Goal: Answer question/provide support: Share knowledge or assist other users

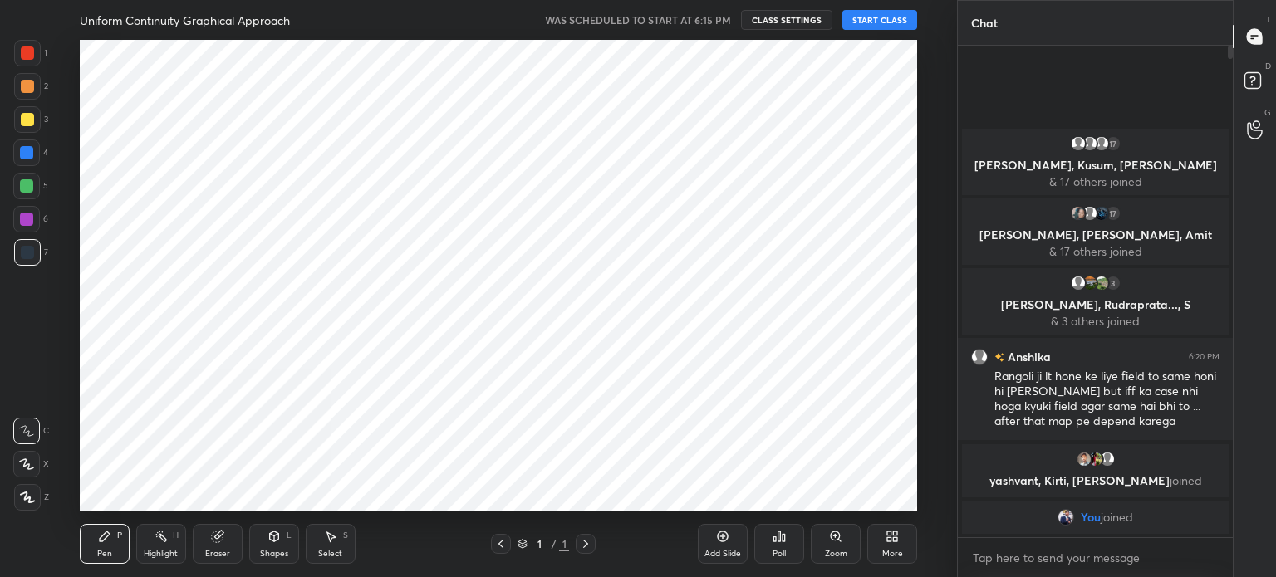
scroll to position [471, 890]
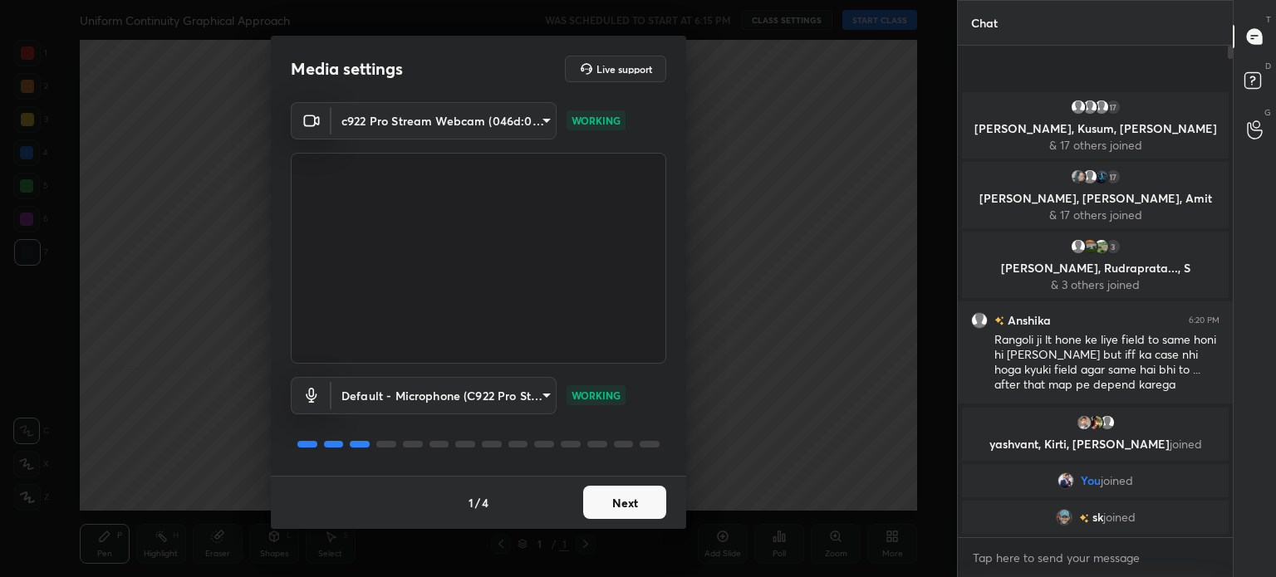
click at [632, 495] on button "Next" at bounding box center [624, 502] width 83 height 33
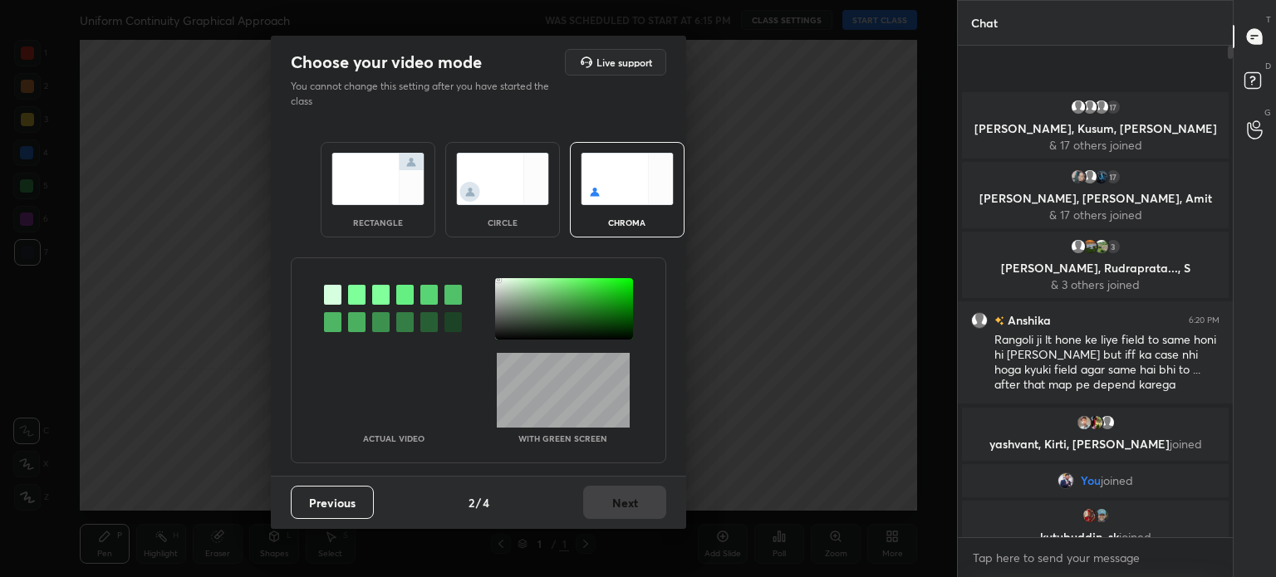
click at [498, 280] on div at bounding box center [564, 308] width 138 height 61
click at [625, 503] on button "Next" at bounding box center [624, 502] width 83 height 33
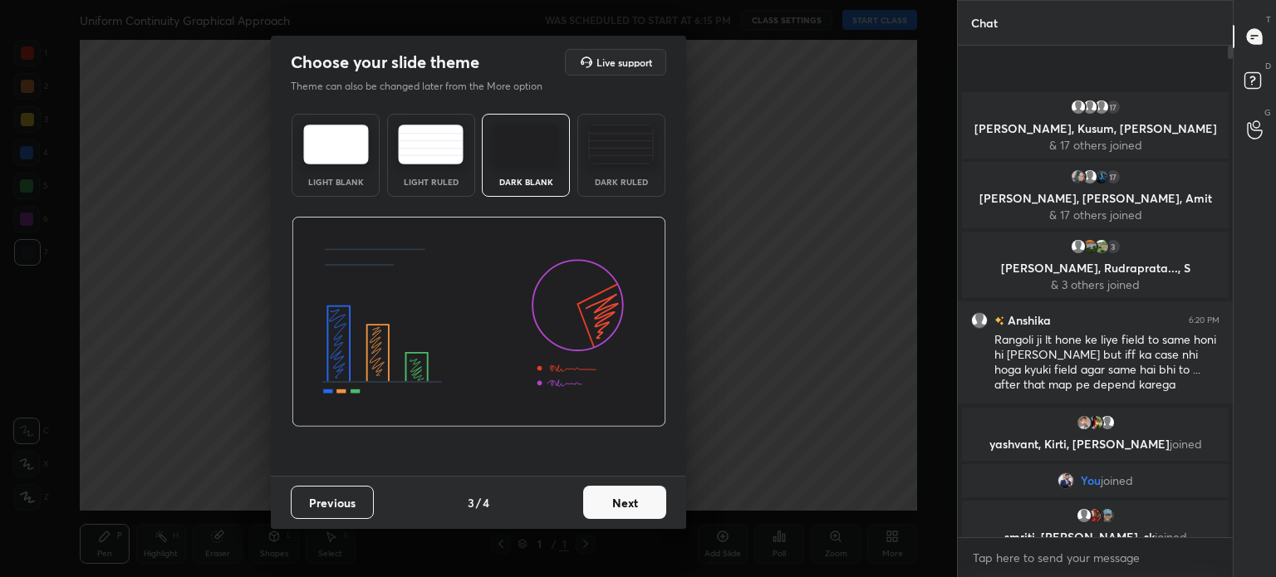
click at [640, 503] on button "Next" at bounding box center [624, 502] width 83 height 33
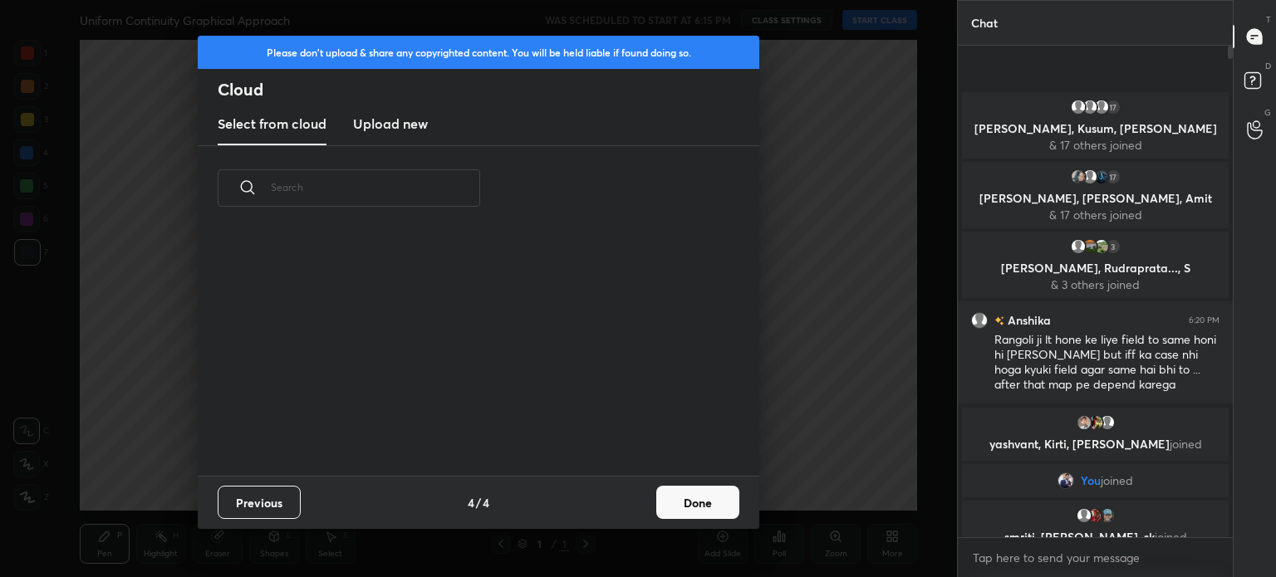
click at [674, 504] on button "Done" at bounding box center [697, 502] width 83 height 33
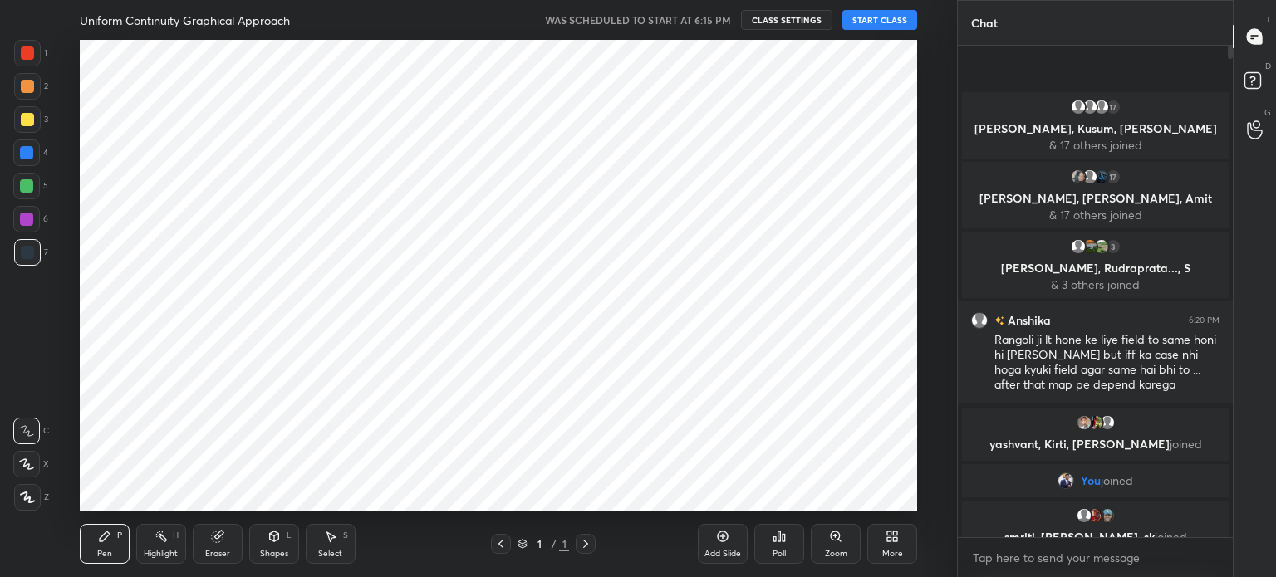
scroll to position [246, 533]
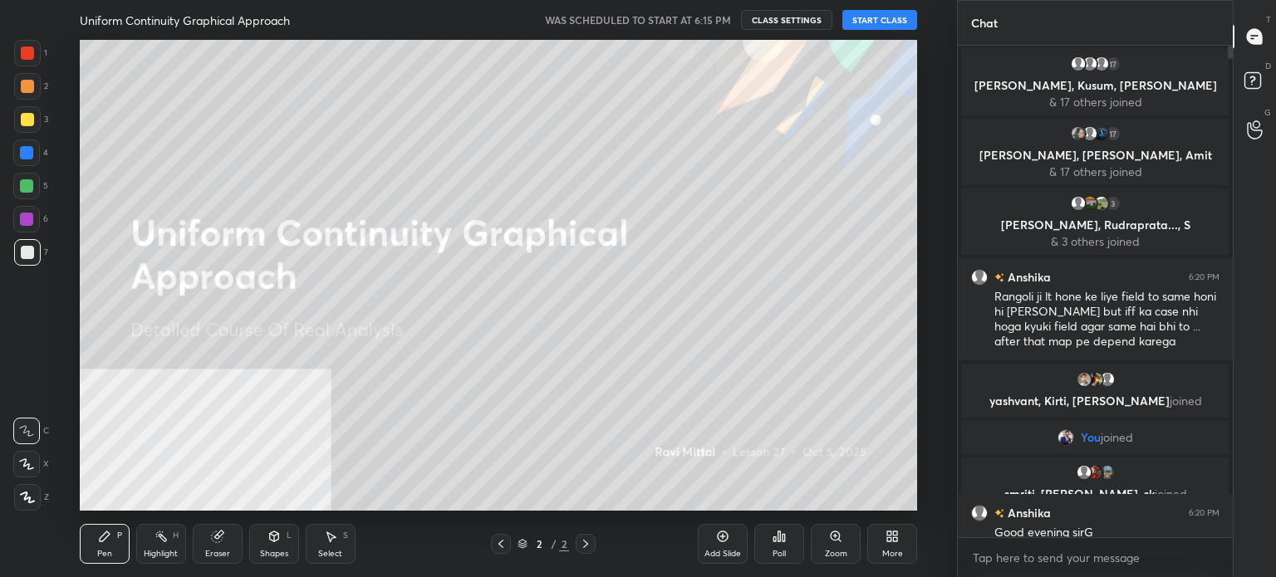
click at [879, 16] on button "START CLASS" at bounding box center [879, 20] width 75 height 20
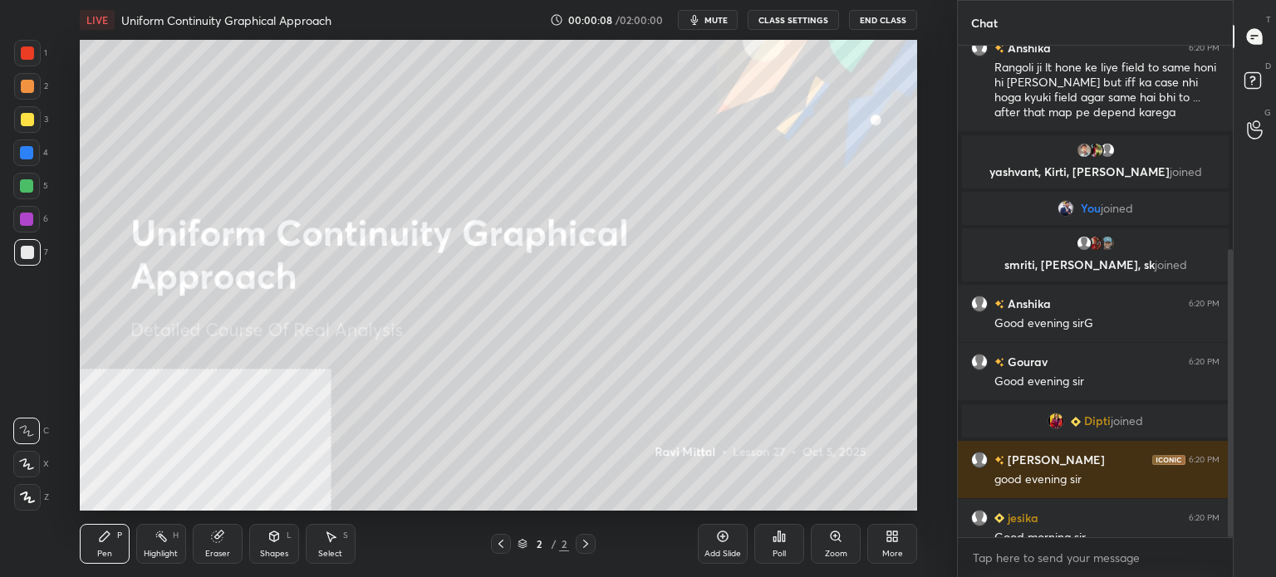
scroll to position [347, 0]
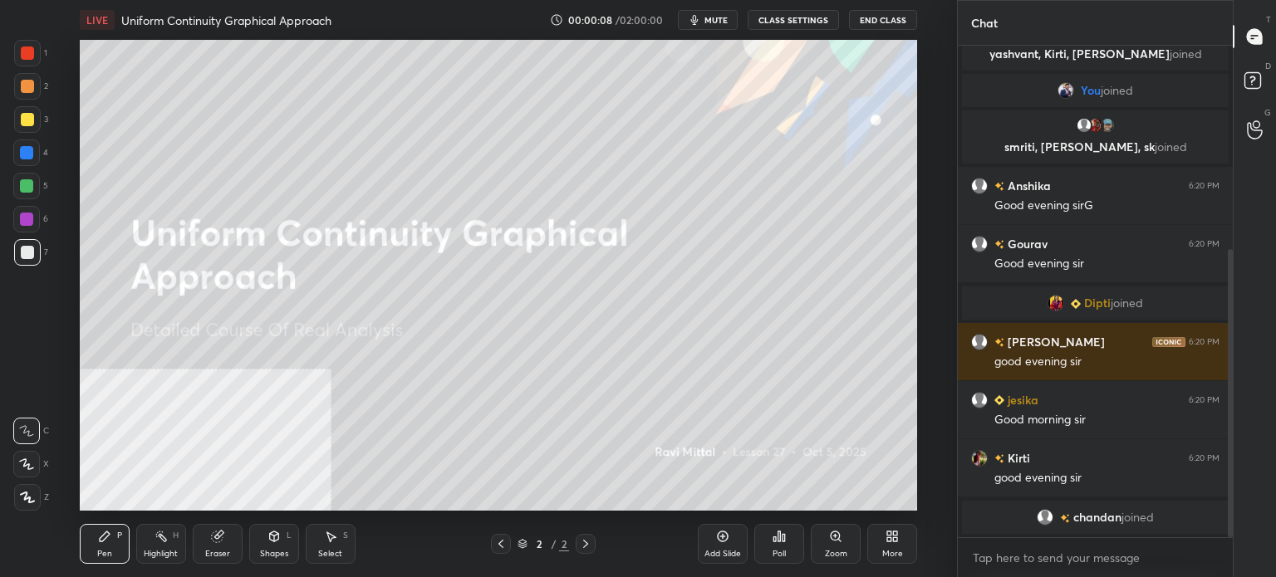
click at [716, 25] on span "mute" at bounding box center [715, 20] width 23 height 12
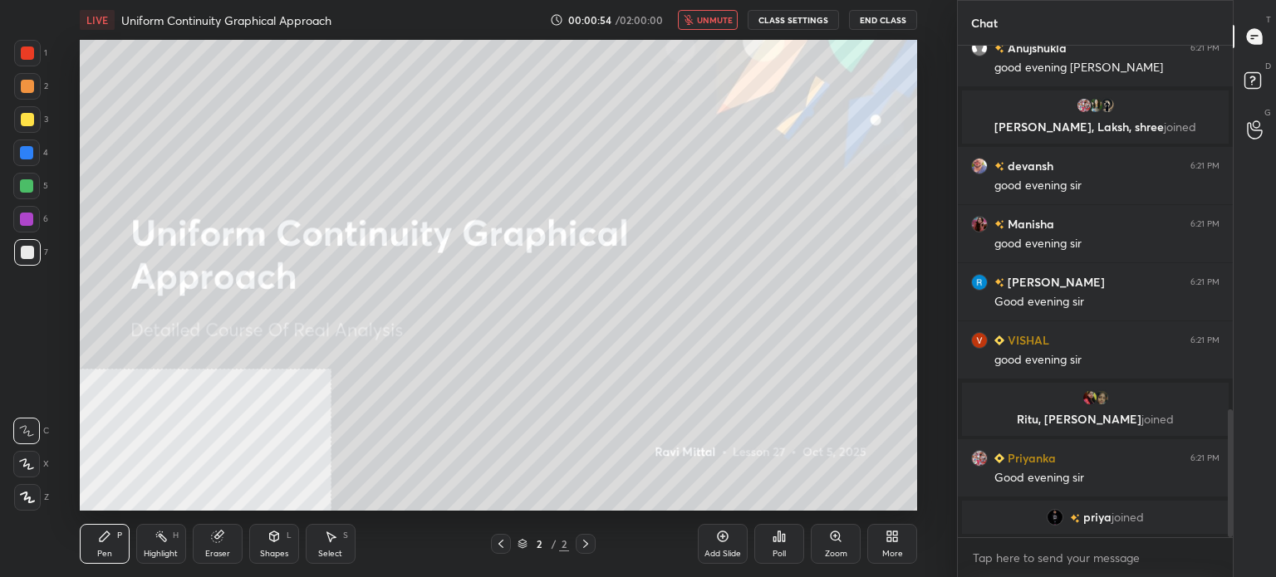
scroll to position [1425, 0]
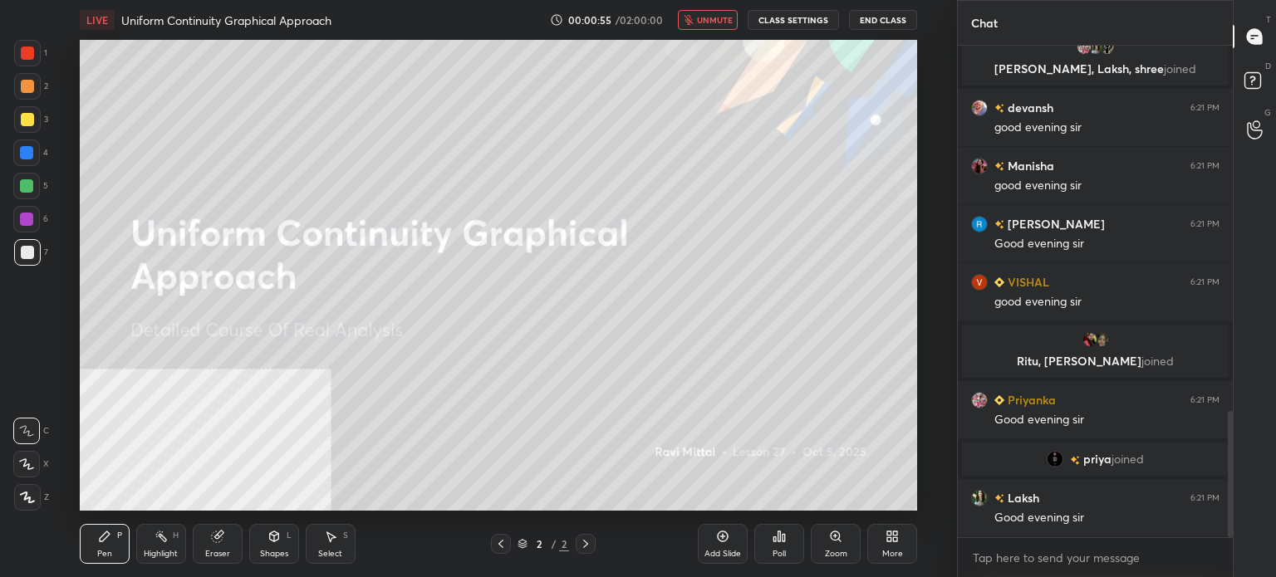
click at [714, 24] on span "unmute" at bounding box center [715, 20] width 36 height 12
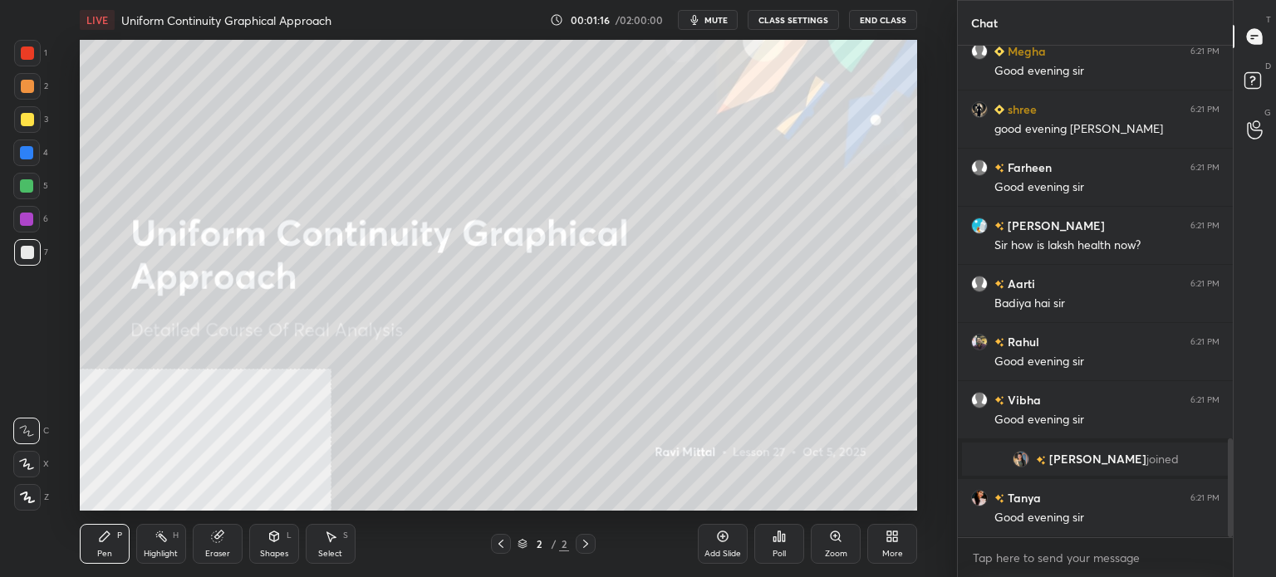
scroll to position [1957, 0]
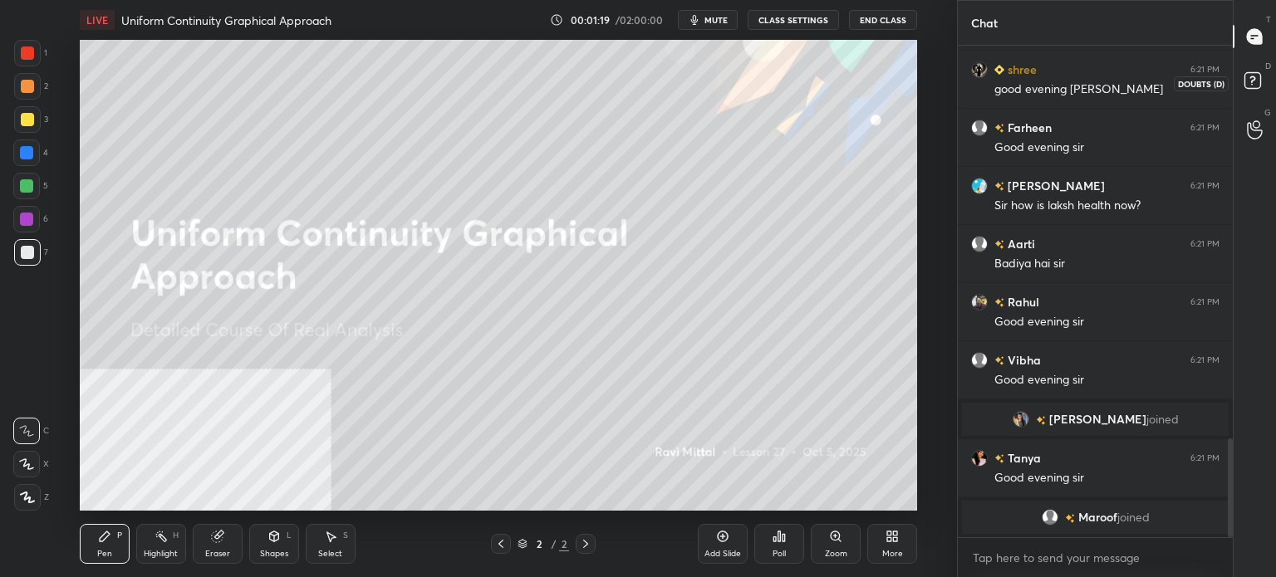
click at [1266, 84] on icon at bounding box center [1255, 83] width 30 height 30
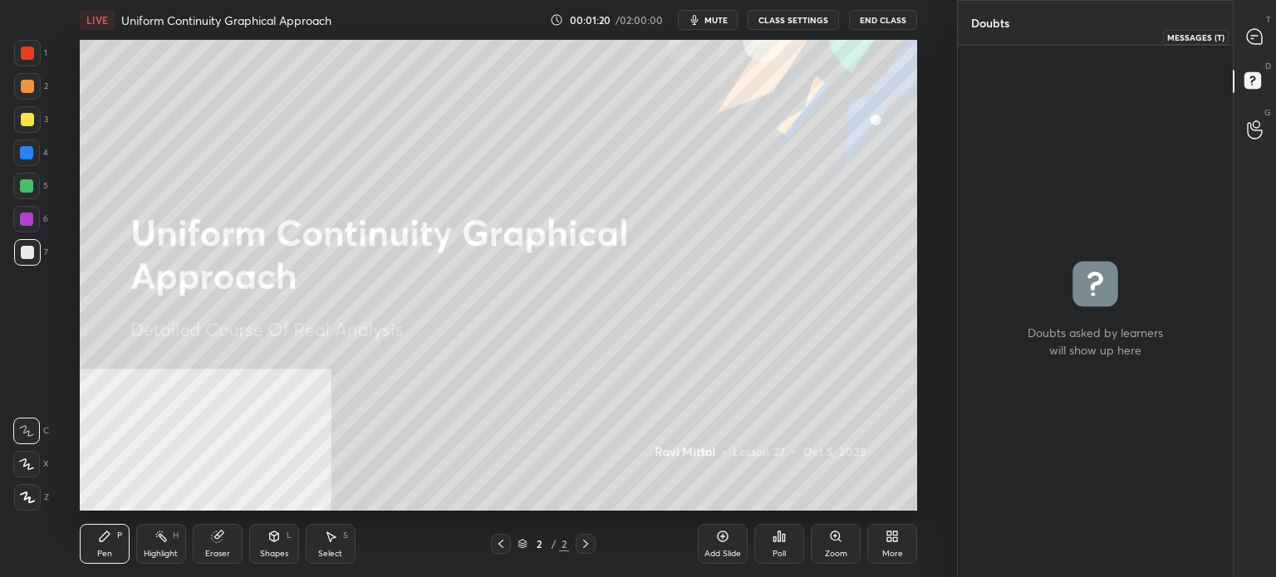
click at [1260, 33] on icon at bounding box center [1254, 36] width 15 height 15
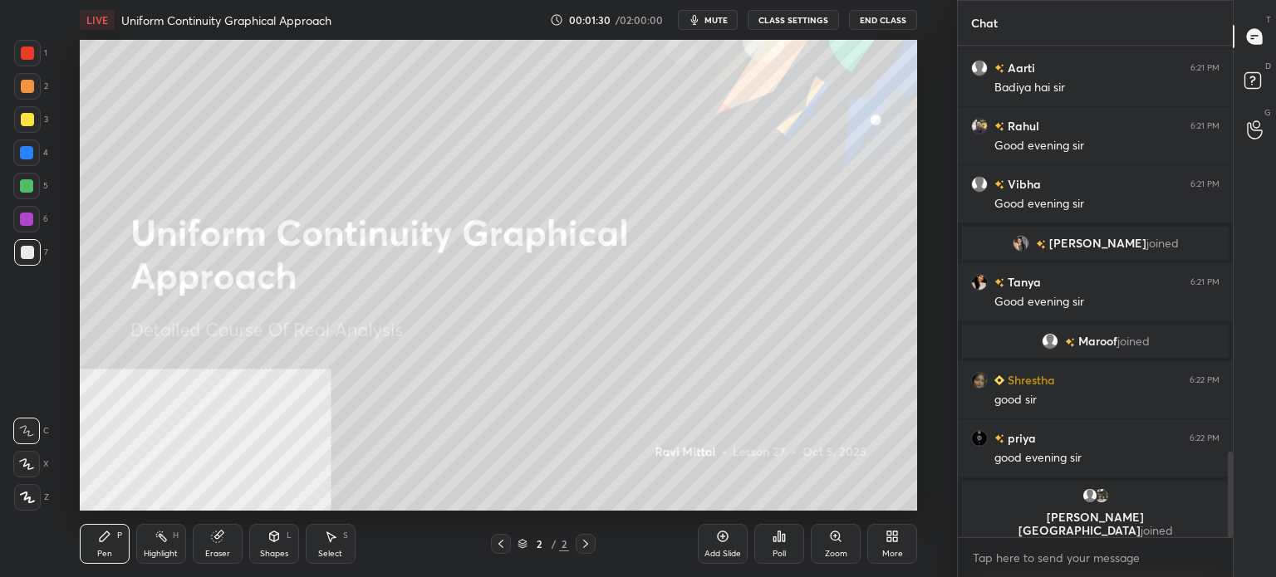
scroll to position [2150, 0]
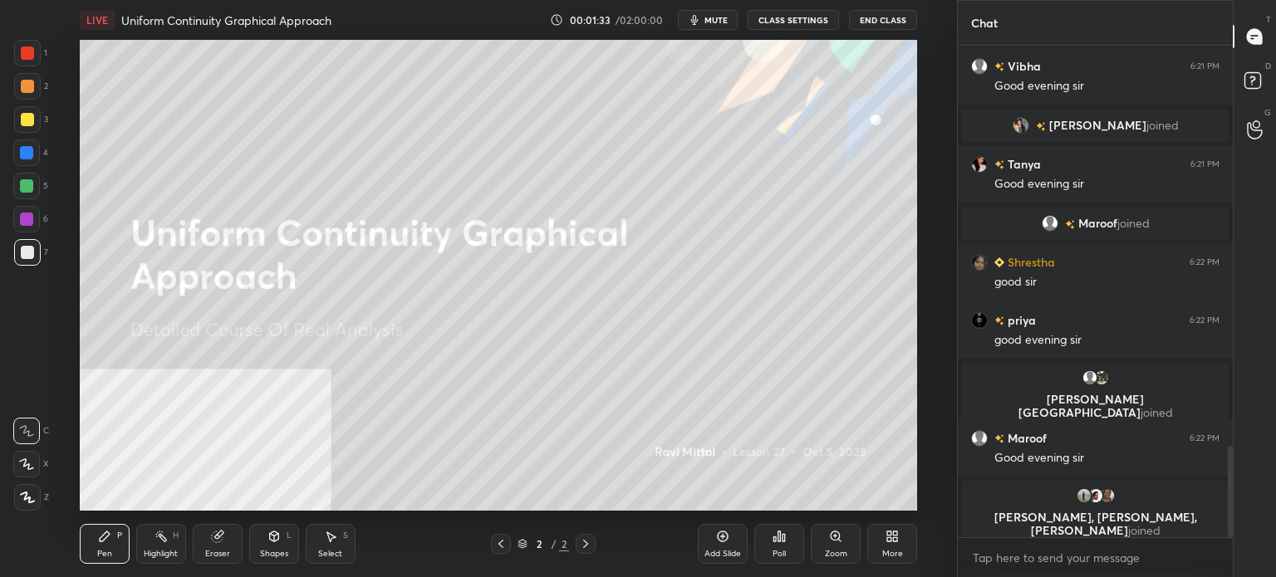
click at [920, 176] on div "Setting up your live class Poll for secs No correct answer Start poll" at bounding box center [498, 275] width 890 height 471
click at [711, 22] on span "mute" at bounding box center [715, 20] width 23 height 12
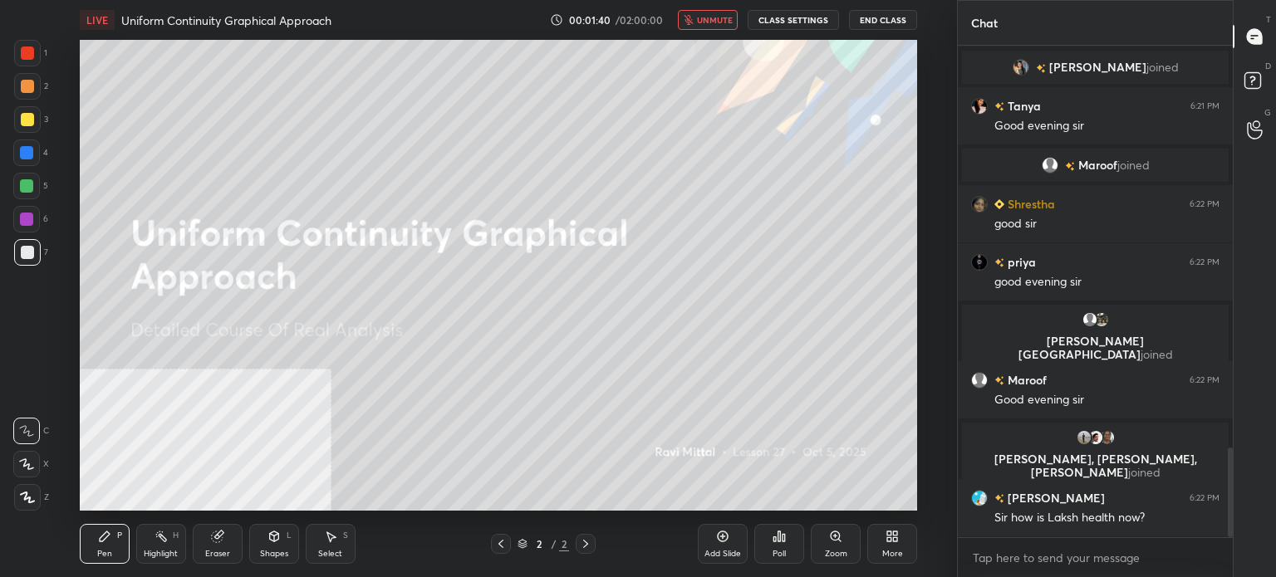
scroll to position [2266, 0]
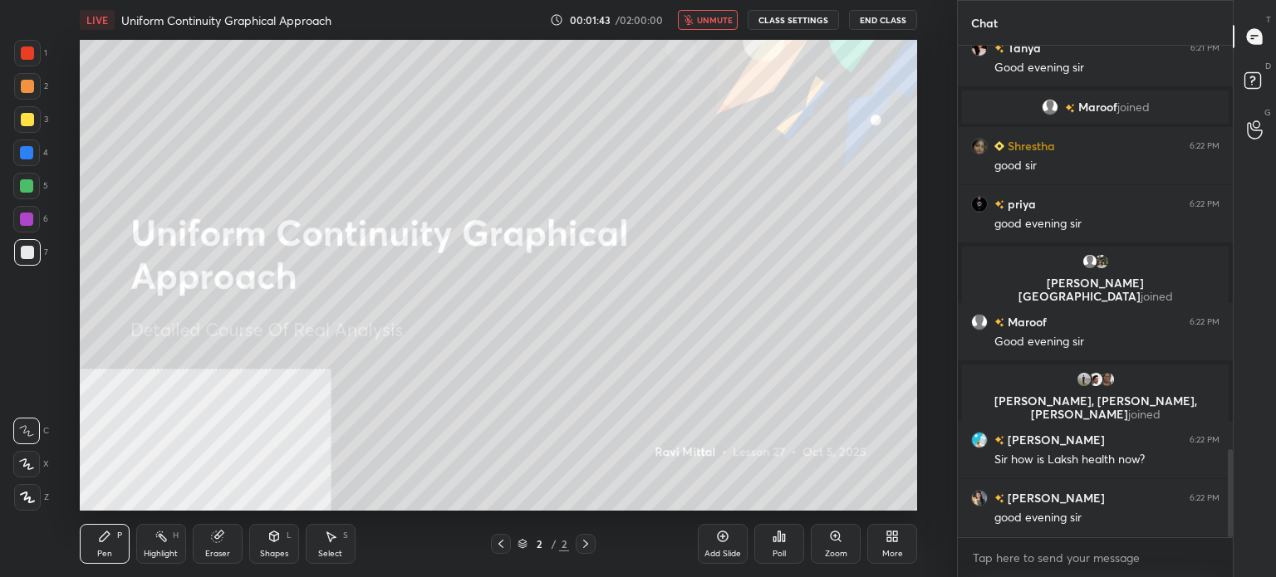
click at [725, 9] on div "LIVE Uniform Continuity Graphical Approach 00:01:43 / 02:00:00 unmute CLASS SET…" at bounding box center [498, 20] width 837 height 40
click at [704, 24] on span "unmute" at bounding box center [715, 20] width 36 height 12
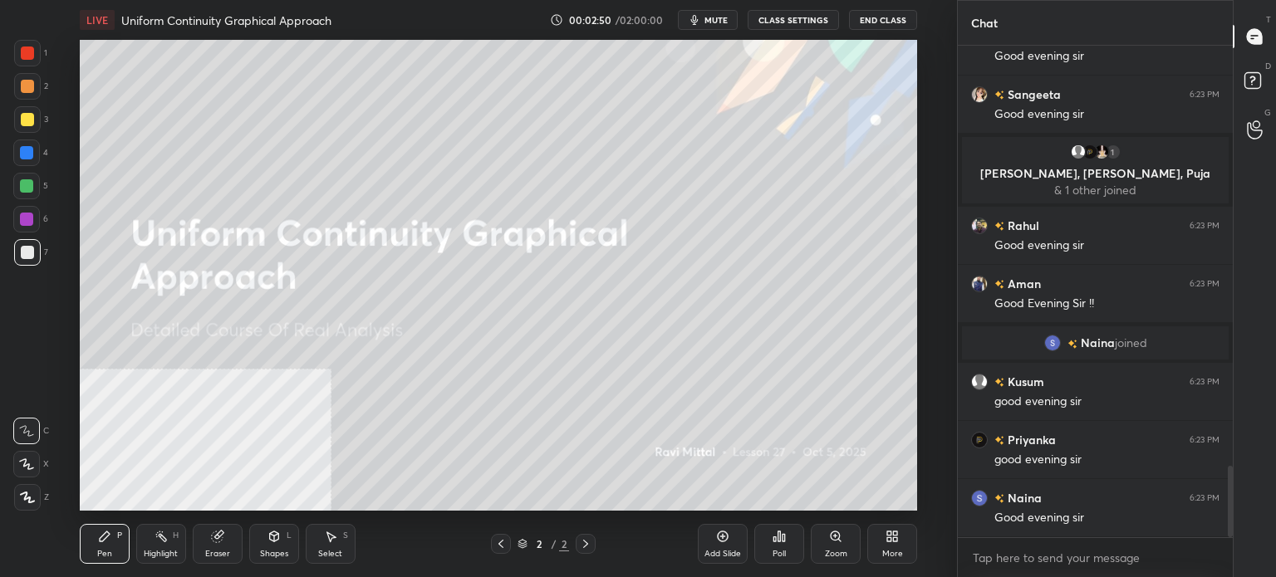
scroll to position [2944, 0]
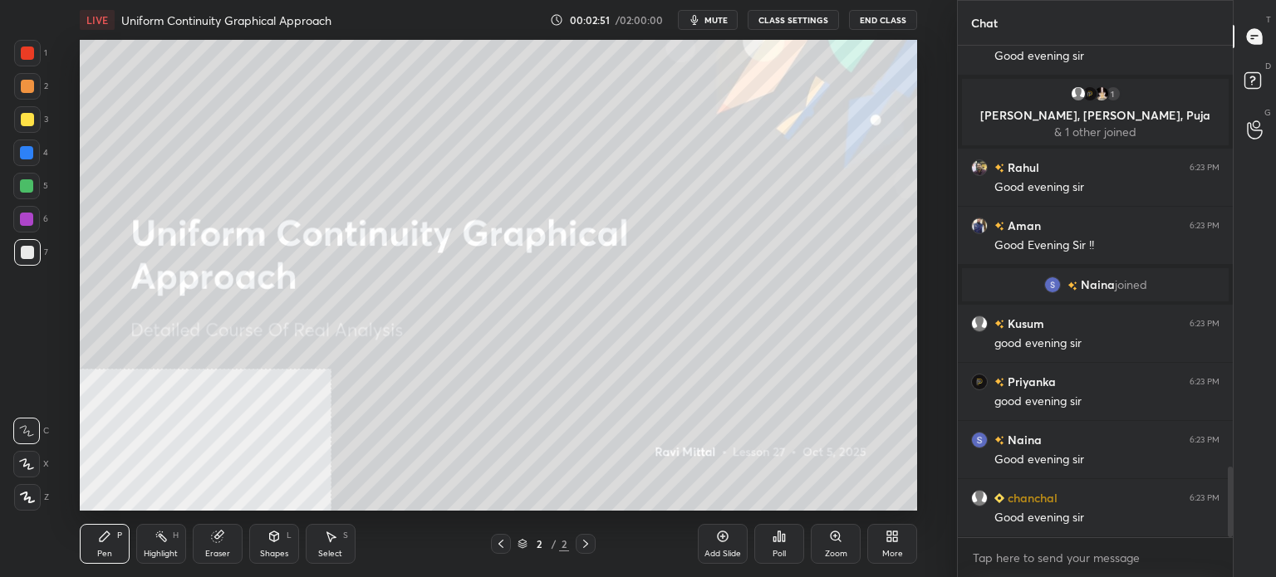
click at [888, 558] on div "More" at bounding box center [892, 554] width 21 height 8
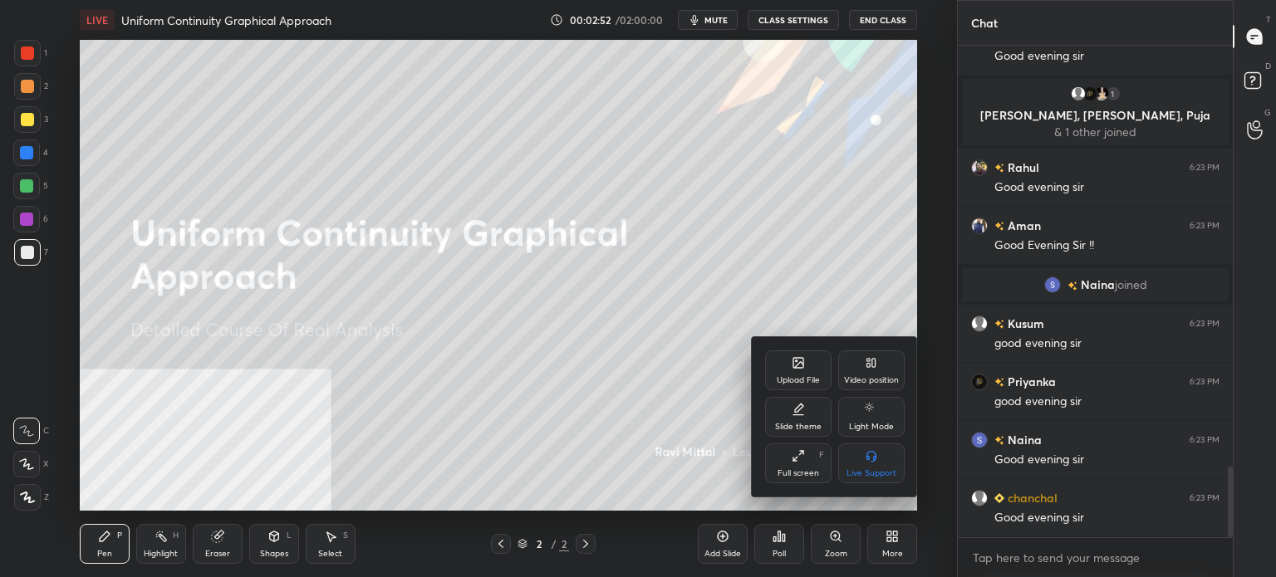
click at [792, 360] on icon at bounding box center [798, 362] width 13 height 13
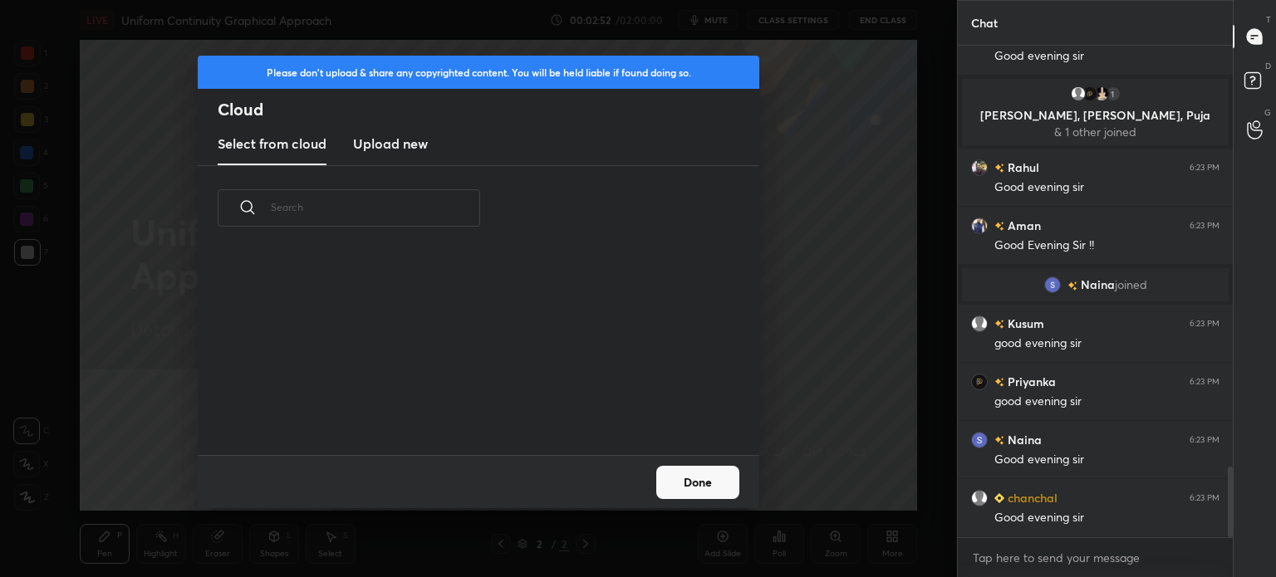
scroll to position [204, 533]
click at [375, 150] on h3 "Upload new" at bounding box center [390, 144] width 75 height 20
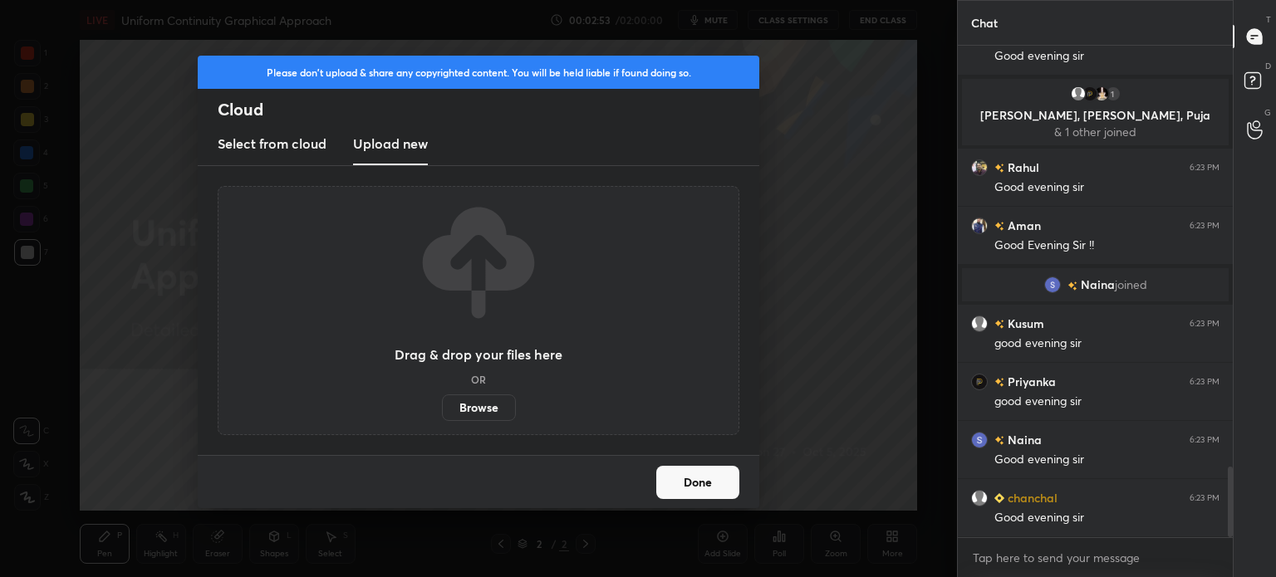
click at [470, 414] on label "Browse" at bounding box center [479, 408] width 74 height 27
click at [442, 414] on input "Browse" at bounding box center [442, 408] width 0 height 27
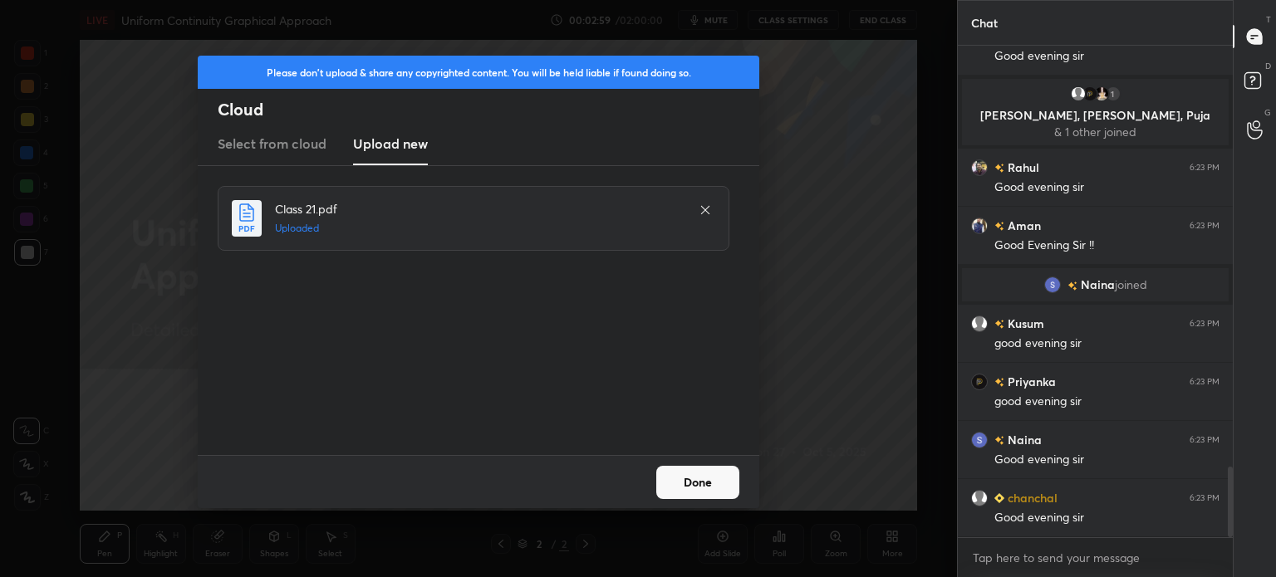
click at [701, 483] on button "Done" at bounding box center [697, 482] width 83 height 33
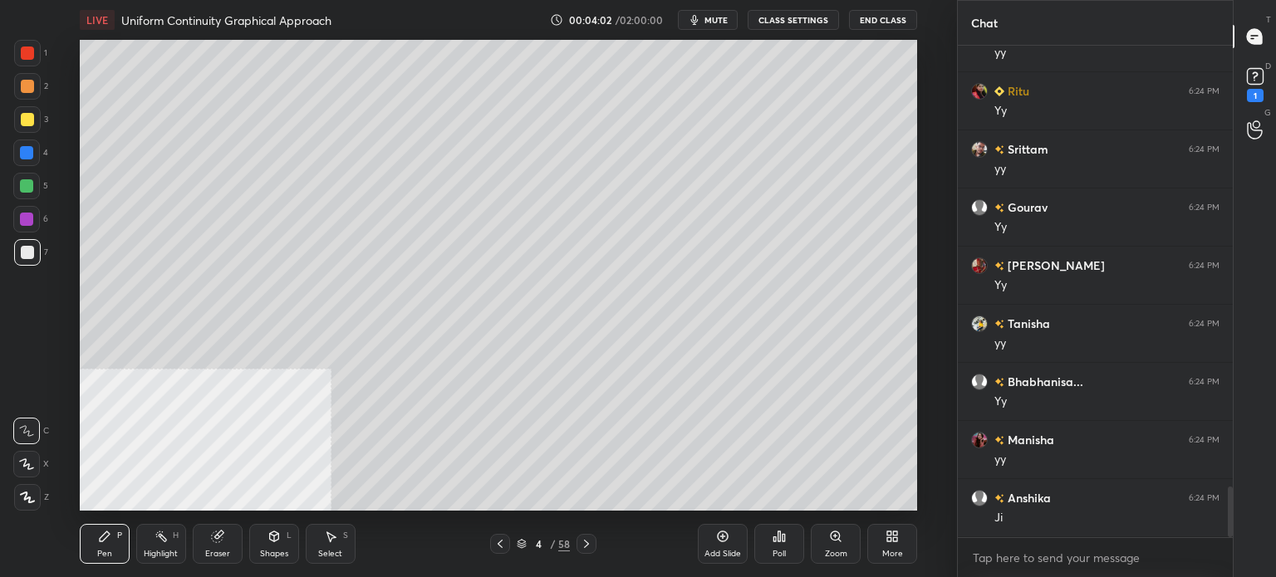
scroll to position [4314, 0]
click at [31, 122] on div at bounding box center [27, 119] width 13 height 13
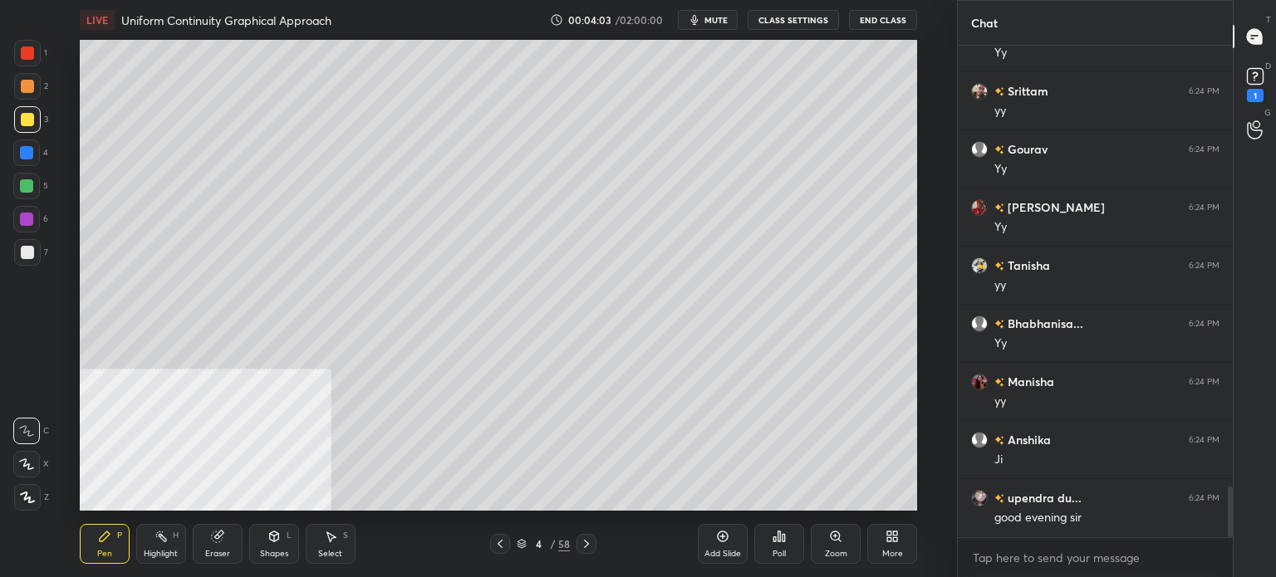
scroll to position [4354, 0]
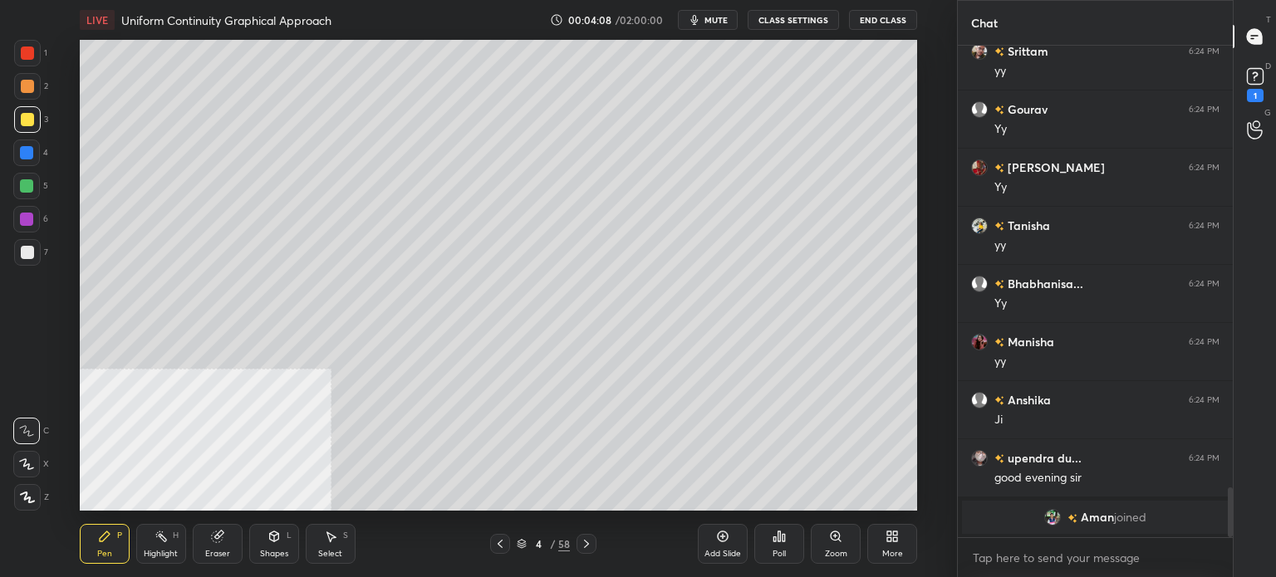
click at [22, 93] on div at bounding box center [27, 86] width 27 height 27
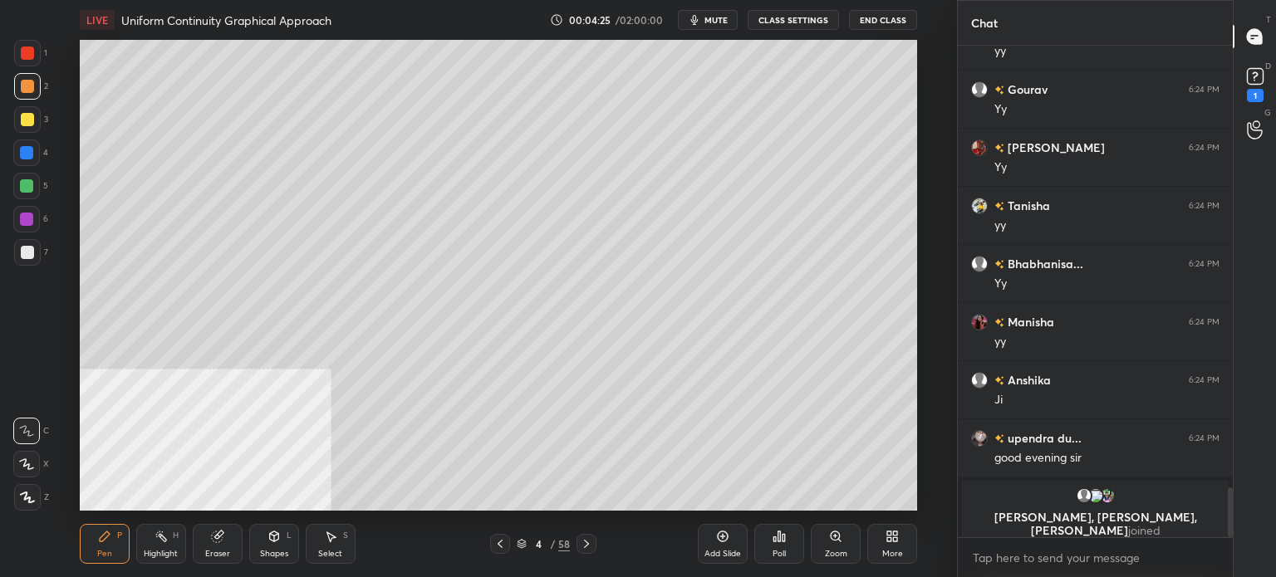
scroll to position [4208, 0]
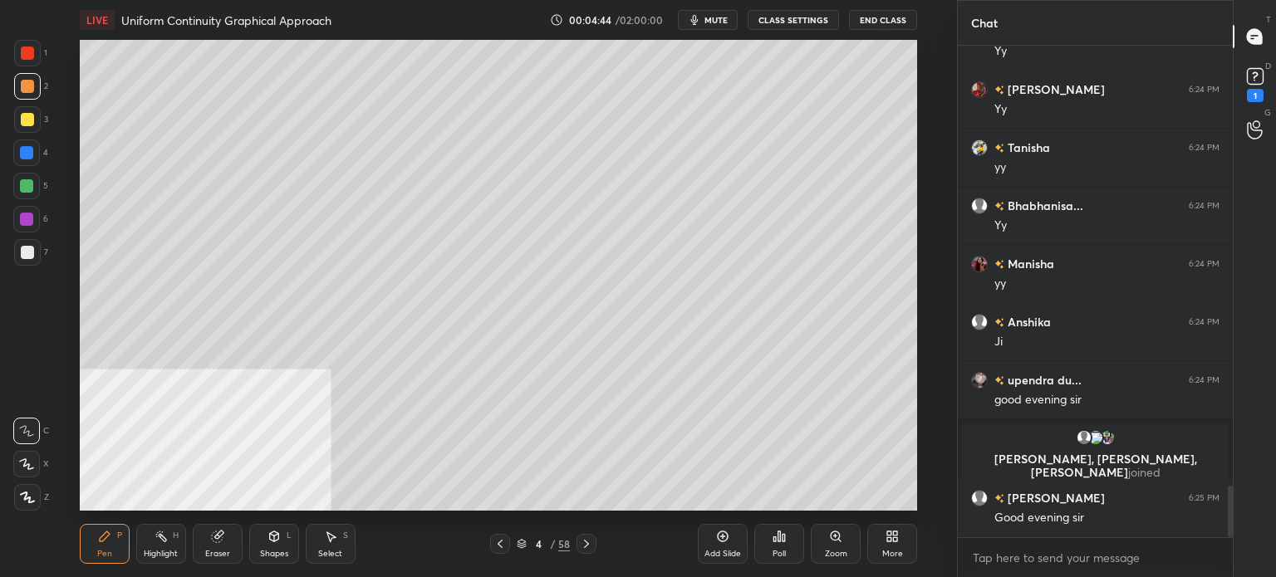
click at [1275, 96] on div "D Doubts (D) 1" at bounding box center [1255, 83] width 42 height 47
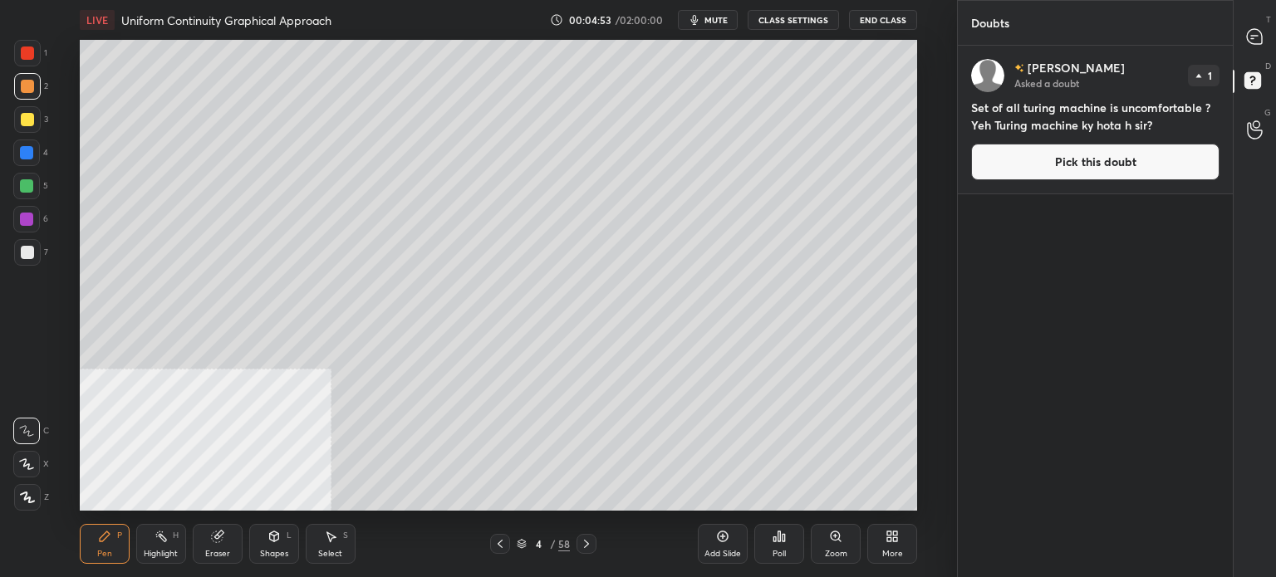
click at [1049, 159] on button "Pick this doubt" at bounding box center [1095, 162] width 248 height 37
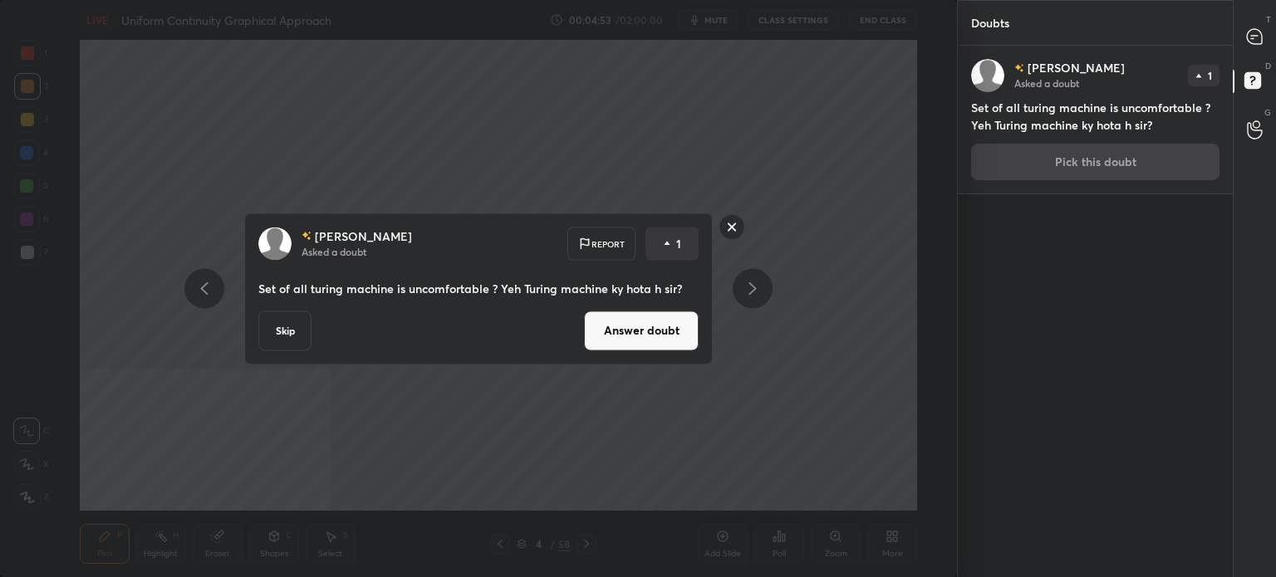
click at [639, 339] on button "Answer doubt" at bounding box center [641, 331] width 115 height 40
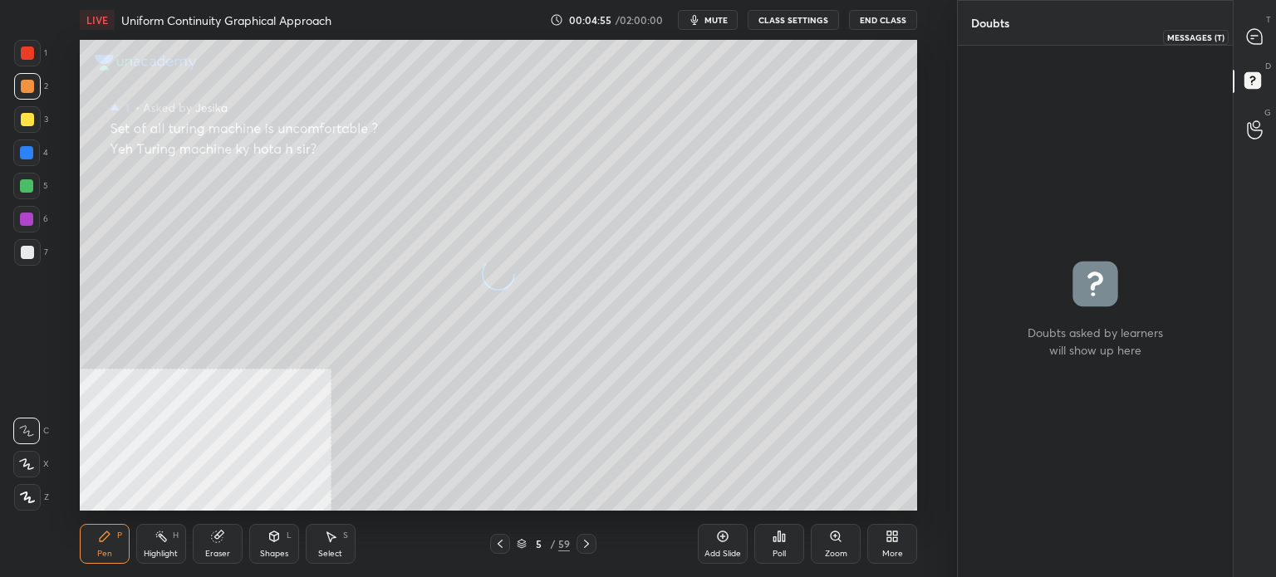
click at [1254, 42] on icon at bounding box center [1254, 36] width 15 height 15
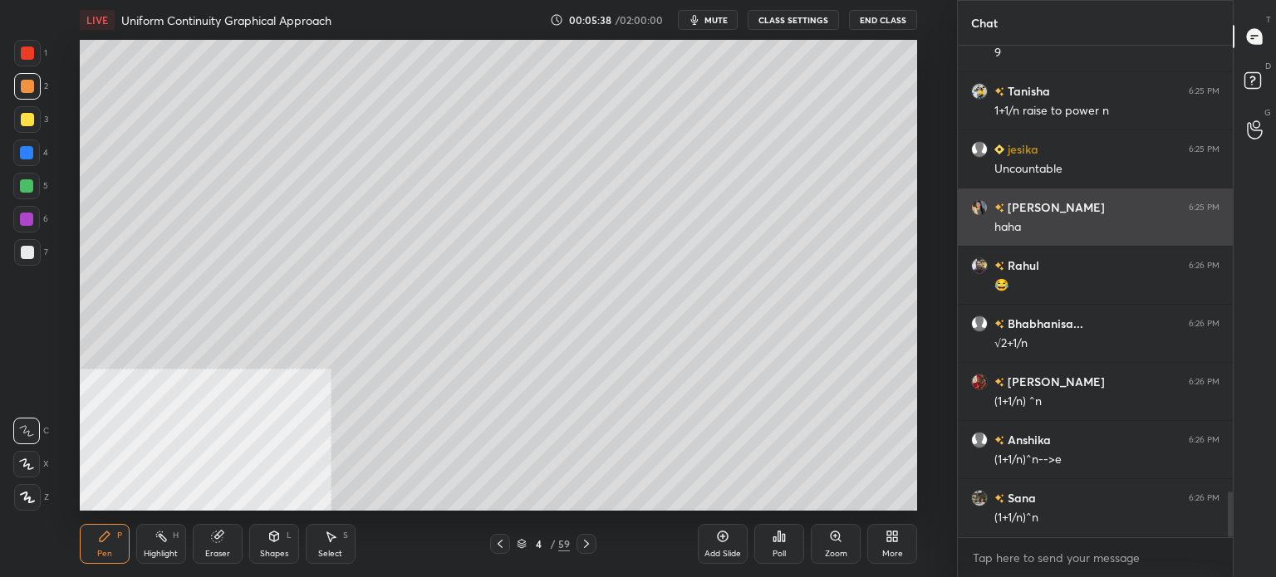
scroll to position [4871, 0]
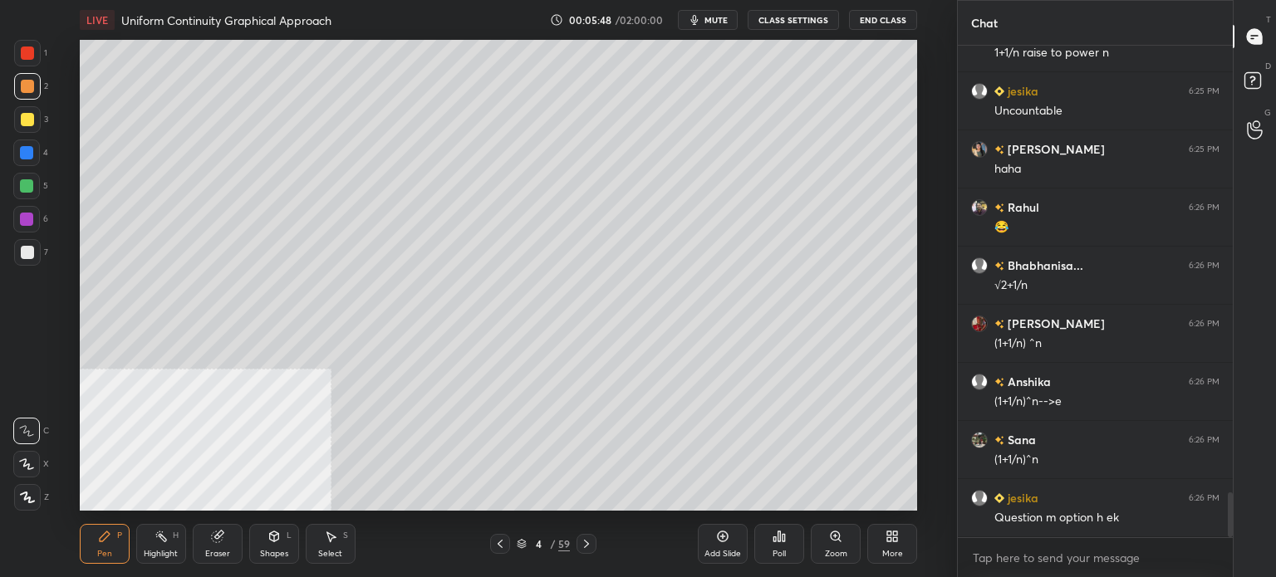
click at [27, 120] on div at bounding box center [27, 119] width 13 height 13
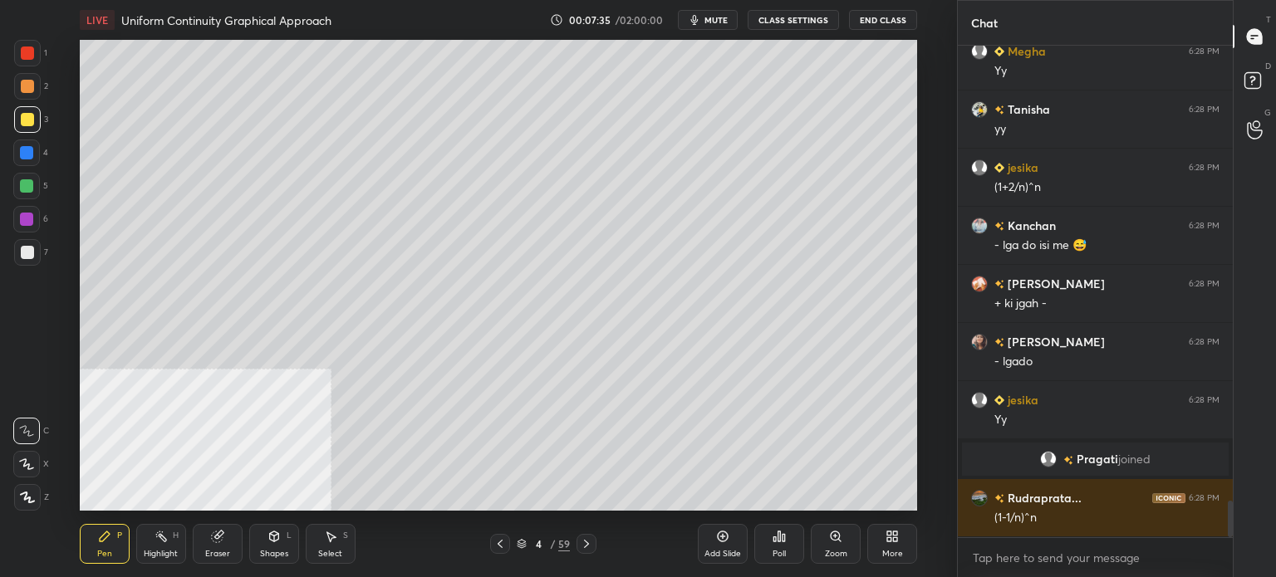
scroll to position [6258, 0]
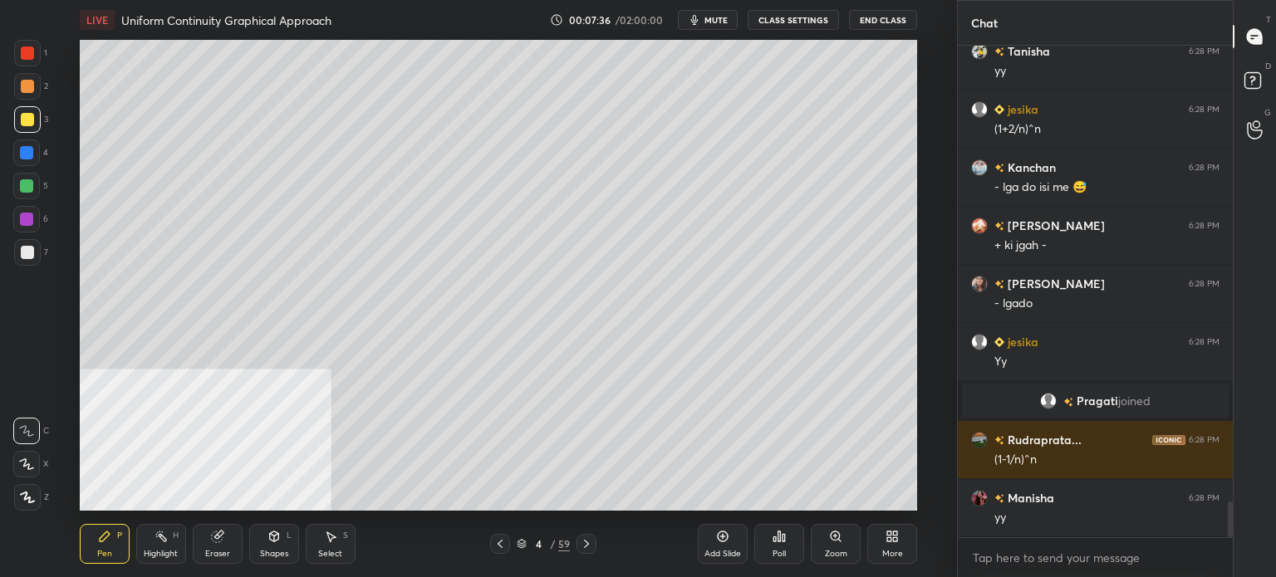
drag, startPoint x: 266, startPoint y: 569, endPoint x: 326, endPoint y: 556, distance: 61.3
click at [279, 571] on div "Pen P Highlight H Eraser Shapes L Select S 4 / 59 Add Slide Poll Zoom More" at bounding box center [498, 544] width 837 height 66
click at [339, 546] on div "Select S" at bounding box center [331, 544] width 50 height 40
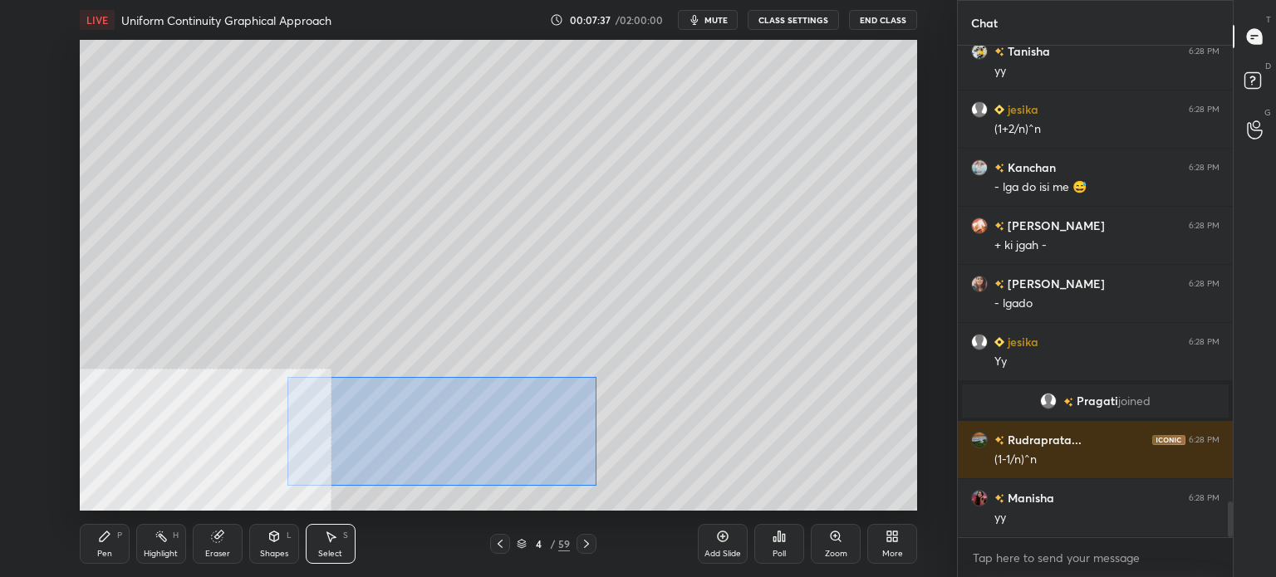
drag, startPoint x: 373, startPoint y: 423, endPoint x: 599, endPoint y: 488, distance: 235.0
click at [599, 488] on div "0 ° Undo Copy Duplicate Duplicate to new slide Delete" at bounding box center [498, 275] width 837 height 471
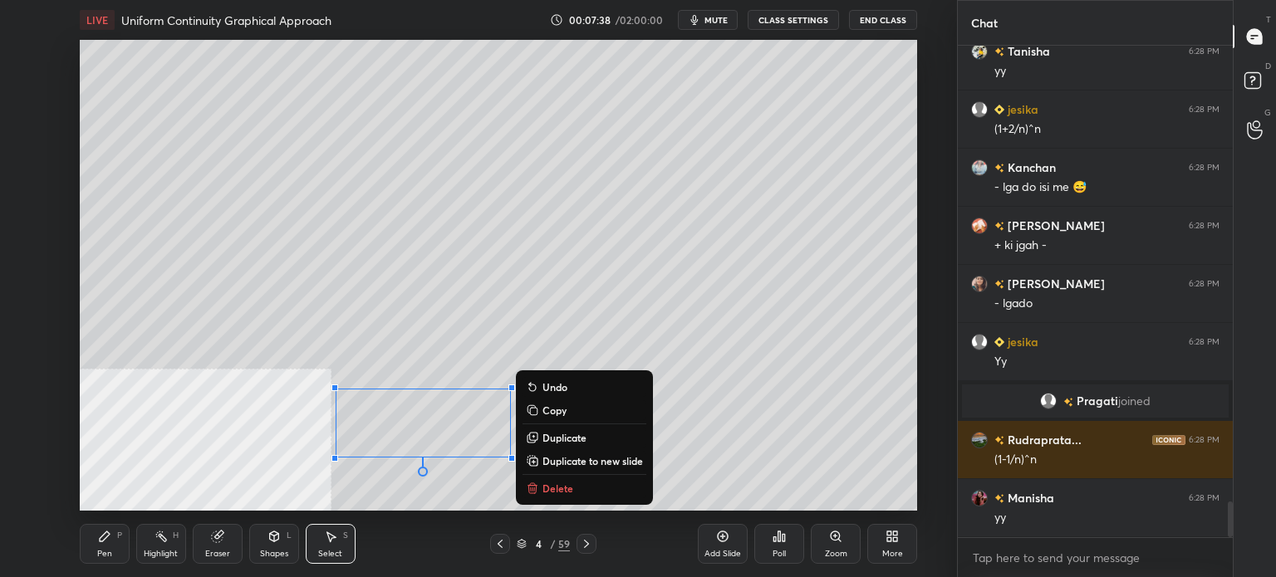
drag, startPoint x: 567, startPoint y: 485, endPoint x: 558, endPoint y: 468, distance: 19.7
click at [565, 484] on p "Delete" at bounding box center [557, 488] width 31 height 13
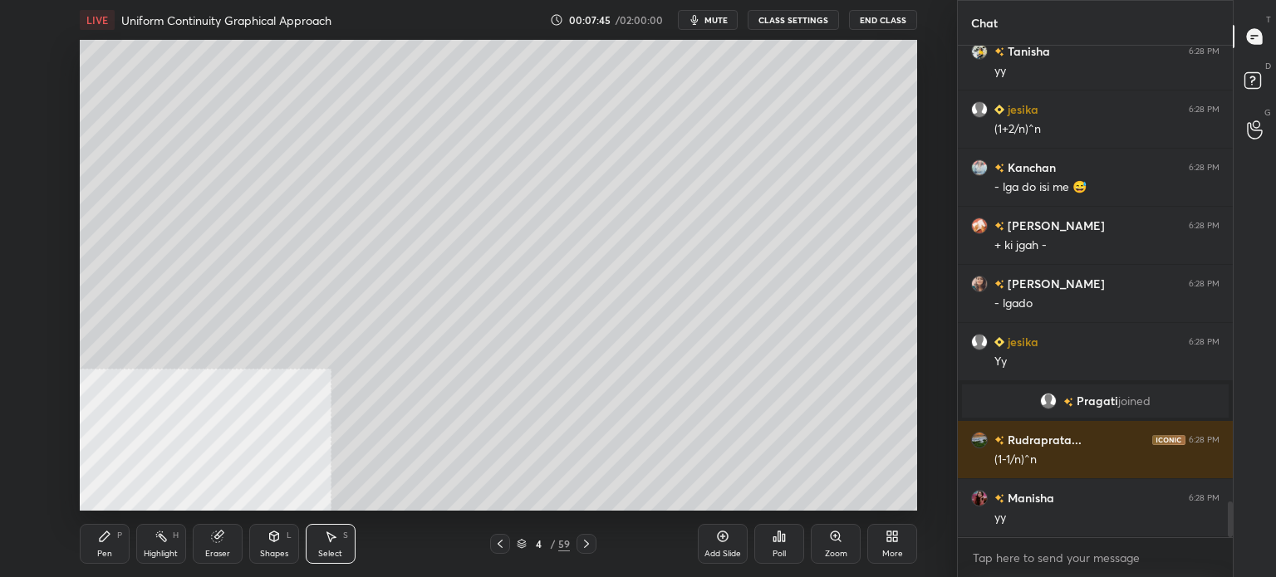
click at [330, 547] on div "Select S" at bounding box center [331, 544] width 50 height 40
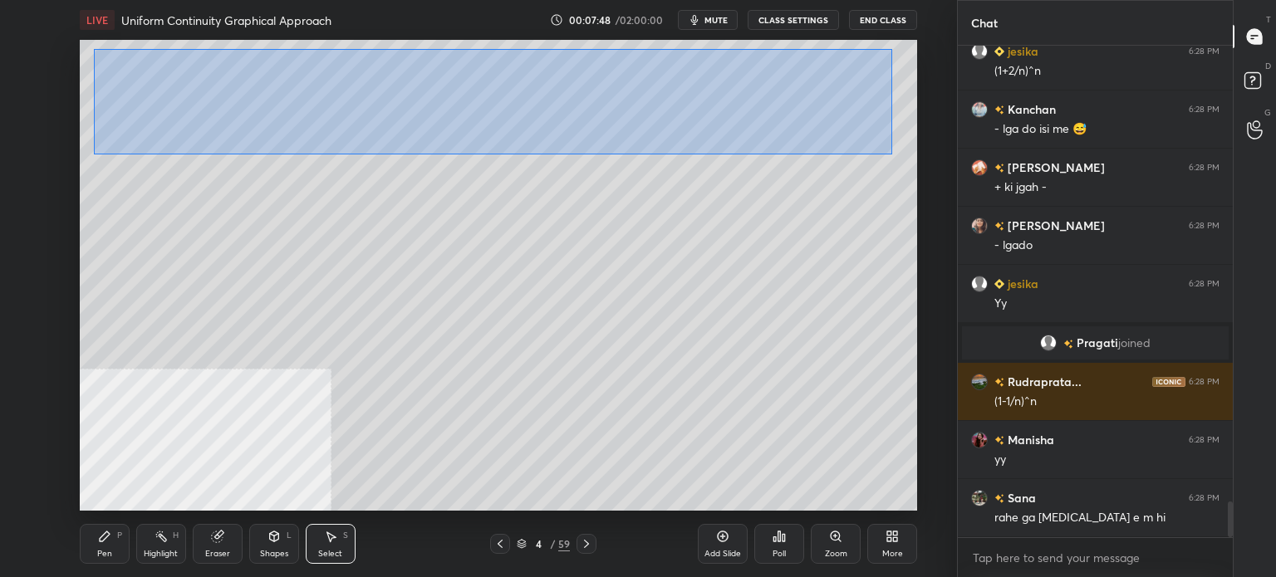
drag, startPoint x: 93, startPoint y: 49, endPoint x: 878, endPoint y: 155, distance: 792.0
click at [891, 154] on div "0 ° Undo Copy Duplicate Duplicate to new slide Delete" at bounding box center [498, 275] width 837 height 471
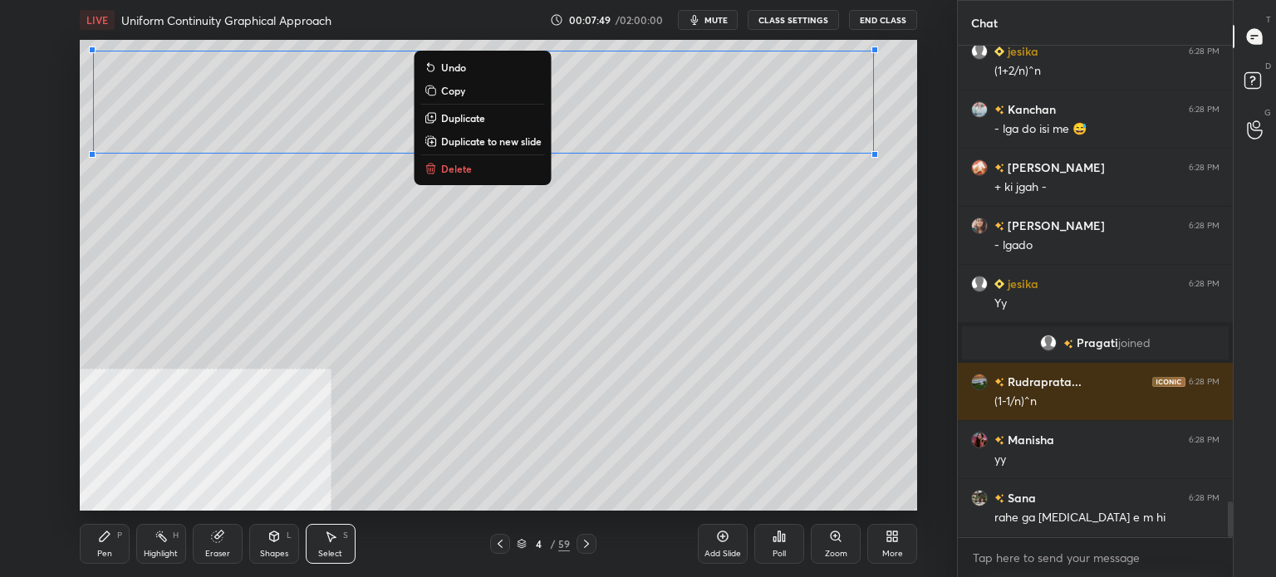
click at [489, 143] on p "Duplicate to new slide" at bounding box center [491, 141] width 101 height 13
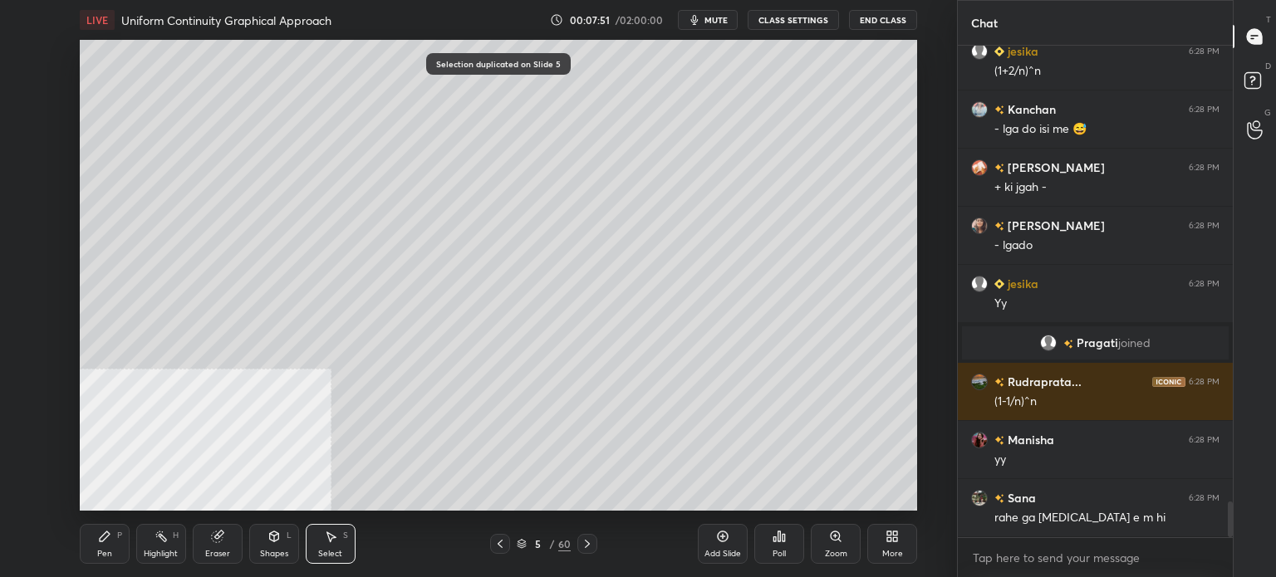
drag, startPoint x: 102, startPoint y: 547, endPoint x: 105, endPoint y: 537, distance: 9.7
click at [105, 544] on div "Pen P" at bounding box center [105, 544] width 50 height 40
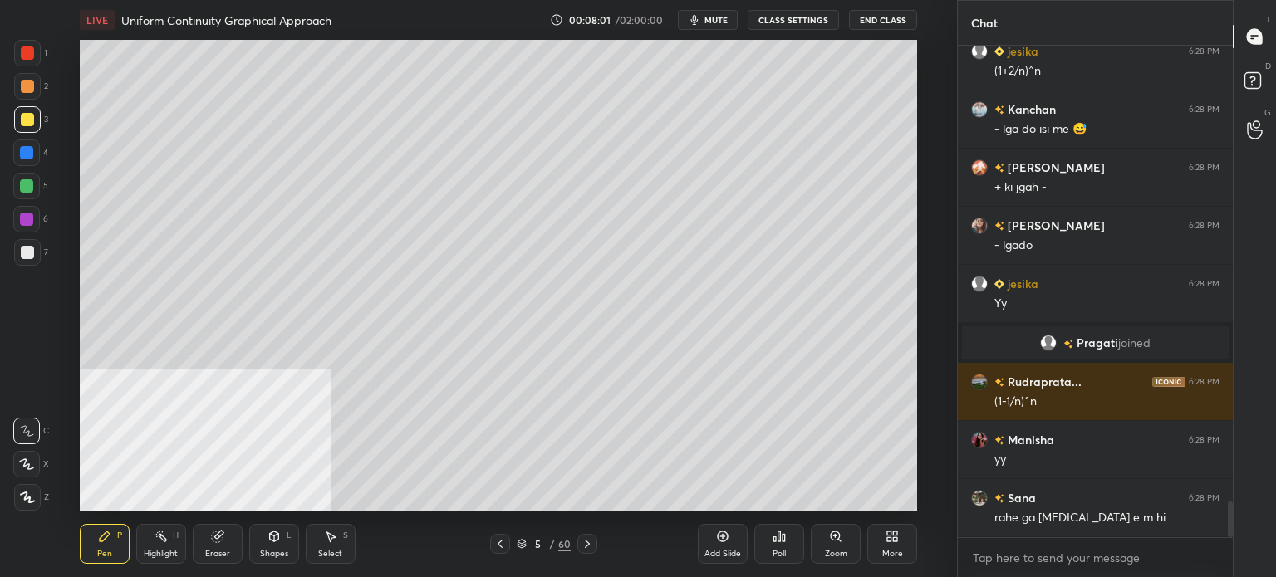
drag, startPoint x: 216, startPoint y: 551, endPoint x: 233, endPoint y: 517, distance: 37.1
click at [217, 550] on div "Eraser" at bounding box center [217, 554] width 25 height 8
click at [105, 557] on div "Pen" at bounding box center [104, 554] width 15 height 8
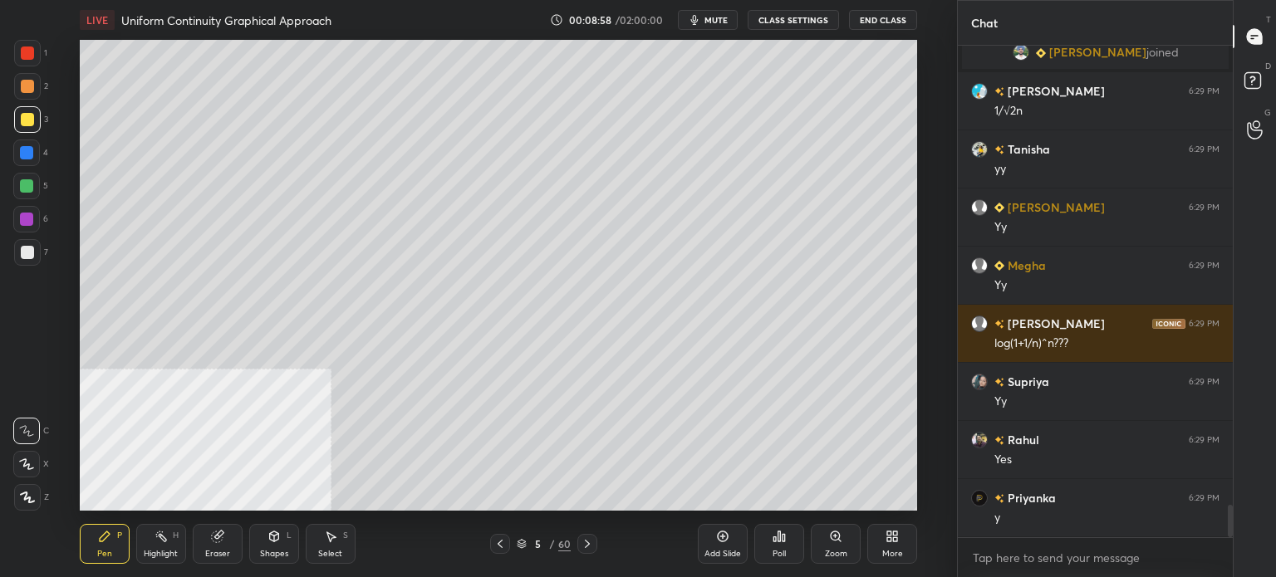
scroll to position [7092, 0]
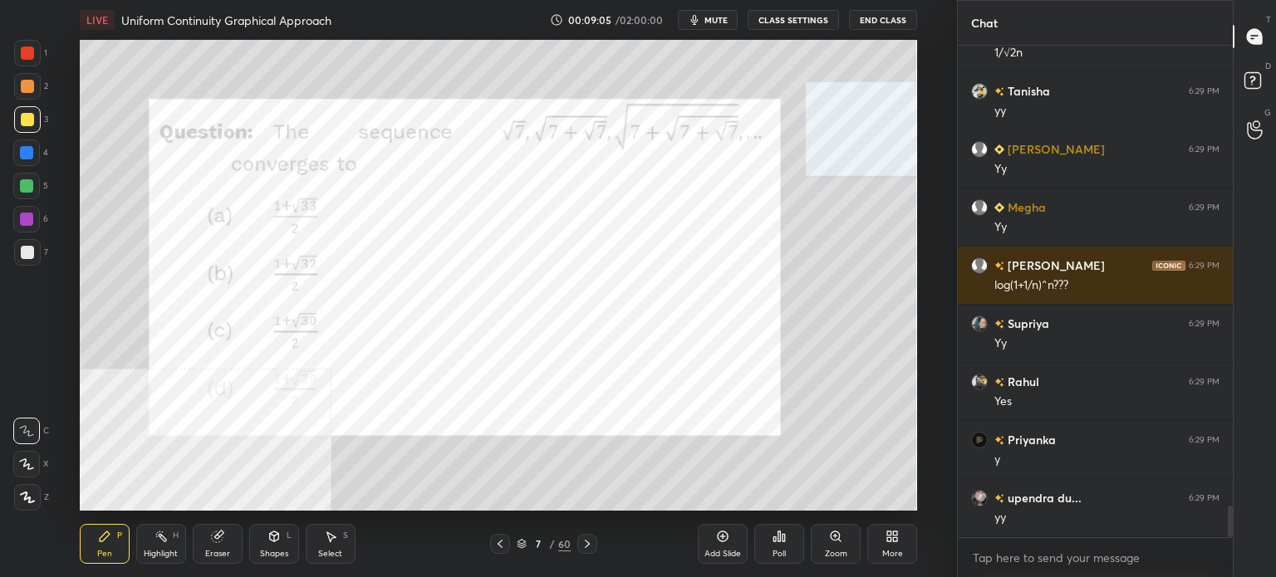
click at [890, 537] on icon at bounding box center [889, 539] width 4 height 4
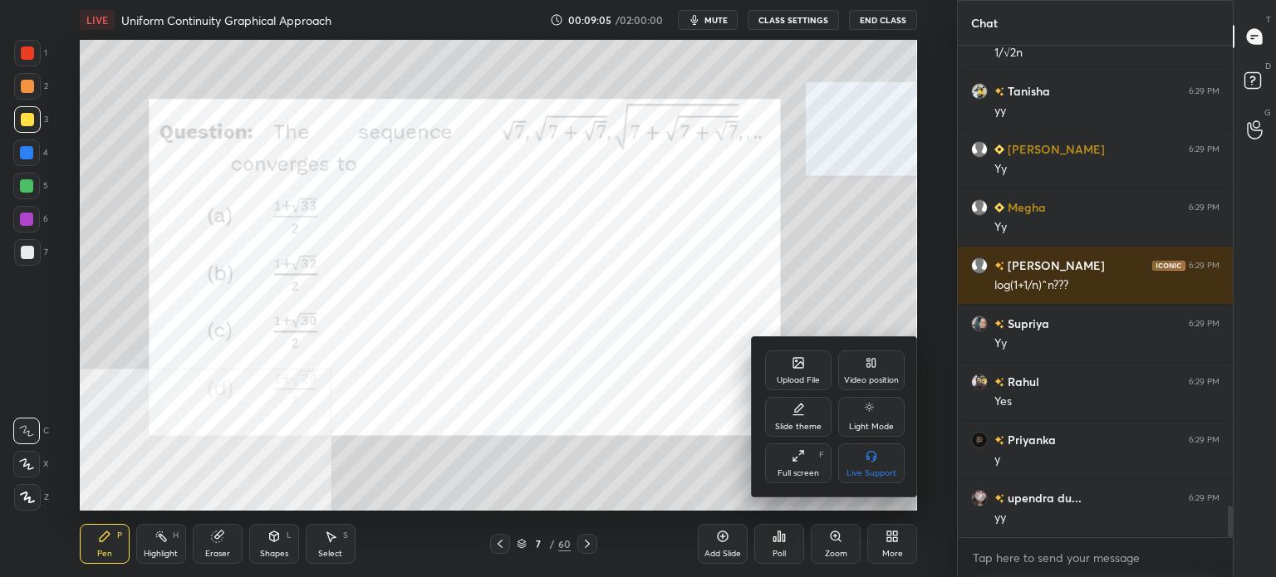
click at [875, 369] on icon at bounding box center [871, 362] width 13 height 13
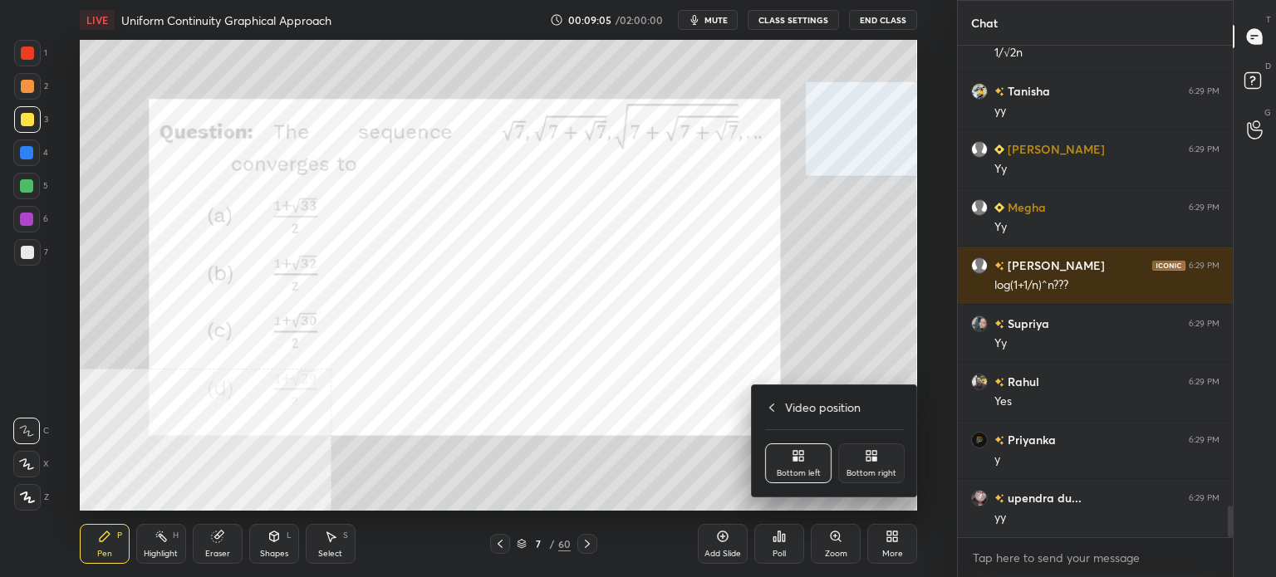
click at [887, 473] on div "Bottom right" at bounding box center [871, 473] width 50 height 8
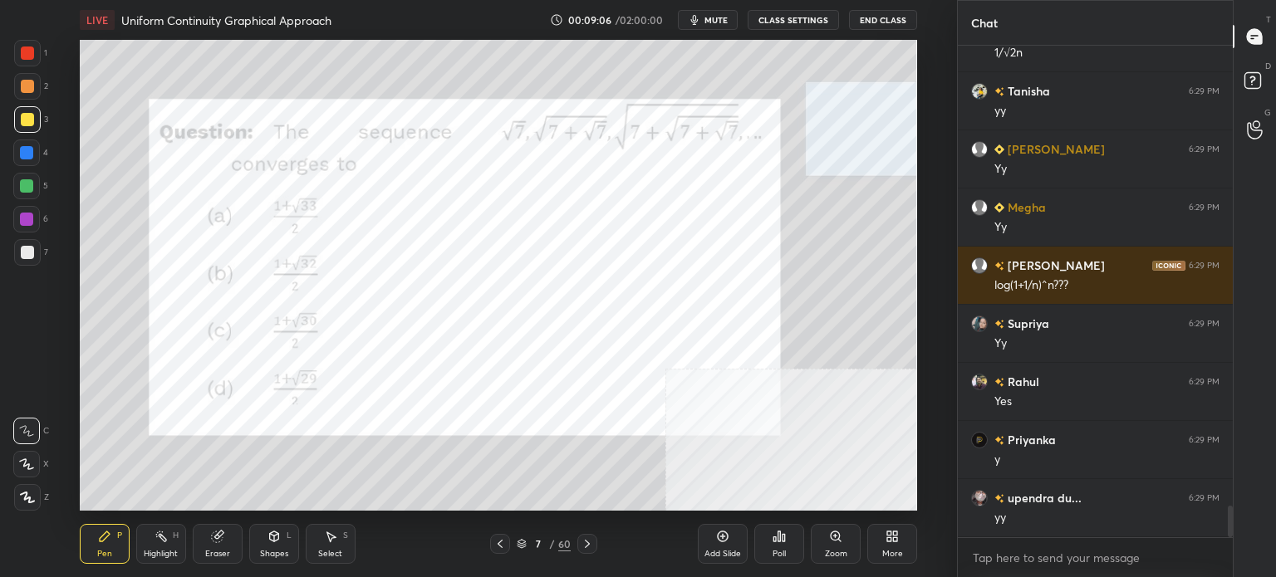
click at [28, 49] on div at bounding box center [27, 53] width 13 height 13
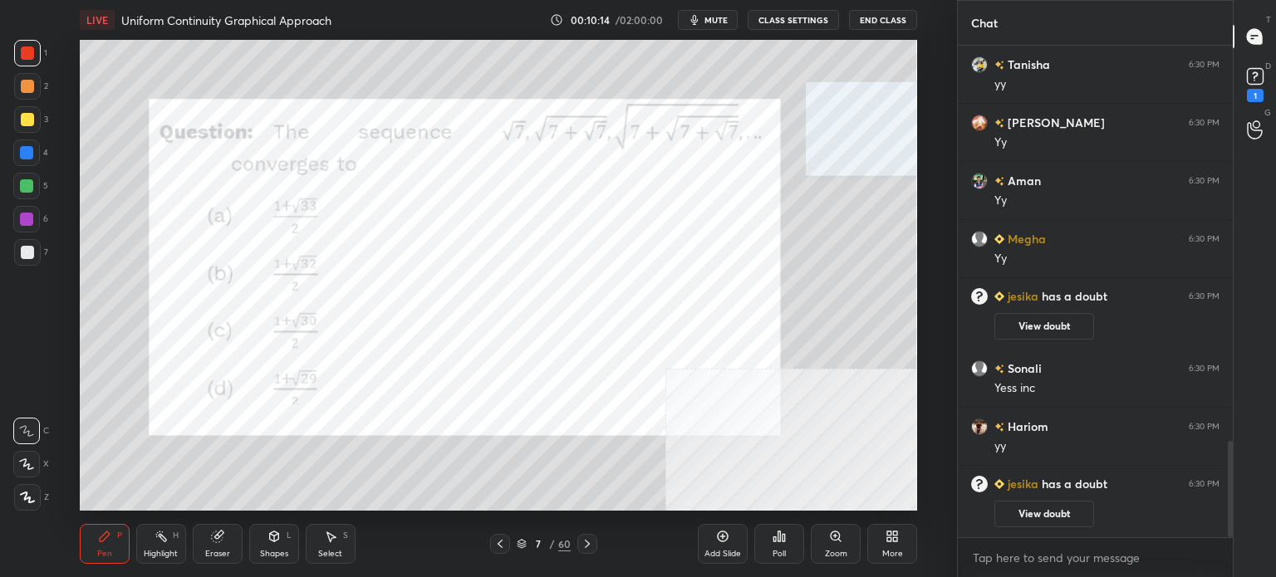
scroll to position [2077, 0]
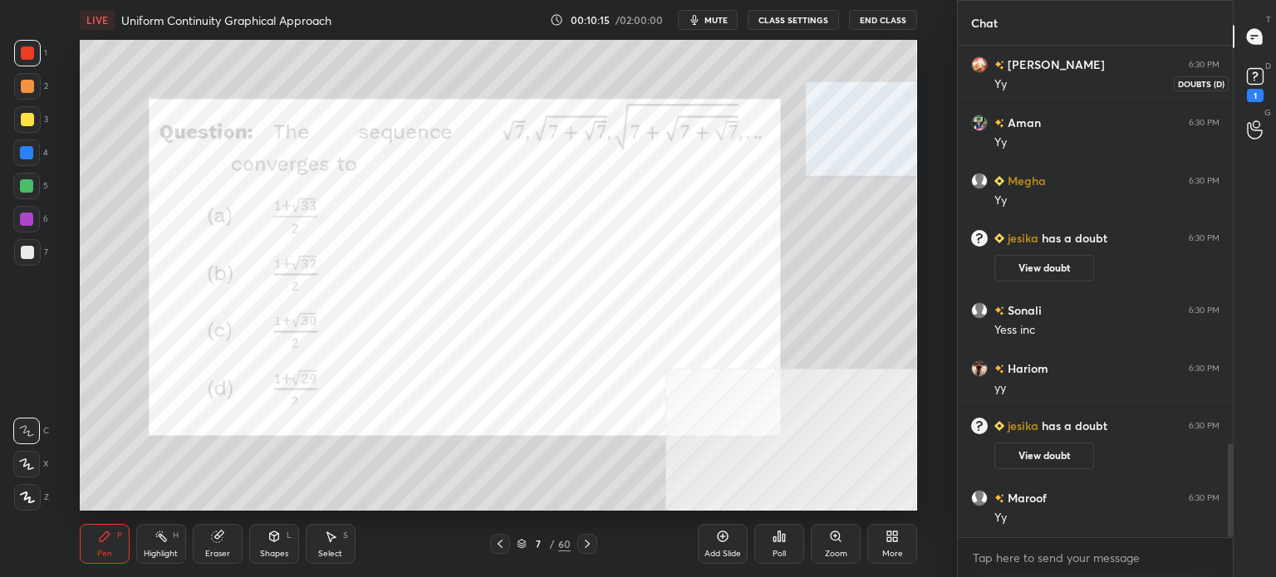
click at [1259, 66] on icon at bounding box center [1255, 76] width 25 height 25
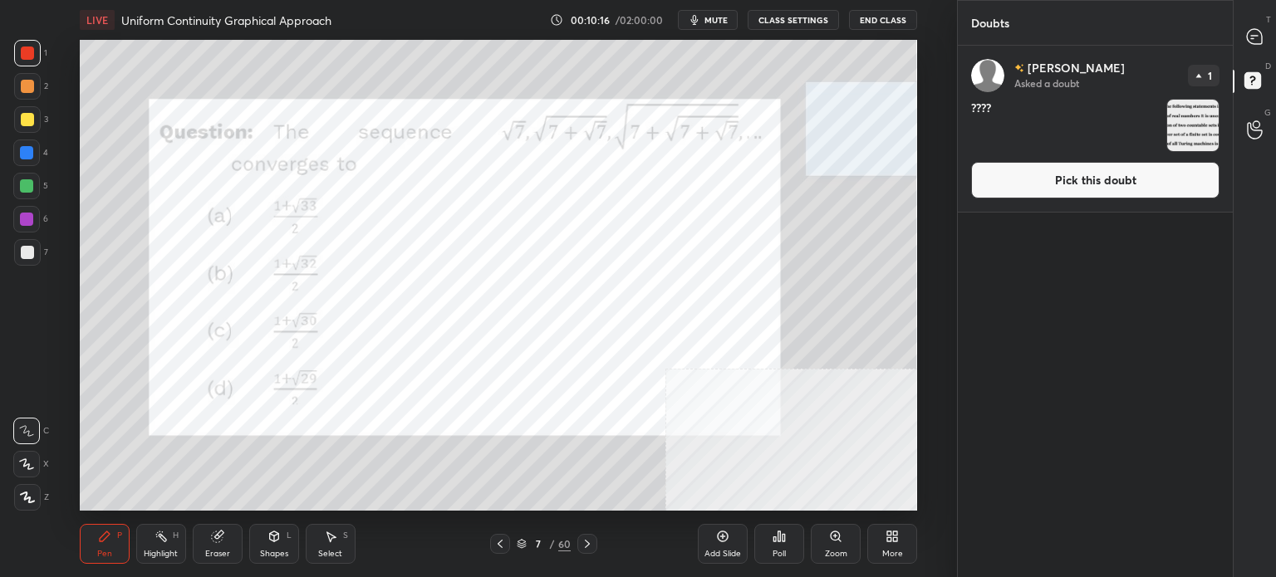
click at [1196, 162] on button "Pick this doubt" at bounding box center [1095, 180] width 248 height 37
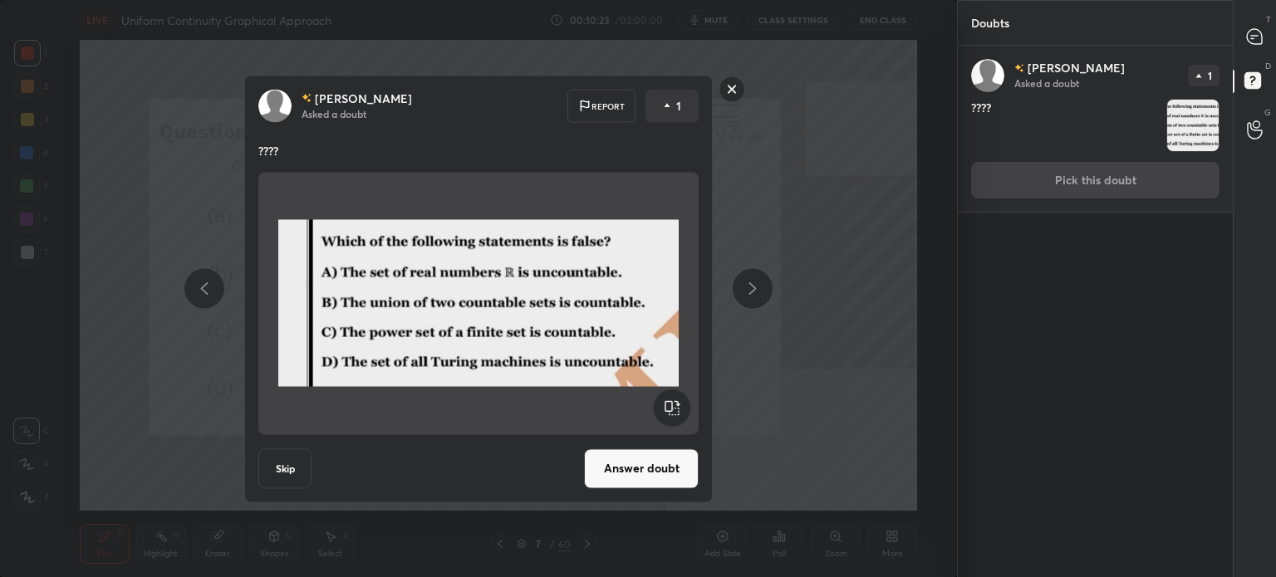
click at [737, 88] on rect at bounding box center [732, 89] width 26 height 26
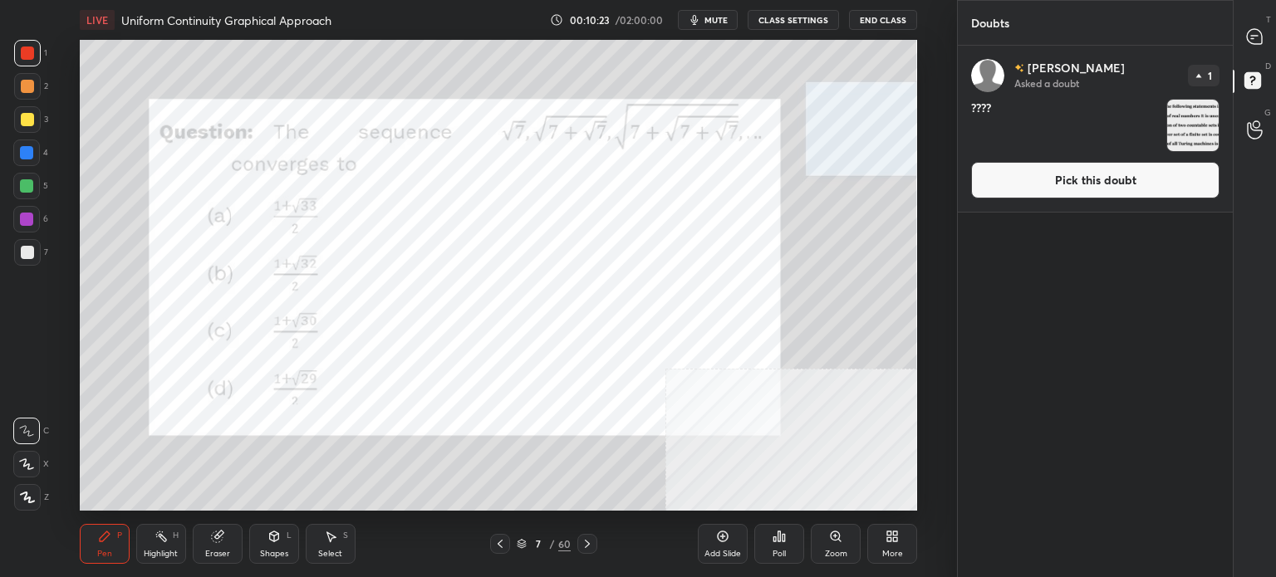
click at [1250, 46] on div at bounding box center [1255, 37] width 33 height 30
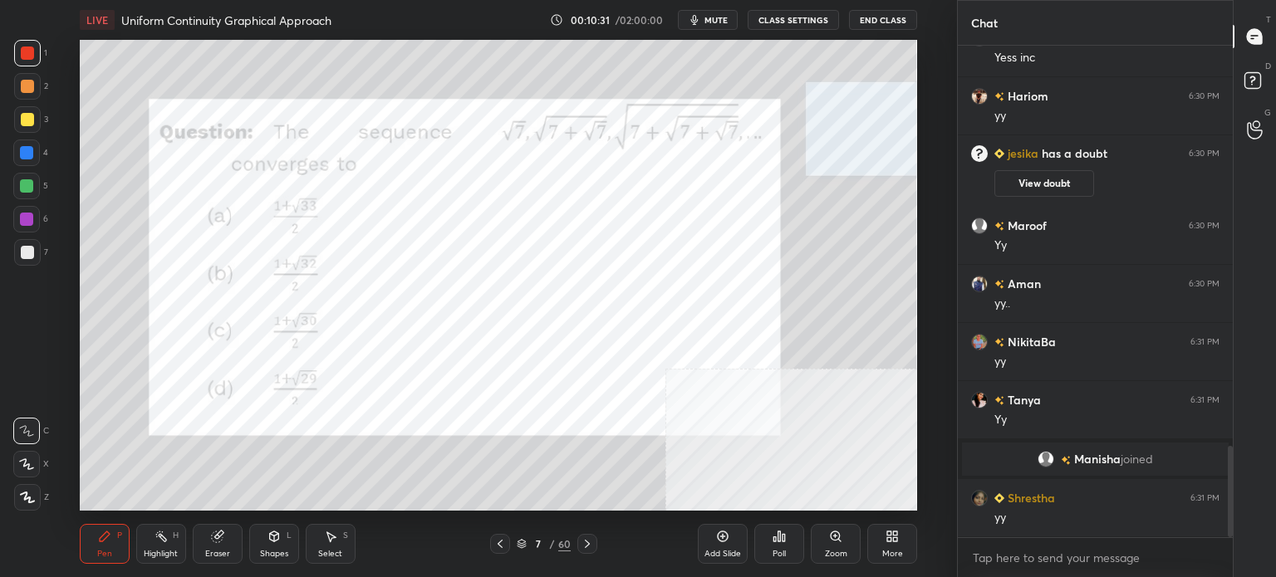
scroll to position [2166, 0]
drag, startPoint x: 339, startPoint y: 537, endPoint x: 342, endPoint y: 517, distance: 20.2
click at [339, 537] on div "Select S" at bounding box center [331, 544] width 50 height 40
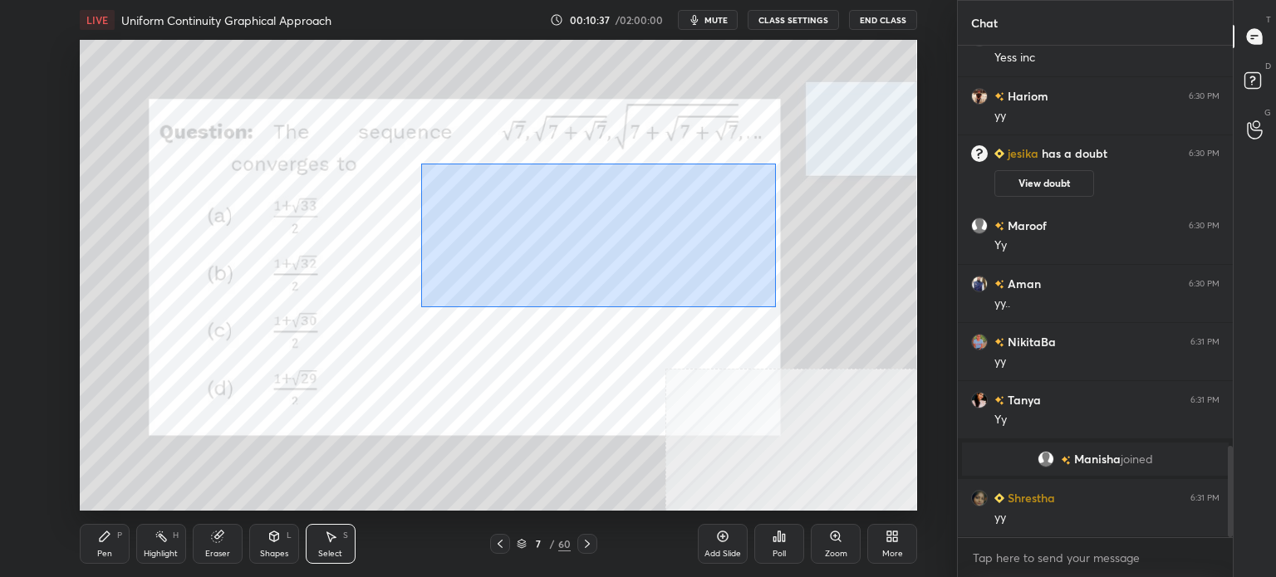
drag, startPoint x: 421, startPoint y: 163, endPoint x: 773, endPoint y: 305, distance: 379.8
click at [776, 307] on div "0 ° Undo Copy Duplicate Duplicate to new slide Delete" at bounding box center [498, 275] width 837 height 471
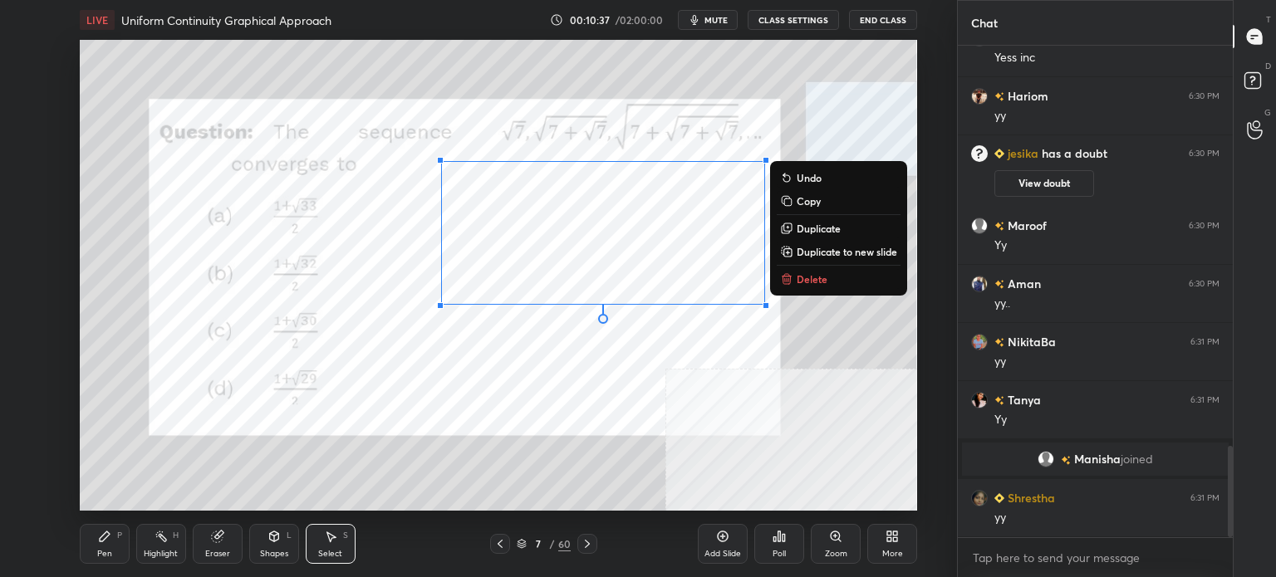
click at [793, 285] on icon at bounding box center [786, 278] width 13 height 13
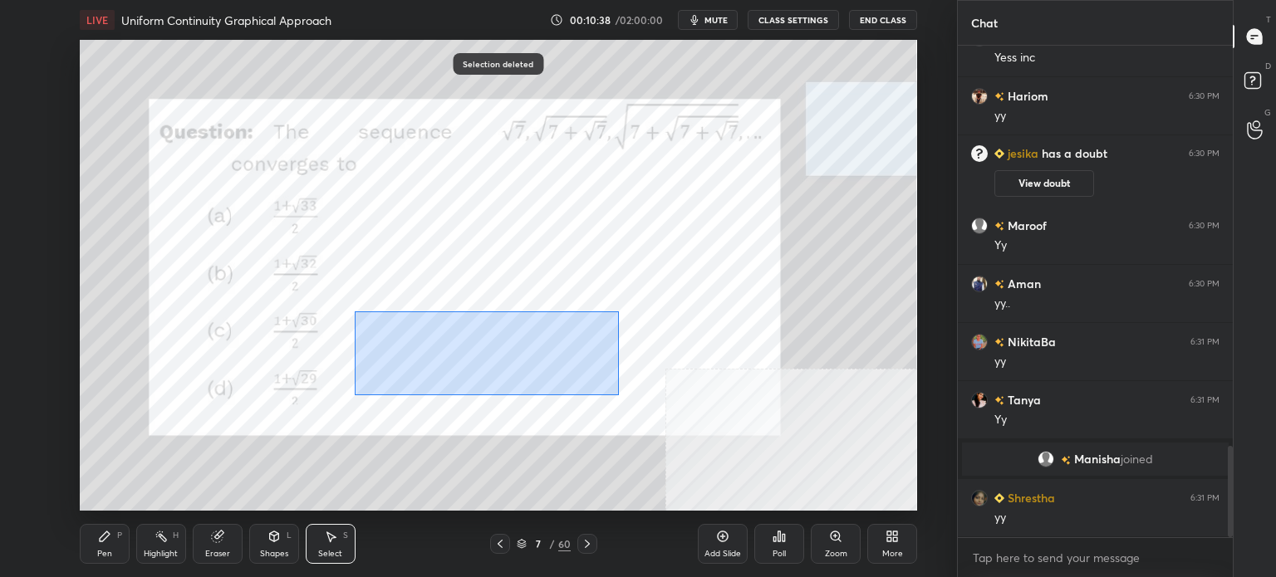
drag, startPoint x: 355, startPoint y: 311, endPoint x: 635, endPoint y: 400, distance: 293.5
click at [635, 400] on div "0 ° Undo Copy Duplicate Duplicate to new slide Delete" at bounding box center [498, 275] width 837 height 471
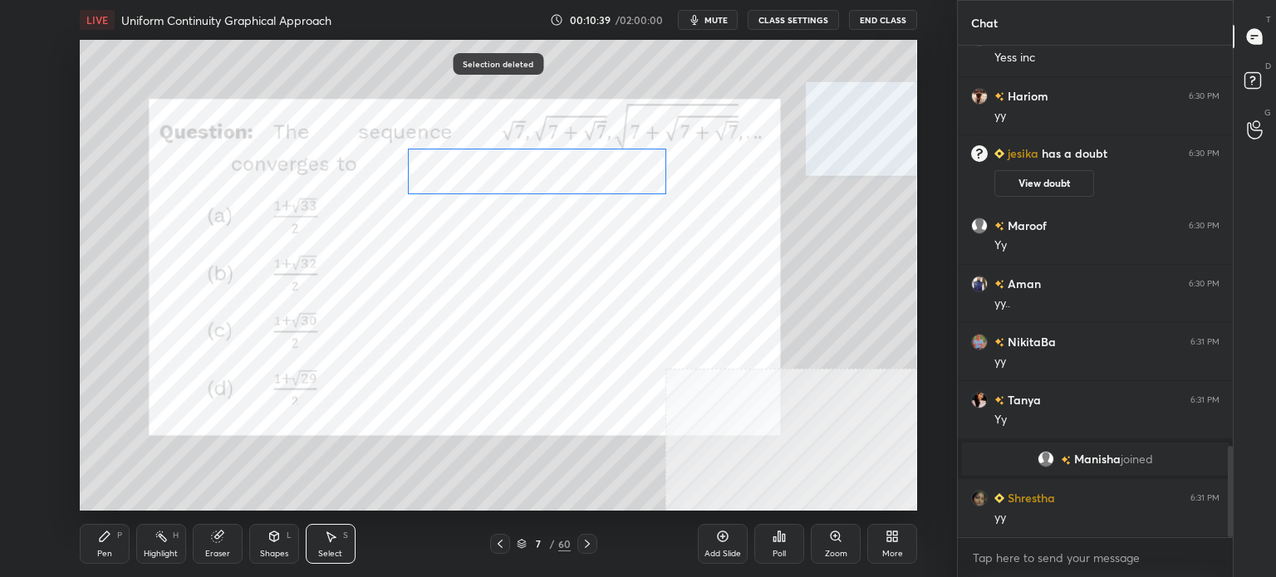
drag, startPoint x: 600, startPoint y: 244, endPoint x: 598, endPoint y: 205, distance: 39.1
click at [598, 199] on div "0 ° Undo Copy Duplicate Duplicate to new slide Delete" at bounding box center [498, 275] width 837 height 471
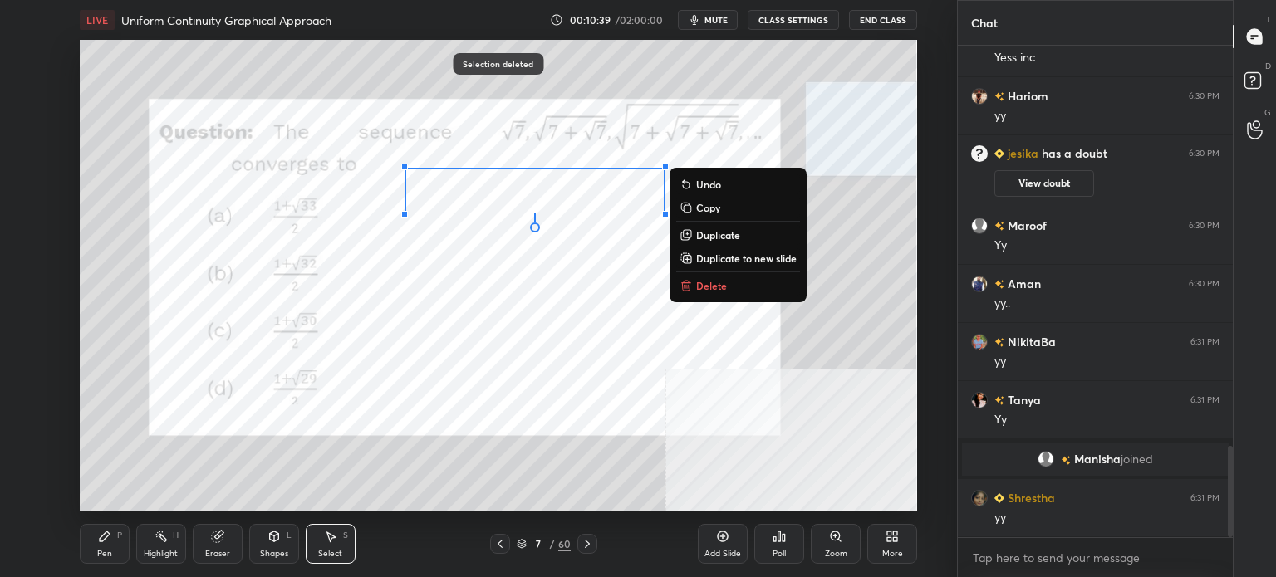
click at [599, 248] on div "0 ° Undo Copy Duplicate Duplicate to new slide Delete" at bounding box center [498, 275] width 837 height 471
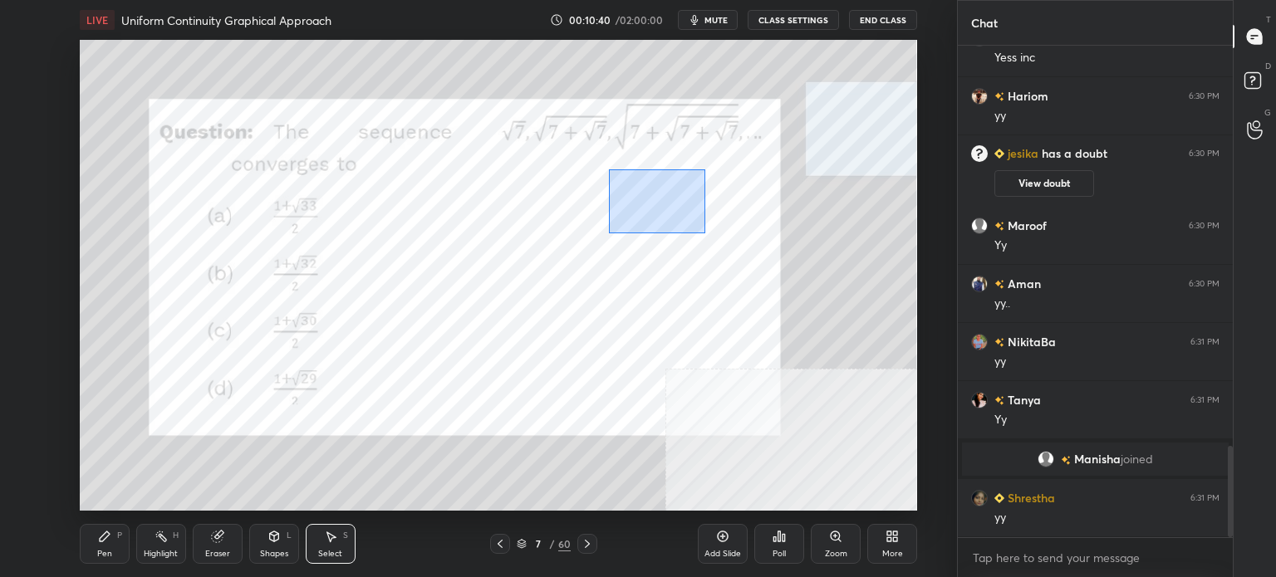
drag, startPoint x: 687, startPoint y: 222, endPoint x: 705, endPoint y: 230, distance: 20.1
click at [708, 232] on div "0 ° Undo Copy Duplicate Duplicate to new slide Delete" at bounding box center [498, 275] width 837 height 471
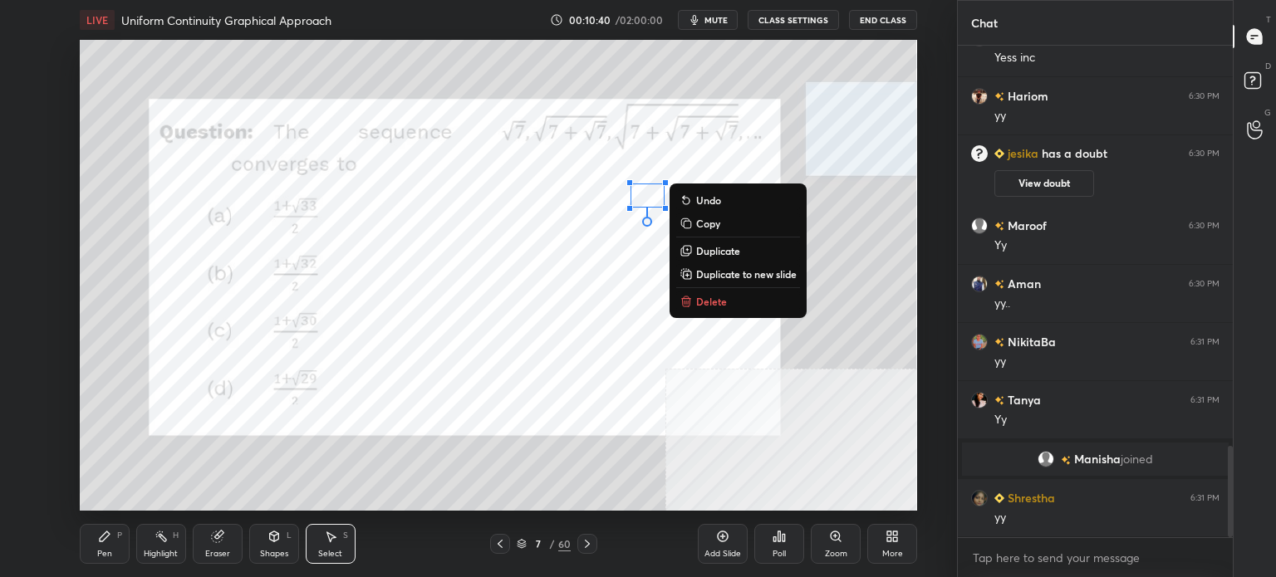
click at [715, 309] on button "Delete" at bounding box center [738, 302] width 124 height 20
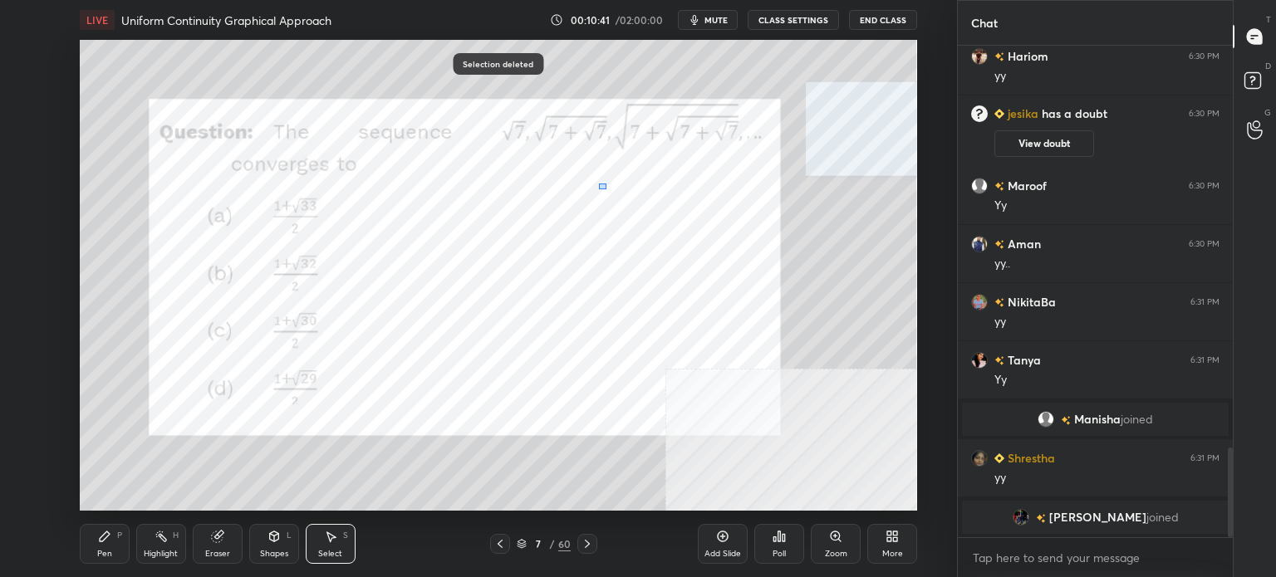
drag, startPoint x: 598, startPoint y: 189, endPoint x: 633, endPoint y: 241, distance: 62.2
click at [635, 241] on div "0 ° Undo Copy Duplicate Duplicate to new slide Delete" at bounding box center [498, 275] width 837 height 471
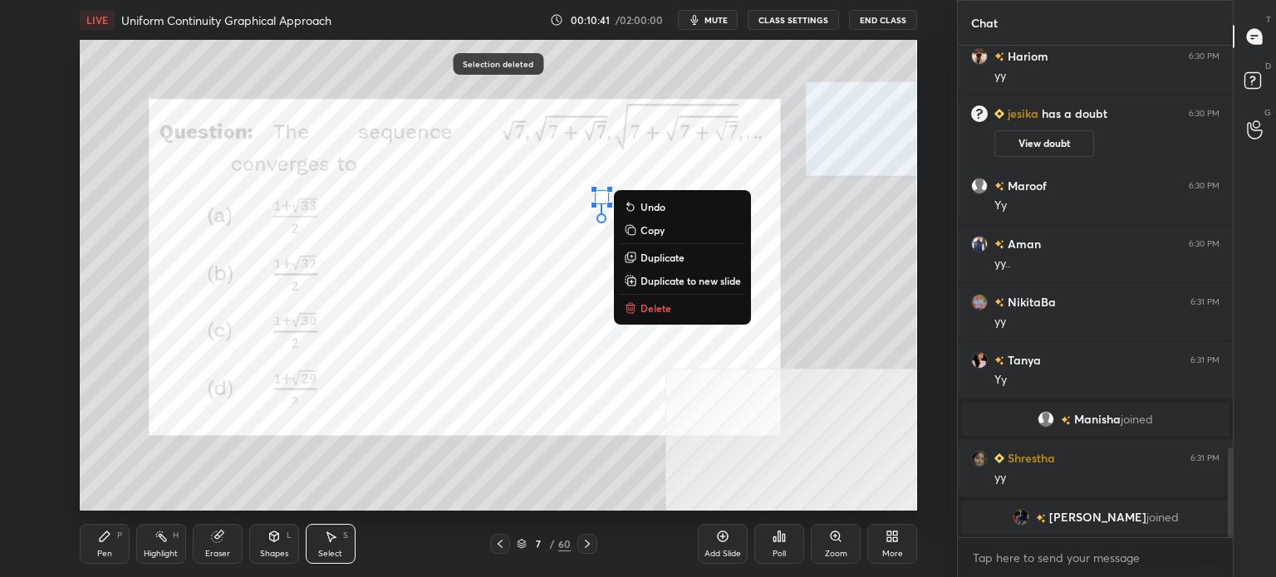
scroll to position [2231, 0]
click at [650, 303] on p "Delete" at bounding box center [655, 308] width 31 height 13
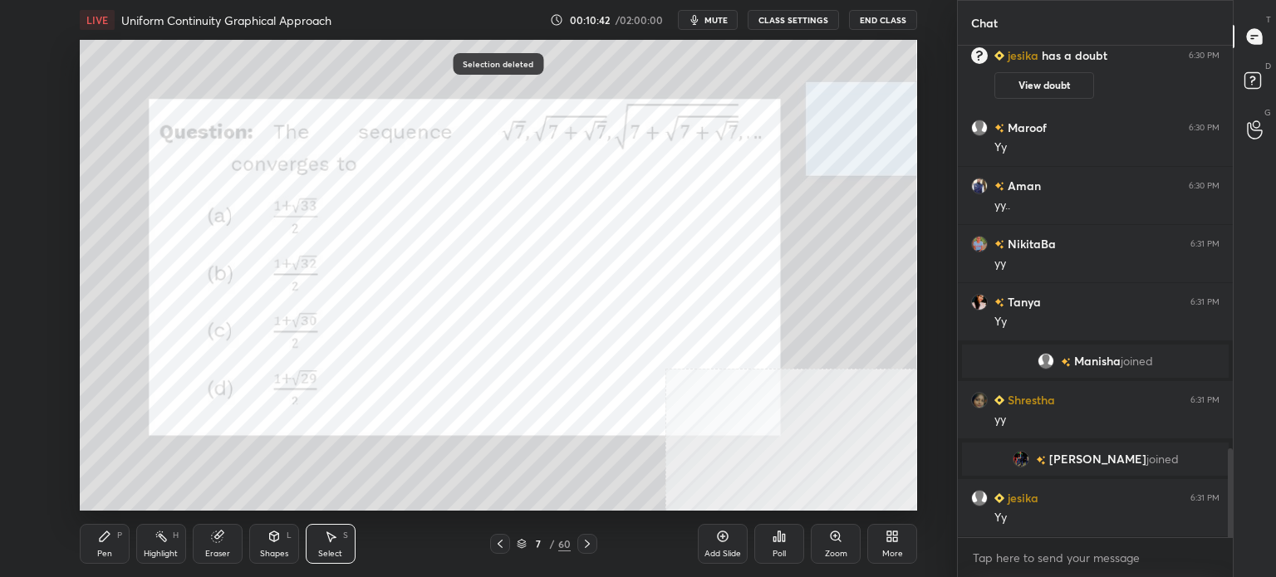
click at [104, 550] on div "Pen" at bounding box center [104, 554] width 15 height 8
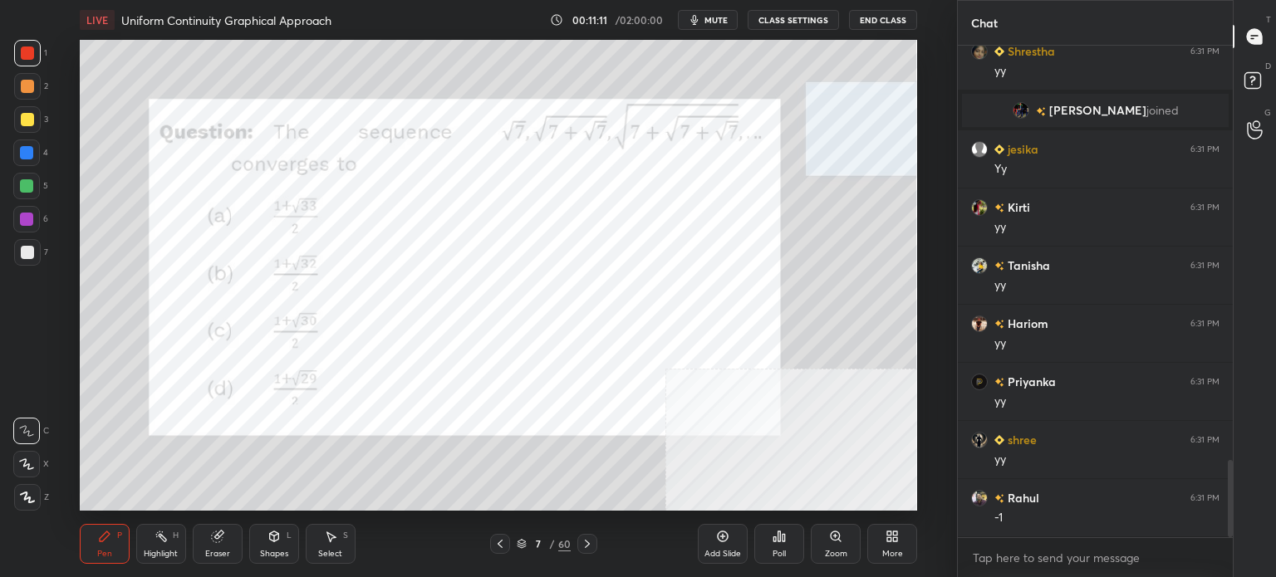
scroll to position [2638, 0]
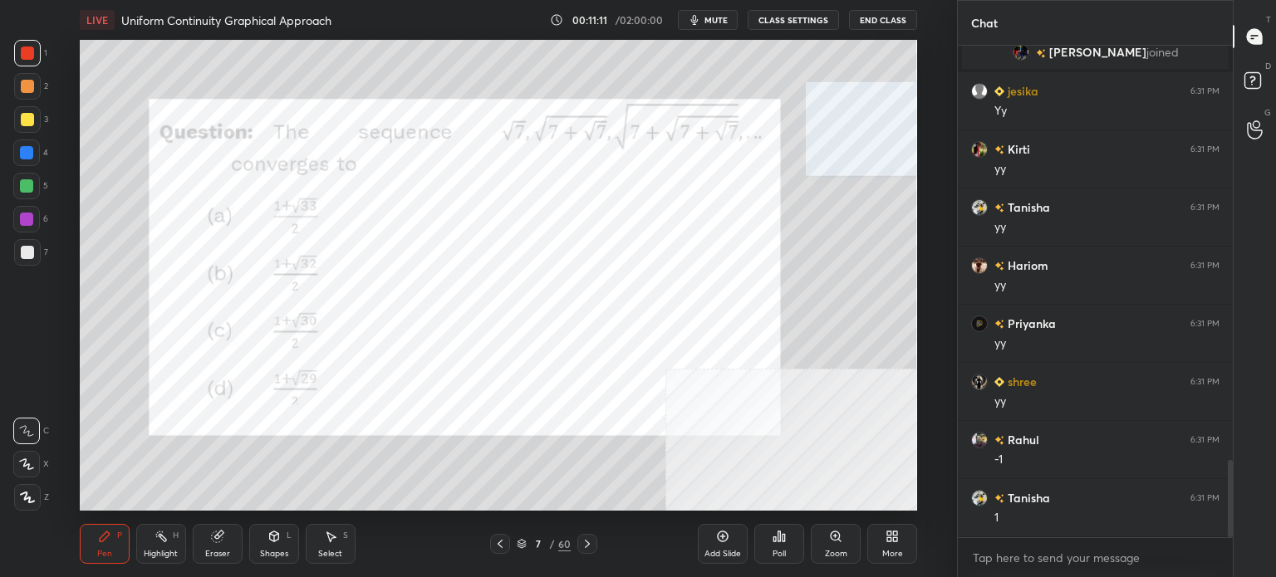
drag, startPoint x: 223, startPoint y: 547, endPoint x: 246, endPoint y: 534, distance: 26.1
click at [229, 547] on div "Eraser" at bounding box center [218, 544] width 50 height 40
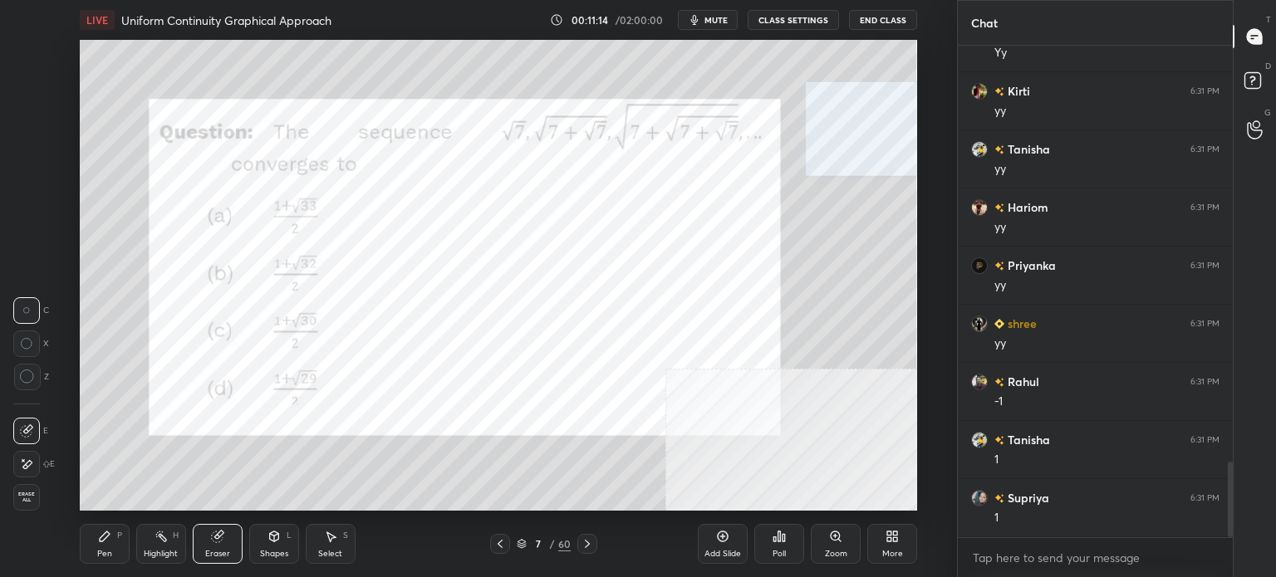
click at [114, 547] on div "Pen P" at bounding box center [105, 544] width 50 height 40
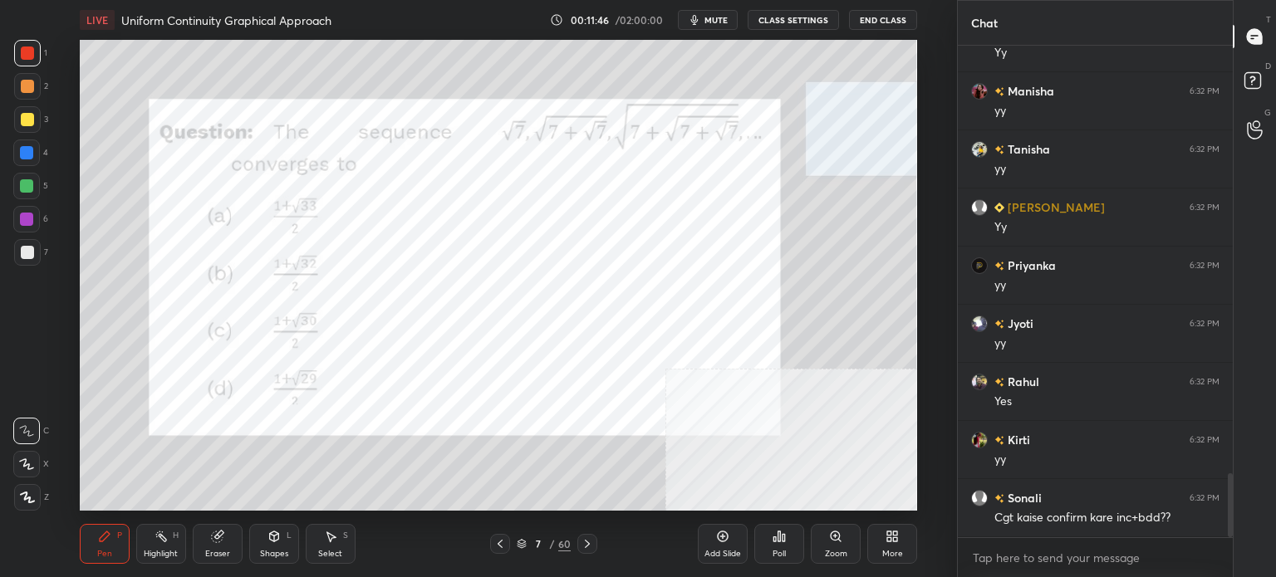
scroll to position [3356, 0]
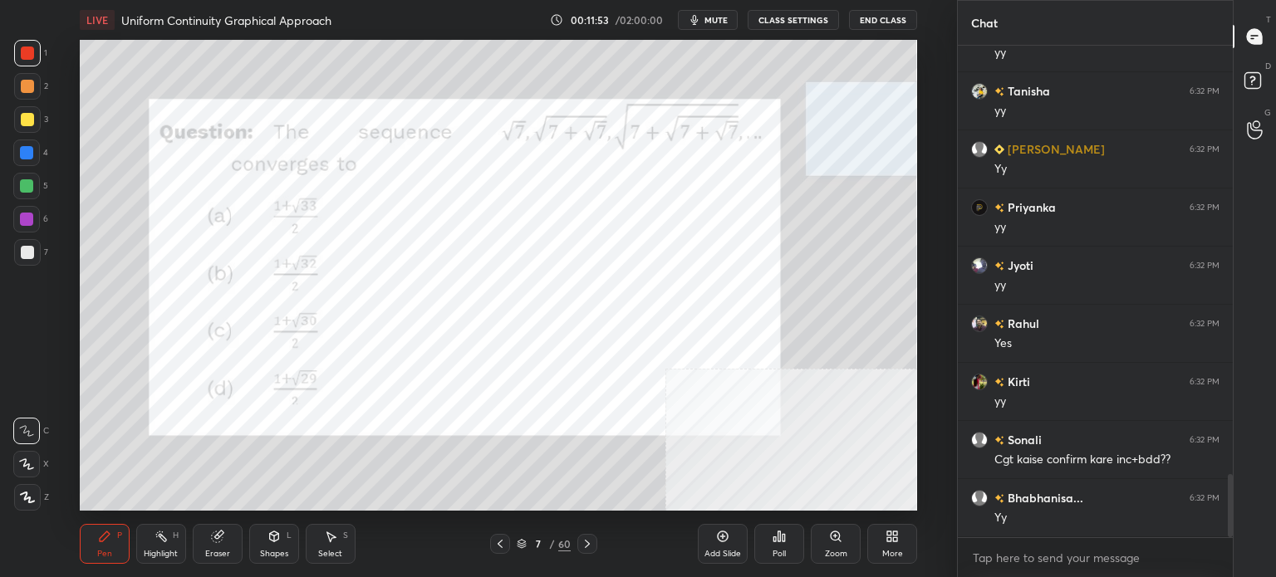
drag, startPoint x: 204, startPoint y: 542, endPoint x: 186, endPoint y: 515, distance: 32.9
click at [203, 543] on div "Eraser" at bounding box center [218, 544] width 50 height 40
click at [30, 468] on icon at bounding box center [26, 465] width 13 height 14
click at [93, 547] on div "Pen P" at bounding box center [105, 544] width 50 height 40
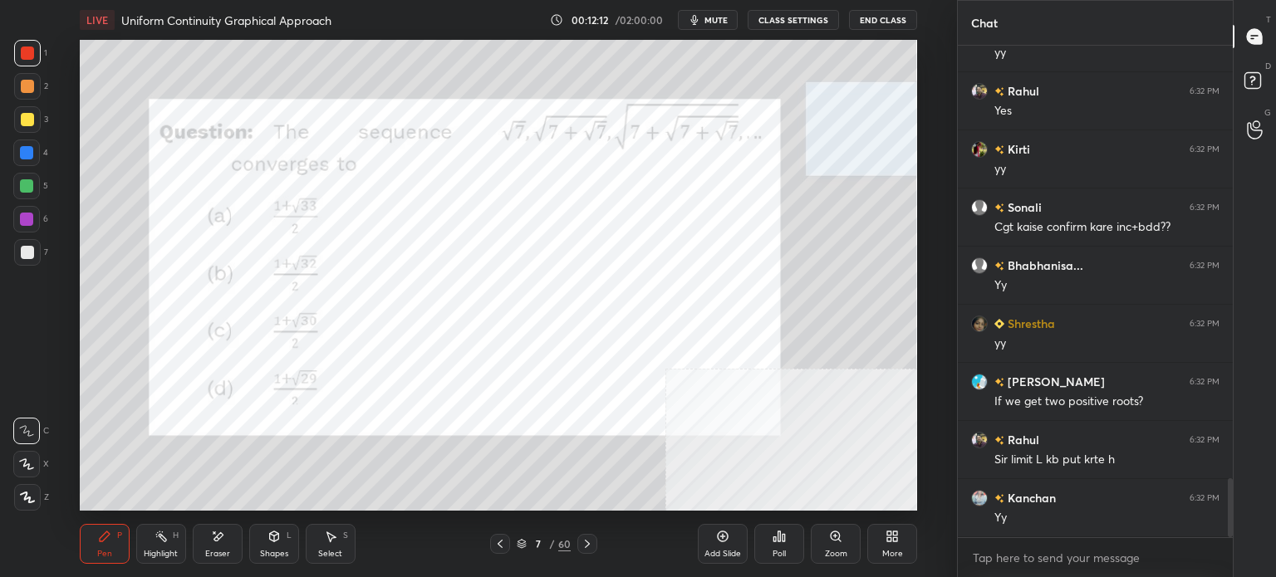
scroll to position [3662, 0]
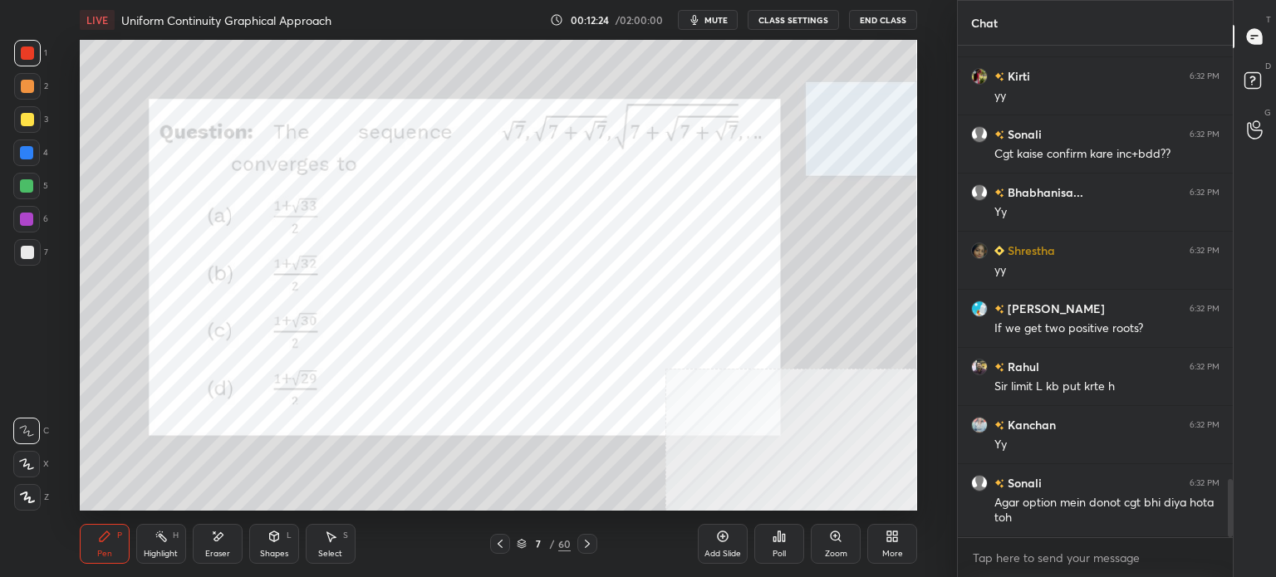
click at [22, 112] on div at bounding box center [27, 119] width 27 height 27
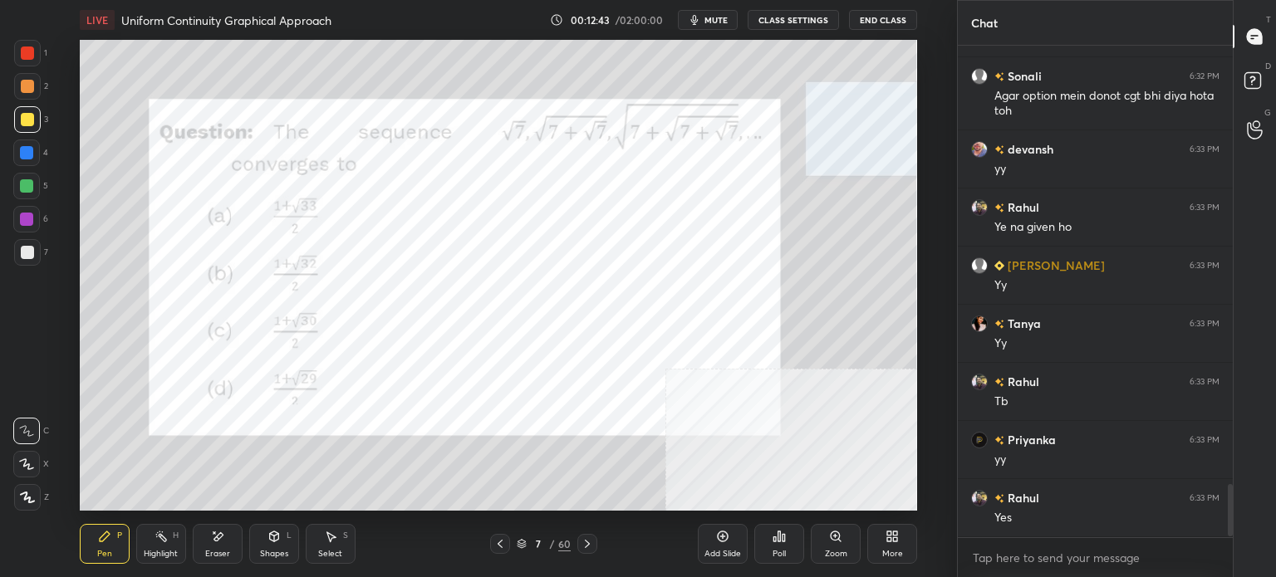
scroll to position [4127, 0]
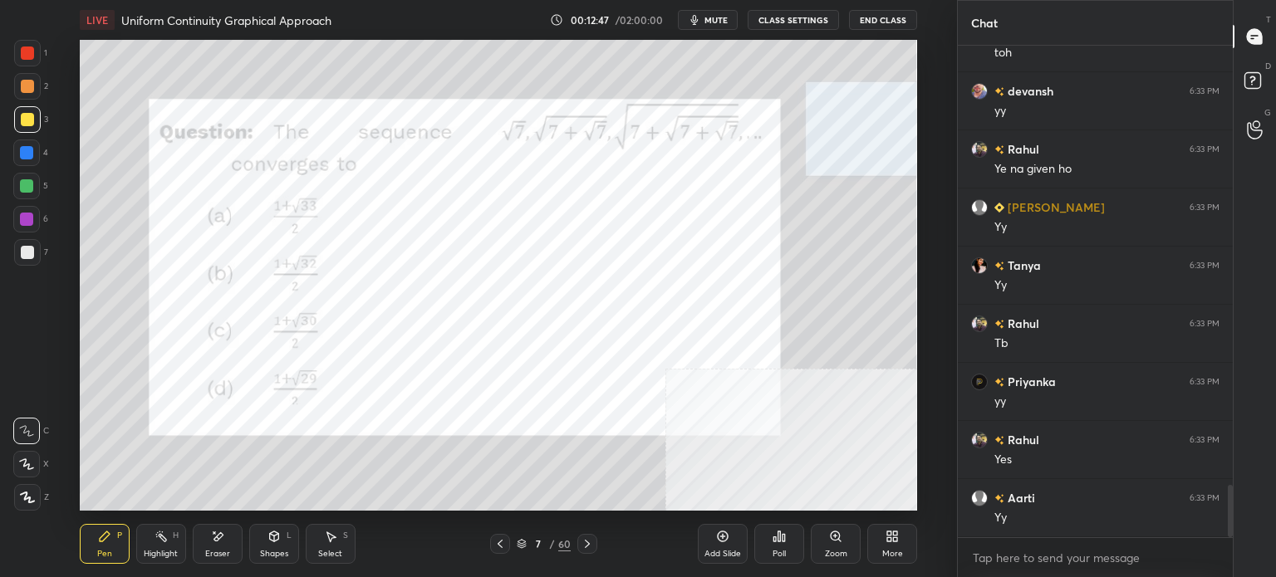
click at [26, 500] on icon at bounding box center [27, 498] width 13 height 10
click at [28, 54] on div at bounding box center [27, 53] width 13 height 13
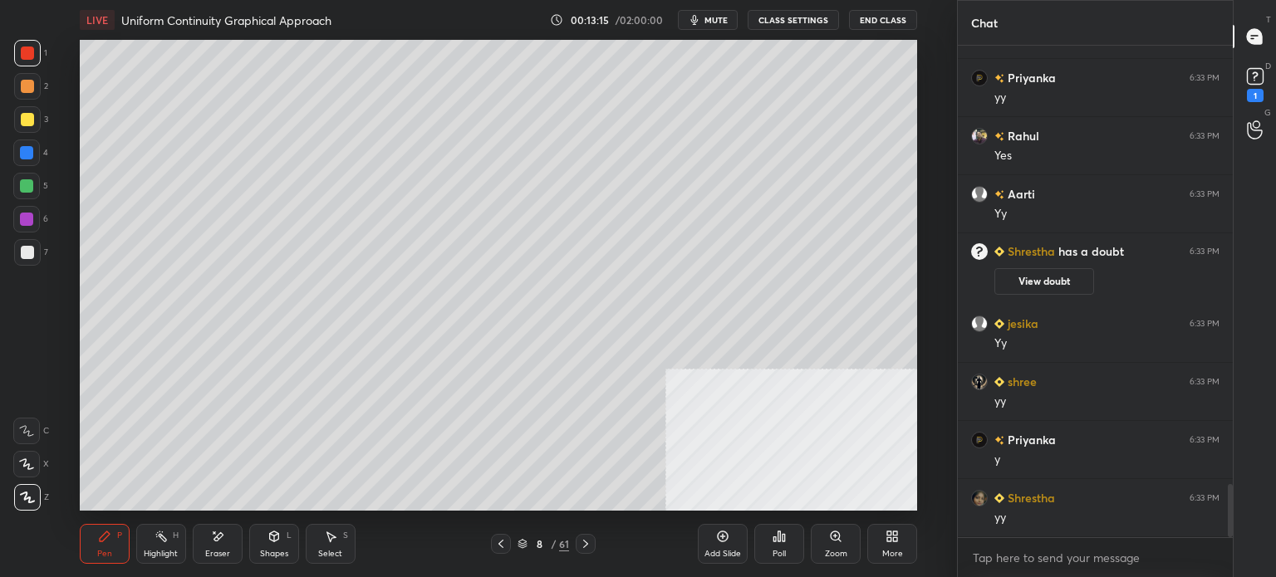
scroll to position [4130, 0]
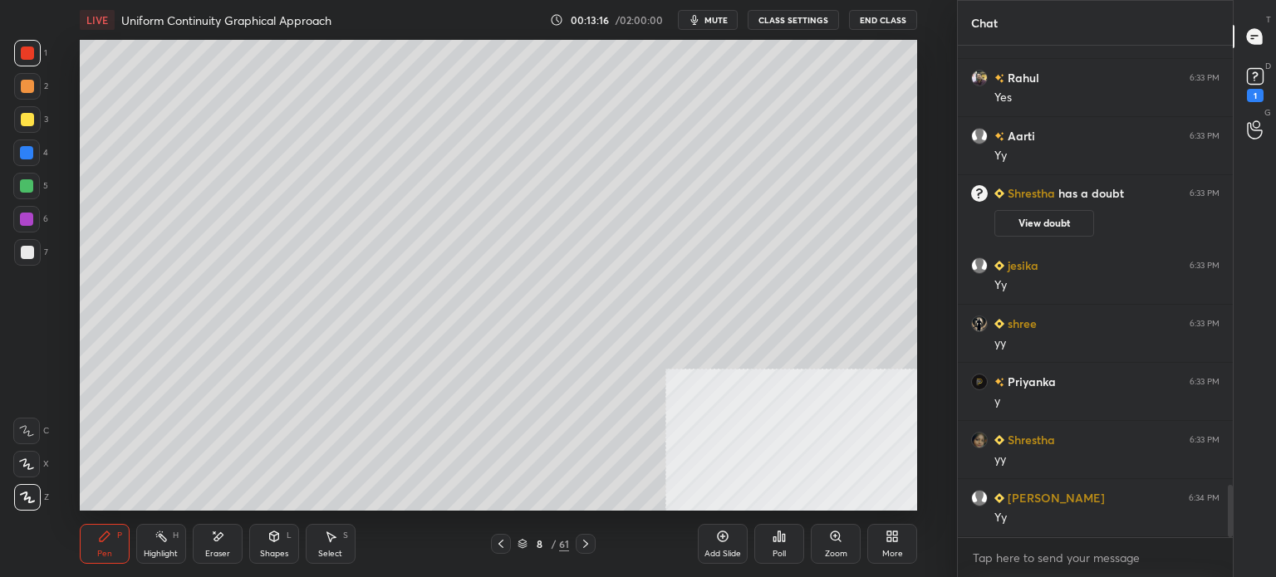
click at [26, 123] on div at bounding box center [27, 119] width 13 height 13
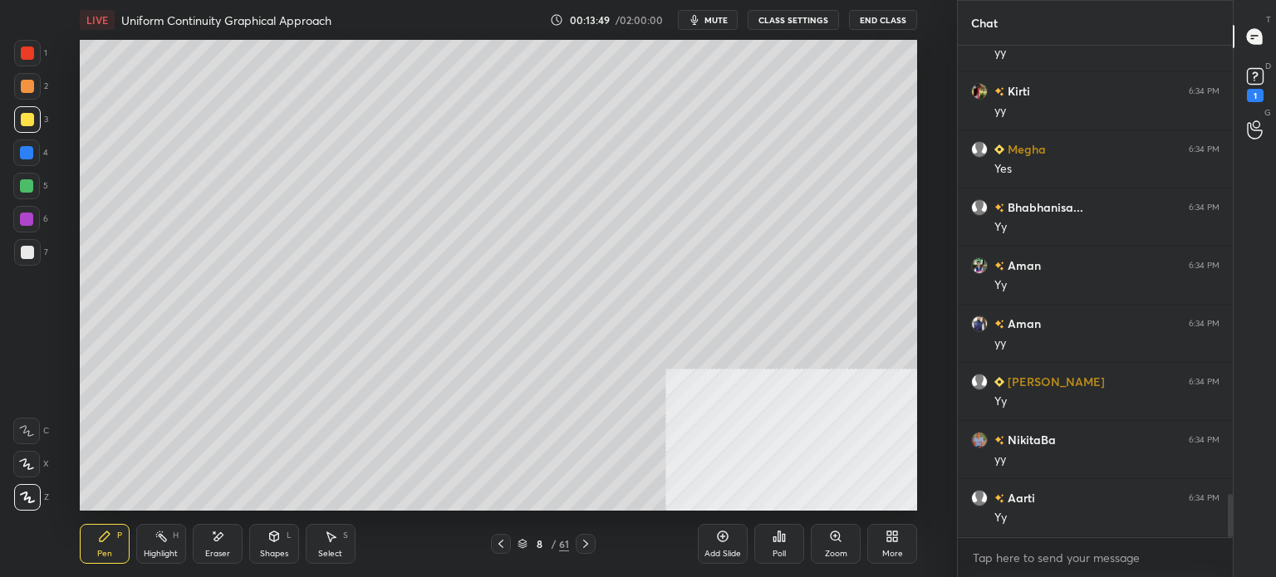
scroll to position [5177, 0]
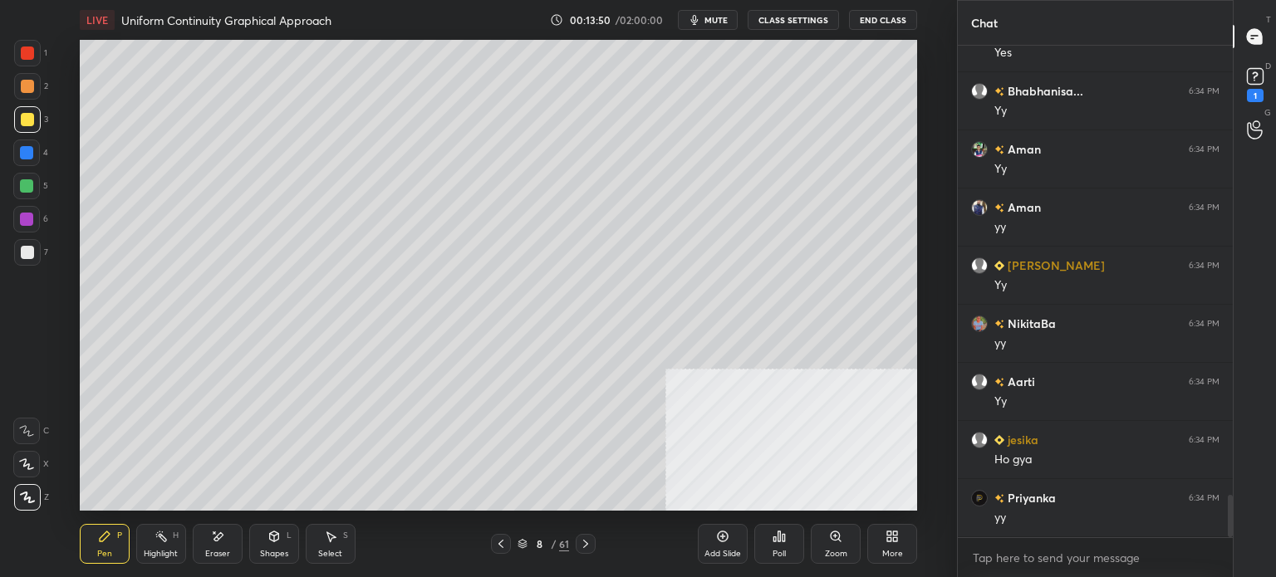
click at [332, 551] on div "Select" at bounding box center [330, 554] width 24 height 8
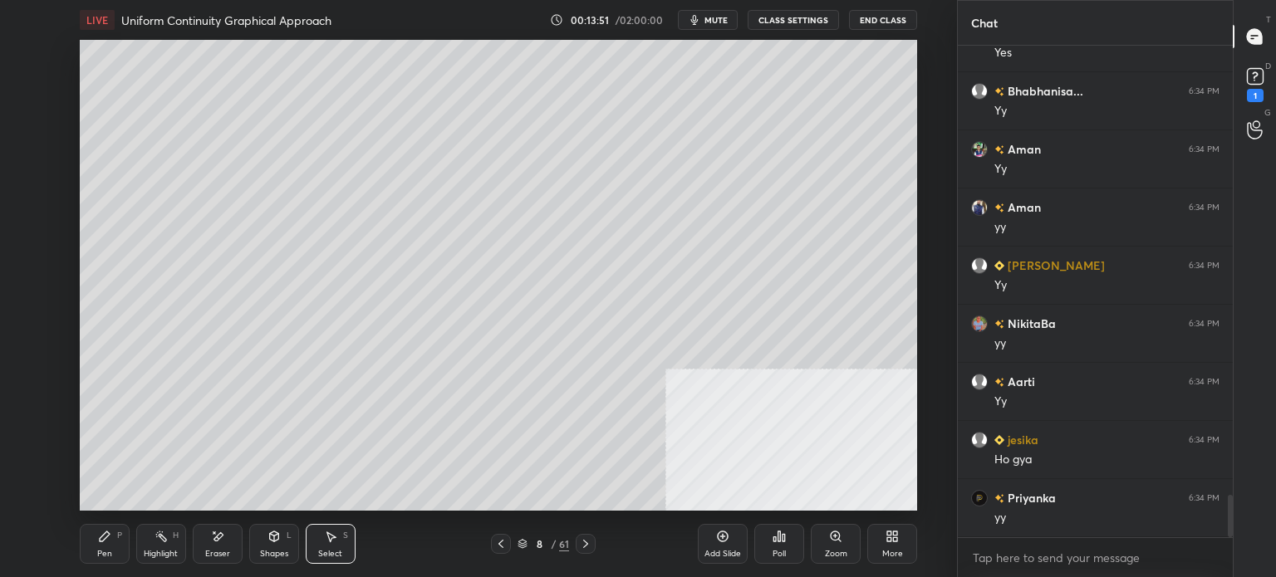
scroll to position [5351, 0]
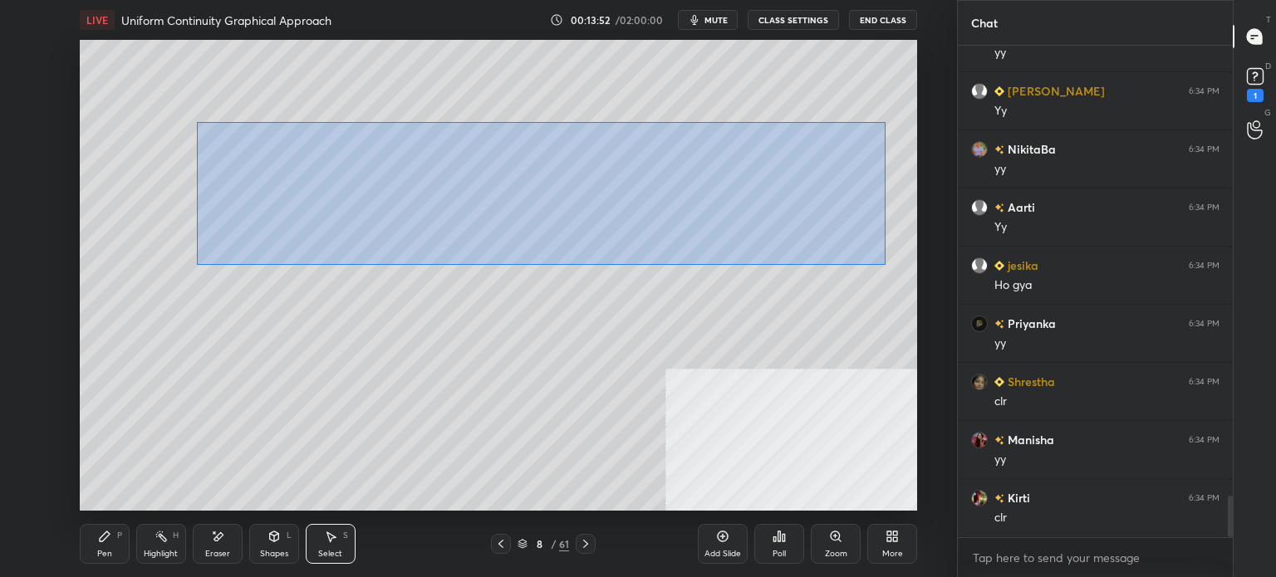
drag, startPoint x: 262, startPoint y: 152, endPoint x: 837, endPoint y: 271, distance: 587.0
click at [885, 268] on div "0 ° Undo Copy Duplicate Duplicate to new slide Delete" at bounding box center [498, 275] width 837 height 471
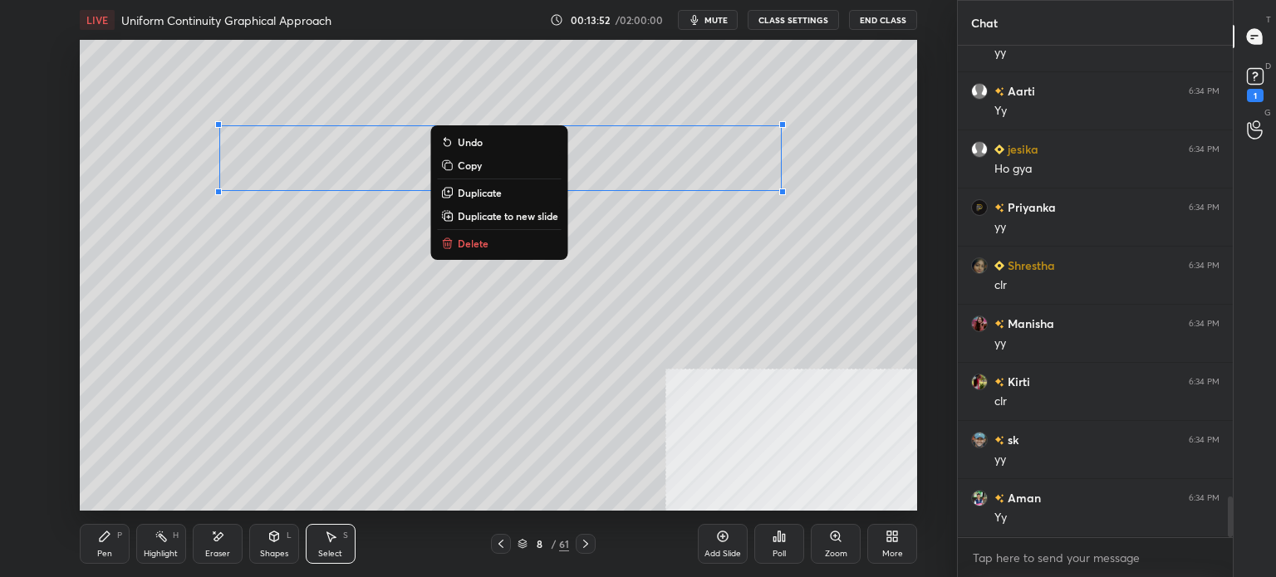
click at [514, 240] on button "Delete" at bounding box center [500, 243] width 124 height 20
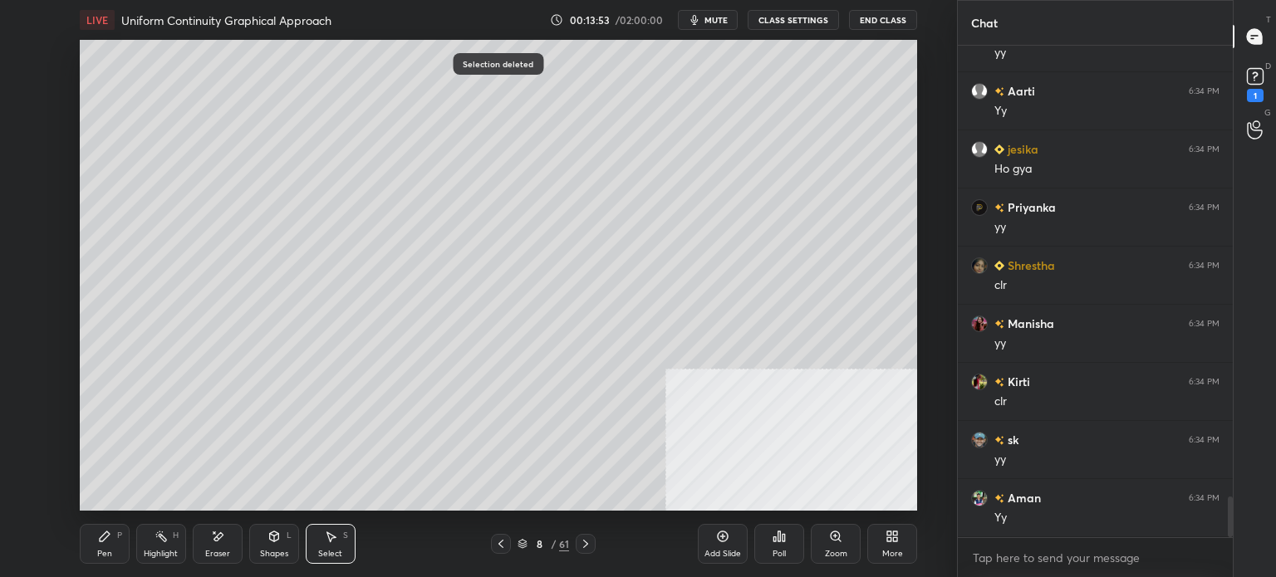
scroll to position [5584, 0]
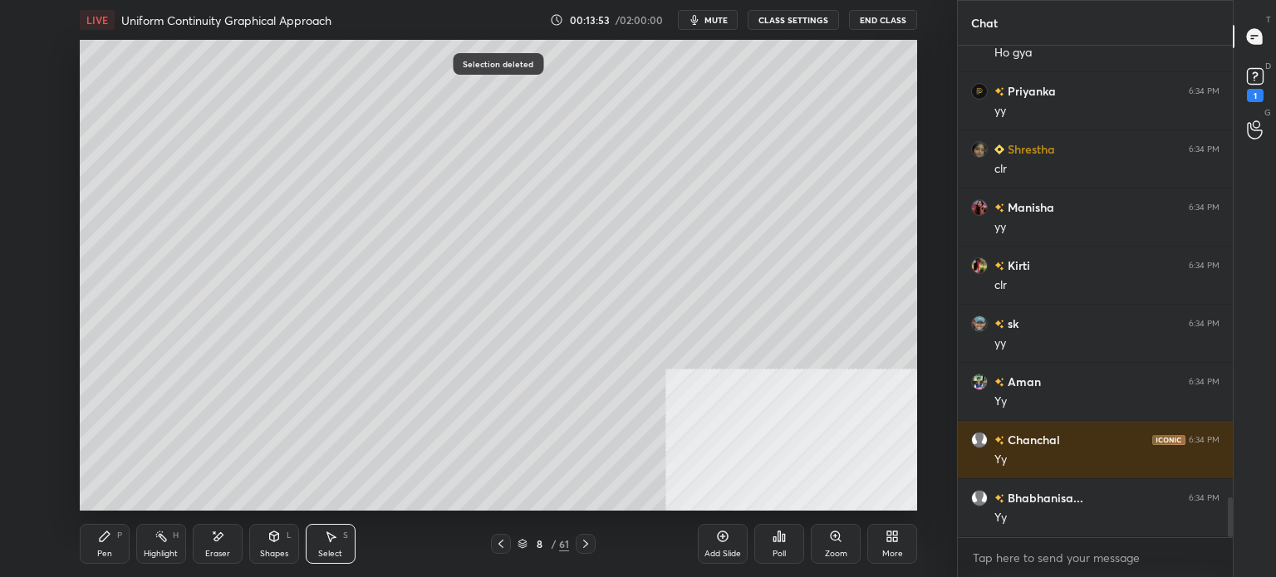
drag, startPoint x: 103, startPoint y: 542, endPoint x: 117, endPoint y: 512, distance: 33.1
click at [104, 541] on icon at bounding box center [104, 536] width 13 height 13
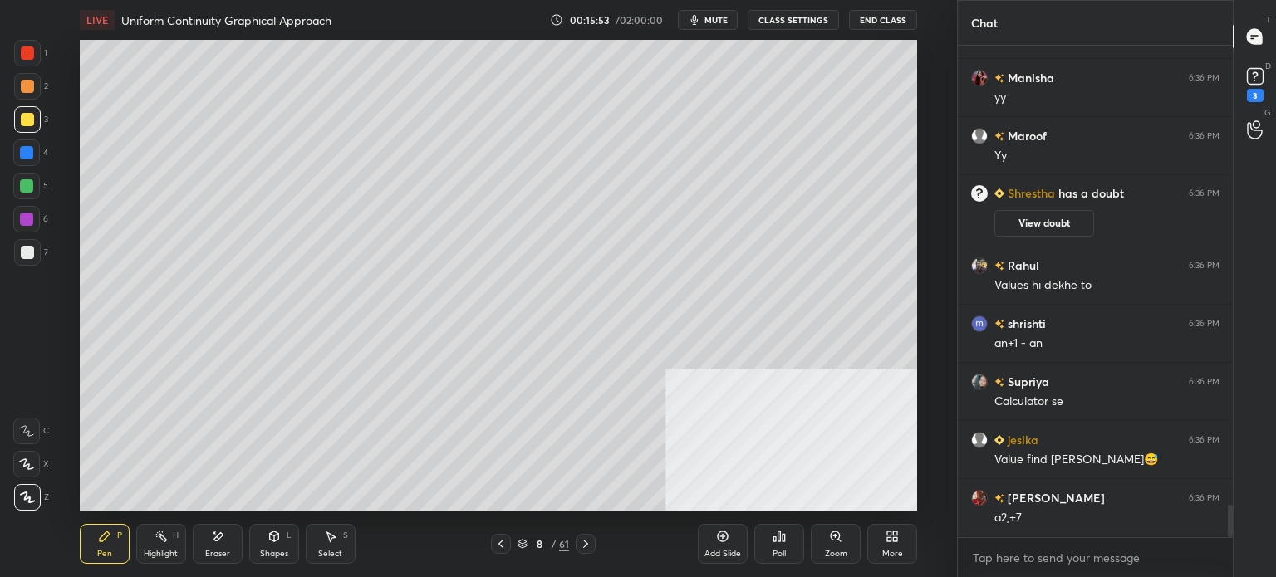
scroll to position [7105, 0]
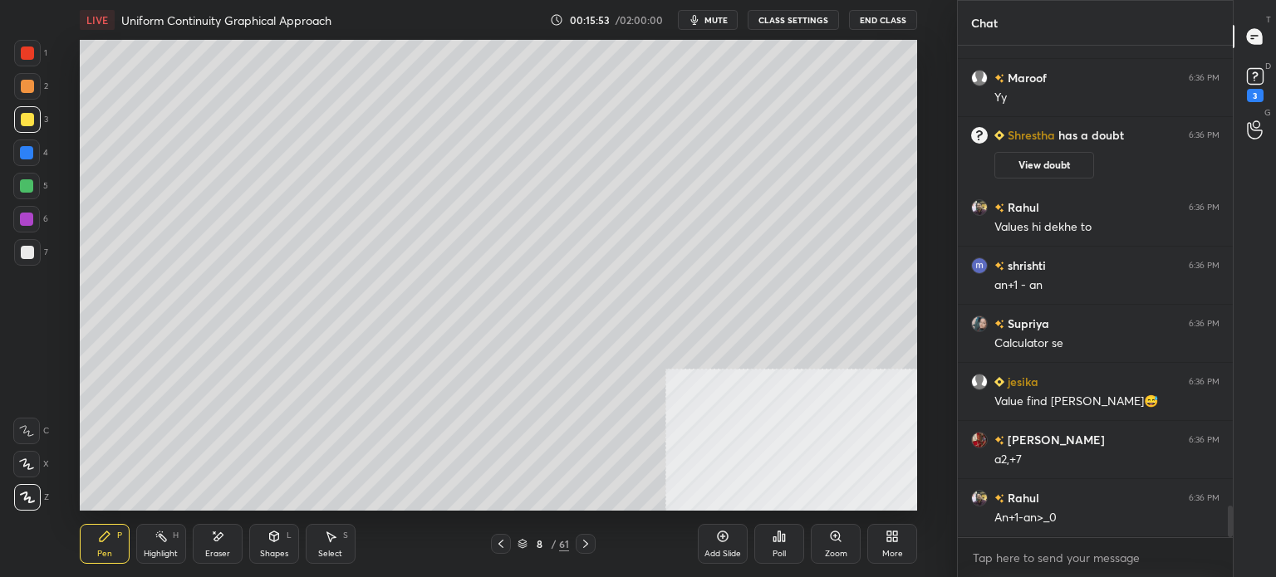
click at [213, 550] on div "Eraser" at bounding box center [217, 554] width 25 height 8
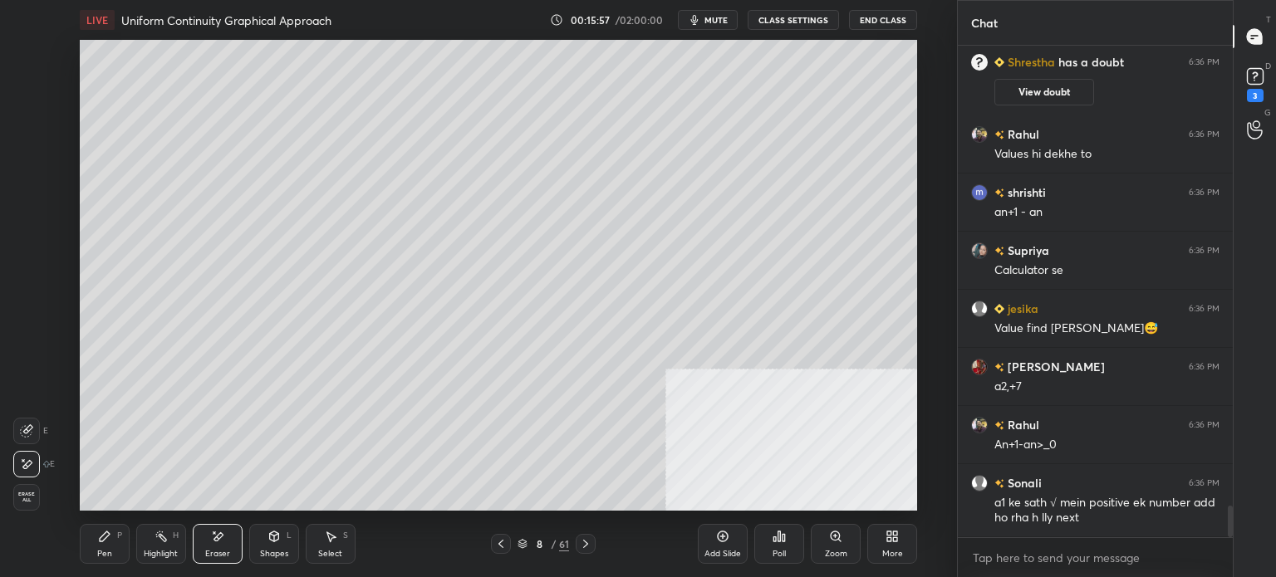
click at [108, 544] on div "Pen P" at bounding box center [105, 544] width 50 height 40
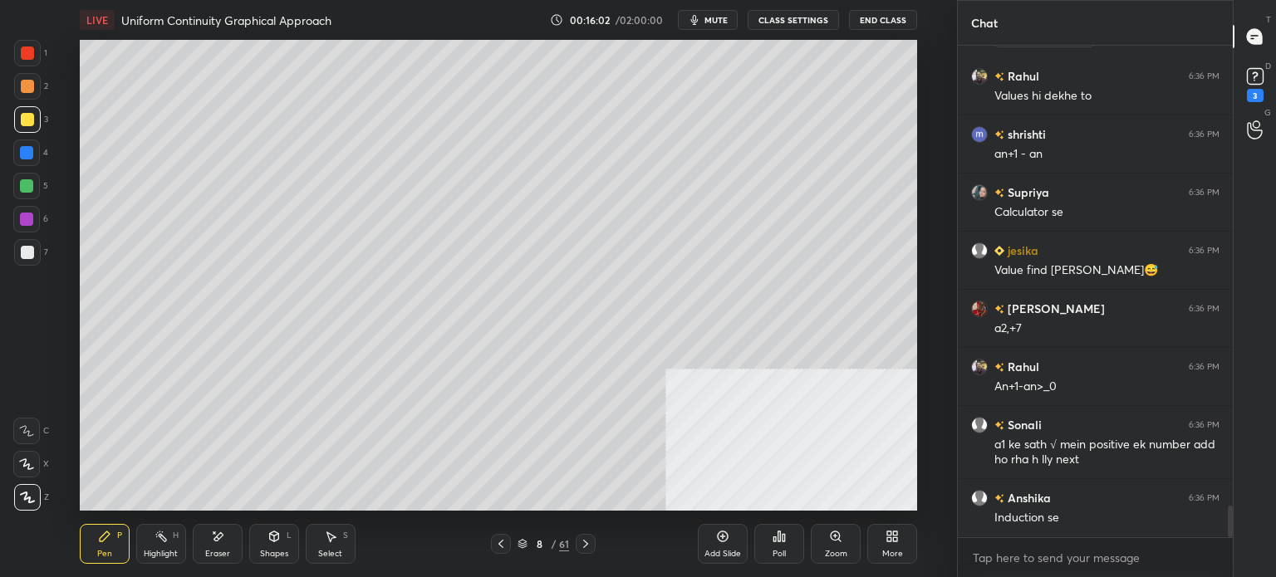
click at [218, 546] on div "Eraser" at bounding box center [218, 544] width 50 height 40
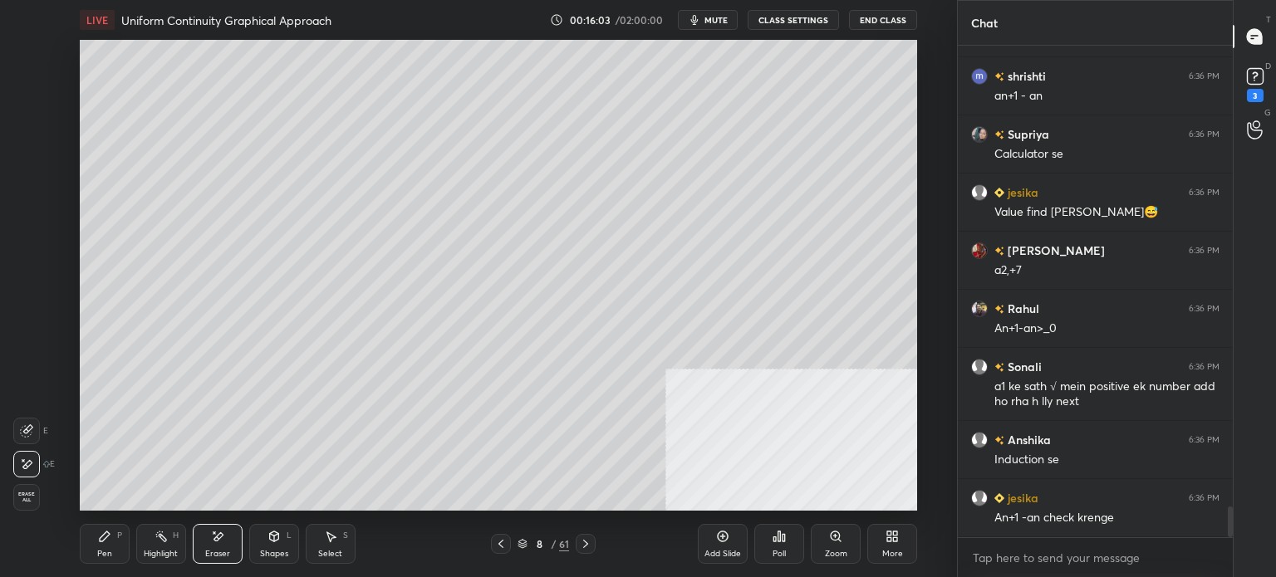
click at [95, 555] on div "Pen P" at bounding box center [105, 544] width 50 height 40
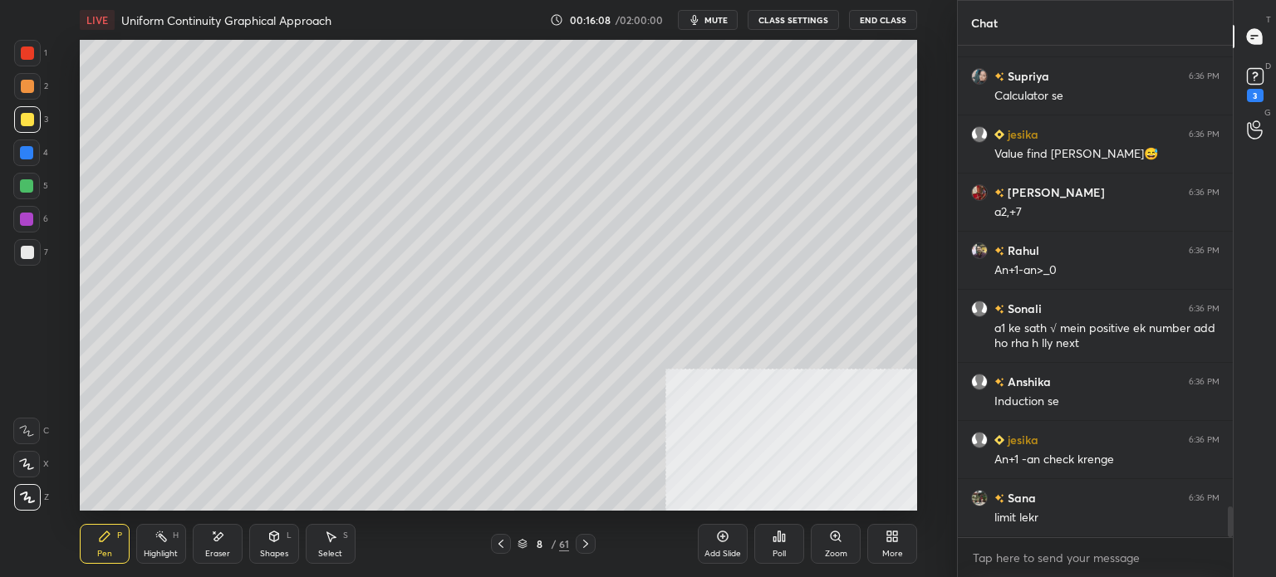
scroll to position [7411, 0]
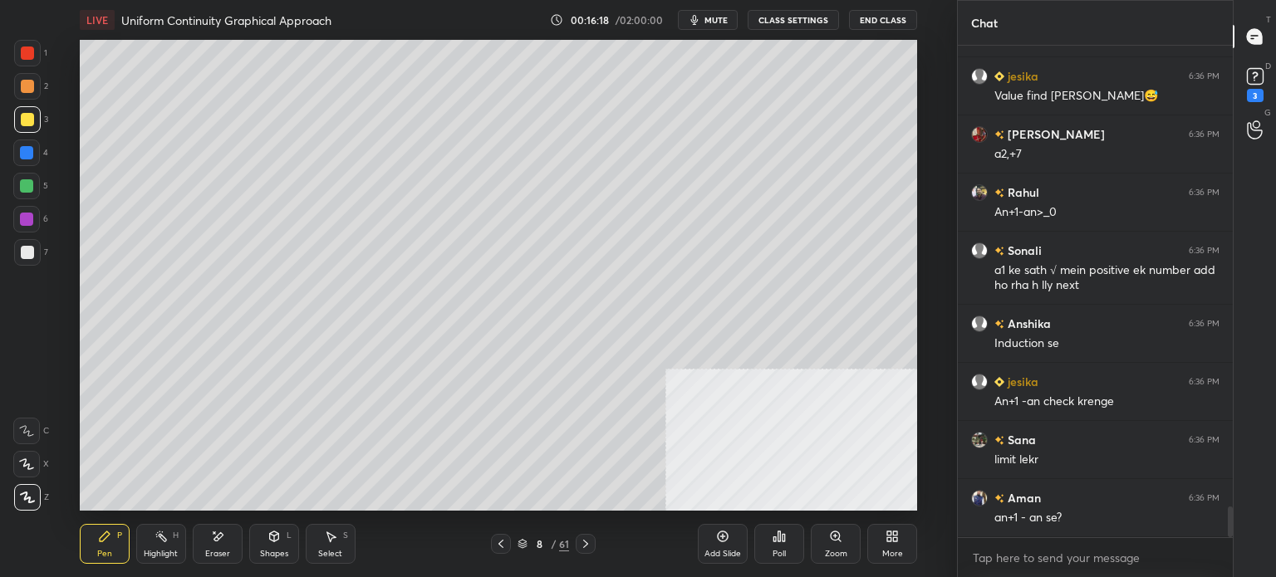
click at [223, 539] on icon at bounding box center [217, 537] width 13 height 14
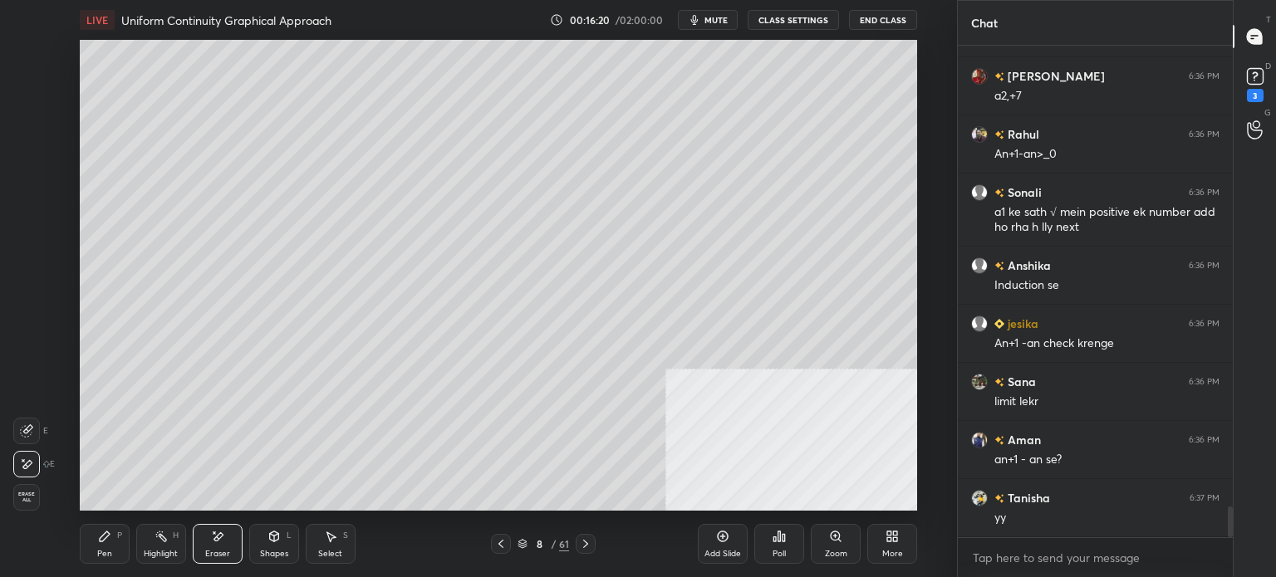
scroll to position [7527, 0]
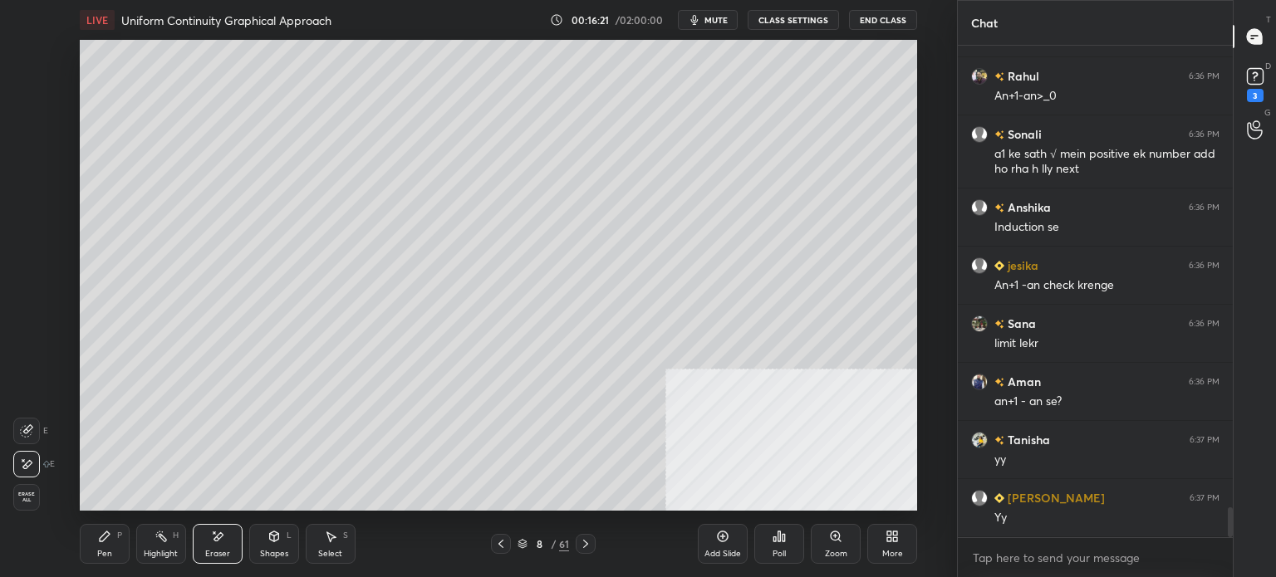
drag, startPoint x: 96, startPoint y: 544, endPoint x: 129, endPoint y: 517, distance: 41.9
click at [101, 542] on div "Pen P" at bounding box center [105, 544] width 50 height 40
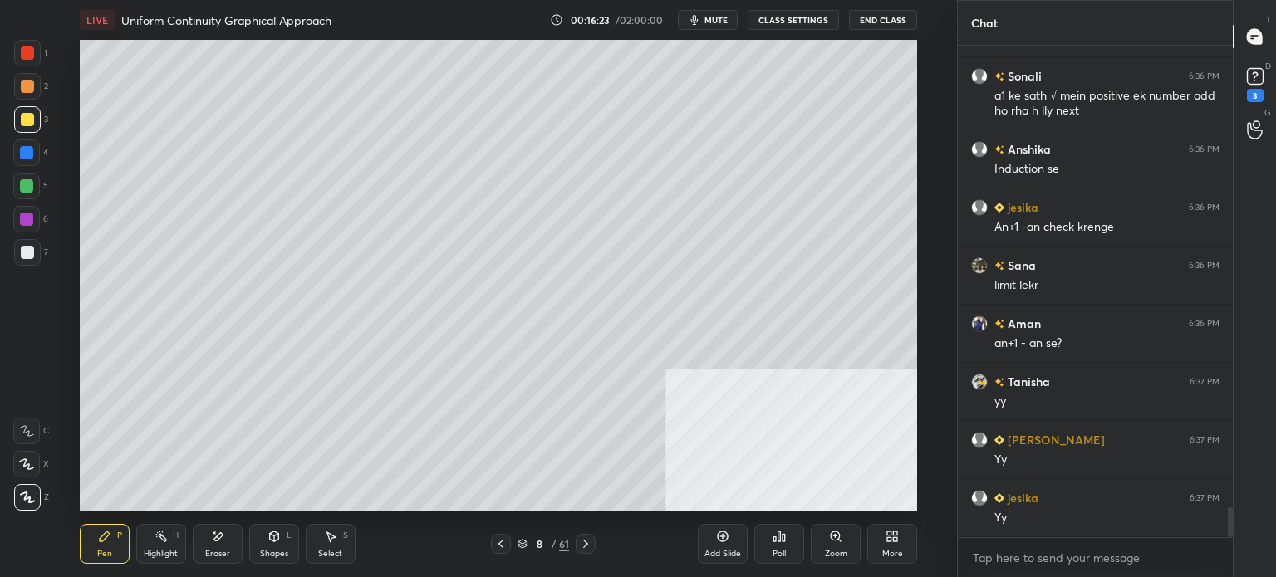
scroll to position [7625, 0]
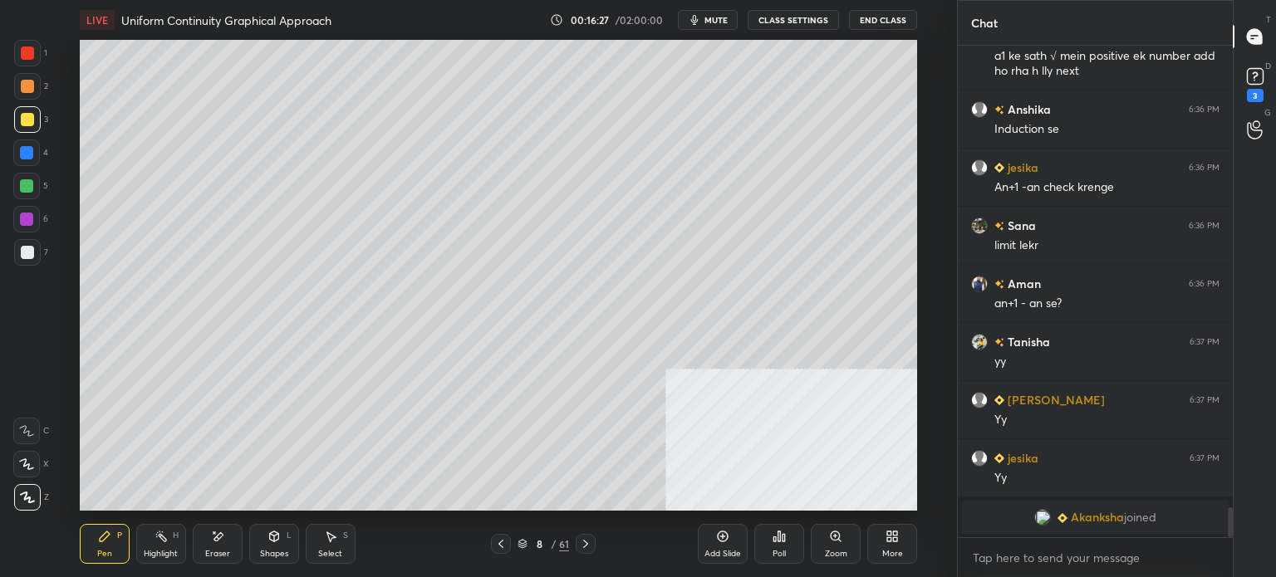
drag, startPoint x: 226, startPoint y: 535, endPoint x: 243, endPoint y: 515, distance: 26.0
click at [230, 530] on div "Eraser" at bounding box center [218, 544] width 50 height 40
click at [93, 543] on div "Pen P" at bounding box center [105, 544] width 50 height 40
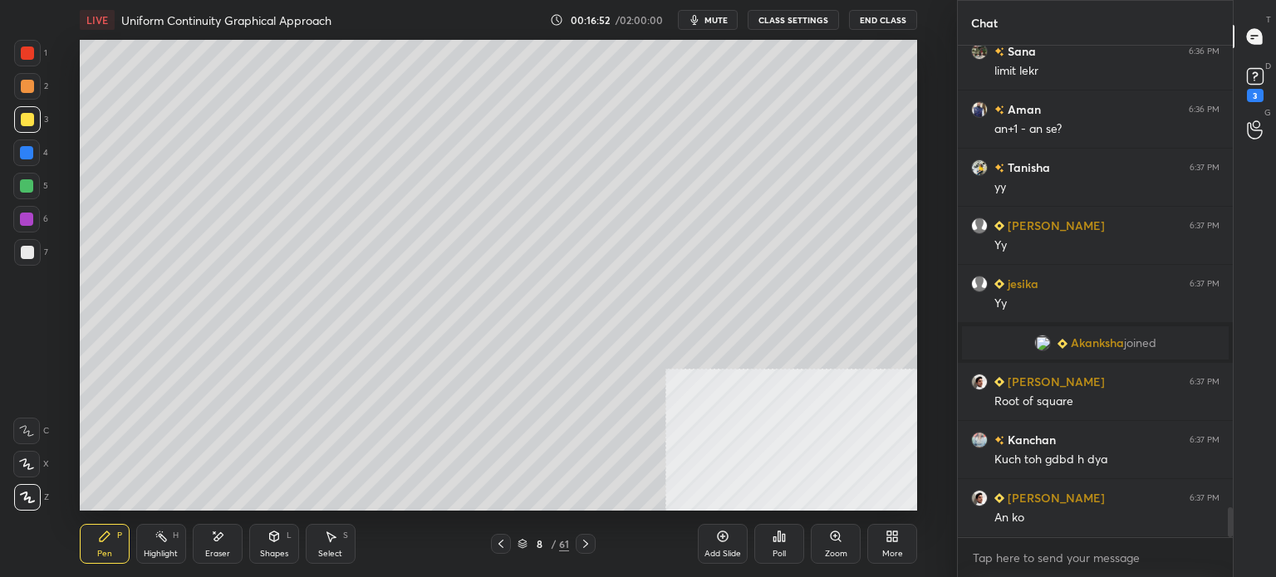
scroll to position [7659, 0]
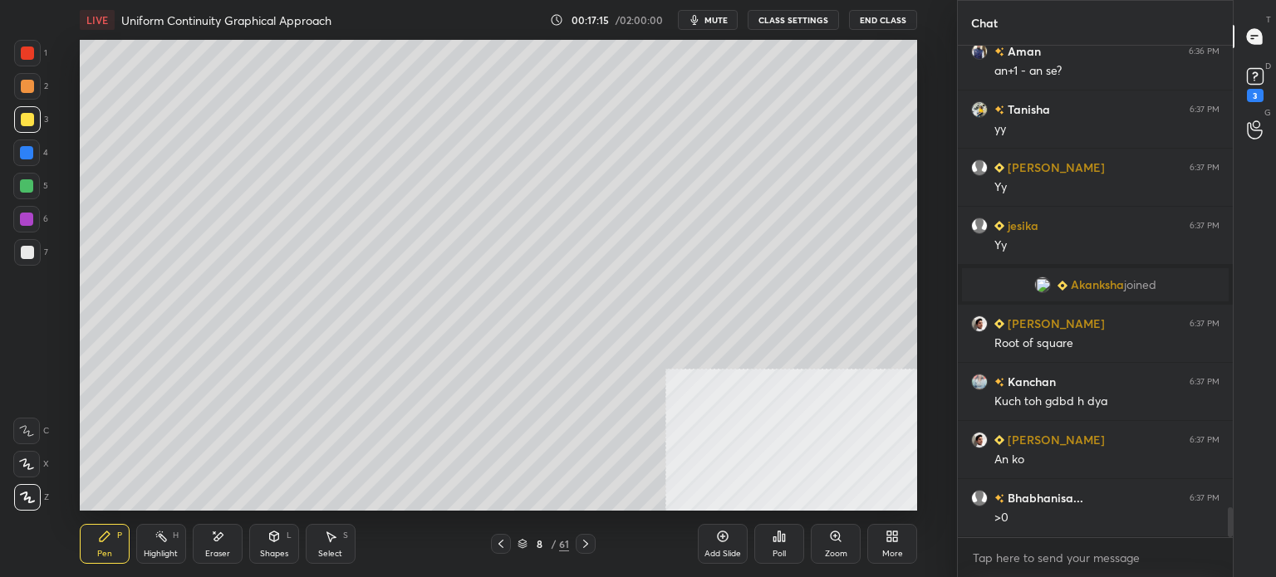
click at [223, 538] on icon at bounding box center [217, 537] width 13 height 14
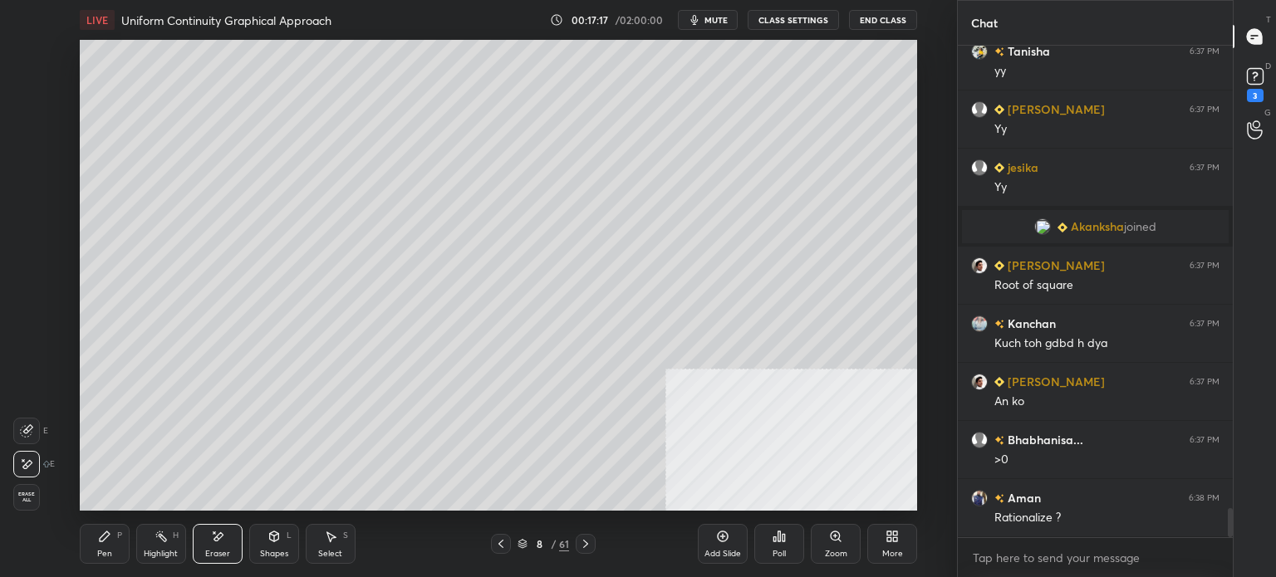
click at [109, 537] on icon at bounding box center [104, 536] width 13 height 13
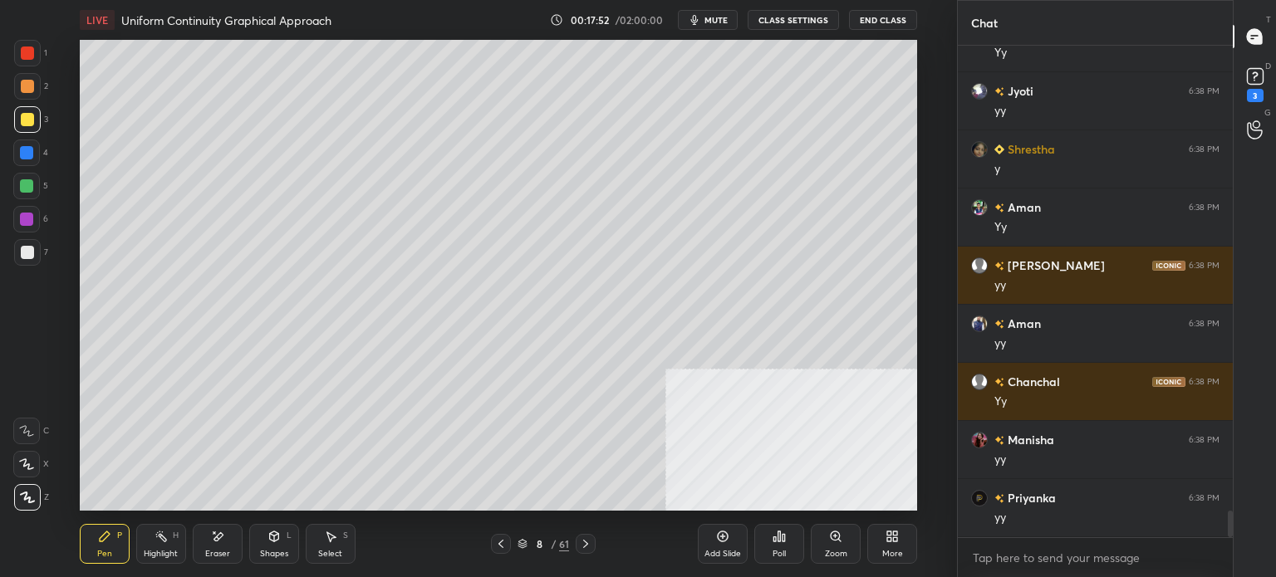
scroll to position [8606, 0]
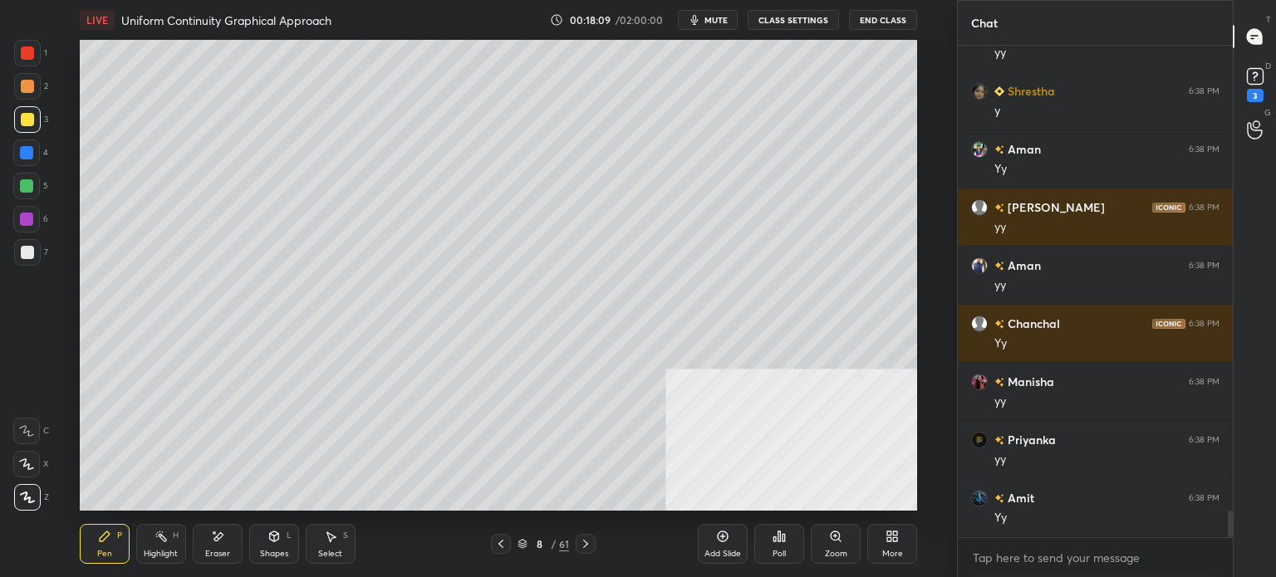
drag, startPoint x: 326, startPoint y: 549, endPoint x: 310, endPoint y: 512, distance: 40.6
click at [323, 551] on div "Select" at bounding box center [330, 554] width 24 height 8
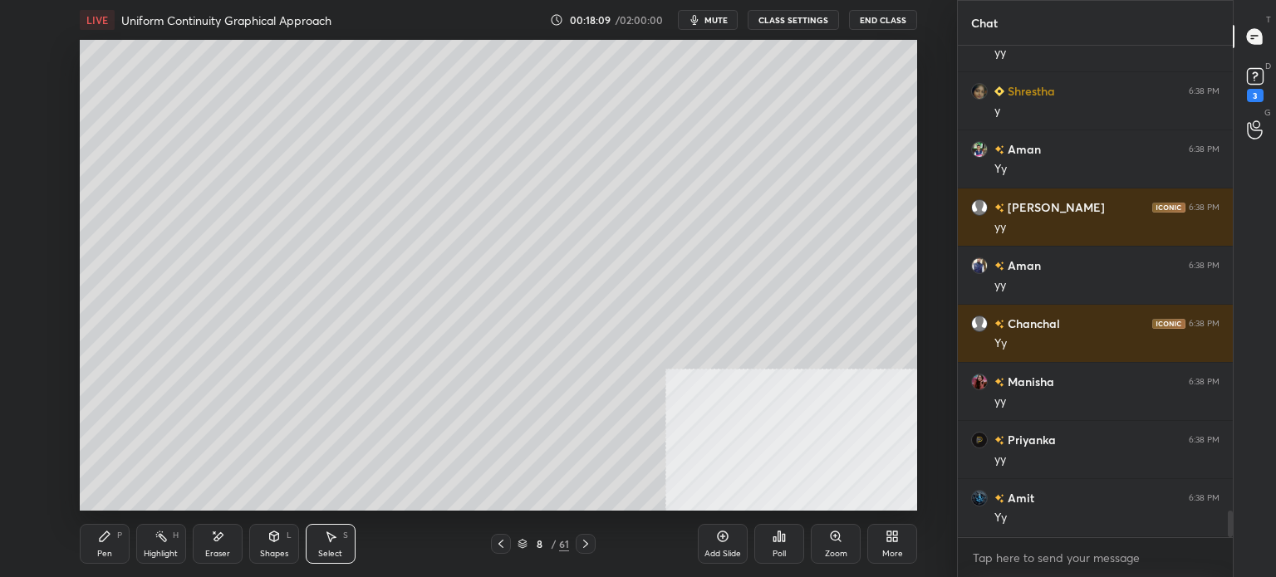
scroll to position [8664, 0]
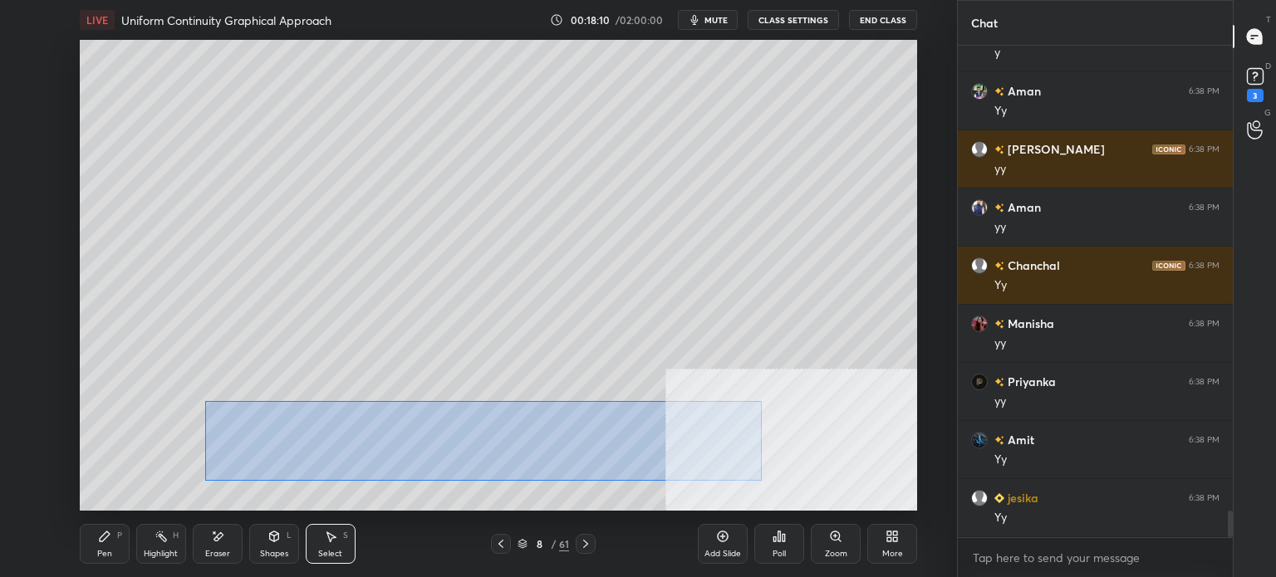
drag, startPoint x: 205, startPoint y: 401, endPoint x: 751, endPoint y: 479, distance: 551.3
click at [761, 480] on div "0 ° Undo Copy Duplicate Duplicate to new slide Delete" at bounding box center [498, 275] width 837 height 471
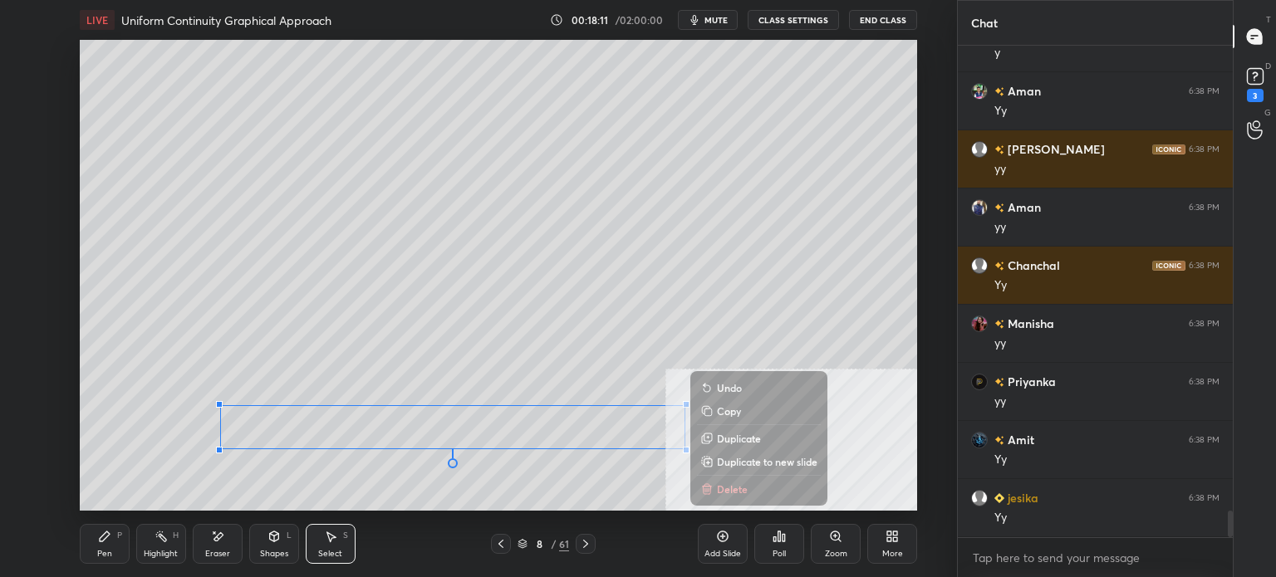
click at [736, 468] on p "Duplicate to new slide" at bounding box center [767, 461] width 101 height 13
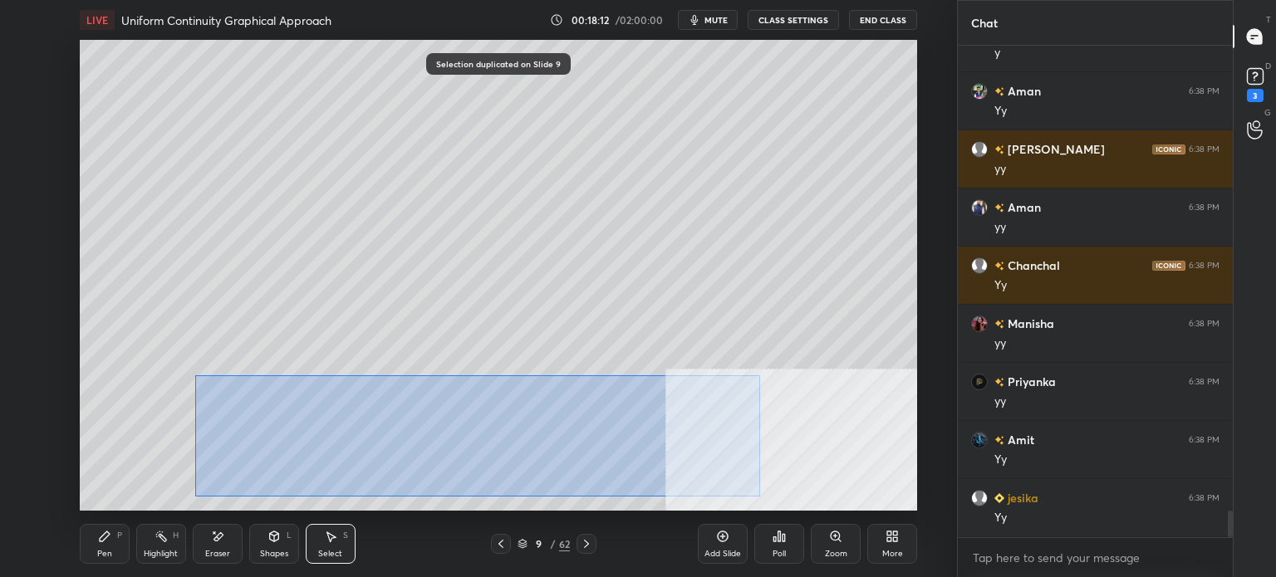
drag, startPoint x: 195, startPoint y: 375, endPoint x: 747, endPoint y: 491, distance: 563.7
click at [776, 499] on div "LIVE Uniform Continuity Graphical Approach 00:18:12 / 02:00:00 mute CLASS SETTI…" at bounding box center [498, 288] width 890 height 577
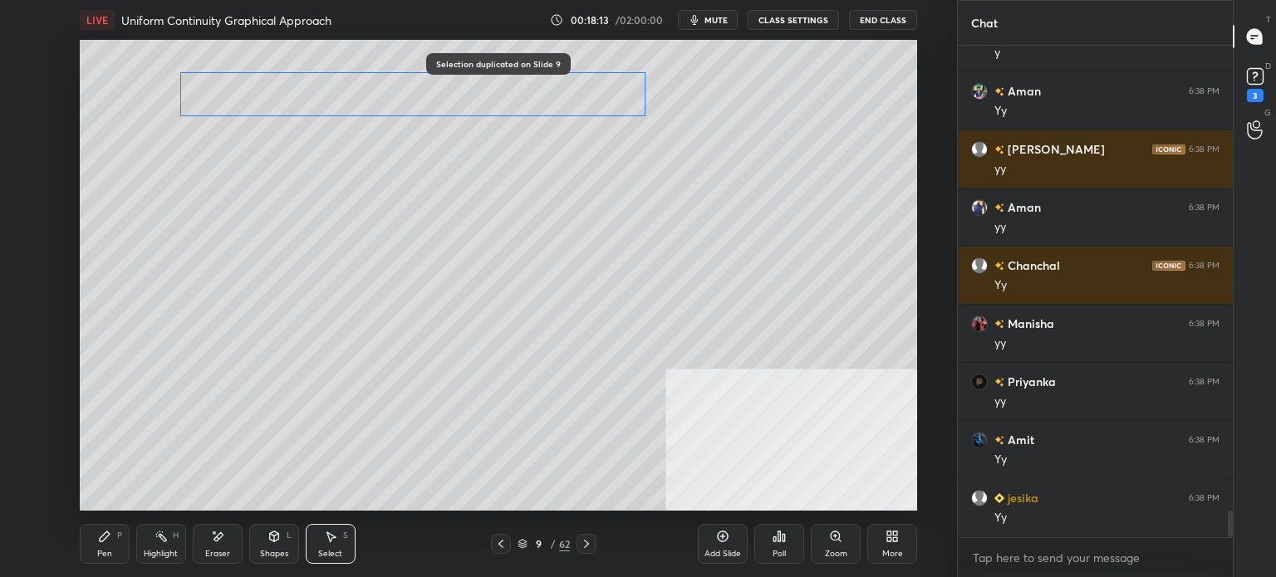
scroll to position [8722, 0]
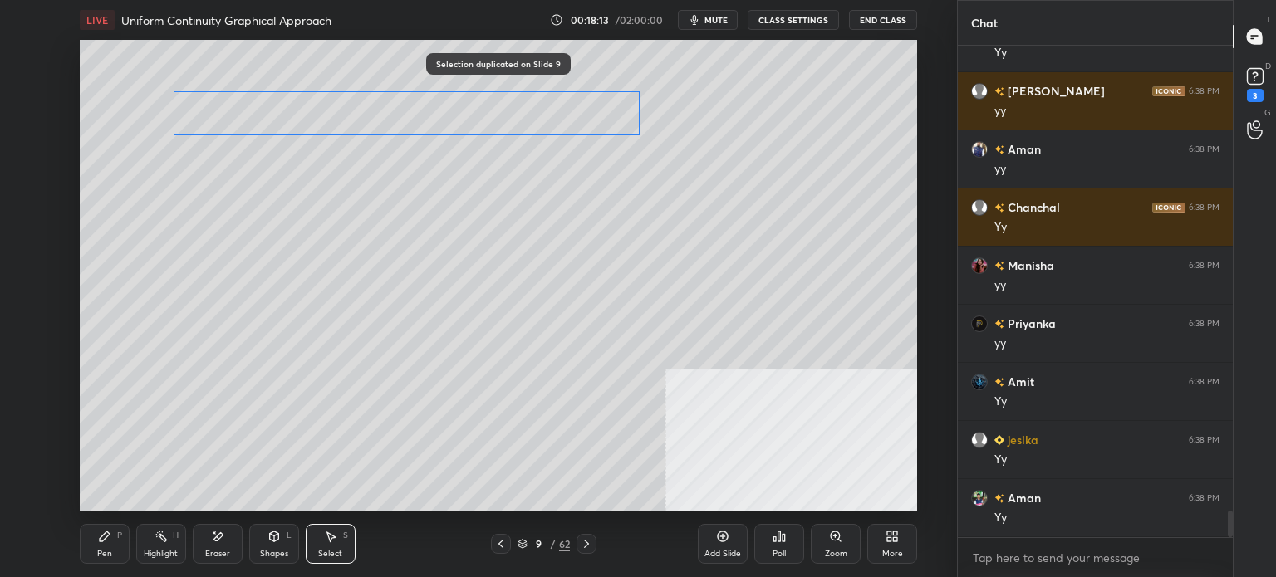
drag, startPoint x: 596, startPoint y: 390, endPoint x: 478, endPoint y: 220, distance: 206.5
click at [563, 122] on div "0 ° Undo Copy Duplicate Duplicate to new slide Delete" at bounding box center [498, 275] width 837 height 471
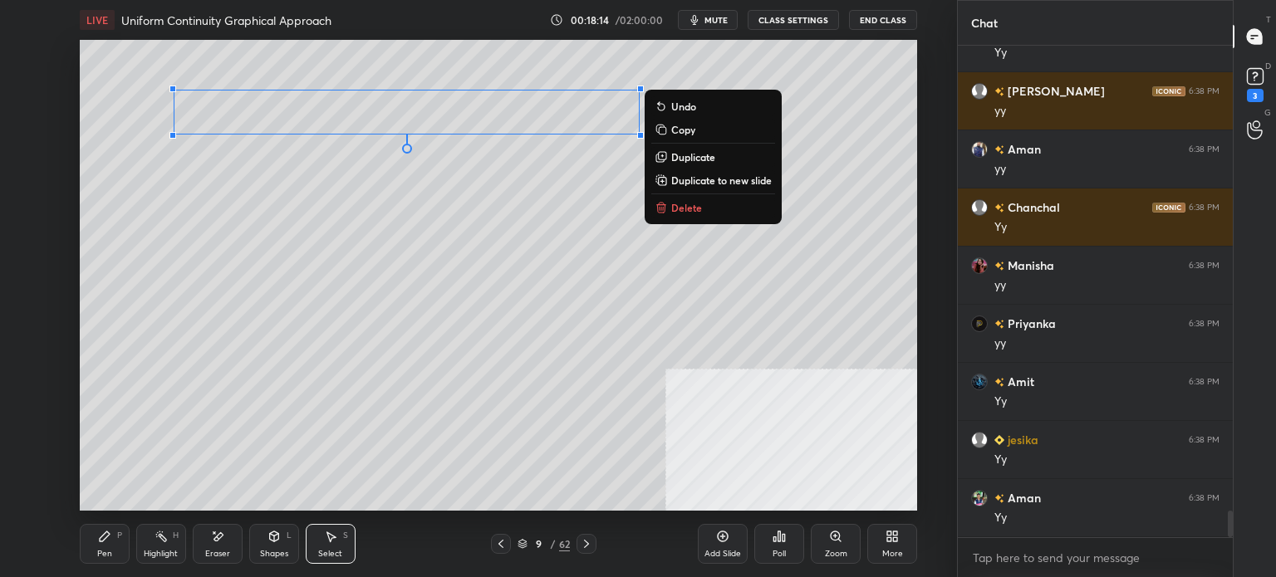
click at [110, 540] on icon at bounding box center [104, 536] width 13 height 13
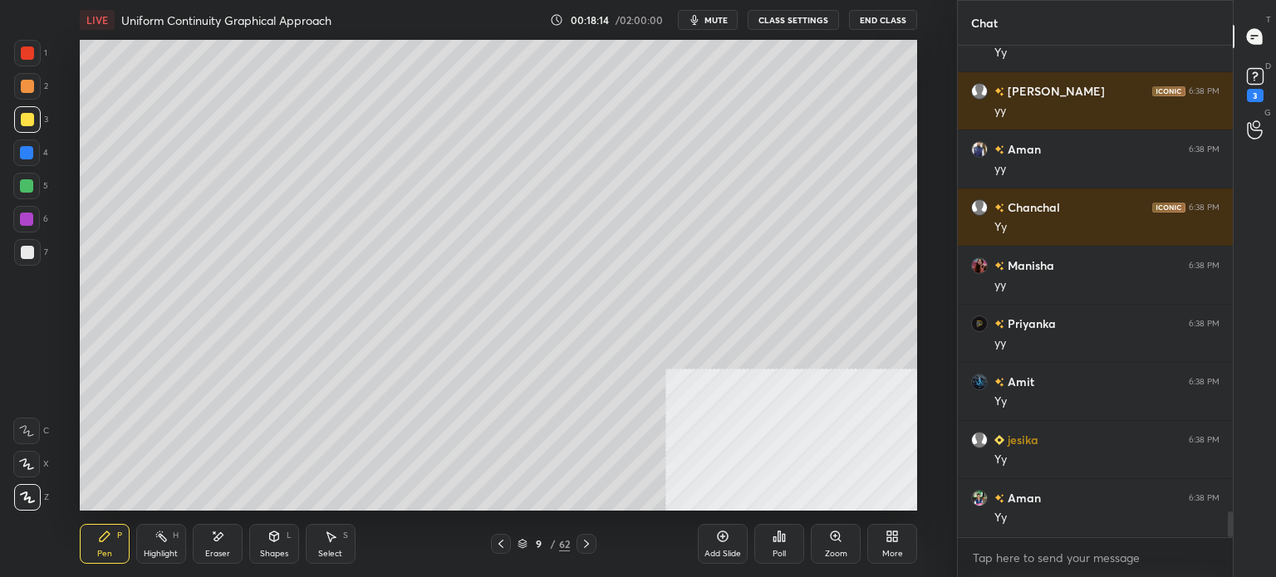
scroll to position [8780, 0]
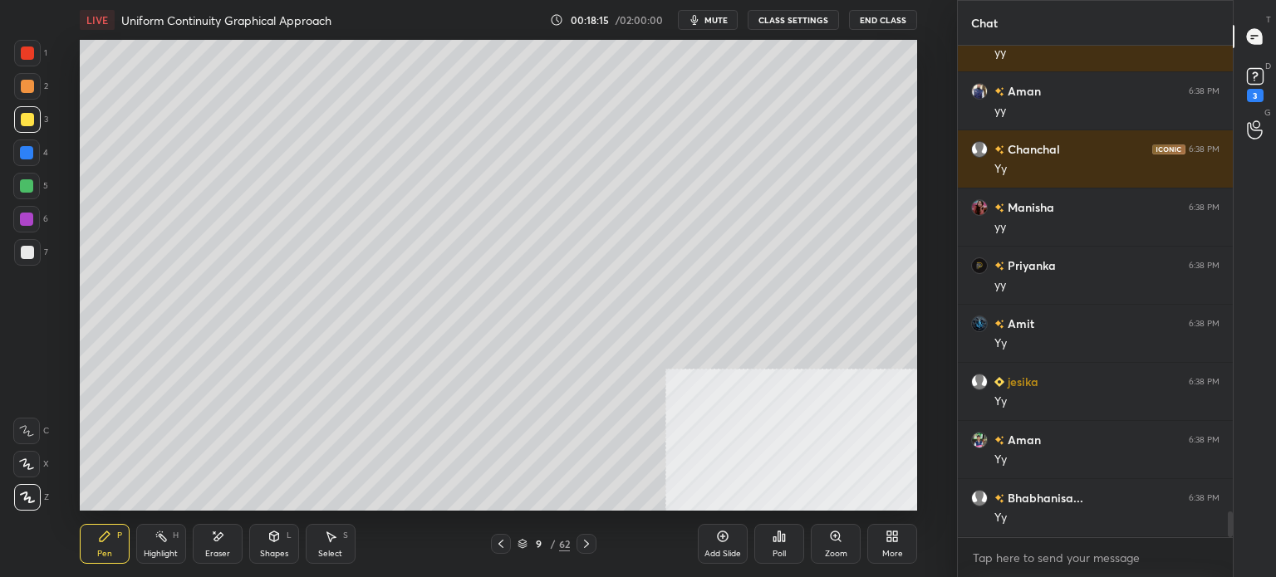
click at [18, 250] on div at bounding box center [27, 252] width 27 height 27
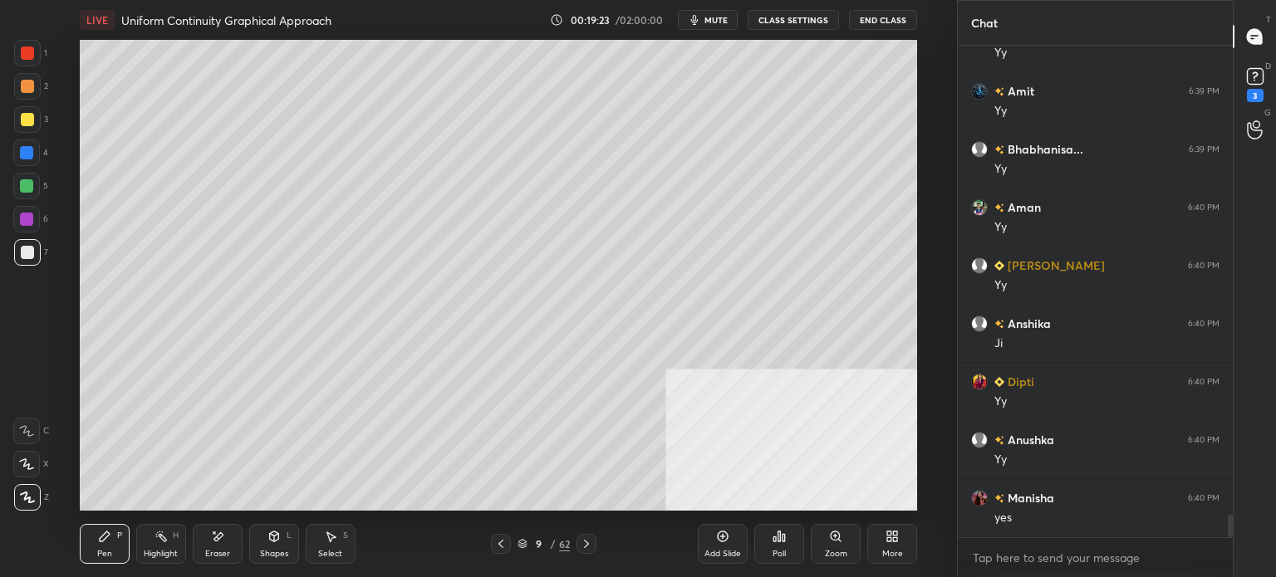
scroll to position [10264, 0]
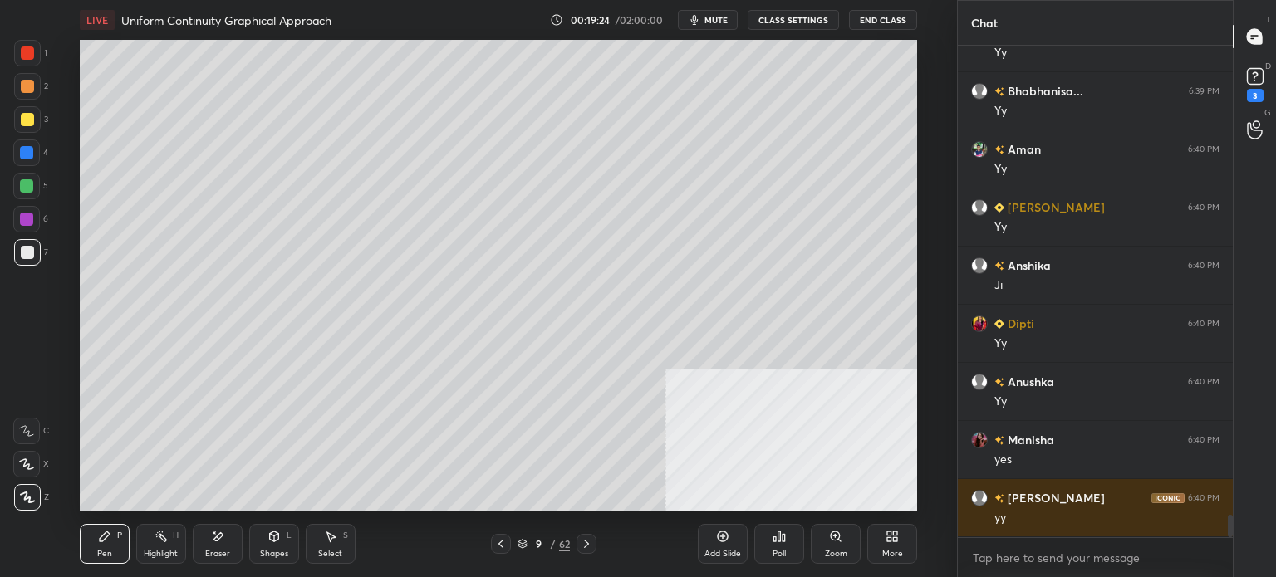
click at [226, 544] on div "Eraser" at bounding box center [218, 544] width 50 height 40
click at [89, 542] on div "Pen P" at bounding box center [105, 544] width 50 height 40
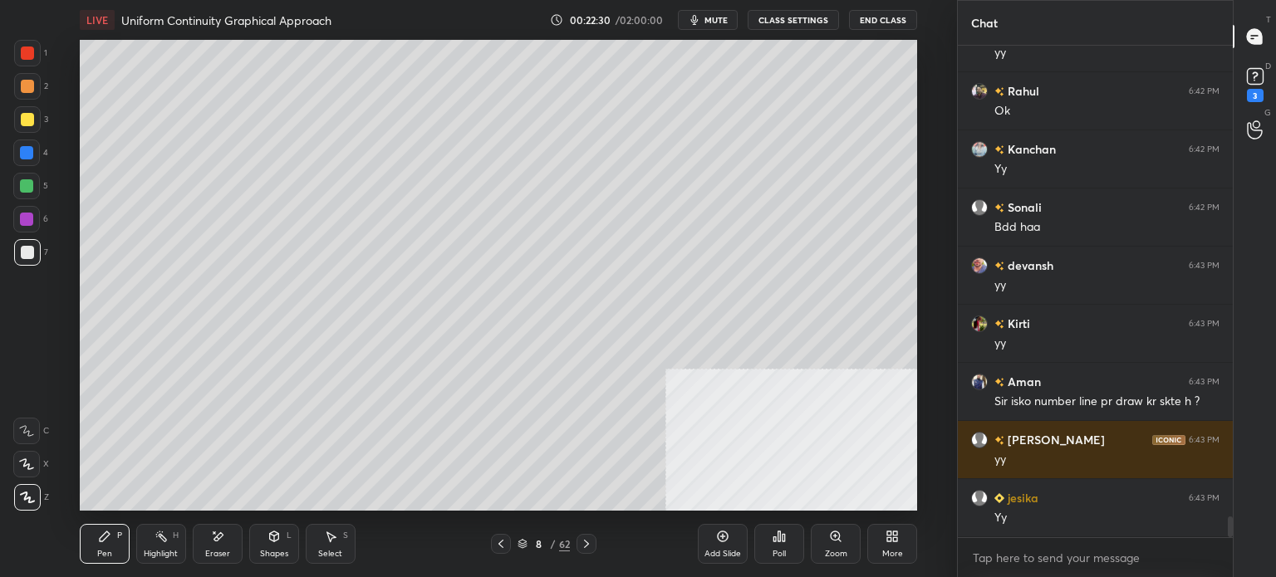
scroll to position [11014, 0]
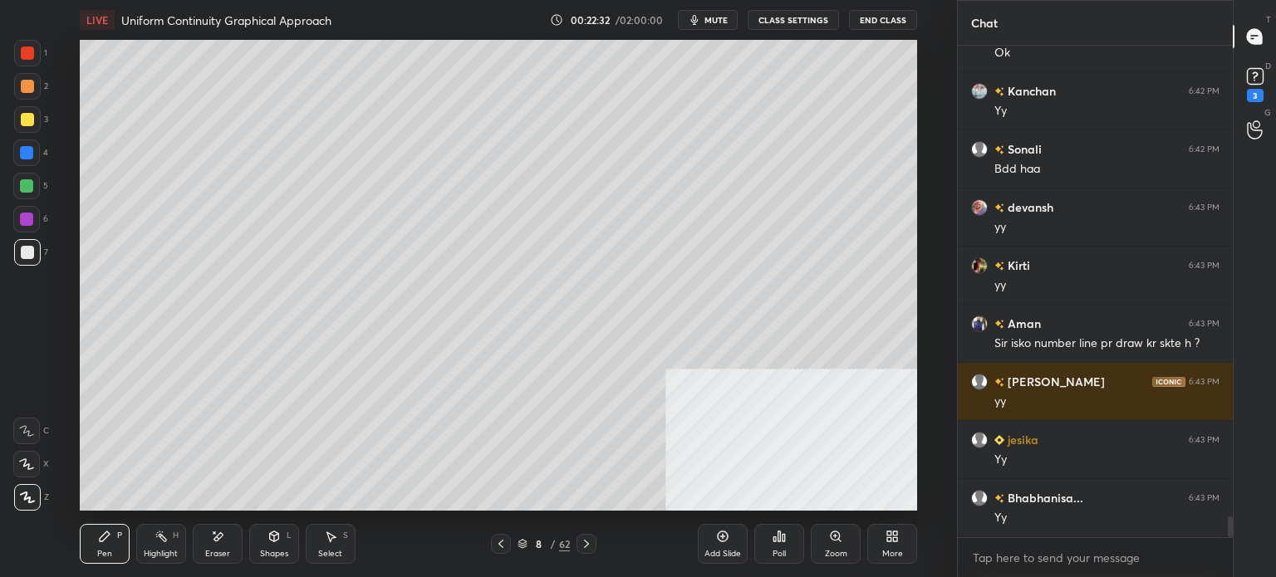
click at [721, 547] on div "Add Slide" at bounding box center [723, 544] width 50 height 40
click at [29, 120] on div at bounding box center [27, 119] width 13 height 13
click at [219, 550] on div "Eraser" at bounding box center [217, 554] width 25 height 8
click at [718, 10] on button "mute" at bounding box center [708, 20] width 60 height 20
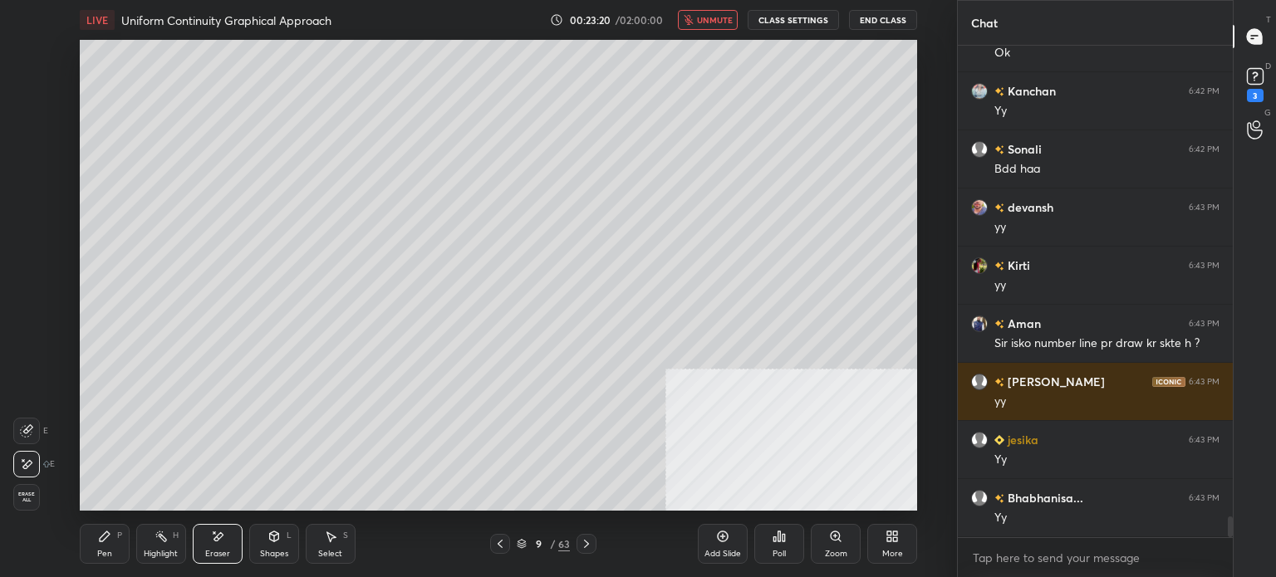
scroll to position [11054, 0]
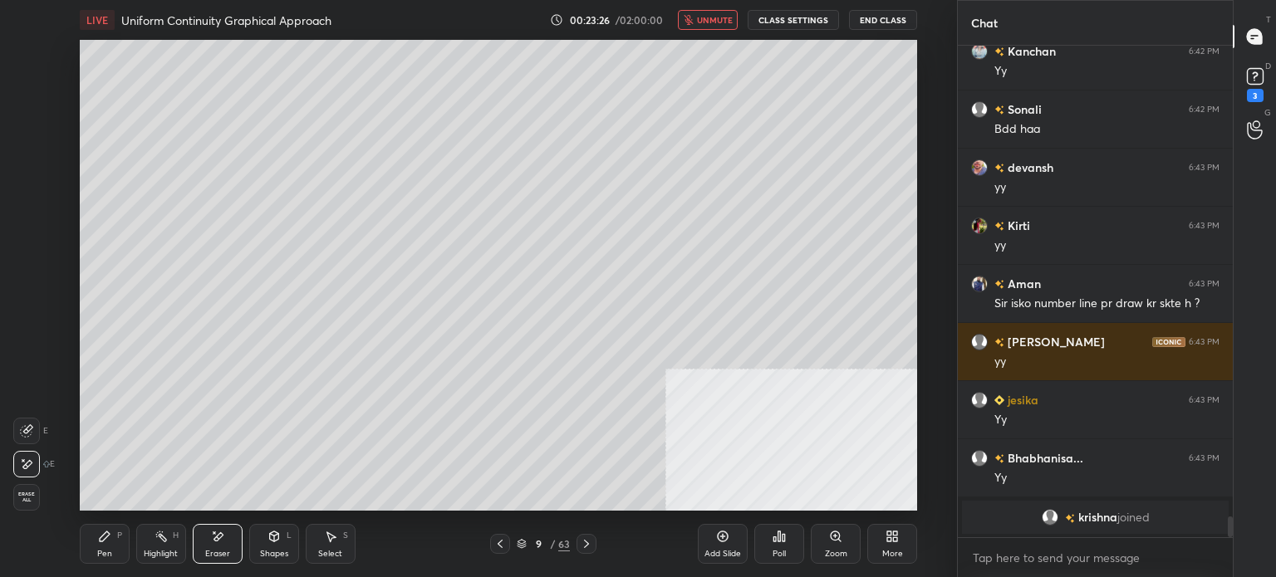
drag, startPoint x: 111, startPoint y: 542, endPoint x: 106, endPoint y: 513, distance: 30.3
click at [108, 541] on div "Pen P" at bounding box center [105, 544] width 50 height 40
click at [31, 125] on div at bounding box center [27, 119] width 13 height 13
click at [213, 541] on icon at bounding box center [217, 537] width 13 height 14
click at [110, 544] on div "Pen P" at bounding box center [105, 544] width 50 height 40
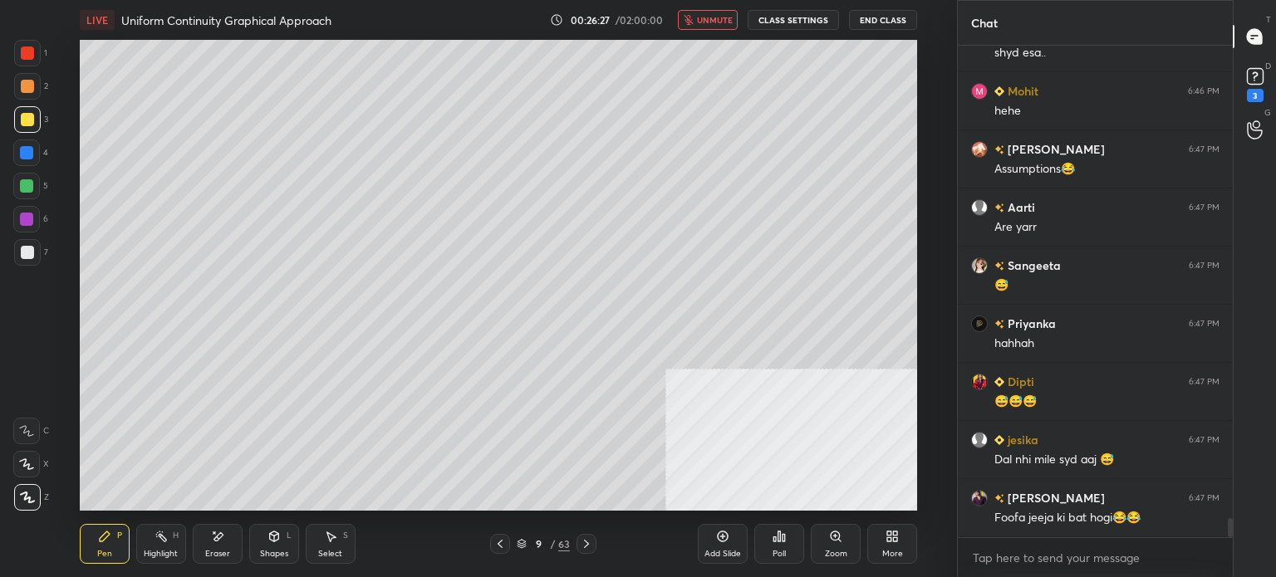
scroll to position [12229, 0]
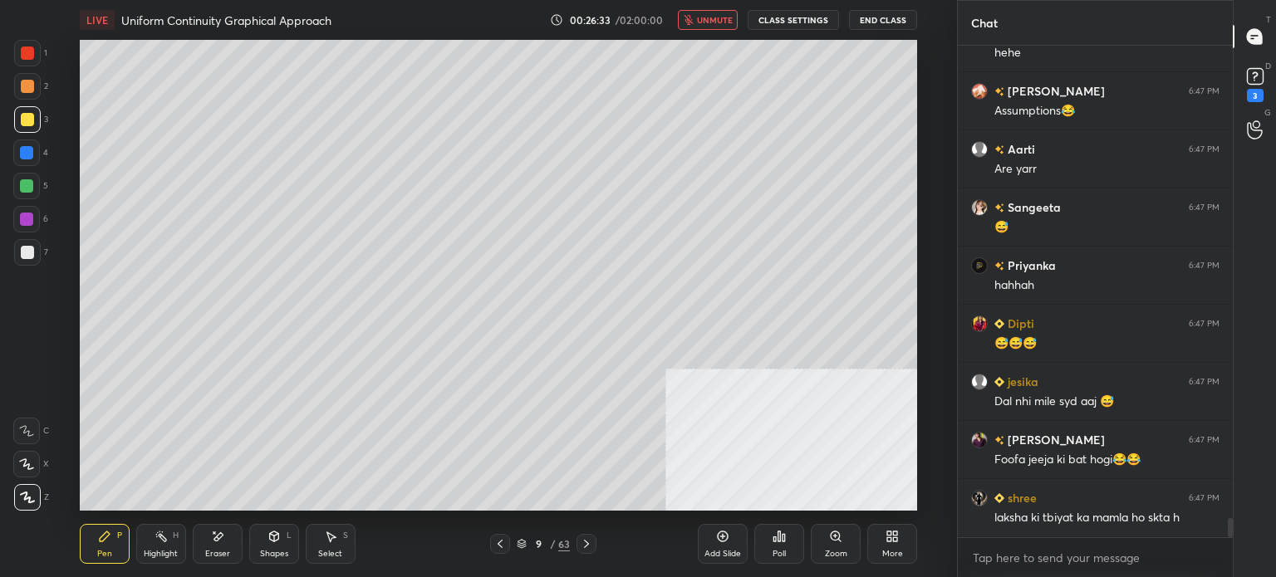
click at [718, 20] on span "unmute" at bounding box center [715, 20] width 36 height 12
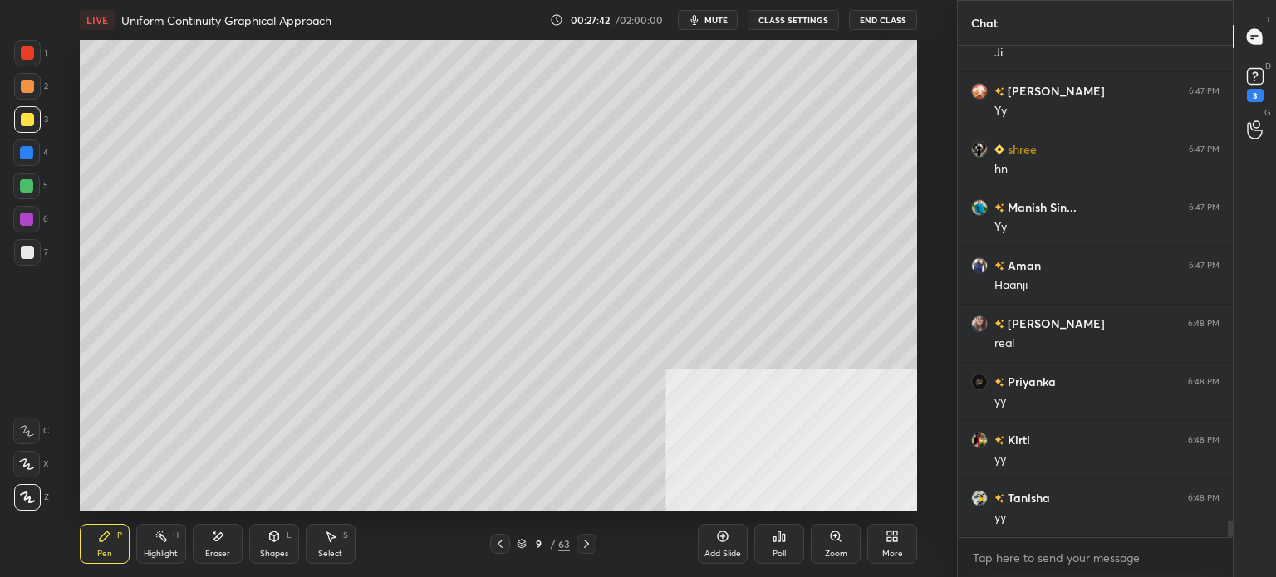
scroll to position [13874, 0]
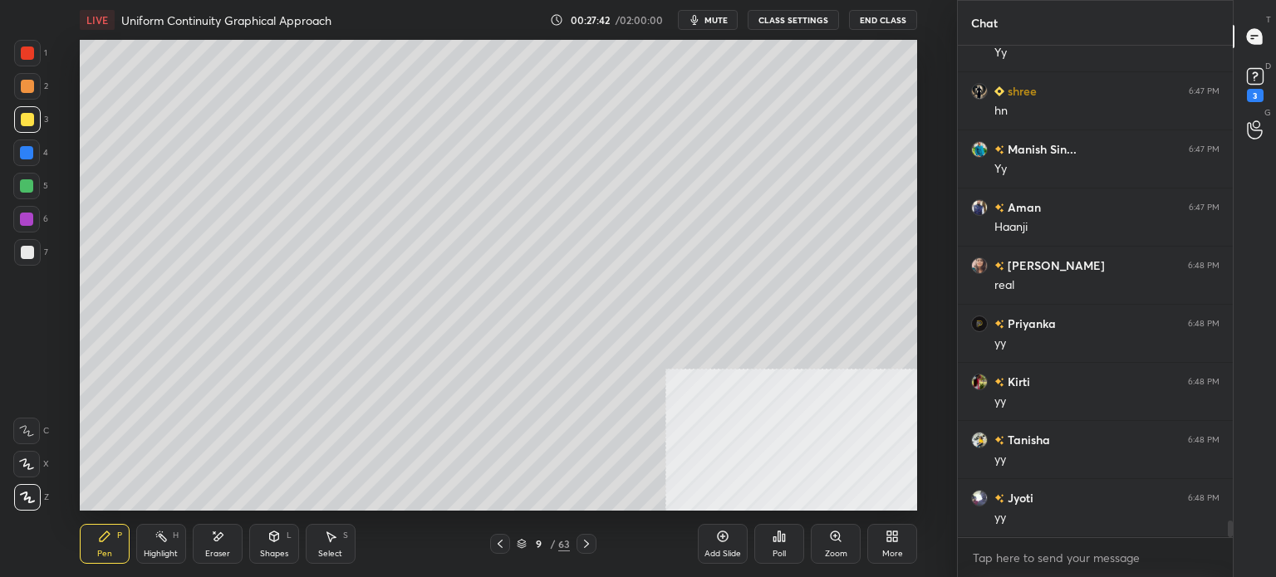
drag, startPoint x: 25, startPoint y: 260, endPoint x: 47, endPoint y: 255, distance: 22.2
click at [24, 260] on div at bounding box center [27, 252] width 27 height 27
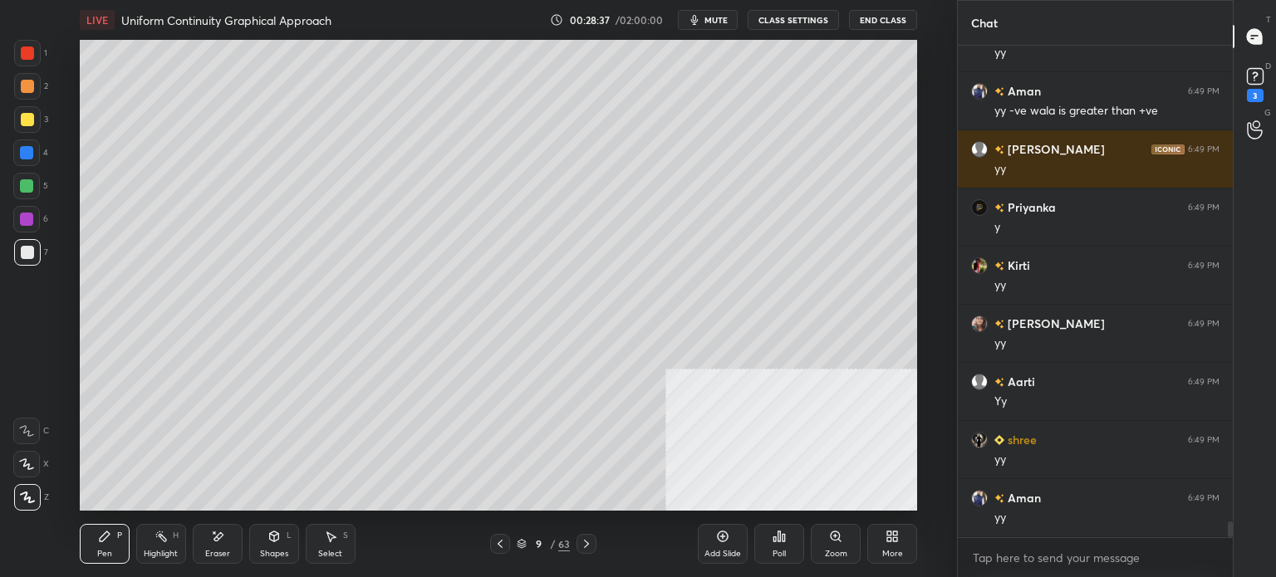
scroll to position [15269, 0]
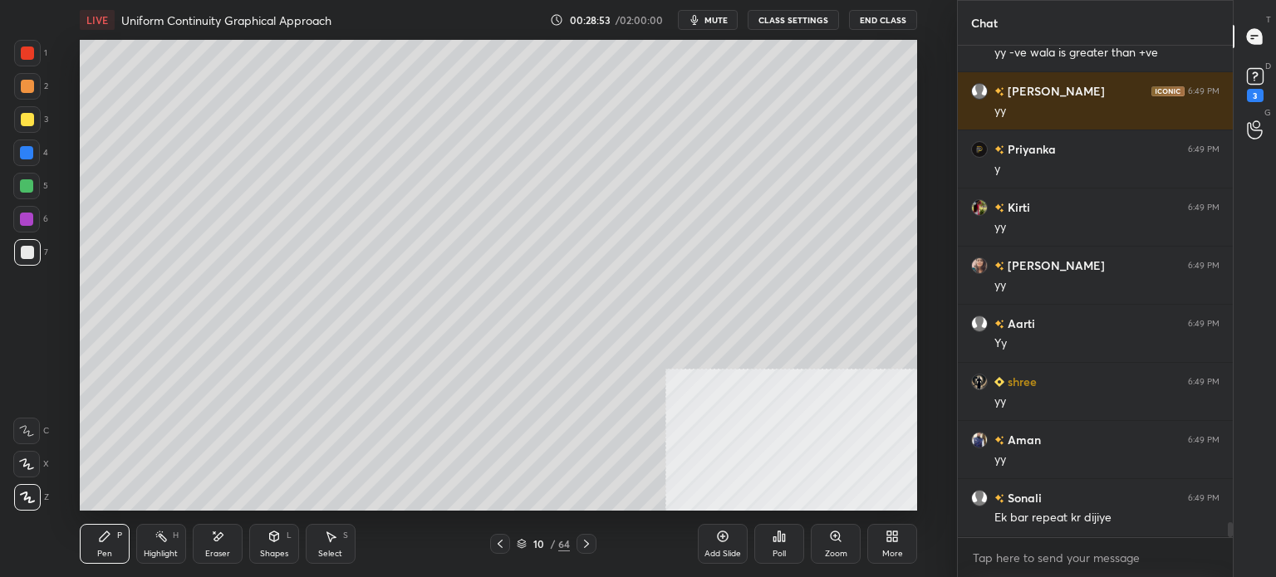
click at [32, 115] on div at bounding box center [27, 119] width 13 height 13
click at [226, 547] on div "Eraser" at bounding box center [218, 544] width 50 height 40
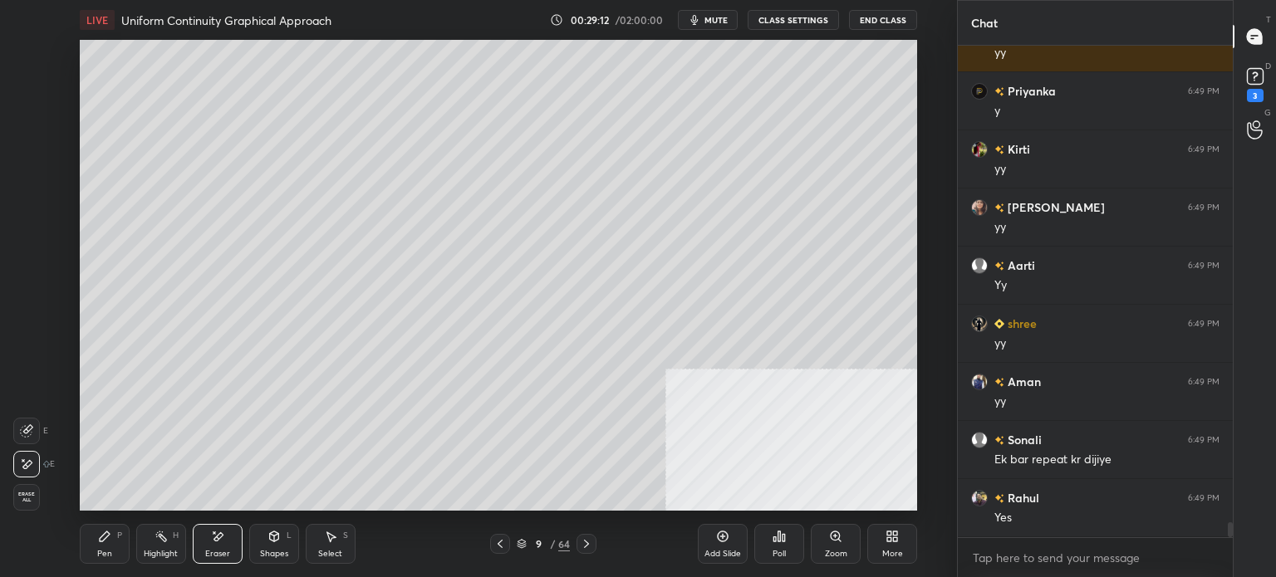
click at [336, 550] on div "Select" at bounding box center [330, 554] width 24 height 8
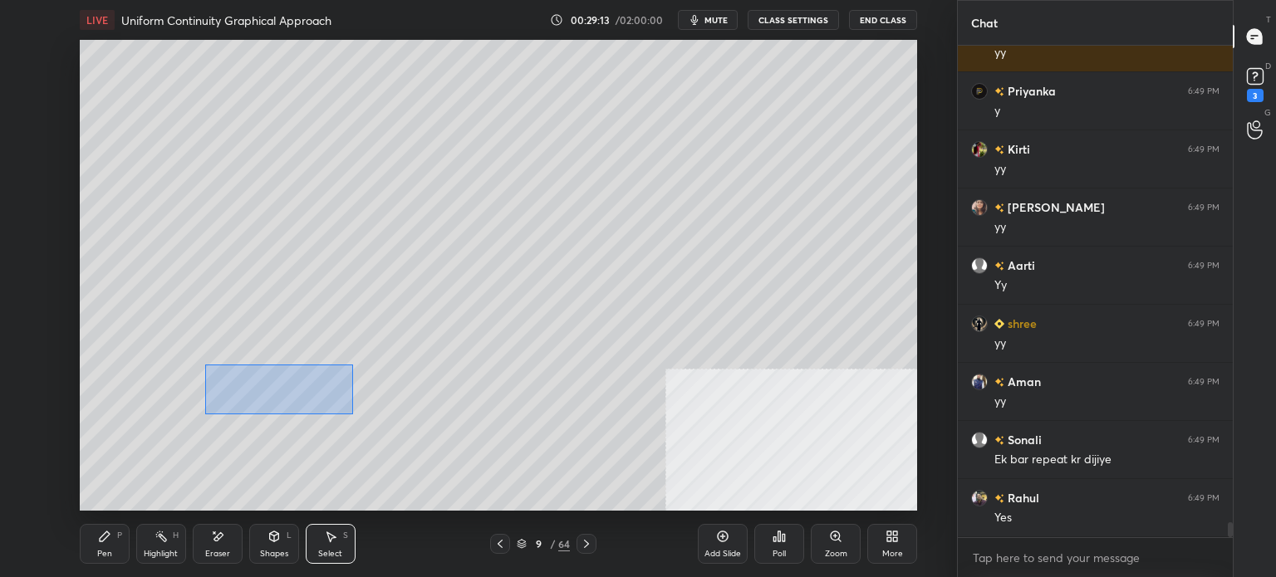
drag, startPoint x: 352, startPoint y: 414, endPoint x: 738, endPoint y: 455, distance: 388.4
click at [742, 458] on div "0 ° Undo Copy Duplicate Duplicate to new slide Delete" at bounding box center [498, 275] width 837 height 471
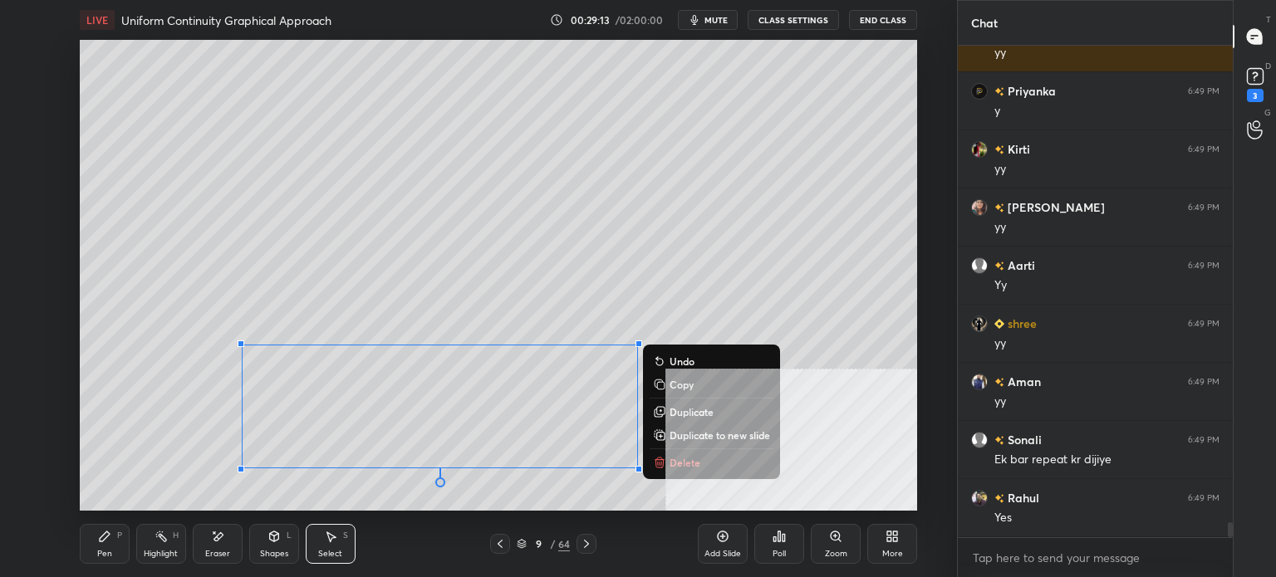
click at [694, 461] on p "Delete" at bounding box center [685, 462] width 31 height 13
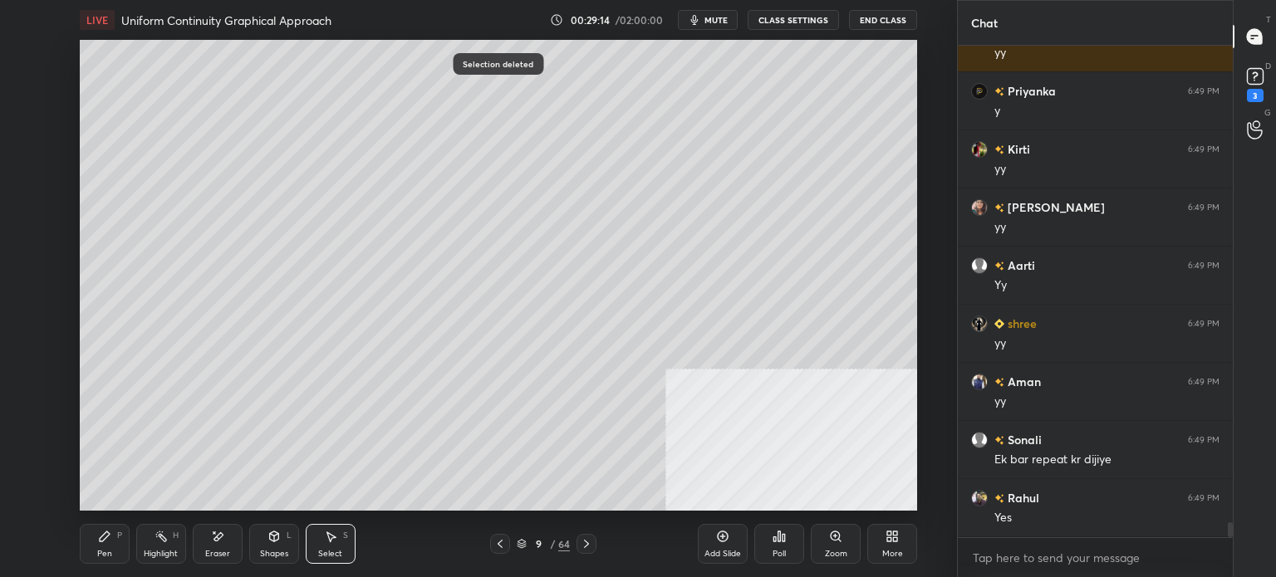
click at [108, 547] on div "Pen P" at bounding box center [105, 544] width 50 height 40
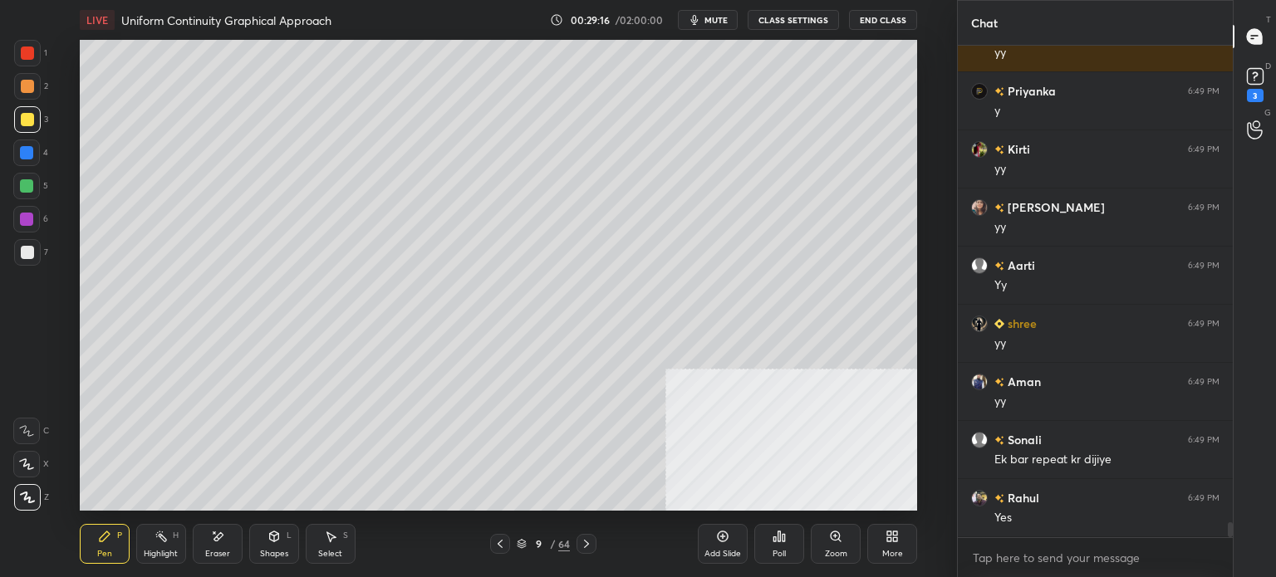
scroll to position [15385, 0]
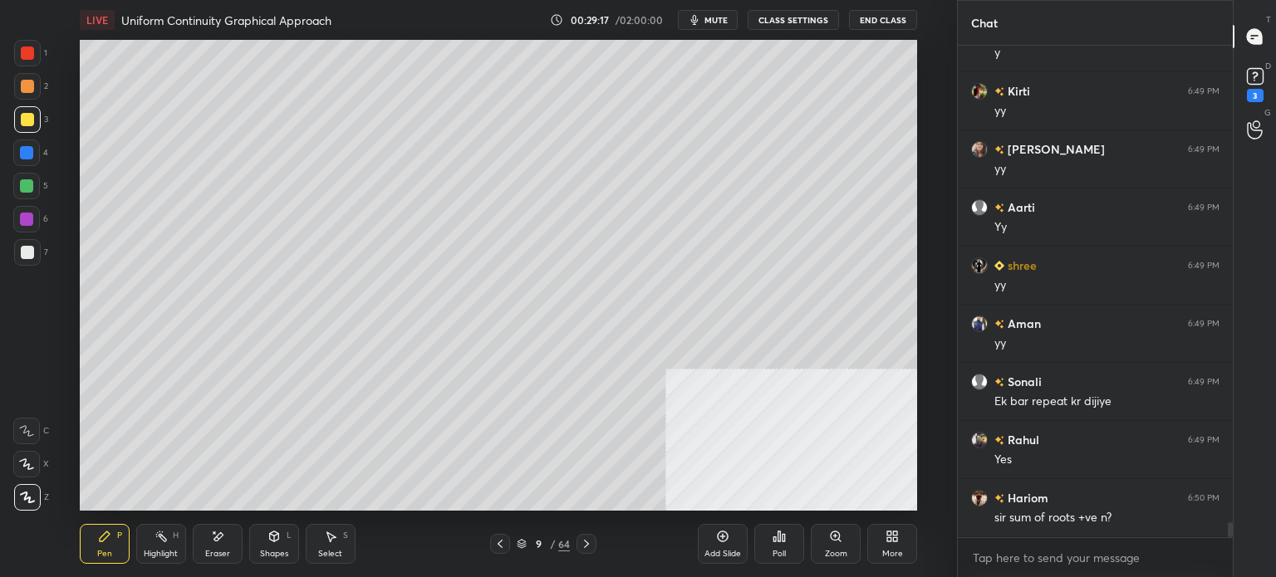
click at [223, 547] on div "Eraser" at bounding box center [218, 544] width 50 height 40
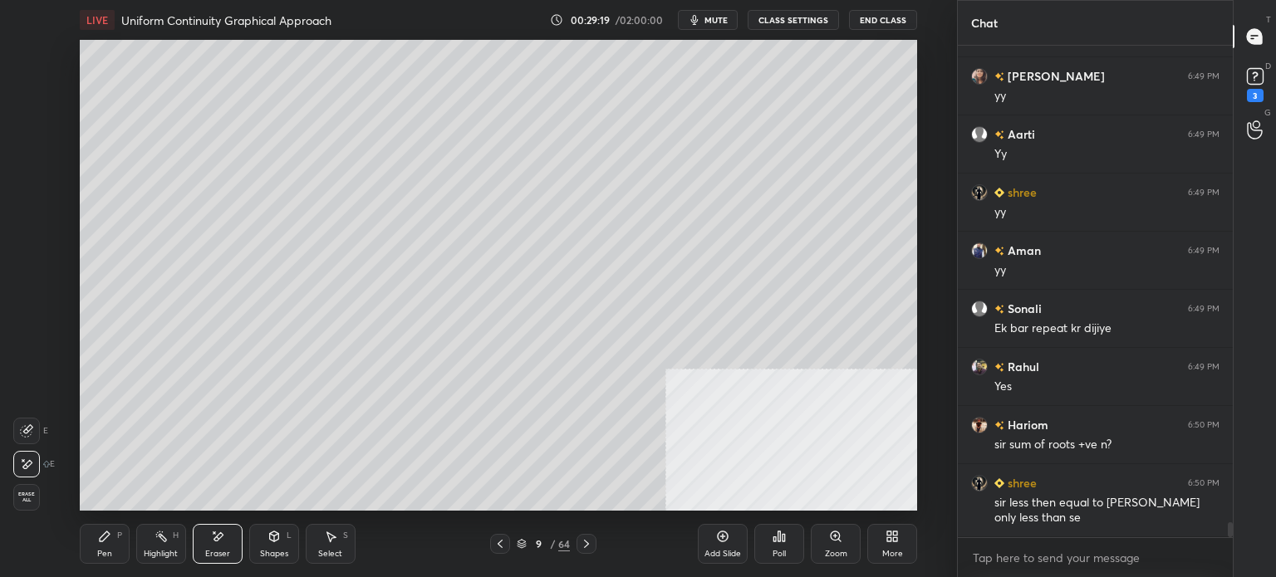
click at [100, 551] on div "Pen" at bounding box center [104, 554] width 15 height 8
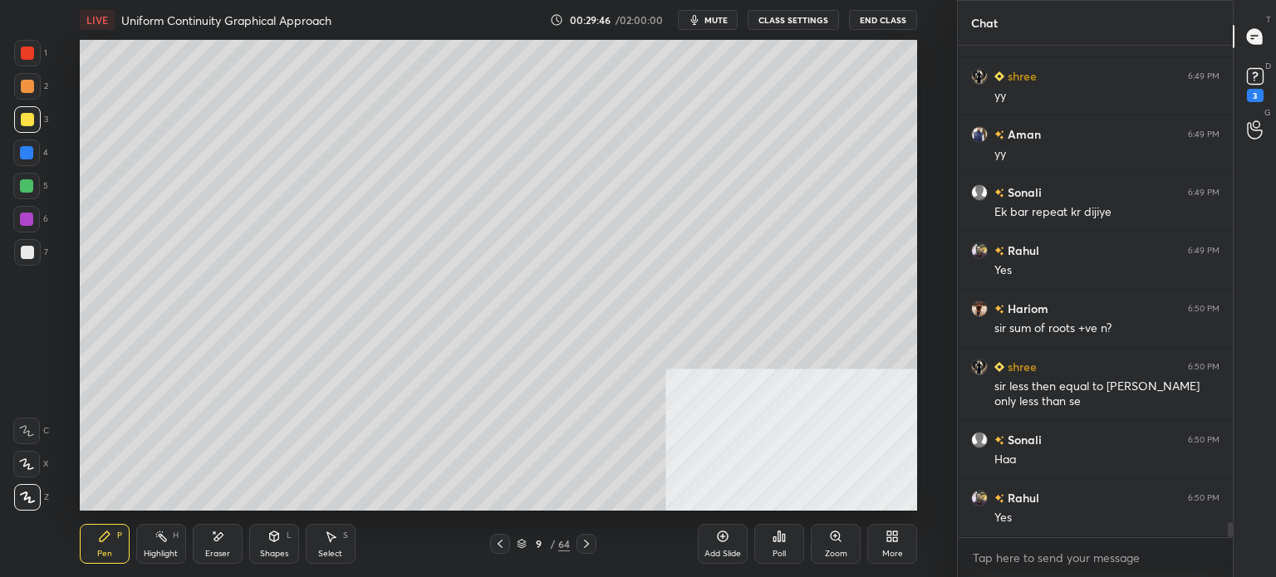
scroll to position [15615, 0]
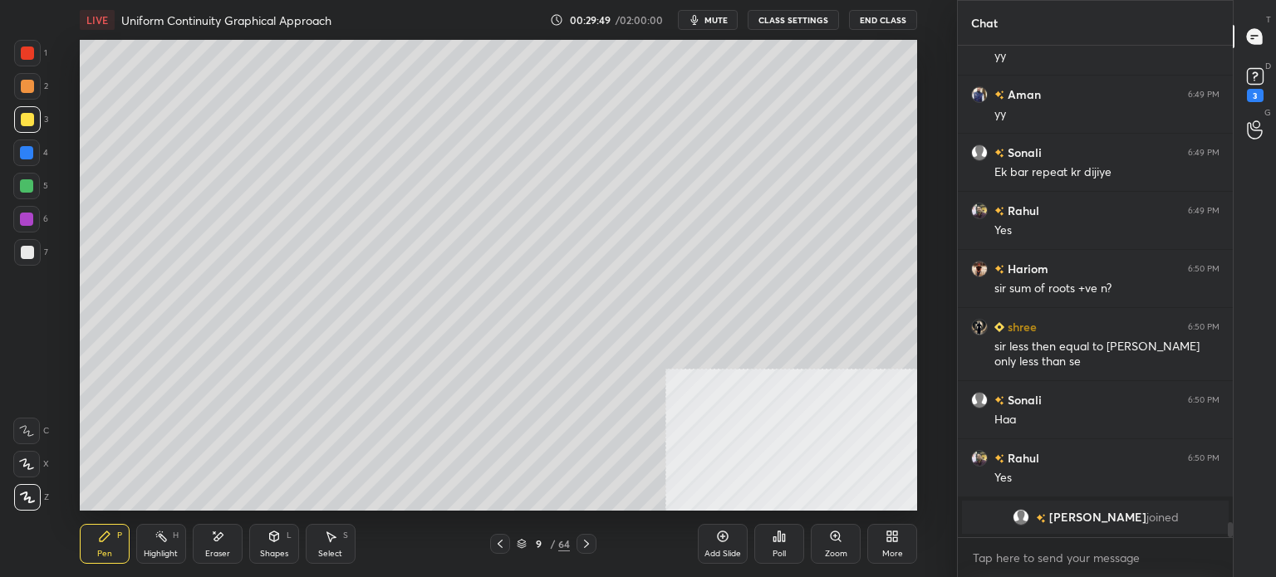
click at [899, 545] on div "More" at bounding box center [892, 544] width 50 height 40
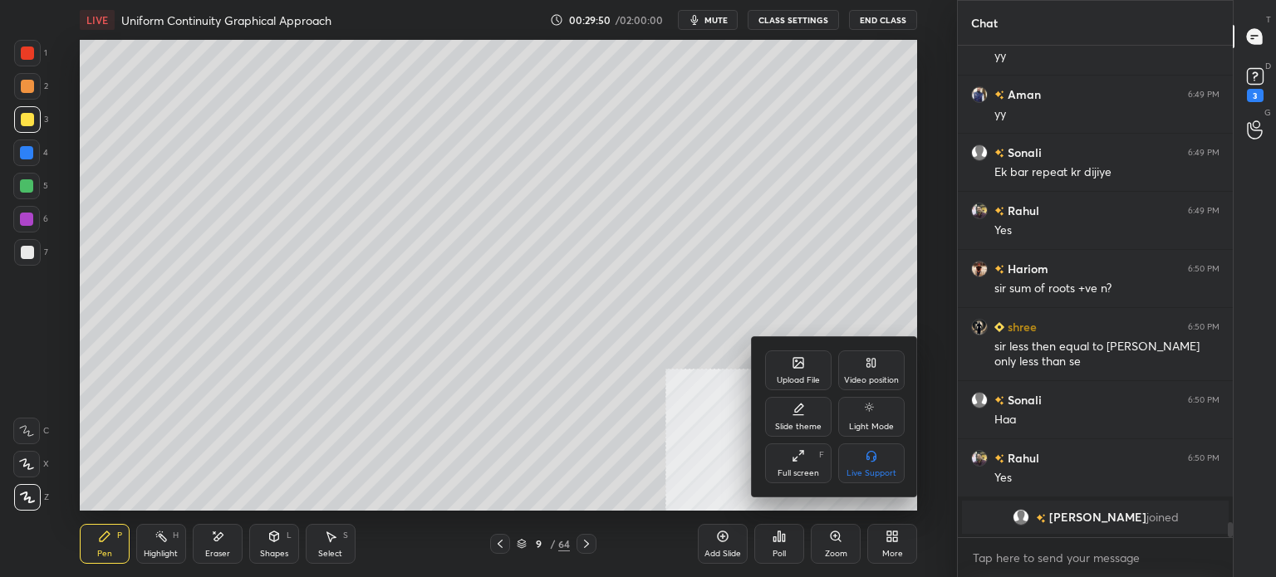
click at [879, 373] on div "Video position" at bounding box center [871, 371] width 66 height 40
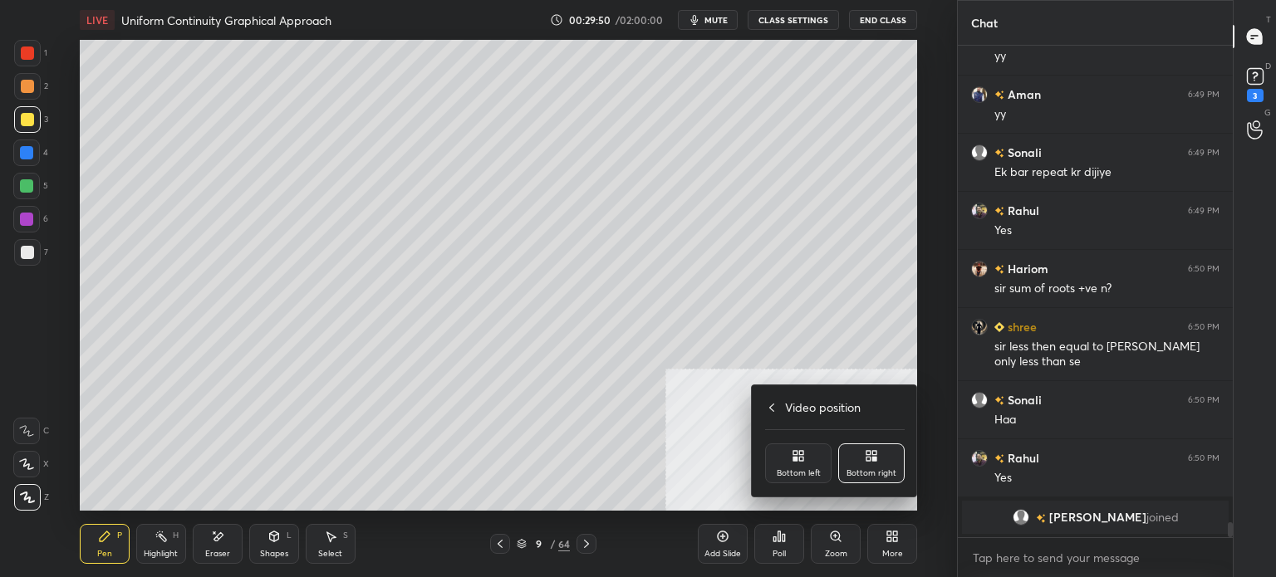
click at [811, 470] on div "Bottom left" at bounding box center [799, 473] width 44 height 8
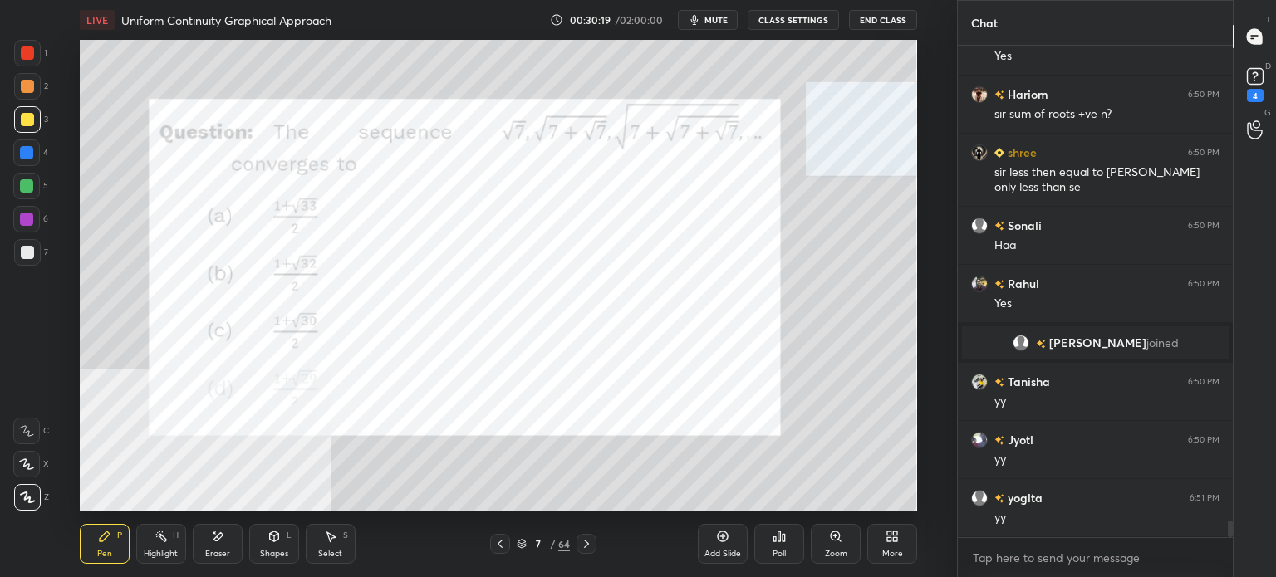
scroll to position [14395, 0]
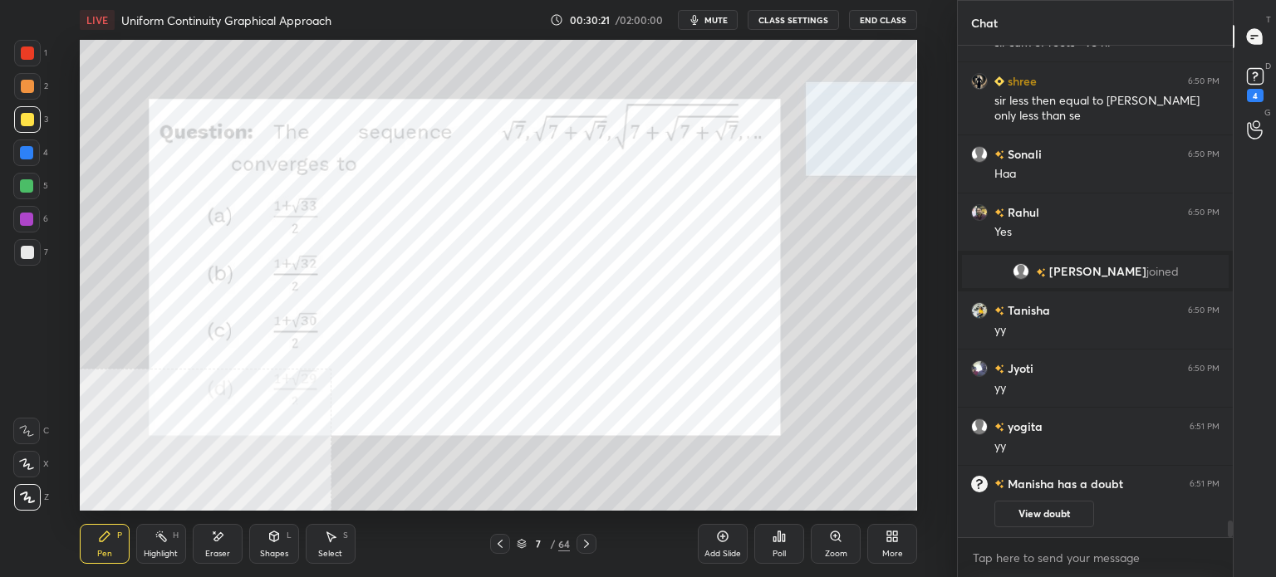
drag, startPoint x: 28, startPoint y: 47, endPoint x: 72, endPoint y: 143, distance: 105.2
click at [28, 50] on div at bounding box center [27, 53] width 13 height 13
click at [895, 537] on icon at bounding box center [891, 536] width 13 height 13
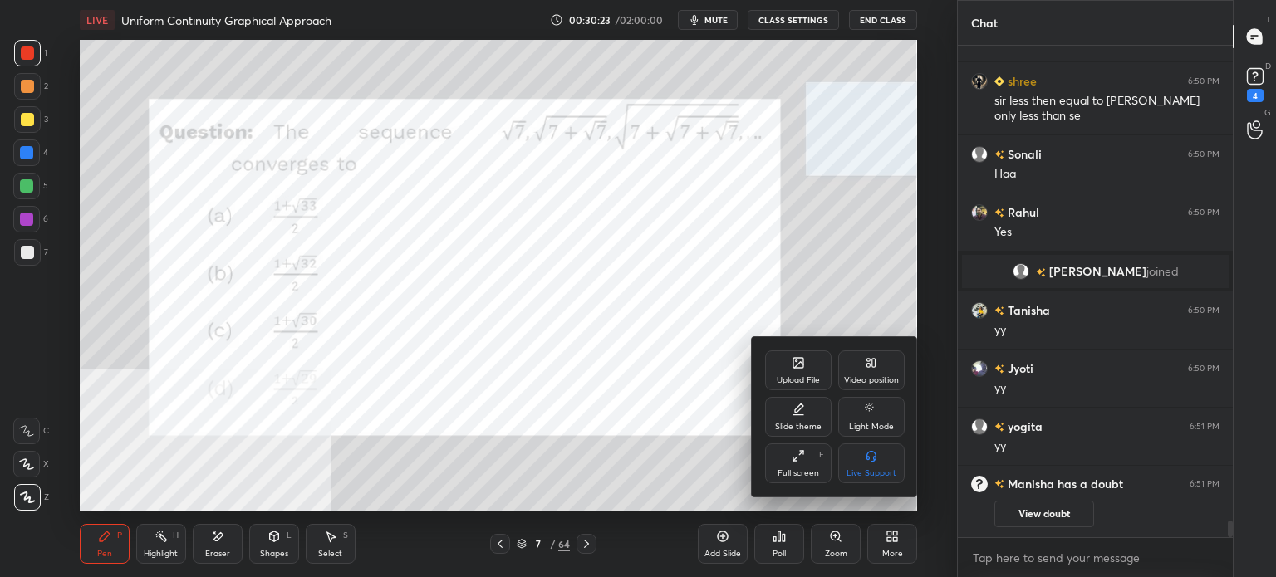
click at [877, 368] on icon at bounding box center [871, 362] width 13 height 13
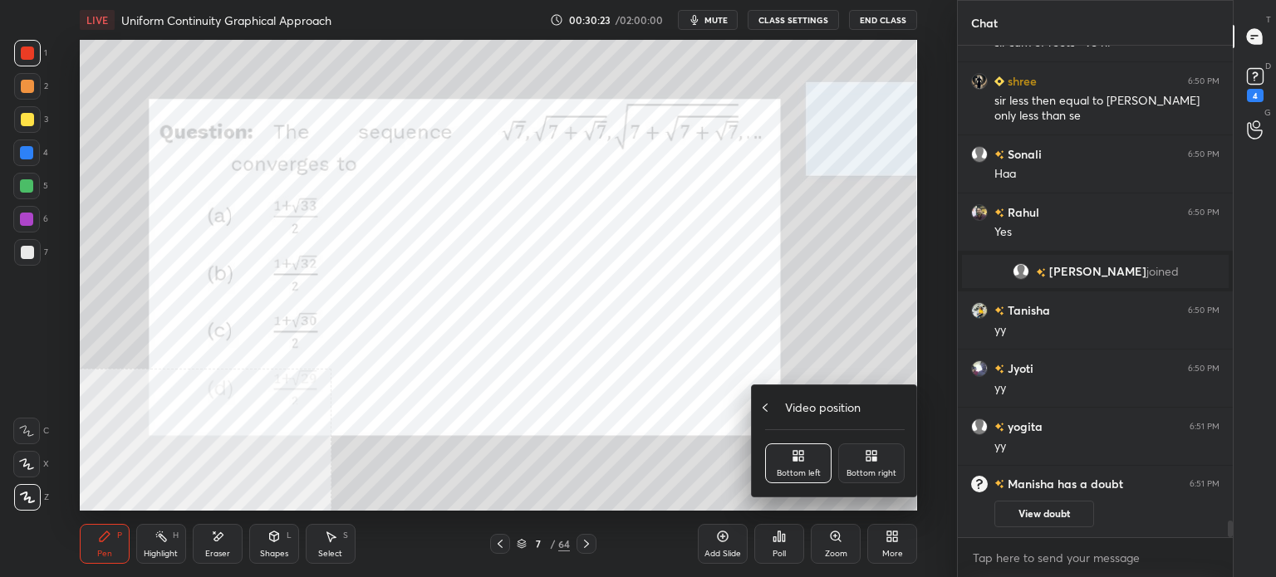
click at [890, 465] on div "Bottom right" at bounding box center [871, 464] width 66 height 40
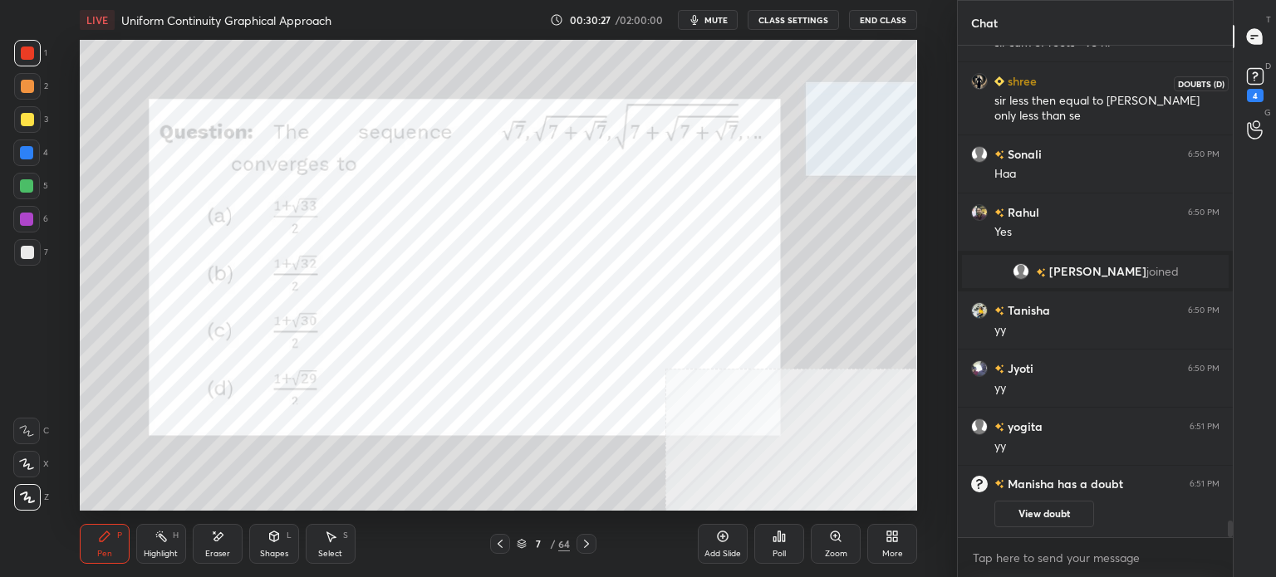
click at [1259, 67] on icon at bounding box center [1255, 76] width 25 height 25
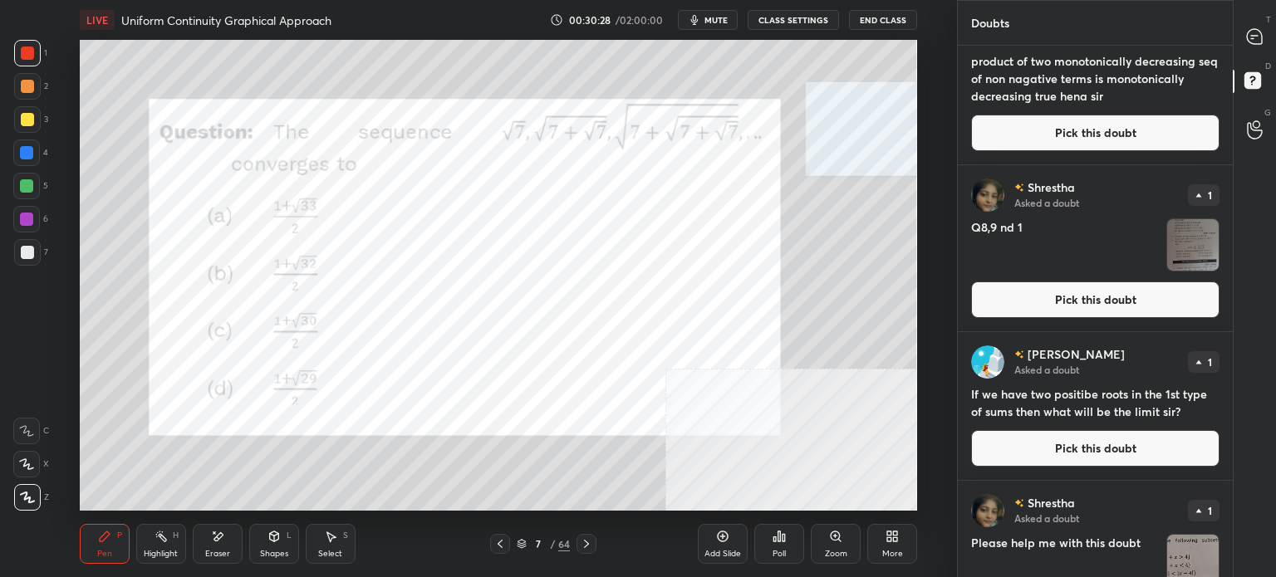
scroll to position [166, 0]
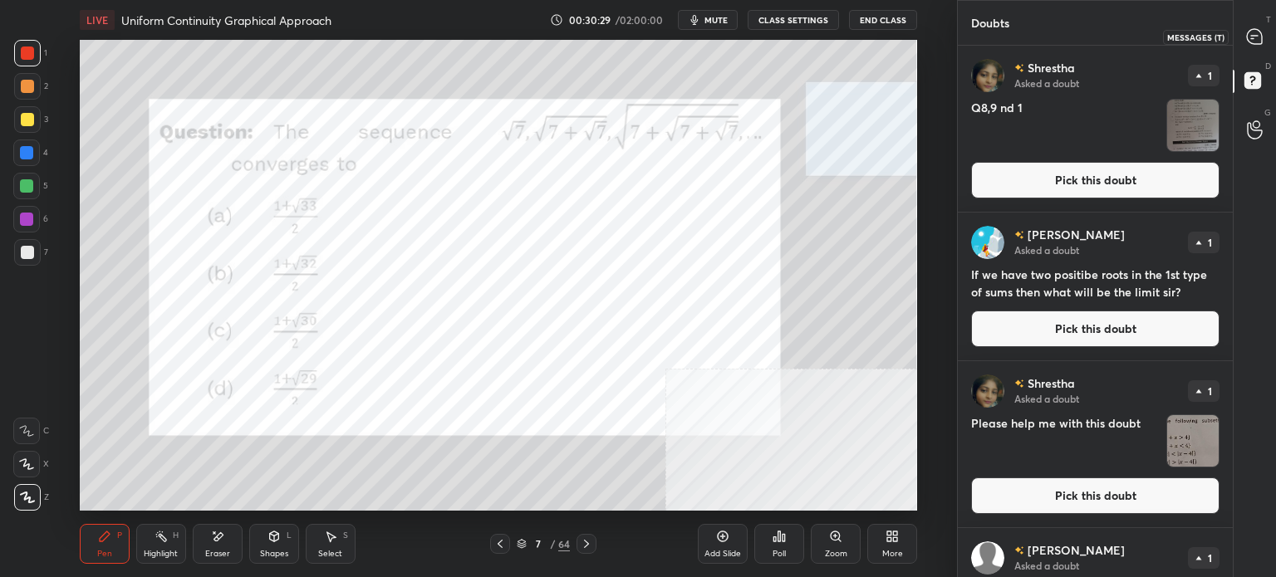
click at [1269, 38] on div at bounding box center [1255, 37] width 33 height 30
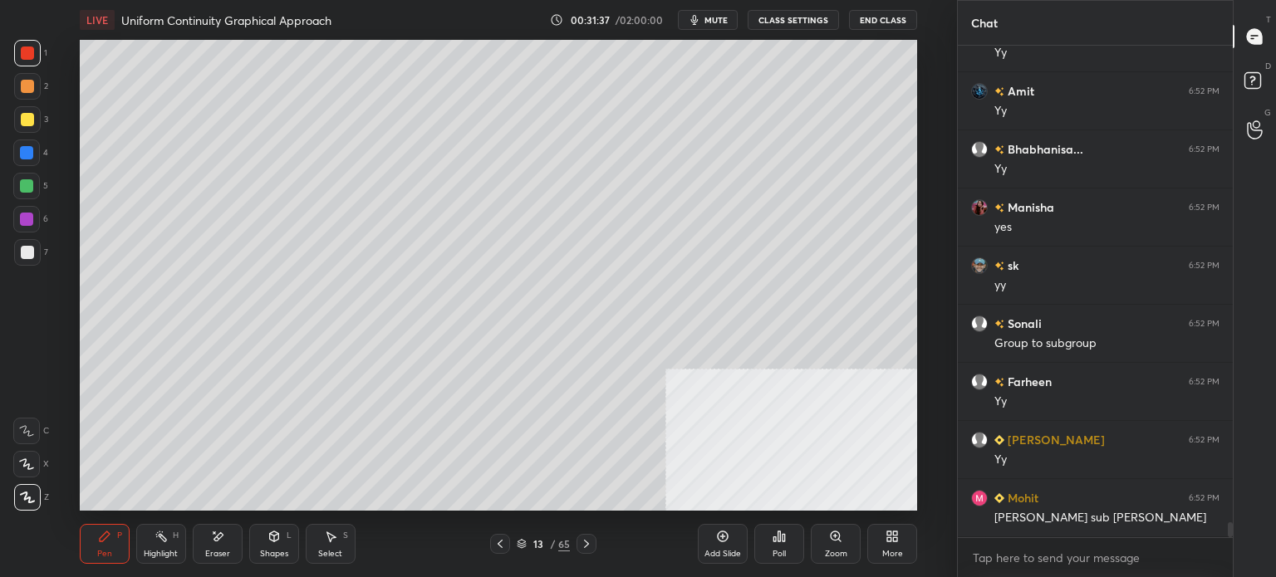
scroll to position [15988, 0]
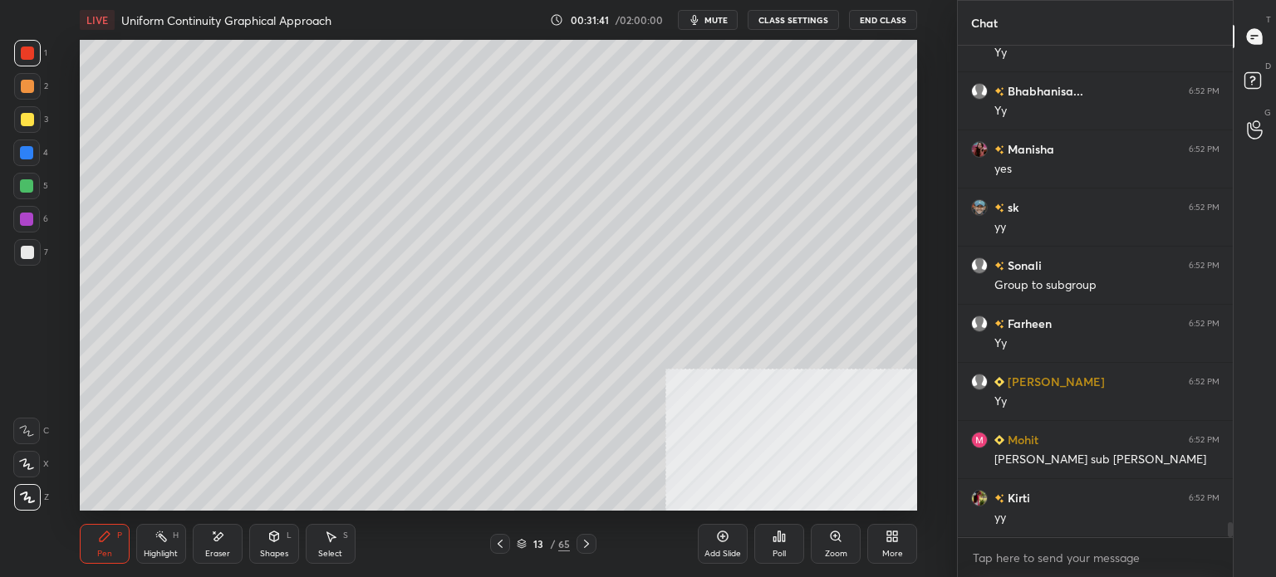
click at [884, 557] on div "More" at bounding box center [892, 554] width 21 height 8
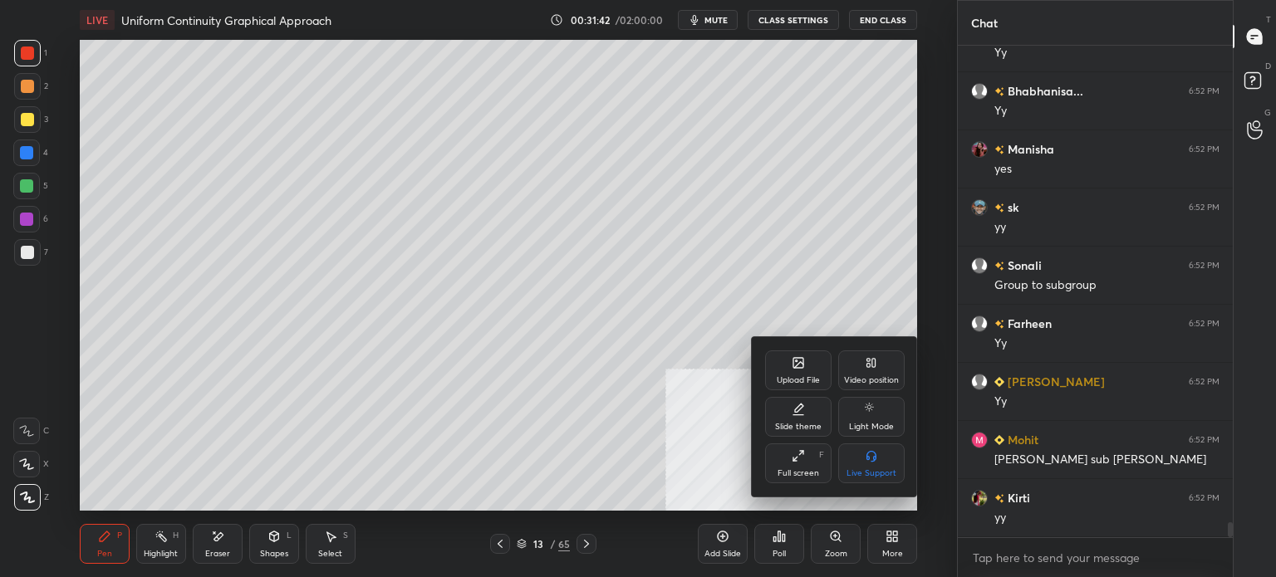
scroll to position [16047, 0]
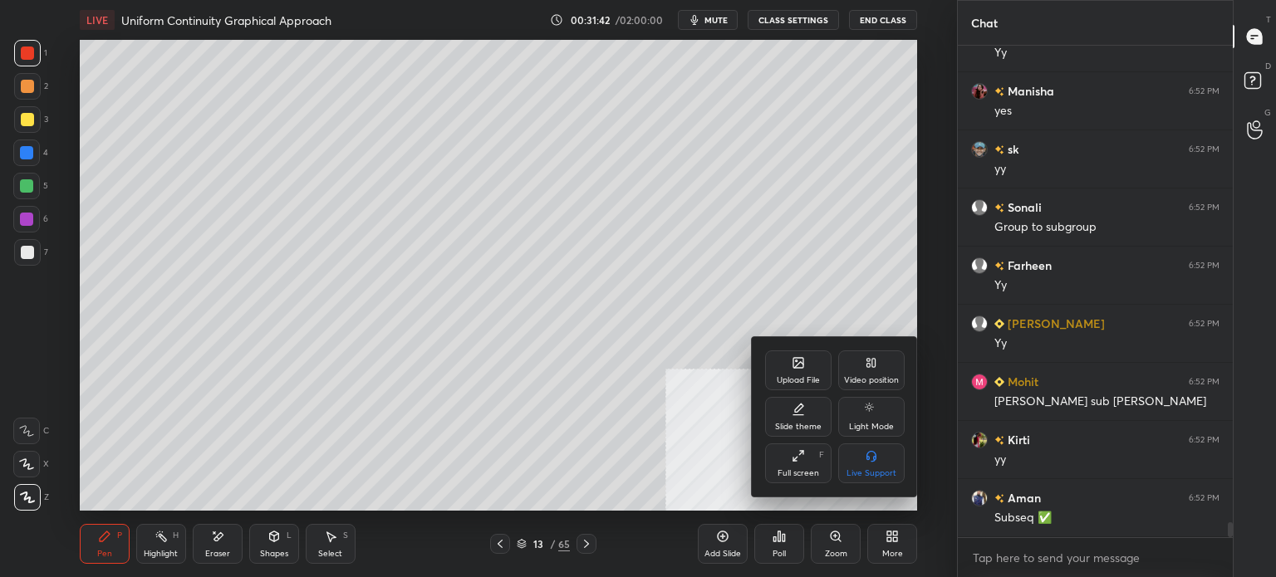
click at [763, 377] on div "Upload File Video position Slide theme Light Mode Full screen F Live Support" at bounding box center [835, 416] width 166 height 159
click at [803, 369] on icon at bounding box center [798, 362] width 13 height 13
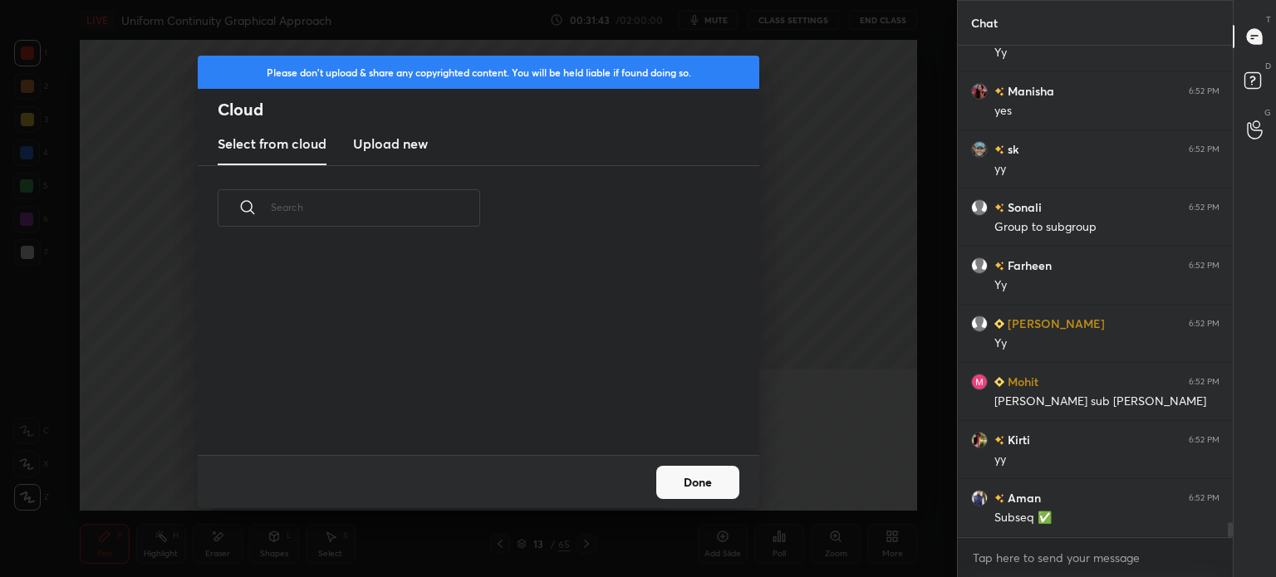
scroll to position [204, 533]
click at [388, 142] on h3 "Upload new" at bounding box center [390, 144] width 75 height 20
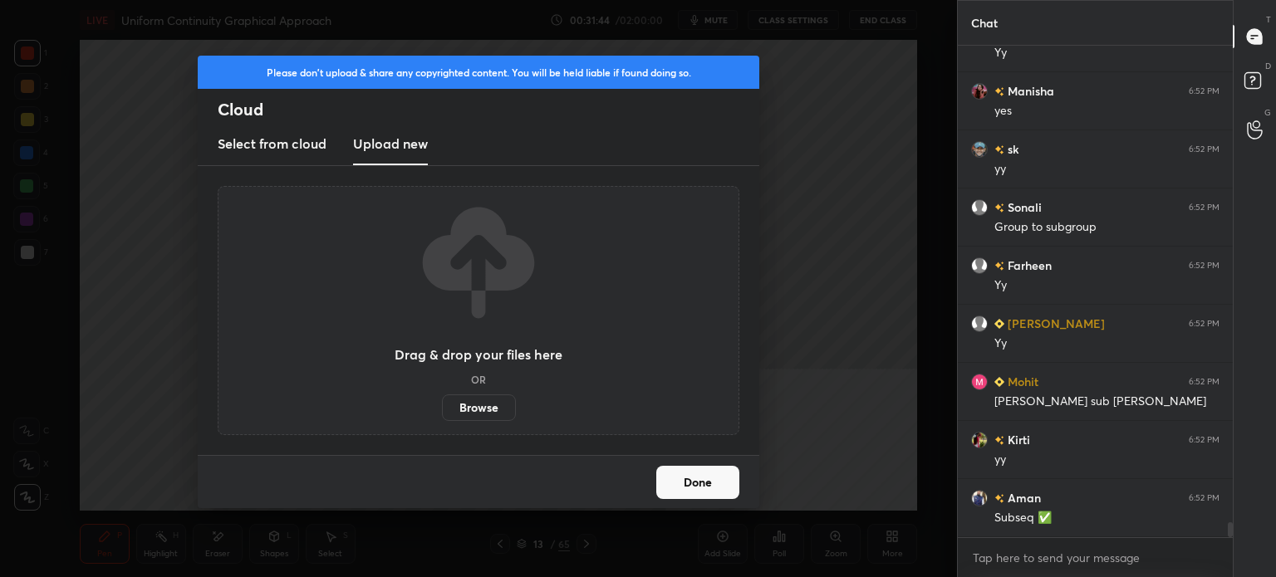
click at [478, 405] on label "Browse" at bounding box center [479, 408] width 74 height 27
click at [442, 405] on input "Browse" at bounding box center [442, 408] width 0 height 27
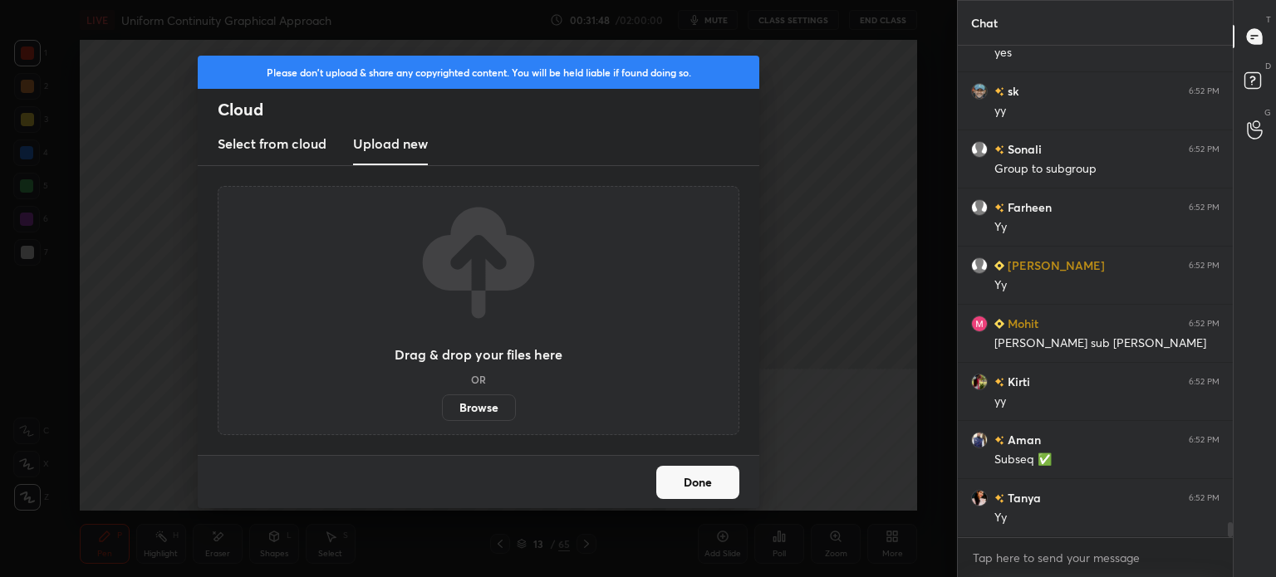
scroll to position [16163, 0]
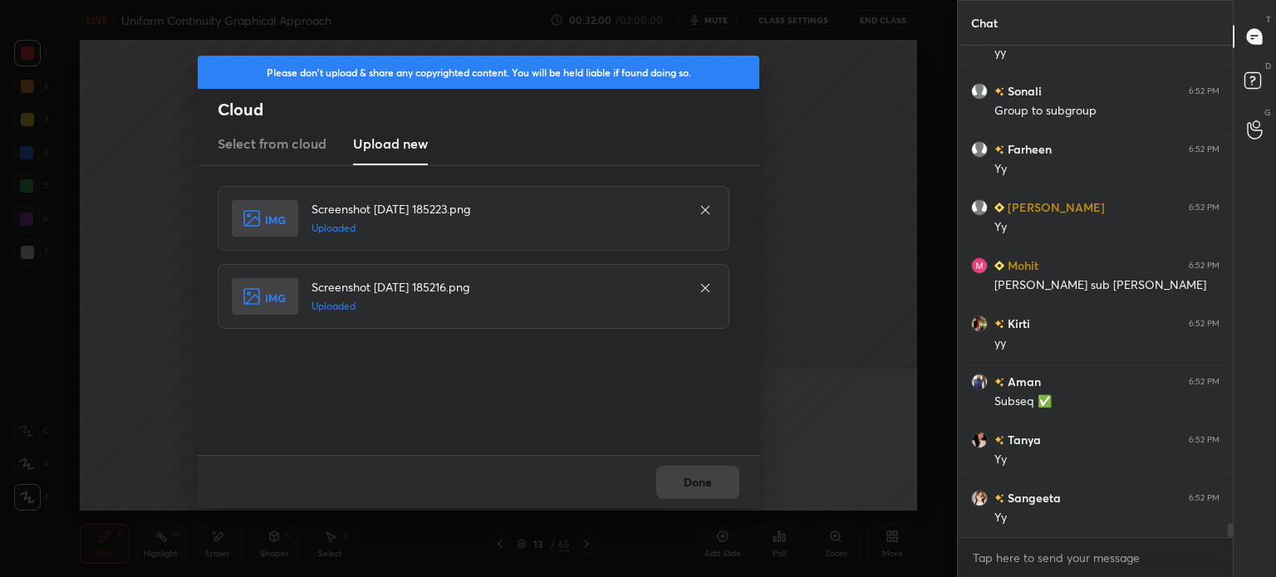
click at [687, 481] on div "Done" at bounding box center [479, 481] width 562 height 53
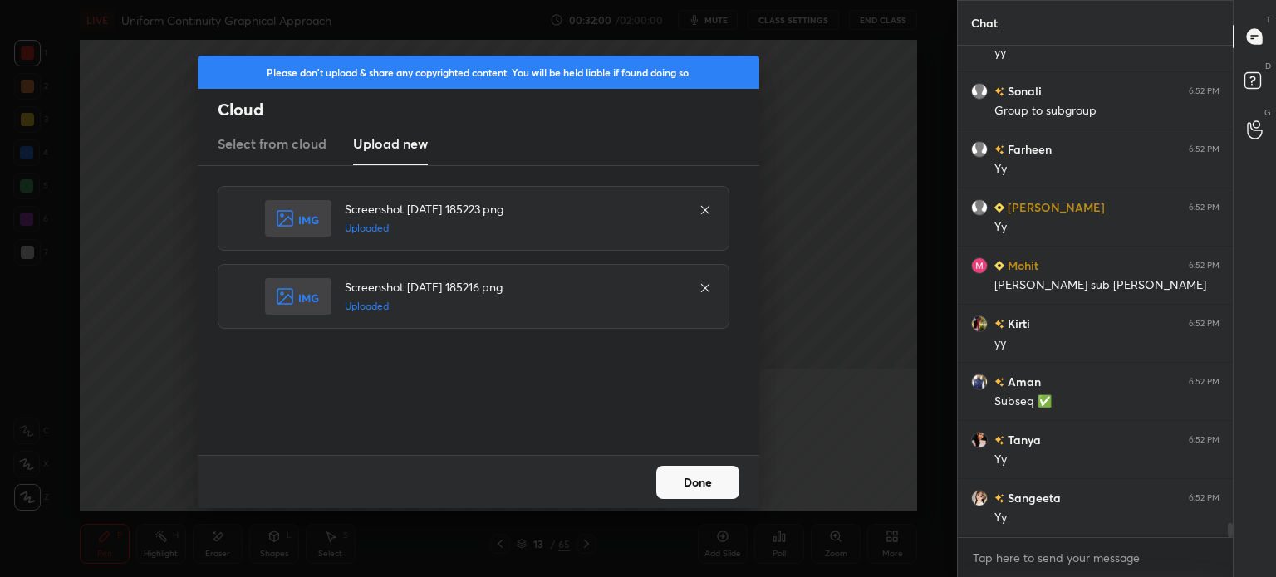
click at [704, 491] on button "Done" at bounding box center [697, 482] width 83 height 33
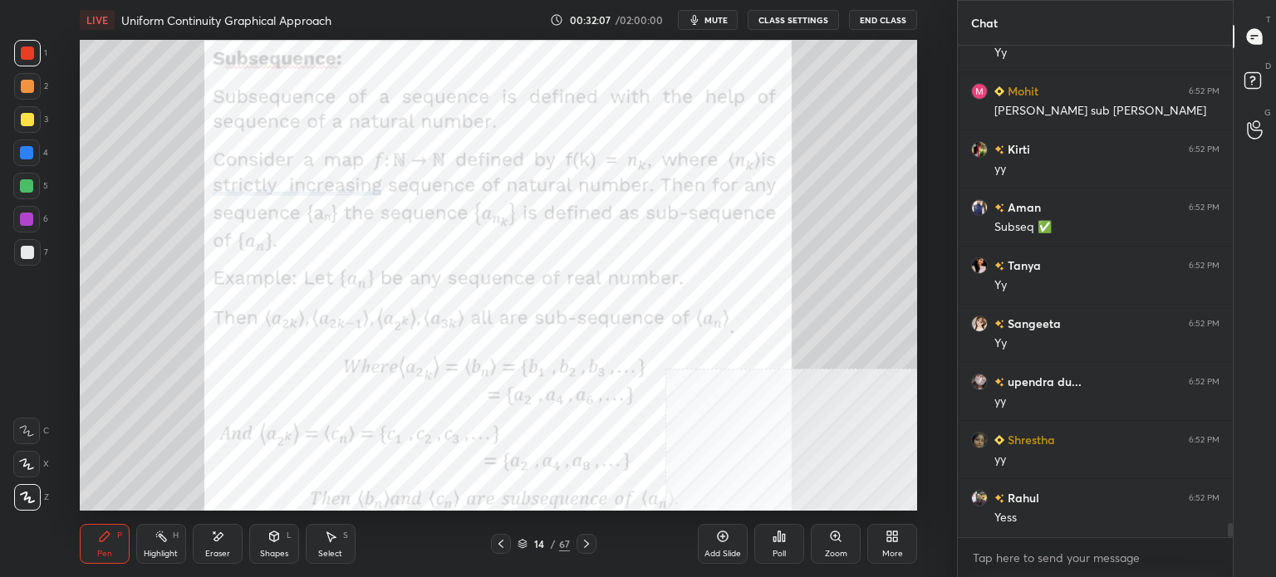
scroll to position [16395, 0]
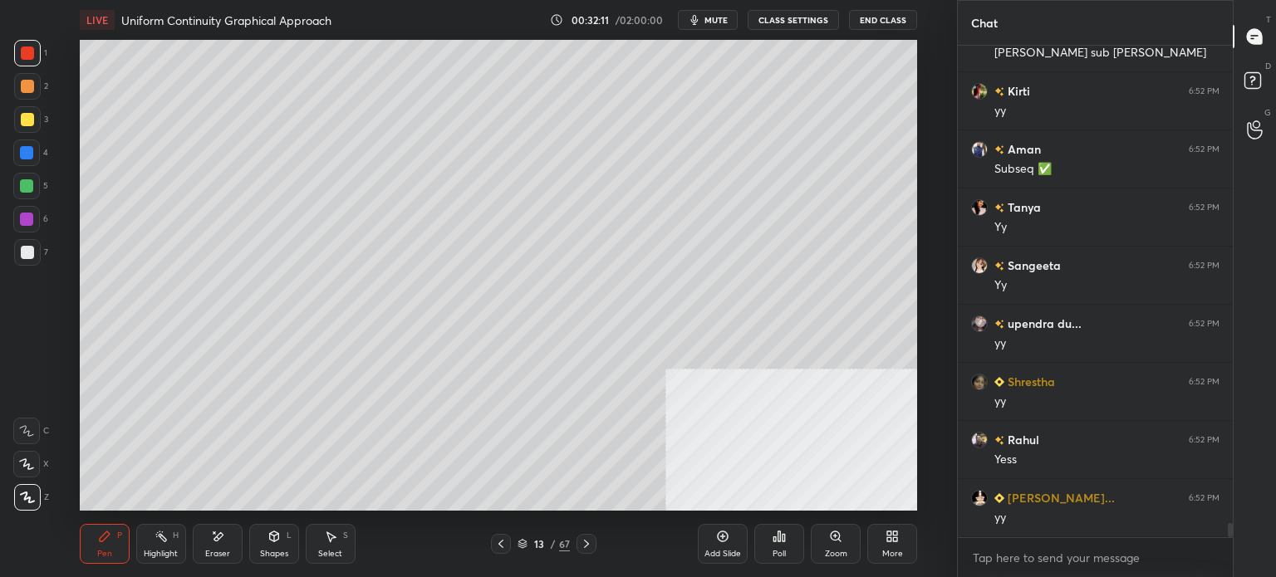
click at [27, 122] on div at bounding box center [27, 119] width 13 height 13
click at [224, 547] on div "Eraser" at bounding box center [218, 544] width 50 height 40
click at [114, 547] on div "Pen P" at bounding box center [105, 544] width 50 height 40
click at [721, 16] on span "mute" at bounding box center [715, 20] width 23 height 12
click at [712, 32] on div "LIVE Uniform Continuity Graphical Approach 00:32:52 / 02:00:00 unmute CLASS SET…" at bounding box center [498, 20] width 837 height 40
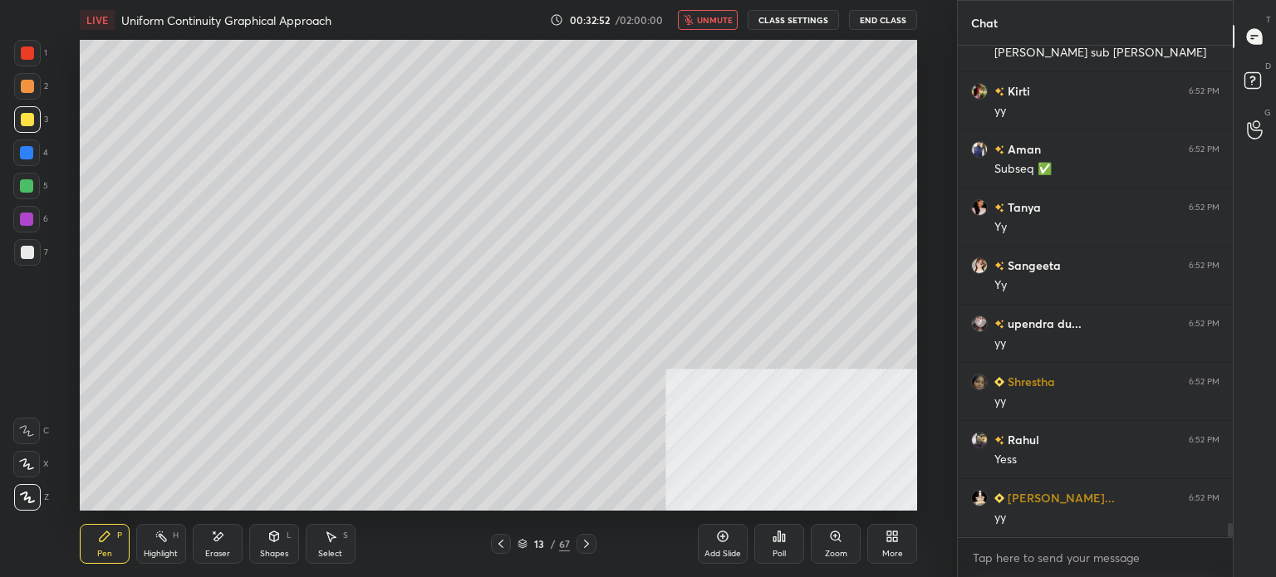
click at [714, 17] on span "unmute" at bounding box center [715, 20] width 36 height 12
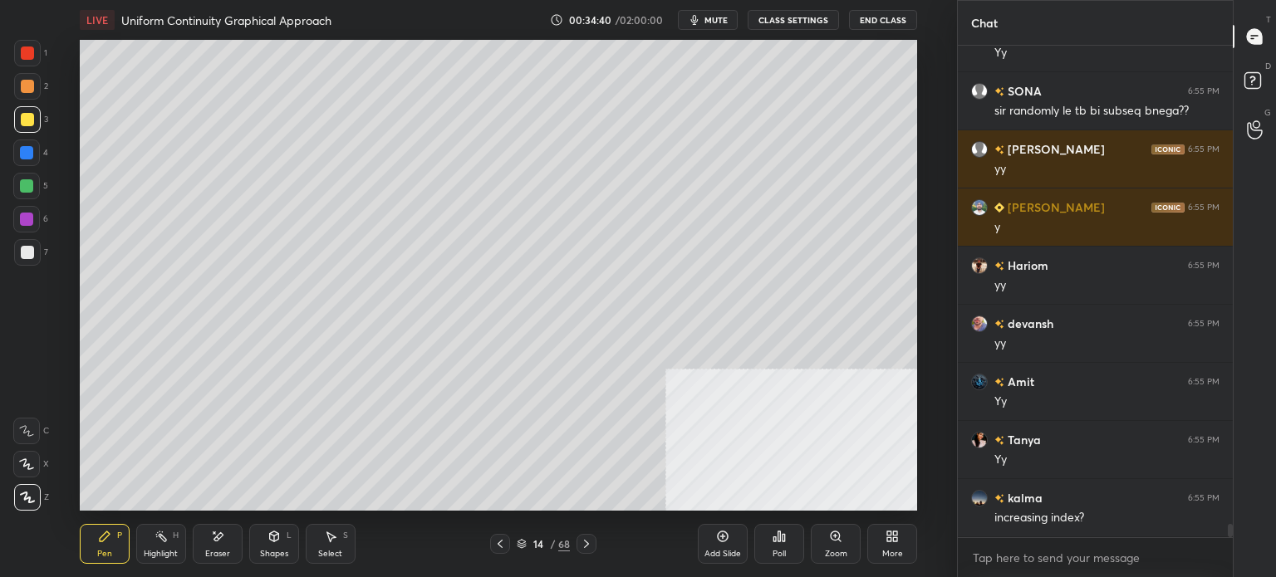
scroll to position [18213, 0]
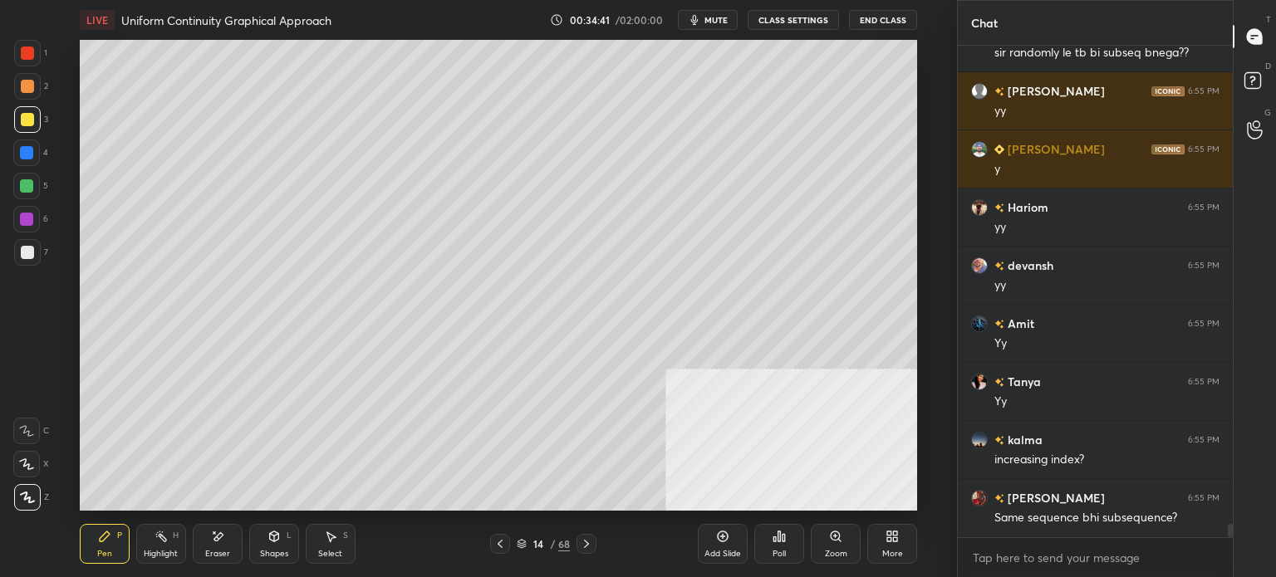
click at [33, 91] on div at bounding box center [27, 86] width 27 height 27
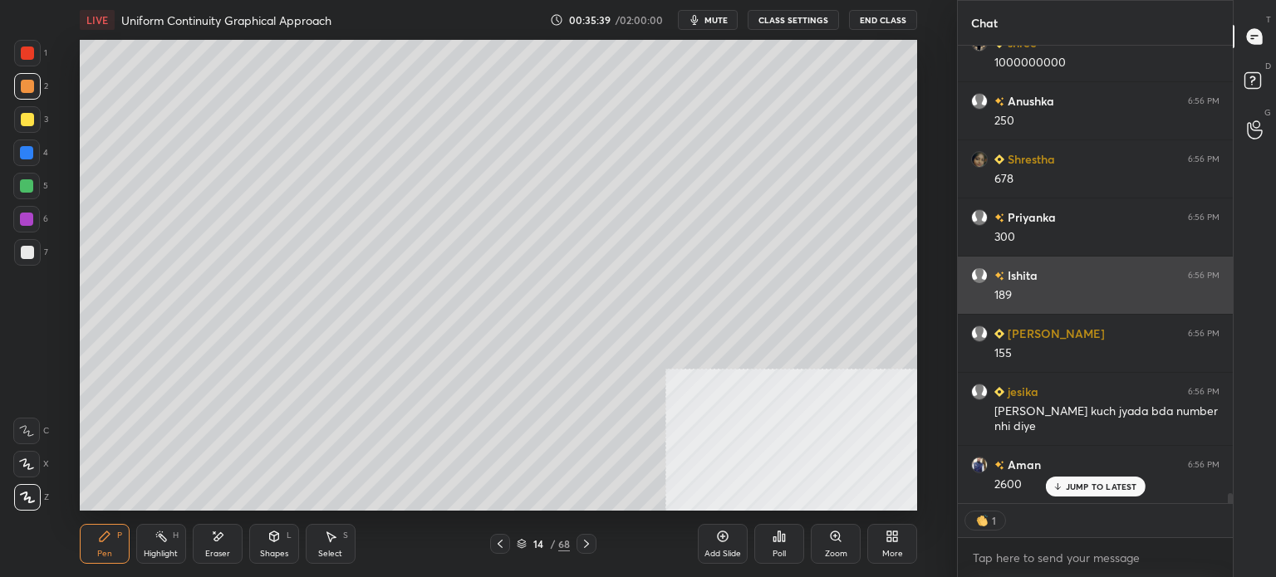
scroll to position [21111, 0]
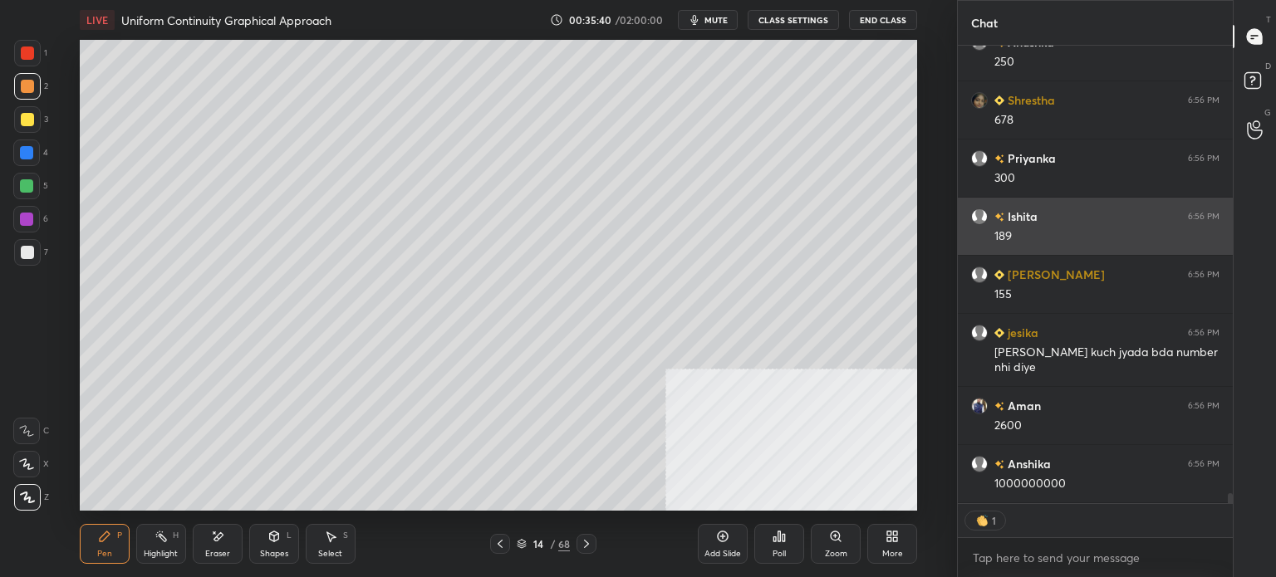
type textarea "x"
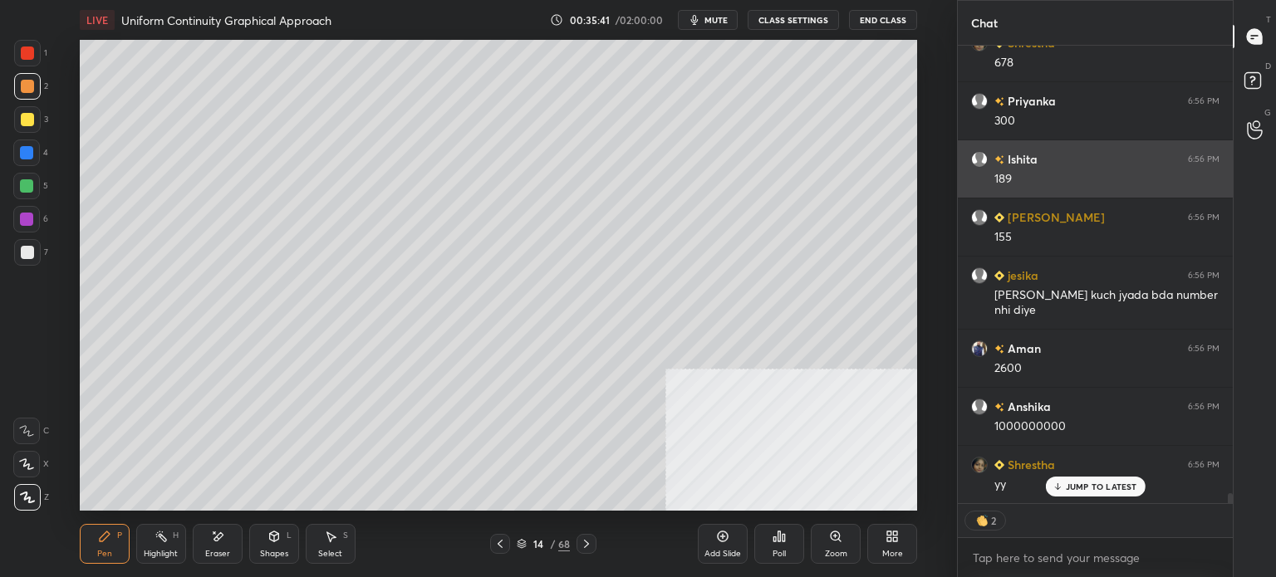
scroll to position [4, 5]
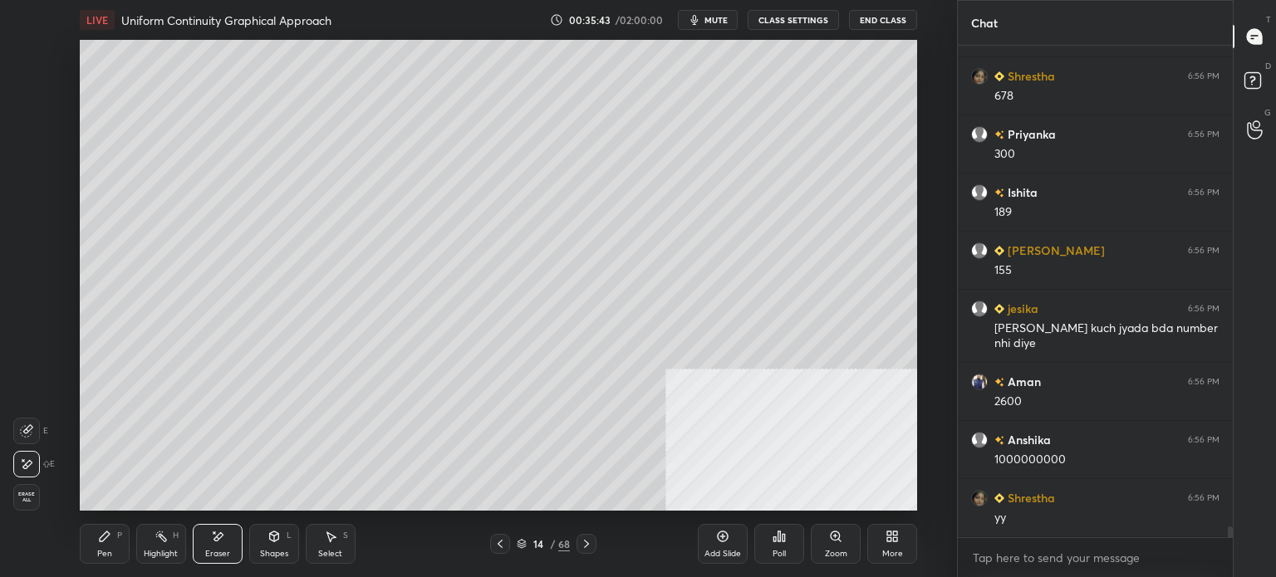
click at [99, 547] on div "Pen P" at bounding box center [105, 544] width 50 height 40
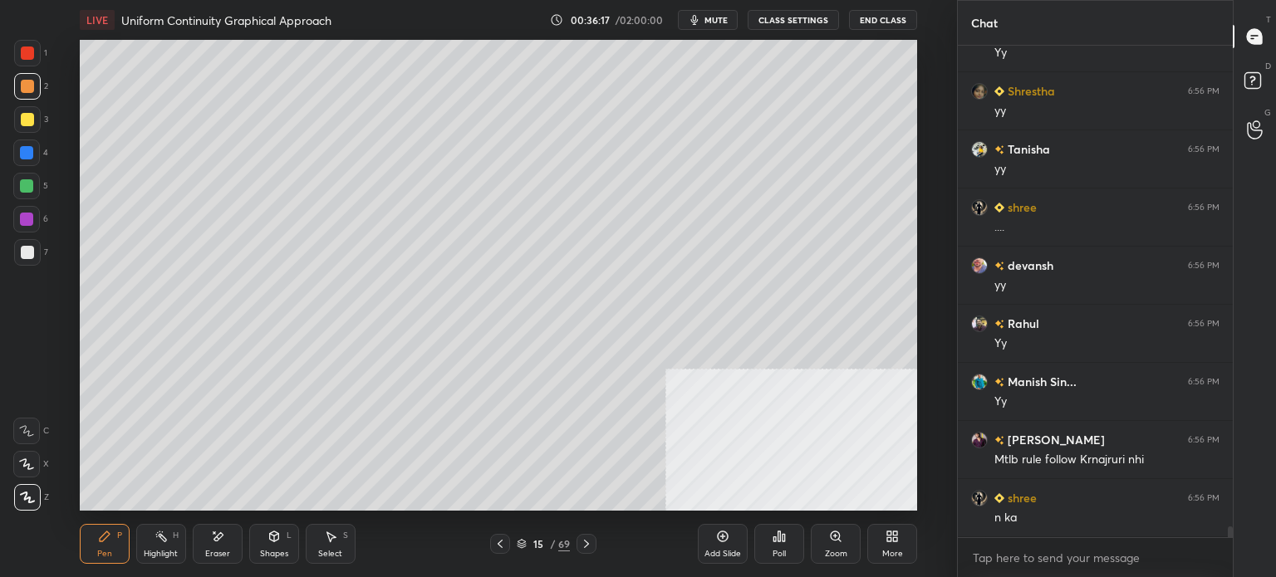
click at [923, 298] on div "Setting up your live class Poll for secs No correct answer Start poll" at bounding box center [498, 275] width 890 height 471
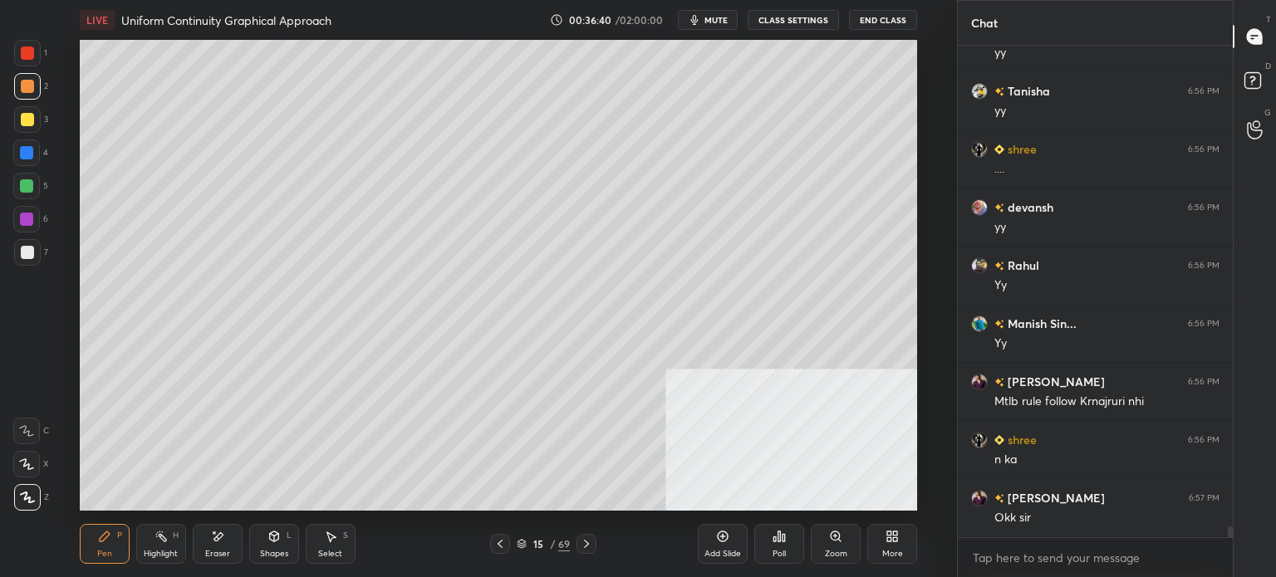
click at [22, 120] on div at bounding box center [27, 119] width 13 height 13
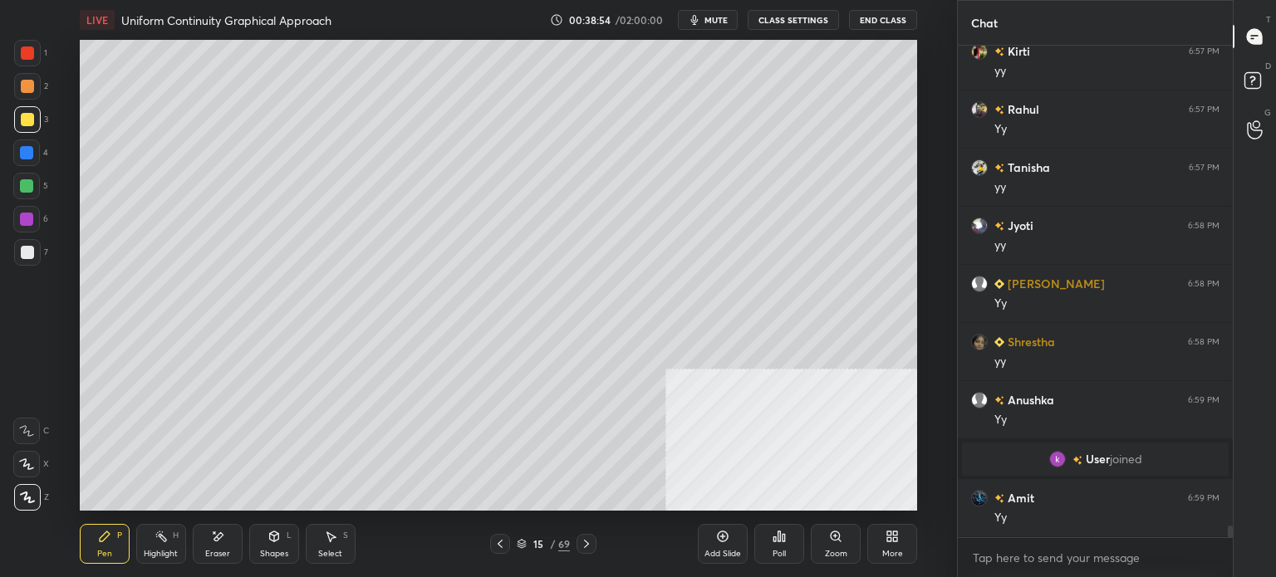
scroll to position [20555, 0]
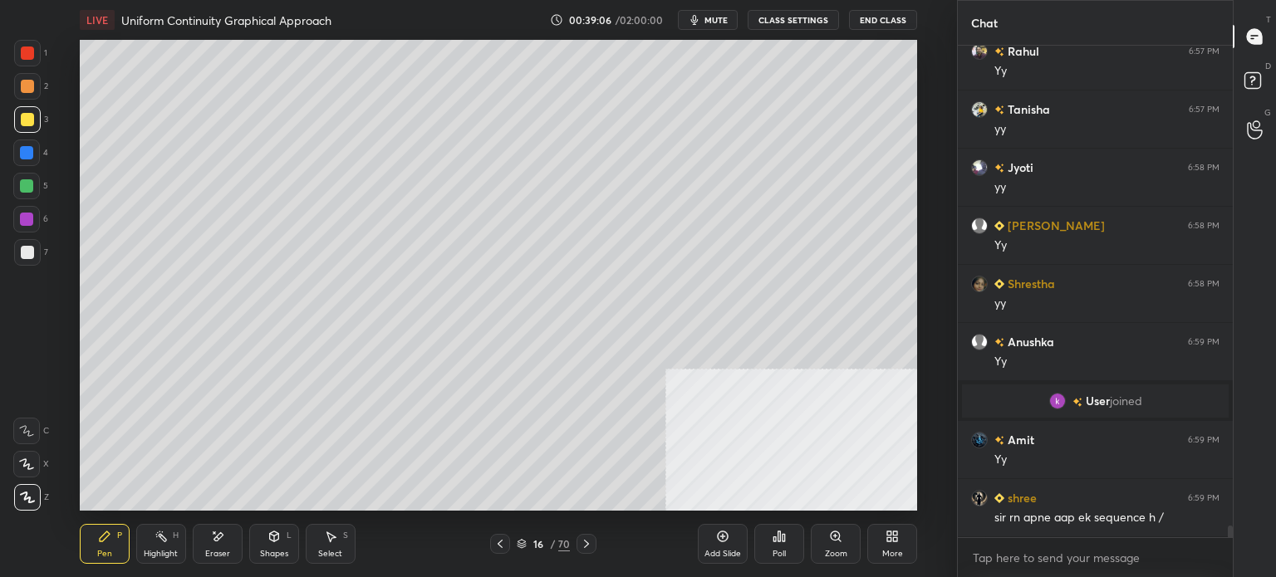
click at [42, 89] on div "2" at bounding box center [31, 86] width 34 height 27
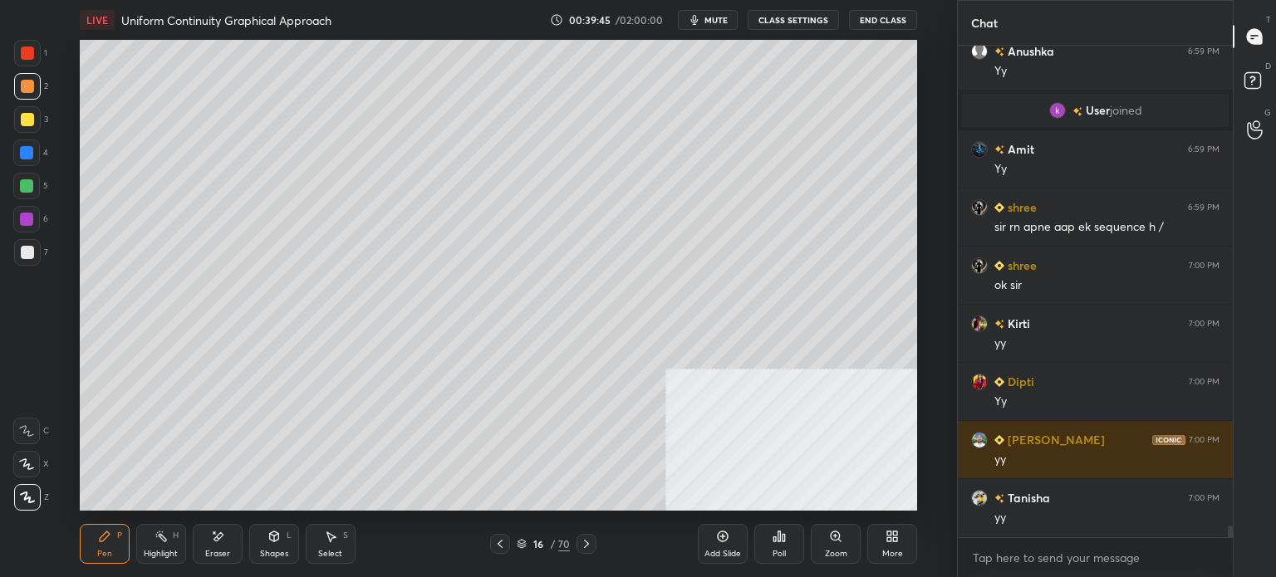
scroll to position [20904, 0]
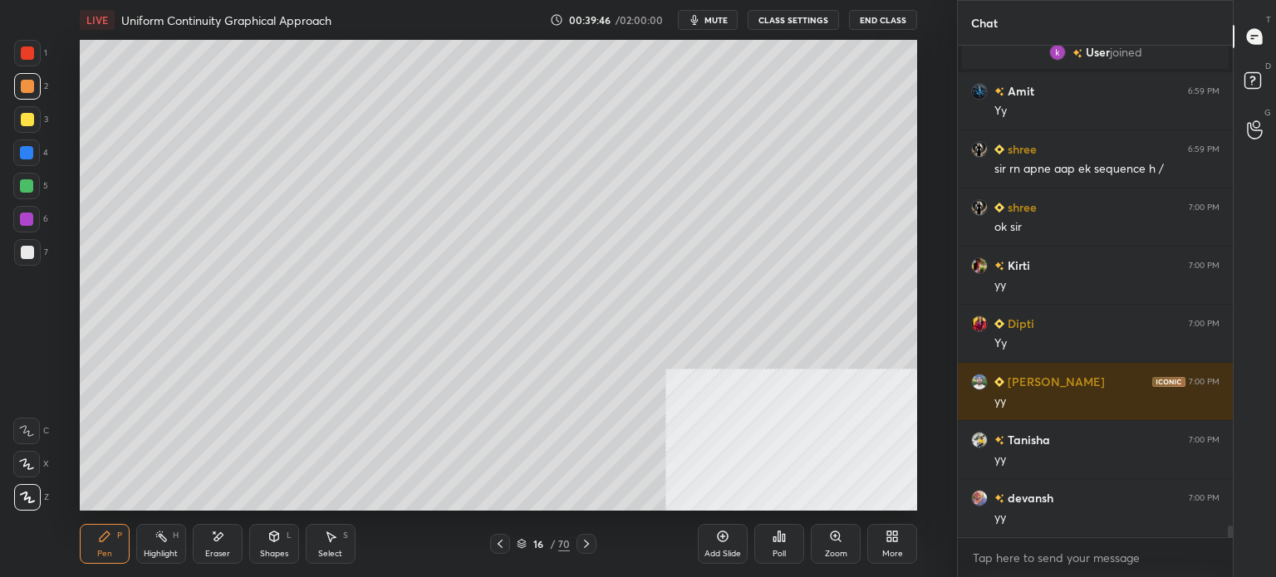
click at [18, 118] on div at bounding box center [27, 119] width 27 height 27
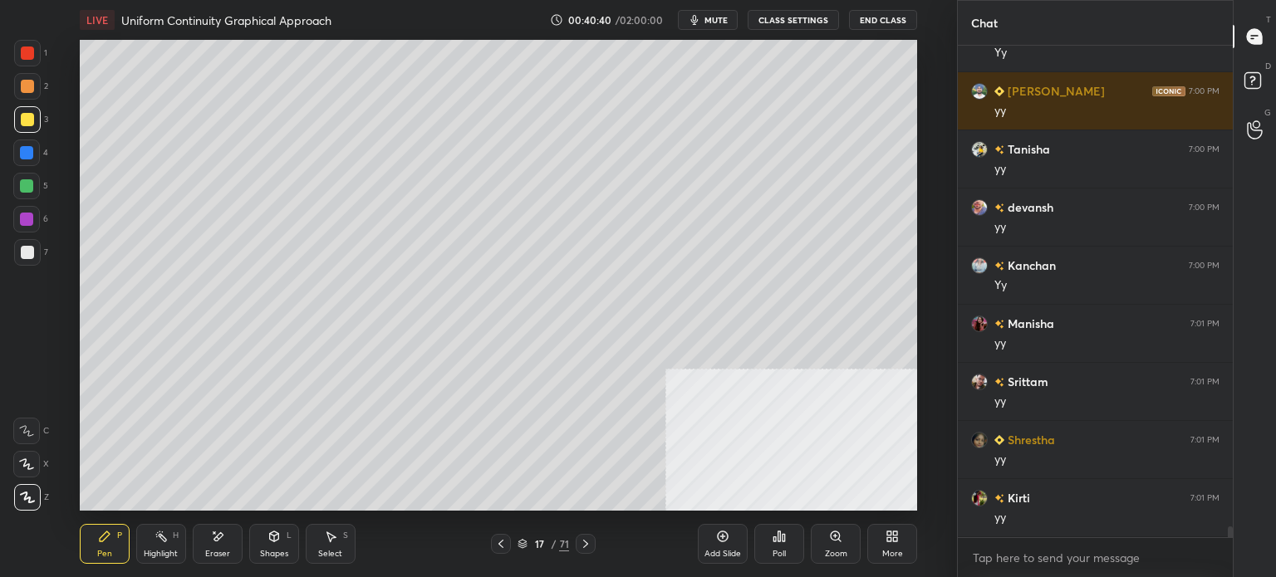
scroll to position [21253, 0]
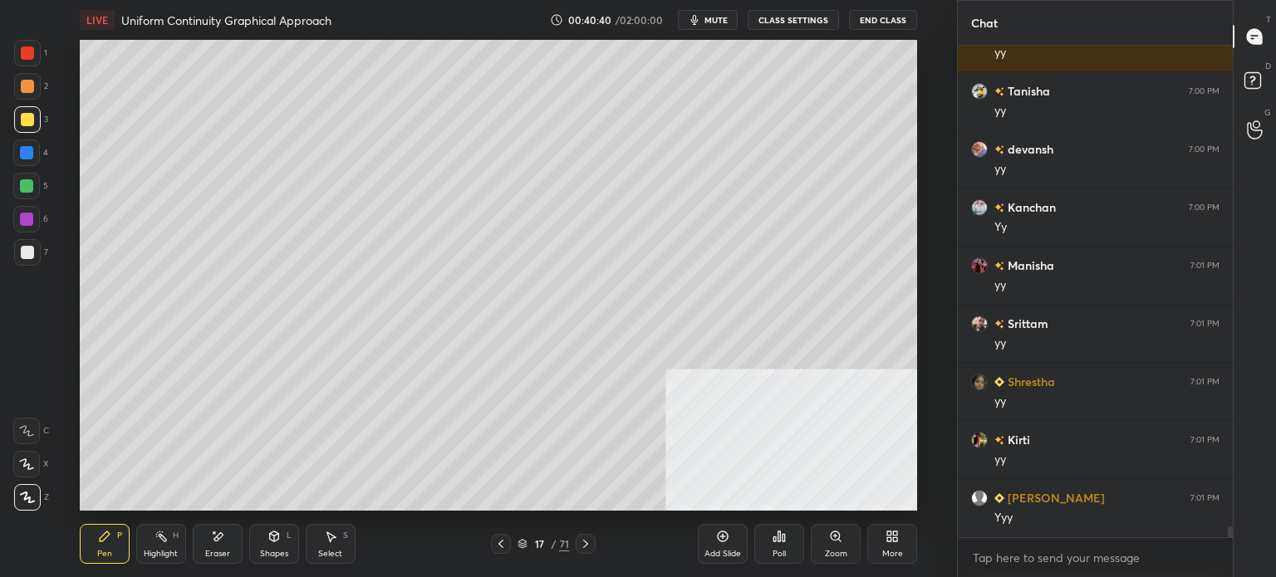
click at [23, 93] on div at bounding box center [27, 86] width 27 height 27
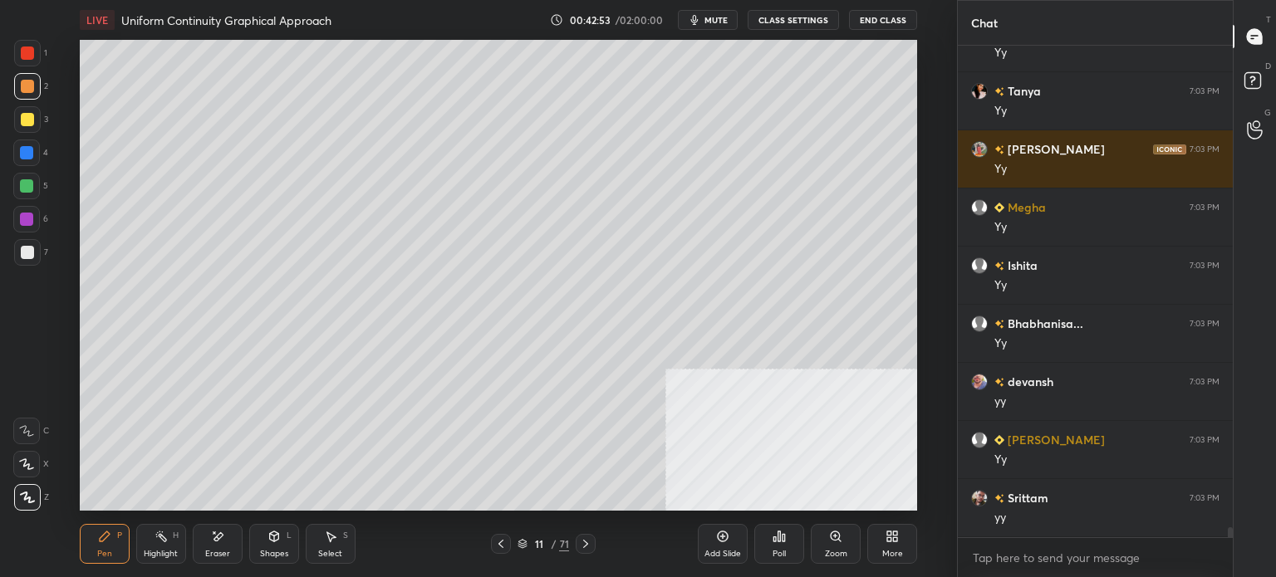
scroll to position [23247, 0]
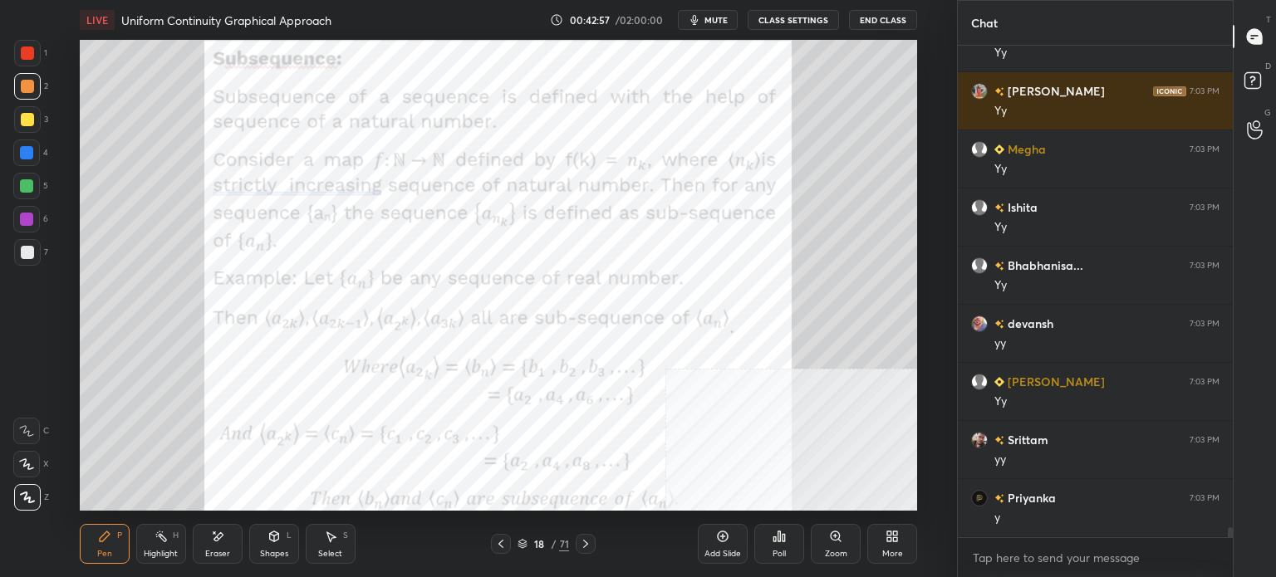
click at [726, 29] on button "mute" at bounding box center [708, 20] width 60 height 20
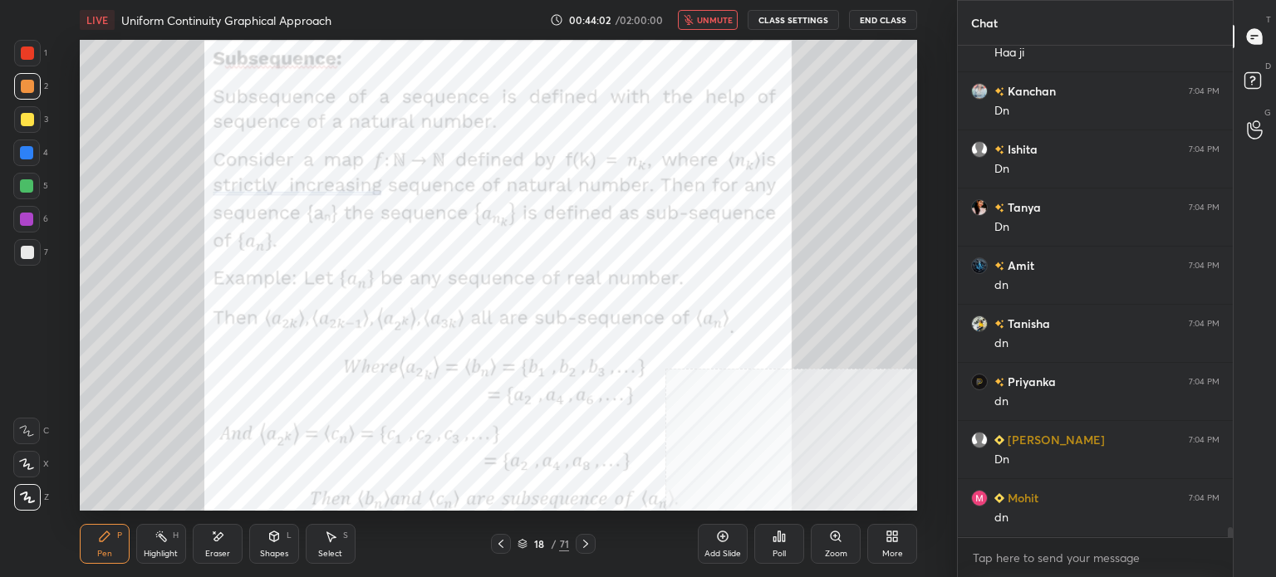
scroll to position [24003, 0]
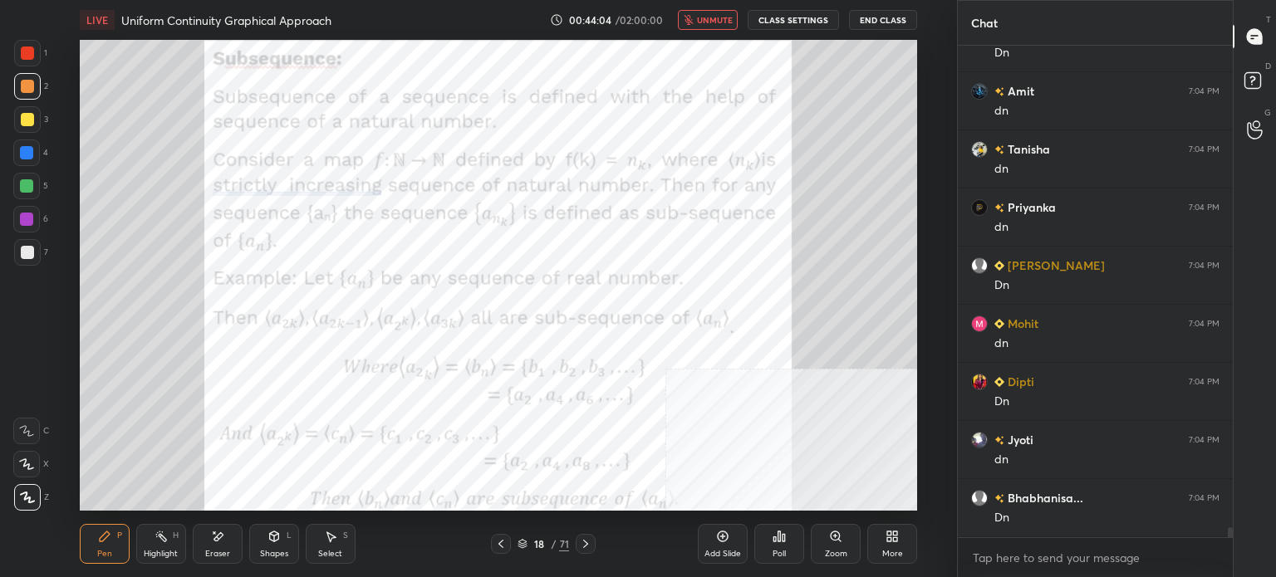
click at [719, 23] on span "unmute" at bounding box center [715, 20] width 36 height 12
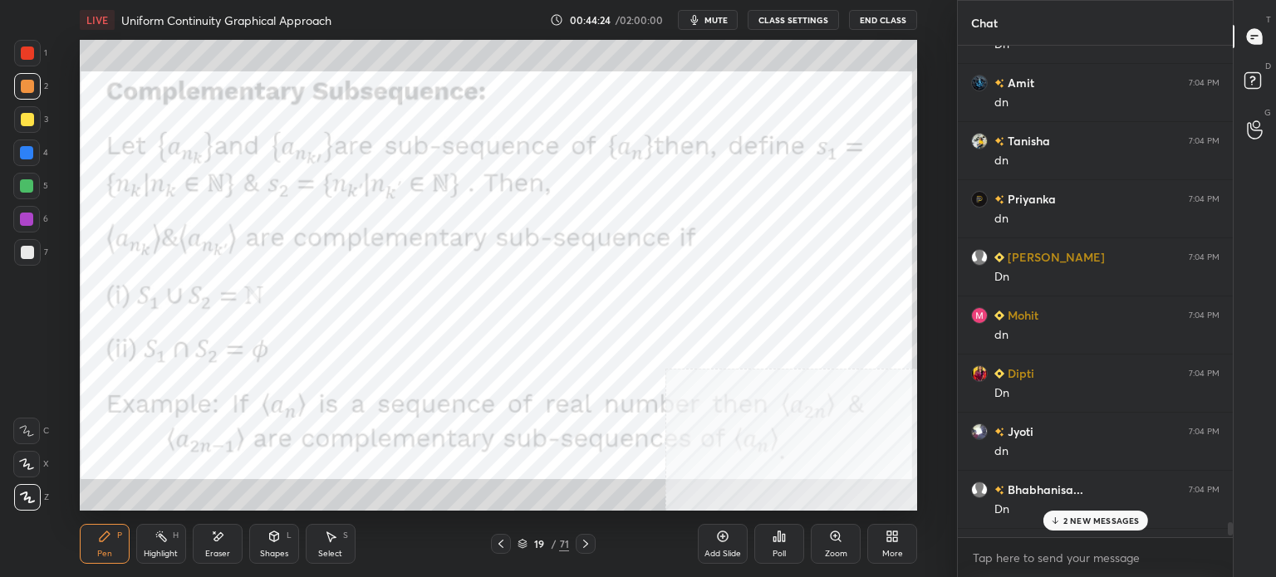
scroll to position [24293, 0]
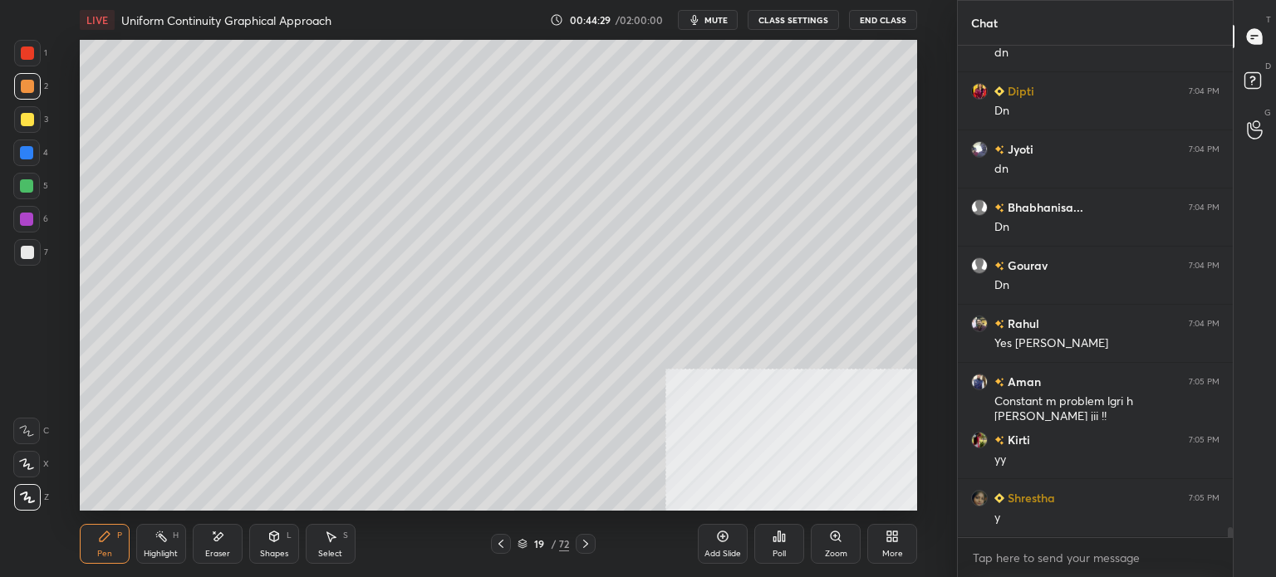
click at [0, 81] on div "1 2 3 4 5 6 7 C X Z E E Erase all H H" at bounding box center [26, 275] width 53 height 471
click at [22, 119] on div at bounding box center [27, 119] width 27 height 27
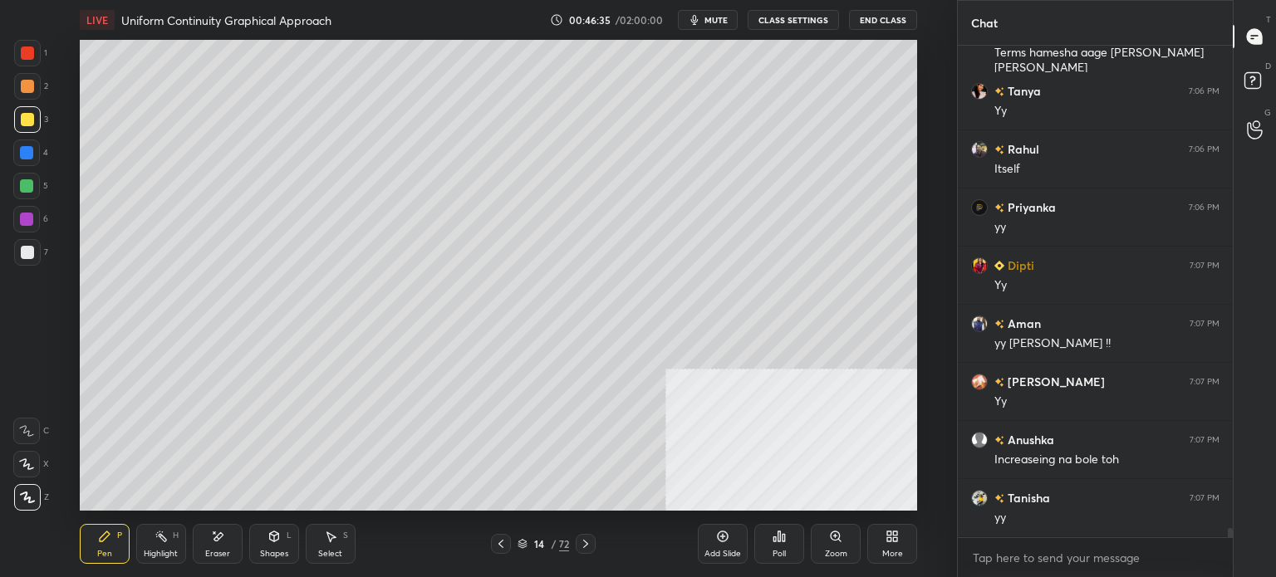
scroll to position [25921, 0]
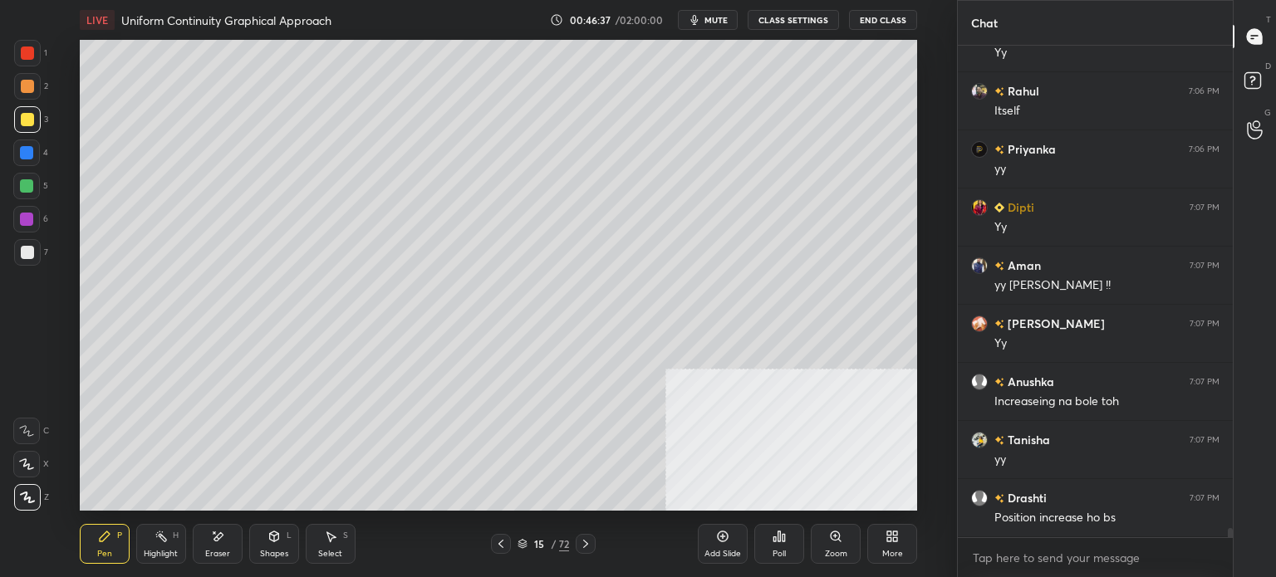
click at [23, 86] on div at bounding box center [27, 86] width 13 height 13
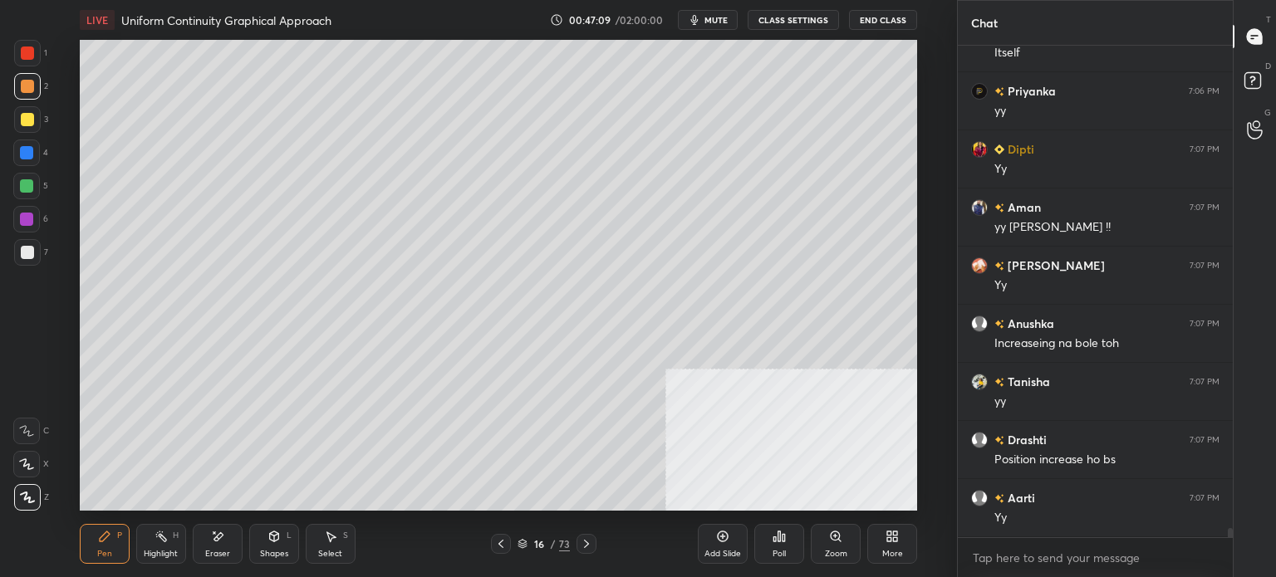
click at [30, 86] on div at bounding box center [27, 86] width 13 height 13
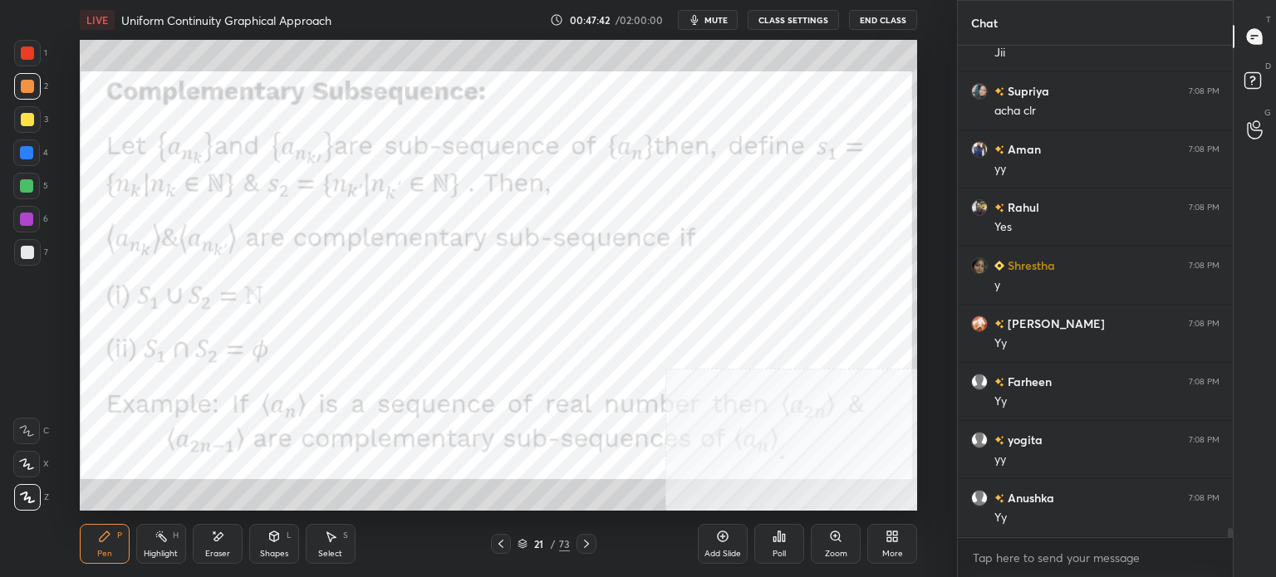
scroll to position [26852, 0]
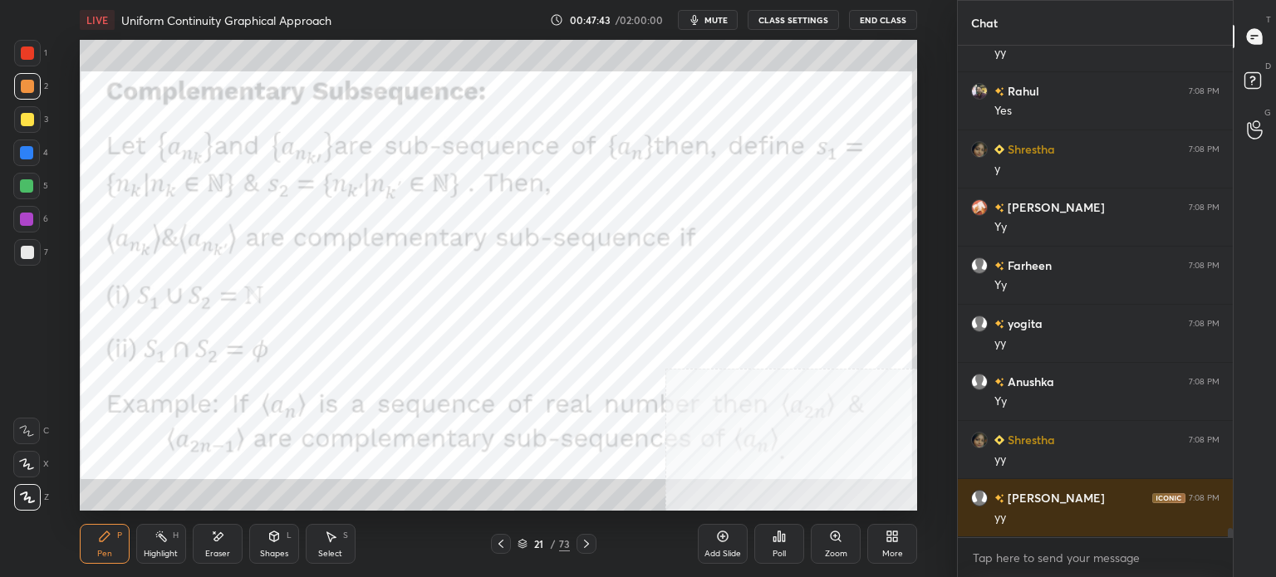
click at [27, 49] on div at bounding box center [27, 53] width 13 height 13
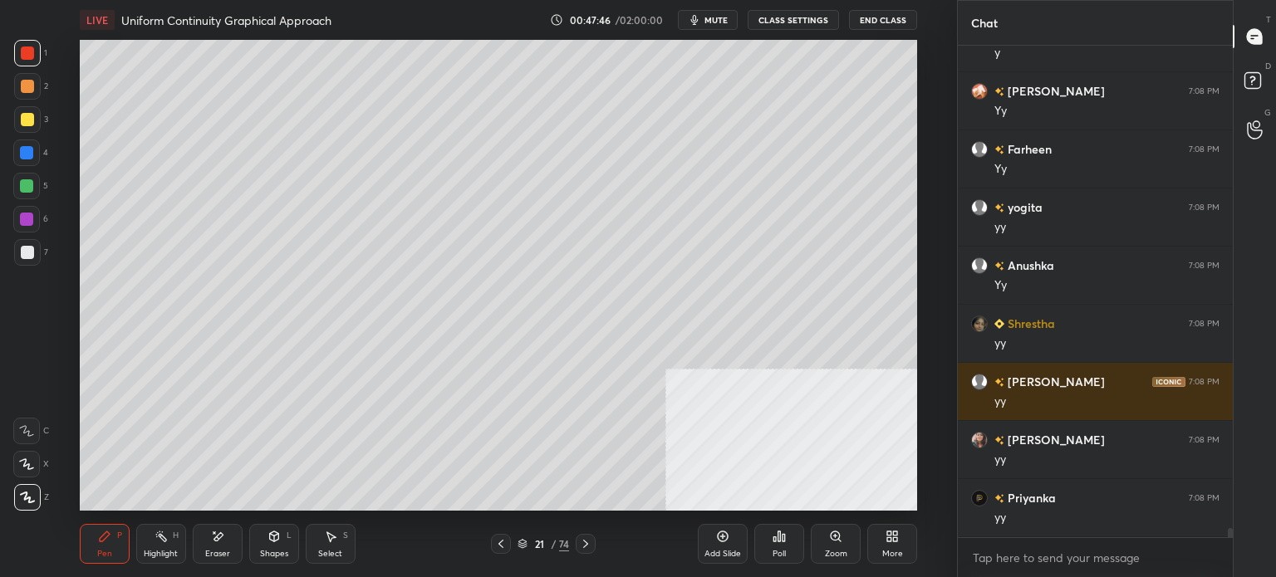
scroll to position [27084, 0]
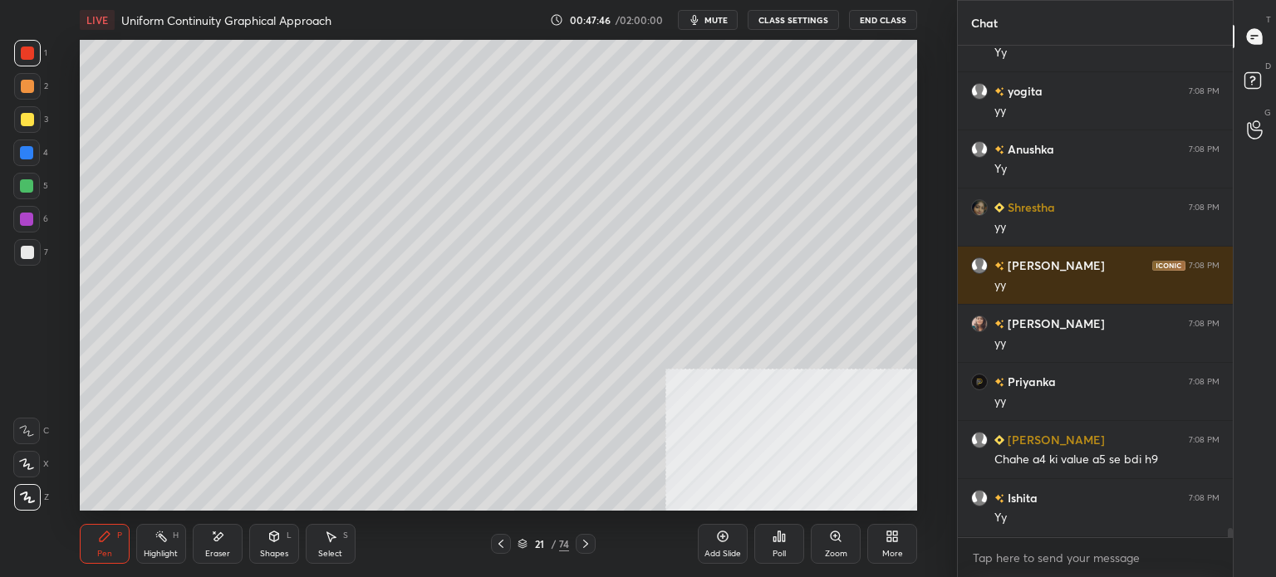
click at [33, 121] on div at bounding box center [27, 119] width 27 height 27
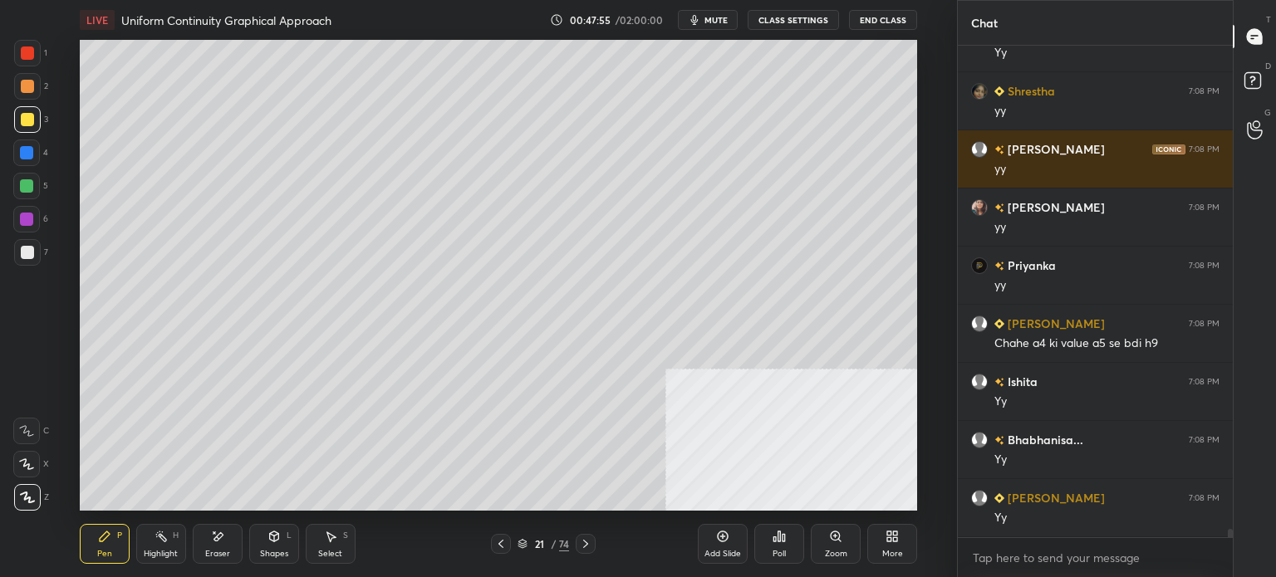
scroll to position [27259, 0]
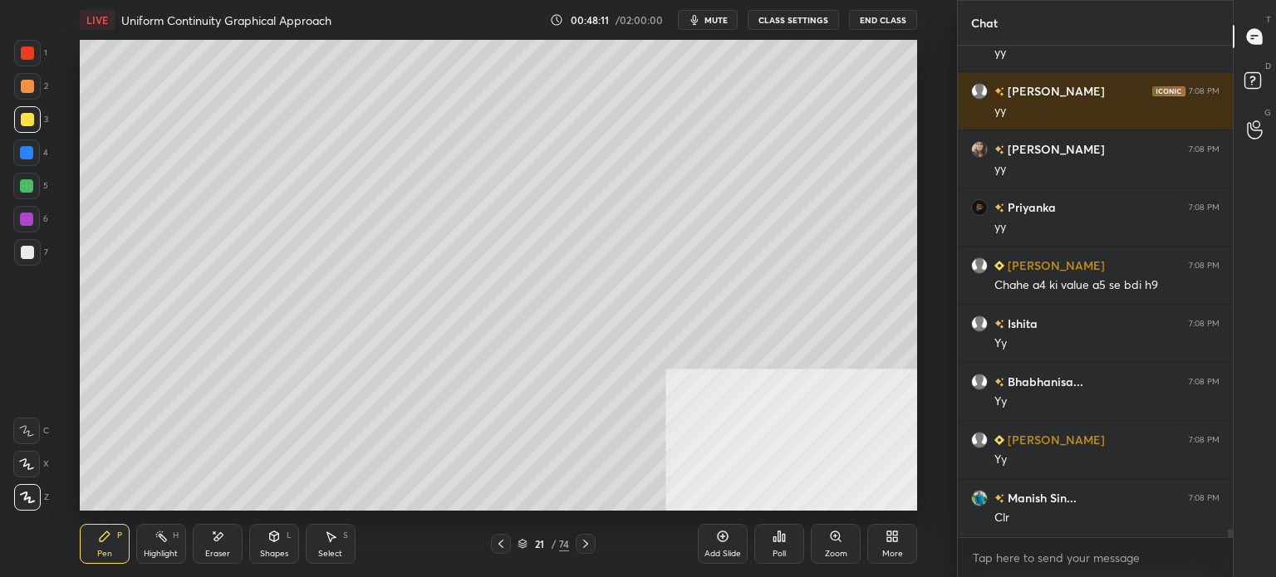
click at [34, 255] on div at bounding box center [27, 252] width 27 height 27
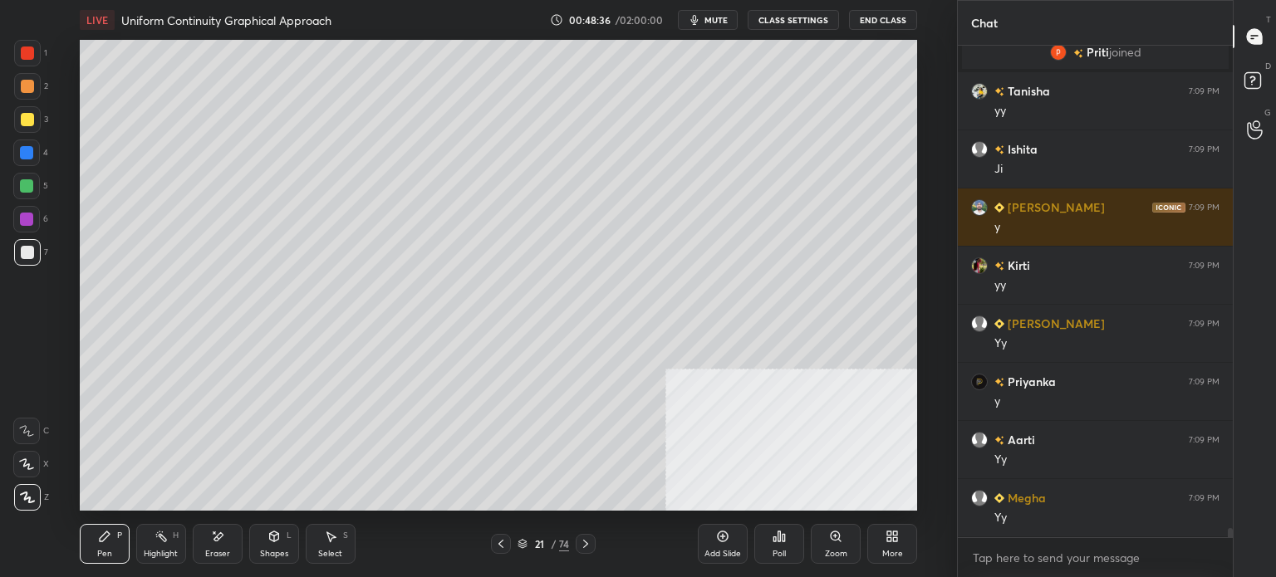
scroll to position [25863, 0]
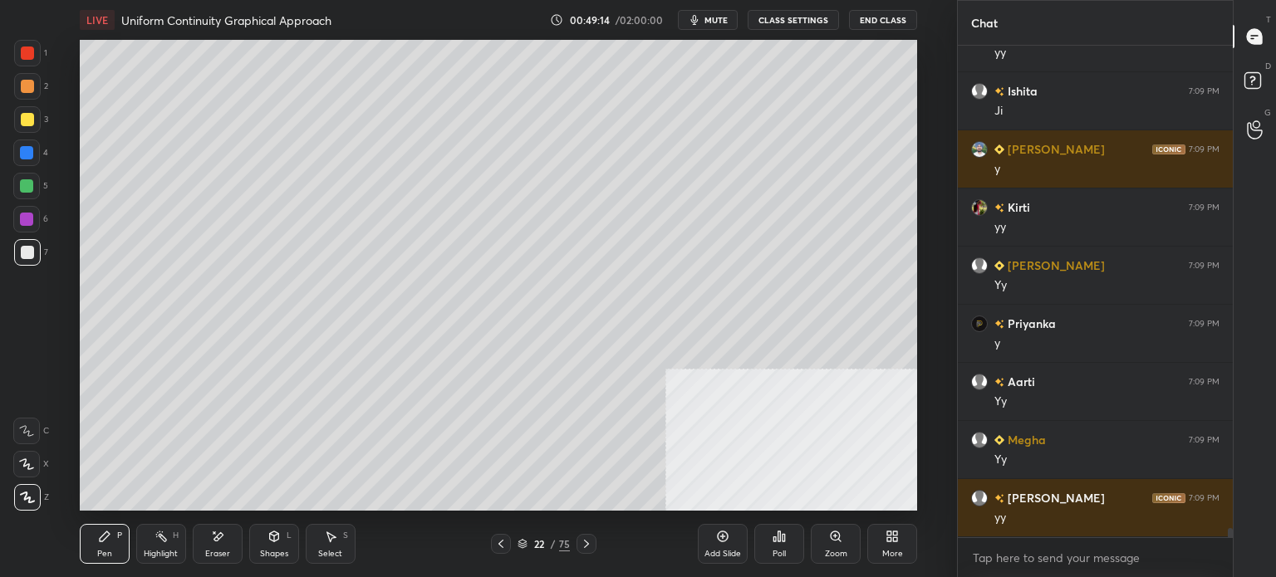
click at [39, 125] on div at bounding box center [27, 119] width 27 height 27
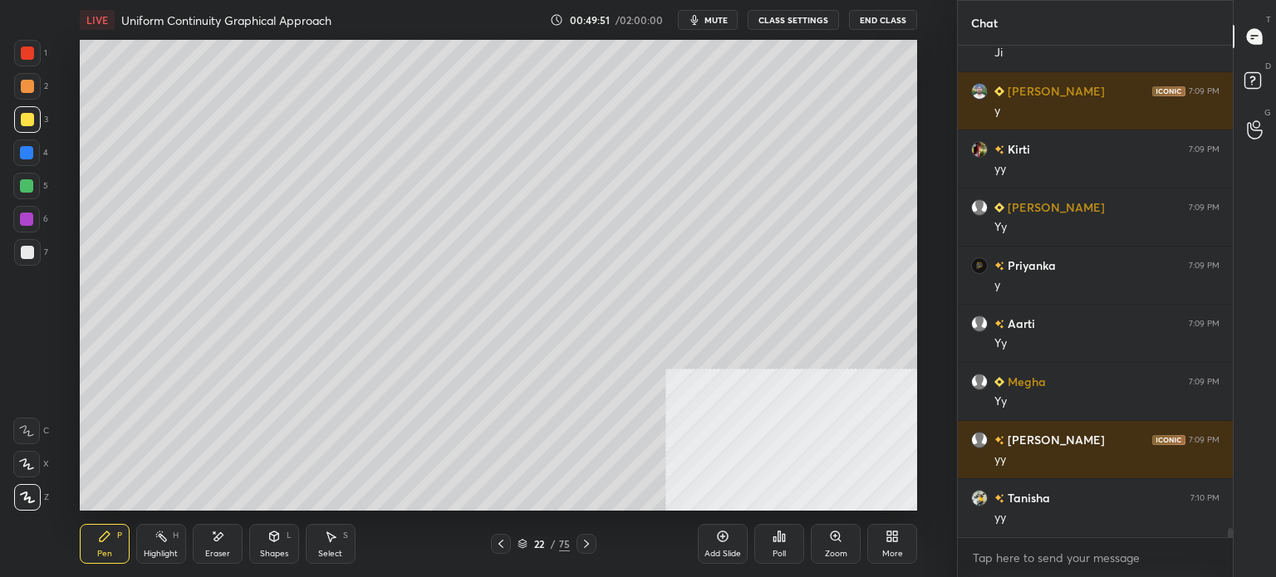
click at [726, 17] on span "mute" at bounding box center [715, 20] width 23 height 12
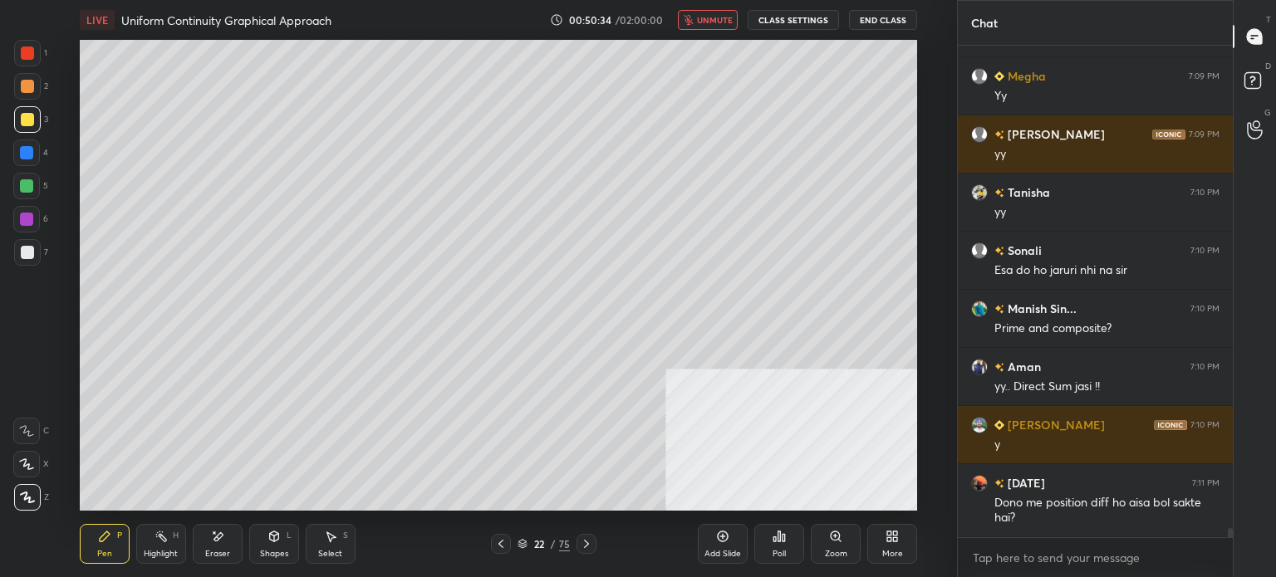
scroll to position [26285, 0]
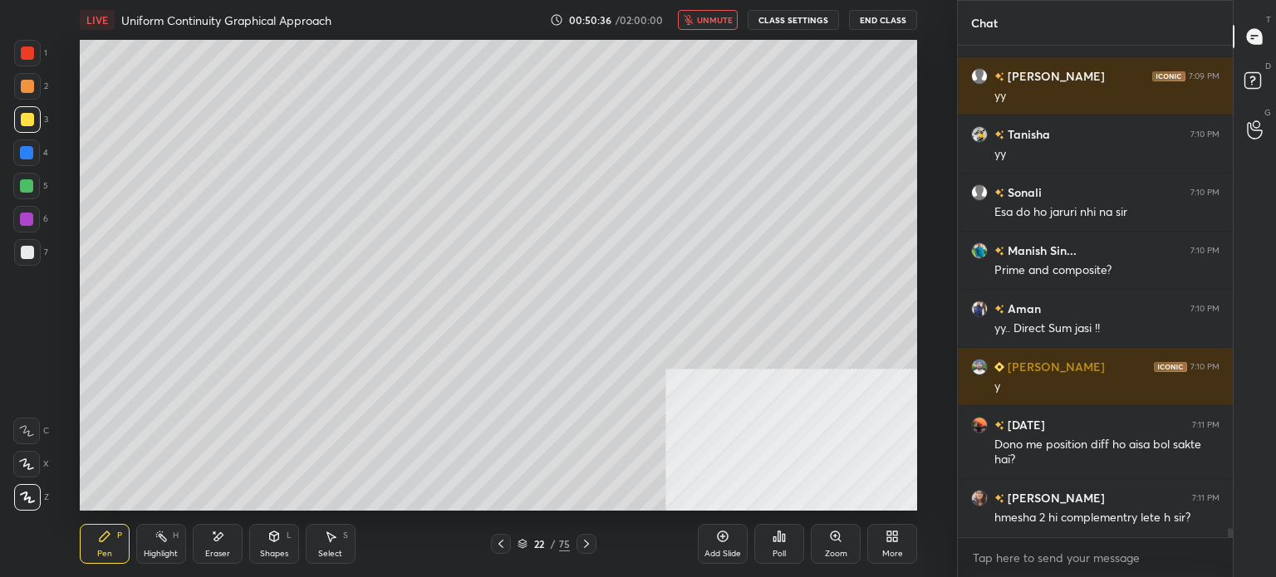
click at [721, 20] on span "unmute" at bounding box center [715, 20] width 36 height 12
drag, startPoint x: 25, startPoint y: 86, endPoint x: 64, endPoint y: 86, distance: 39.0
click at [23, 88] on div at bounding box center [27, 86] width 13 height 13
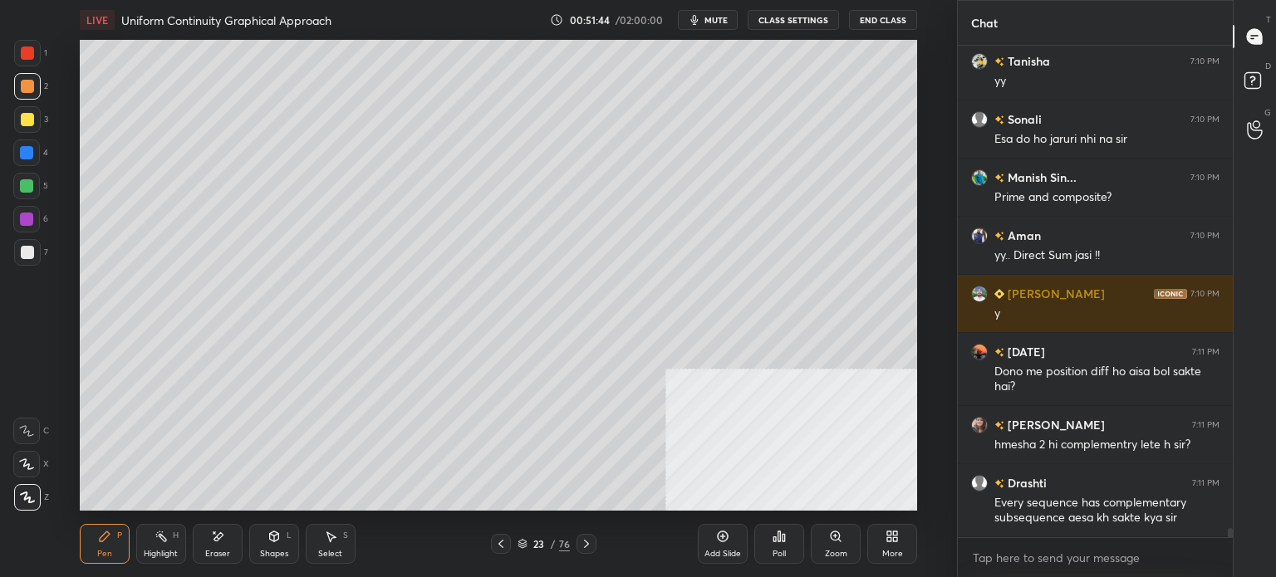
scroll to position [26431, 0]
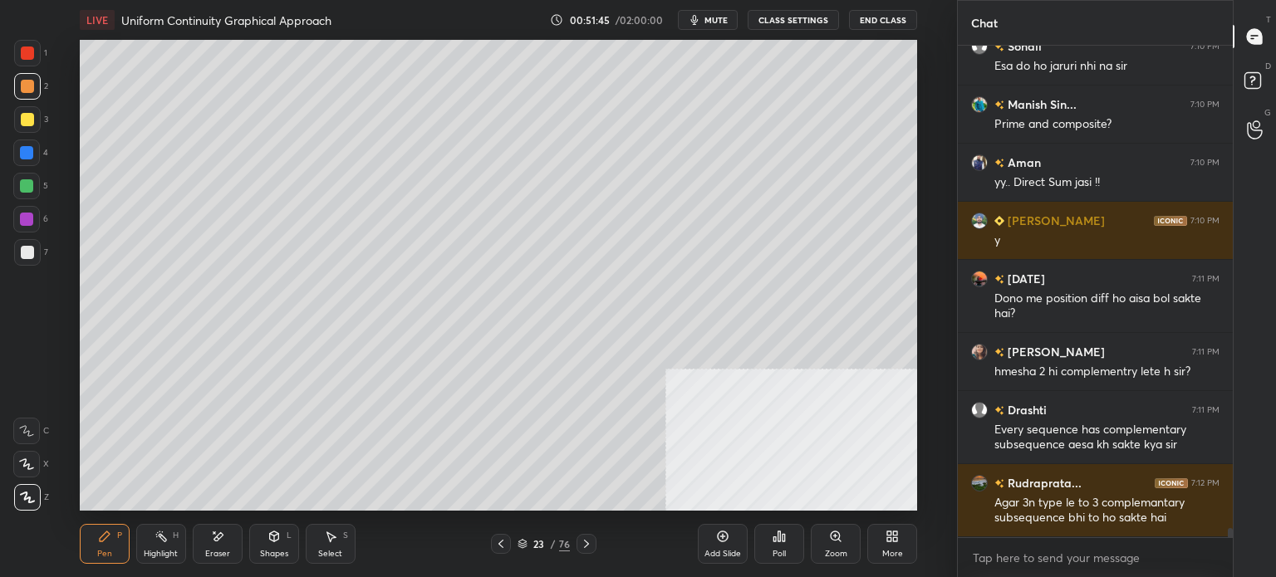
click at [38, 123] on div at bounding box center [27, 119] width 27 height 27
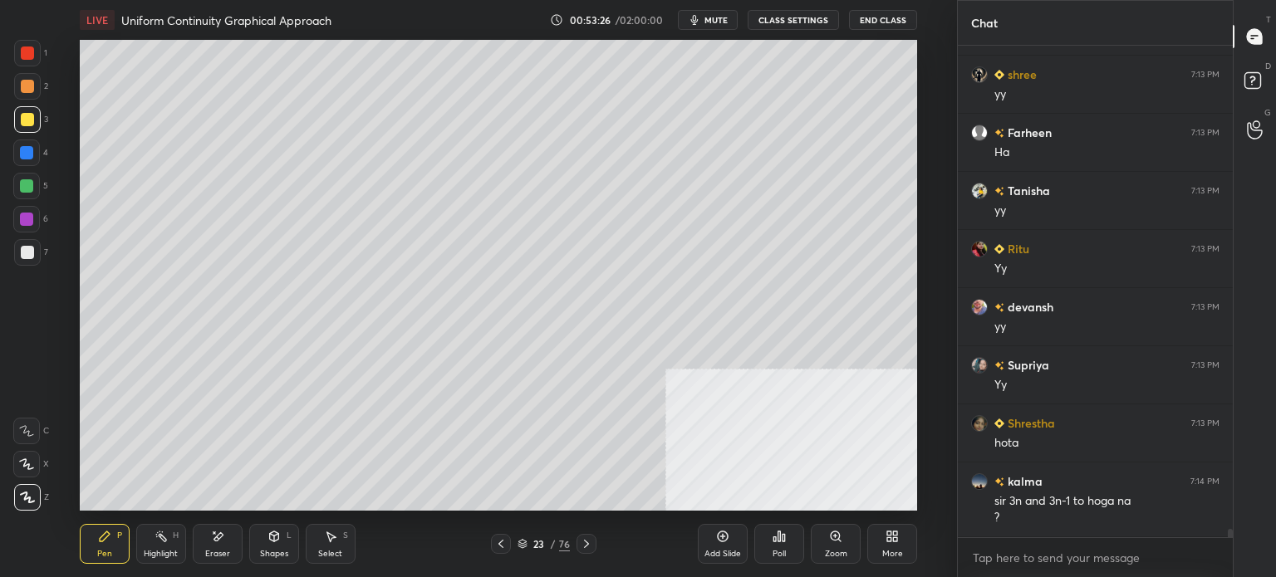
scroll to position [28455, 0]
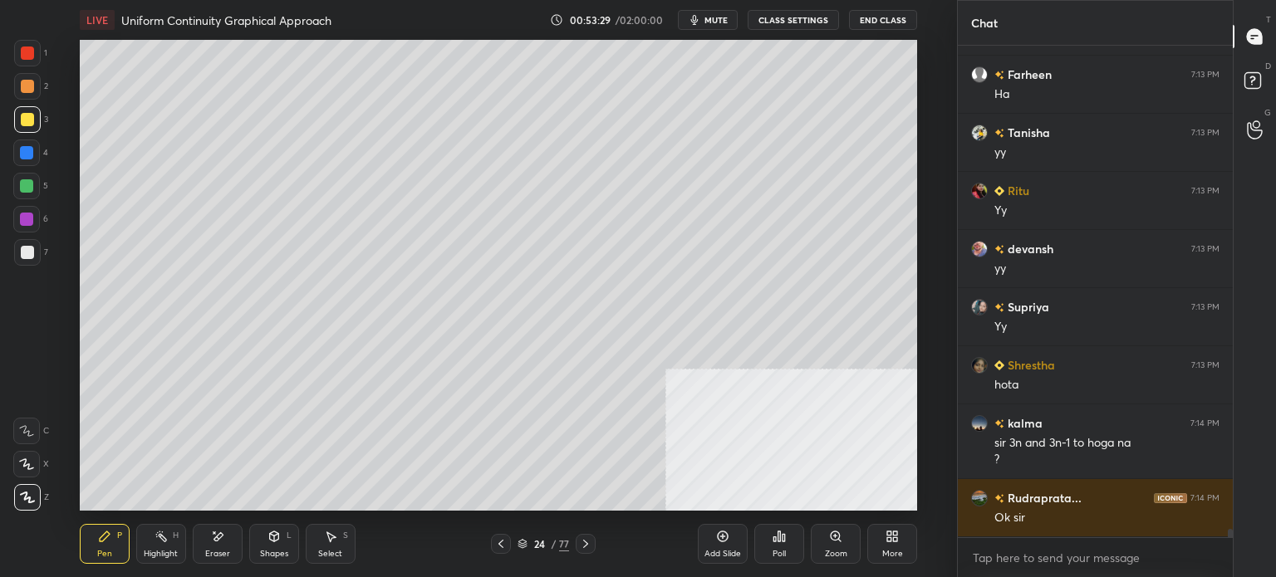
drag, startPoint x: 30, startPoint y: 84, endPoint x: 73, endPoint y: 78, distance: 43.6
click at [30, 84] on div at bounding box center [27, 86] width 13 height 13
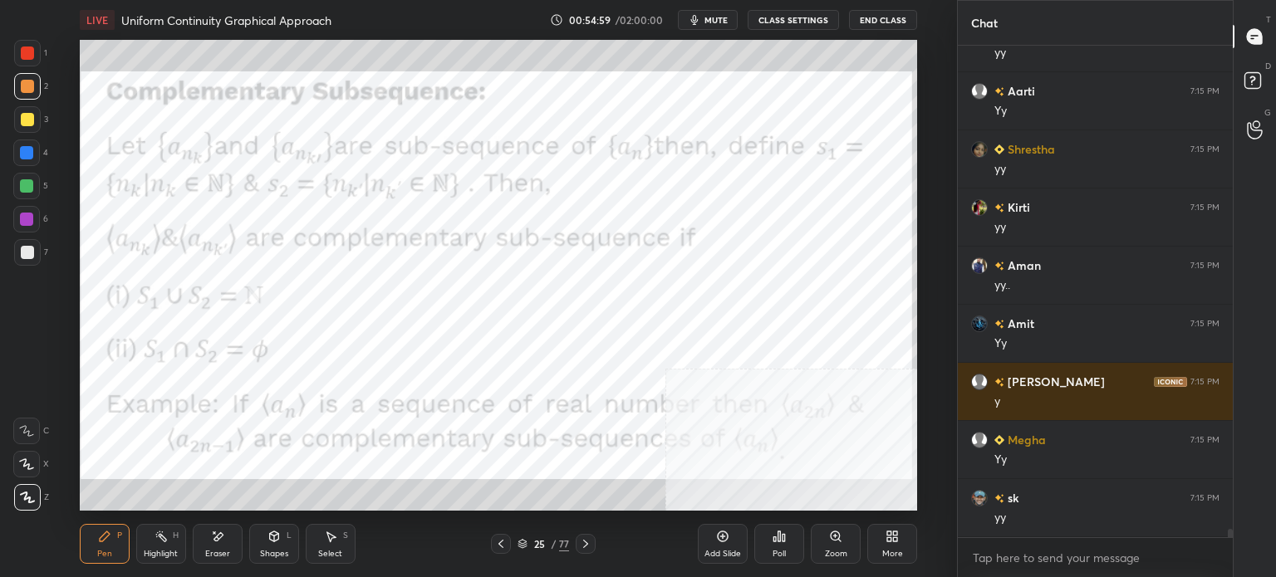
scroll to position [29618, 0]
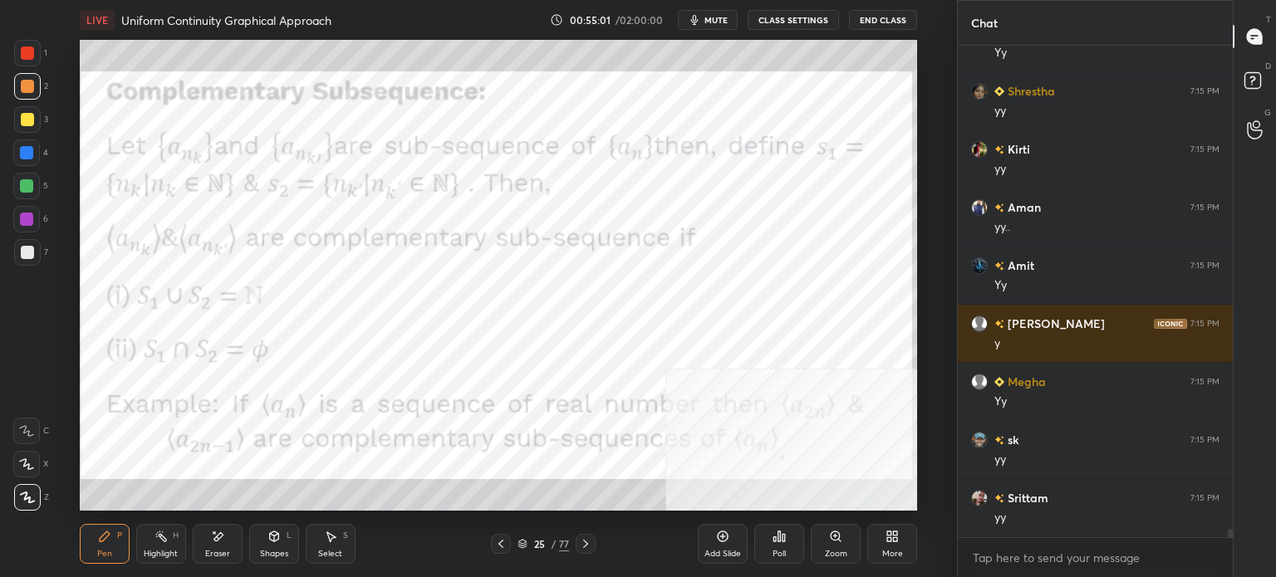
click at [585, 542] on icon at bounding box center [585, 543] width 13 height 13
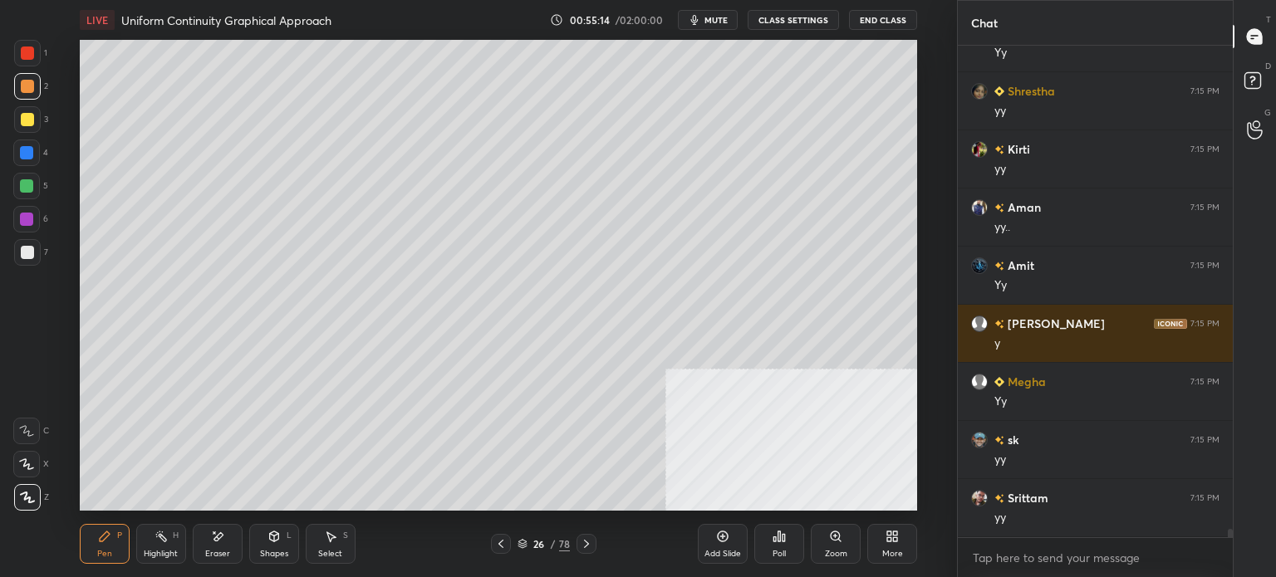
drag, startPoint x: 28, startPoint y: 87, endPoint x: 77, endPoint y: 74, distance: 50.8
click at [27, 89] on div at bounding box center [27, 86] width 13 height 13
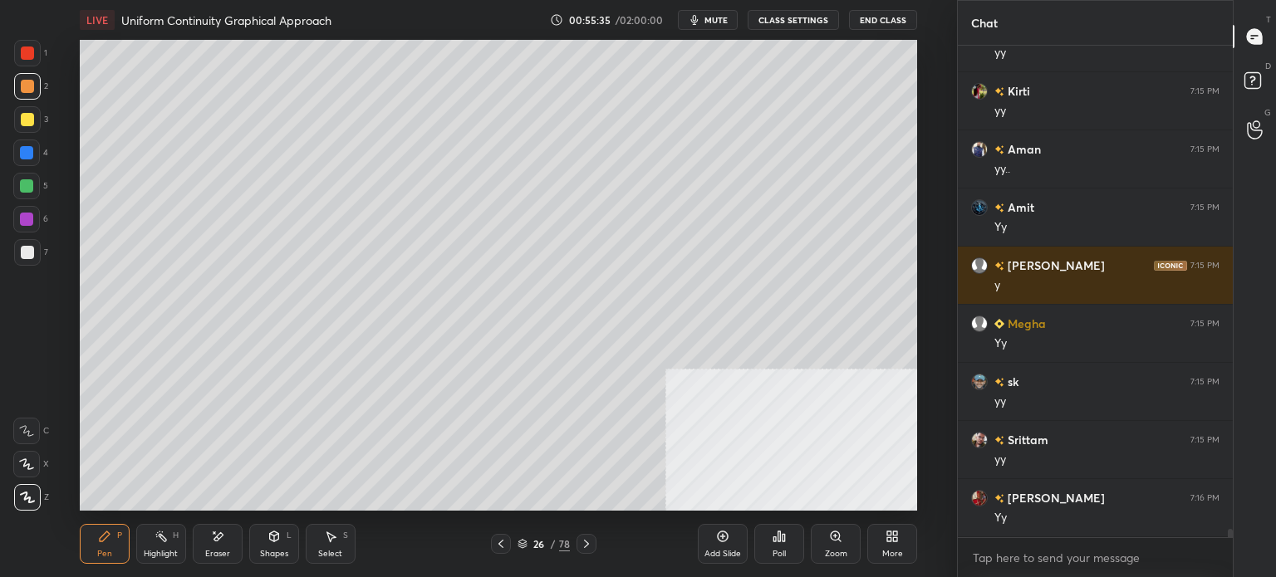
scroll to position [29734, 0]
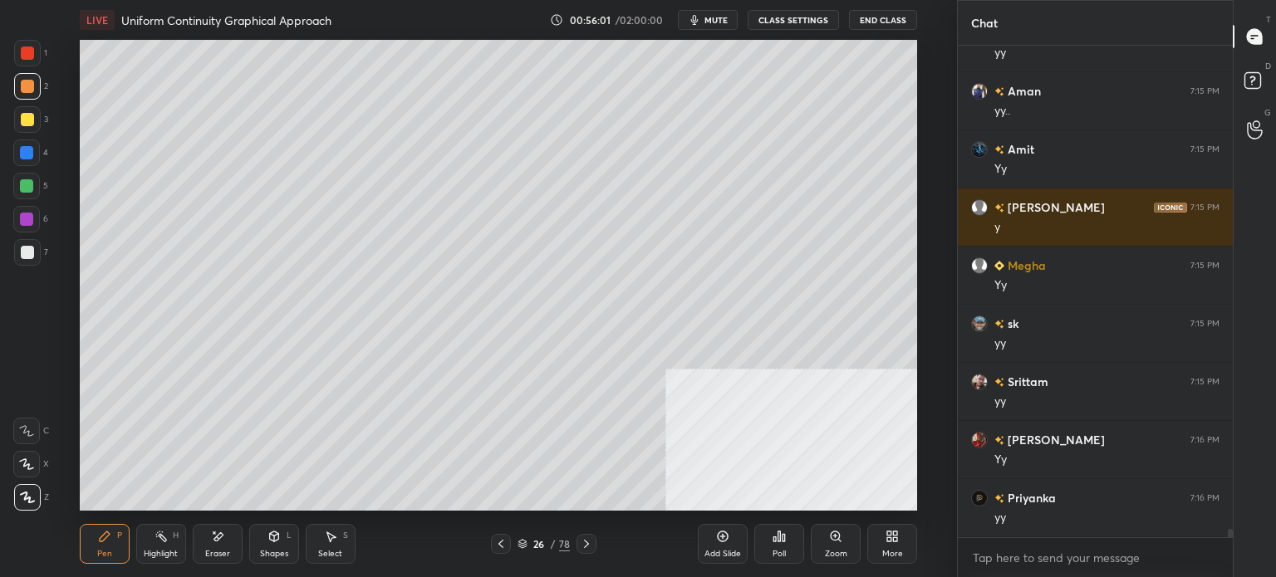
drag, startPoint x: 331, startPoint y: 533, endPoint x: 339, endPoint y: 517, distance: 17.8
click at [332, 531] on icon at bounding box center [330, 536] width 13 height 13
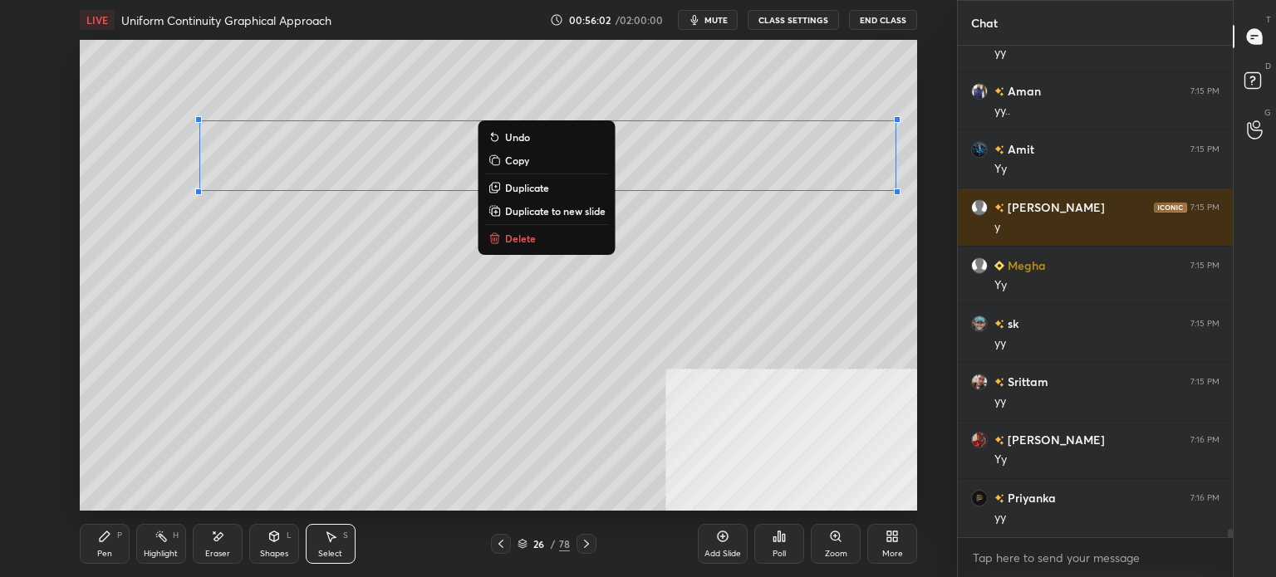
drag, startPoint x: 236, startPoint y: 148, endPoint x: 896, endPoint y: 213, distance: 663.5
click at [929, 262] on div "0 ° Undo Copy Duplicate Duplicate to new slide Delete Setting up your live clas…" at bounding box center [498, 275] width 890 height 471
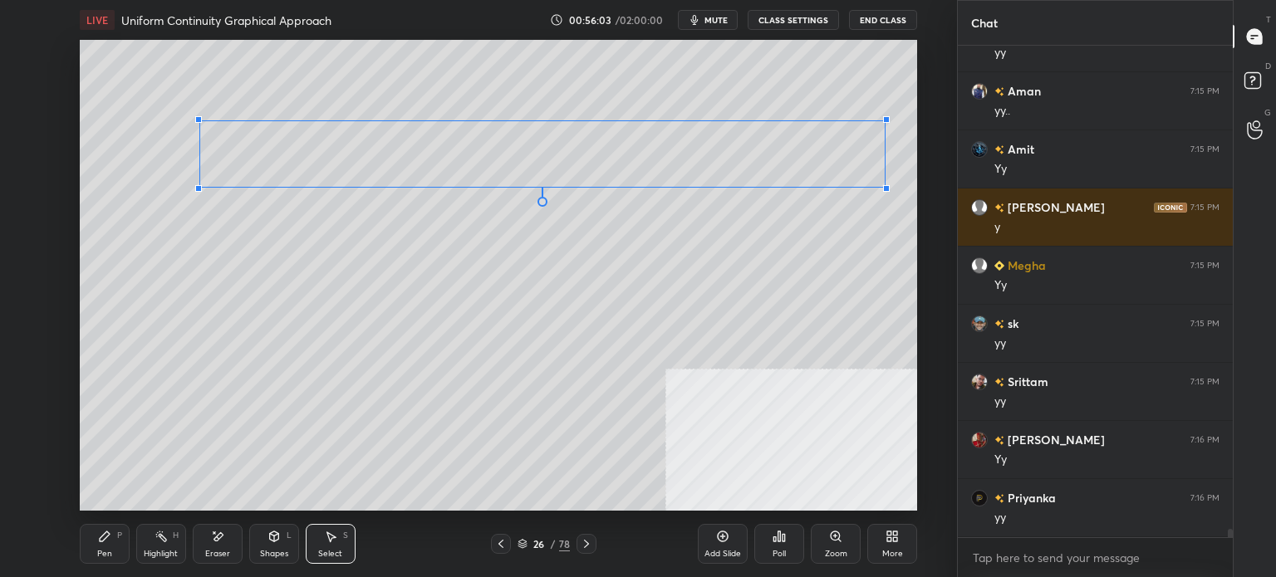
drag, startPoint x: 879, startPoint y: 195, endPoint x: 871, endPoint y: 184, distance: 13.8
click at [883, 185] on div at bounding box center [886, 188] width 7 height 7
click at [829, 182] on div "0 ° Undo Copy Duplicate Duplicate to new slide Delete" at bounding box center [498, 275] width 837 height 471
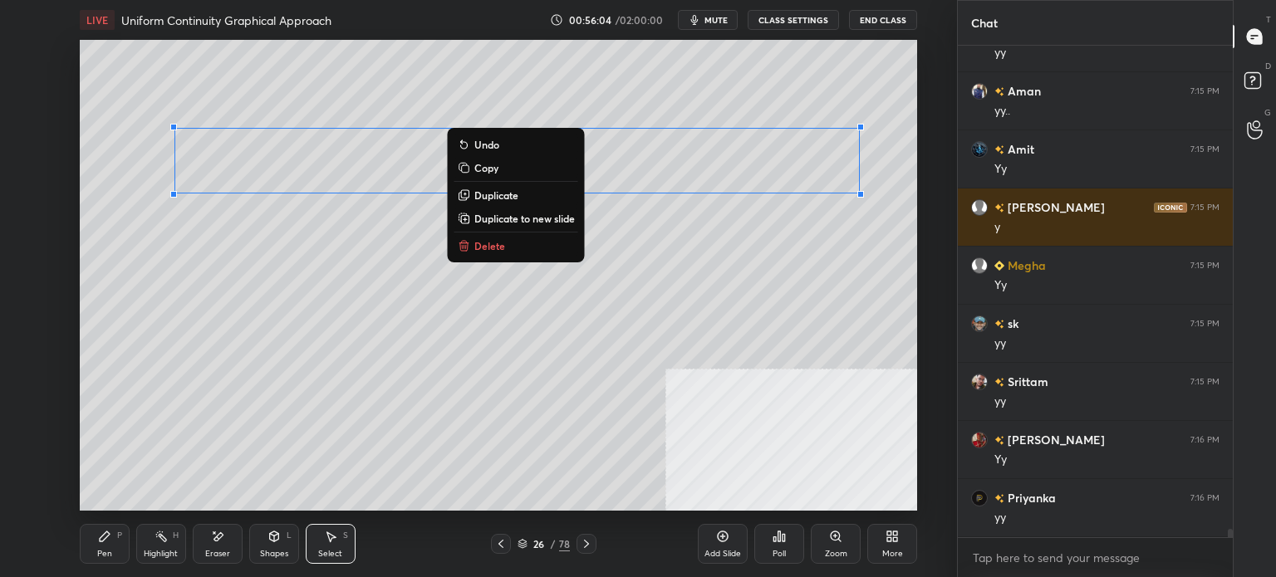
drag, startPoint x: 494, startPoint y: 165, endPoint x: 474, endPoint y: 184, distance: 27.6
click at [493, 169] on p "Copy" at bounding box center [486, 167] width 24 height 13
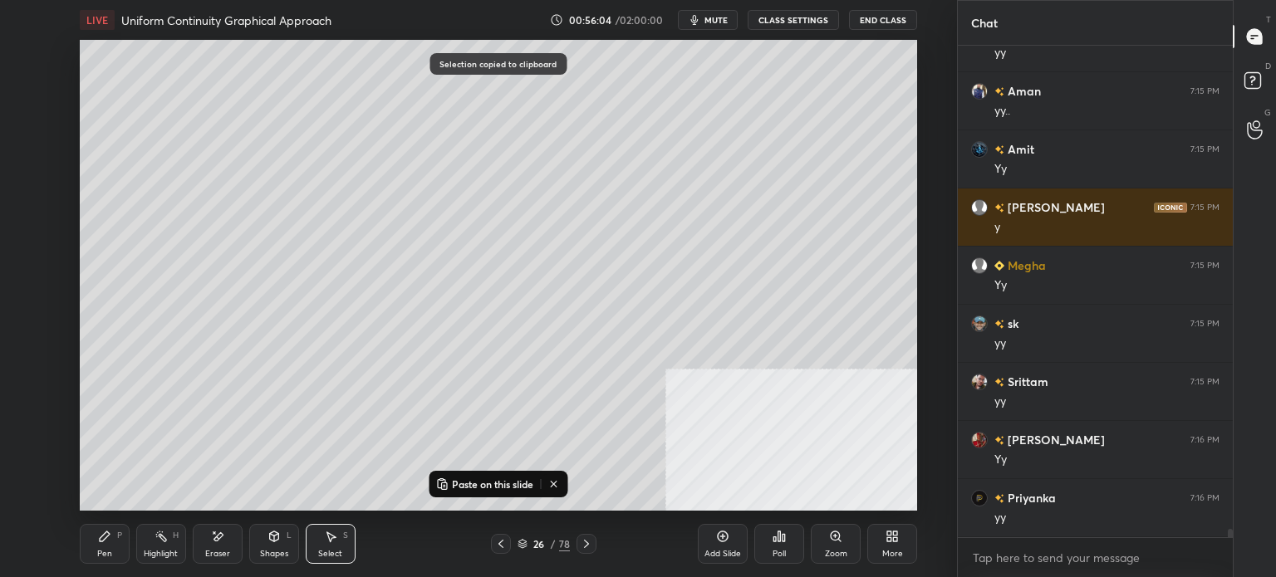
click at [317, 262] on div "0 ° Undo Copy Paste here Duplicate Duplicate to new slide Delete" at bounding box center [498, 275] width 837 height 471
click at [81, 543] on div "Pen P" at bounding box center [105, 544] width 50 height 40
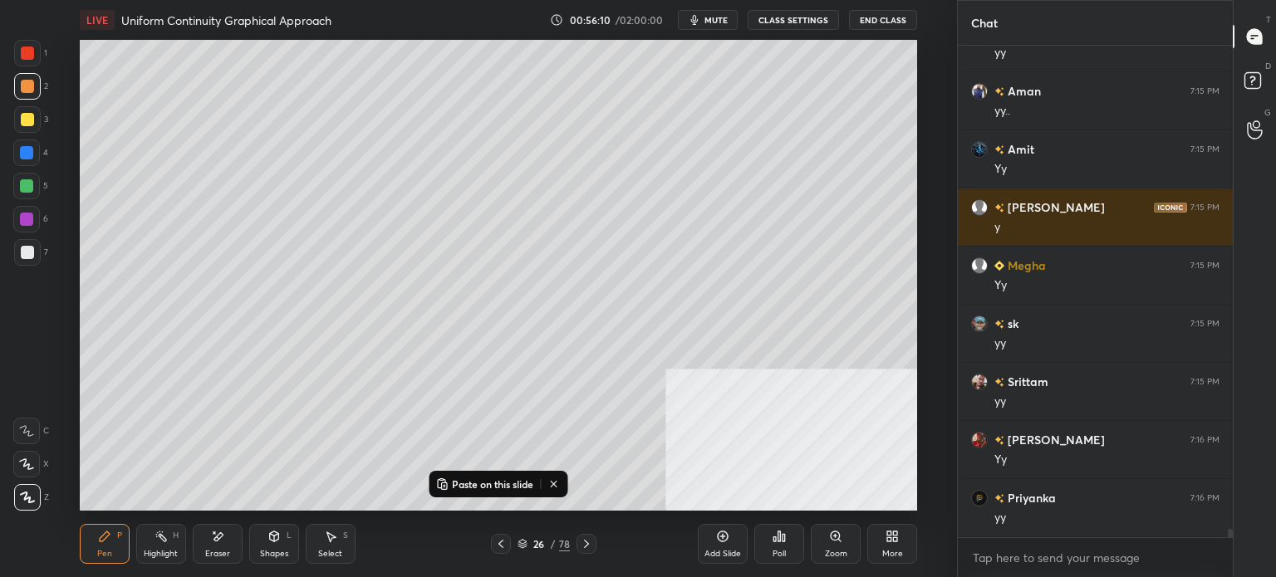
click at [22, 248] on div at bounding box center [27, 252] width 13 height 13
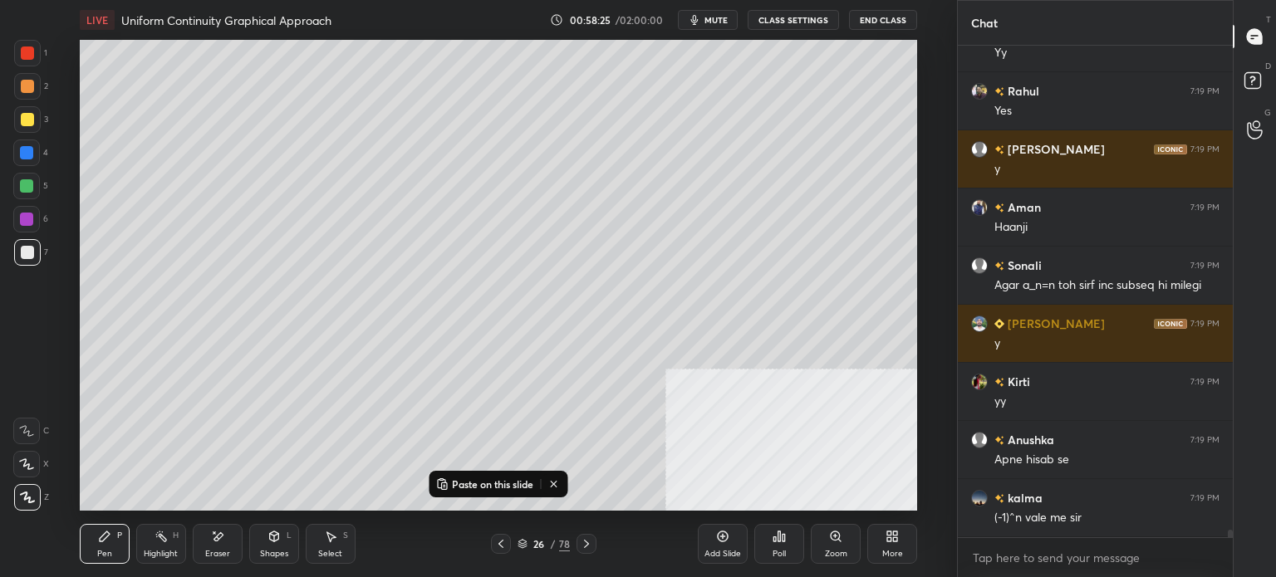
scroll to position [31420, 0]
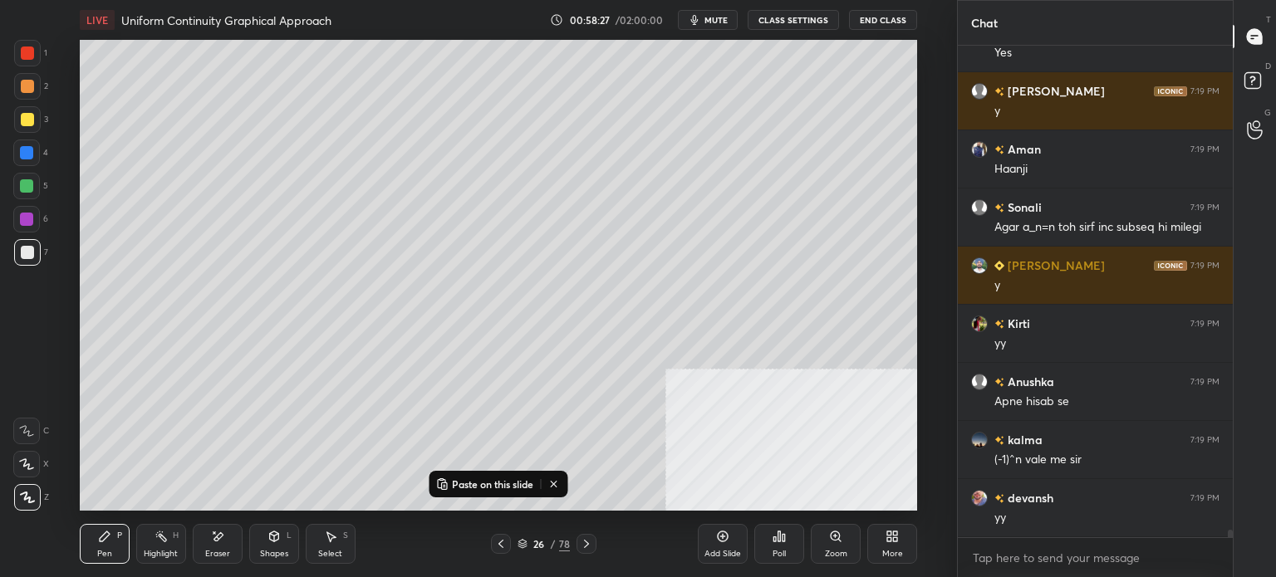
click at [338, 541] on div "Select S" at bounding box center [331, 544] width 50 height 40
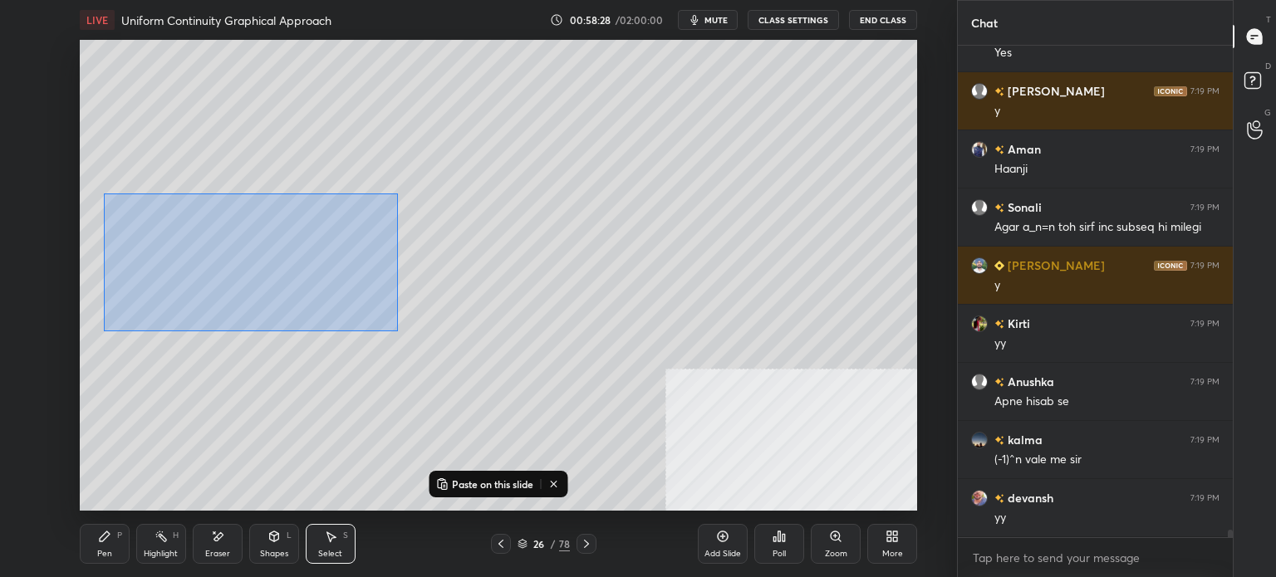
drag, startPoint x: 190, startPoint y: 252, endPoint x: 511, endPoint y: 323, distance: 328.5
click at [455, 344] on div "0 ° Undo Copy Paste here Duplicate Duplicate to new slide Delete" at bounding box center [498, 275] width 837 height 471
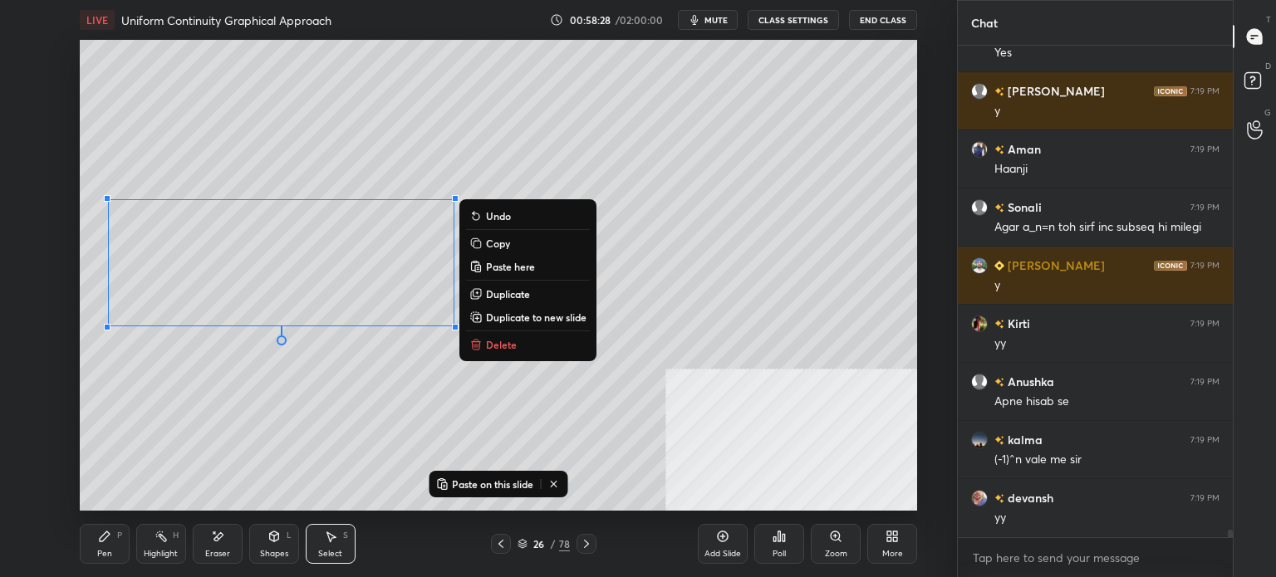
click at [521, 341] on button "Delete" at bounding box center [528, 345] width 124 height 20
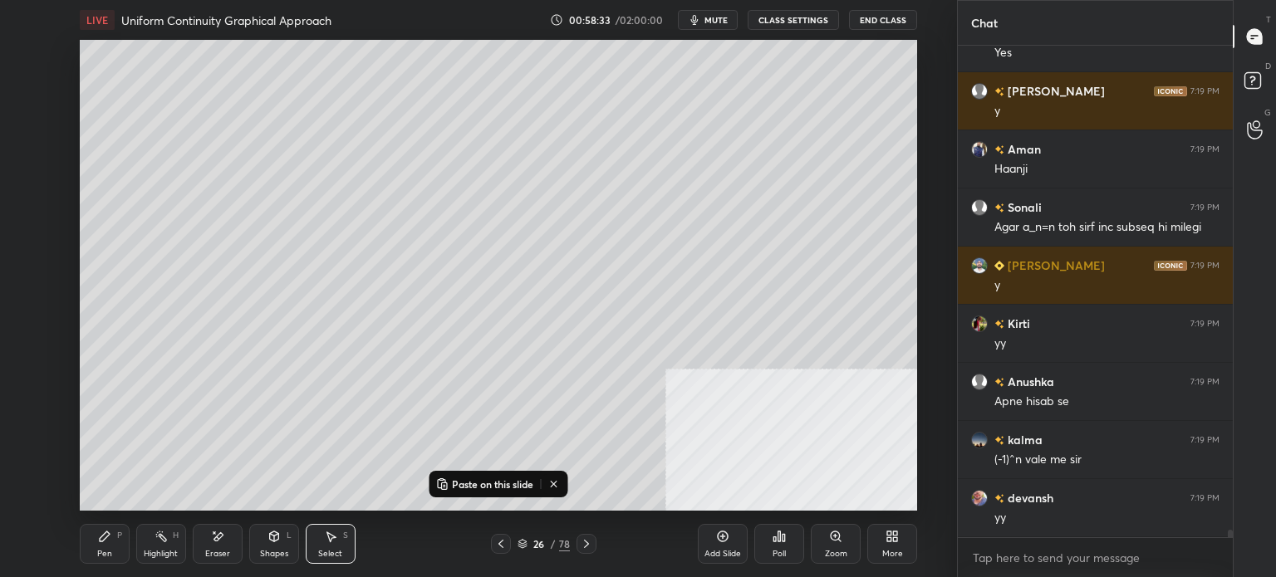
scroll to position [31478, 0]
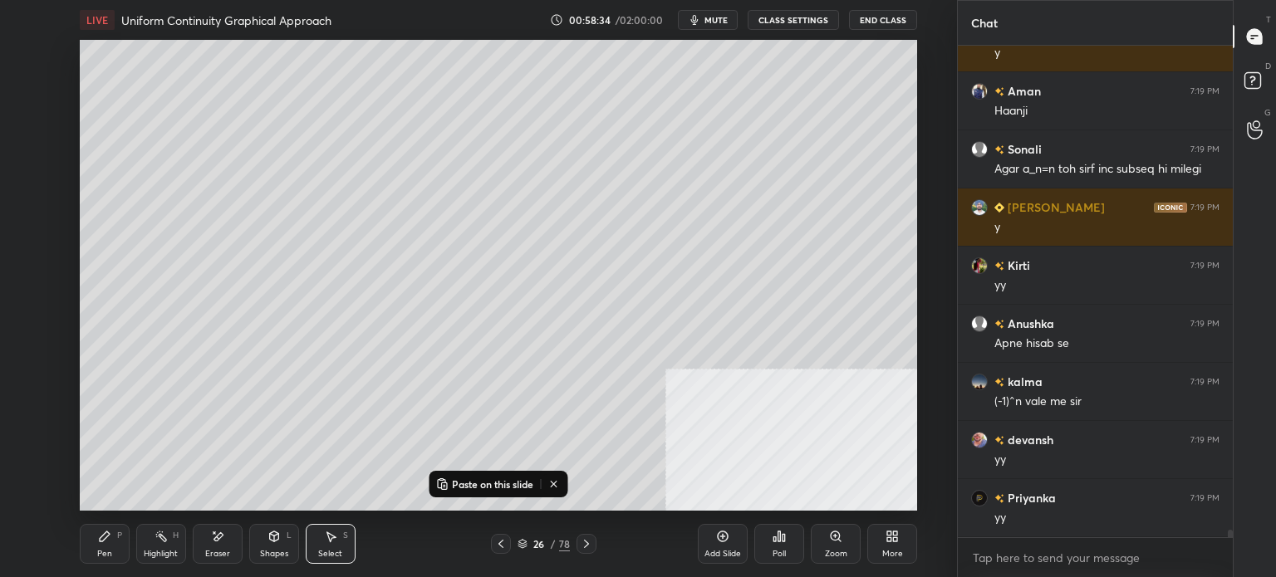
drag, startPoint x: 83, startPoint y: 538, endPoint x: 78, endPoint y: 486, distance: 52.6
click at [82, 537] on div "Pen P" at bounding box center [105, 544] width 50 height 40
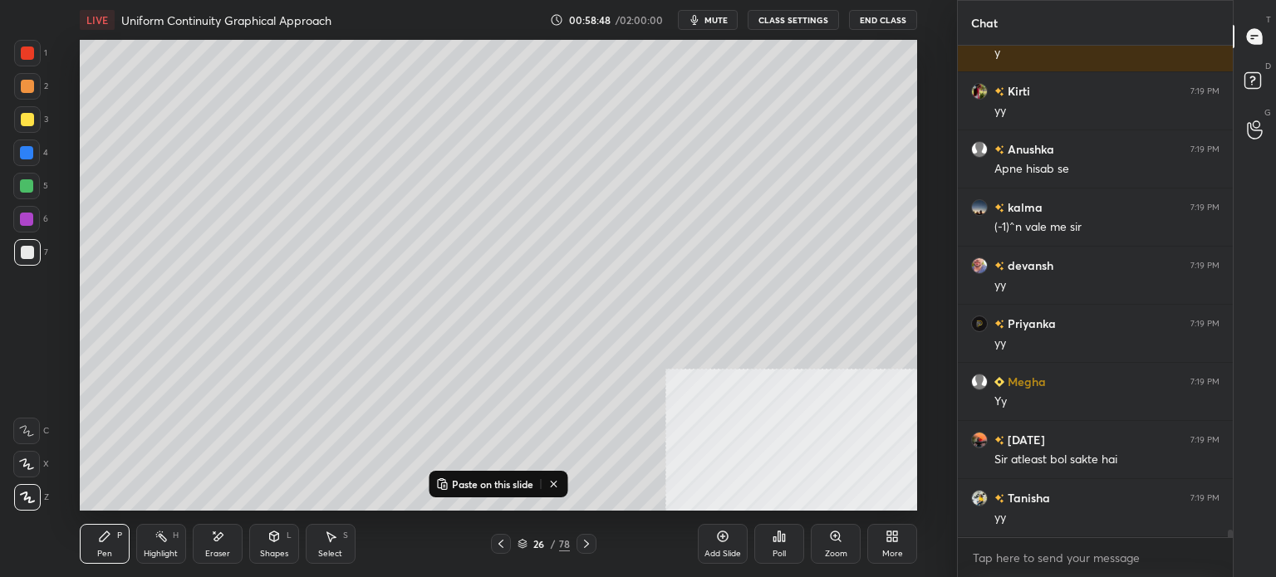
scroll to position [31711, 0]
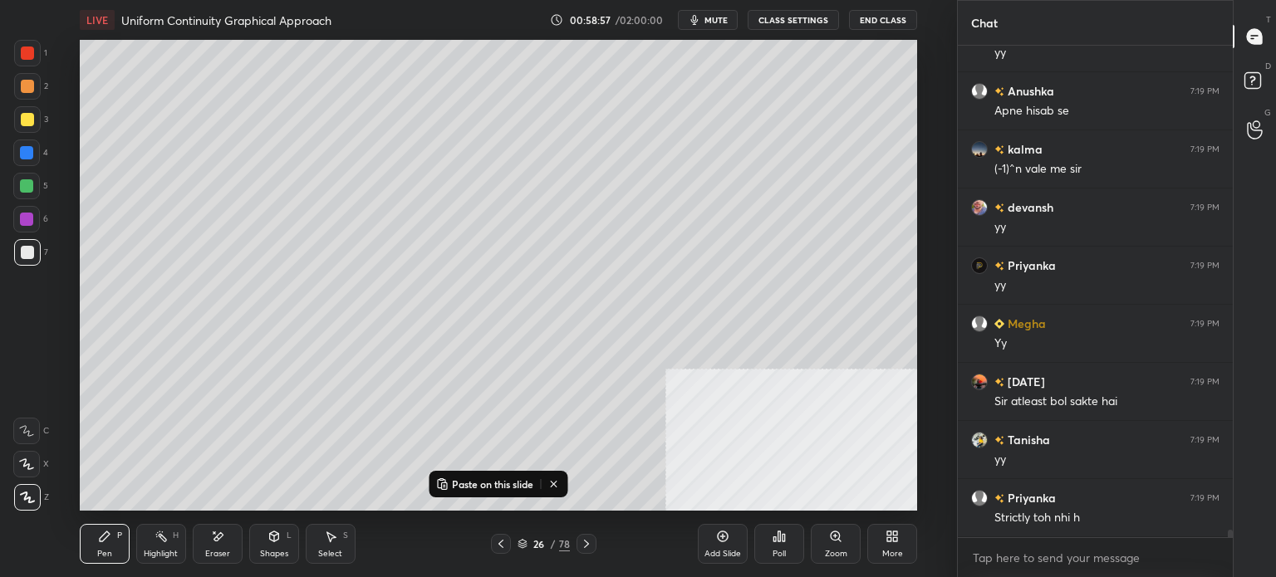
click at [336, 550] on div "Select" at bounding box center [330, 554] width 24 height 8
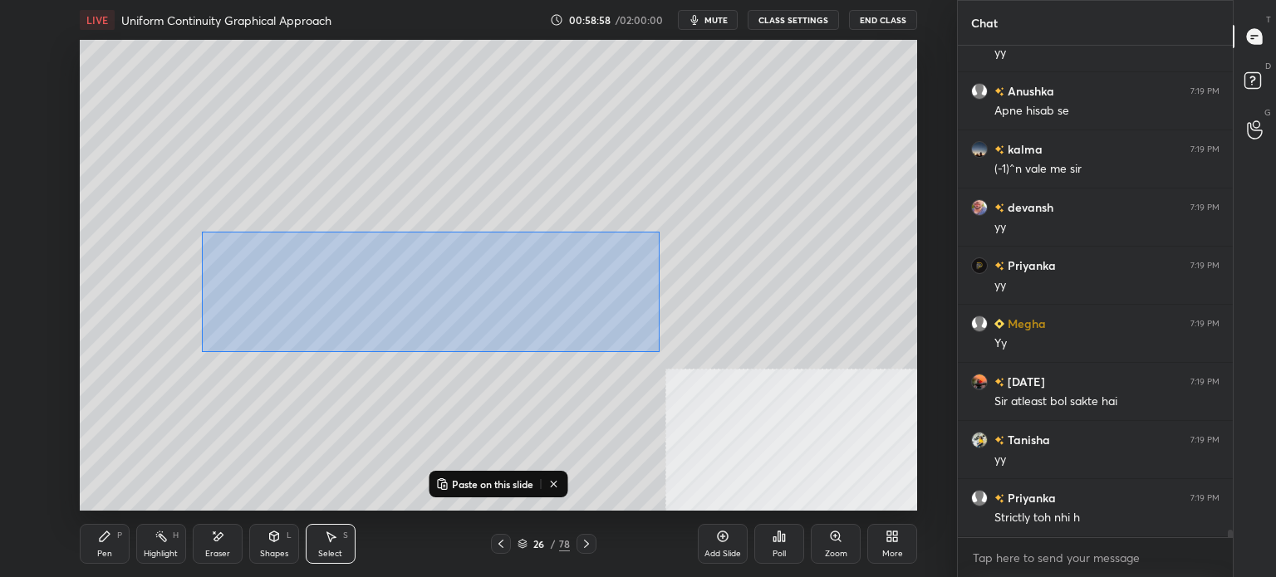
drag, startPoint x: 202, startPoint y: 232, endPoint x: 660, endPoint y: 351, distance: 473.1
click at [660, 351] on div "0 ° Undo Copy Paste here Duplicate Duplicate to new slide Delete" at bounding box center [498, 275] width 837 height 471
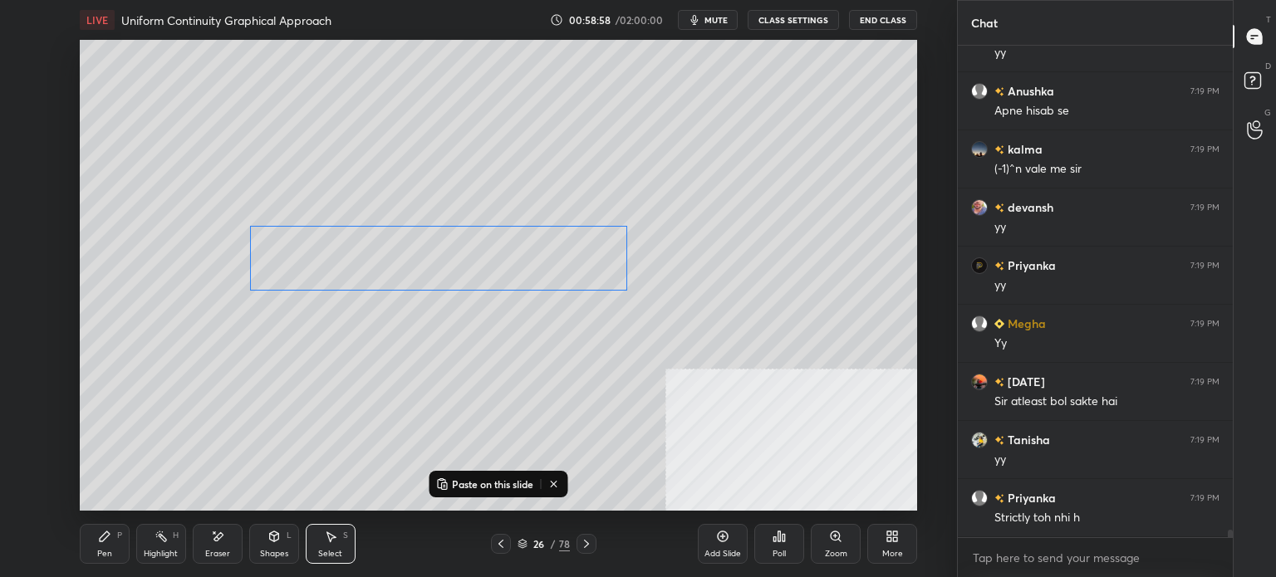
drag, startPoint x: 572, startPoint y: 272, endPoint x: 581, endPoint y: 268, distance: 9.7
click at [581, 268] on div "0 ° Undo Copy Paste here Duplicate Duplicate to new slide Delete" at bounding box center [498, 275] width 837 height 471
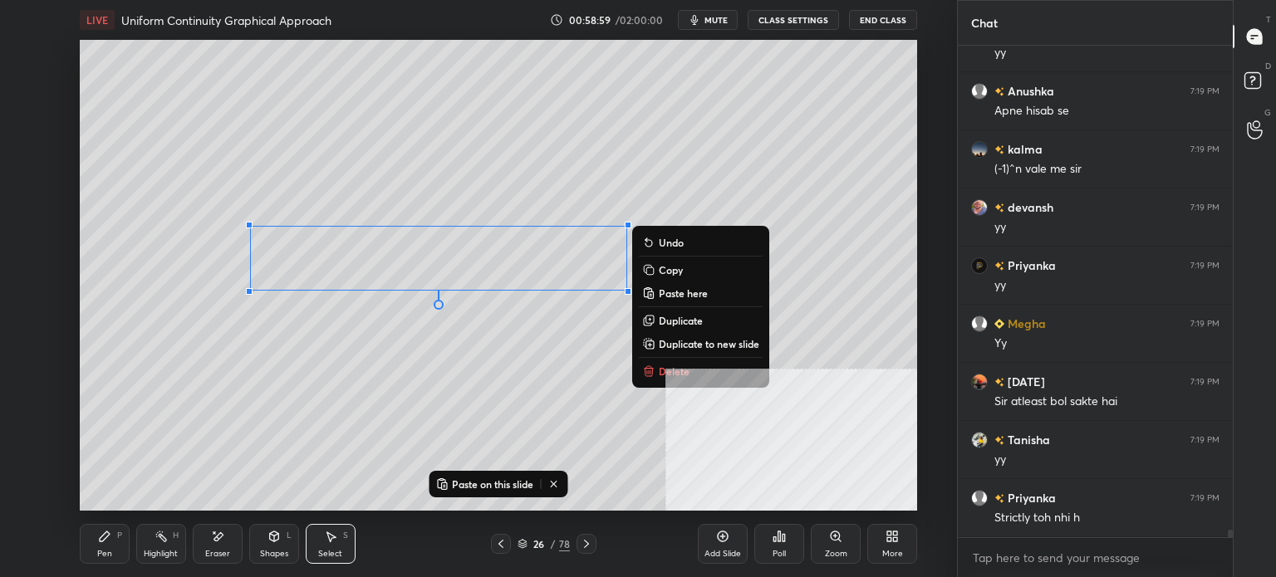
click at [105, 536] on icon at bounding box center [105, 537] width 10 height 10
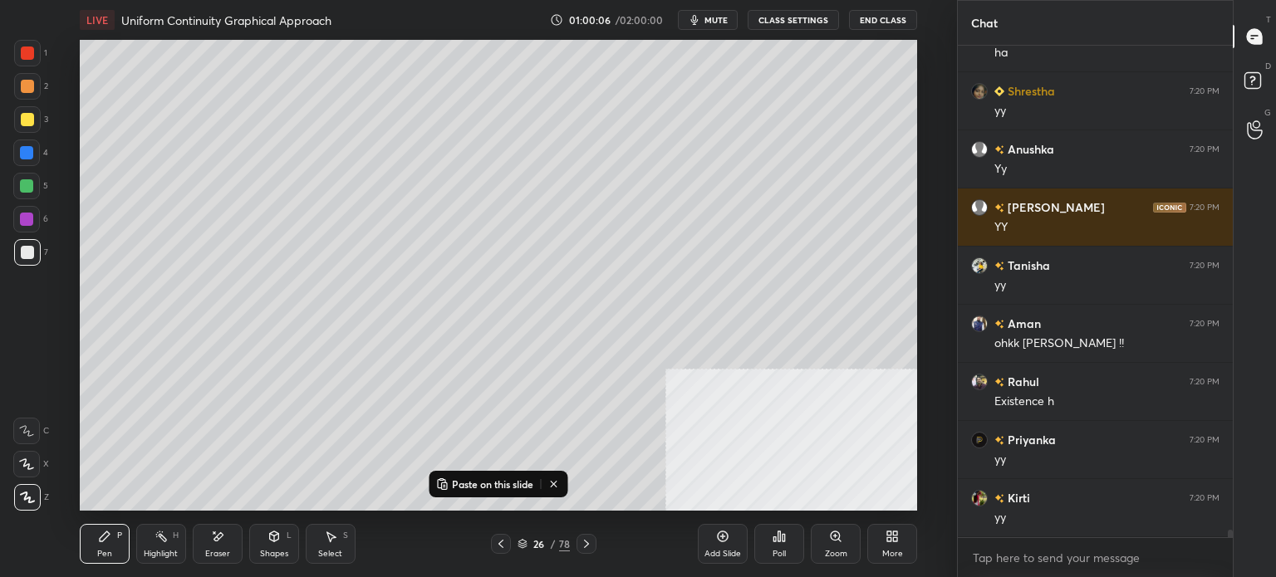
scroll to position [33107, 0]
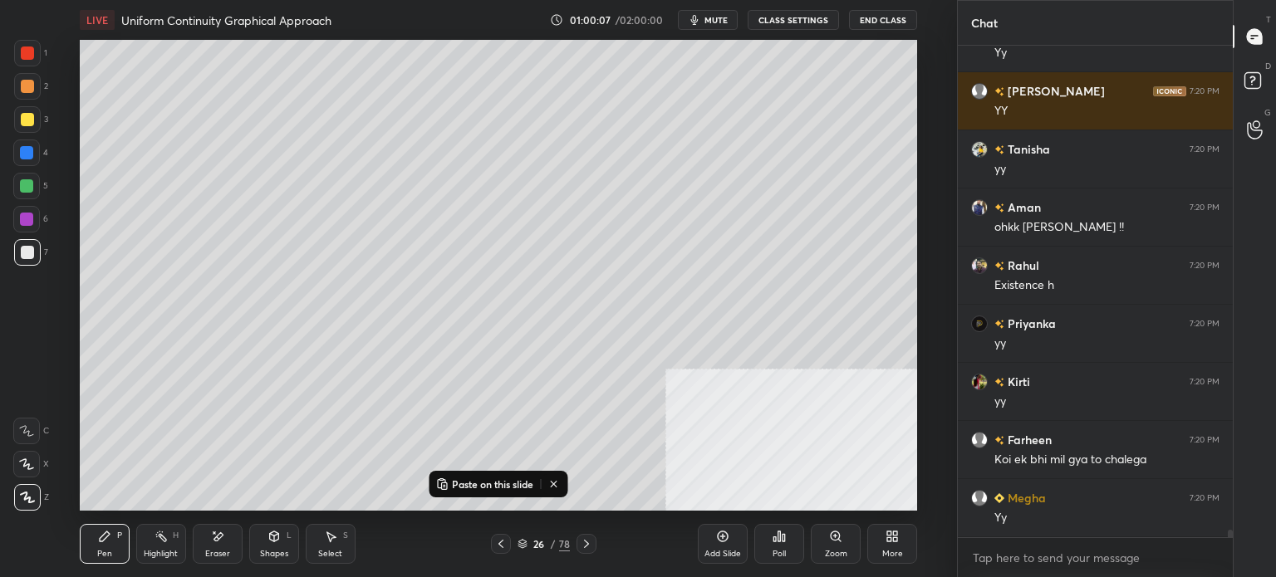
click at [718, 19] on span "mute" at bounding box center [715, 20] width 23 height 12
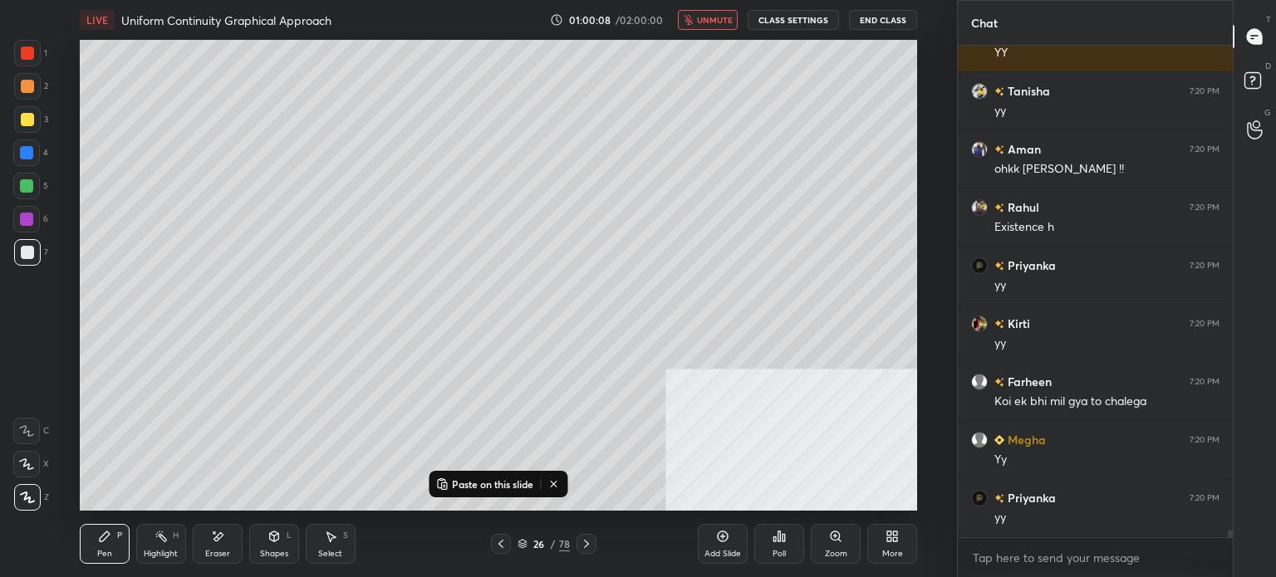
scroll to position [33223, 0]
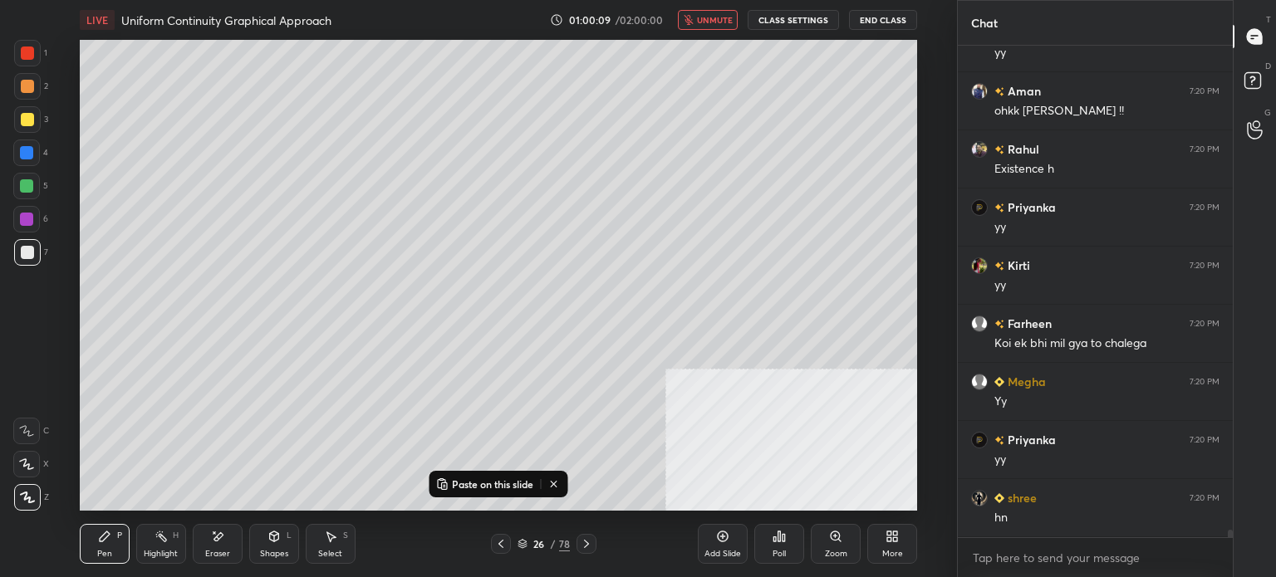
click at [711, 22] on span "unmute" at bounding box center [715, 20] width 36 height 12
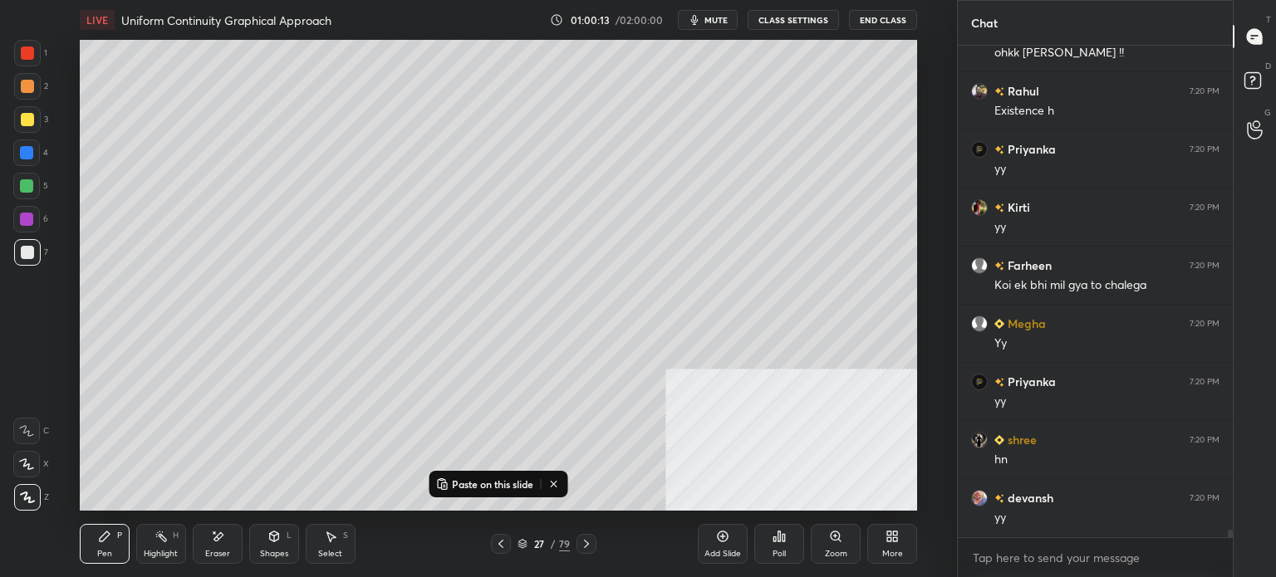
click at [32, 106] on div at bounding box center [27, 119] width 27 height 27
drag, startPoint x: 39, startPoint y: 87, endPoint x: 61, endPoint y: 89, distance: 21.7
click at [40, 88] on div at bounding box center [27, 86] width 27 height 27
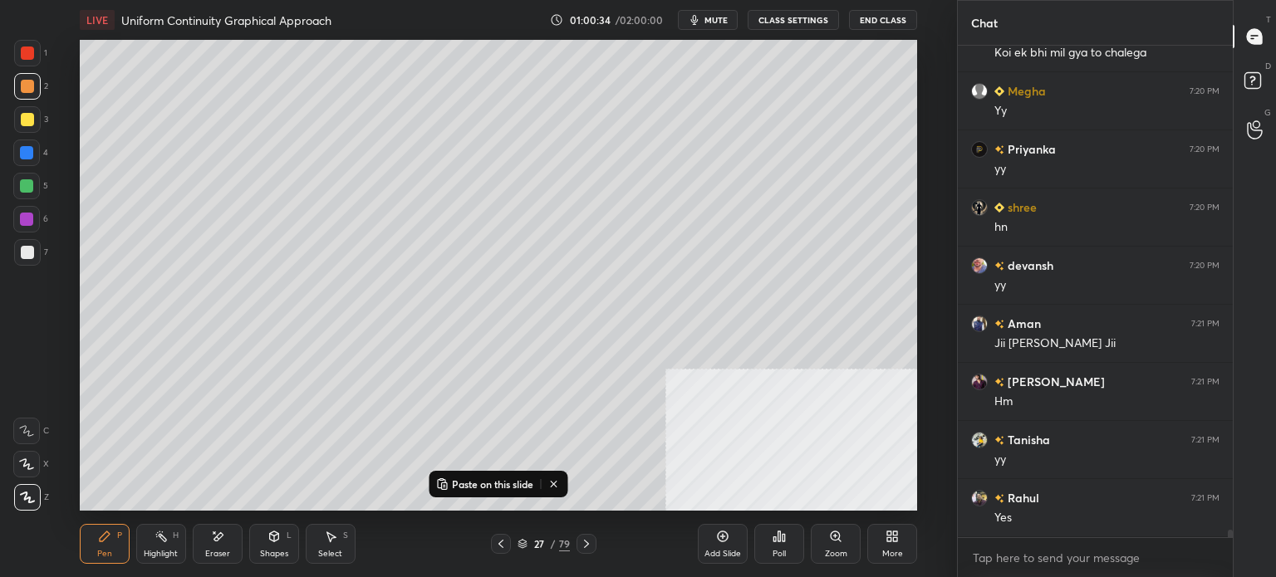
scroll to position [33630, 0]
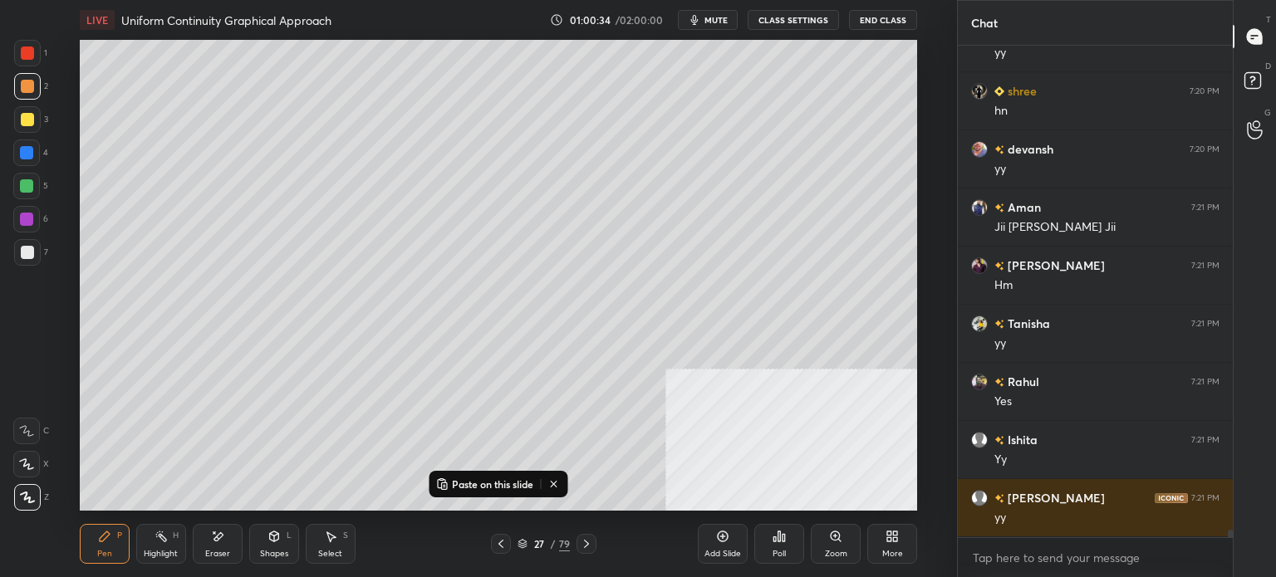
click at [327, 552] on div "Select" at bounding box center [330, 554] width 24 height 8
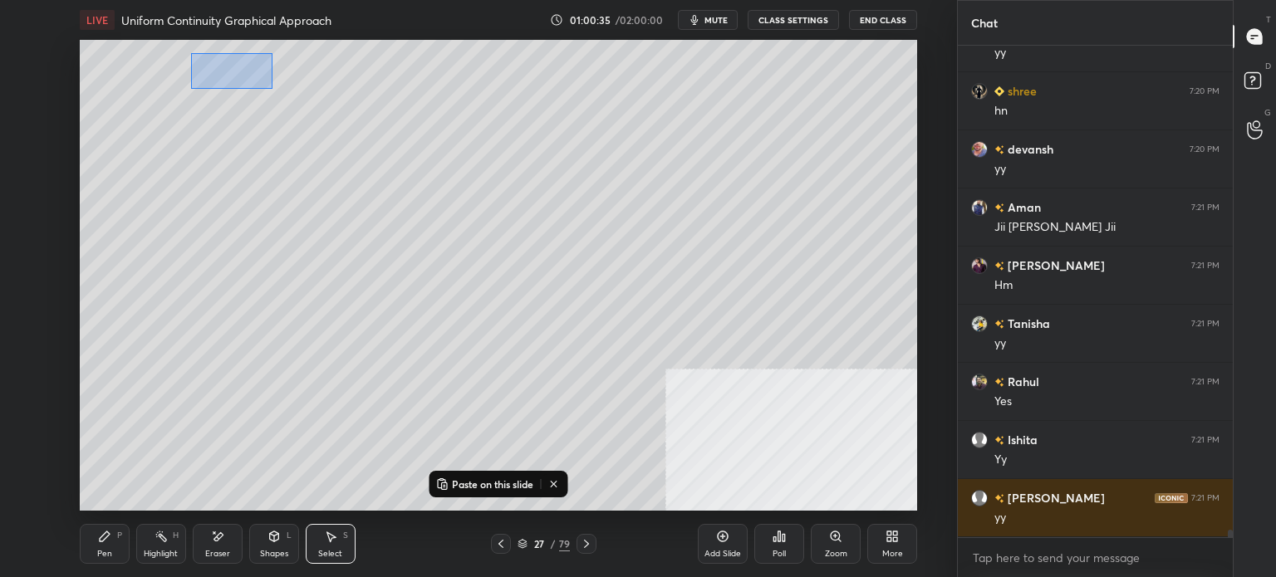
scroll to position [33688, 0]
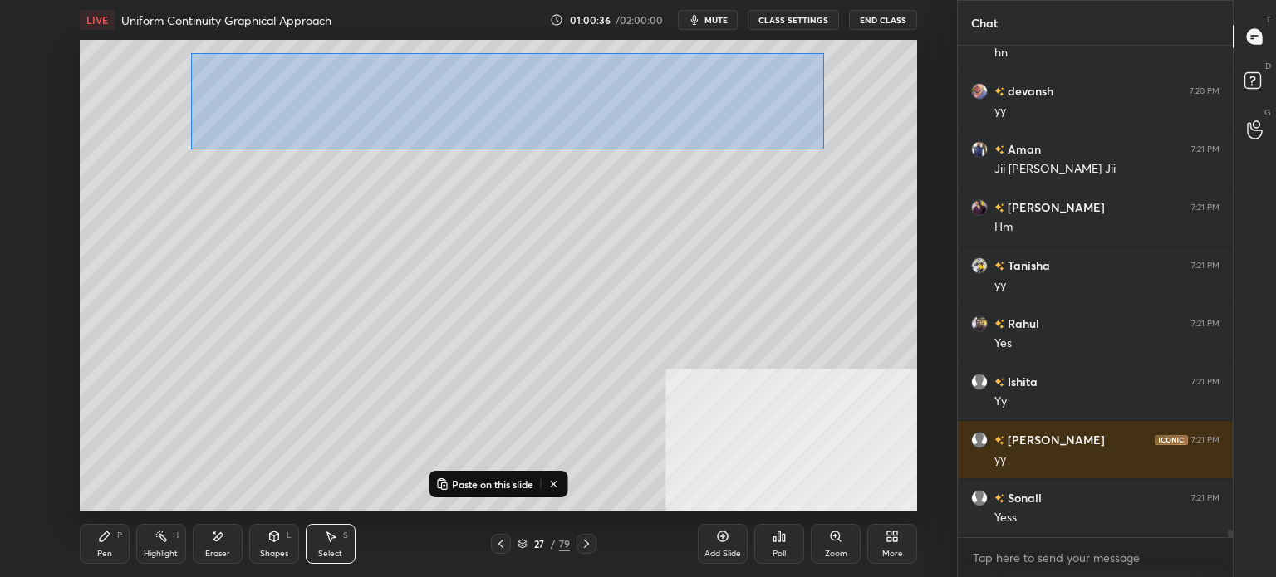
drag, startPoint x: 216, startPoint y: 61, endPoint x: 812, endPoint y: 139, distance: 601.4
click at [834, 149] on div "0 ° Undo Copy Paste here Duplicate Duplicate to new slide Delete" at bounding box center [498, 275] width 837 height 471
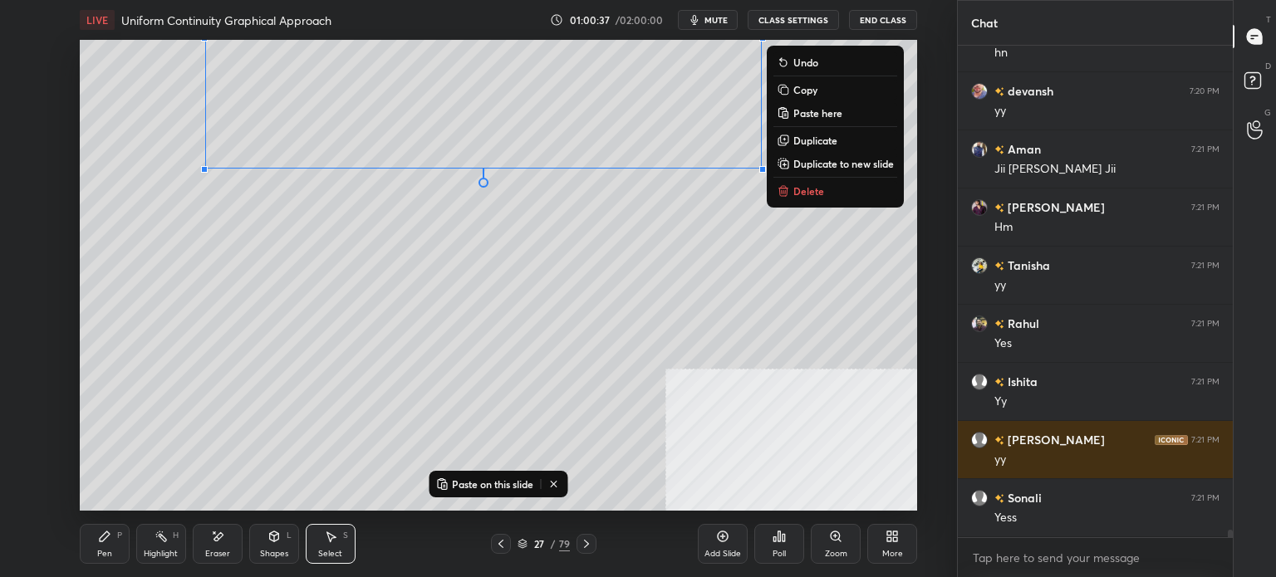
click at [813, 142] on p "Duplicate" at bounding box center [815, 140] width 44 height 13
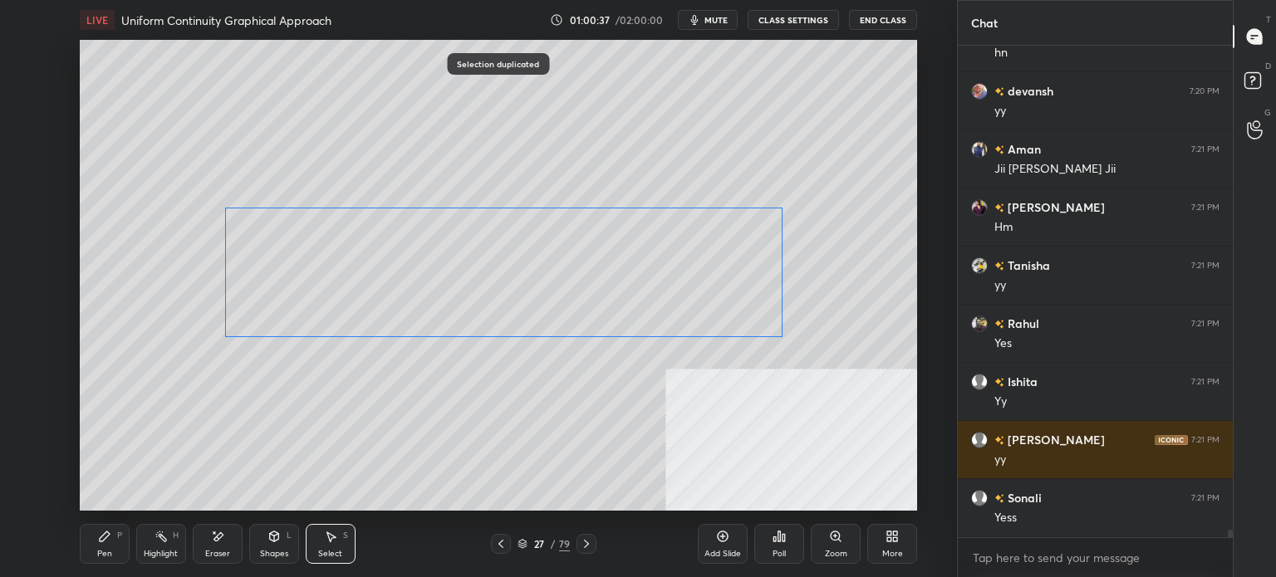
drag, startPoint x: 538, startPoint y: 305, endPoint x: 566, endPoint y: 303, distance: 27.5
click at [566, 303] on div "0 ° Undo Copy Paste here Duplicate Duplicate to new slide Delete" at bounding box center [498, 275] width 837 height 471
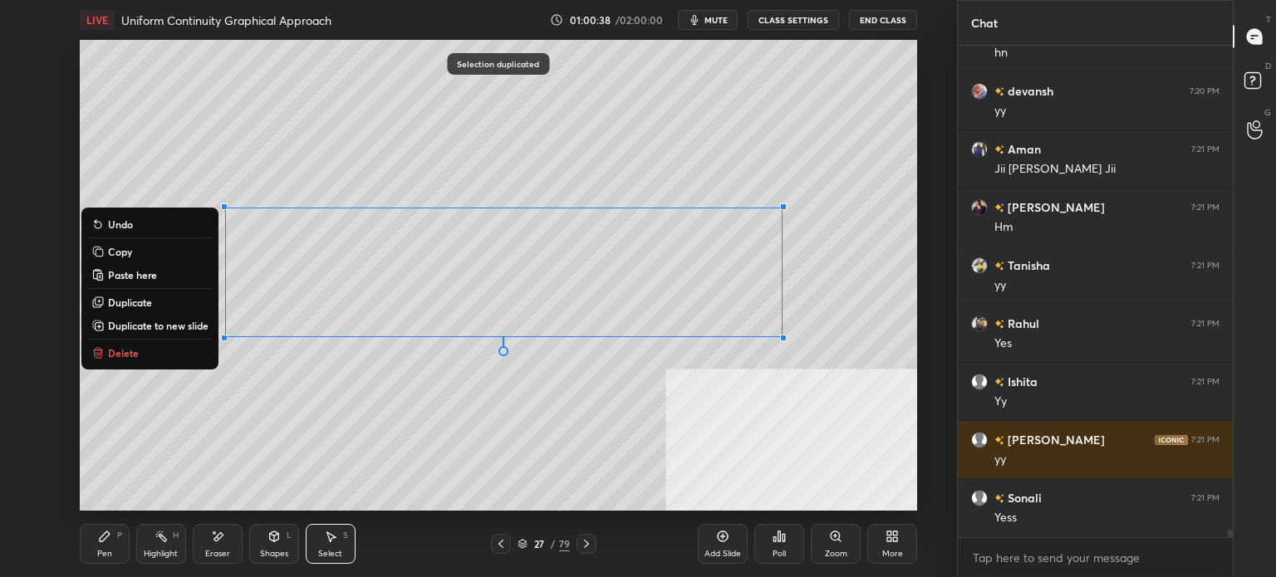
click at [329, 453] on div "0 ° Undo Copy Paste here Duplicate Duplicate to new slide Delete" at bounding box center [498, 275] width 837 height 471
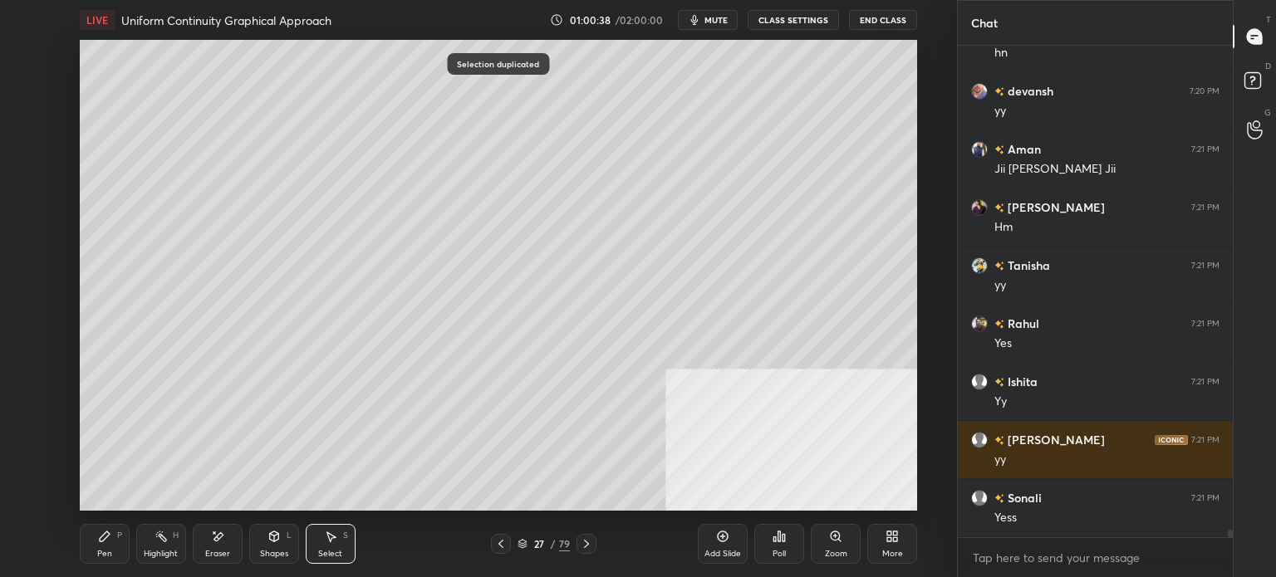
click at [218, 561] on div "Eraser" at bounding box center [218, 544] width 50 height 40
click at [110, 555] on div "Pen" at bounding box center [104, 554] width 15 height 8
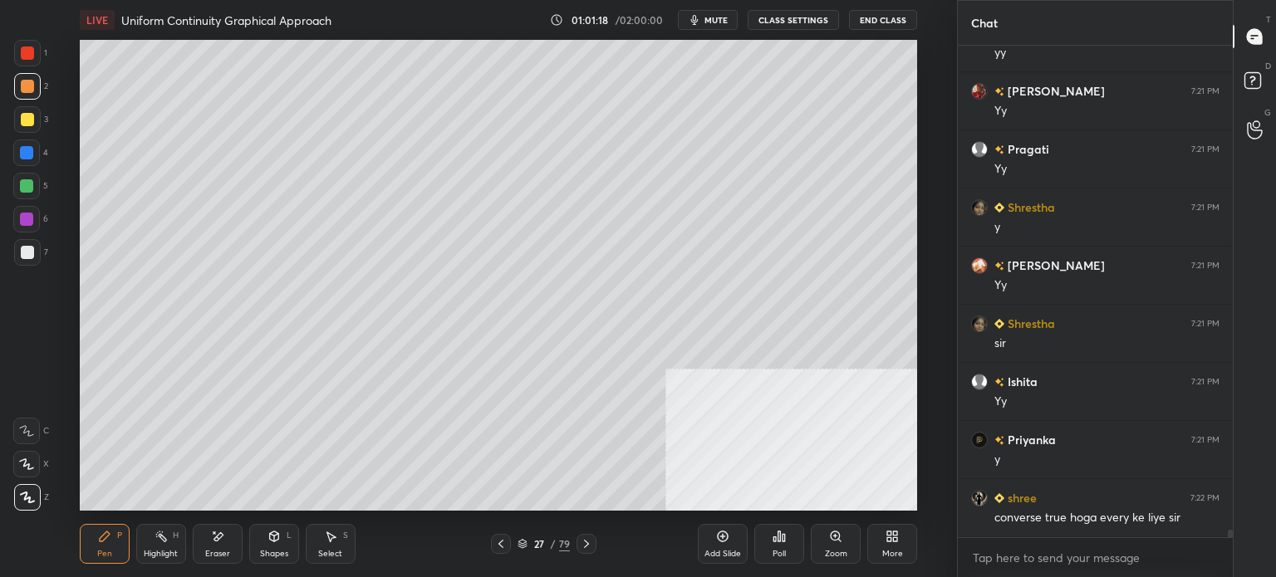
scroll to position [32035, 0]
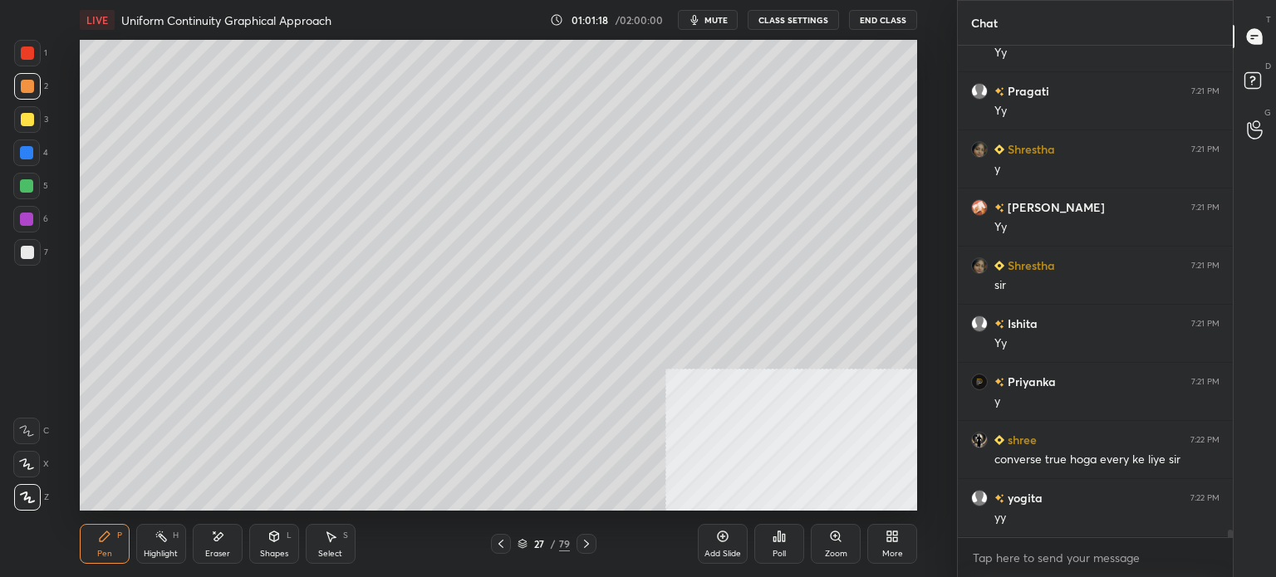
click at [918, 268] on div "Setting up your live class Poll for secs No correct answer Start poll" at bounding box center [498, 275] width 890 height 471
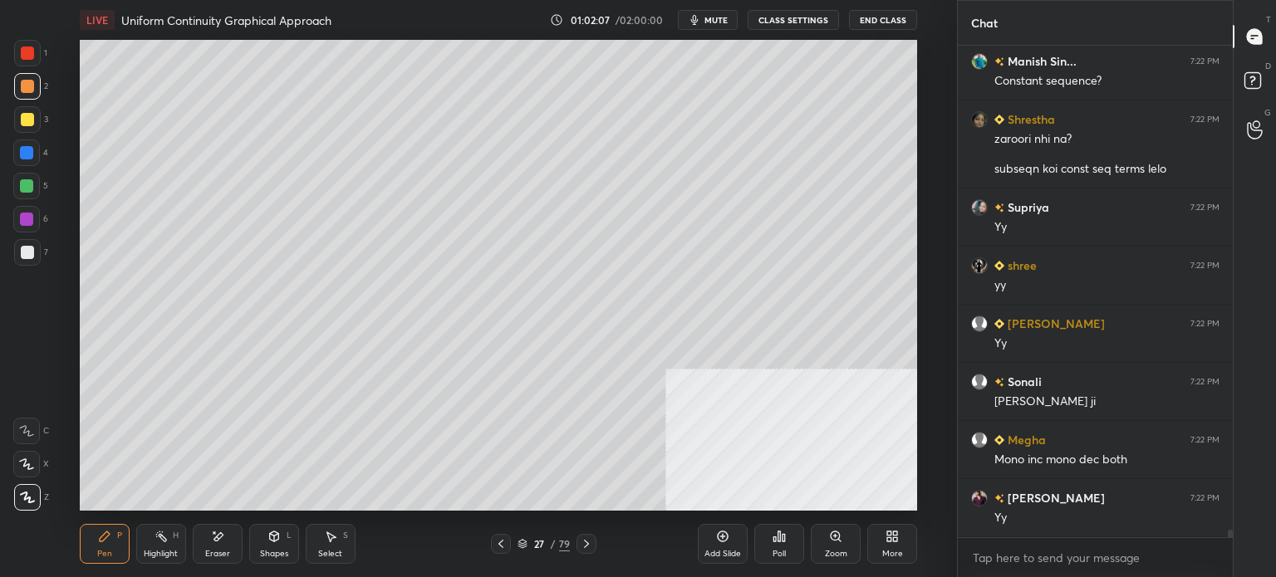
scroll to position [32588, 0]
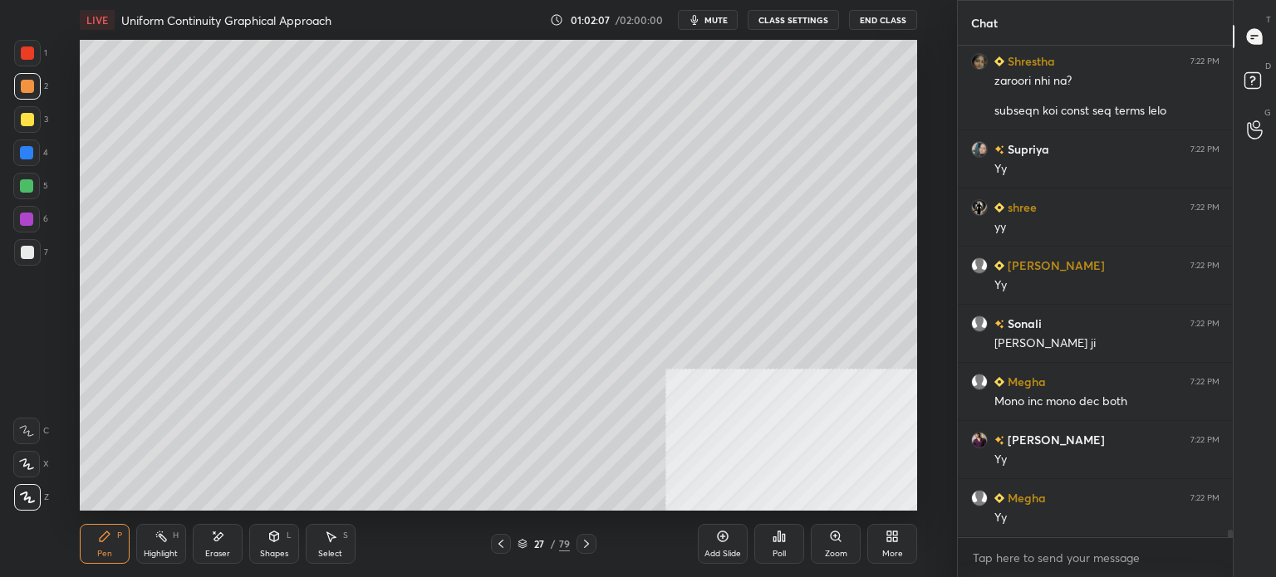
click at [331, 557] on div "Select" at bounding box center [330, 554] width 24 height 8
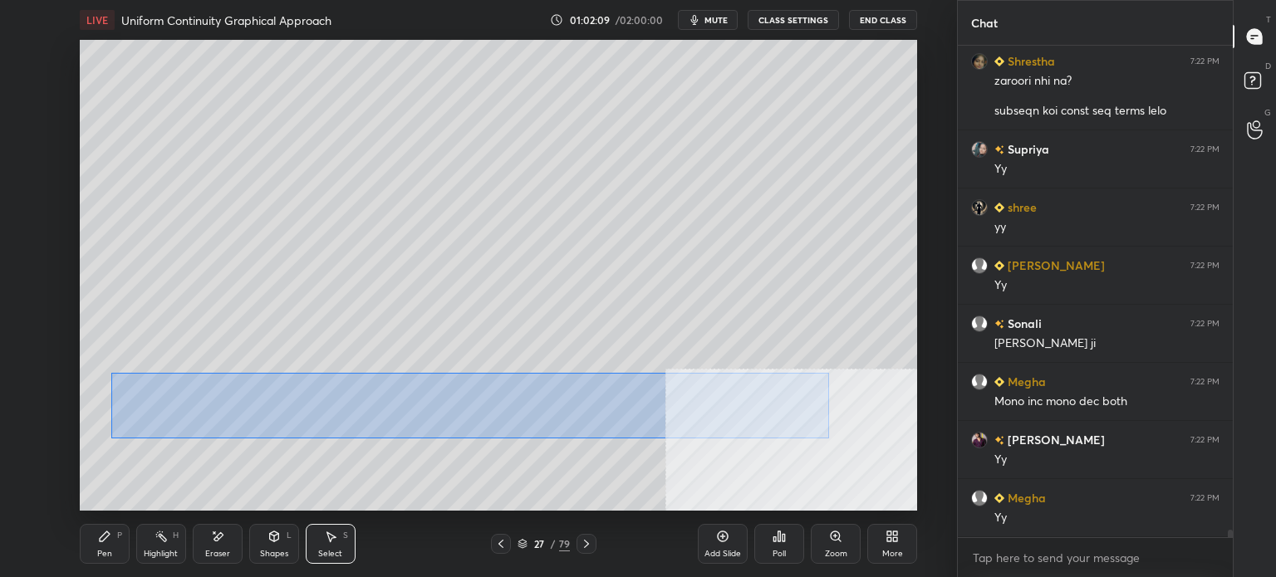
drag, startPoint x: 110, startPoint y: 373, endPoint x: 827, endPoint y: 439, distance: 719.1
click at [831, 442] on div "0 ° Undo Copy Paste here Duplicate Duplicate to new slide Delete" at bounding box center [498, 275] width 837 height 471
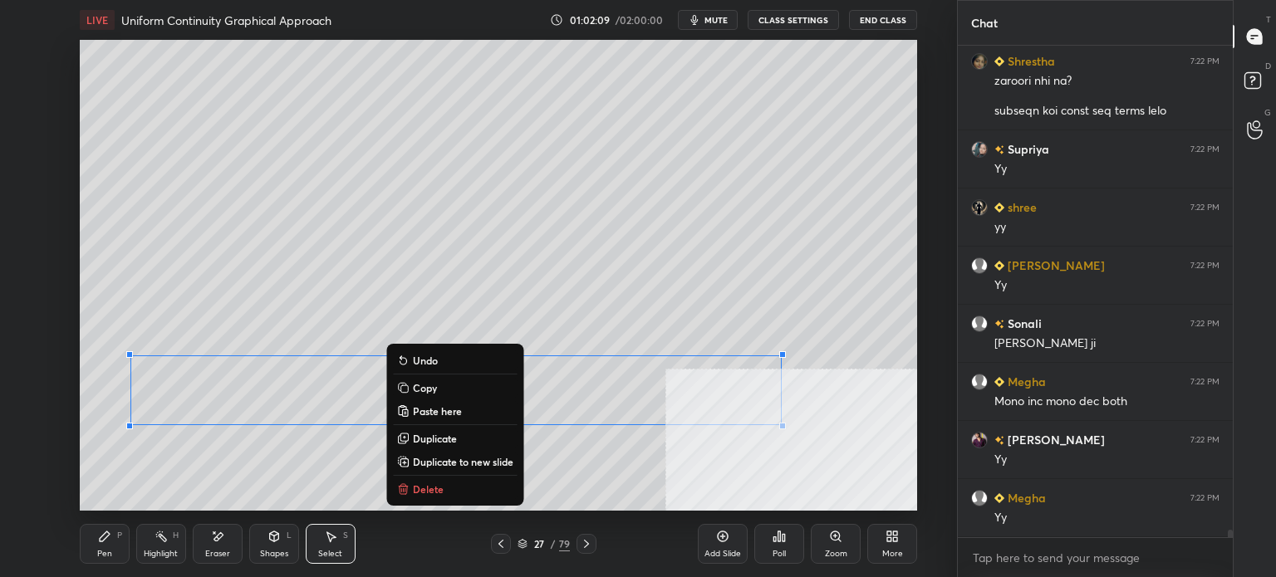
scroll to position [32646, 0]
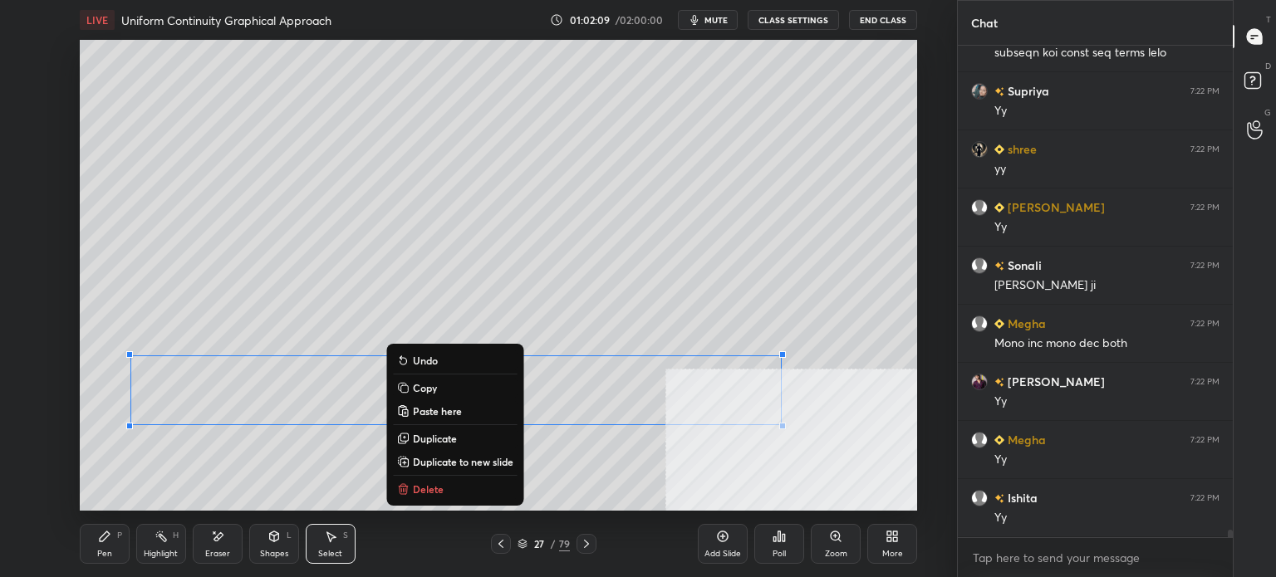
click at [431, 489] on p "Delete" at bounding box center [428, 489] width 31 height 13
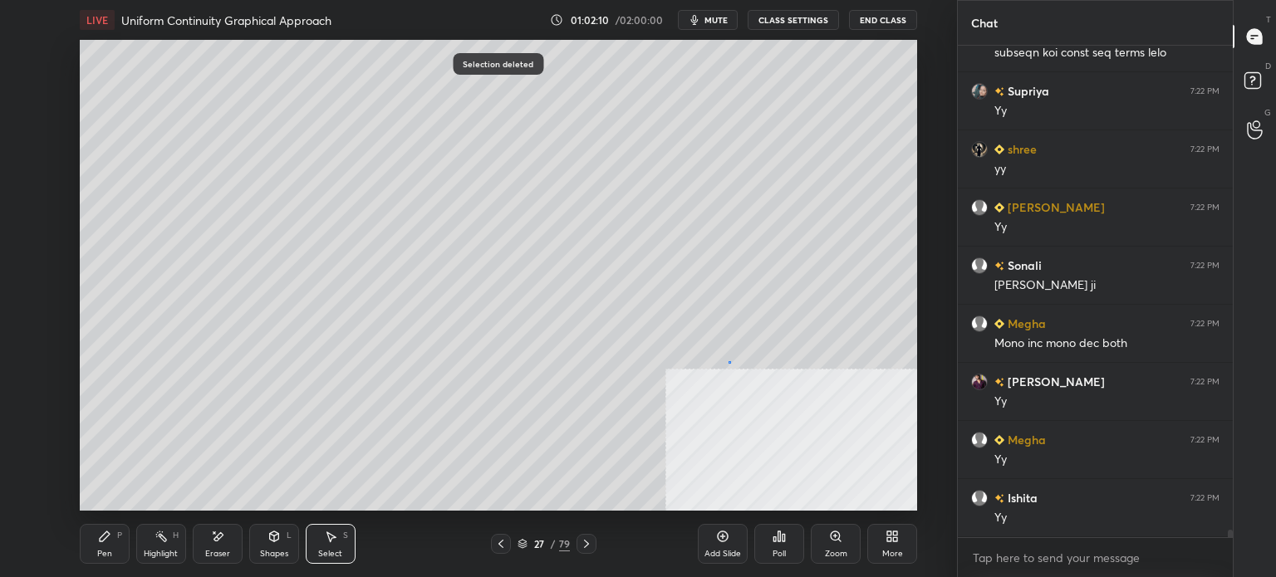
drag, startPoint x: 728, startPoint y: 361, endPoint x: 812, endPoint y: 396, distance: 90.9
click at [851, 387] on div "0 ° Undo Copy Paste here Duplicate Duplicate to new slide Delete" at bounding box center [498, 275] width 837 height 471
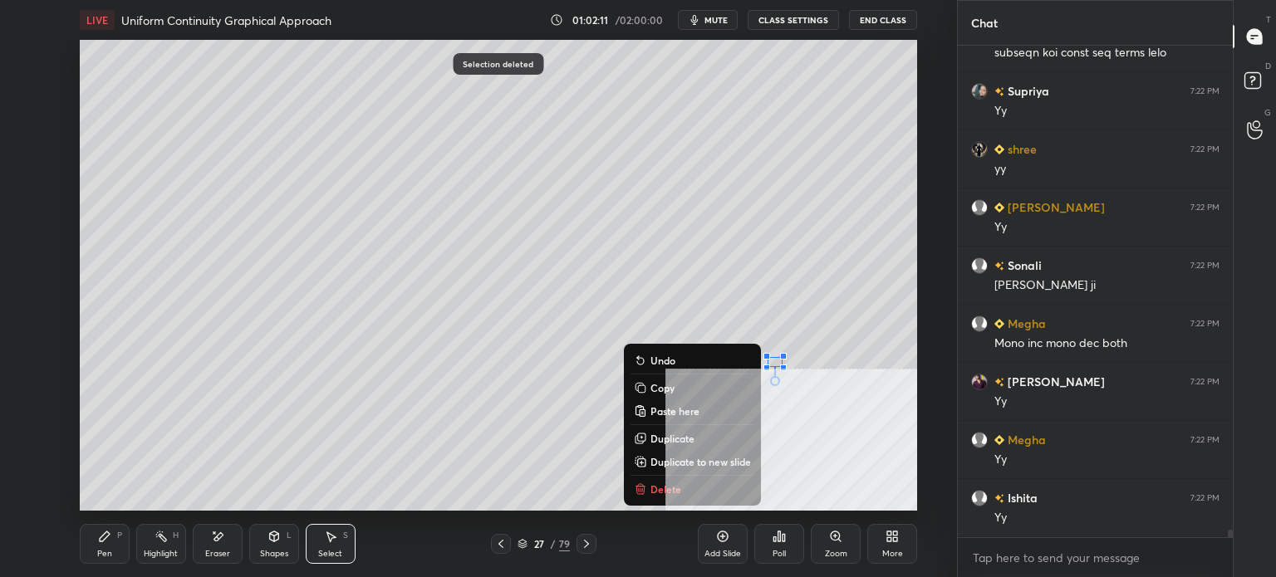
click at [694, 485] on button "Delete" at bounding box center [692, 489] width 124 height 20
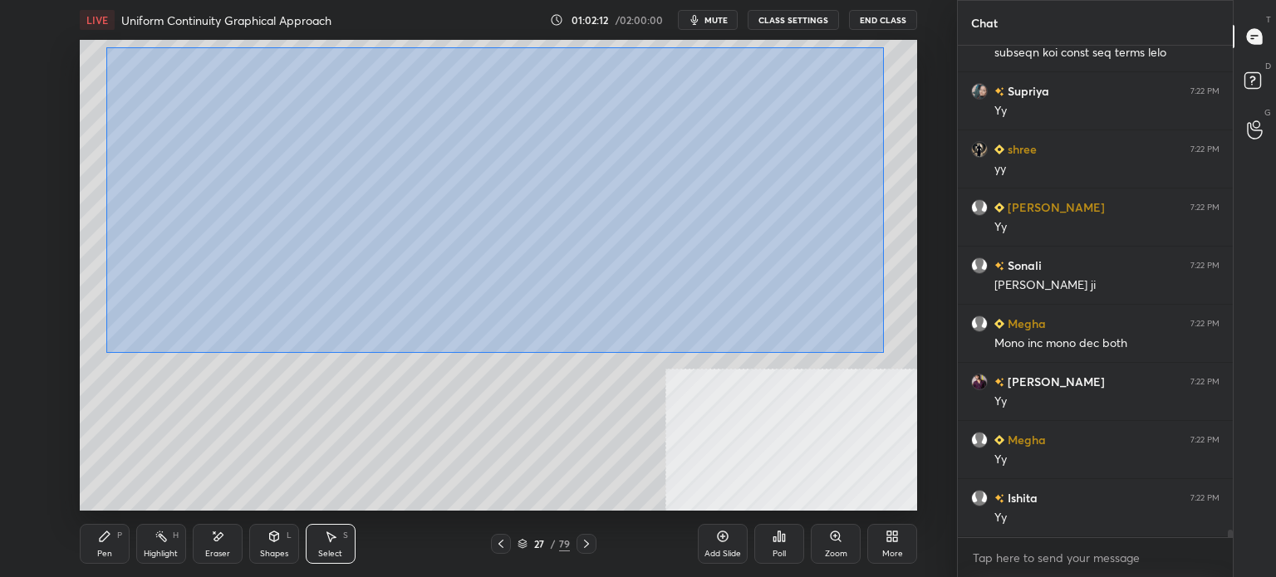
scroll to position [32719, 0]
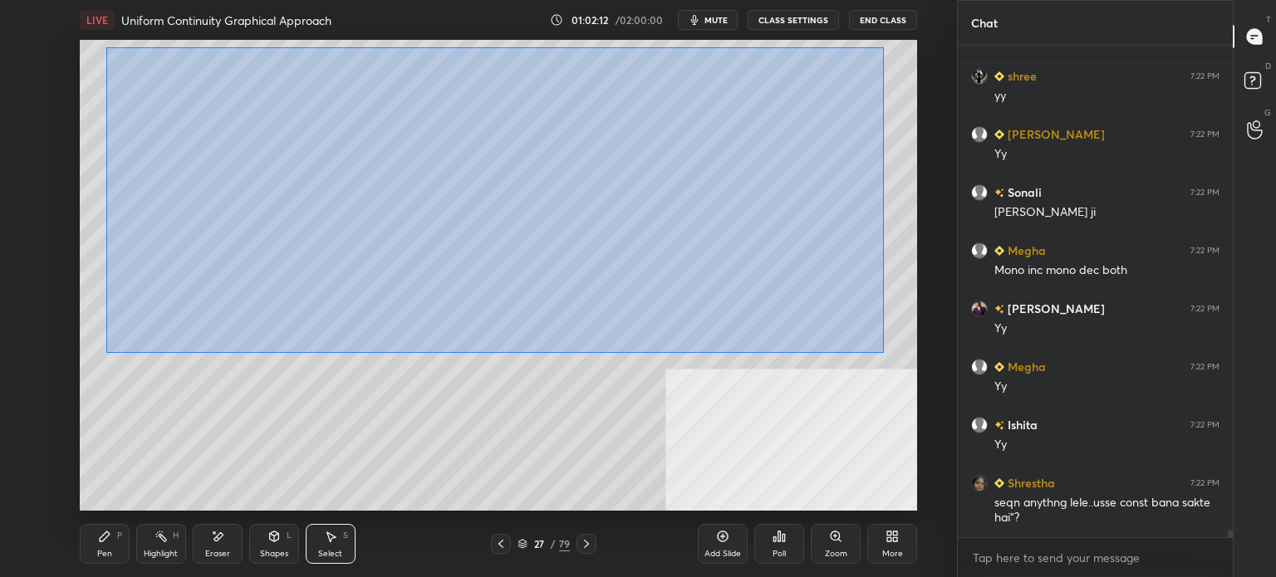
drag, startPoint x: 203, startPoint y: 98, endPoint x: 862, endPoint y: 341, distance: 702.7
click at [880, 350] on div "0 ° Undo Copy Paste here Duplicate Duplicate to new slide Delete" at bounding box center [498, 275] width 837 height 471
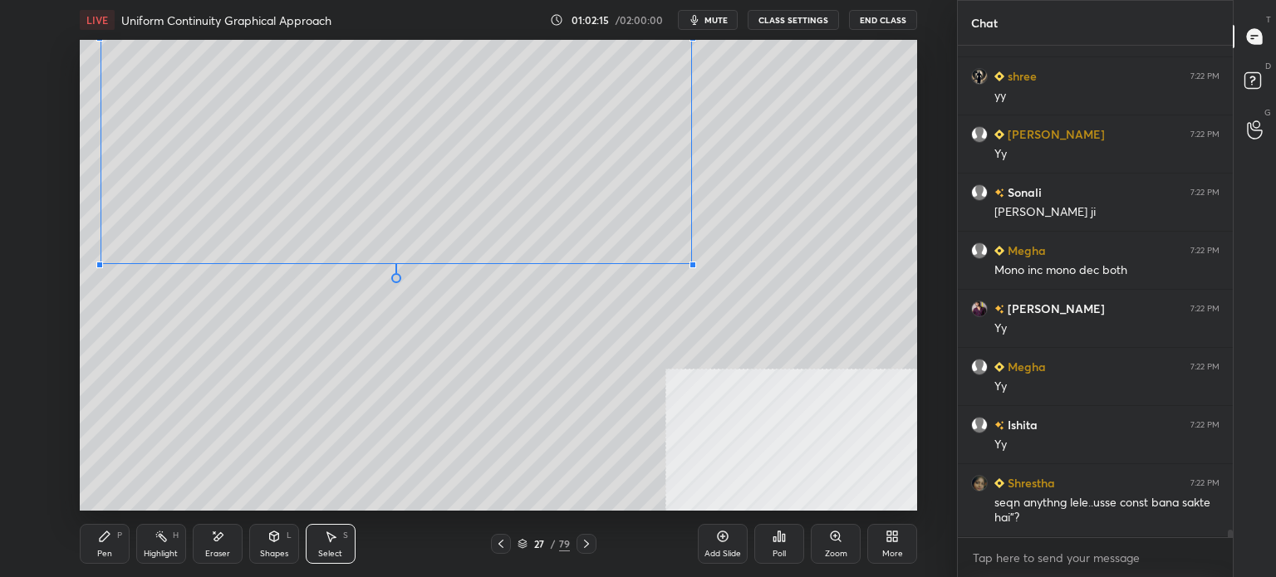
drag, startPoint x: 752, startPoint y: 316, endPoint x: 671, endPoint y: 258, distance: 98.9
click at [689, 263] on div at bounding box center [692, 265] width 7 height 7
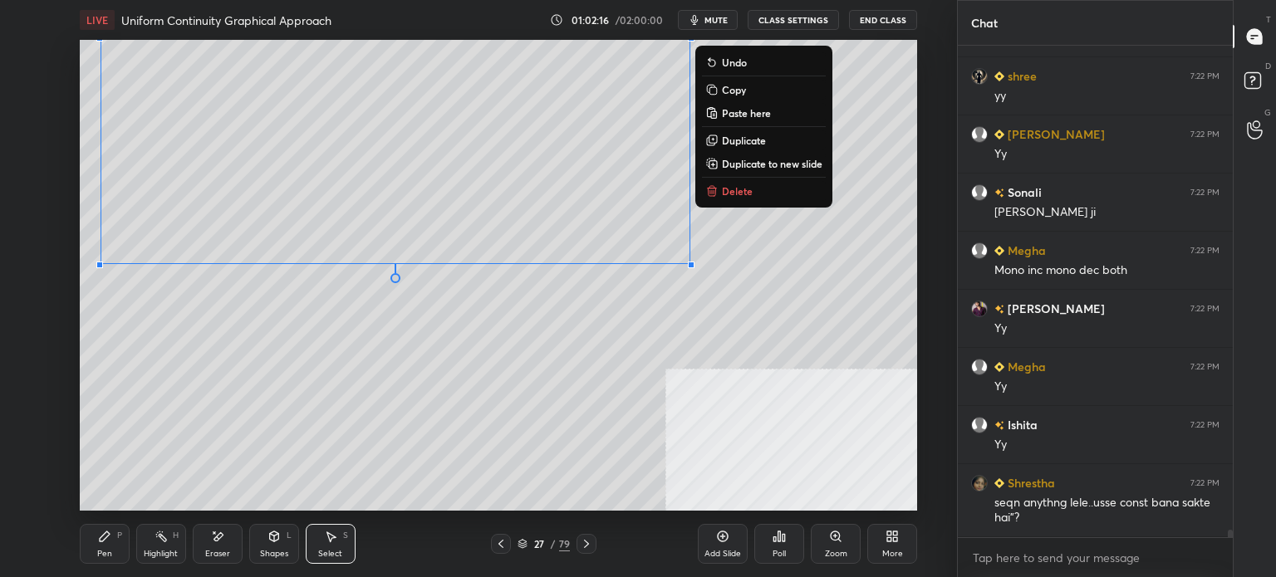
click at [734, 138] on p "Duplicate" at bounding box center [744, 140] width 44 height 13
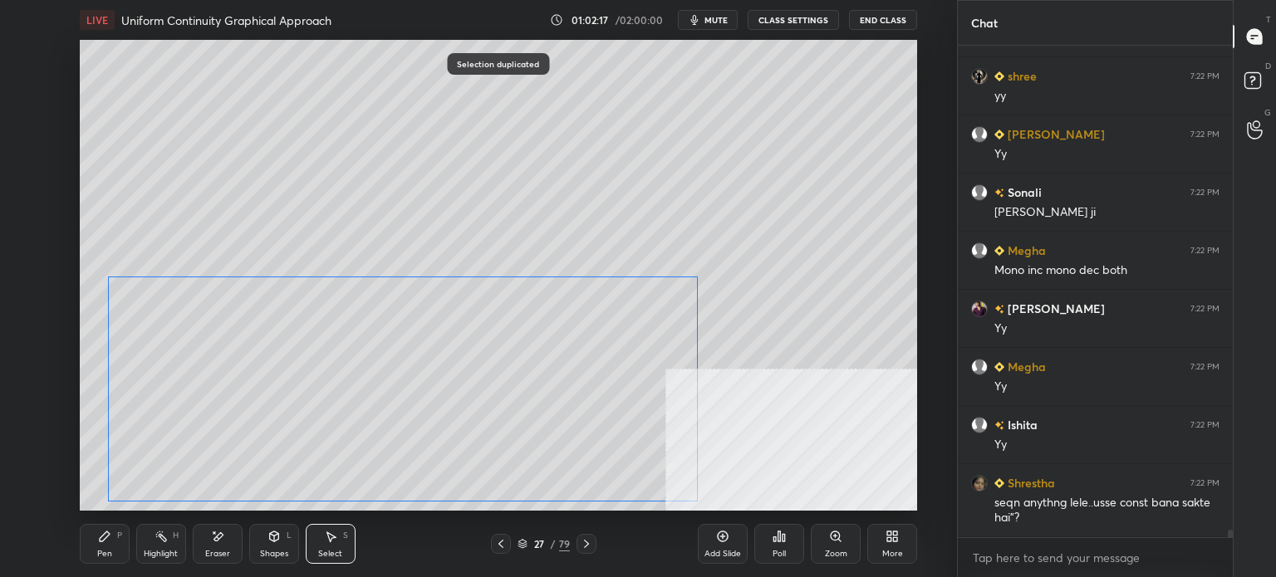
drag, startPoint x: 455, startPoint y: 359, endPoint x: 466, endPoint y: 371, distance: 16.5
click at [466, 371] on div "0 ° Undo Copy Paste here Duplicate Duplicate to new slide Delete" at bounding box center [498, 275] width 837 height 471
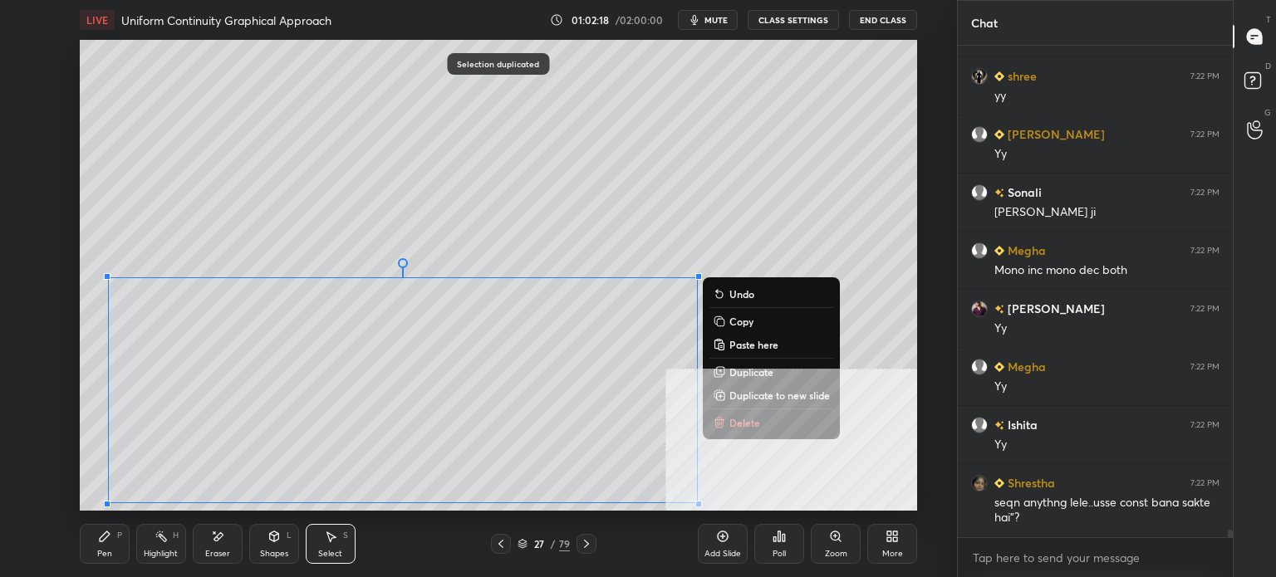
click at [774, 461] on div "0 ° Undo Copy Paste here Duplicate Duplicate to new slide Delete" at bounding box center [498, 275] width 837 height 471
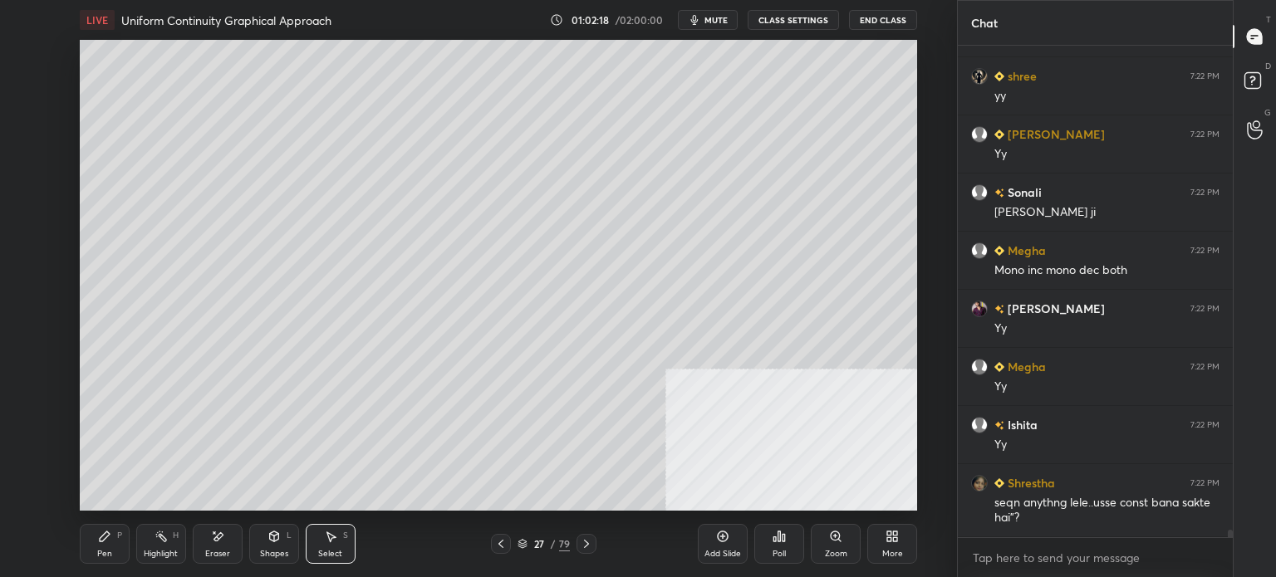
click at [105, 551] on div "Pen" at bounding box center [104, 554] width 15 height 8
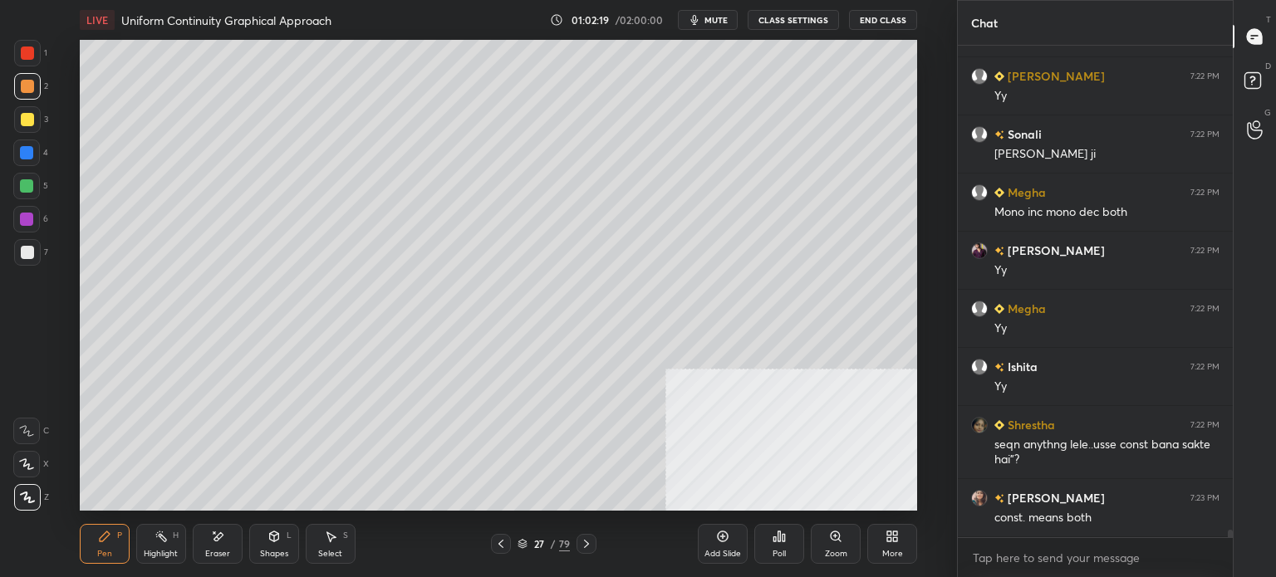
click at [31, 252] on div at bounding box center [27, 252] width 13 height 13
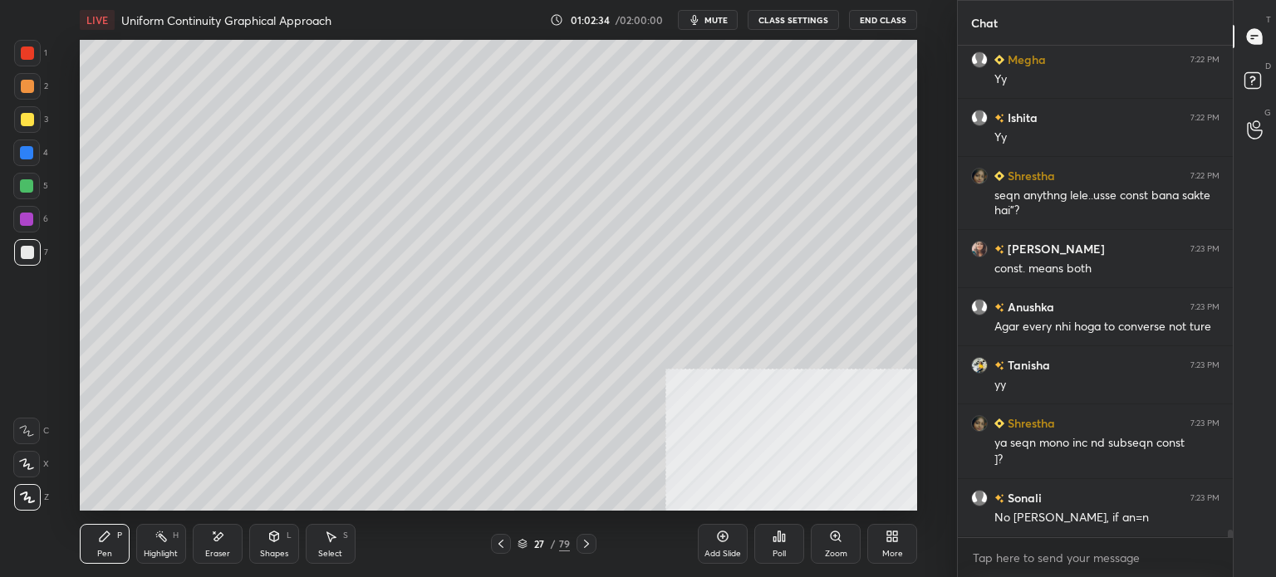
scroll to position [33085, 0]
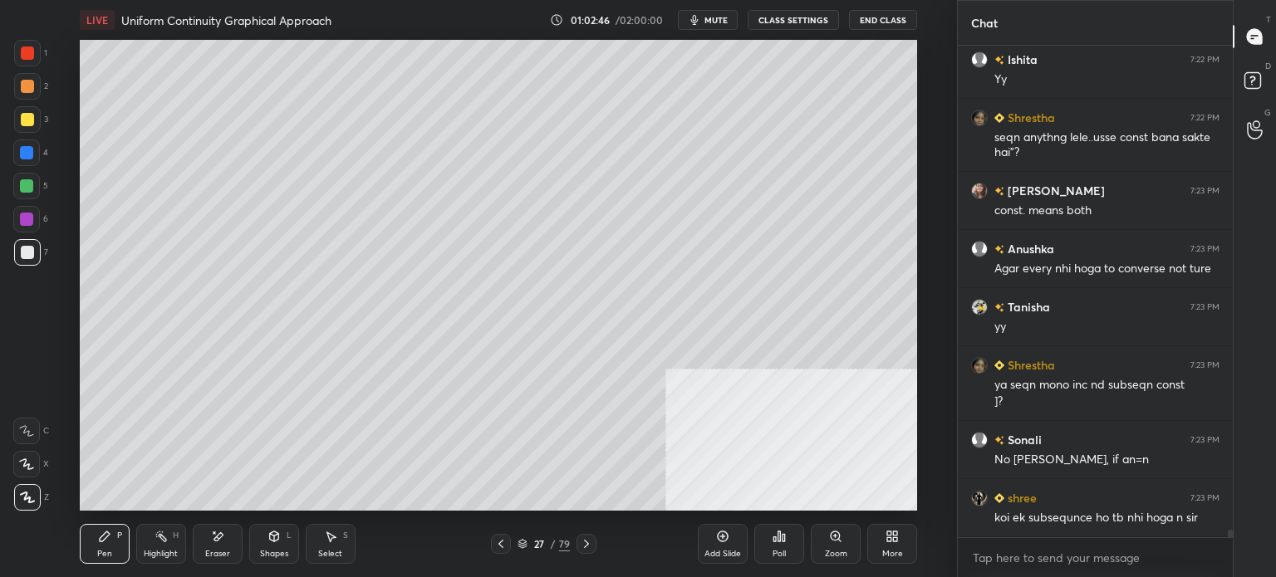
click at [925, 245] on div "Setting up your live class Poll for secs No correct answer Start poll" at bounding box center [498, 275] width 890 height 471
click at [14, 89] on div at bounding box center [27, 86] width 27 height 27
click at [23, 262] on div at bounding box center [27, 252] width 27 height 27
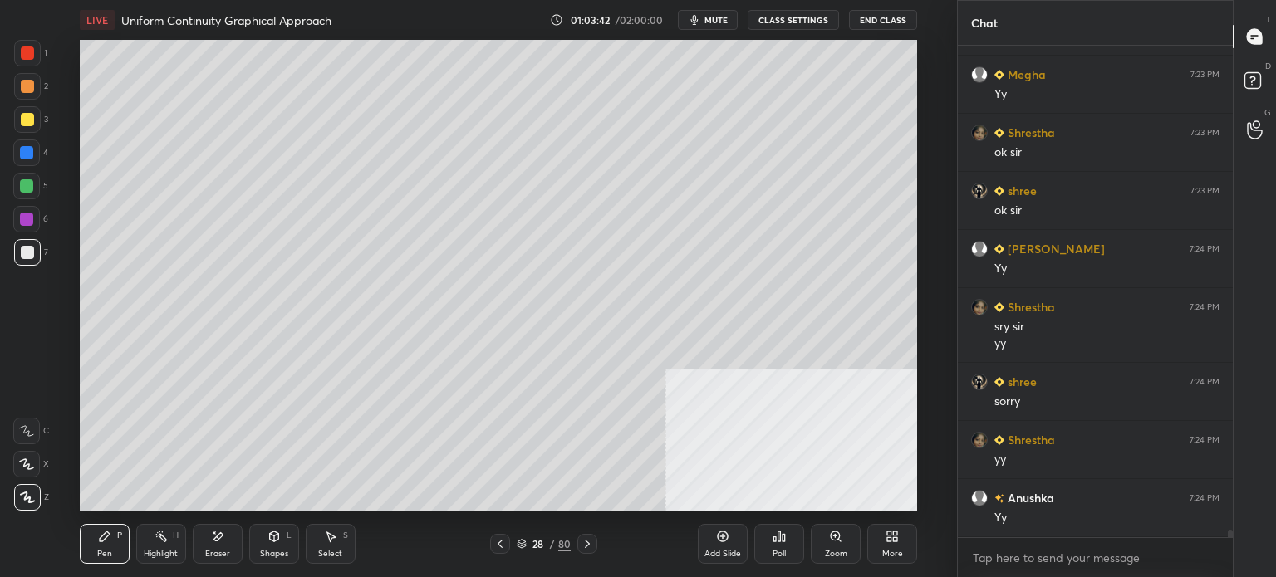
scroll to position [33683, 0]
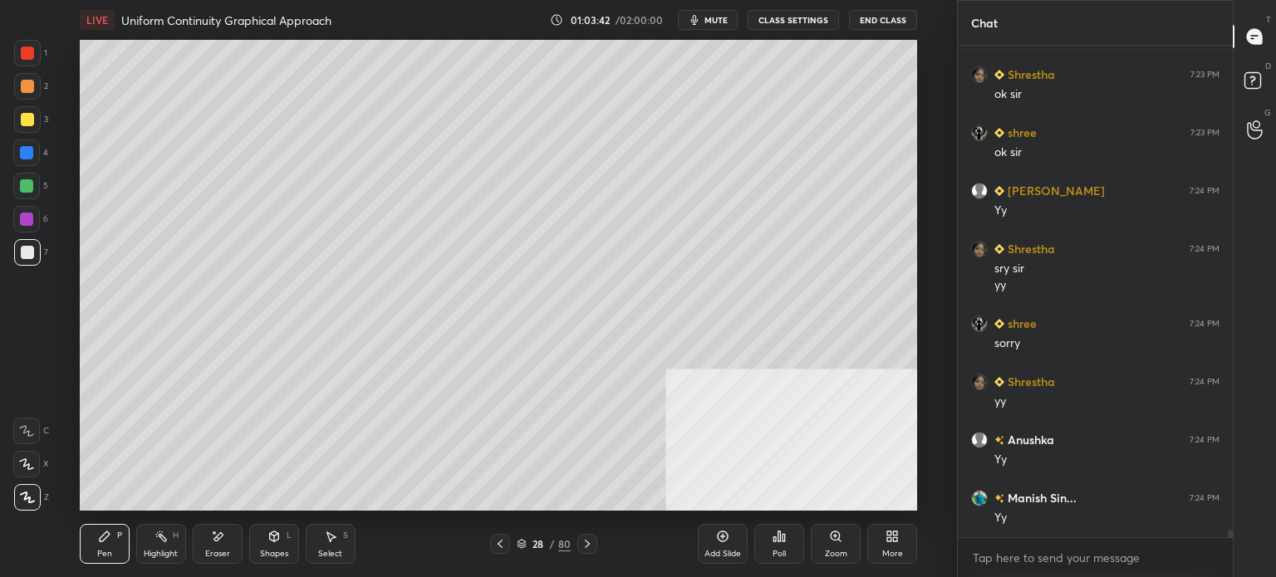
click at [18, 120] on div at bounding box center [27, 119] width 27 height 27
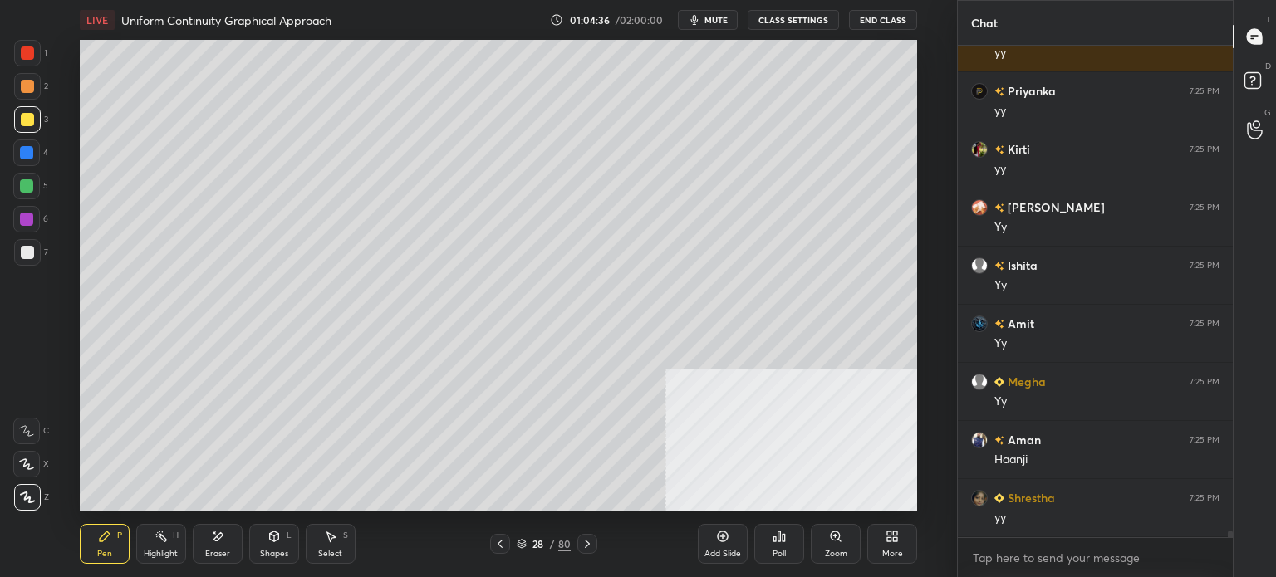
scroll to position [34788, 0]
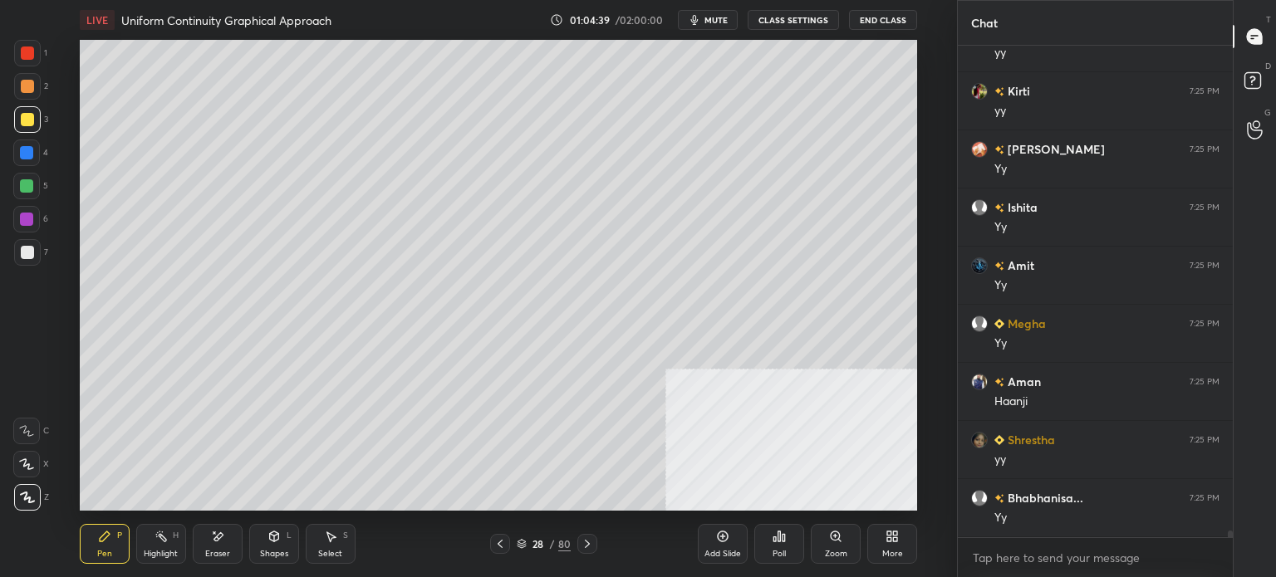
click at [930, 218] on div "Setting up your live class Poll for secs No correct answer Start poll" at bounding box center [498, 275] width 890 height 471
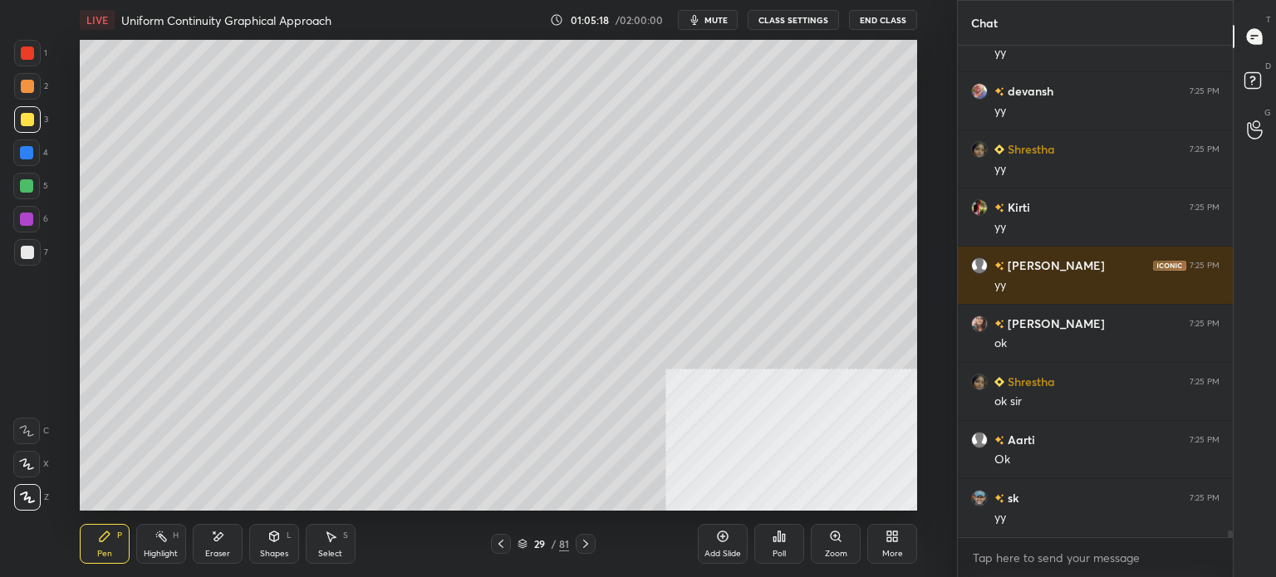
scroll to position [35486, 0]
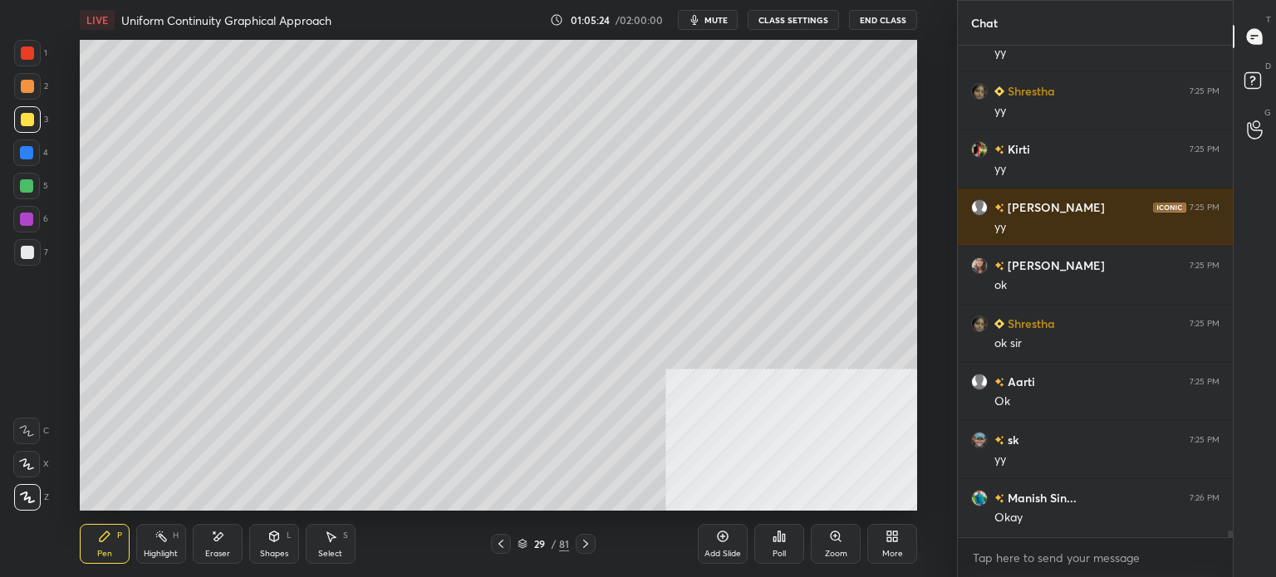
click at [20, 86] on div at bounding box center [27, 86] width 27 height 27
click at [279, 541] on icon at bounding box center [273, 536] width 13 height 13
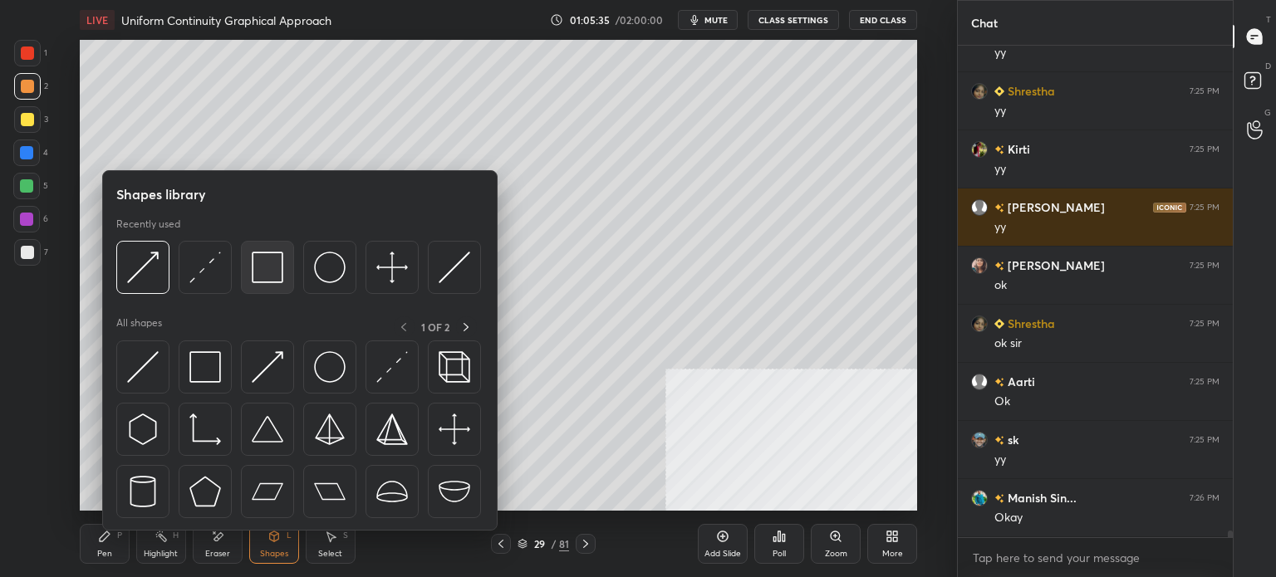
click at [270, 272] on img at bounding box center [268, 268] width 32 height 32
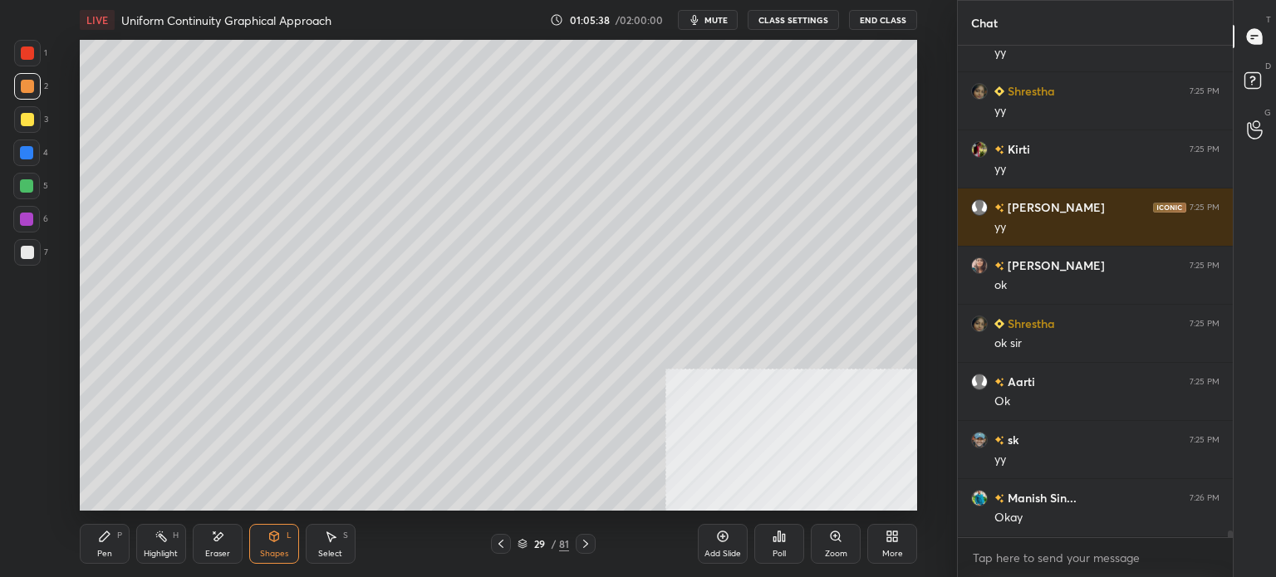
click at [110, 544] on div "Pen P" at bounding box center [105, 544] width 50 height 40
click at [30, 120] on div at bounding box center [27, 119] width 13 height 13
click at [17, 255] on div at bounding box center [27, 252] width 27 height 27
click at [897, 547] on div "More" at bounding box center [892, 544] width 50 height 40
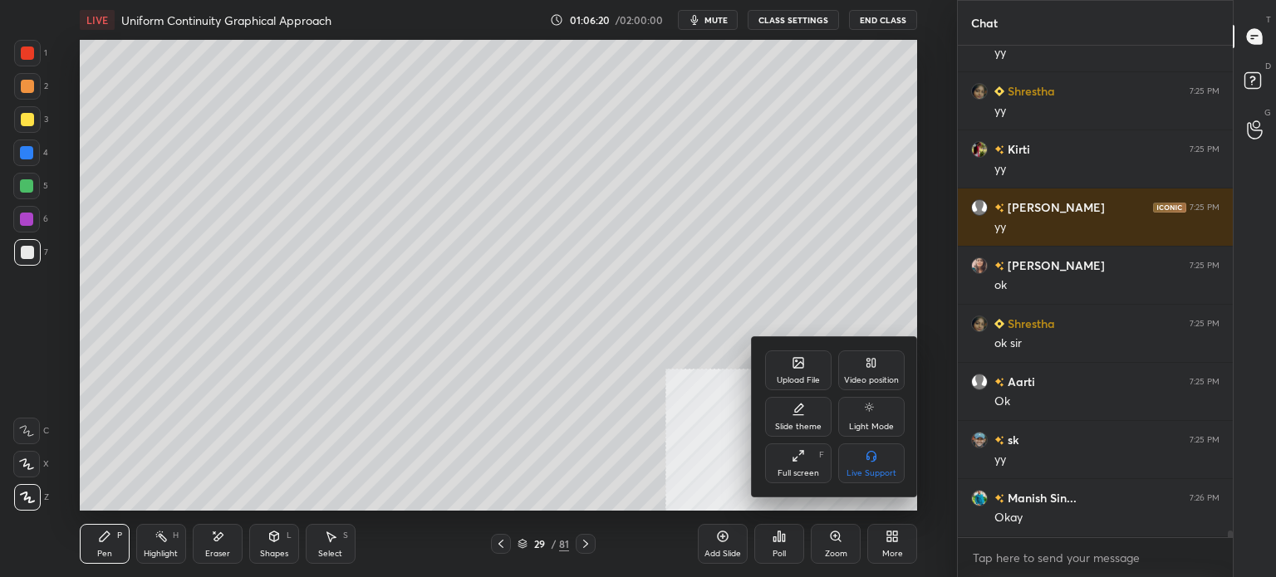
click at [871, 361] on icon at bounding box center [871, 362] width 13 height 13
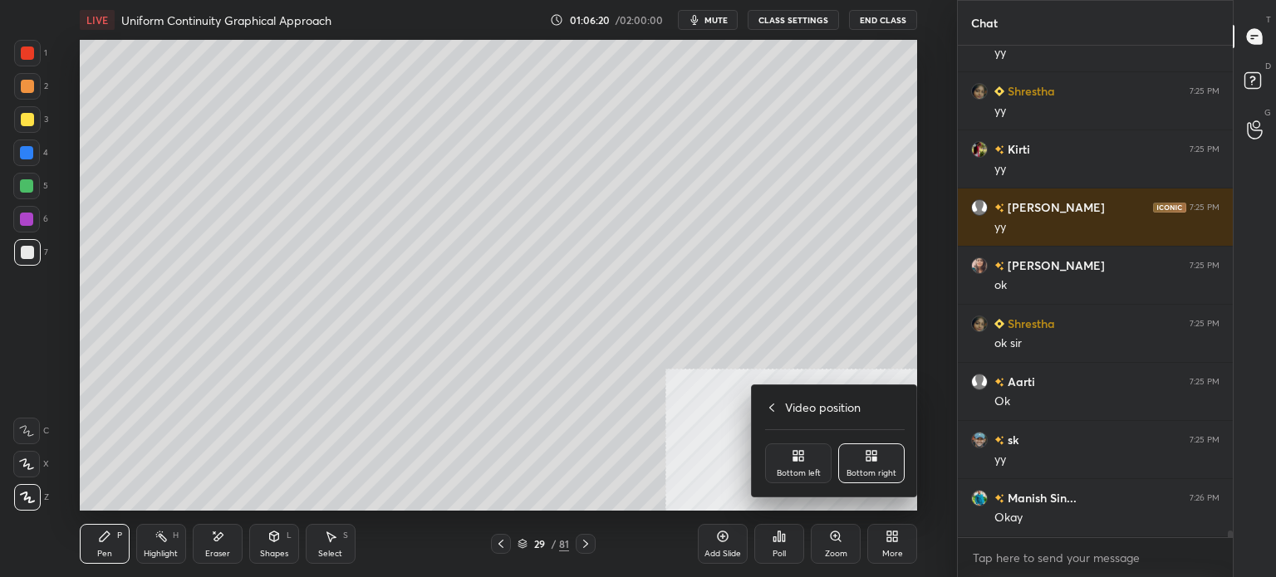
click at [795, 463] on icon at bounding box center [798, 455] width 13 height 13
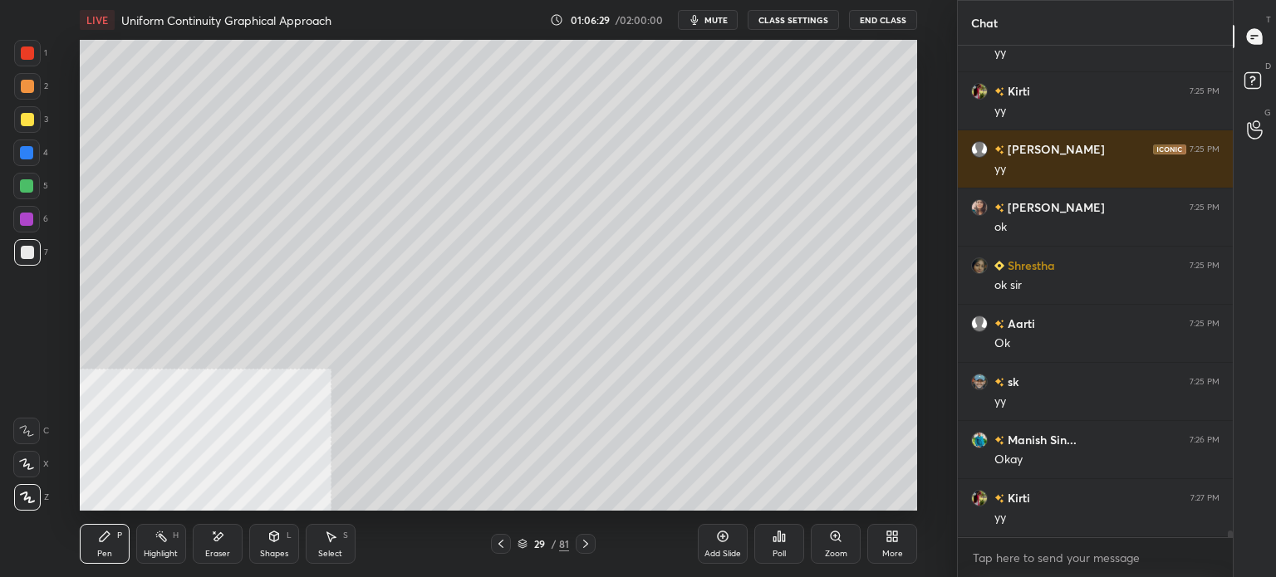
scroll to position [35602, 0]
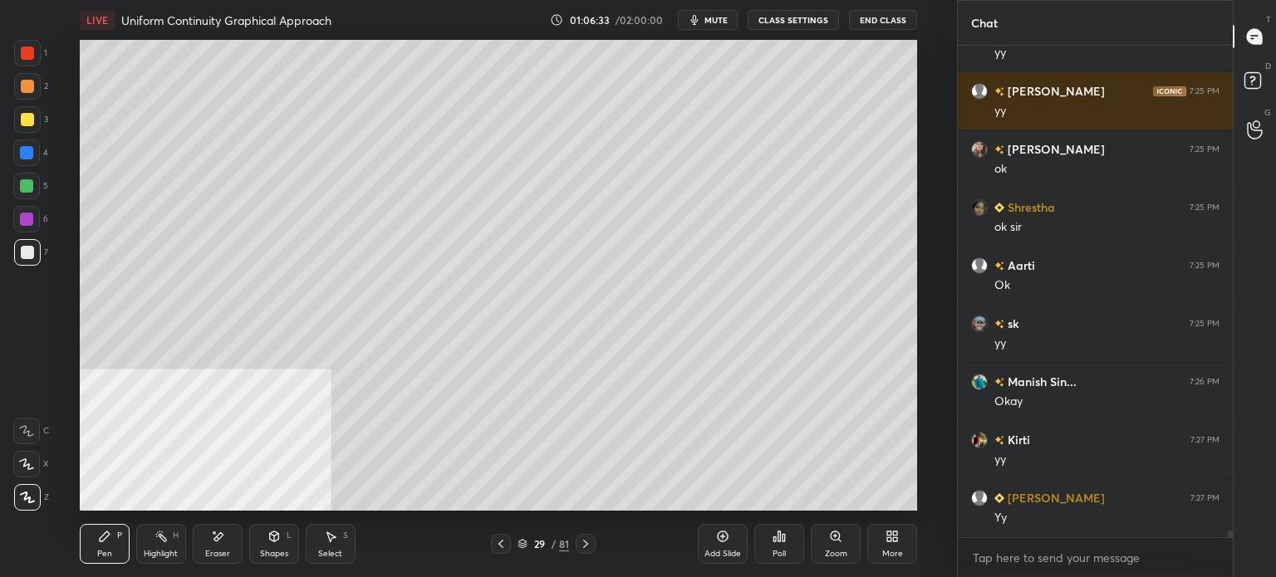
click at [32, 126] on div at bounding box center [27, 119] width 27 height 27
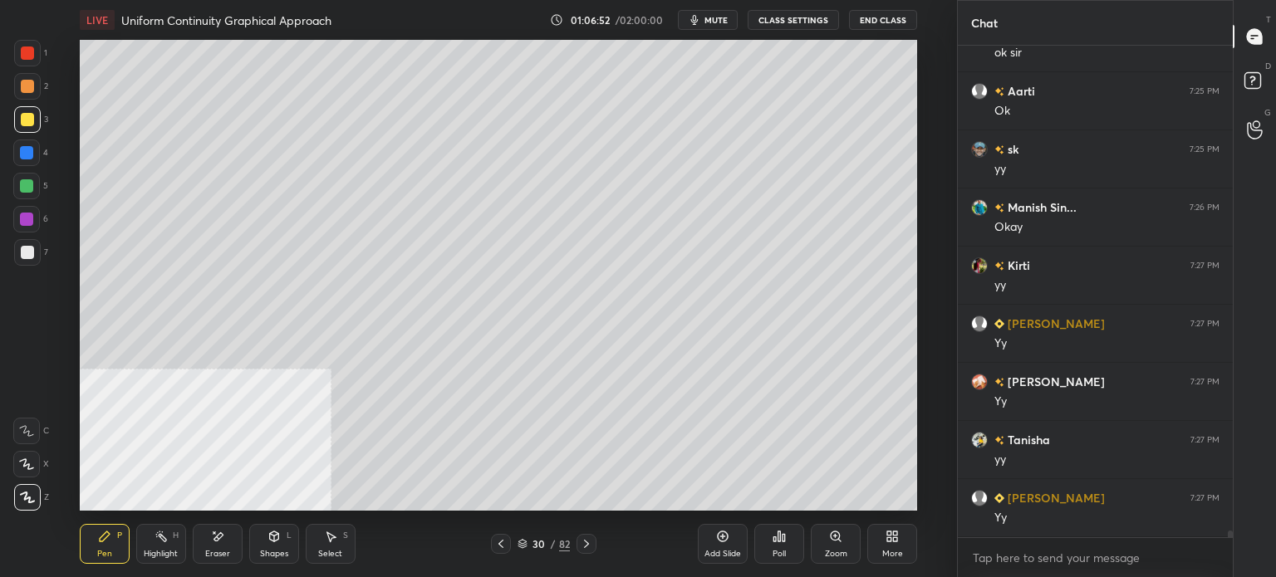
scroll to position [35834, 0]
click at [32, 89] on div at bounding box center [27, 86] width 27 height 27
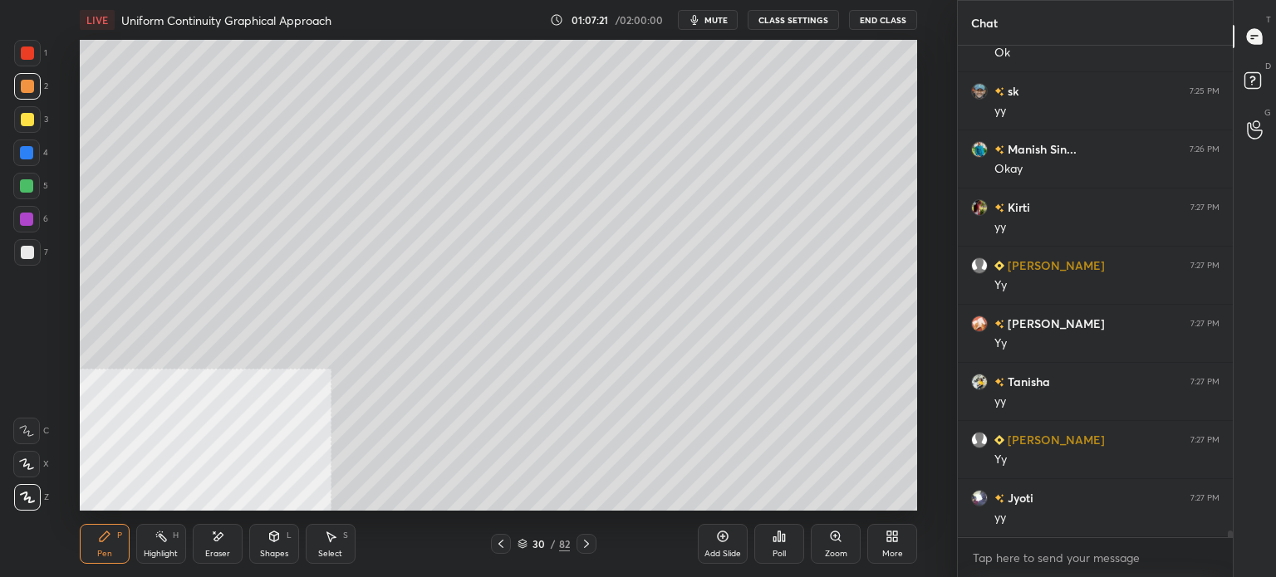
click at [333, 541] on icon at bounding box center [330, 536] width 13 height 13
drag, startPoint x: 402, startPoint y: 153, endPoint x: 478, endPoint y: 195, distance: 86.7
click at [484, 199] on div "0 ° Undo Copy Paste here Duplicate Duplicate to new slide Delete" at bounding box center [498, 275] width 837 height 471
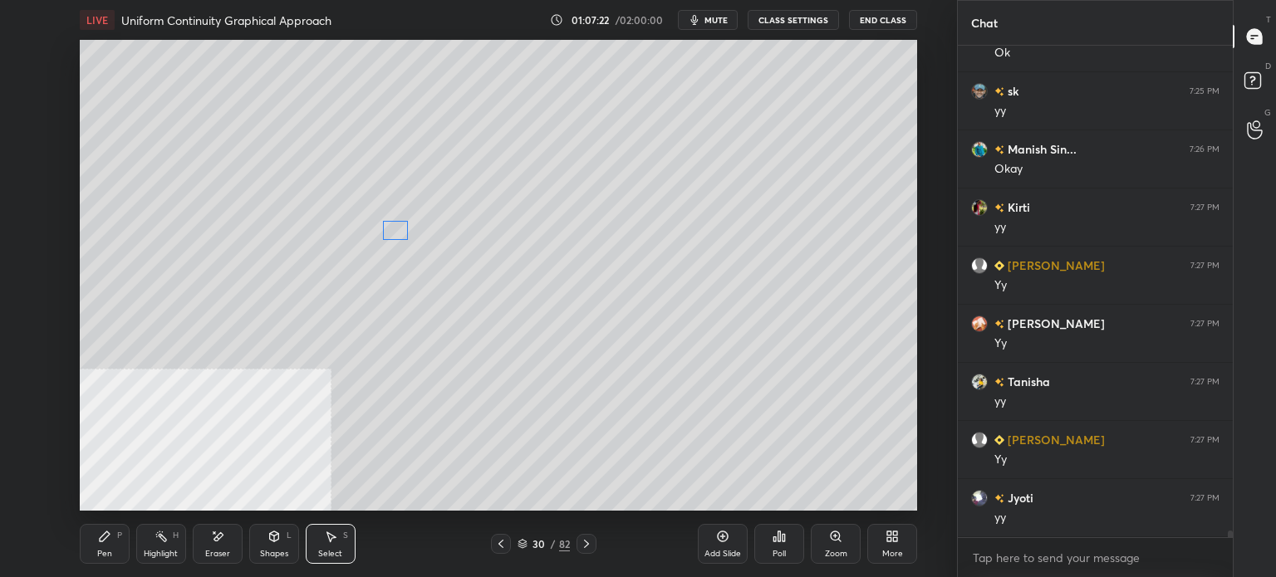
drag, startPoint x: 412, startPoint y: 185, endPoint x: 398, endPoint y: 232, distance: 48.6
click at [398, 232] on div "0 ° Undo Copy Paste here Duplicate Duplicate to new slide Delete" at bounding box center [498, 275] width 837 height 471
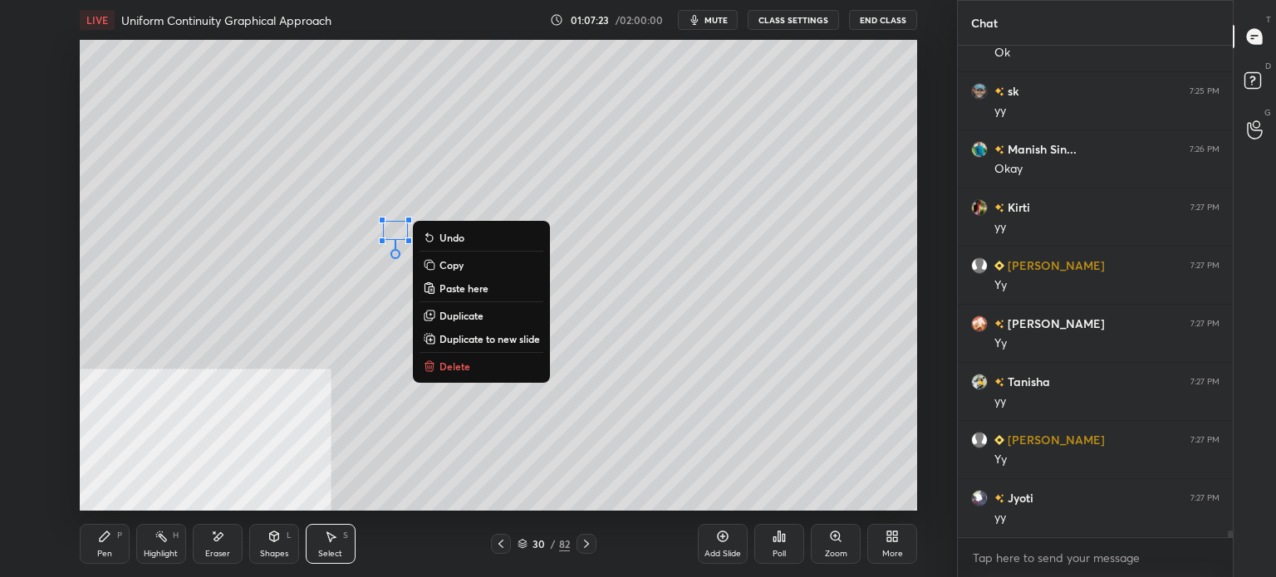
click at [91, 554] on div "Pen P" at bounding box center [105, 544] width 50 height 40
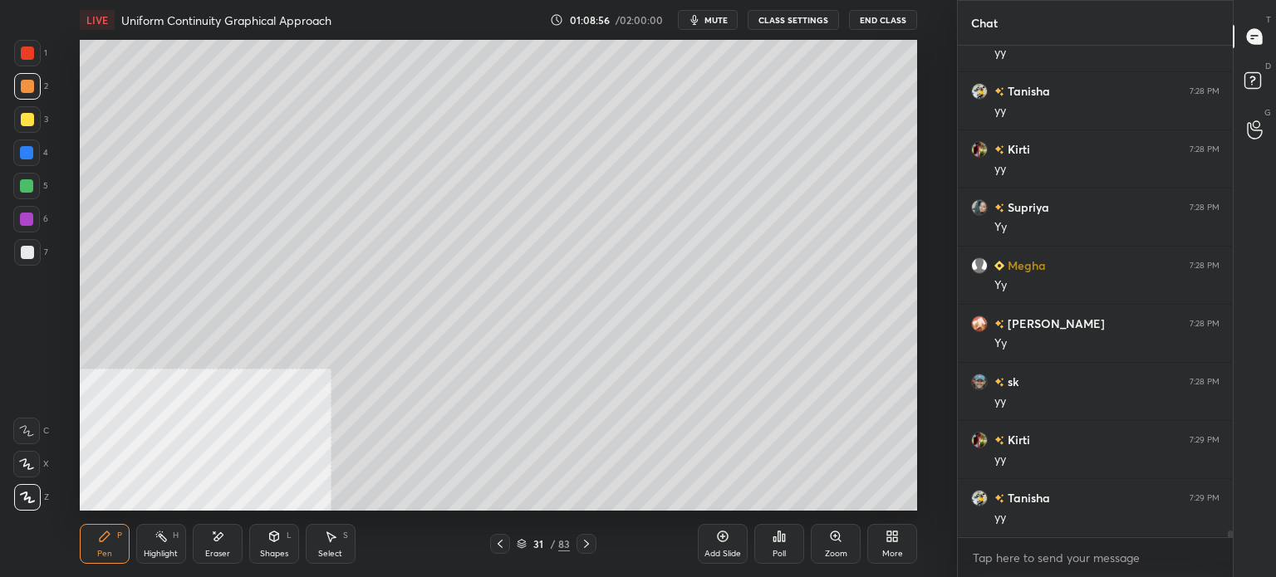
scroll to position [36358, 0]
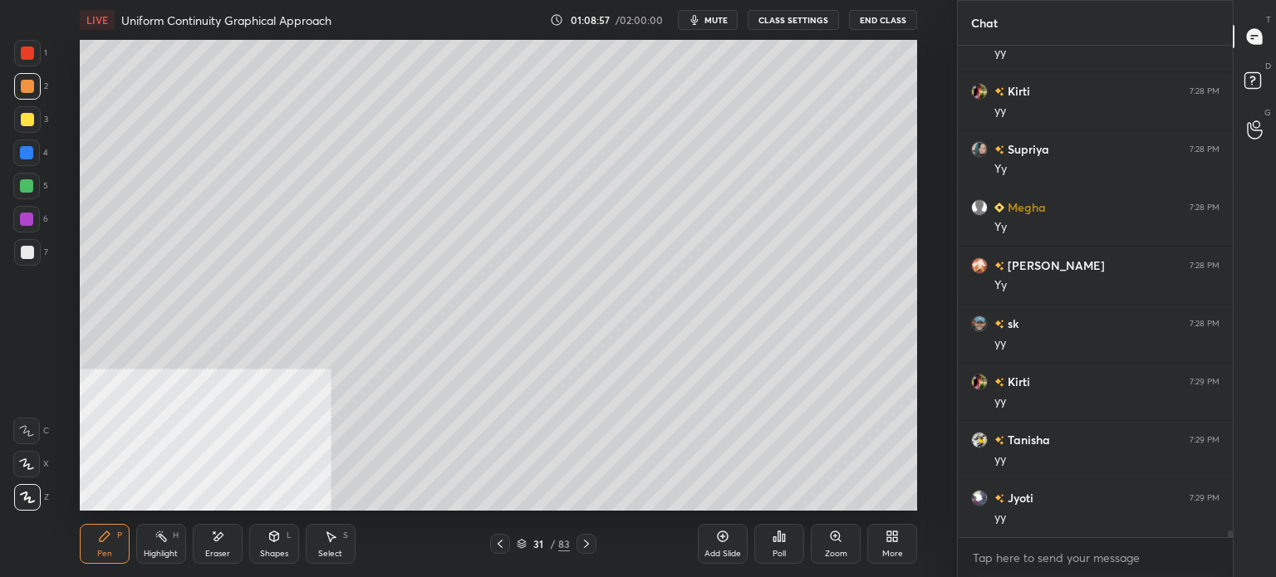
click at [22, 120] on div at bounding box center [27, 119] width 13 height 13
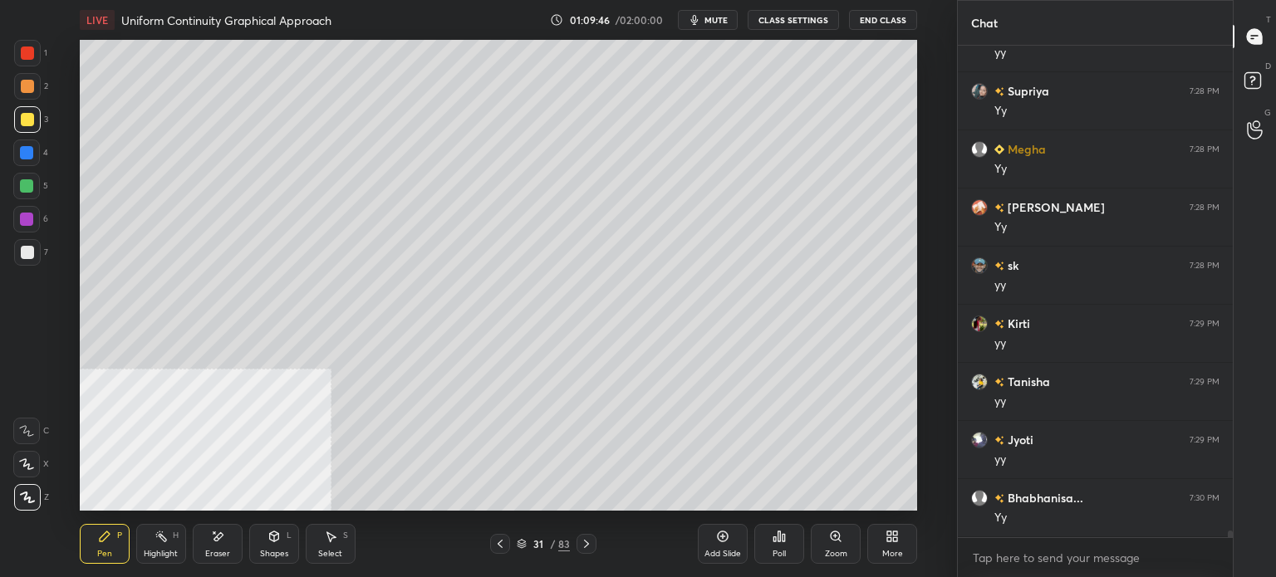
scroll to position [36474, 0]
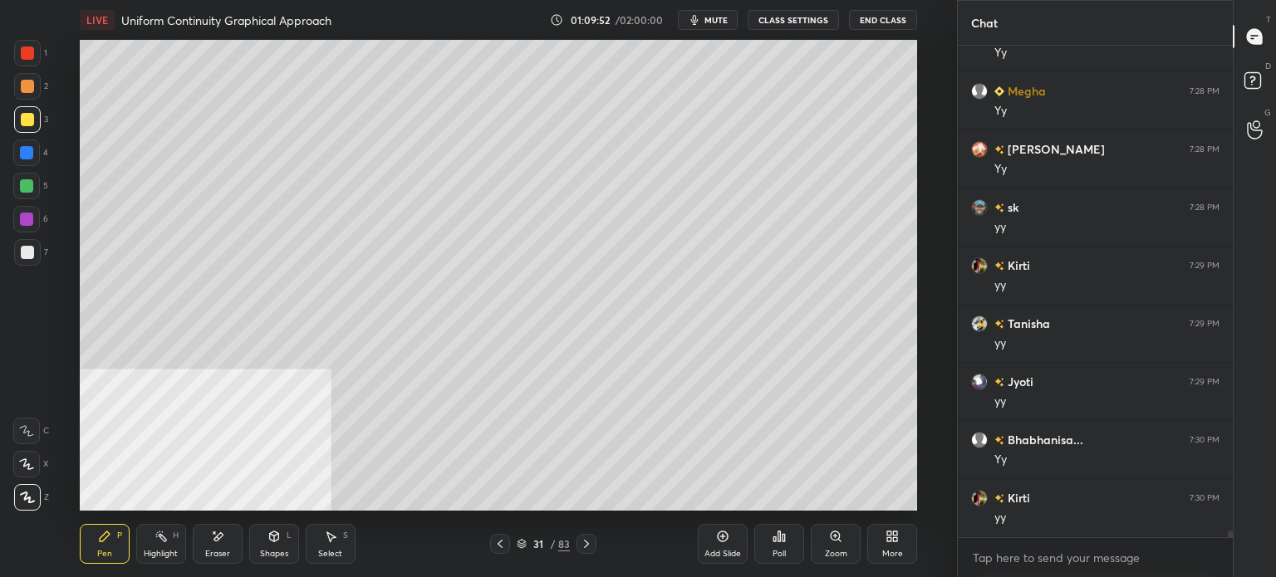
click at [731, 20] on button "mute" at bounding box center [708, 20] width 60 height 20
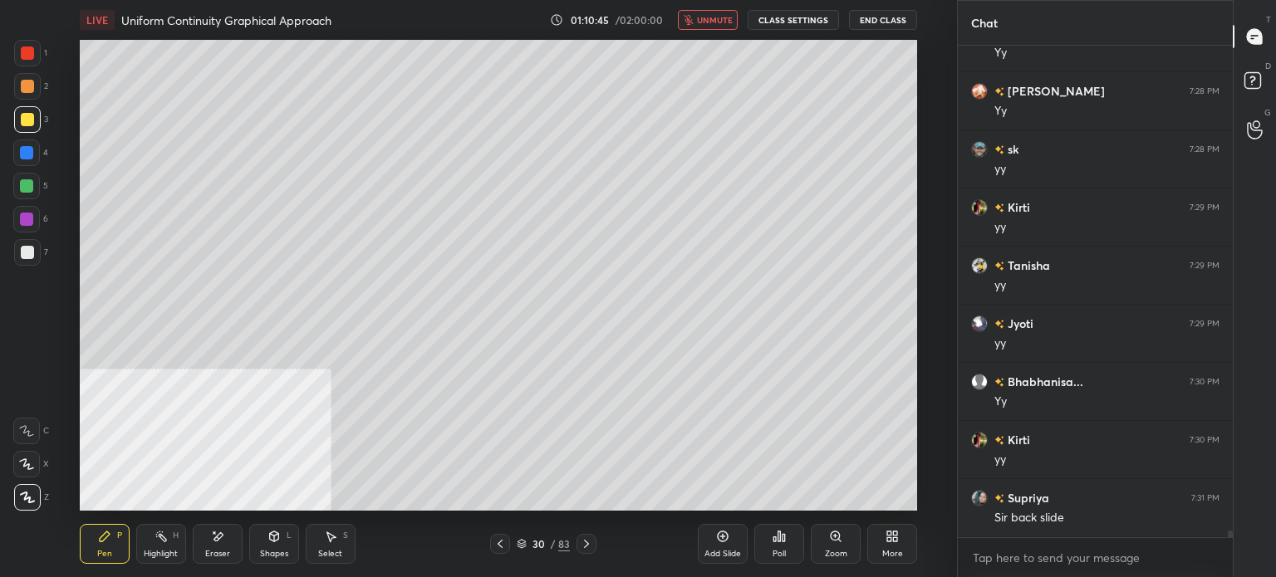
scroll to position [36549, 0]
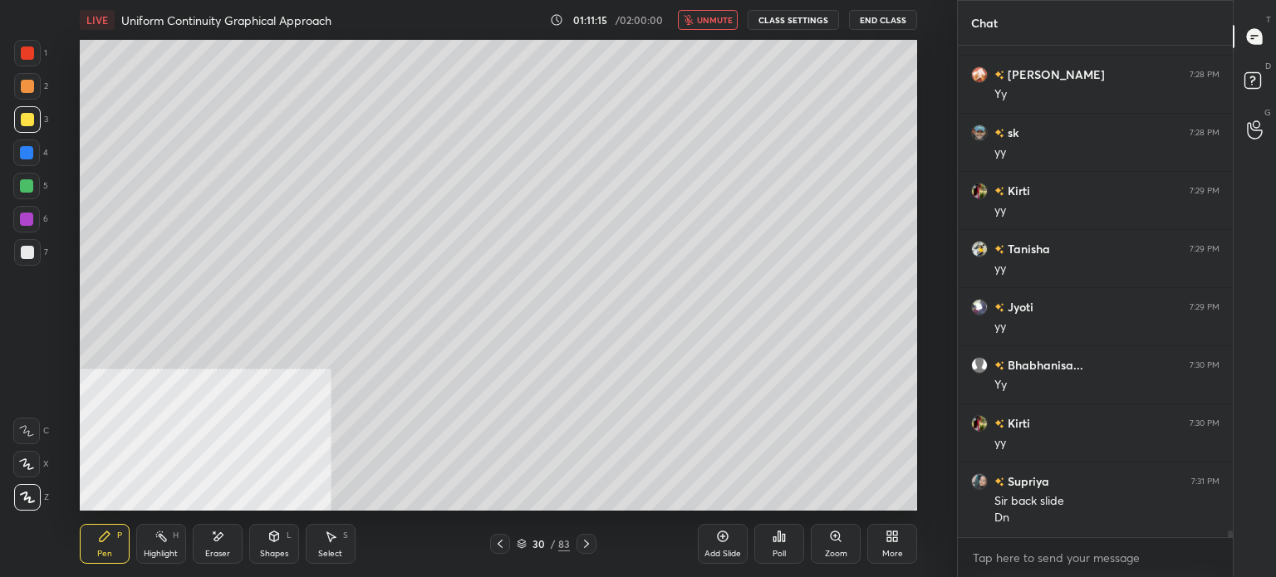
click at [727, 16] on span "unmute" at bounding box center [715, 20] width 36 height 12
click at [22, 92] on div at bounding box center [27, 86] width 13 height 13
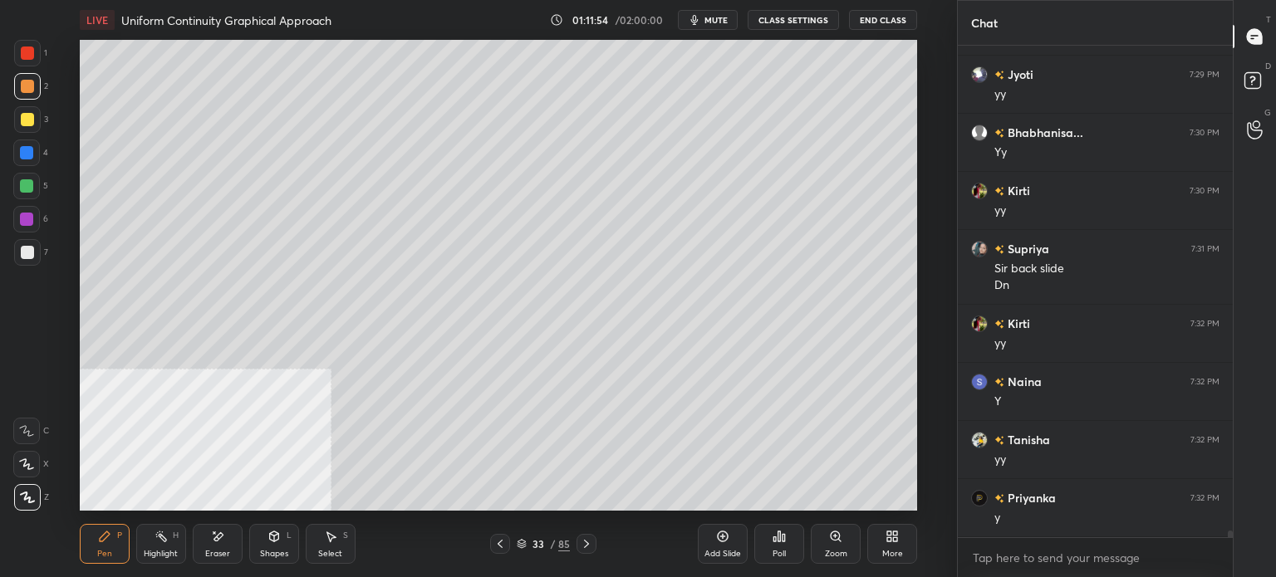
scroll to position [36840, 0]
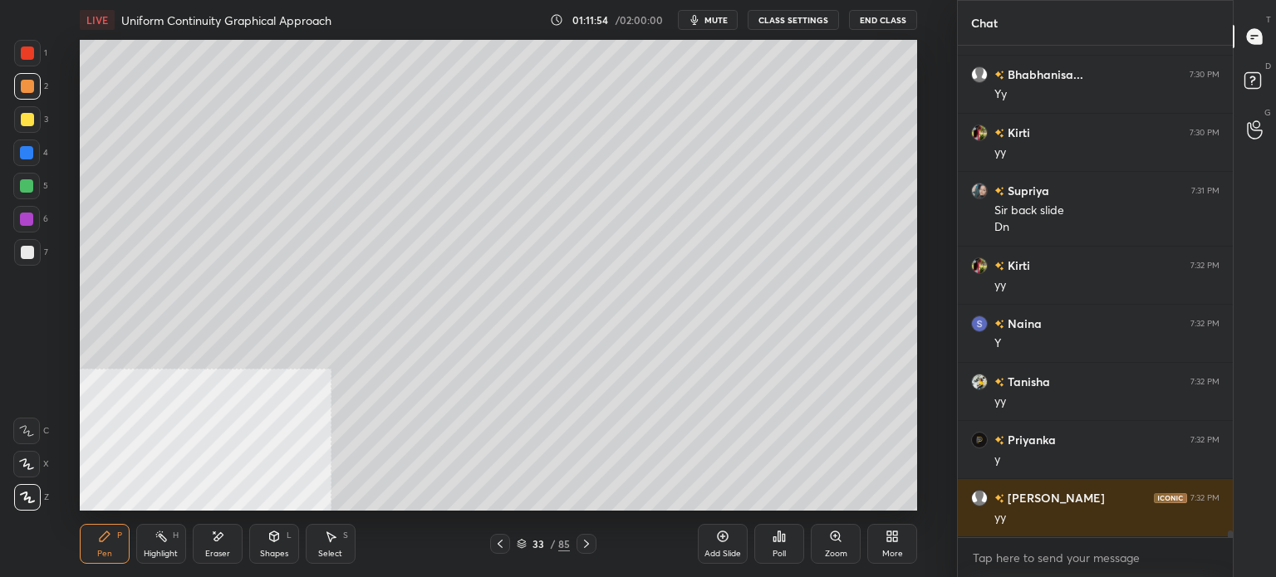
click at [25, 128] on div at bounding box center [27, 119] width 27 height 27
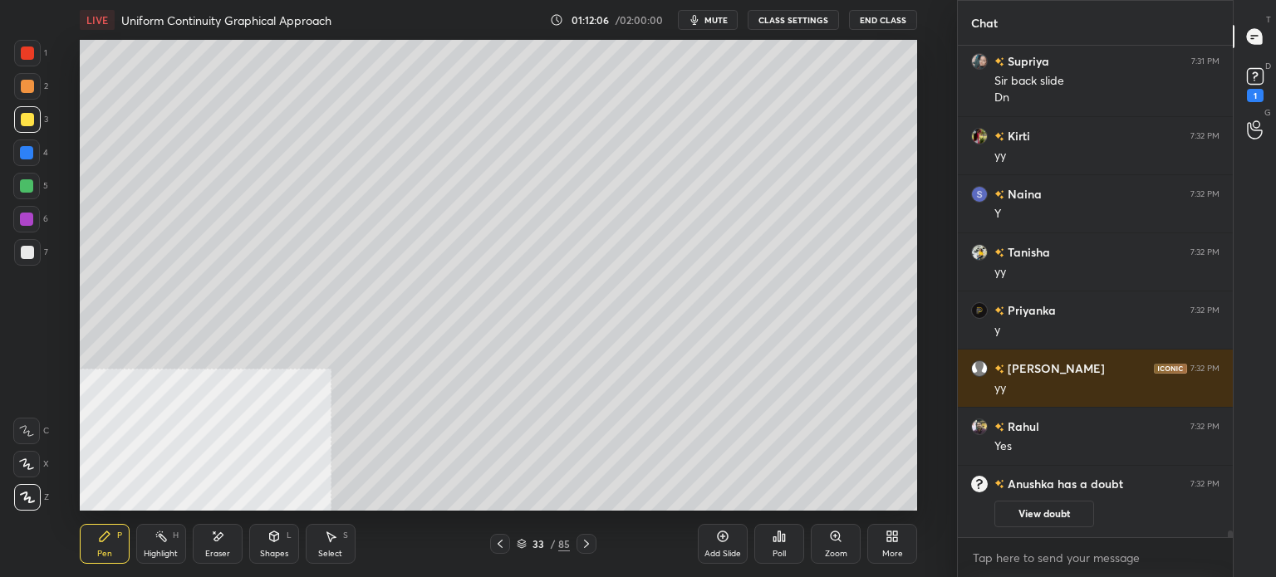
scroll to position [35323, 0]
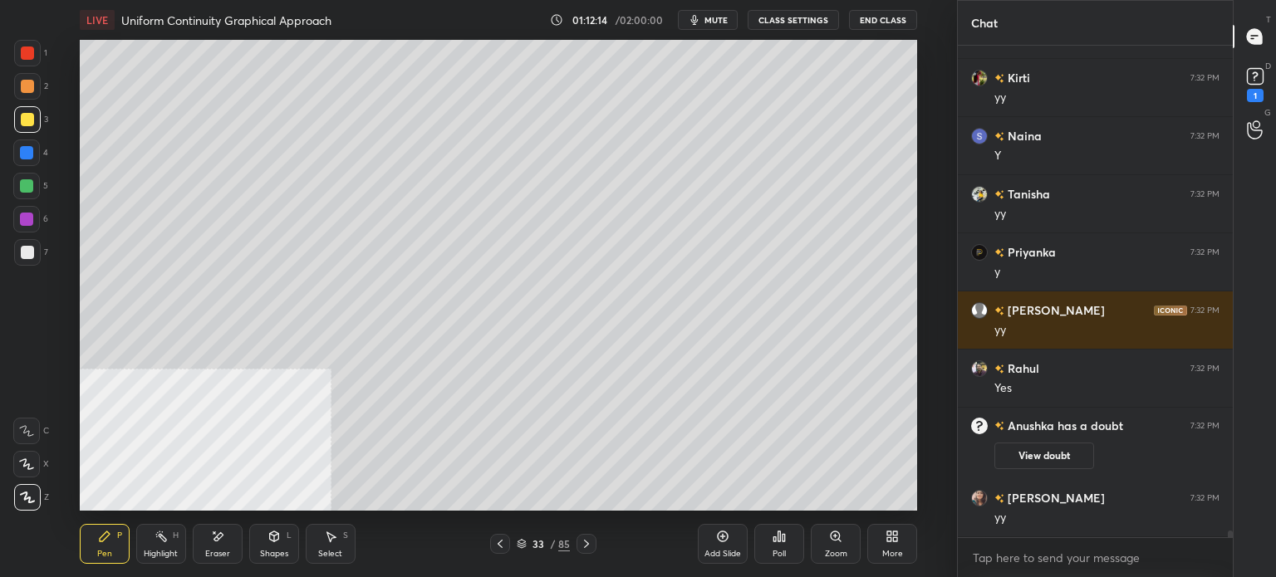
click at [277, 534] on icon at bounding box center [273, 535] width 9 height 2
click at [213, 537] on icon at bounding box center [217, 537] width 13 height 14
click at [109, 547] on div "Pen P" at bounding box center [105, 544] width 50 height 40
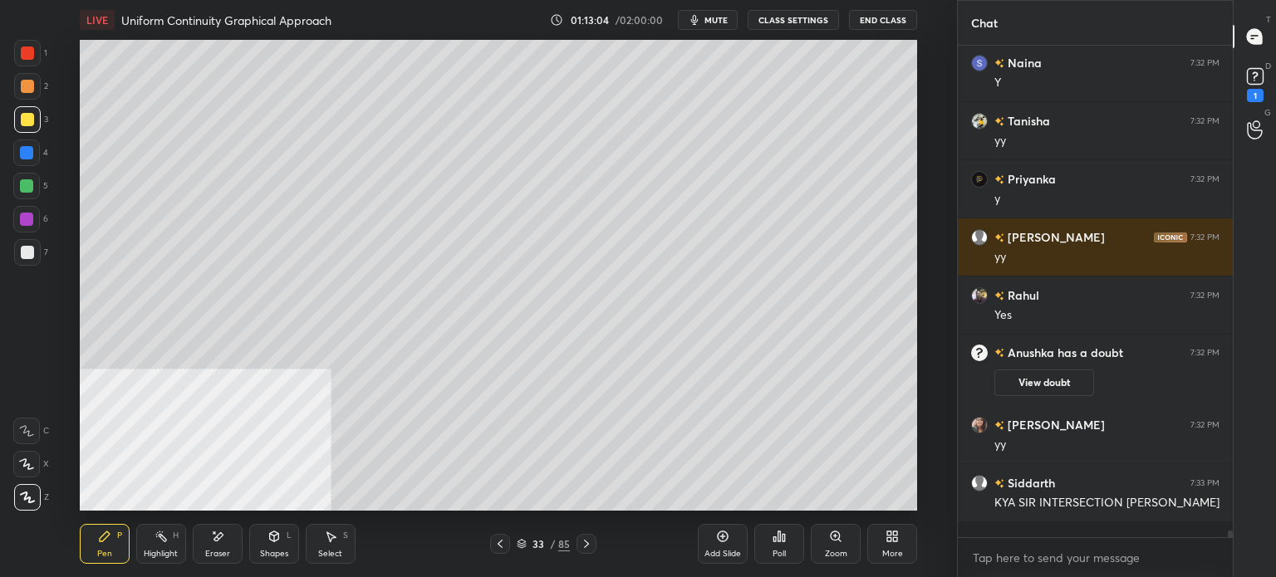
click at [1274, 96] on div "D Doubts (D) 1" at bounding box center [1255, 83] width 42 height 47
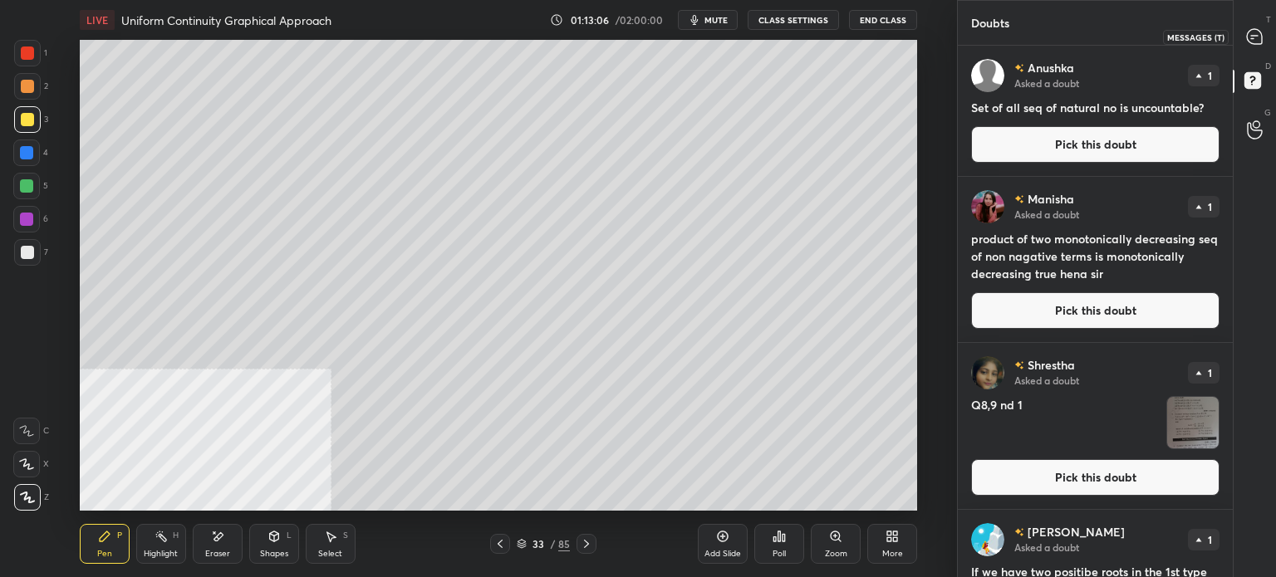
click at [1263, 43] on div at bounding box center [1255, 37] width 33 height 30
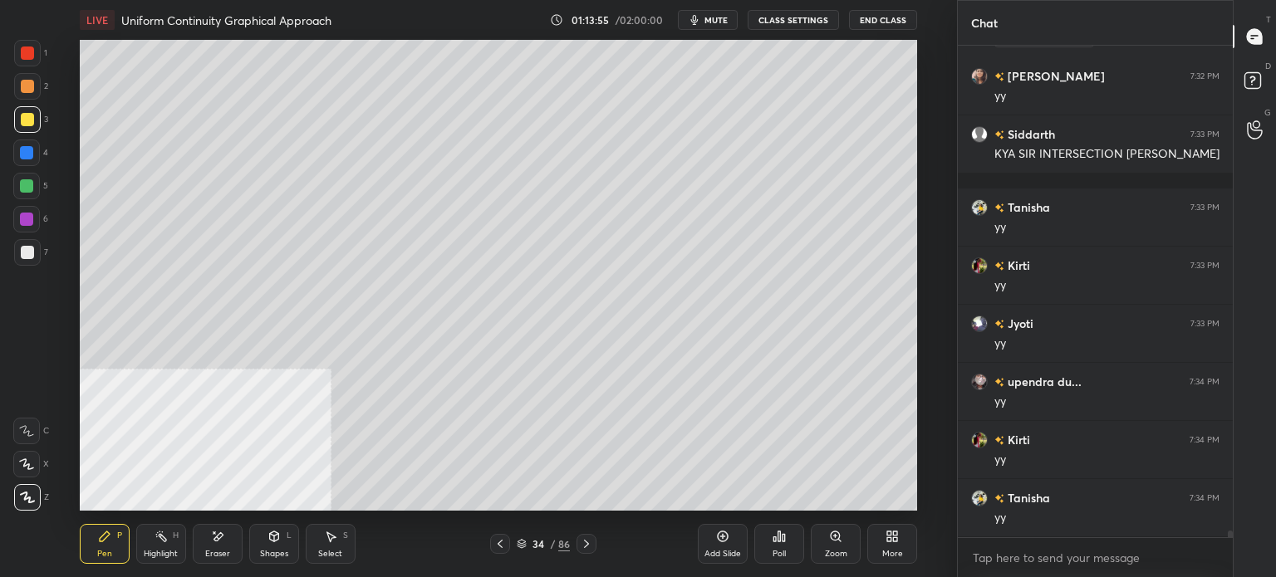
scroll to position [35770, 0]
click at [24, 85] on div at bounding box center [27, 86] width 13 height 13
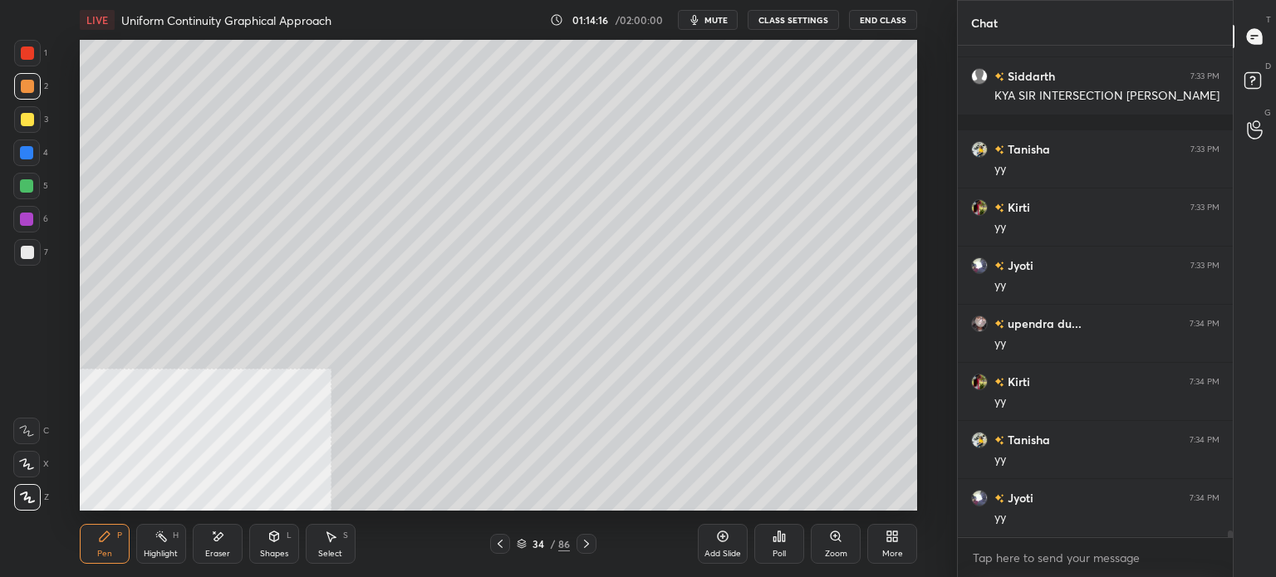
click at [728, 9] on div "LIVE Uniform Continuity Graphical Approach 01:14:16 / 02:00:00 mute CLASS SETTI…" at bounding box center [498, 20] width 837 height 40
click at [710, 23] on span "mute" at bounding box center [715, 20] width 23 height 12
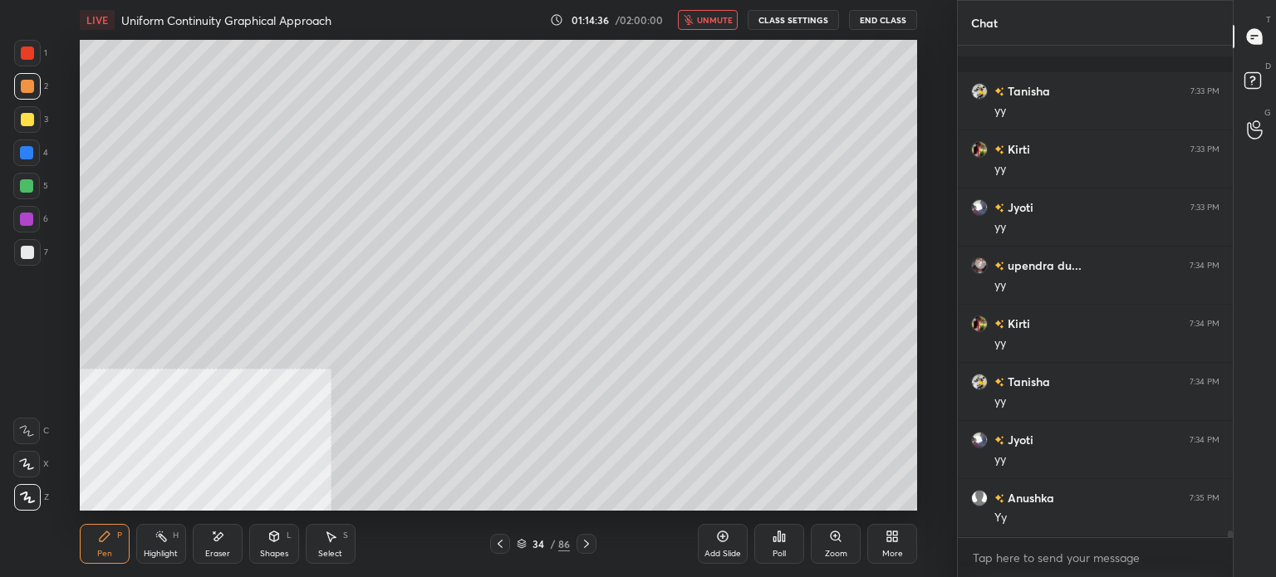
scroll to position [35886, 0]
click at [708, 19] on span "unmute" at bounding box center [715, 20] width 36 height 12
click at [24, 119] on div at bounding box center [27, 119] width 13 height 13
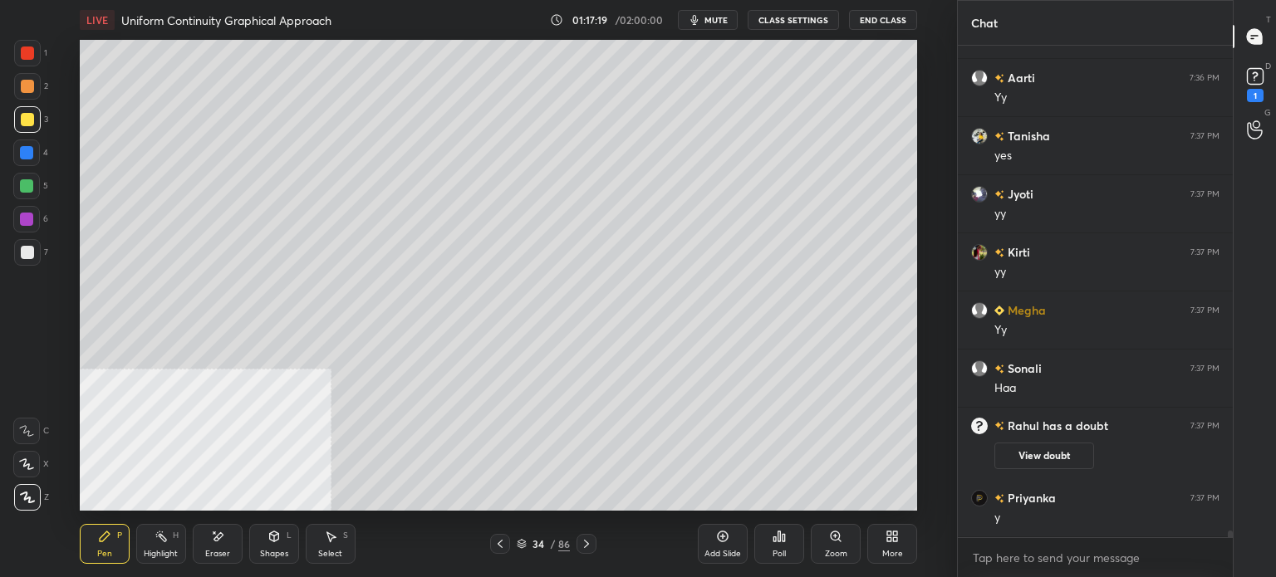
scroll to position [36951, 0]
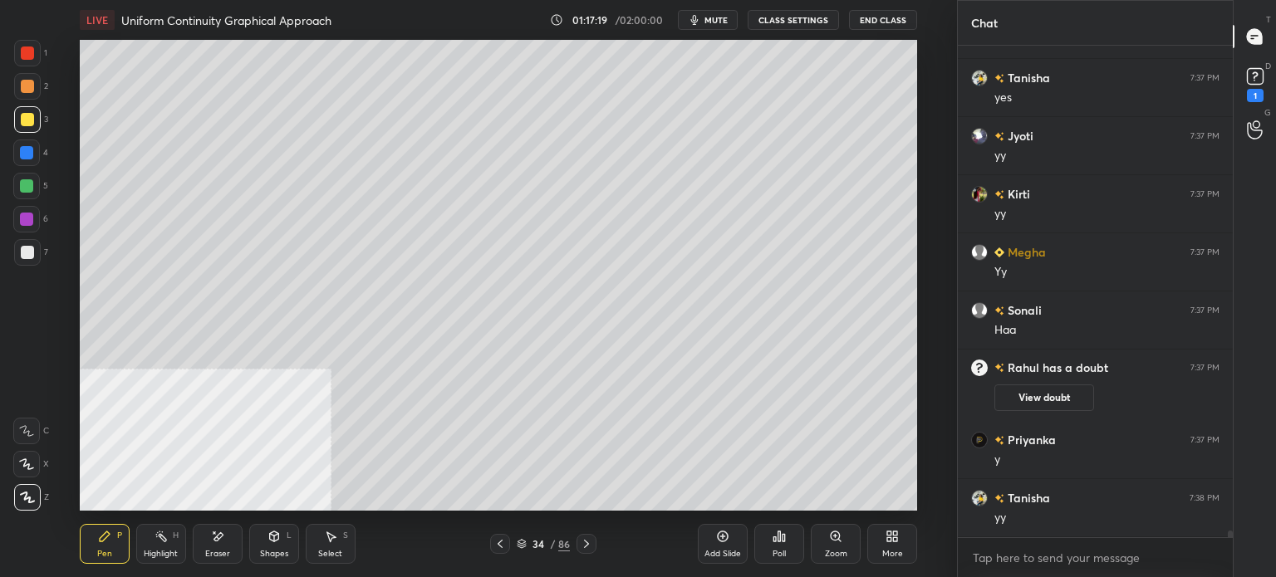
click at [1260, 76] on rect at bounding box center [1255, 77] width 16 height 16
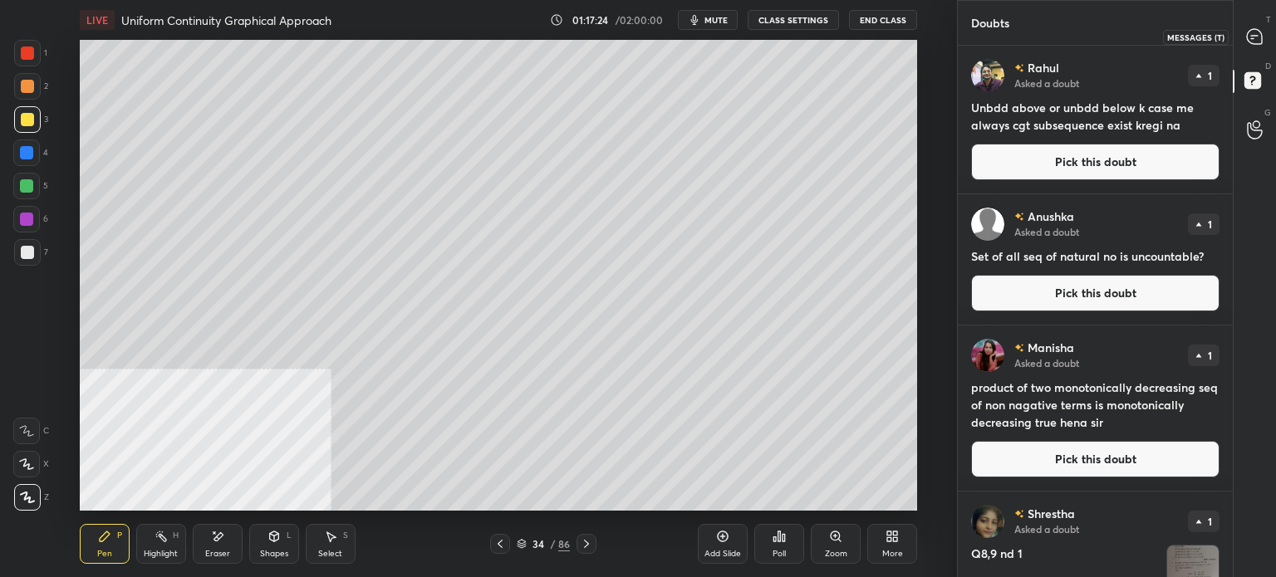
click at [1256, 42] on icon at bounding box center [1254, 36] width 15 height 15
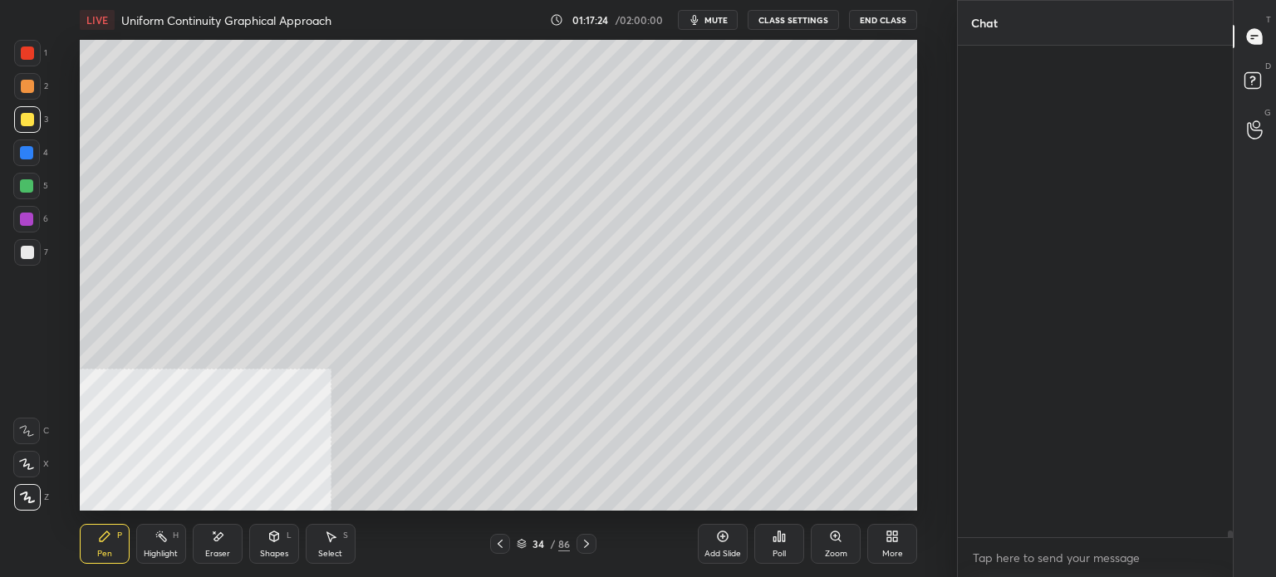
scroll to position [487, 270]
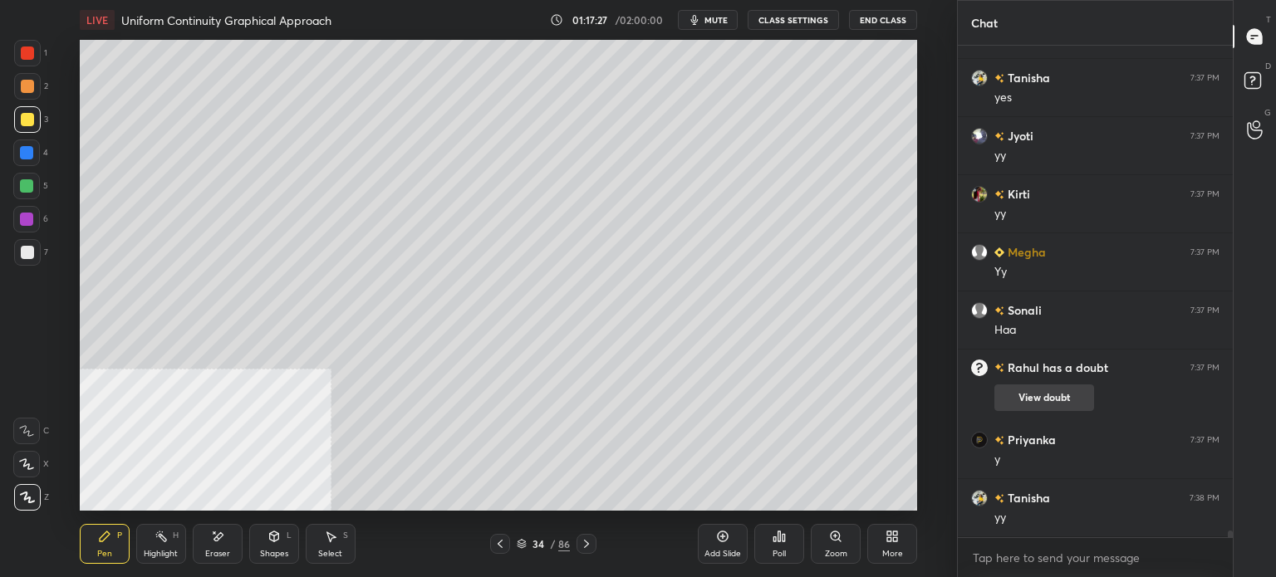
click at [1042, 403] on button "View doubt" at bounding box center [1044, 398] width 100 height 27
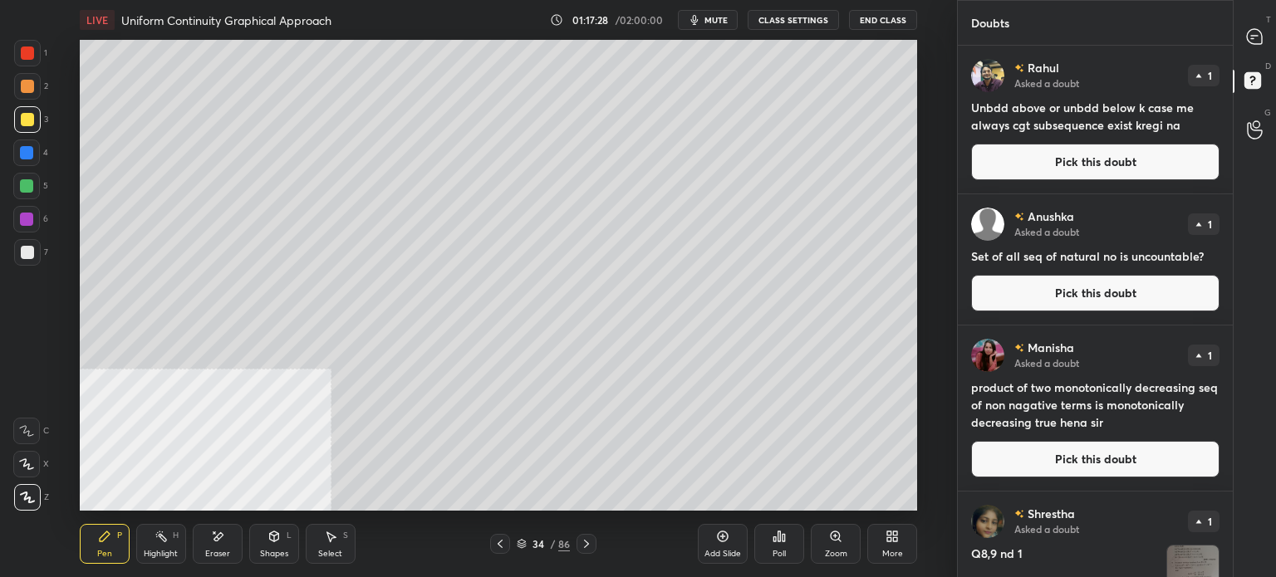
click at [1119, 156] on button "Pick this doubt" at bounding box center [1095, 162] width 248 height 37
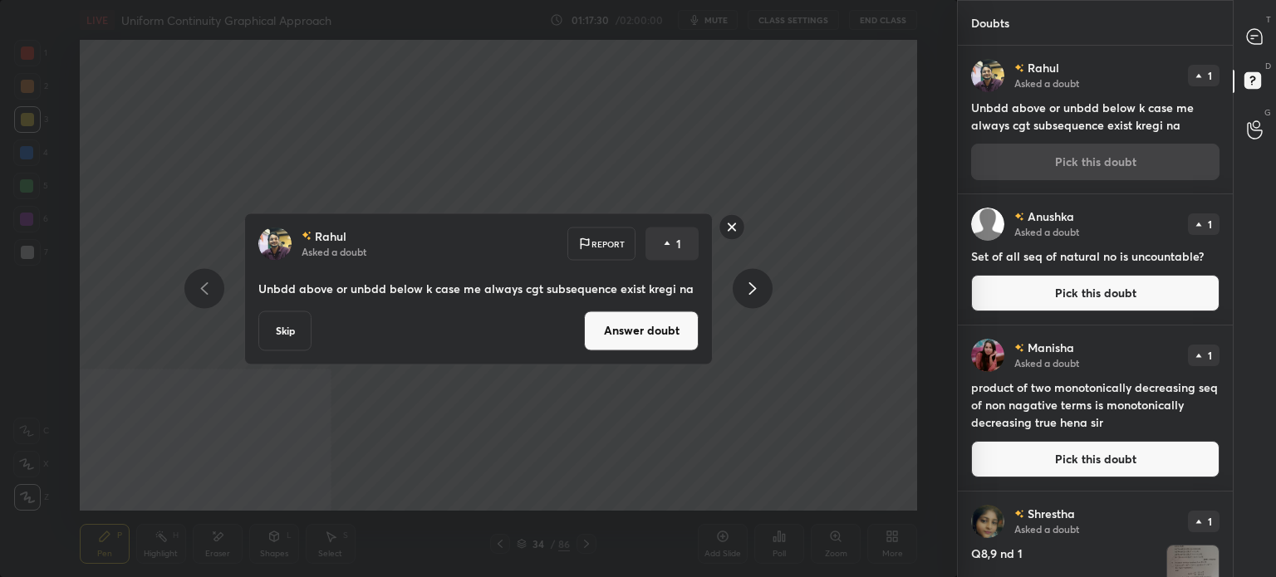
click at [660, 332] on button "Answer doubt" at bounding box center [641, 331] width 115 height 40
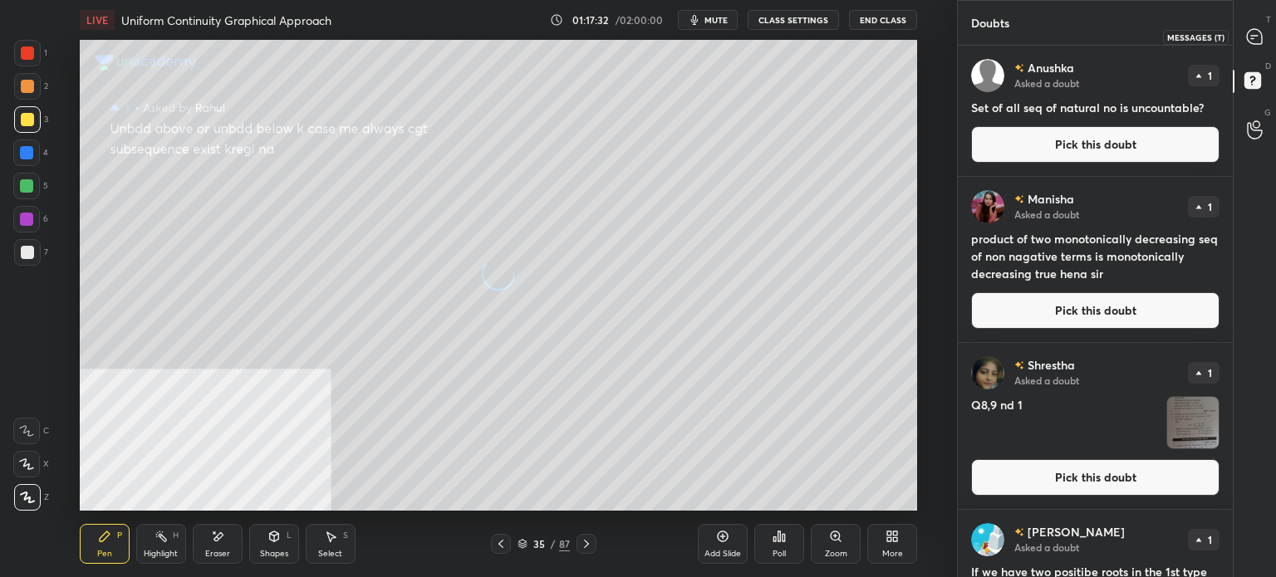
click at [1263, 34] on div at bounding box center [1255, 37] width 33 height 30
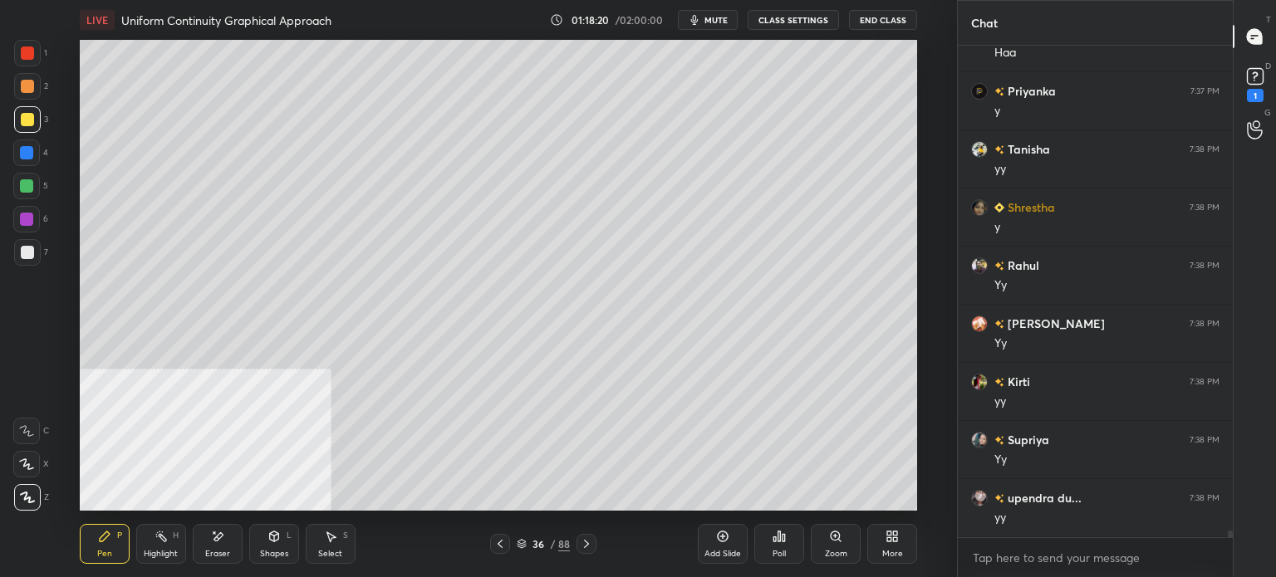
scroll to position [37665, 0]
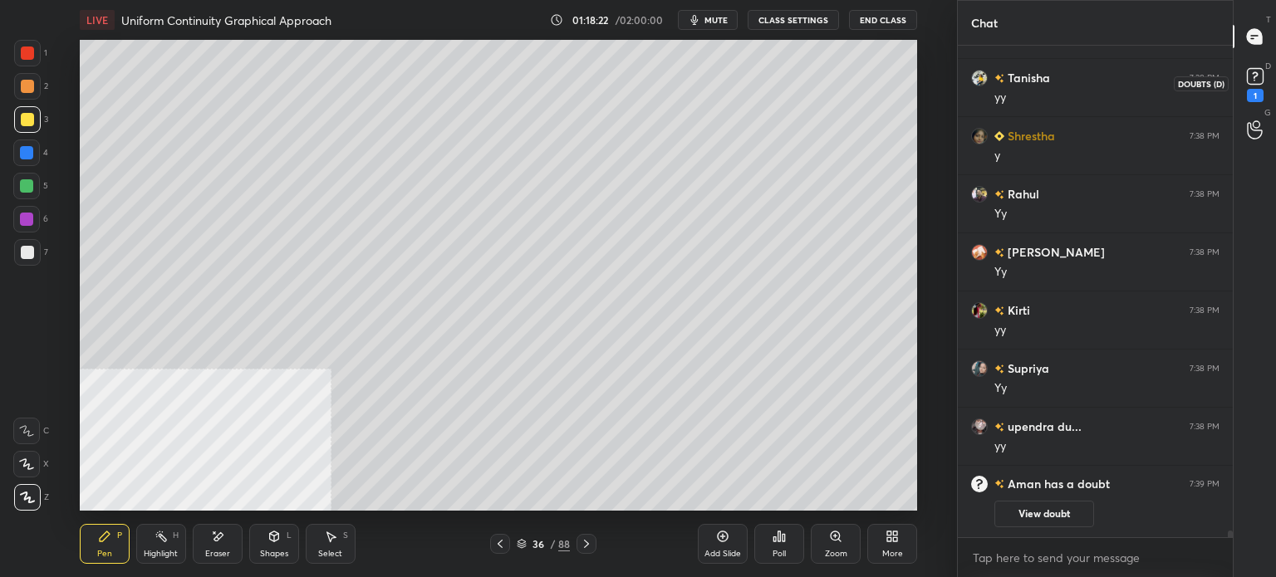
click at [1265, 87] on icon at bounding box center [1255, 76] width 25 height 25
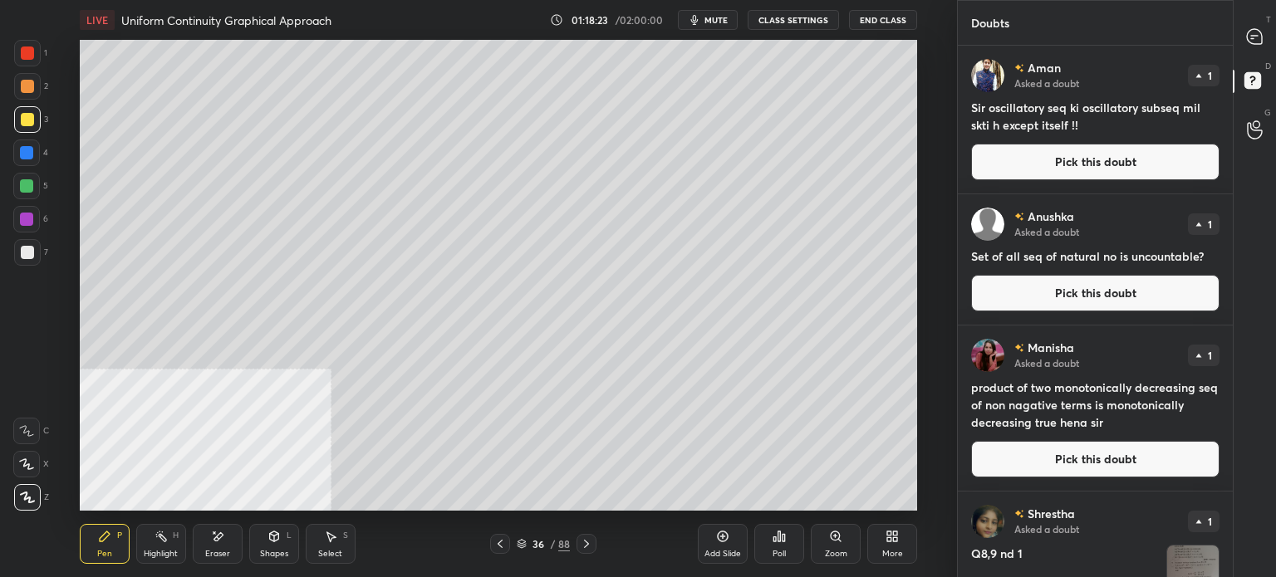
click at [1073, 165] on button "Pick this doubt" at bounding box center [1095, 162] width 248 height 37
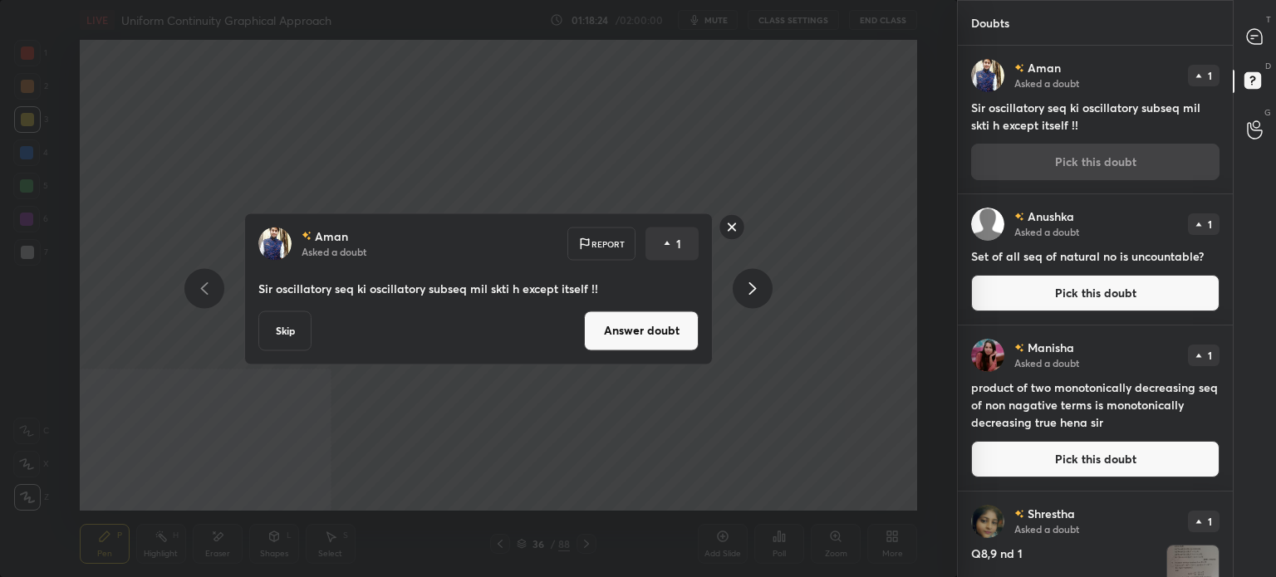
click at [679, 336] on button "Answer doubt" at bounding box center [641, 331] width 115 height 40
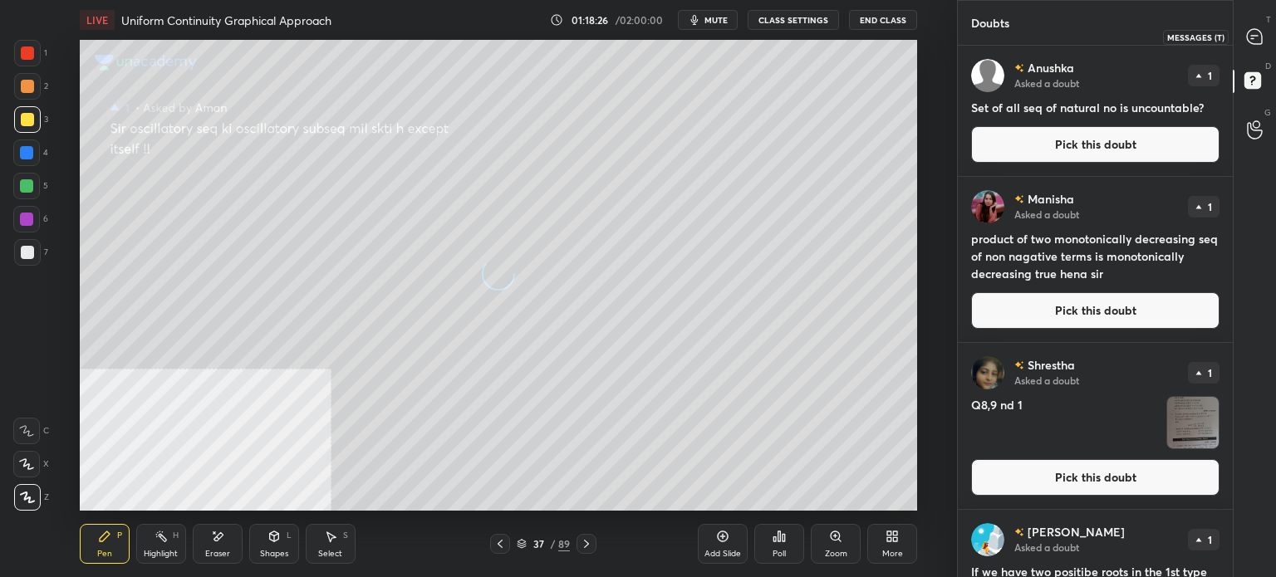
click at [1252, 43] on icon at bounding box center [1254, 36] width 15 height 15
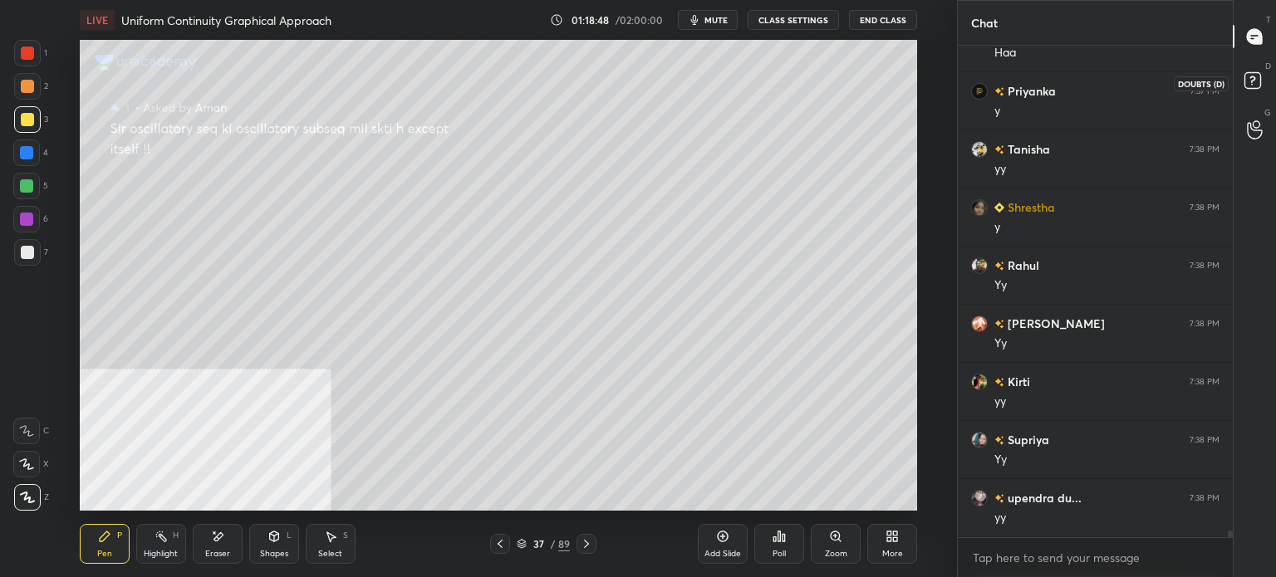
scroll to position [37353, 0]
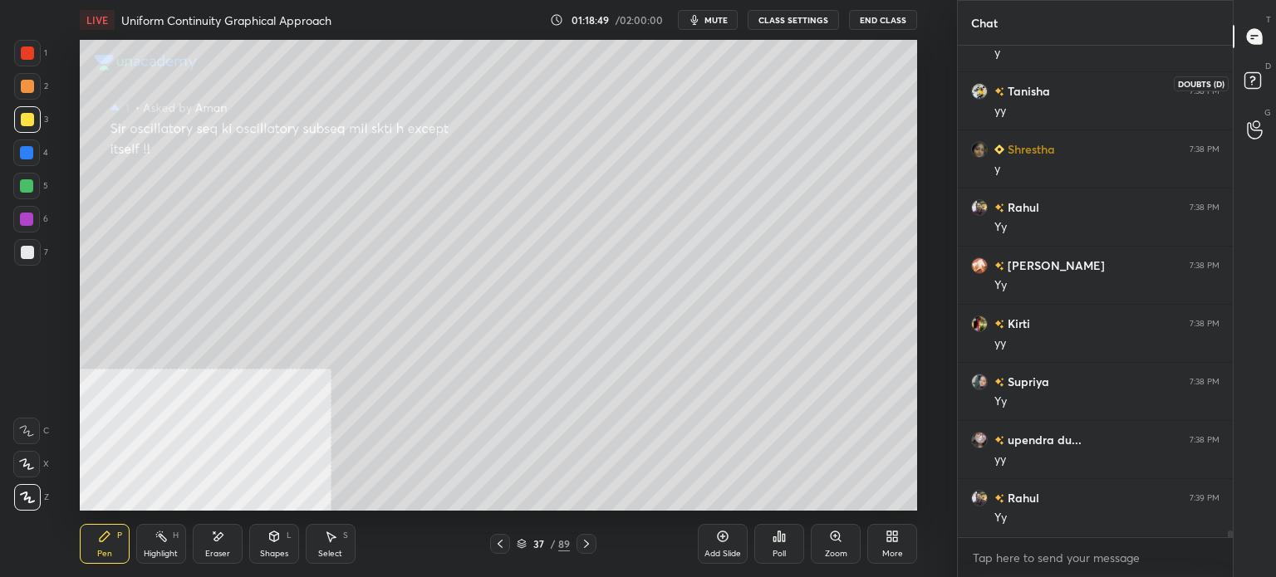
click at [1253, 90] on icon at bounding box center [1255, 83] width 30 height 30
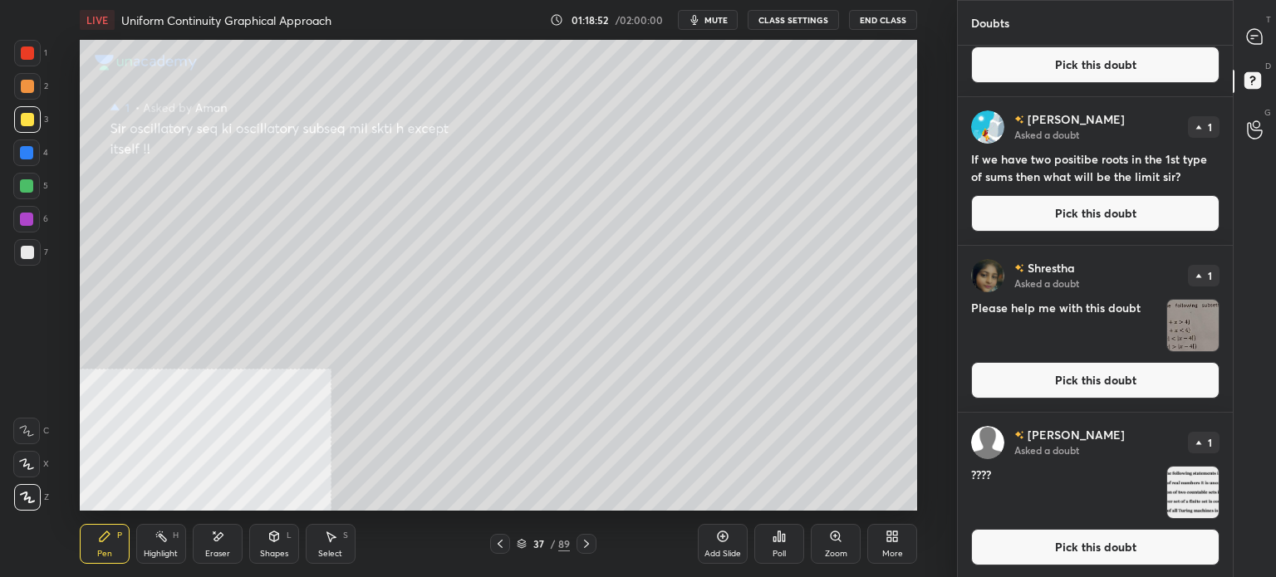
scroll to position [415, 0]
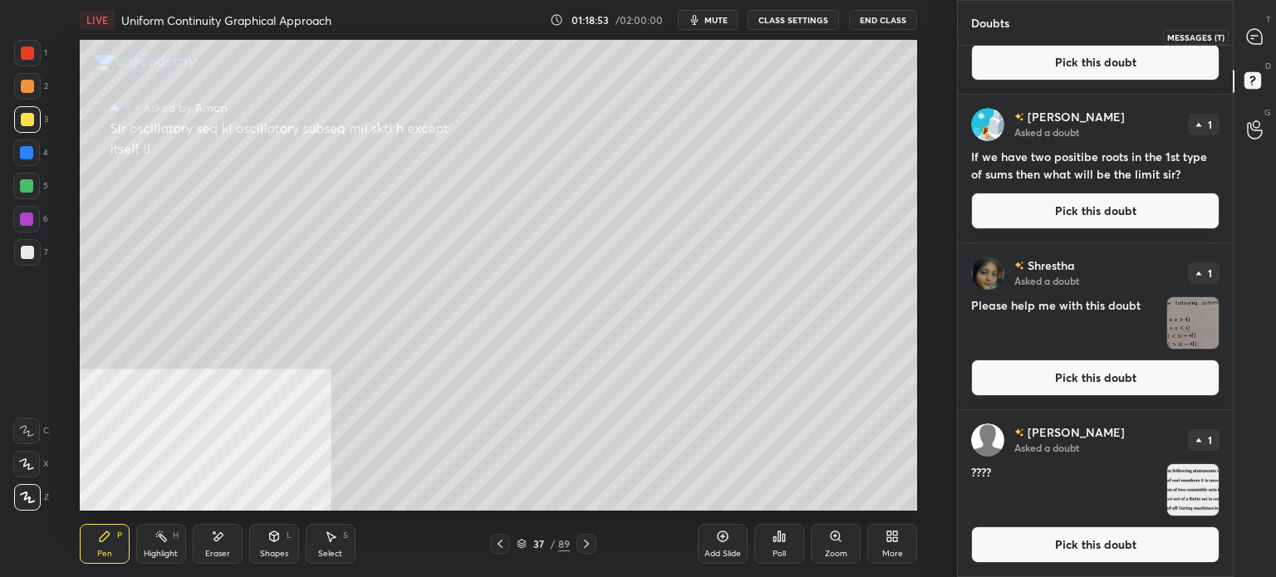
click at [1270, 22] on div at bounding box center [1255, 37] width 33 height 30
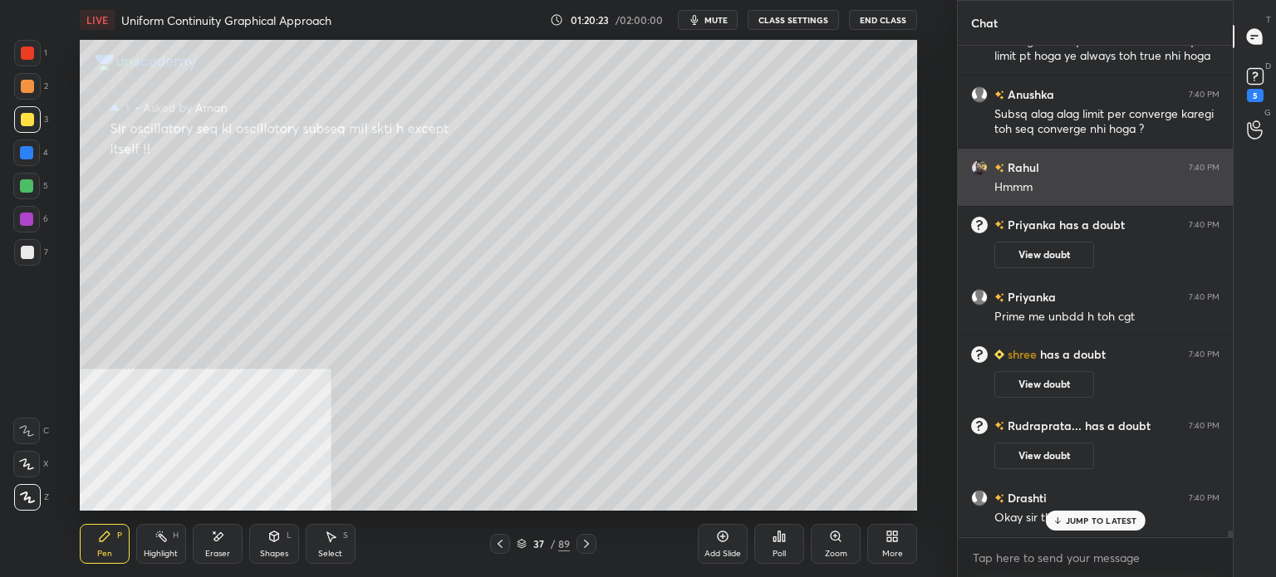
scroll to position [37853, 0]
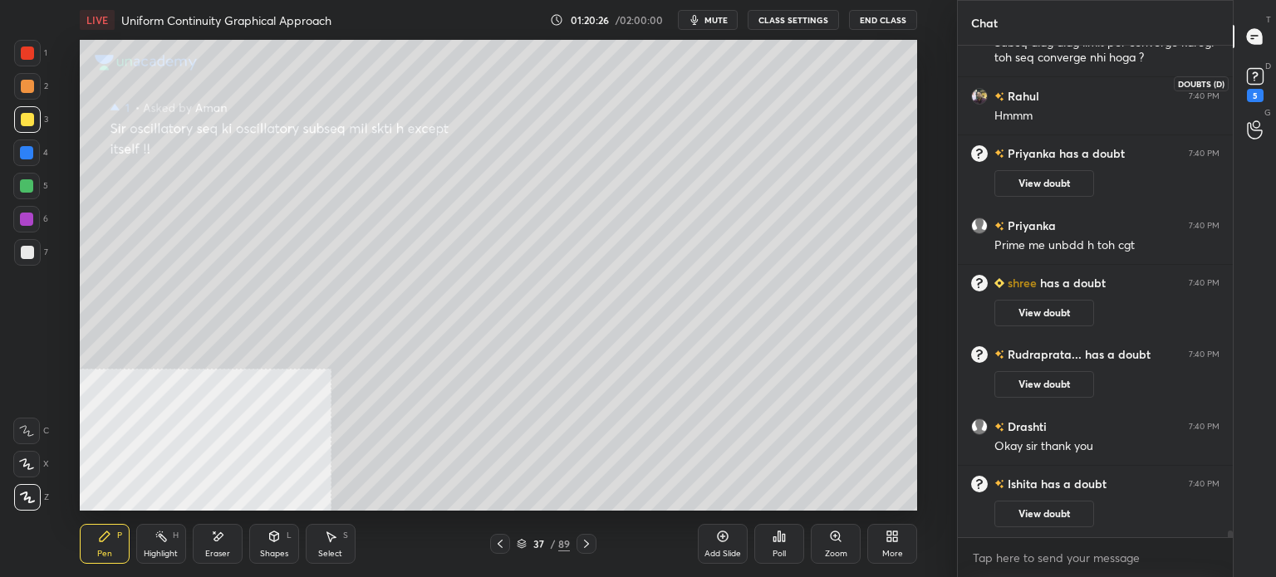
click at [1259, 79] on rect at bounding box center [1255, 77] width 16 height 16
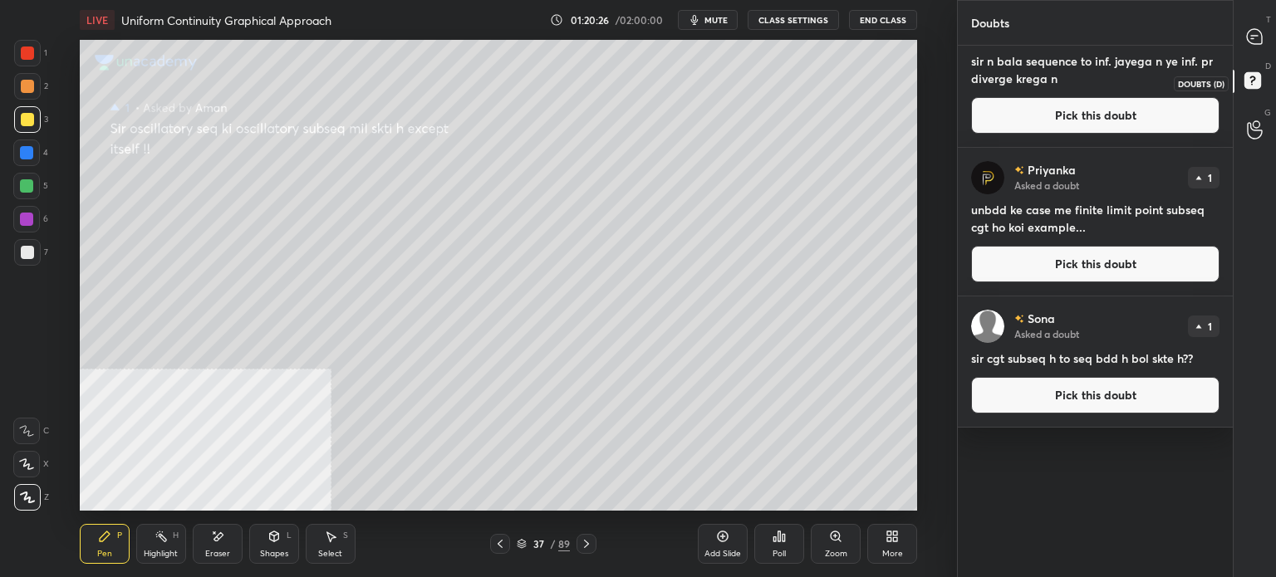
scroll to position [0, 0]
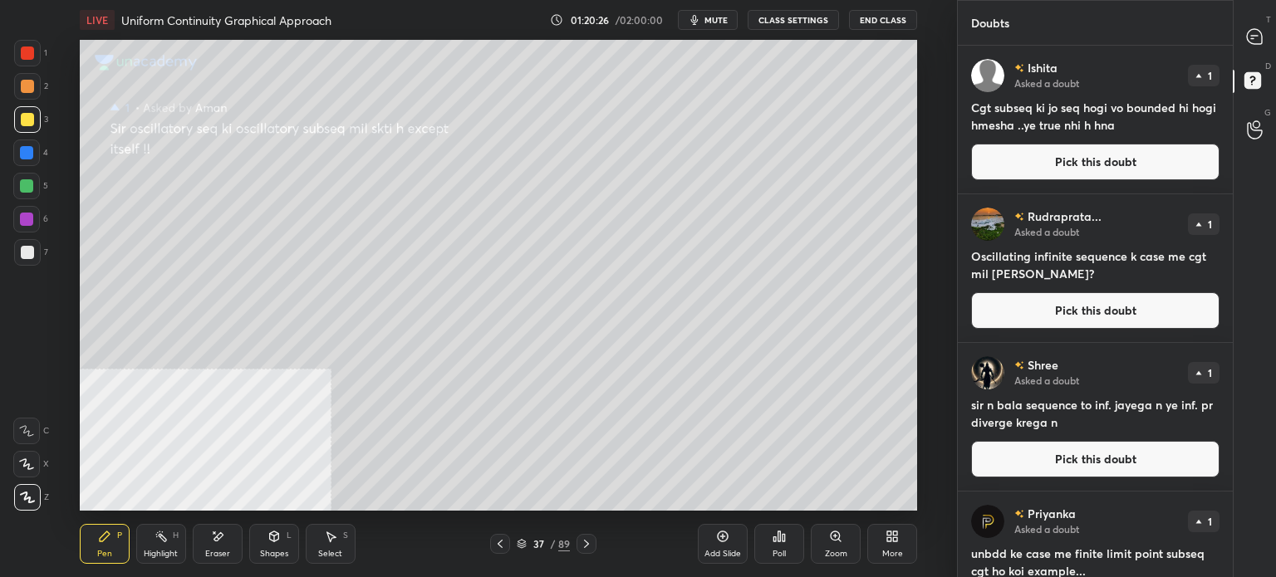
click at [1096, 154] on button "Pick this doubt" at bounding box center [1095, 162] width 248 height 37
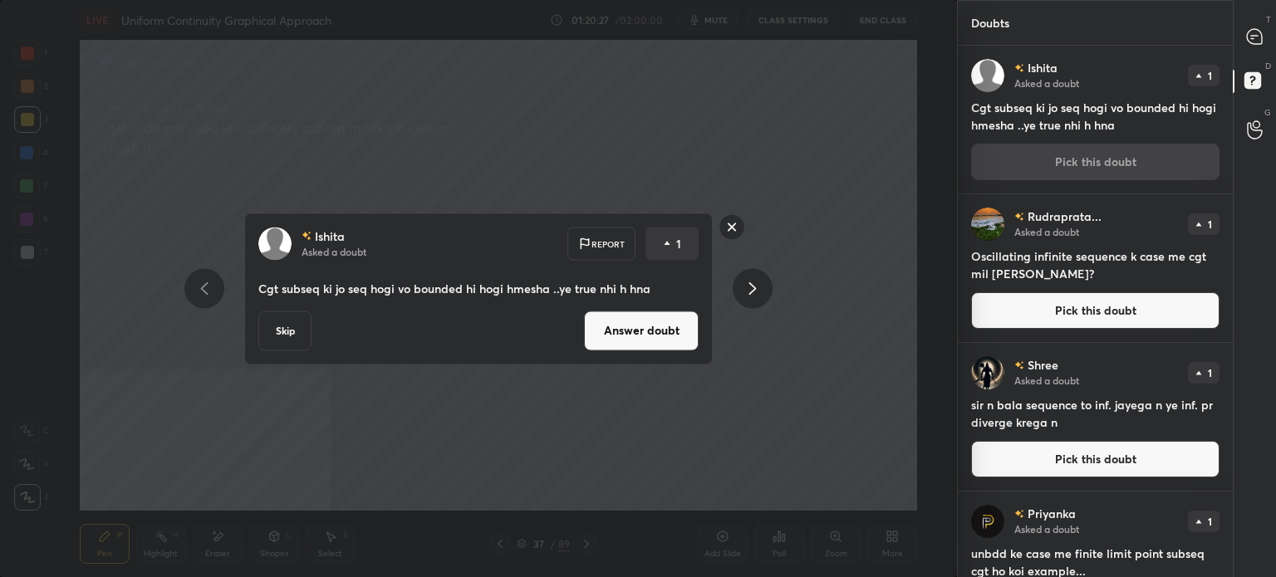
click at [650, 331] on button "Answer doubt" at bounding box center [641, 331] width 115 height 40
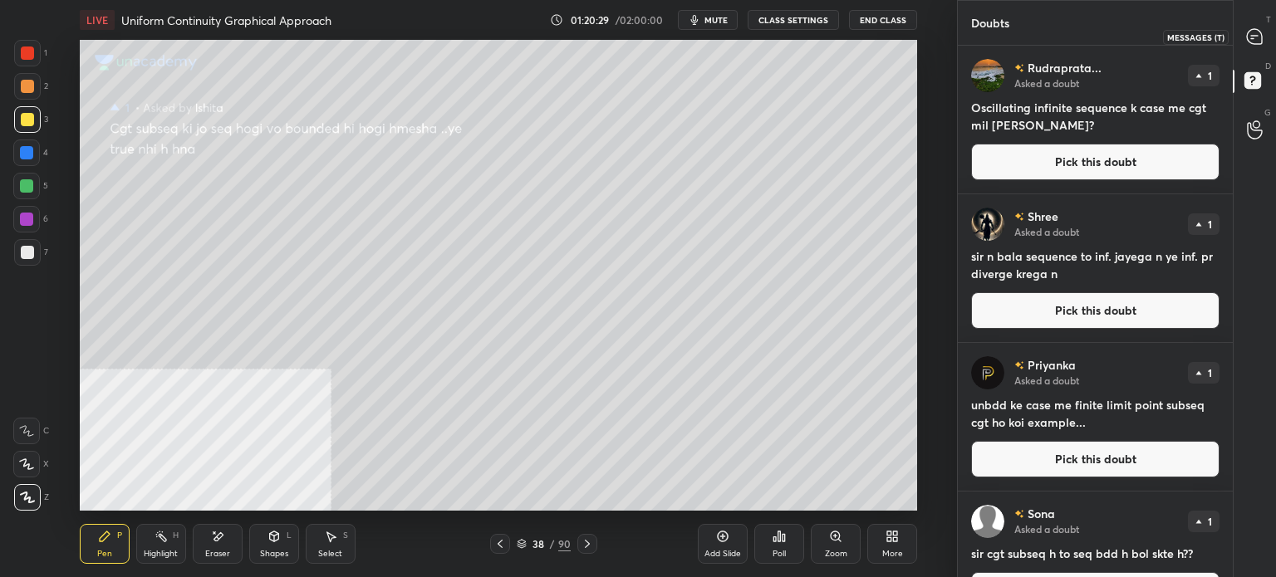
click at [1253, 42] on icon at bounding box center [1254, 36] width 15 height 15
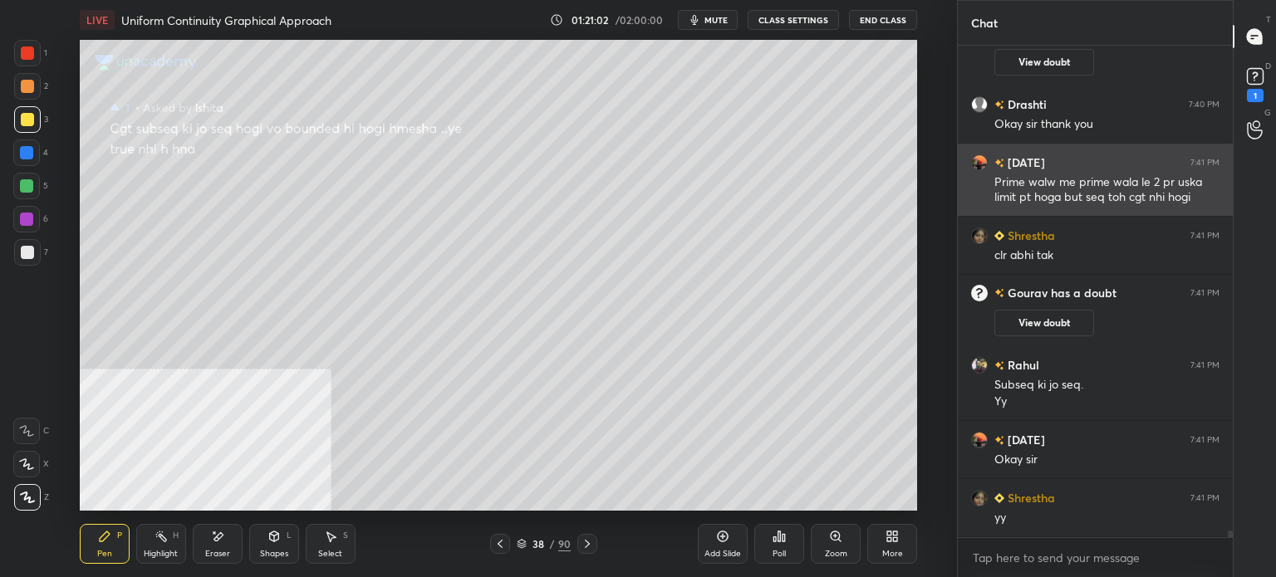
scroll to position [38184, 0]
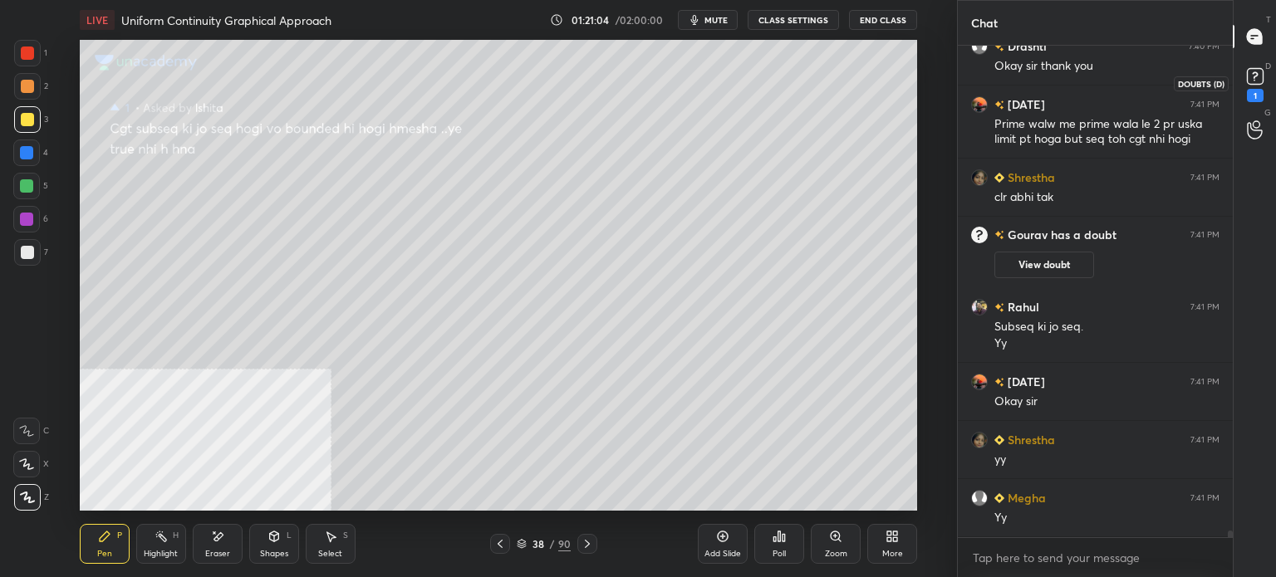
click at [1263, 76] on rect at bounding box center [1255, 77] width 16 height 16
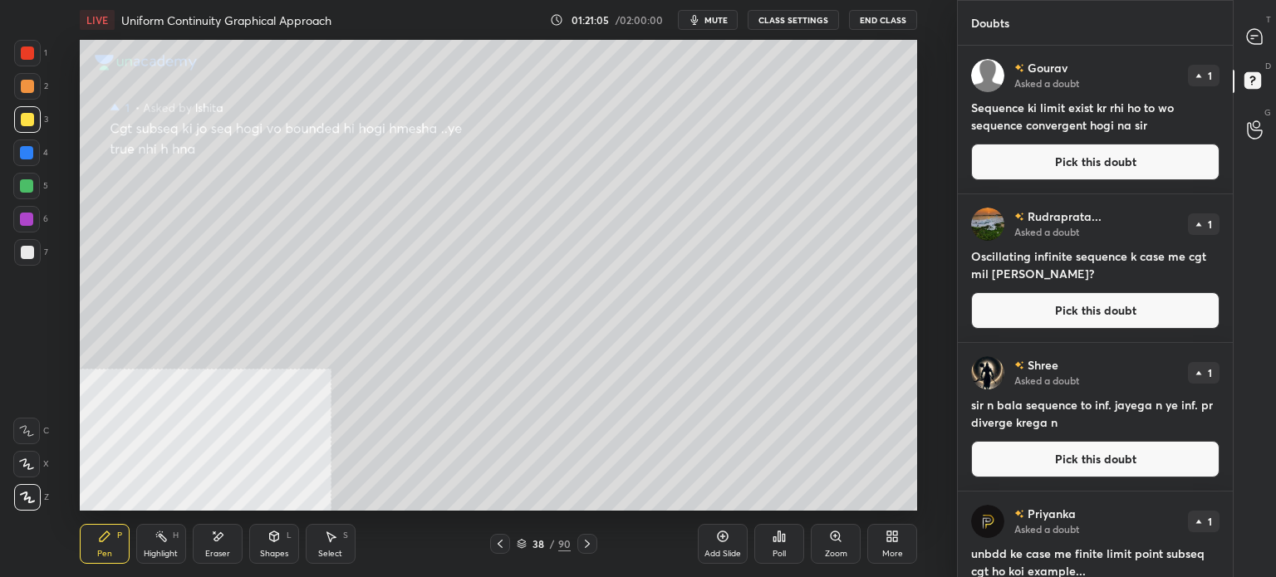
click at [1064, 165] on button "Pick this doubt" at bounding box center [1095, 162] width 248 height 37
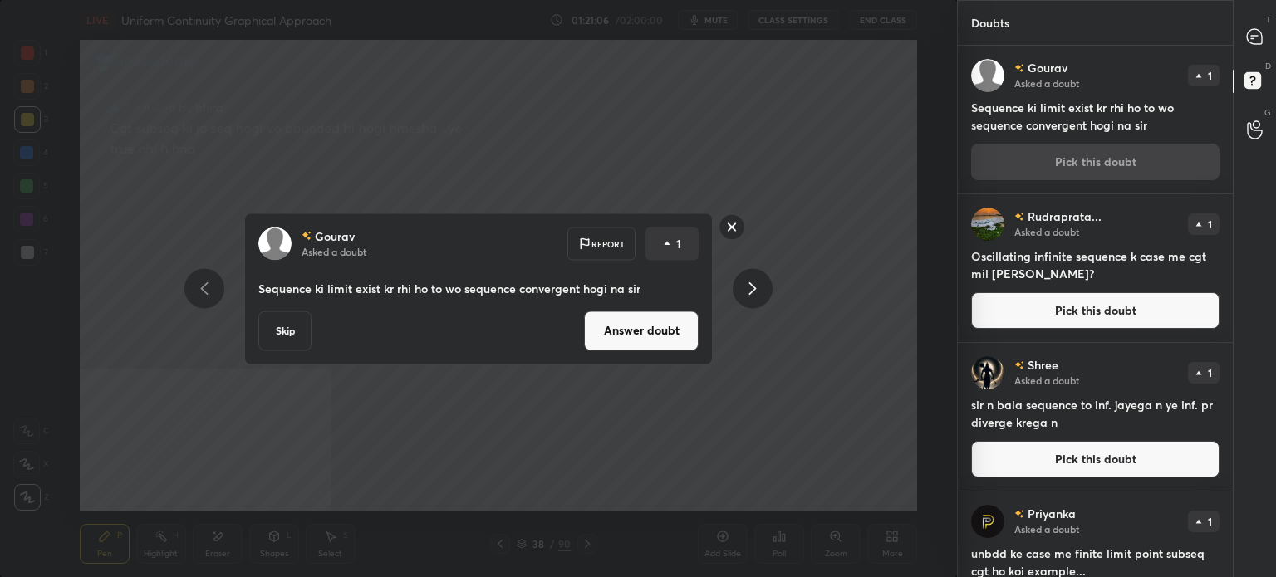
click at [658, 341] on button "Answer doubt" at bounding box center [641, 331] width 115 height 40
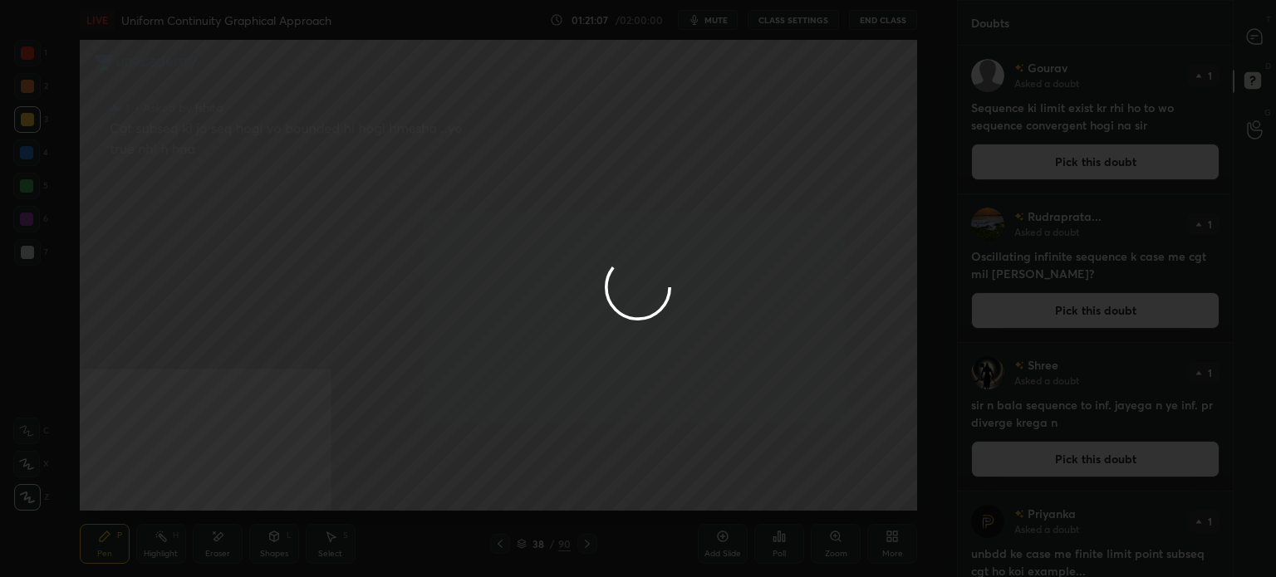
click at [1251, 42] on div at bounding box center [638, 288] width 1276 height 577
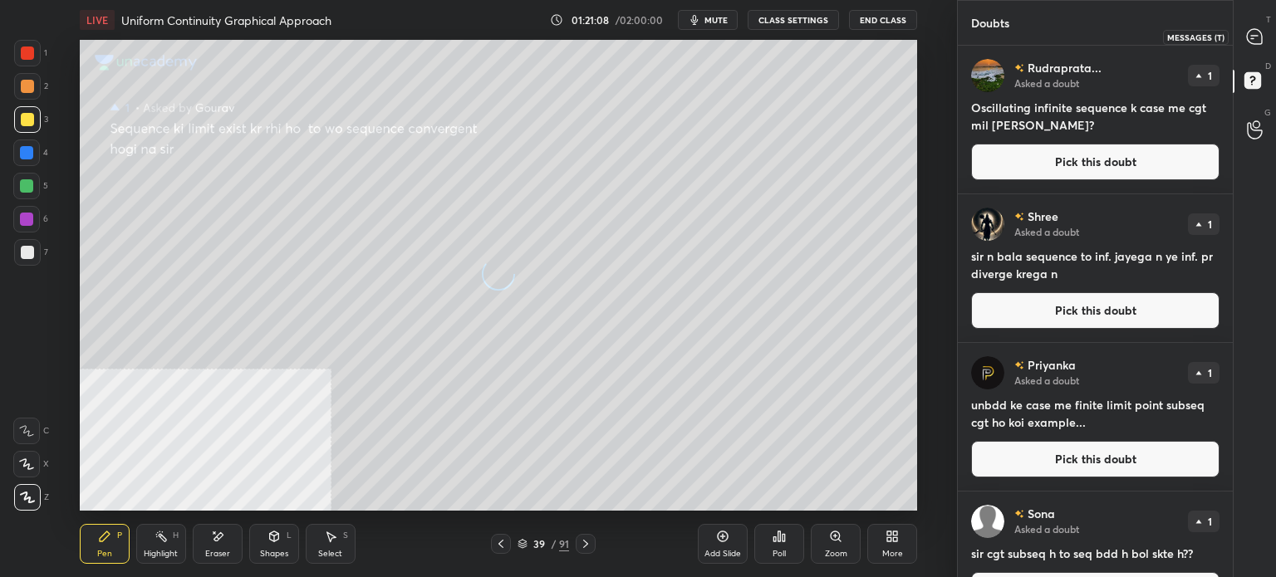
click at [1256, 34] on icon at bounding box center [1254, 36] width 15 height 15
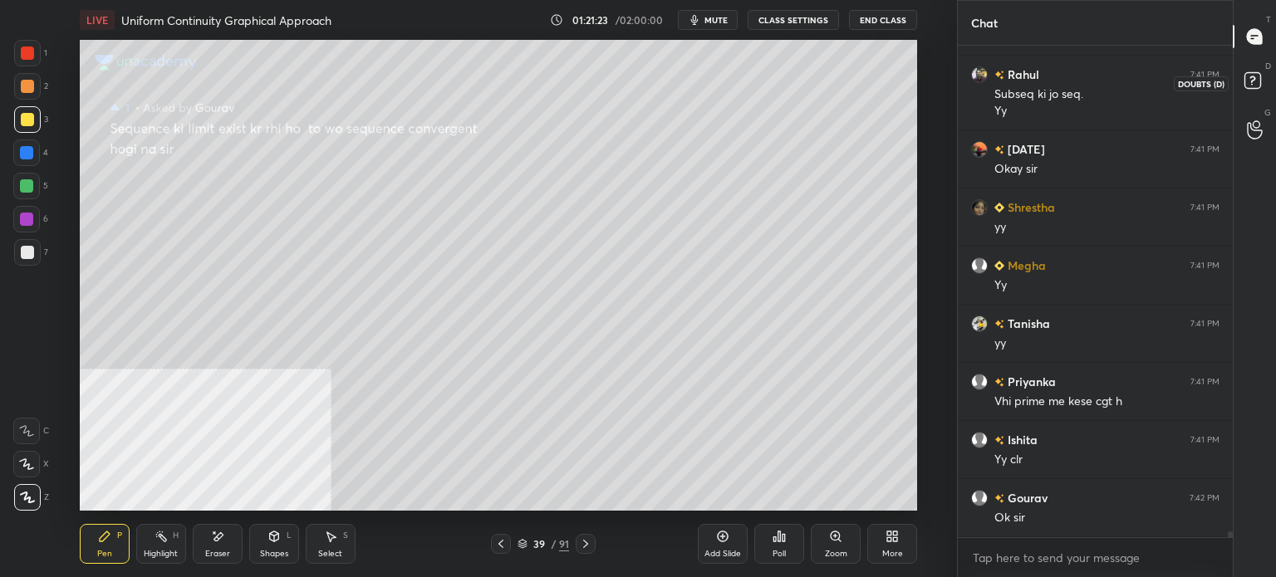
scroll to position [38768, 0]
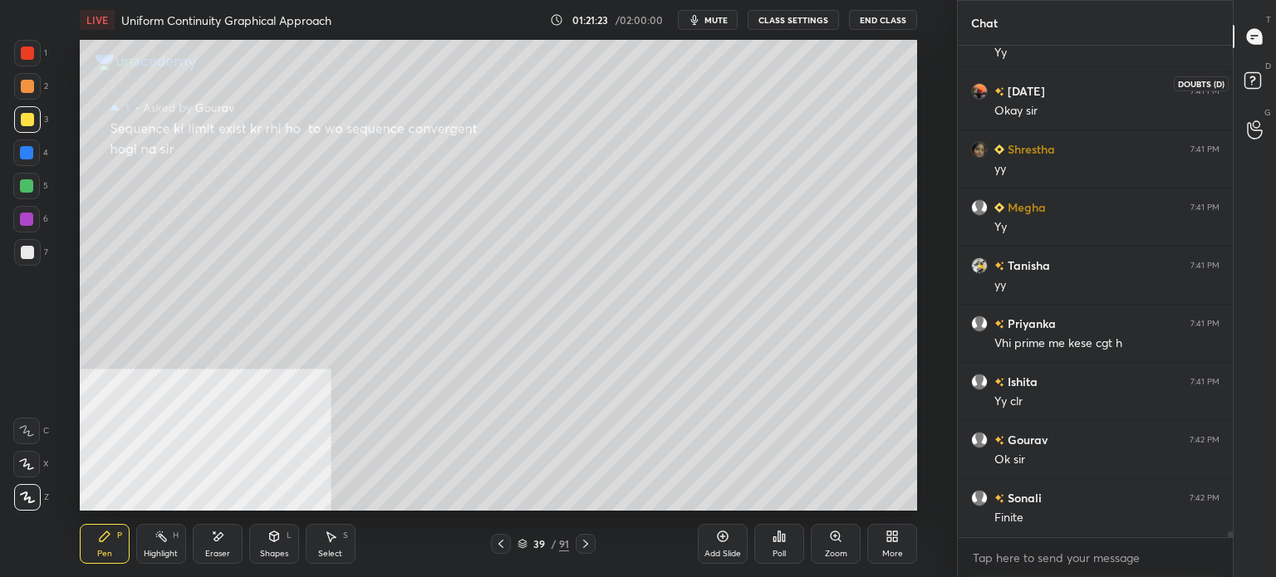
click at [1262, 81] on icon at bounding box center [1255, 83] width 30 height 30
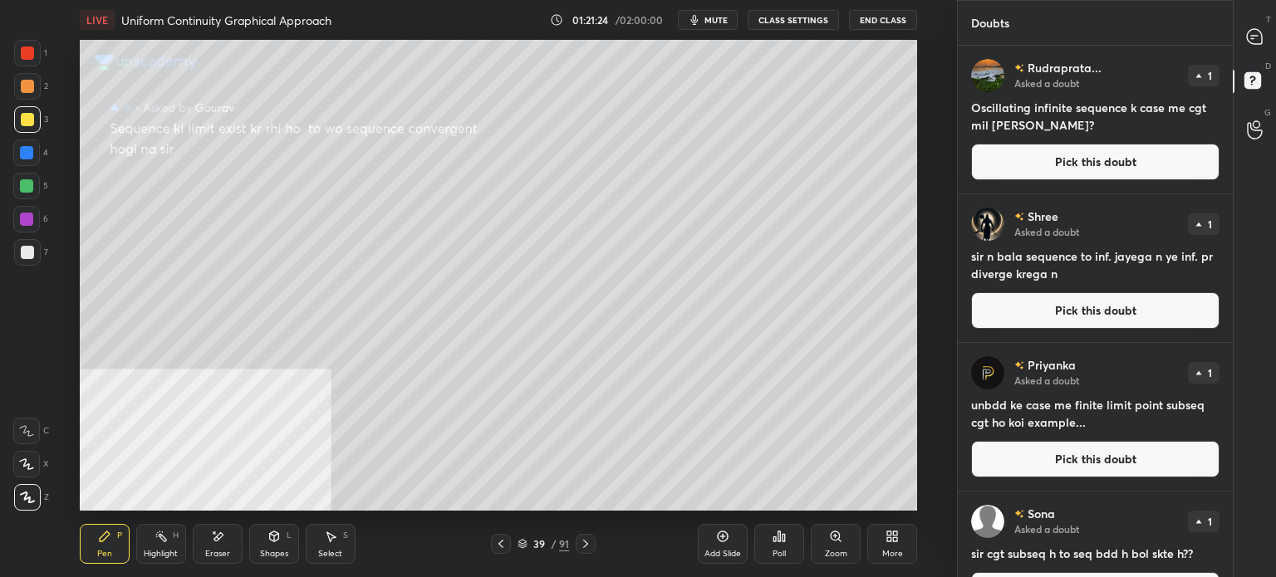
click at [1115, 165] on button "Pick this doubt" at bounding box center [1095, 162] width 248 height 37
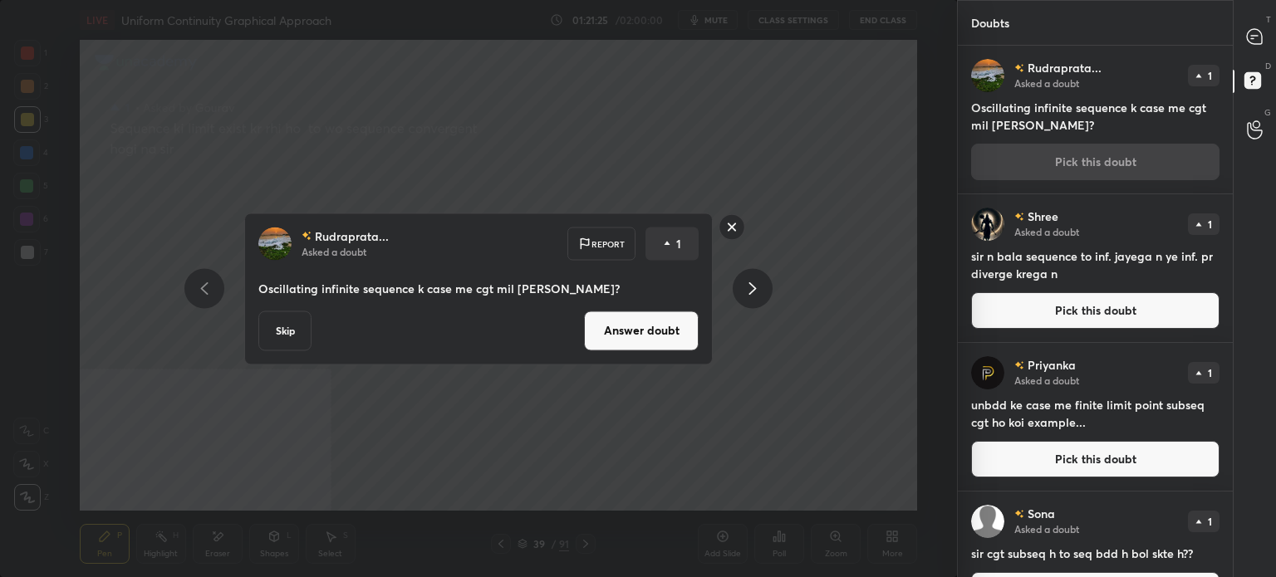
click at [678, 338] on button "Answer doubt" at bounding box center [641, 331] width 115 height 40
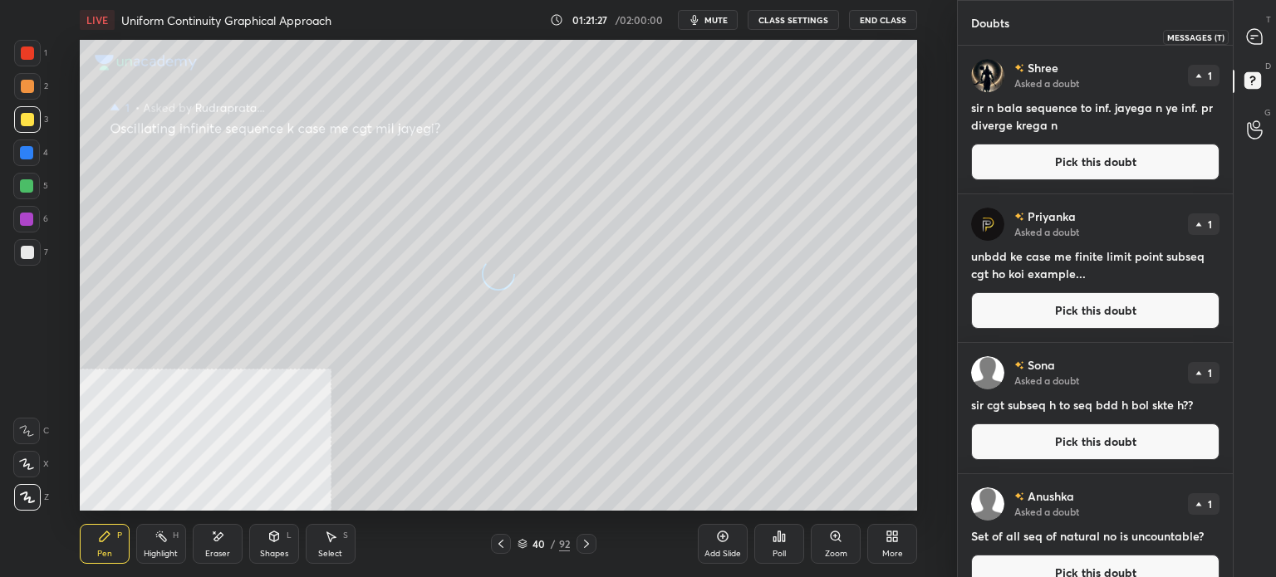
click at [1250, 42] on icon at bounding box center [1254, 36] width 15 height 15
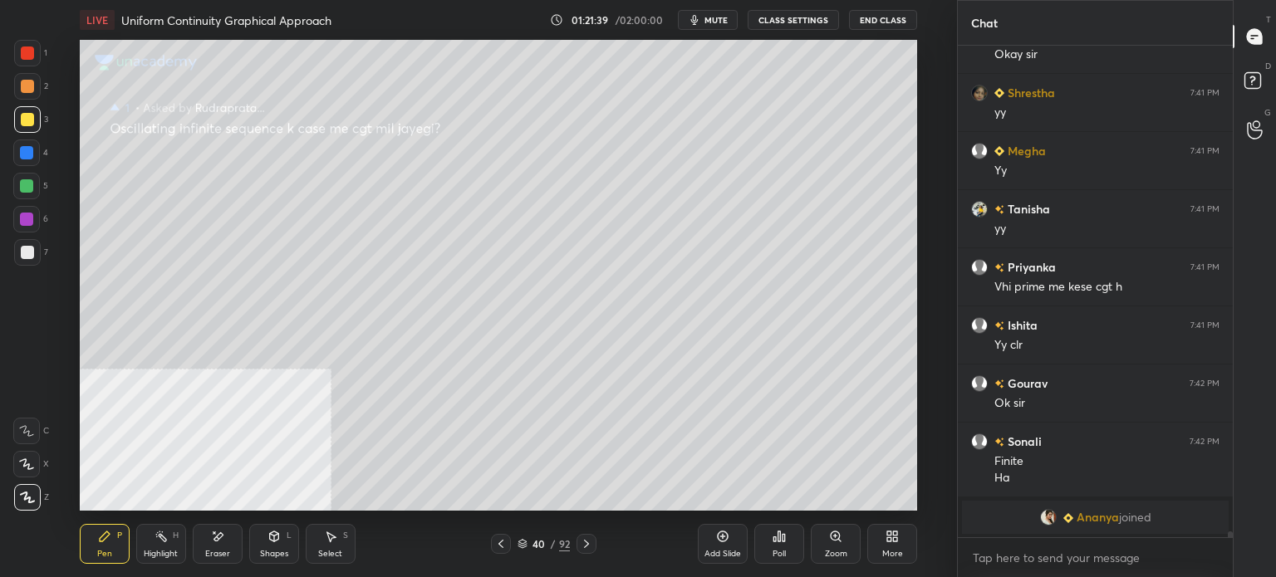
scroll to position [38280, 0]
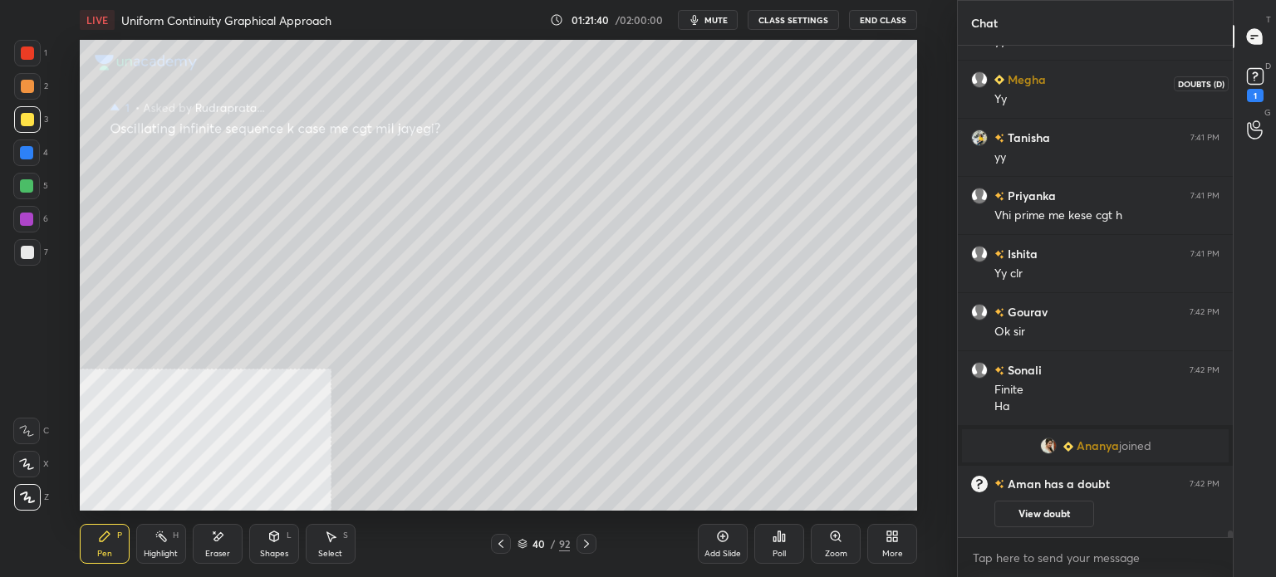
click at [1268, 71] on div "1" at bounding box center [1255, 83] width 33 height 30
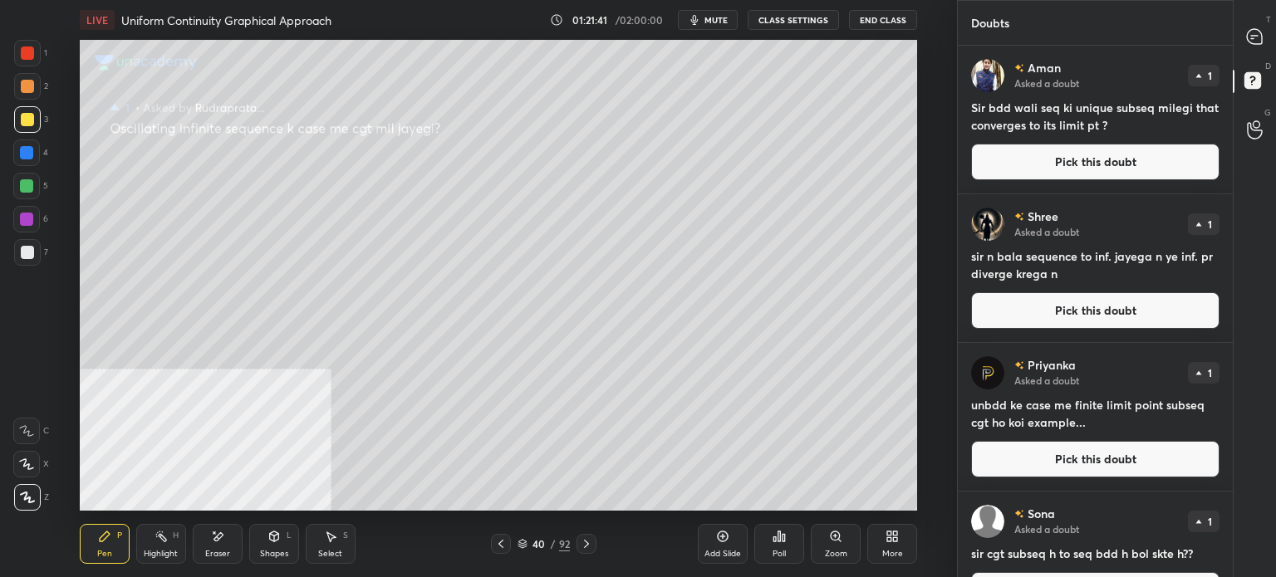
click at [1085, 165] on button "Pick this doubt" at bounding box center [1095, 162] width 248 height 37
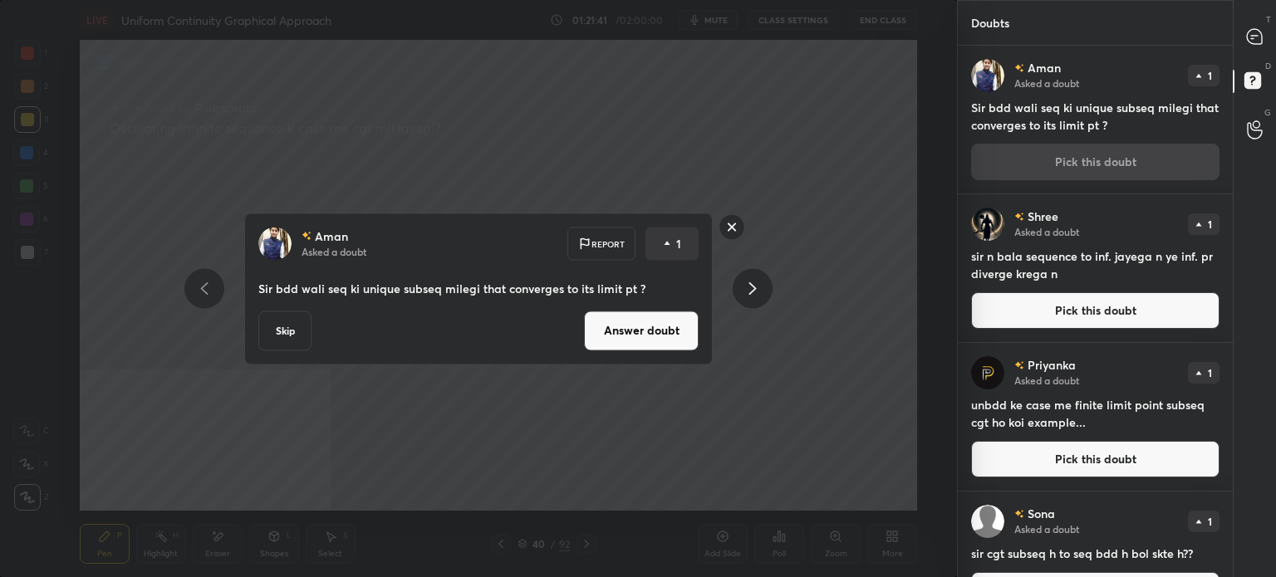
click at [640, 336] on button "Answer doubt" at bounding box center [641, 331] width 115 height 40
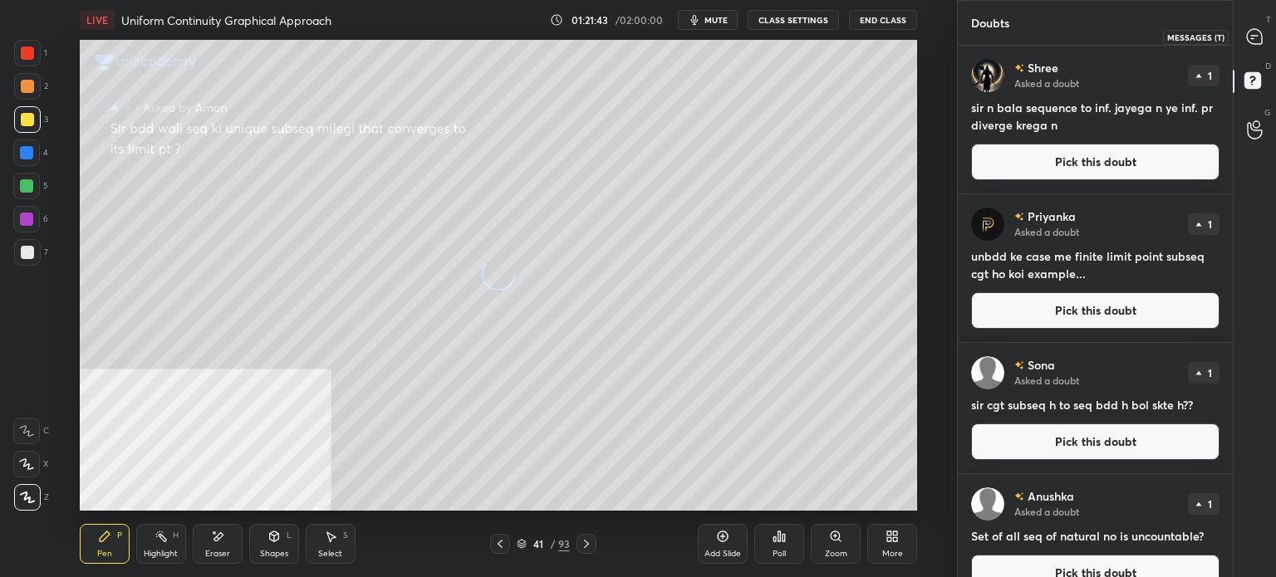
click at [1253, 38] on icon at bounding box center [1252, 38] width 2 height 0
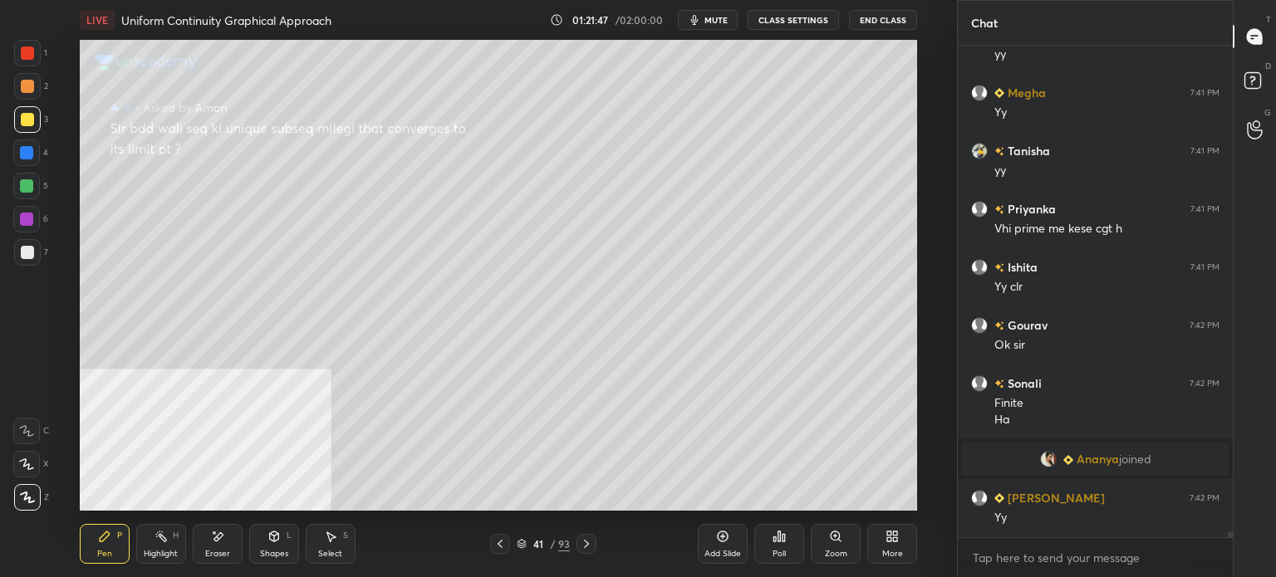
scroll to position [38612, 0]
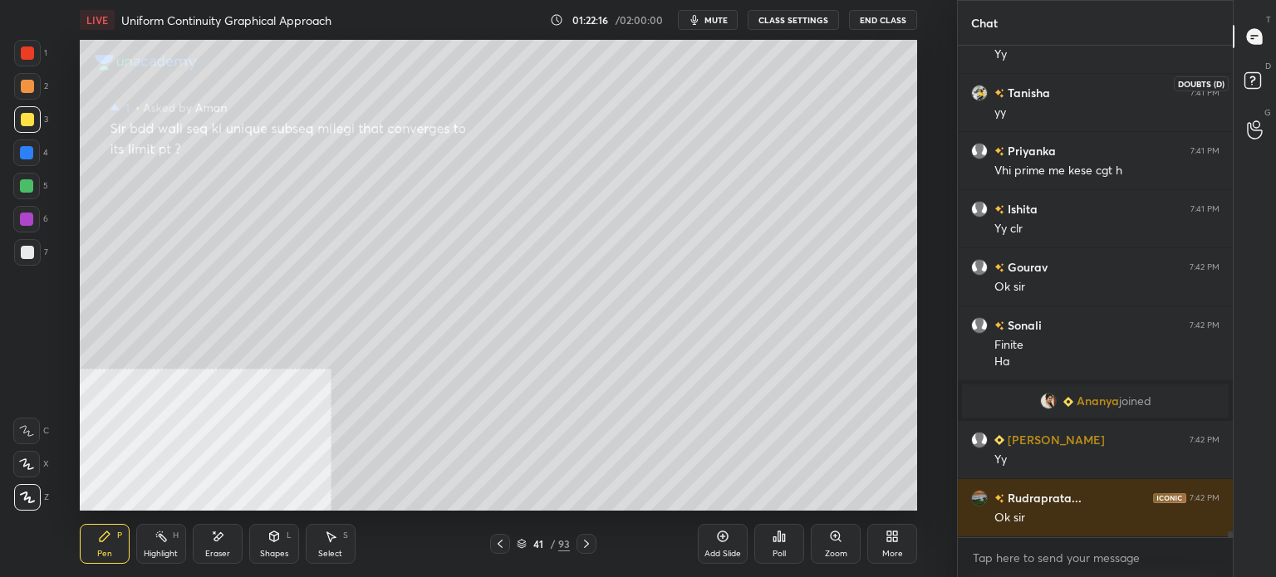
click at [1250, 81] on icon at bounding box center [1252, 79] width 6 height 7
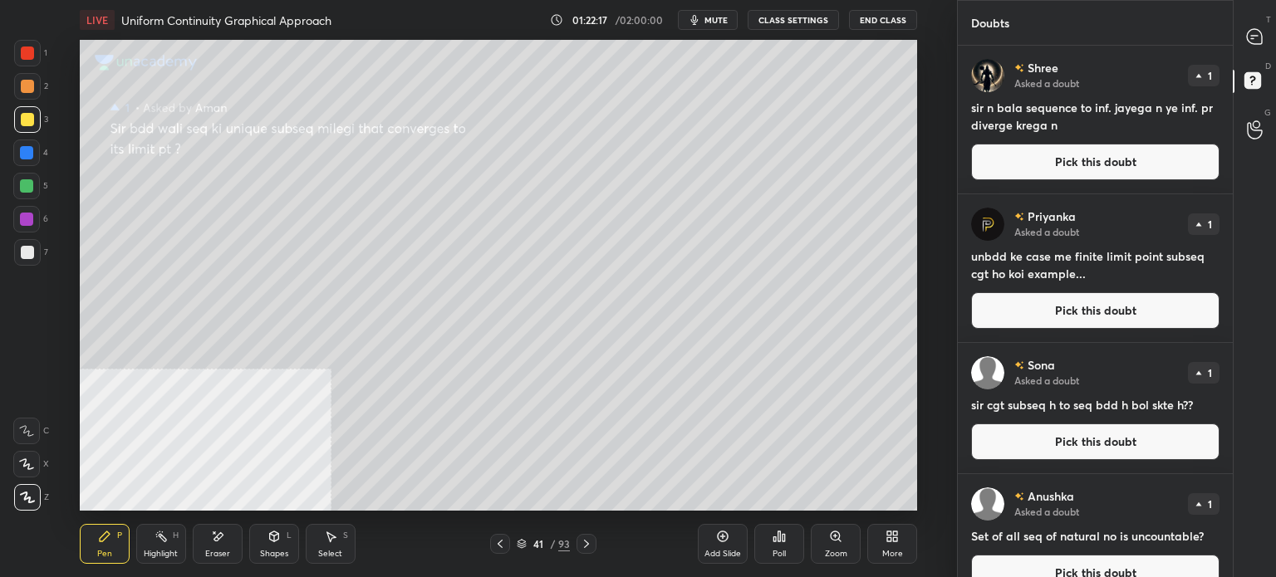
click at [1027, 162] on button "Pick this doubt" at bounding box center [1095, 162] width 248 height 37
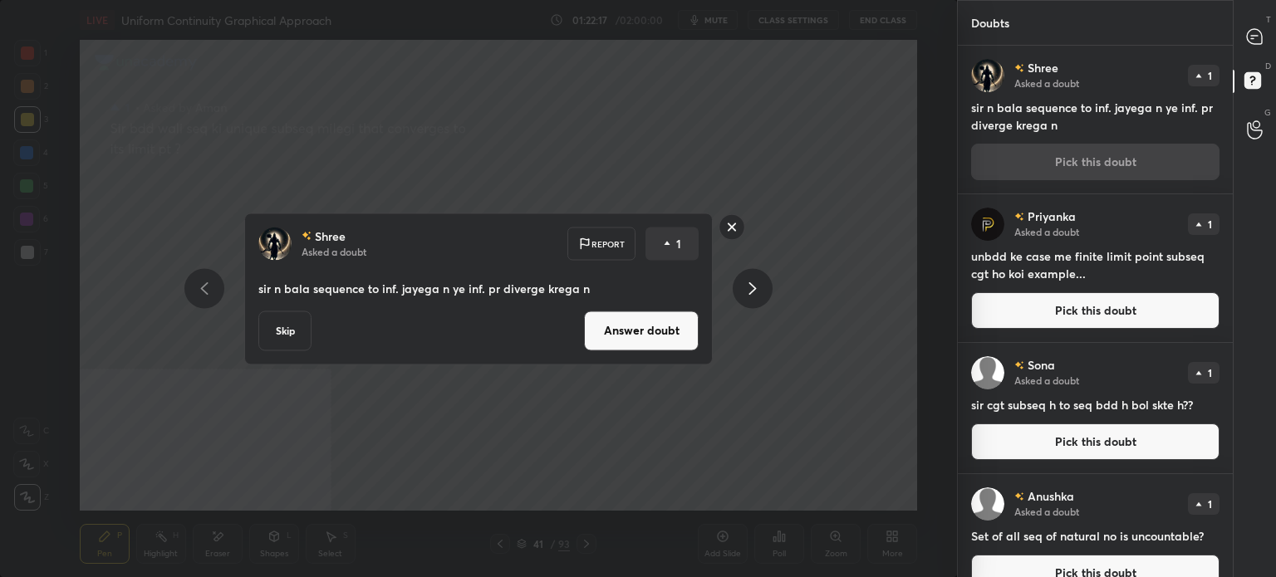
click at [654, 342] on button "Answer doubt" at bounding box center [641, 331] width 115 height 40
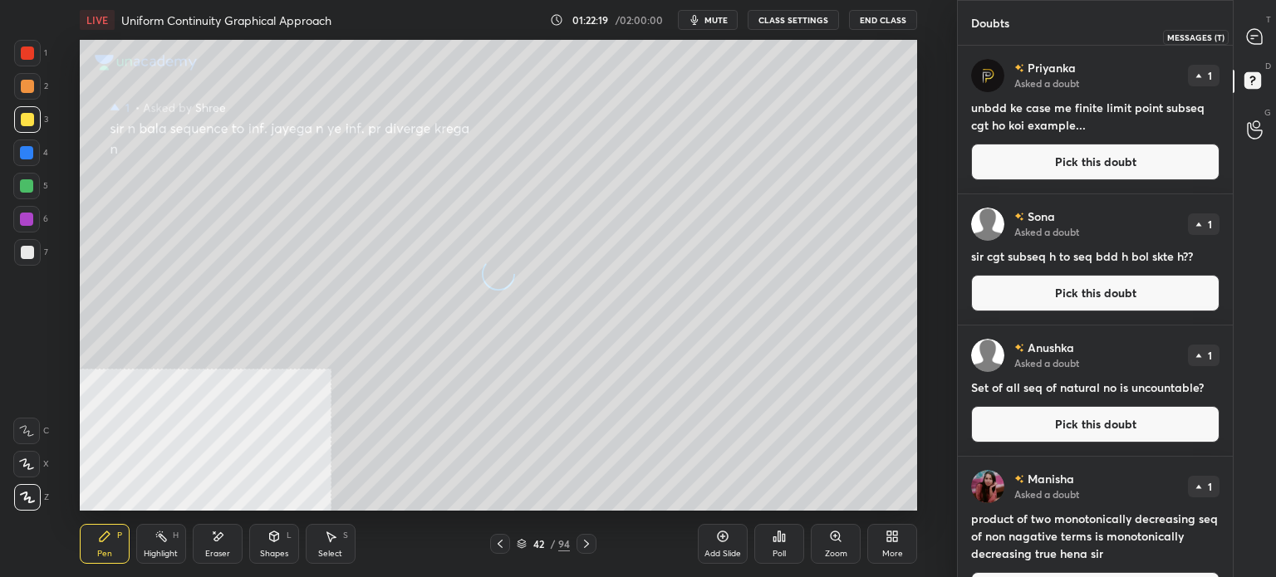
click at [1254, 33] on icon at bounding box center [1254, 36] width 15 height 15
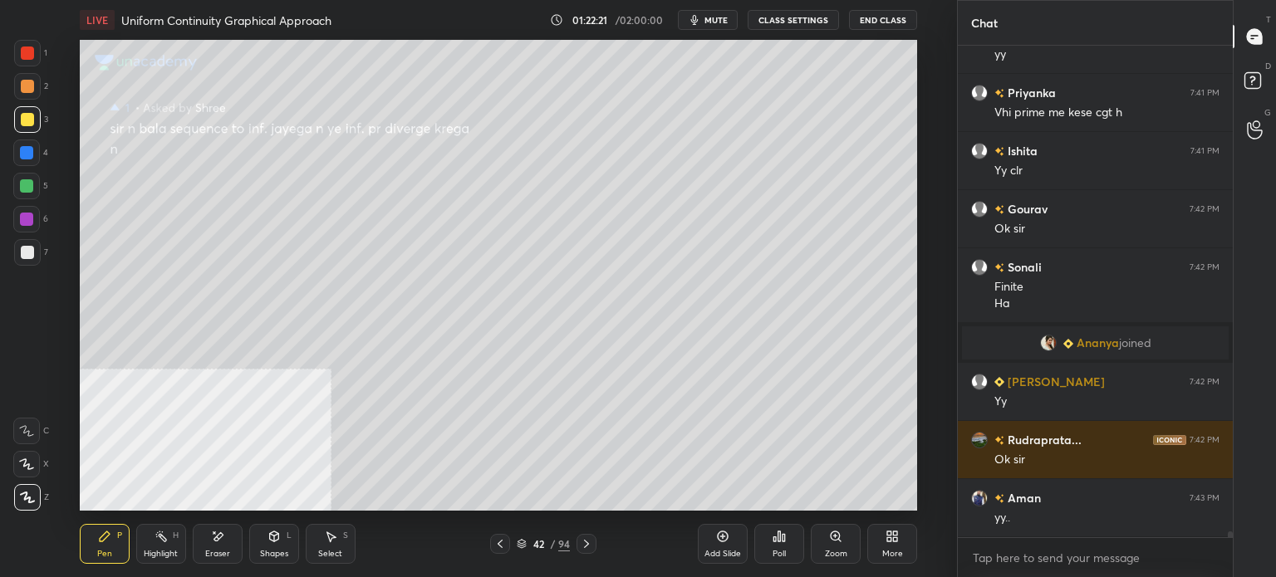
scroll to position [38657, 0]
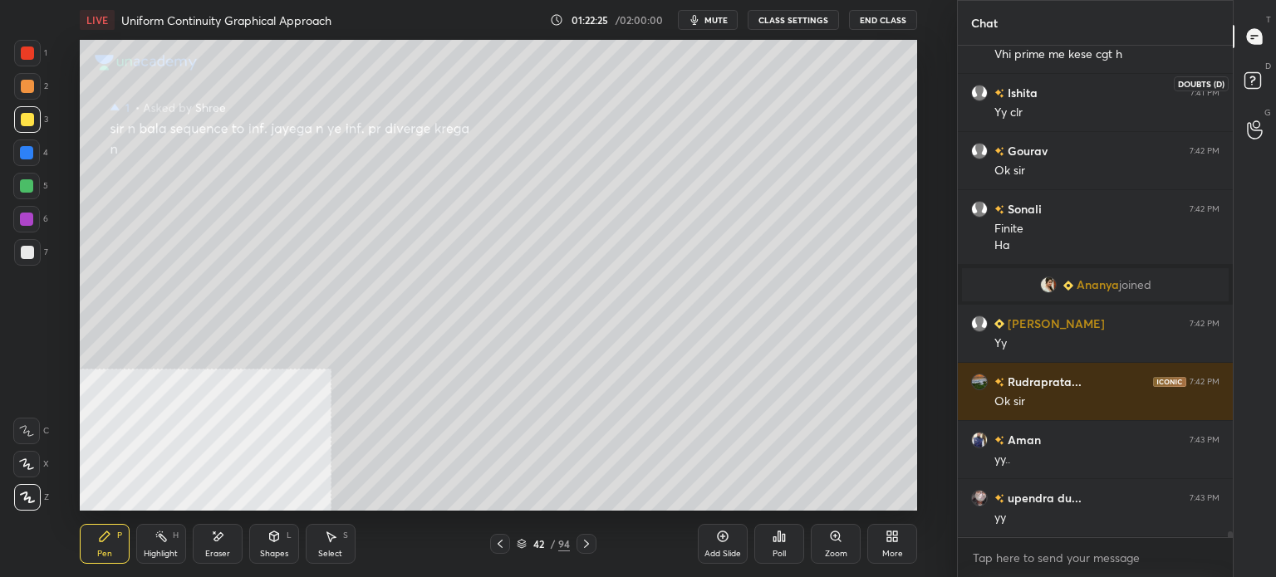
click at [1269, 72] on div at bounding box center [1255, 83] width 33 height 30
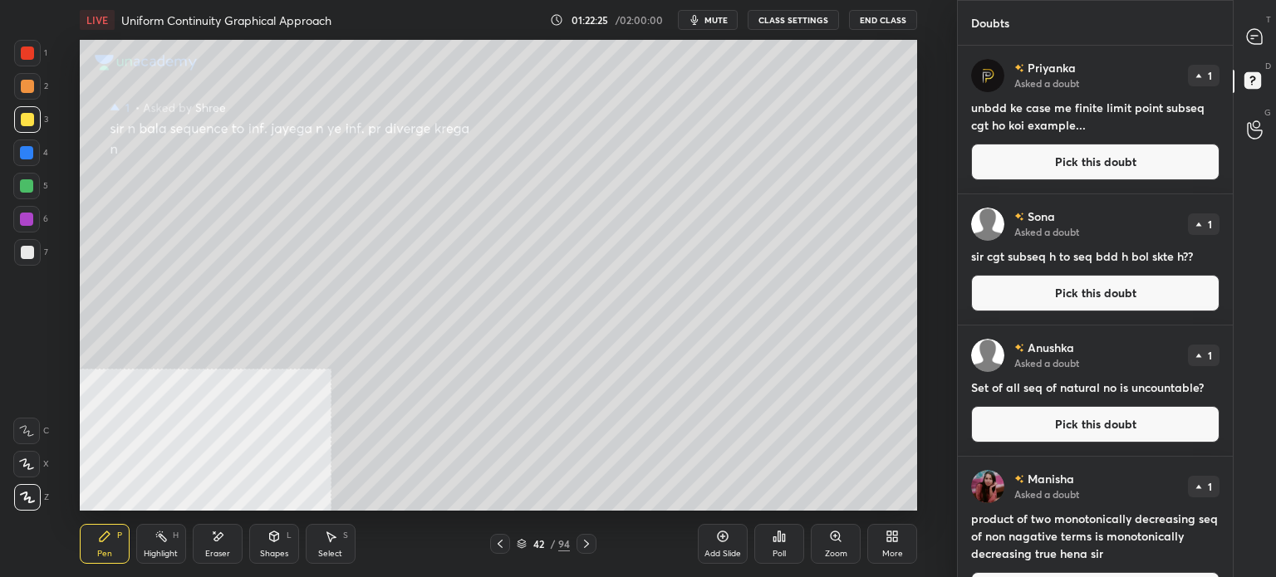
click at [1087, 169] on button "Pick this doubt" at bounding box center [1095, 162] width 248 height 37
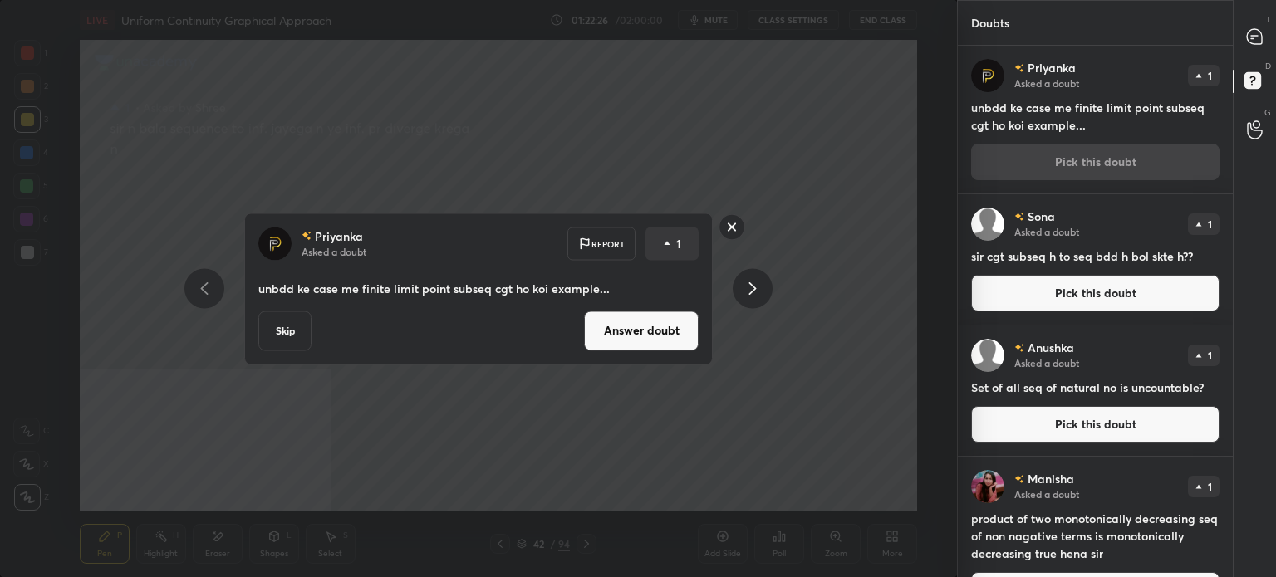
click at [658, 318] on button "Answer doubt" at bounding box center [641, 331] width 115 height 40
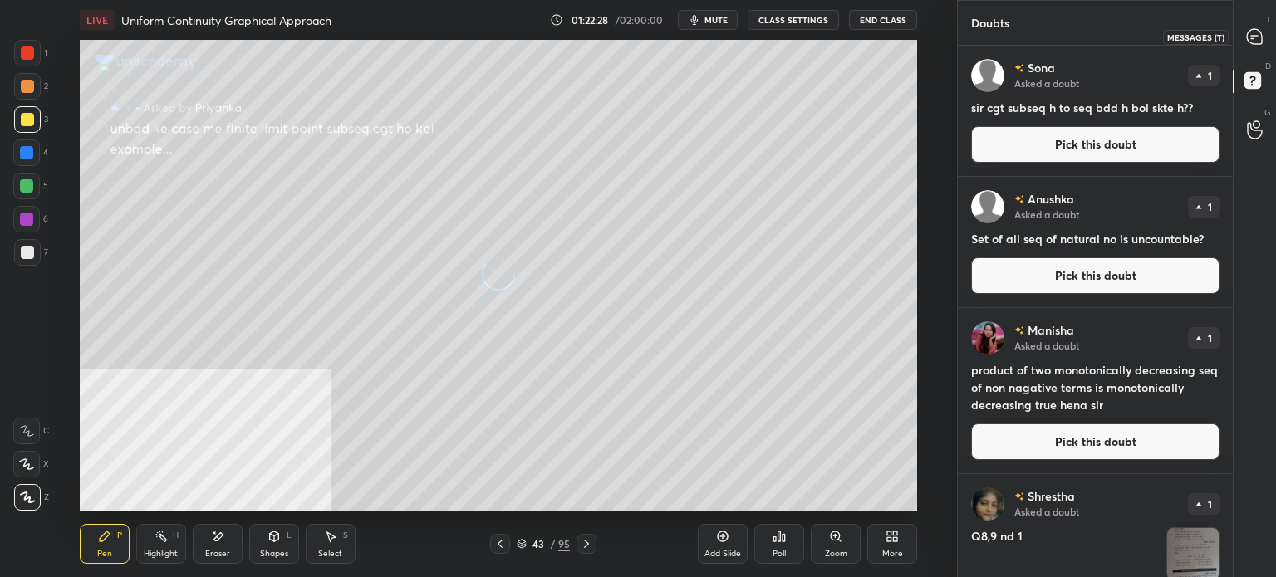
click at [1253, 40] on icon at bounding box center [1254, 36] width 15 height 15
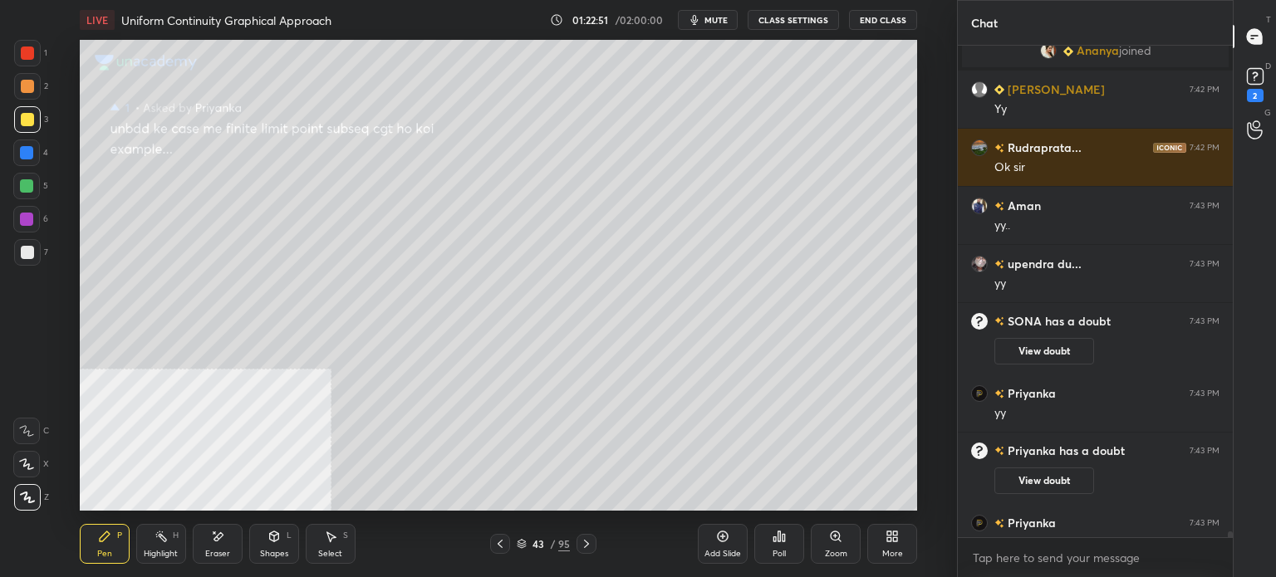
scroll to position [38414, 0]
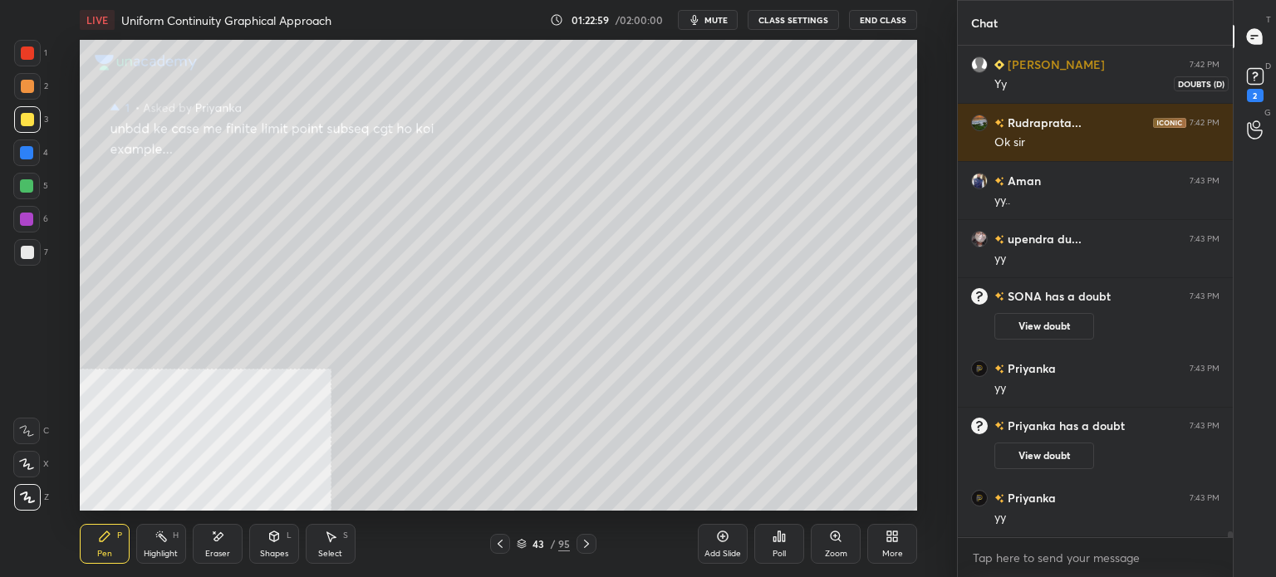
click at [1268, 86] on div "2" at bounding box center [1255, 83] width 33 height 30
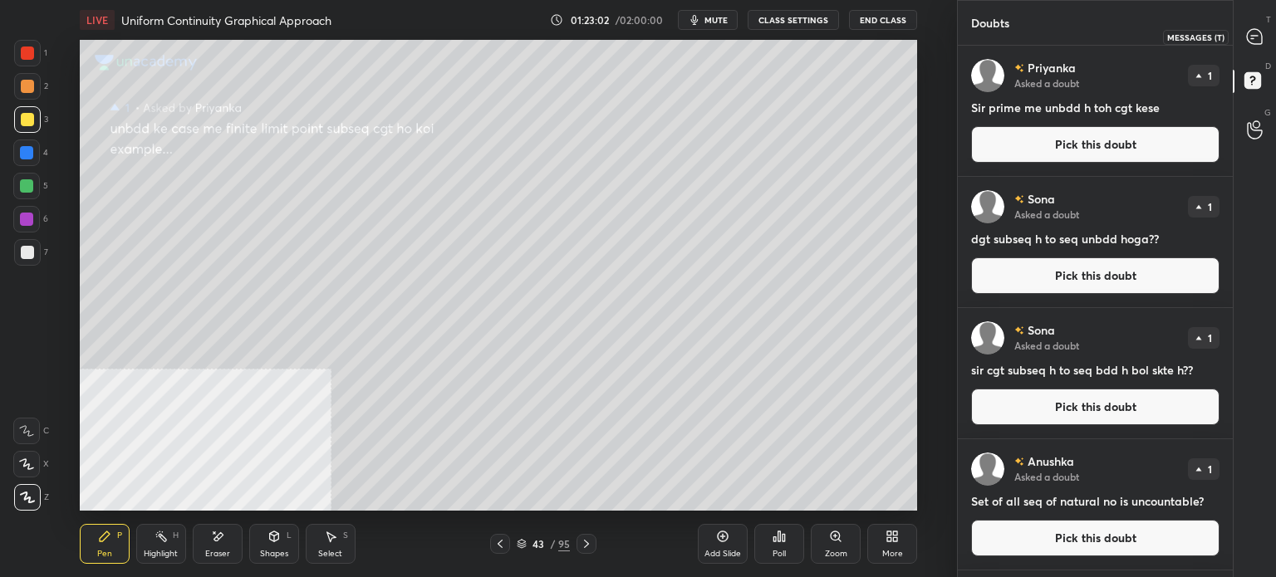
click at [1250, 44] on icon at bounding box center [1254, 36] width 17 height 17
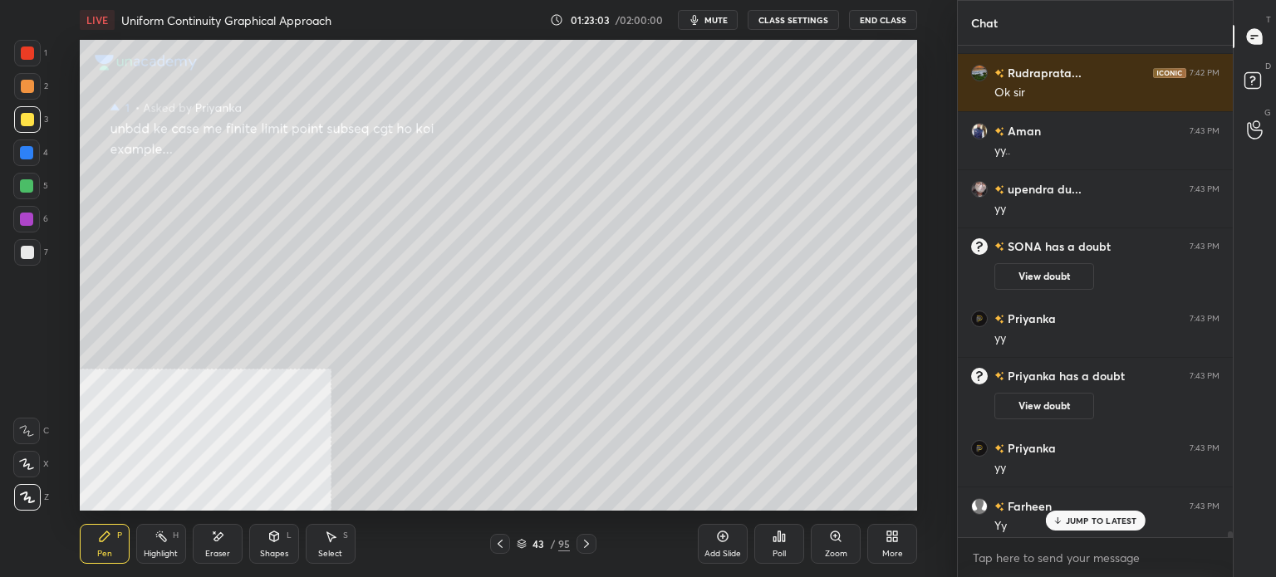
scroll to position [38838, 0]
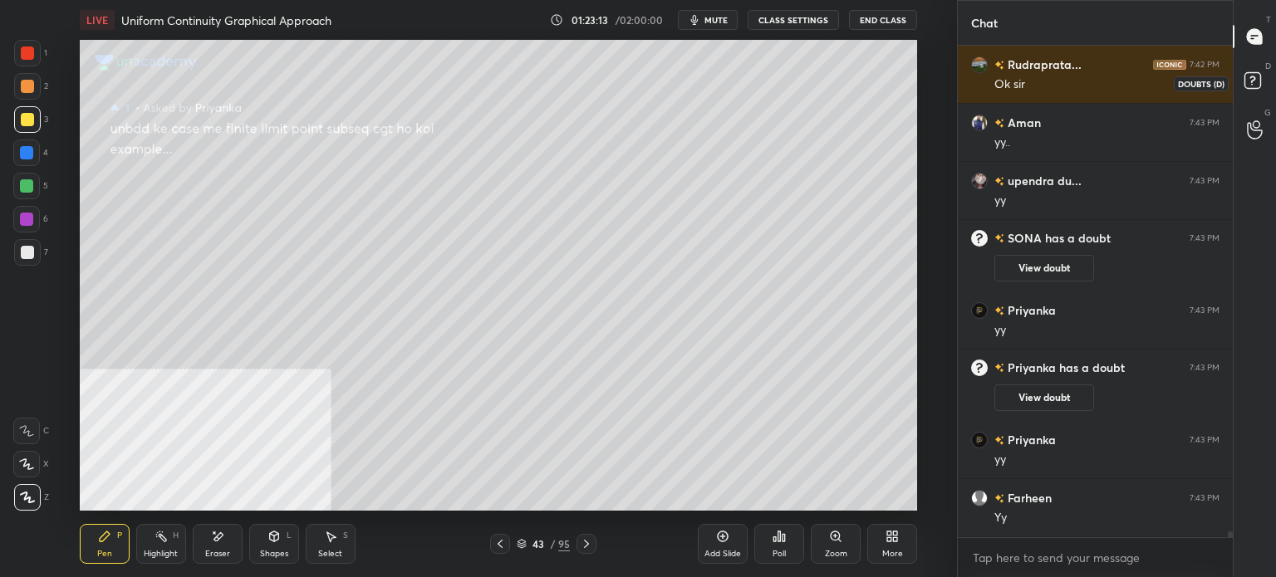
click at [1266, 89] on icon at bounding box center [1255, 83] width 30 height 30
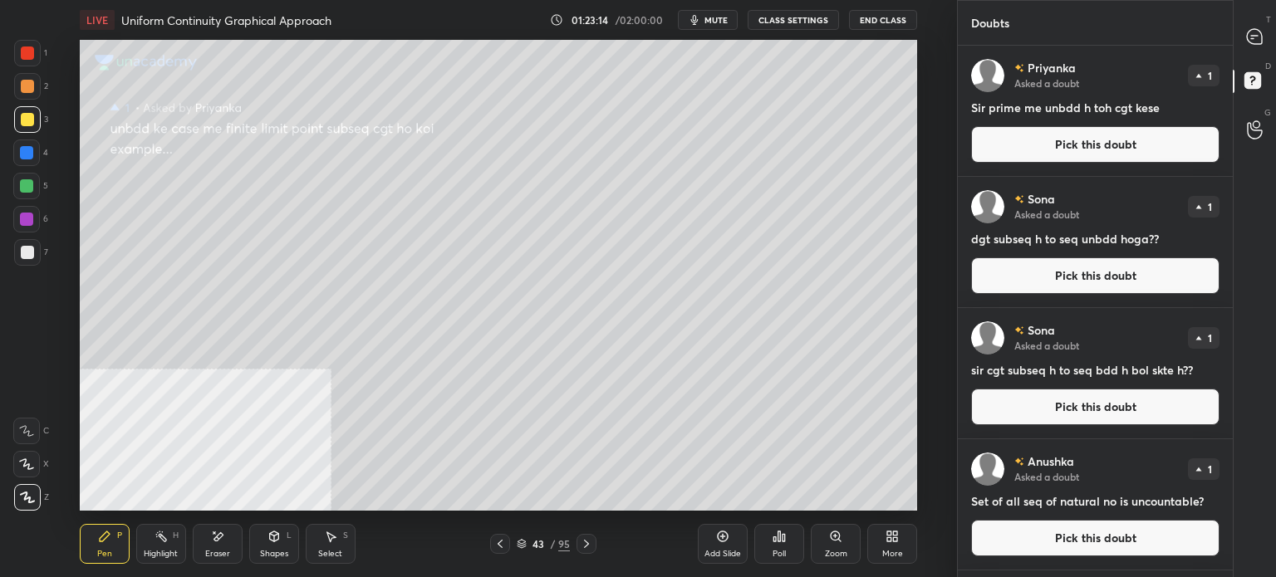
click at [1100, 145] on button "Pick this doubt" at bounding box center [1095, 144] width 248 height 37
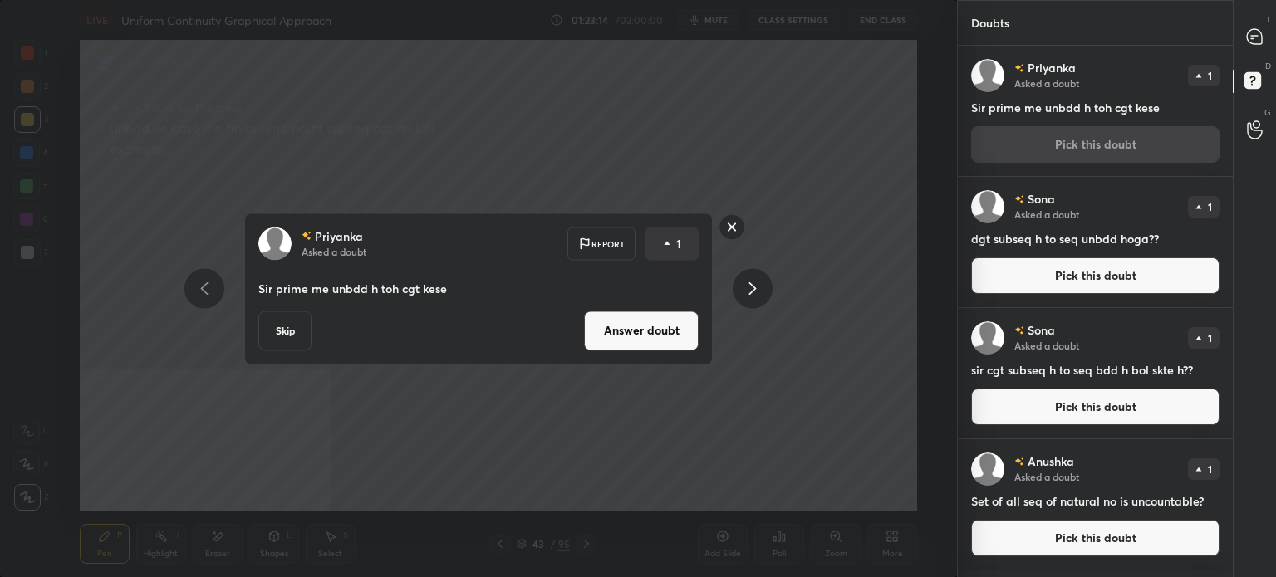
click at [638, 334] on button "Answer doubt" at bounding box center [641, 331] width 115 height 40
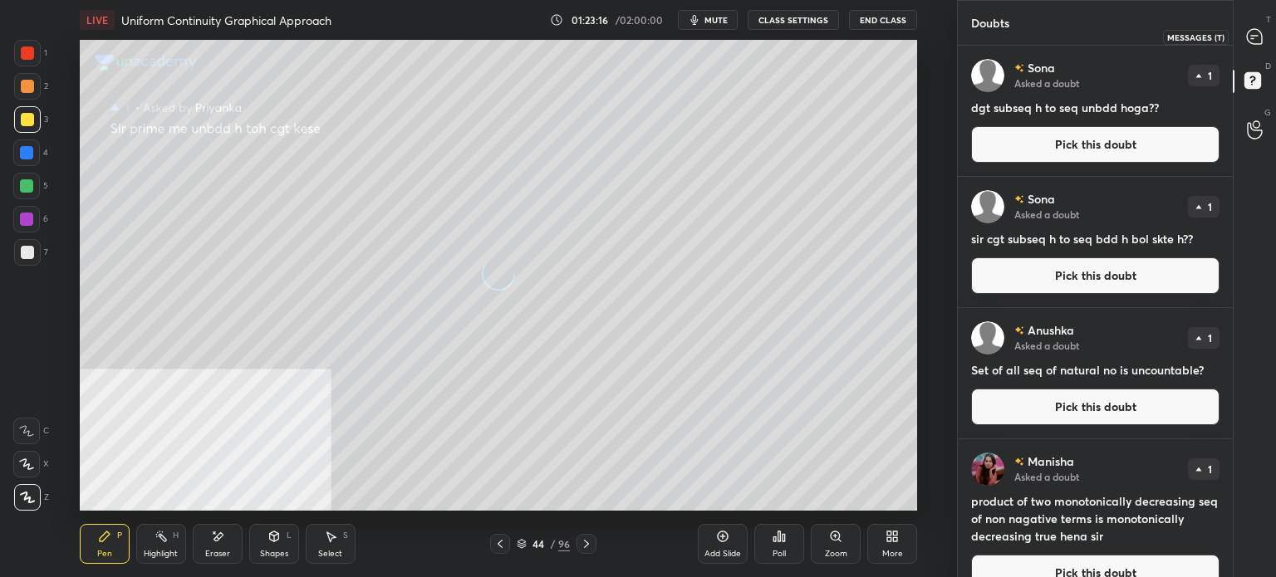
click at [1255, 31] on icon at bounding box center [1254, 36] width 15 height 15
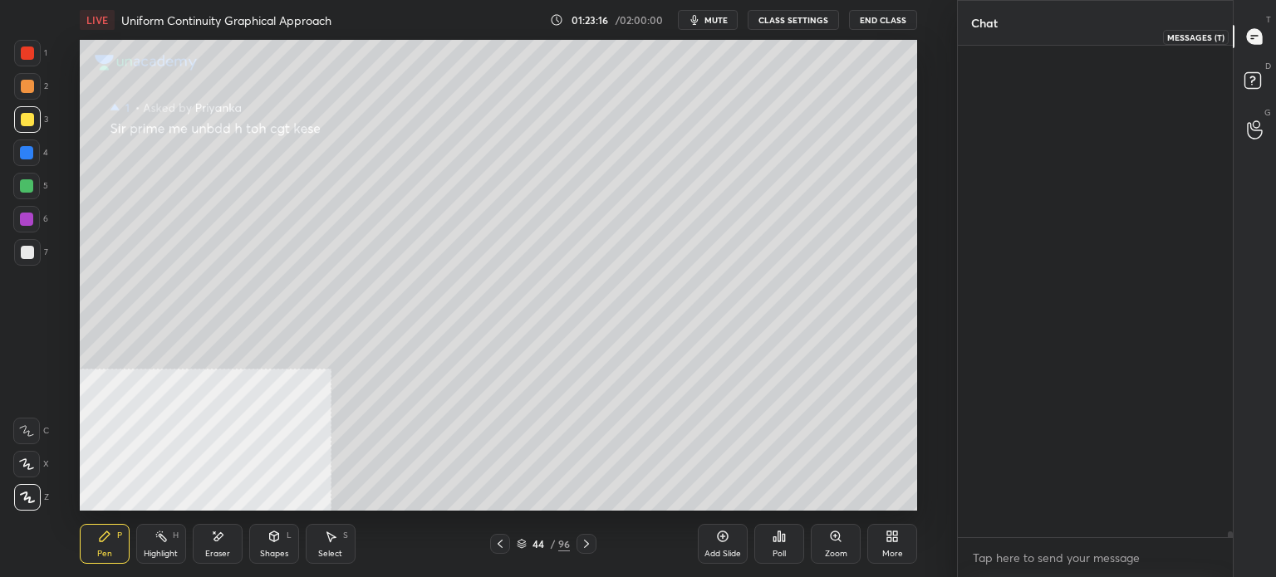
scroll to position [487, 270]
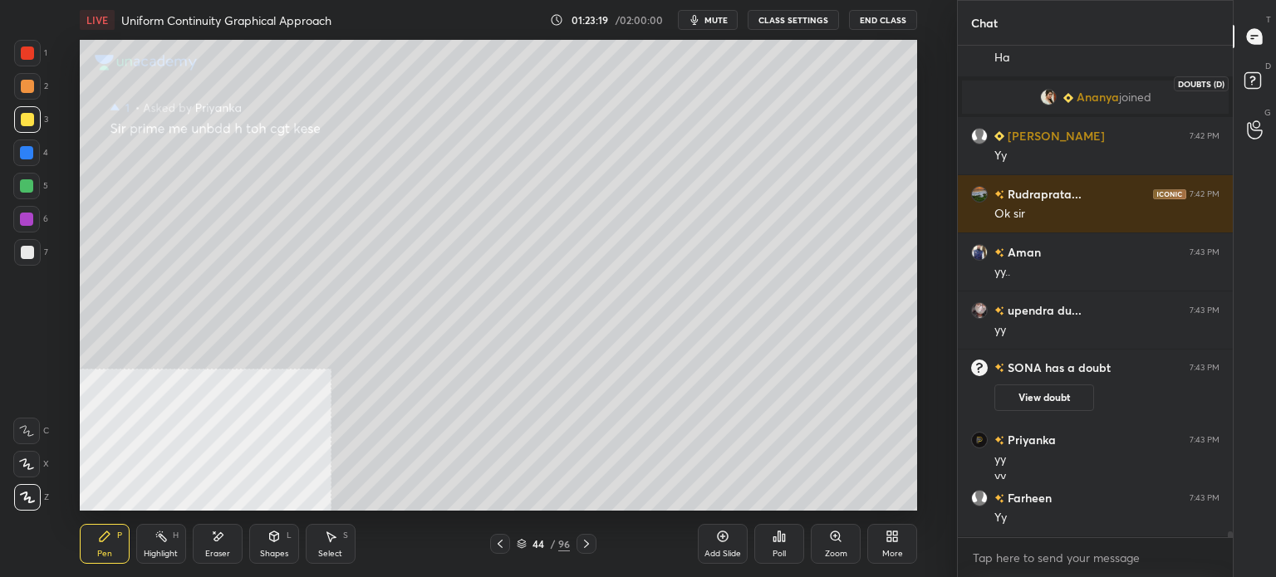
click at [1266, 79] on icon at bounding box center [1255, 83] width 30 height 30
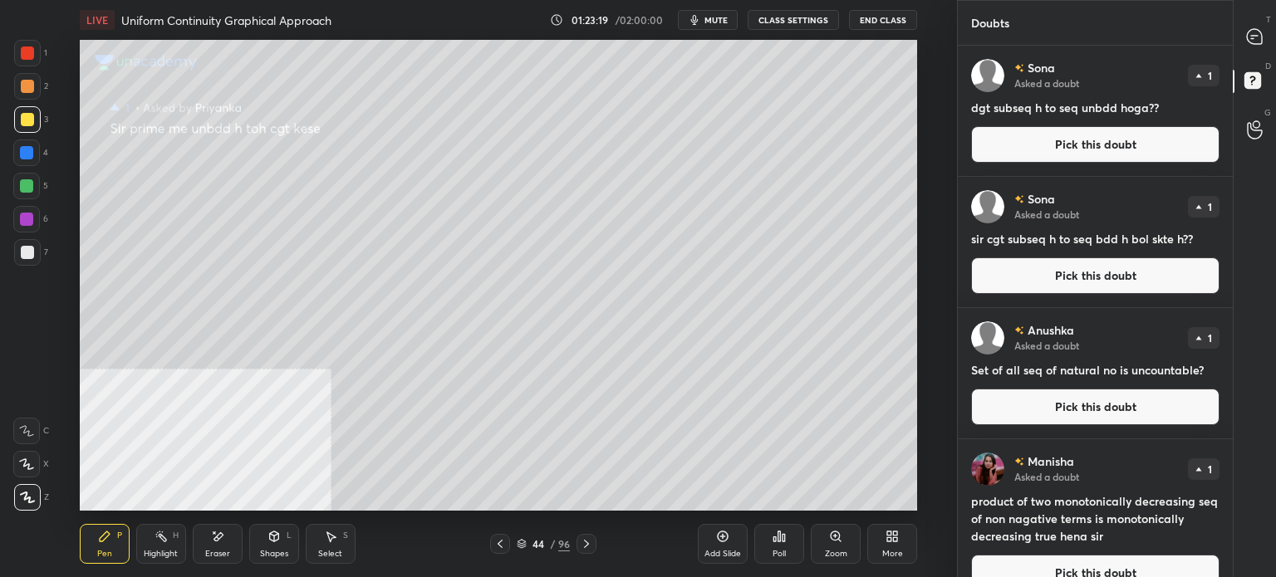
click at [1037, 157] on button "Pick this doubt" at bounding box center [1095, 144] width 248 height 37
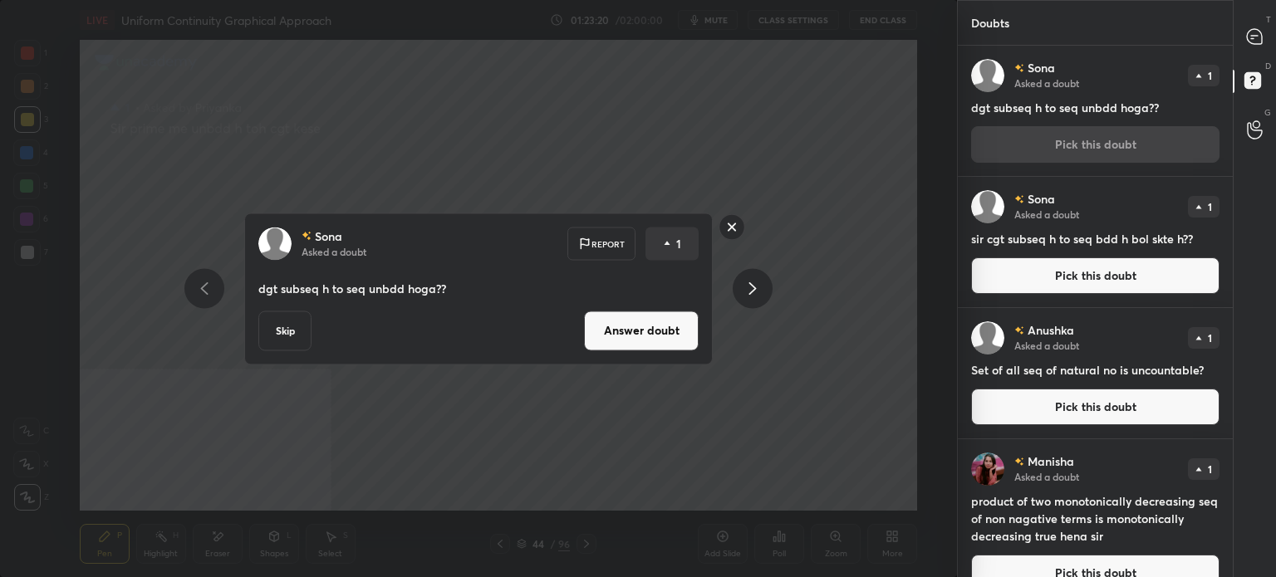
click at [630, 344] on button "Answer doubt" at bounding box center [641, 331] width 115 height 40
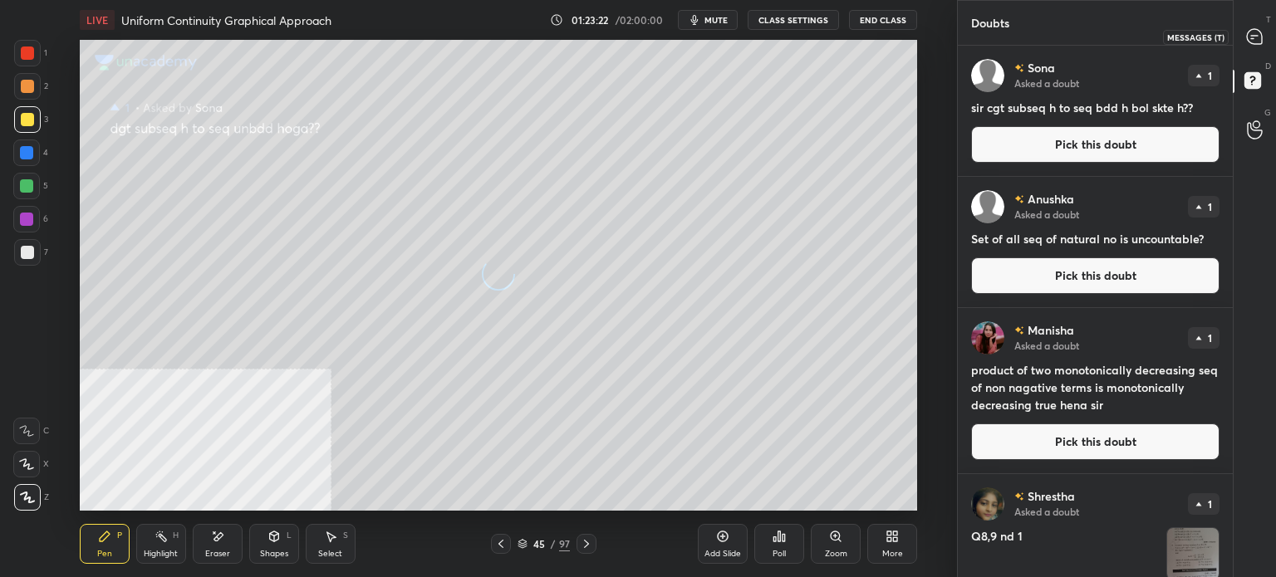
click at [1253, 42] on icon at bounding box center [1254, 36] width 15 height 15
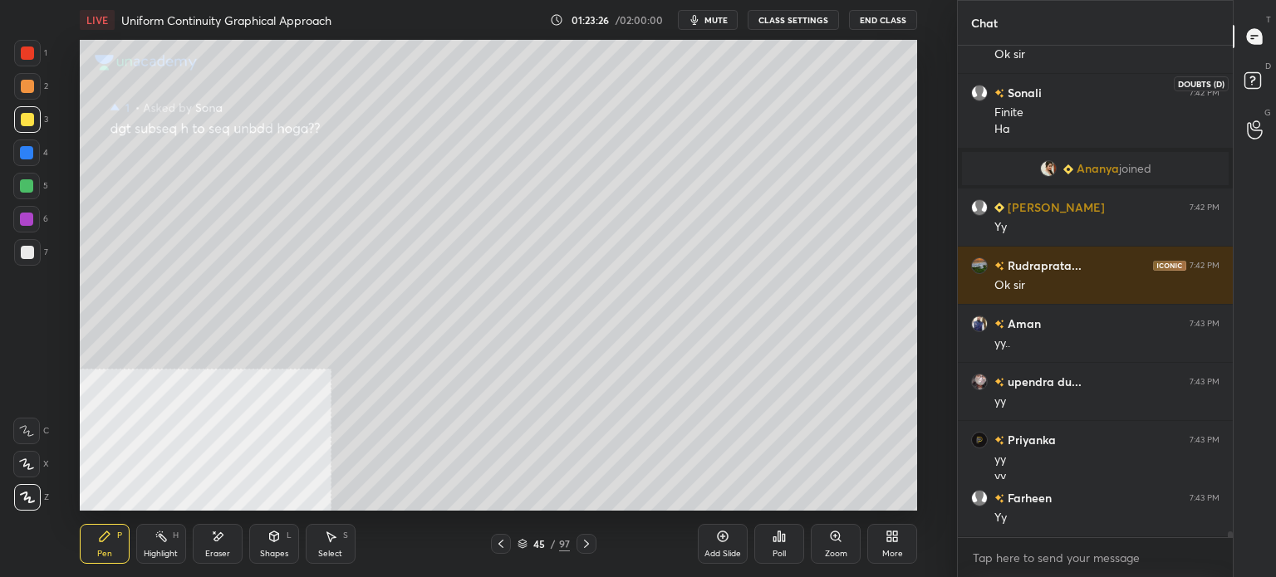
click at [1246, 87] on rect at bounding box center [1252, 81] width 16 height 16
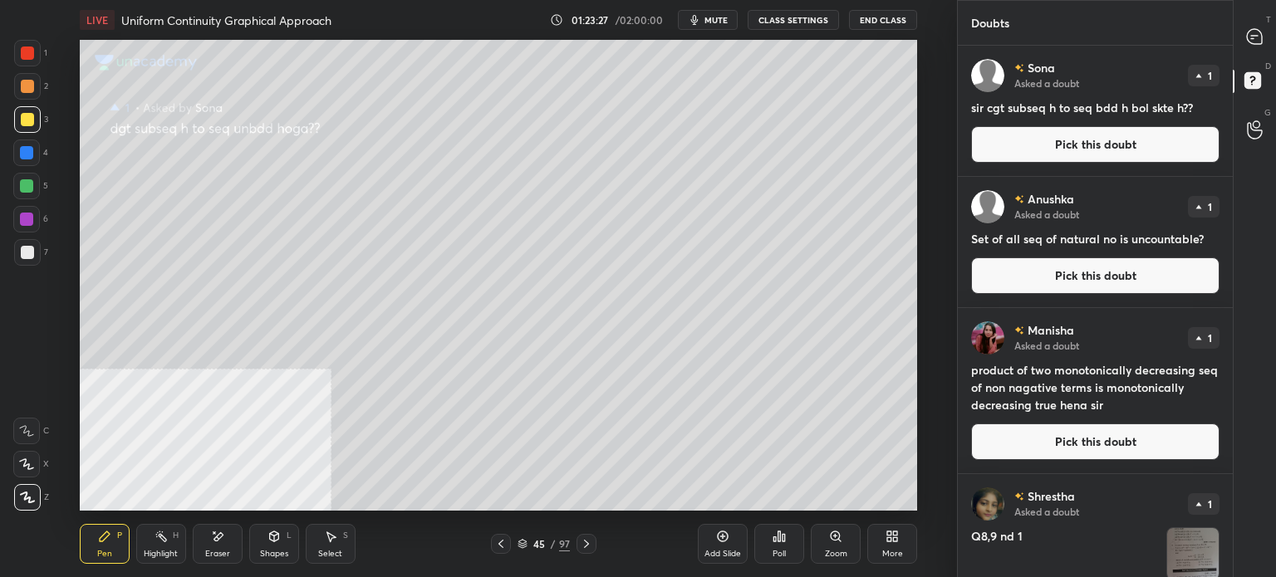
click at [1115, 153] on button "Pick this doubt" at bounding box center [1095, 144] width 248 height 37
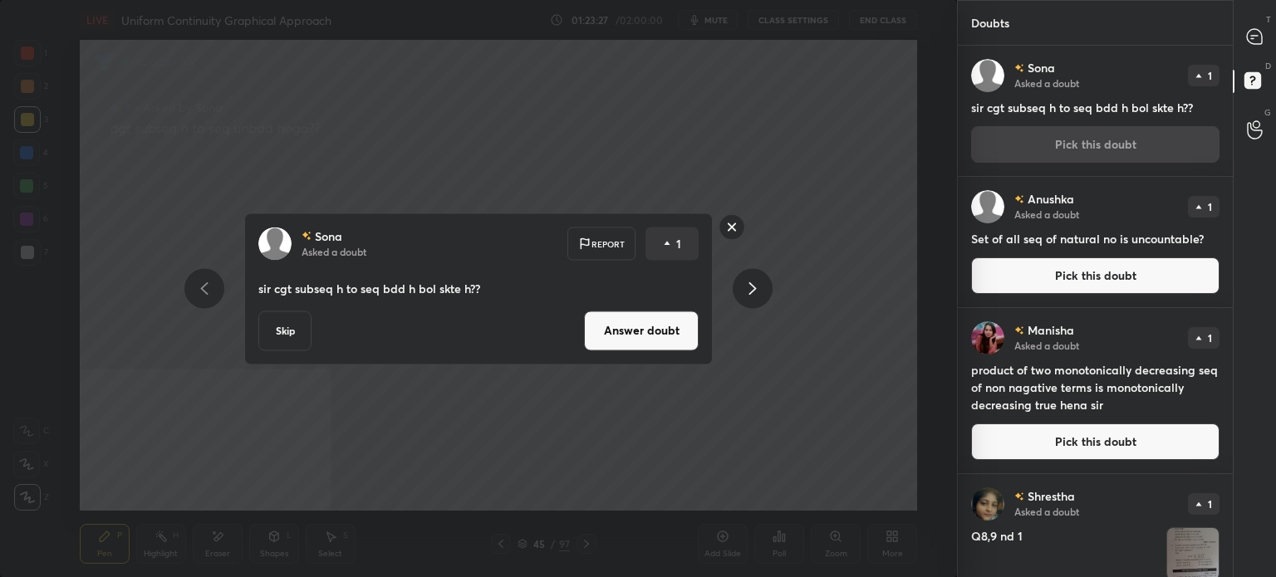
click at [638, 325] on button "Answer doubt" at bounding box center [641, 331] width 115 height 40
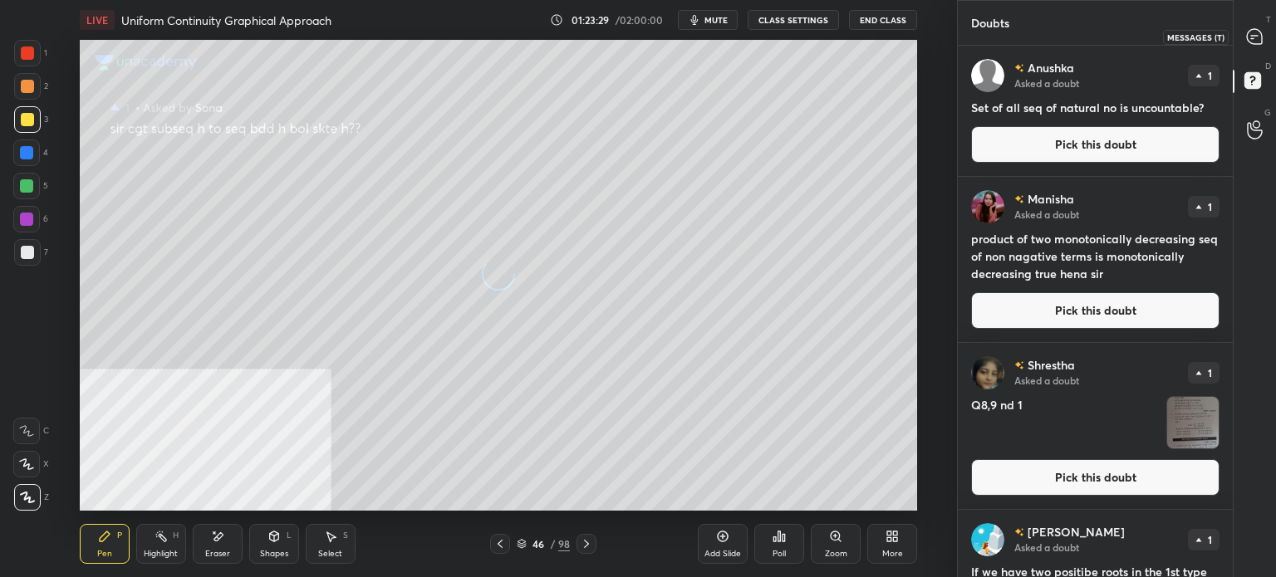
click at [1257, 42] on icon at bounding box center [1254, 36] width 15 height 15
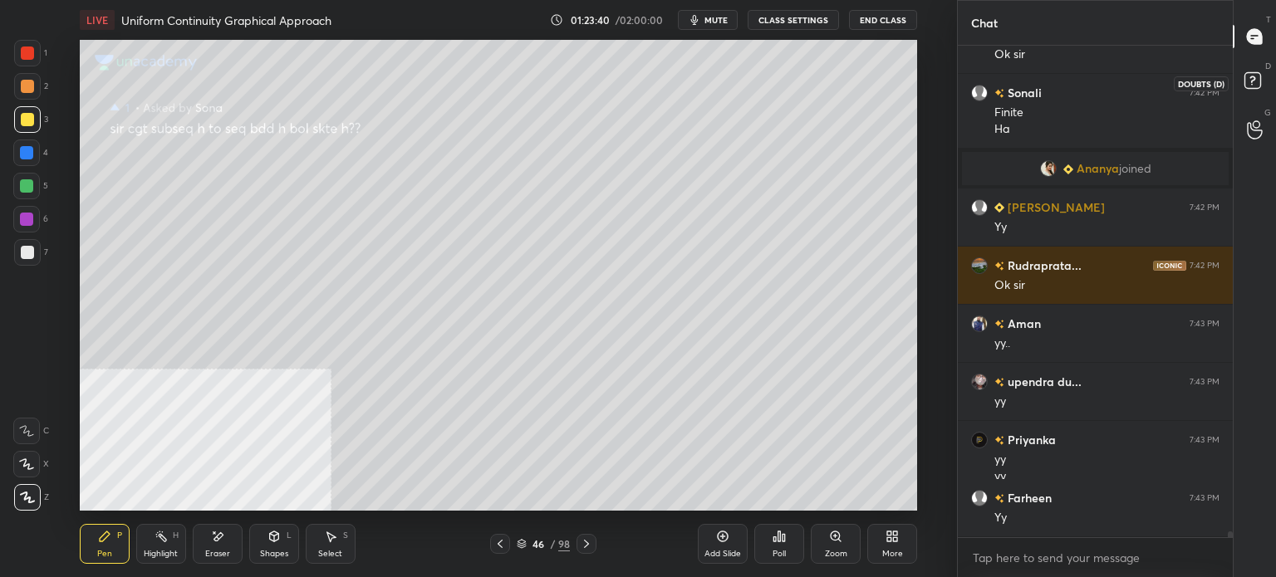
click at [1258, 70] on icon at bounding box center [1255, 83] width 30 height 30
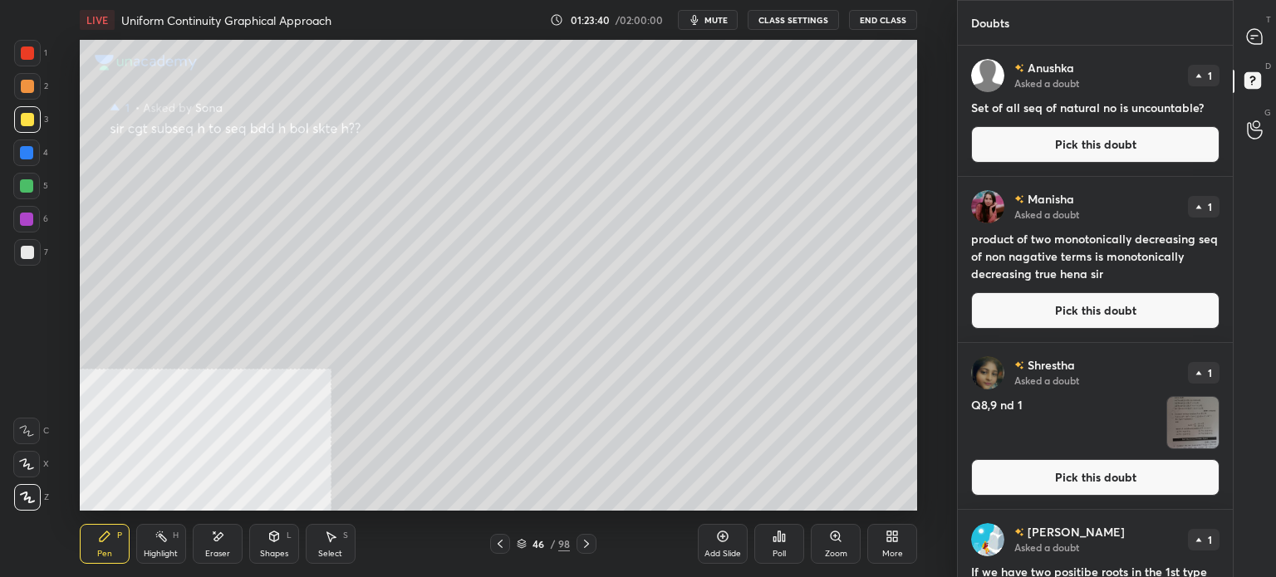
click at [1063, 147] on button "Pick this doubt" at bounding box center [1095, 144] width 248 height 37
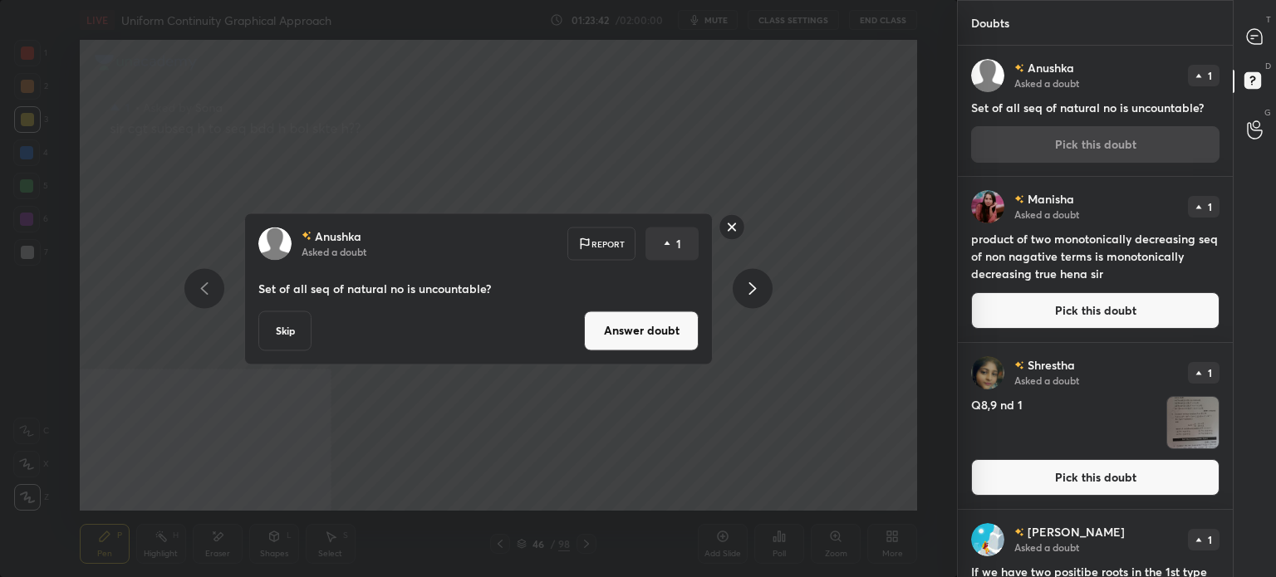
click at [658, 325] on button "Answer doubt" at bounding box center [641, 331] width 115 height 40
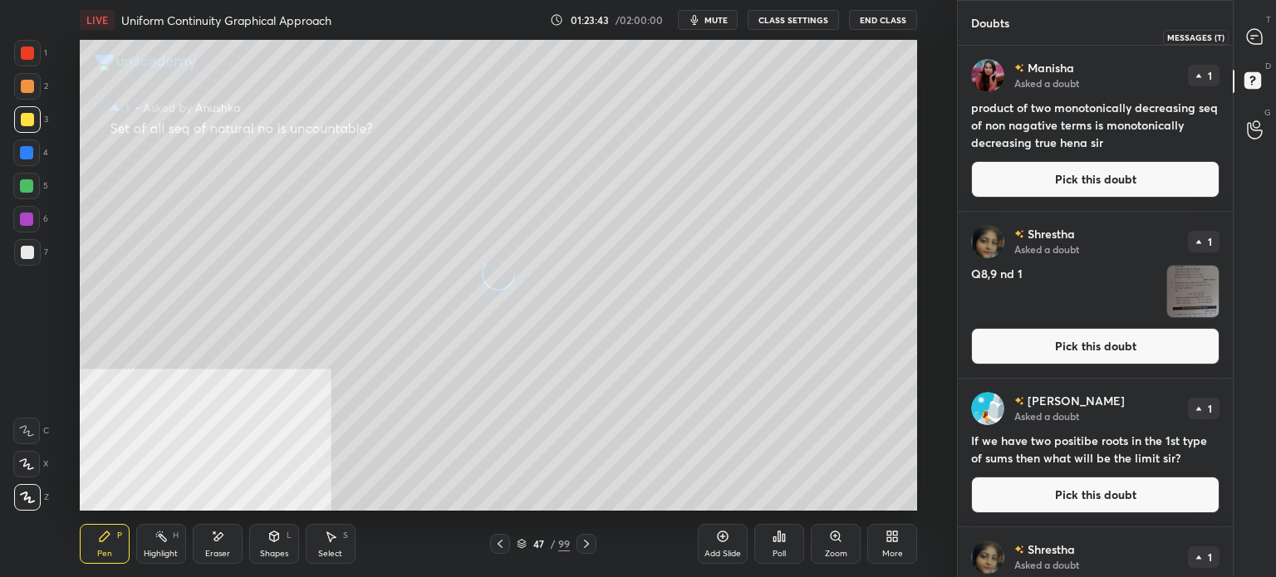
click at [1244, 47] on div at bounding box center [1255, 37] width 33 height 30
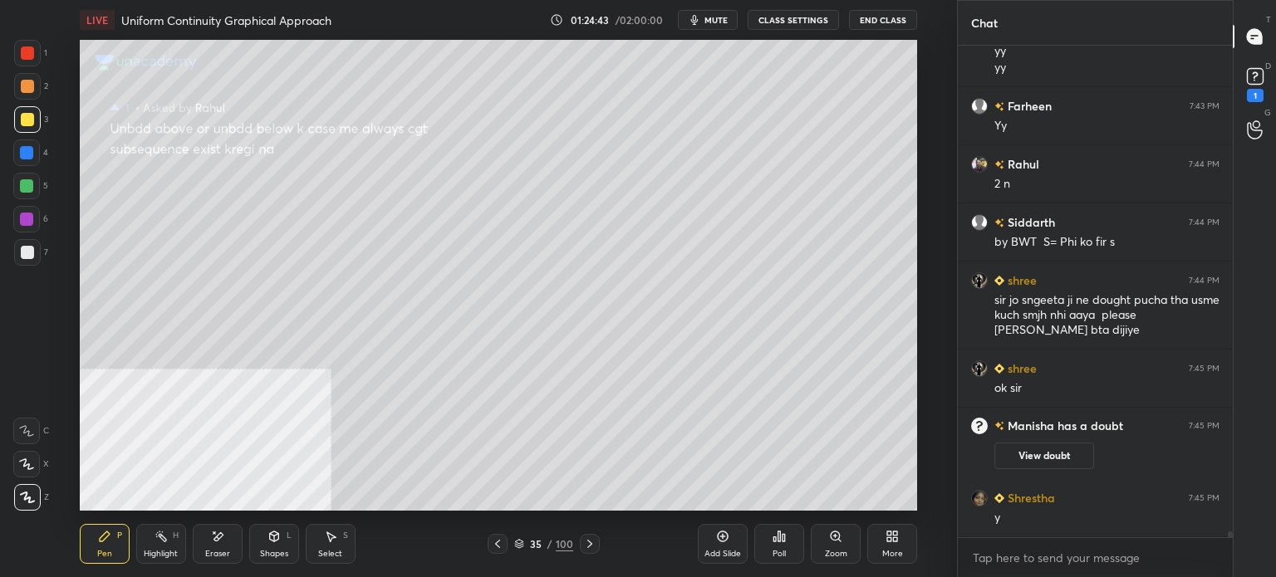
scroll to position [38541, 0]
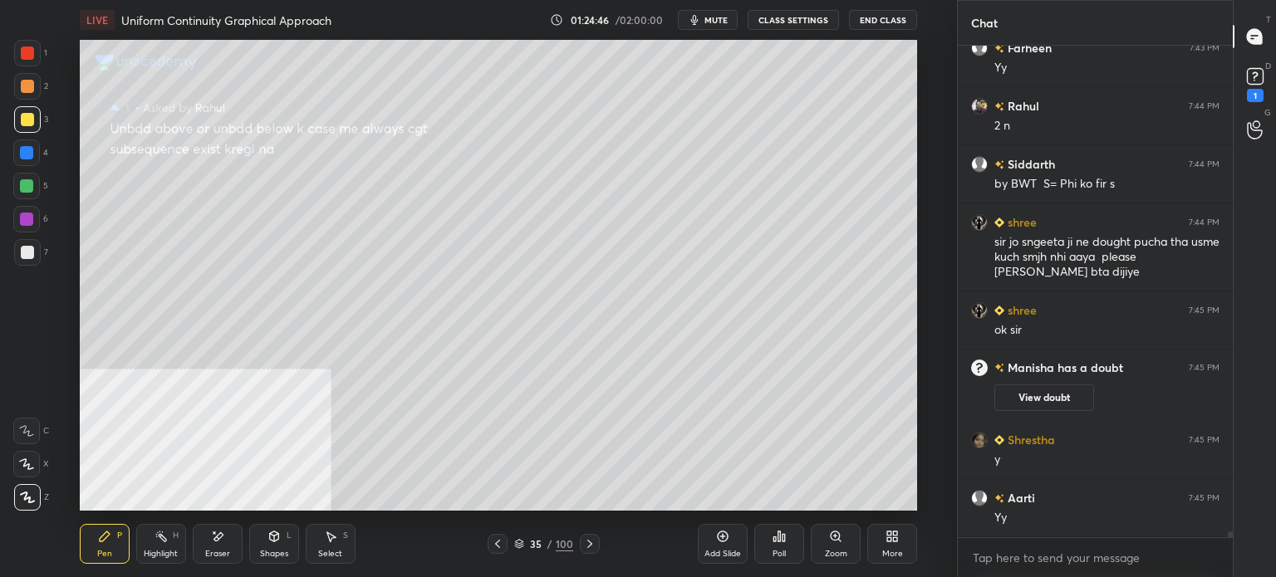
click at [1275, 87] on div "D Doubts (D) 1" at bounding box center [1255, 83] width 42 height 47
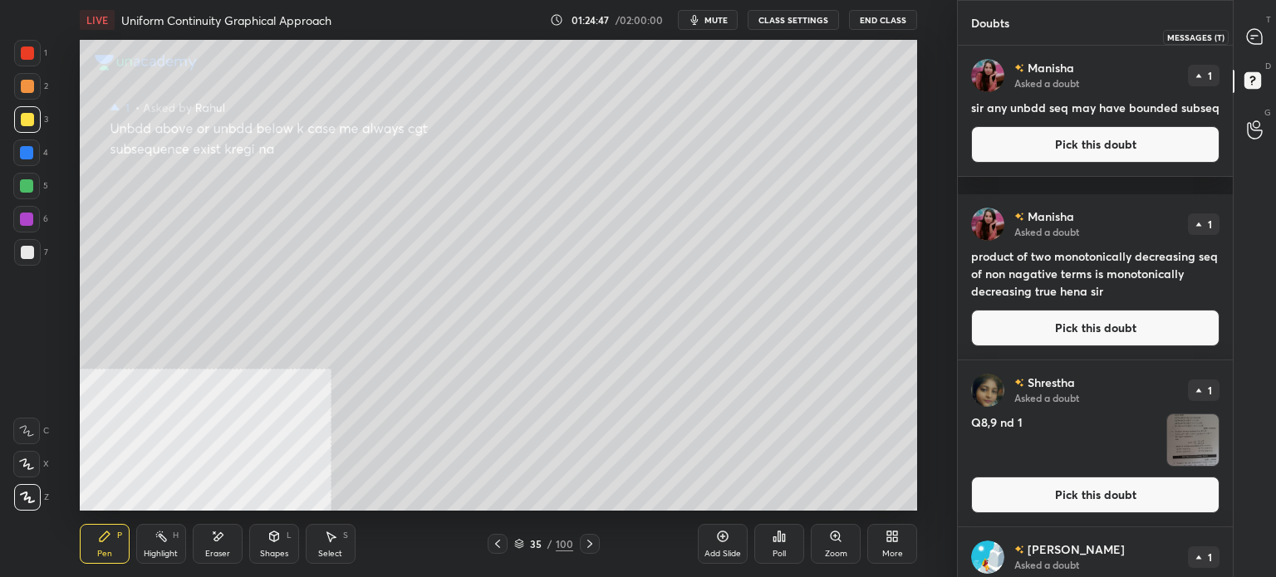
click at [1268, 39] on div at bounding box center [1255, 37] width 33 height 30
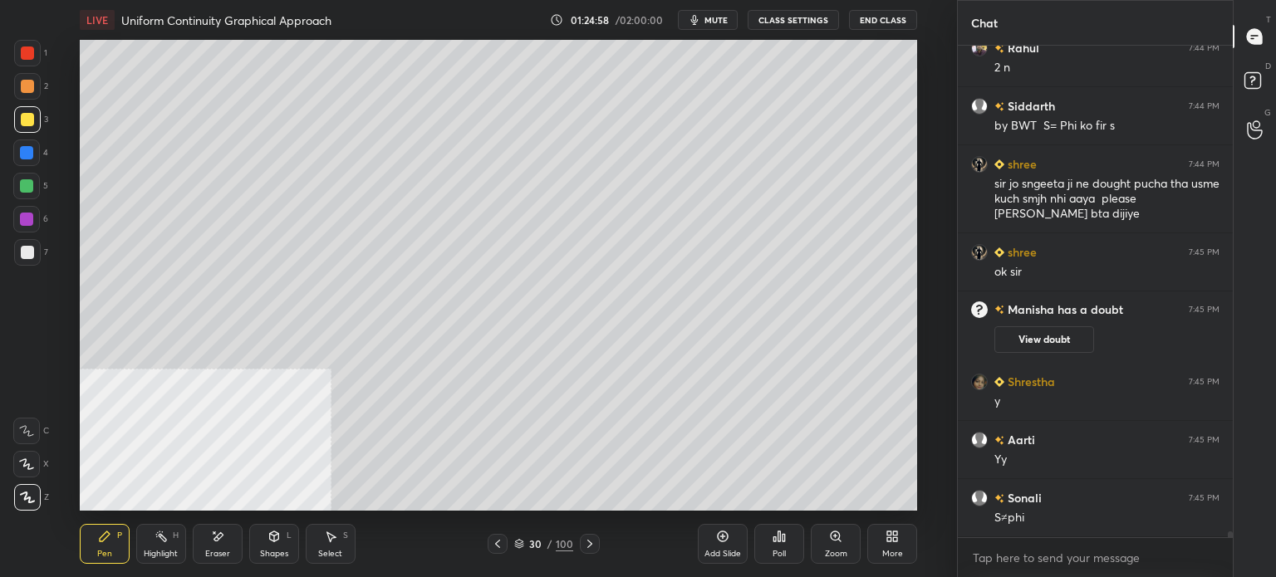
scroll to position [39023, 0]
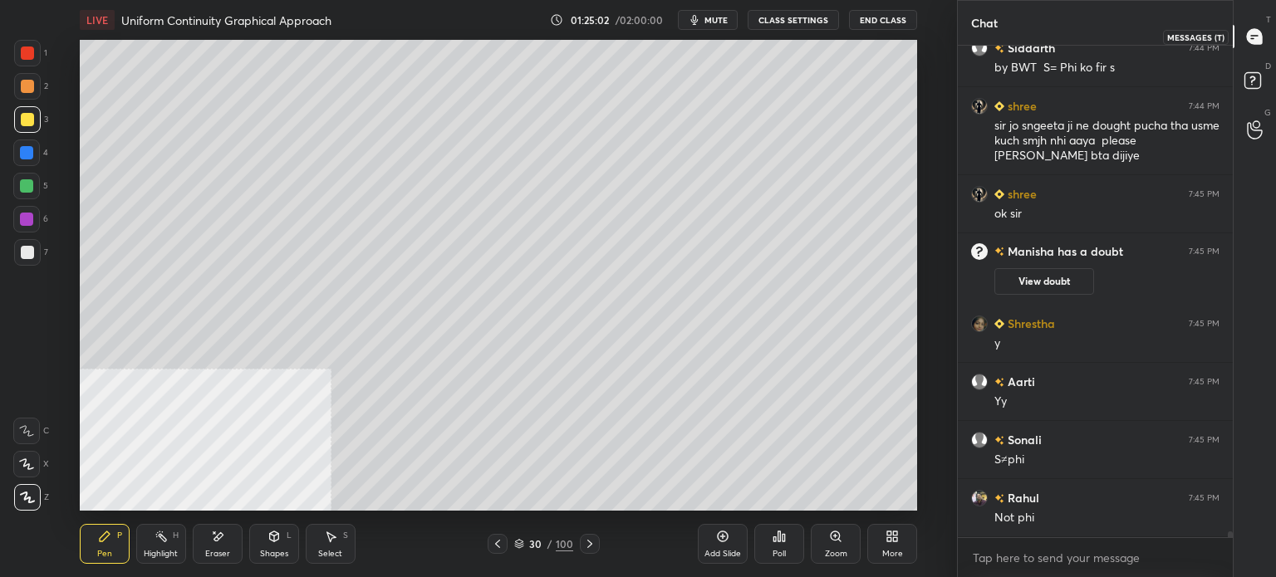
click at [1259, 82] on rect at bounding box center [1252, 81] width 16 height 16
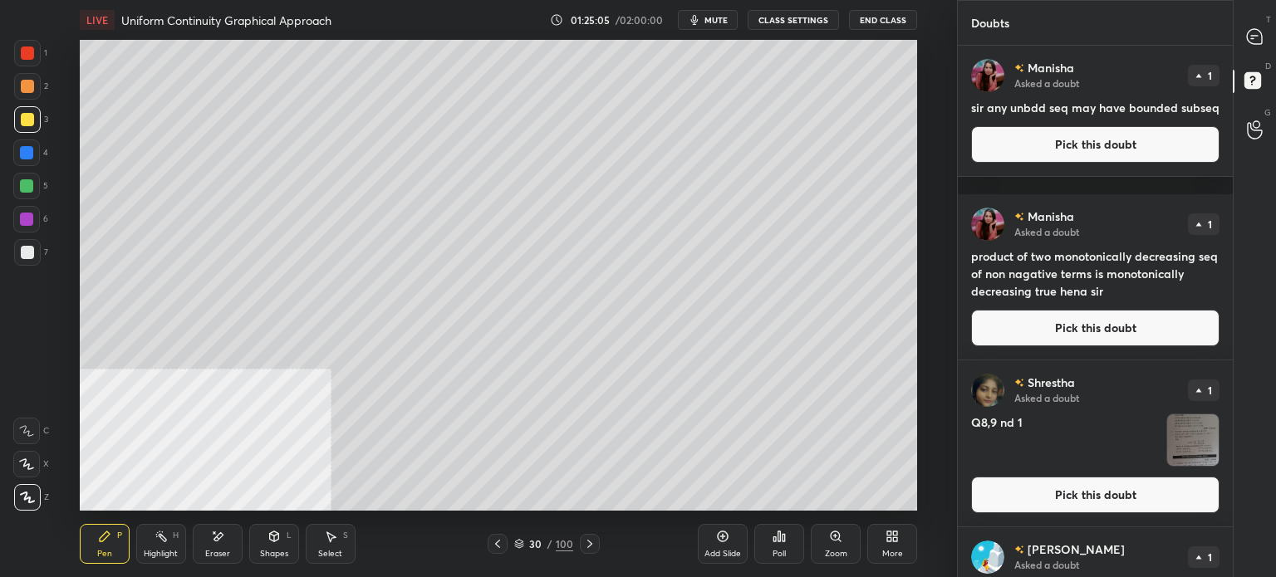
click at [1083, 163] on button "Pick this doubt" at bounding box center [1095, 144] width 248 height 37
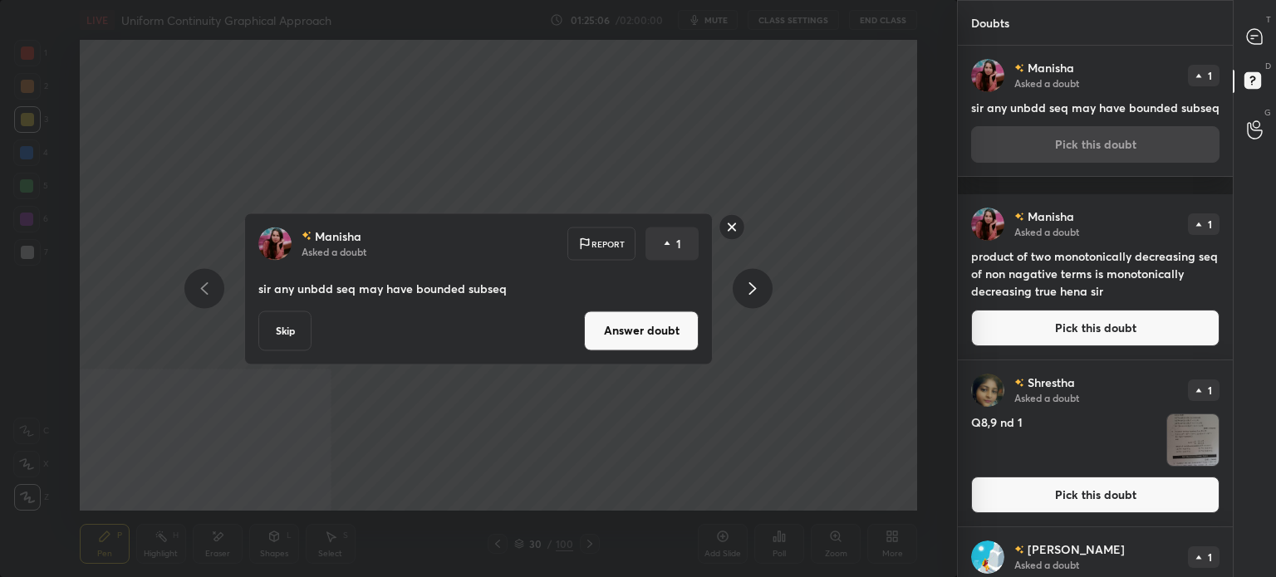
click at [628, 335] on button "Answer doubt" at bounding box center [641, 331] width 115 height 40
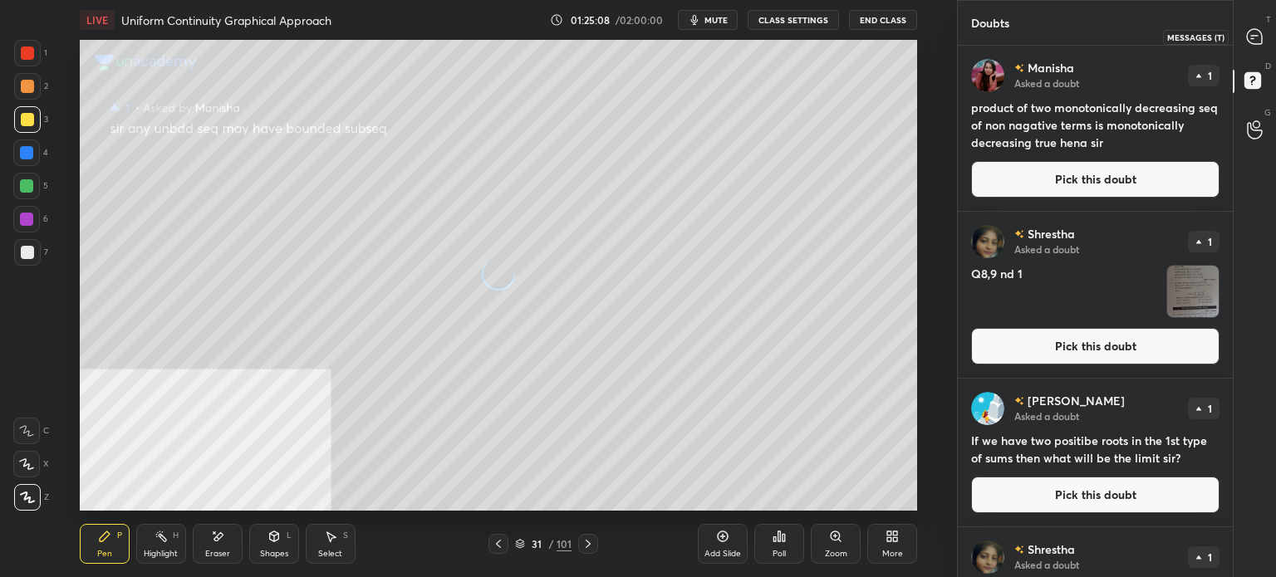
click at [1260, 35] on icon at bounding box center [1254, 36] width 15 height 15
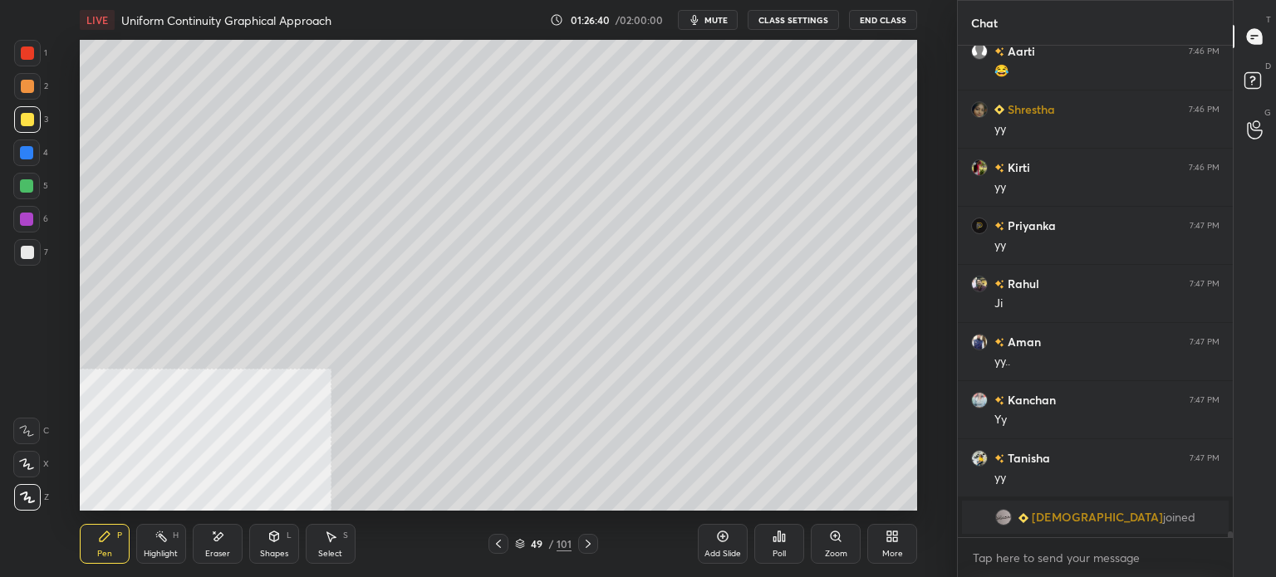
scroll to position [39353, 0]
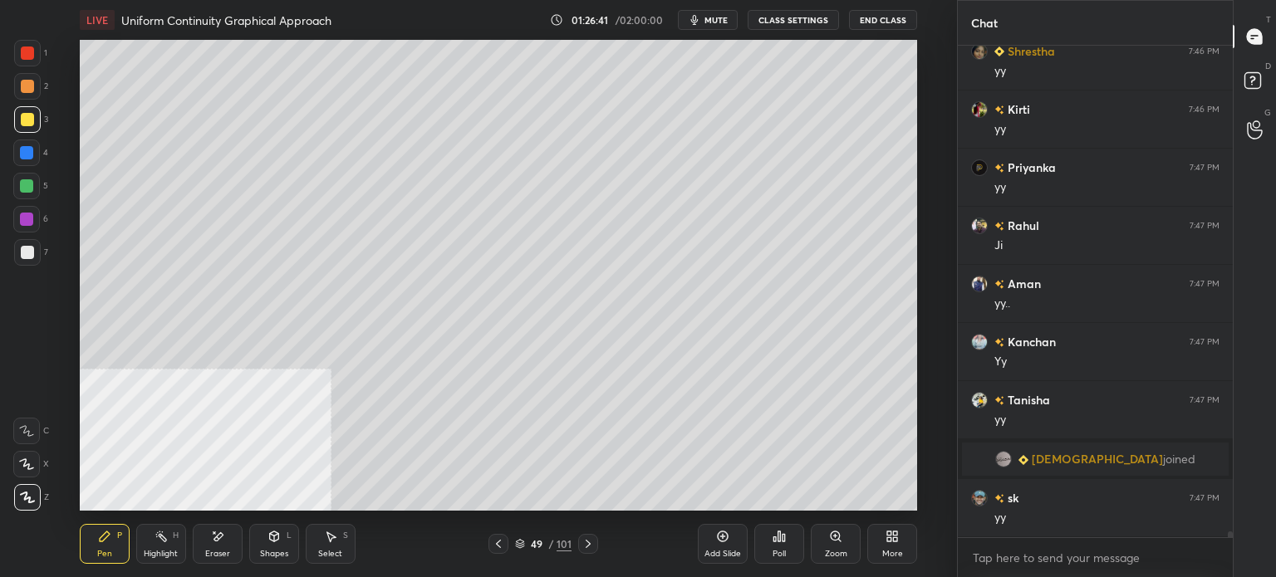
click at [927, 277] on div "Setting up your live class Poll for secs No correct answer Start poll" at bounding box center [498, 275] width 890 height 471
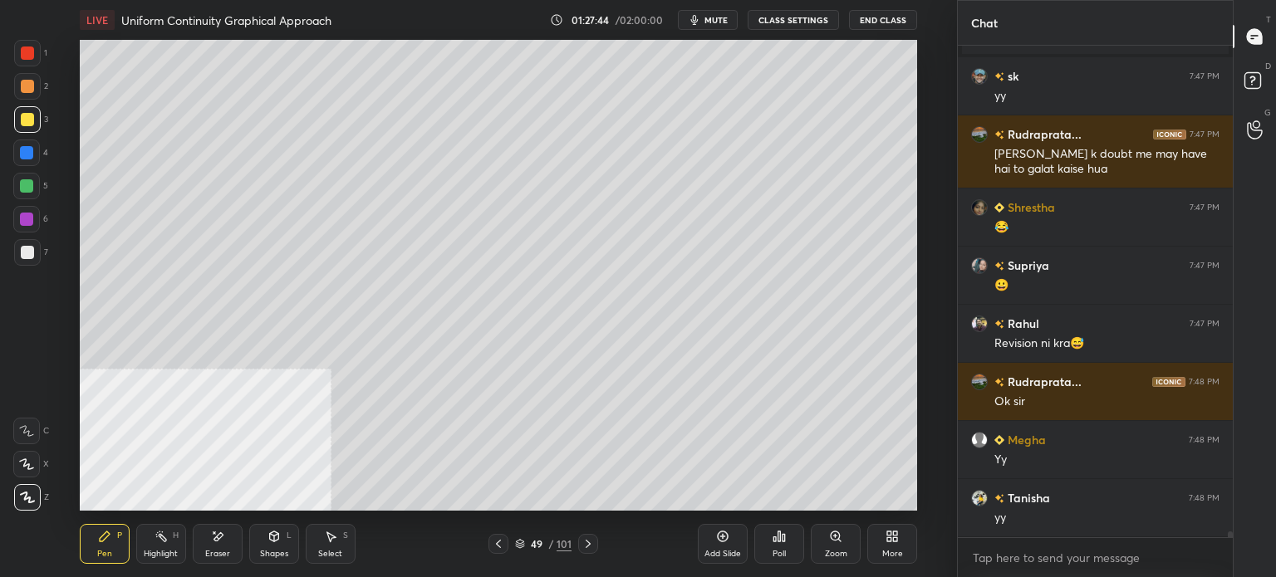
scroll to position [39833, 0]
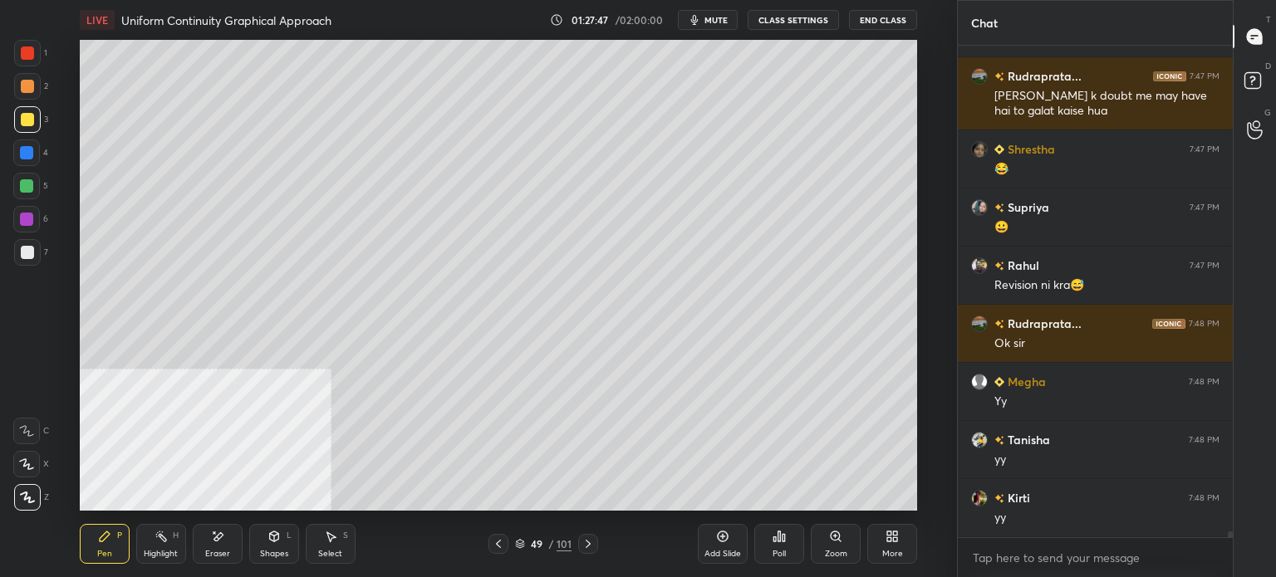
click at [24, 92] on div at bounding box center [27, 86] width 13 height 13
click at [120, 103] on div "LIVE Uniform Continuity Graphical Approach 01:27:48 / 02:00:00 mute CLASS SETTI…" at bounding box center [498, 288] width 890 height 577
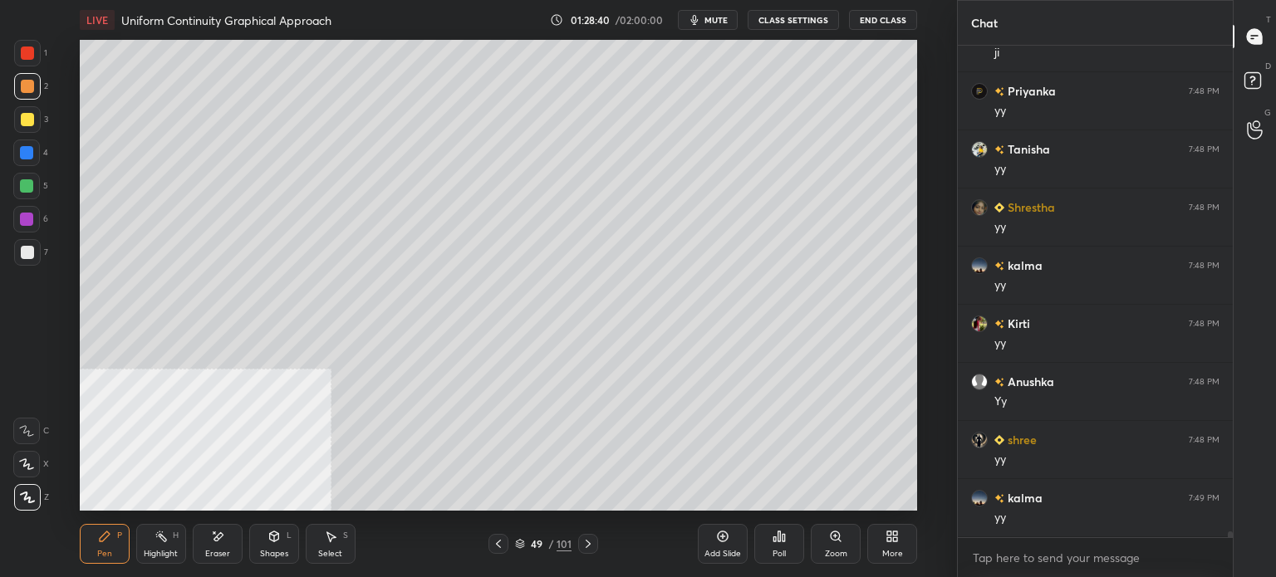
scroll to position [40415, 0]
click at [219, 542] on icon at bounding box center [217, 537] width 13 height 14
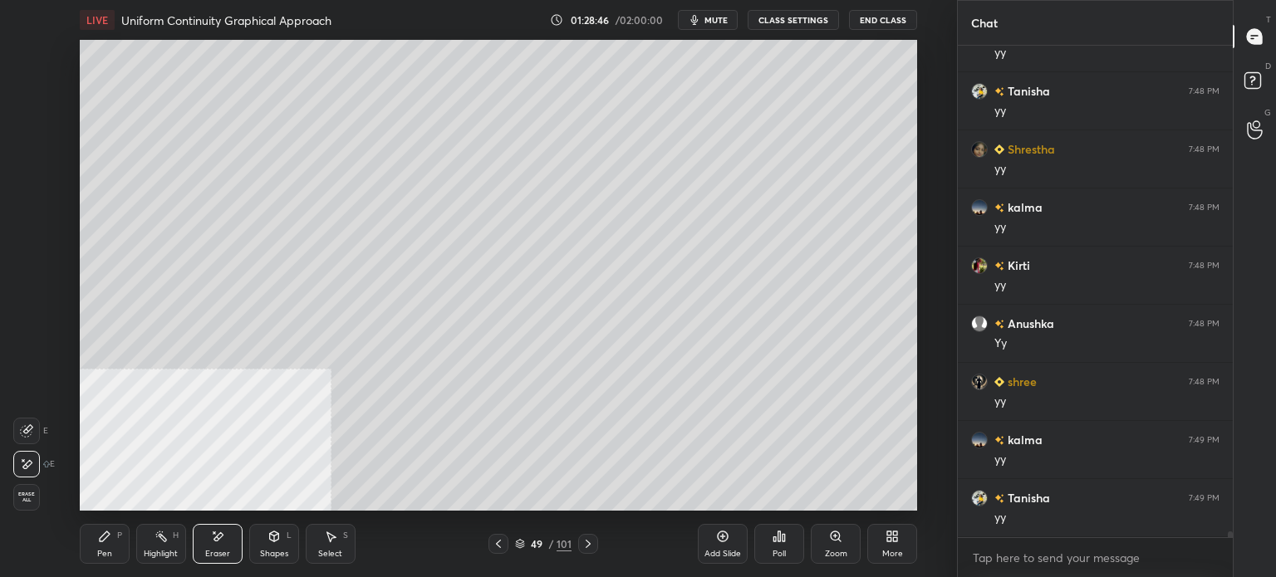
click at [103, 544] on div "Pen P" at bounding box center [105, 544] width 50 height 40
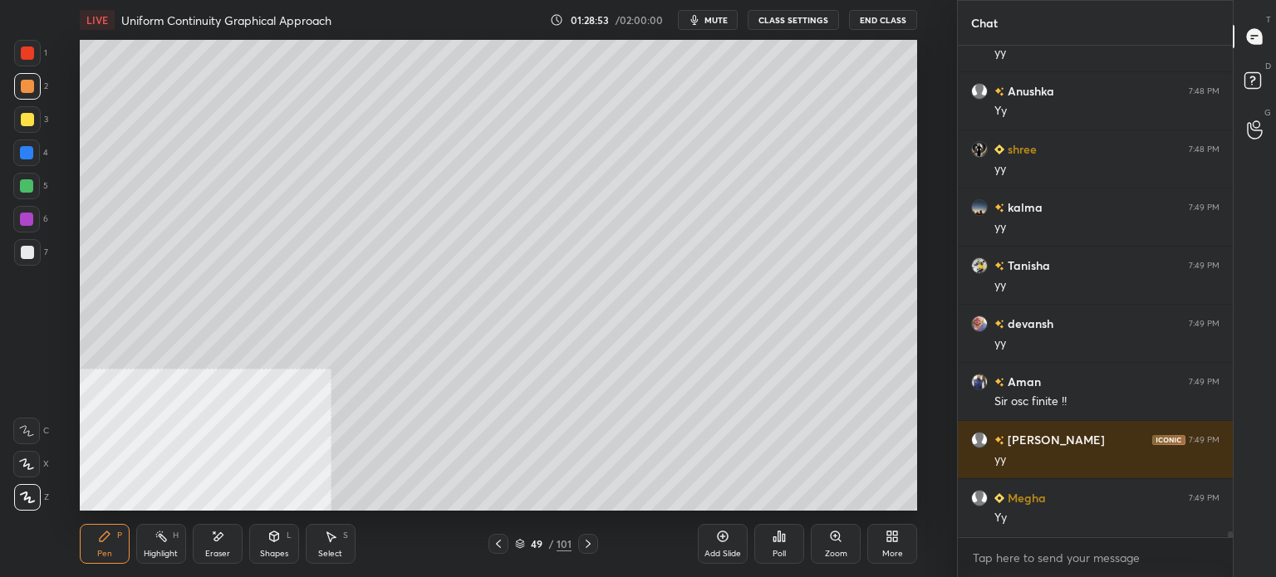
scroll to position [40705, 0]
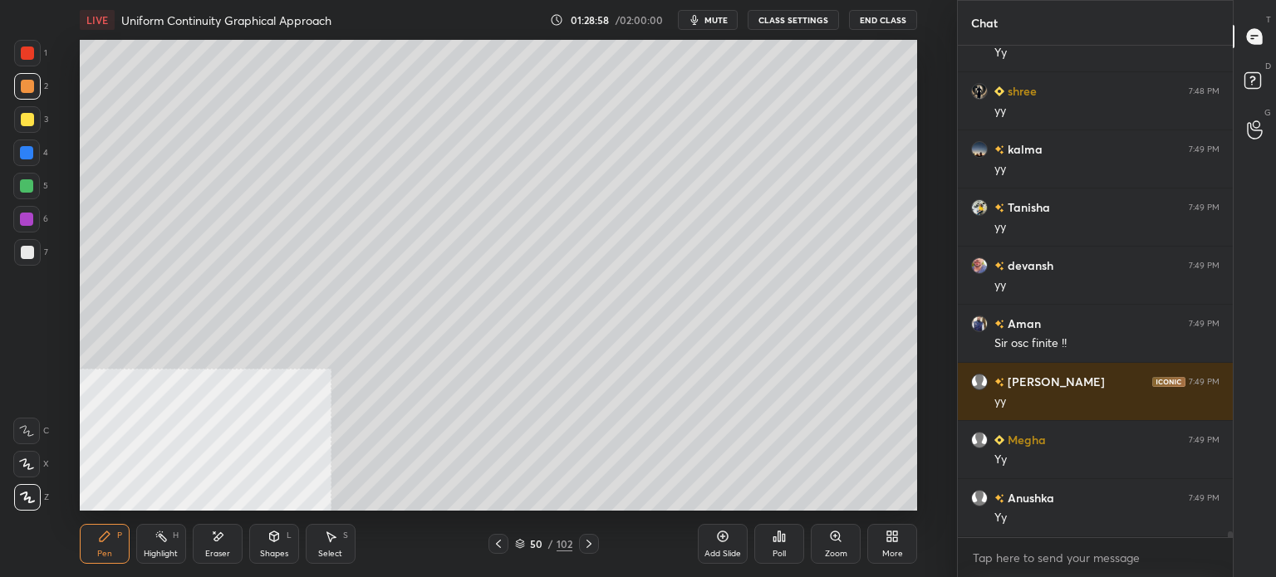
click at [25, 117] on div at bounding box center [27, 119] width 13 height 13
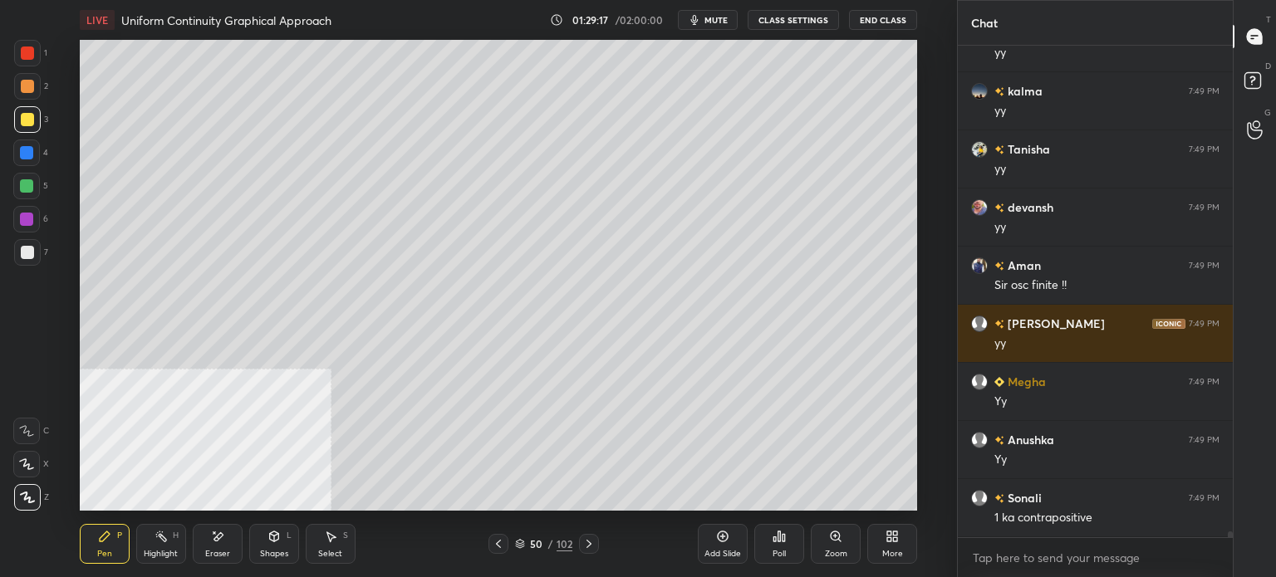
scroll to position [40822, 0]
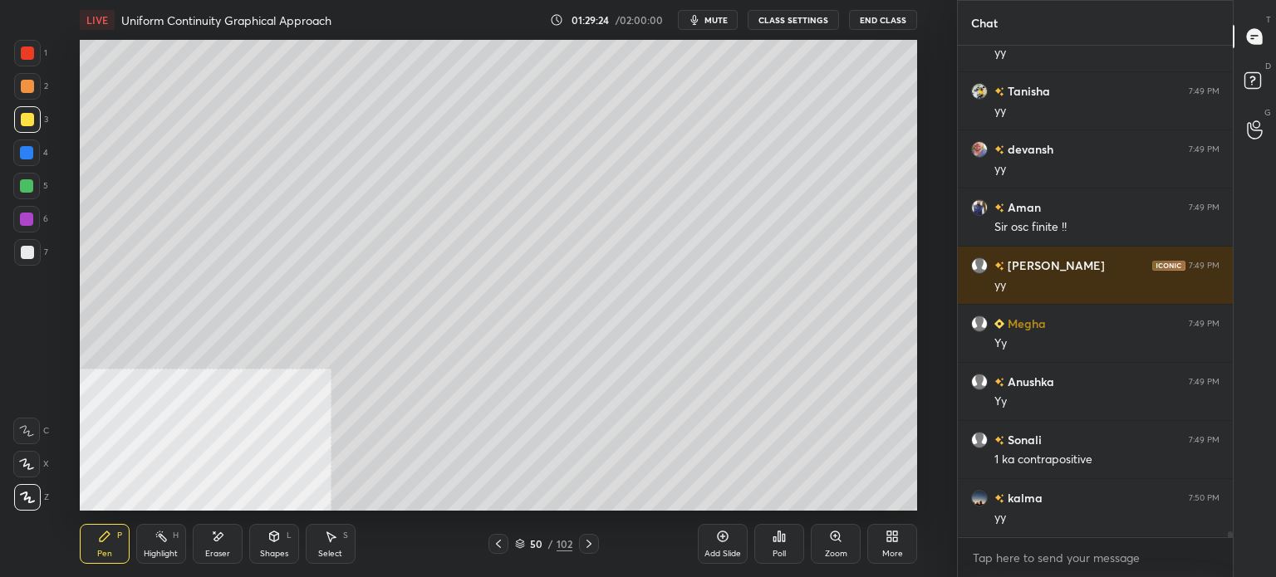
click at [216, 537] on icon at bounding box center [217, 536] width 9 height 8
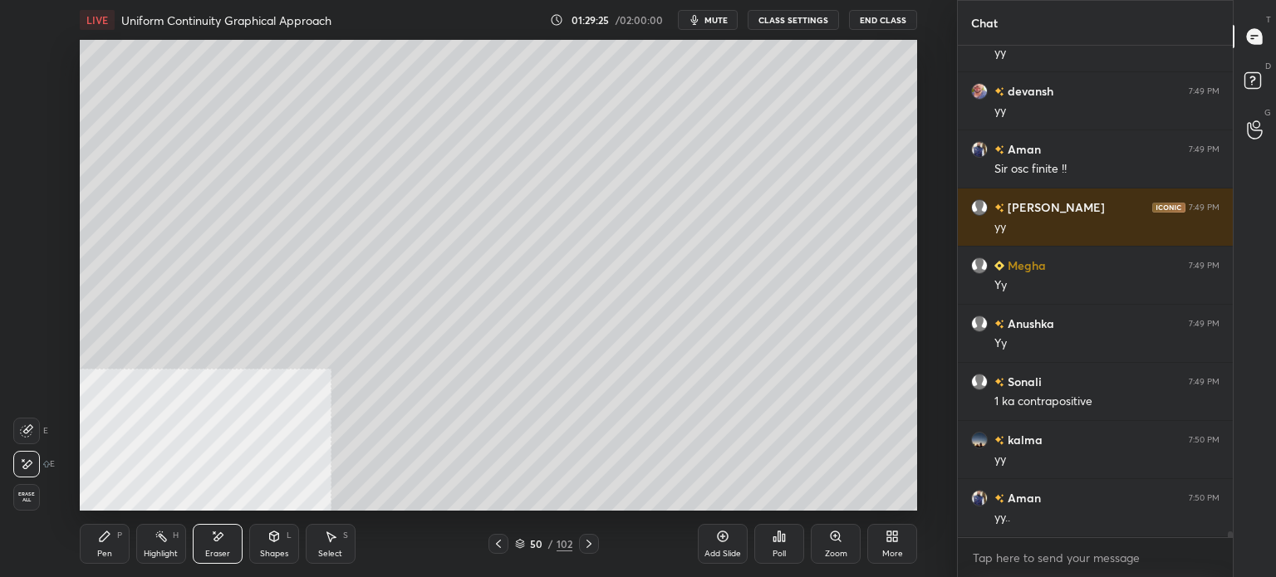
drag, startPoint x: 336, startPoint y: 547, endPoint x: 331, endPoint y: 513, distance: 33.6
click at [339, 543] on div "Select S" at bounding box center [331, 544] width 50 height 40
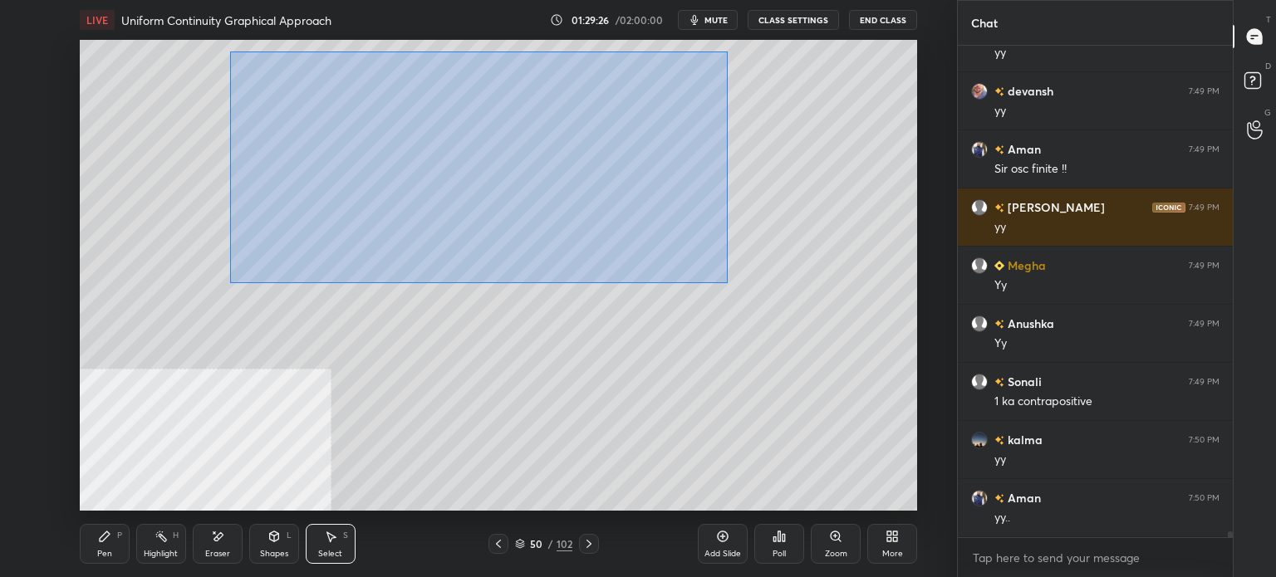
drag, startPoint x: 229, startPoint y: 52, endPoint x: 692, endPoint y: 243, distance: 500.9
click at [730, 285] on div "0 ° Undo Copy Paste here Duplicate Duplicate to new slide Delete" at bounding box center [498, 275] width 837 height 471
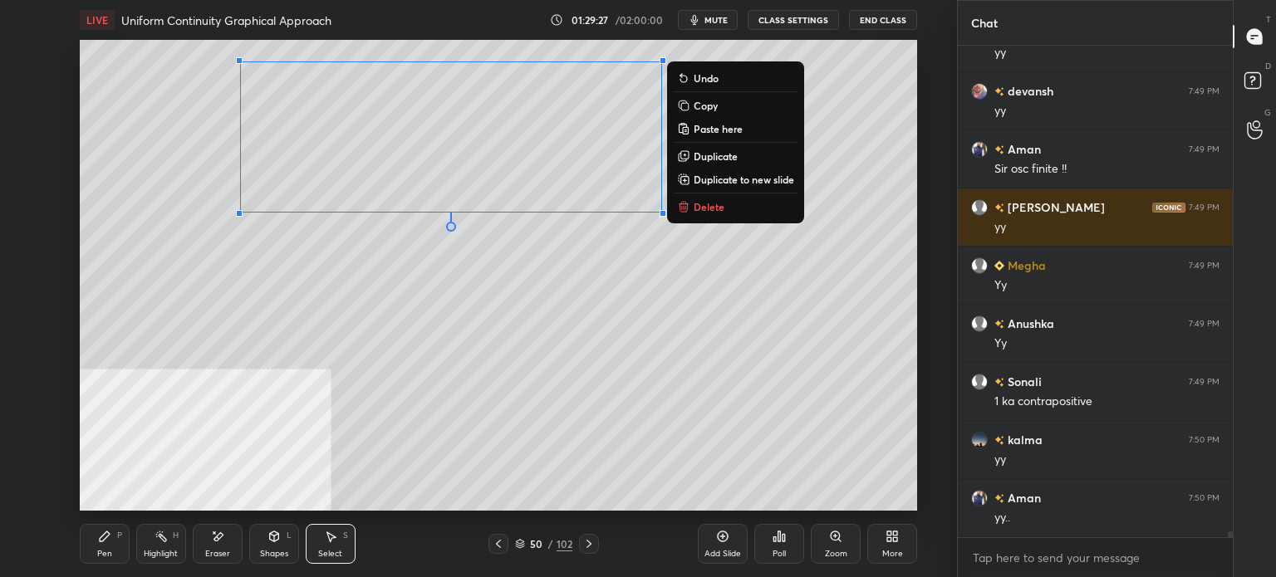
click at [714, 155] on p "Duplicate" at bounding box center [716, 156] width 44 height 13
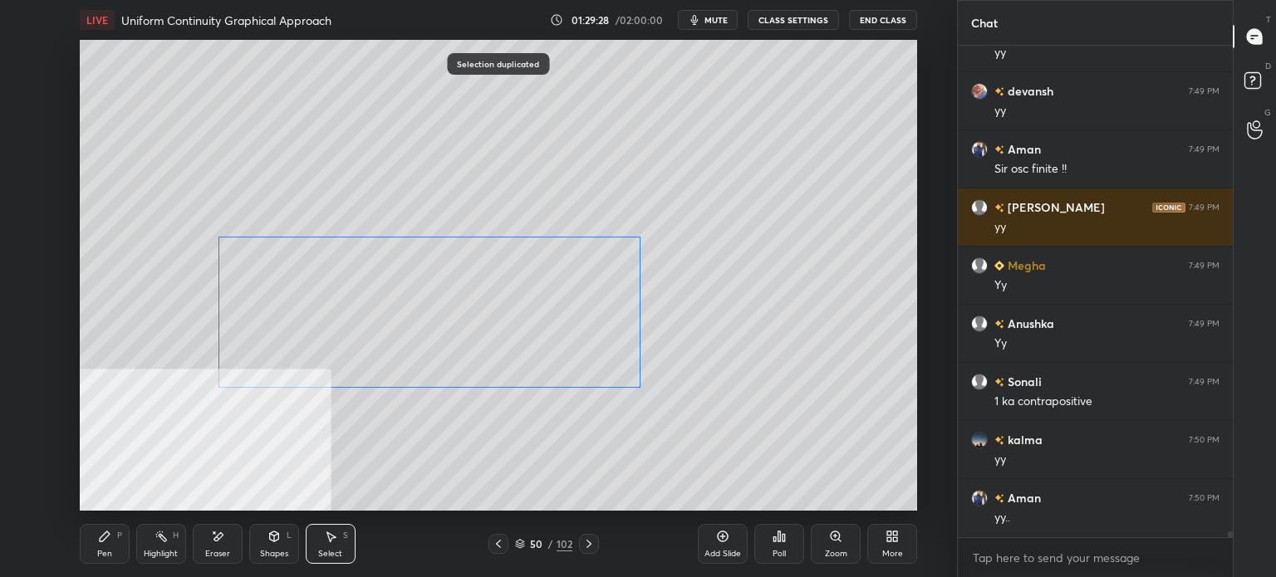
drag, startPoint x: 532, startPoint y: 135, endPoint x: 481, endPoint y: 401, distance: 270.6
click at [490, 295] on div "0 ° Undo Copy Paste here Duplicate Duplicate to new slide Delete" at bounding box center [498, 275] width 837 height 471
click at [488, 467] on div "0 ° Undo Copy Paste here Duplicate Duplicate to new slide Delete" at bounding box center [498, 275] width 837 height 471
drag, startPoint x: 571, startPoint y: 242, endPoint x: 671, endPoint y: 410, distance: 195.9
click at [674, 411] on div "0 ° Undo Copy Paste here Duplicate Duplicate to new slide Delete" at bounding box center [498, 275] width 837 height 471
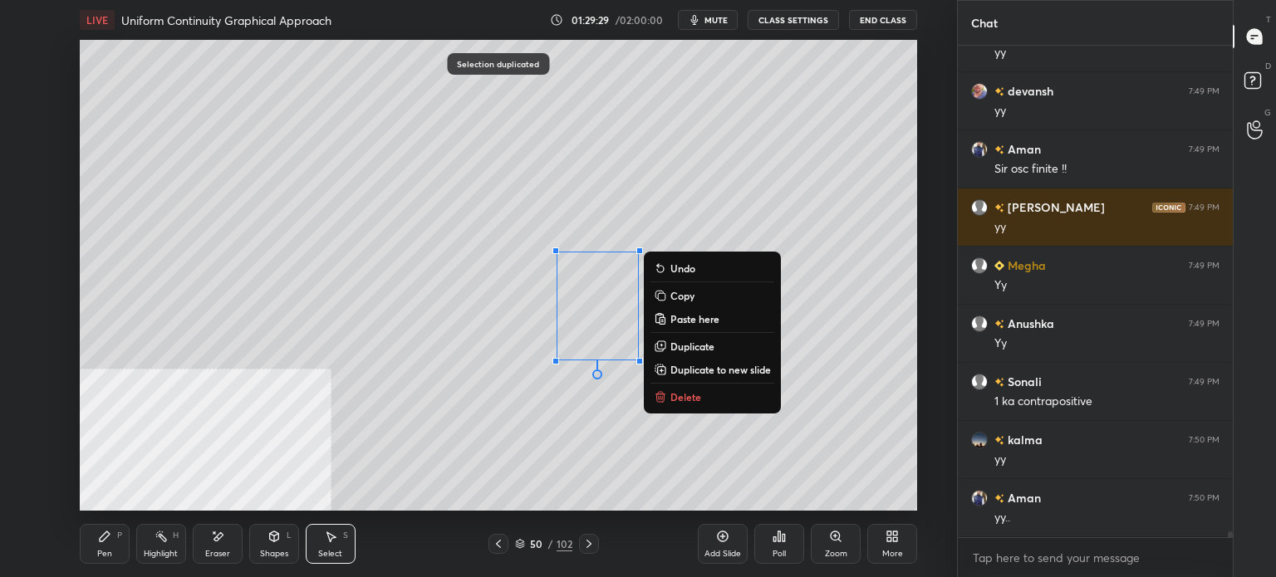
click at [688, 393] on p "Delete" at bounding box center [685, 396] width 31 height 13
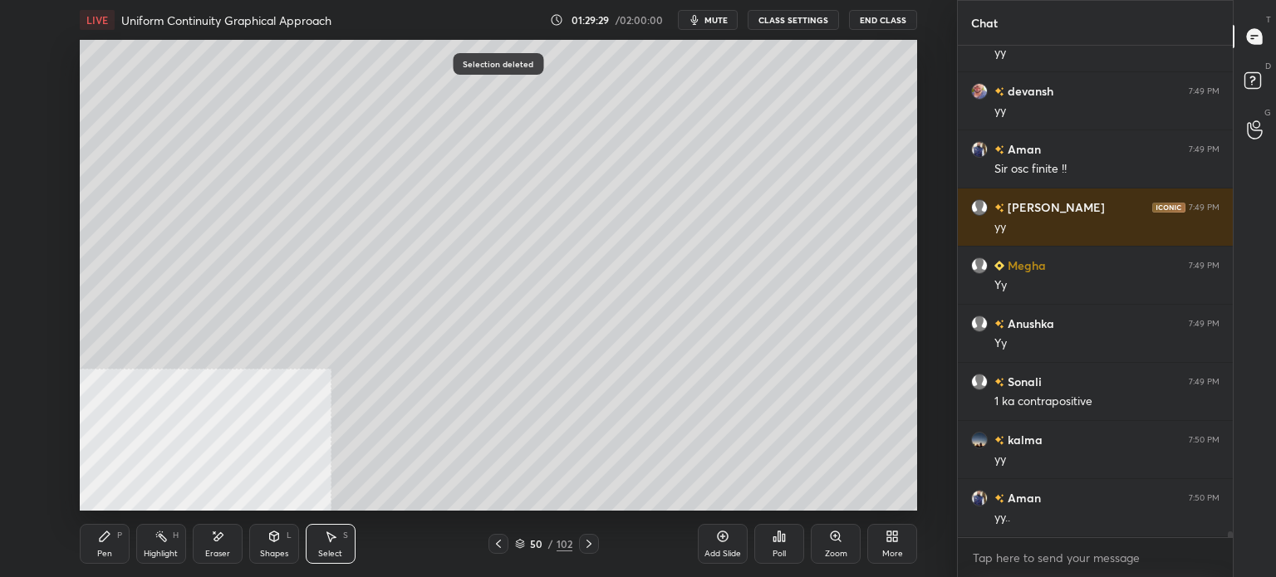
scroll to position [40938, 0]
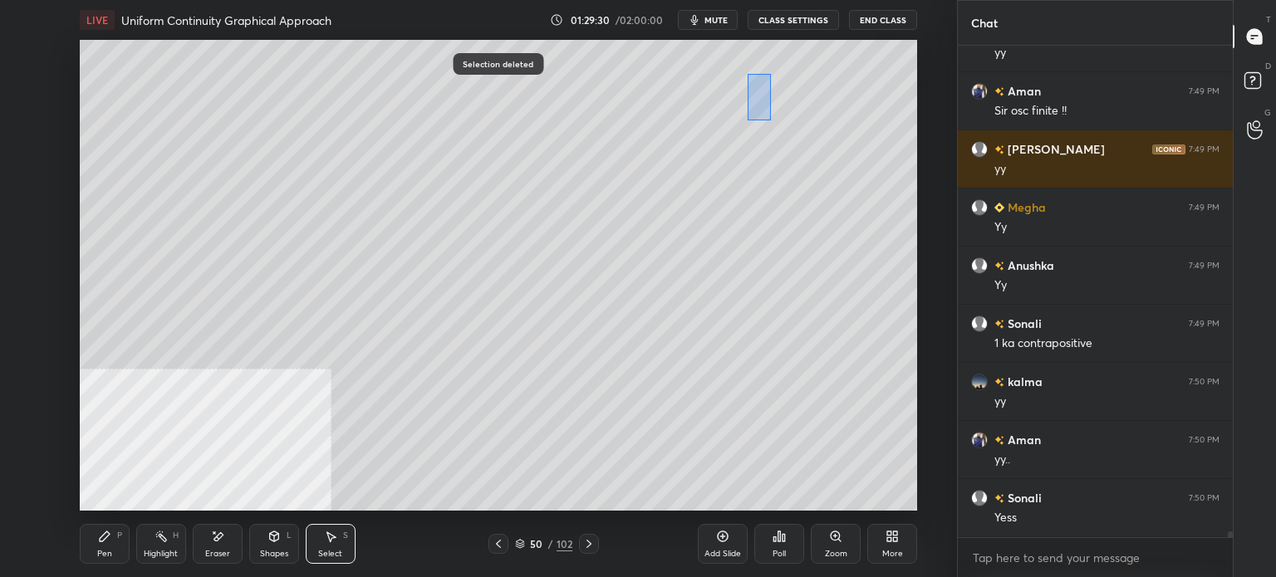
drag, startPoint x: 771, startPoint y: 120, endPoint x: 821, endPoint y: 203, distance: 96.9
click at [837, 228] on div "0 ° Undo Copy Paste here Duplicate Duplicate to new slide Delete" at bounding box center [498, 275] width 837 height 471
drag, startPoint x: 777, startPoint y: 207, endPoint x: 632, endPoint y: 299, distance: 171.4
click at [633, 299] on div "0 ° Undo Copy Paste here Duplicate Duplicate to new slide Delete" at bounding box center [498, 275] width 837 height 471
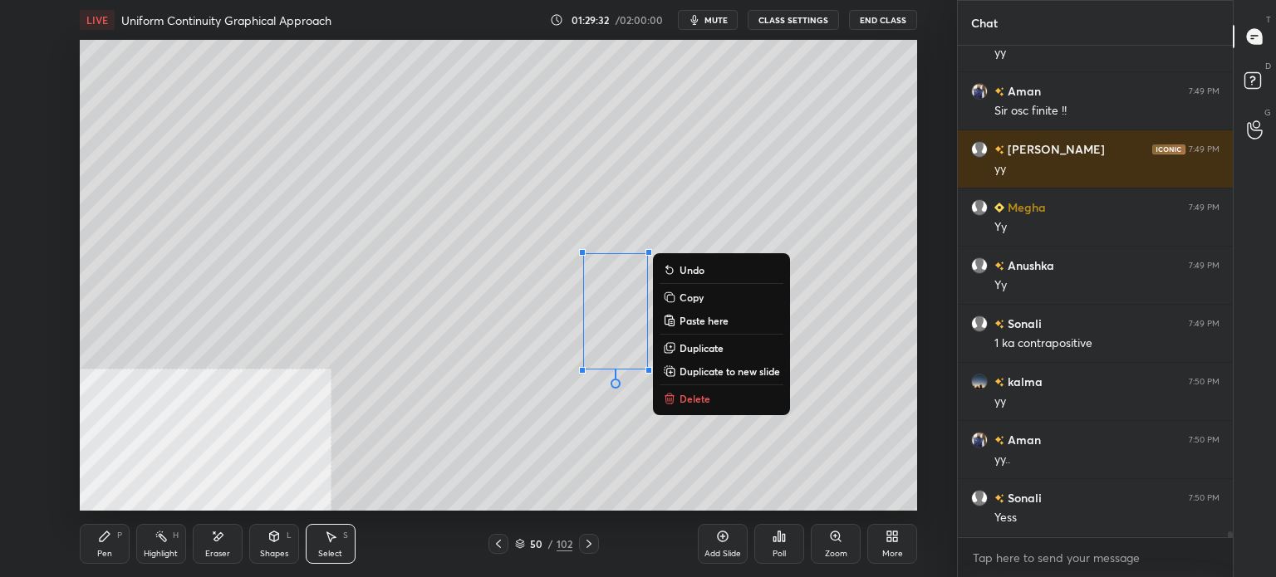
drag, startPoint x: 228, startPoint y: 543, endPoint x: 232, endPoint y: 523, distance: 20.4
click at [223, 542] on div "Eraser" at bounding box center [218, 544] width 50 height 40
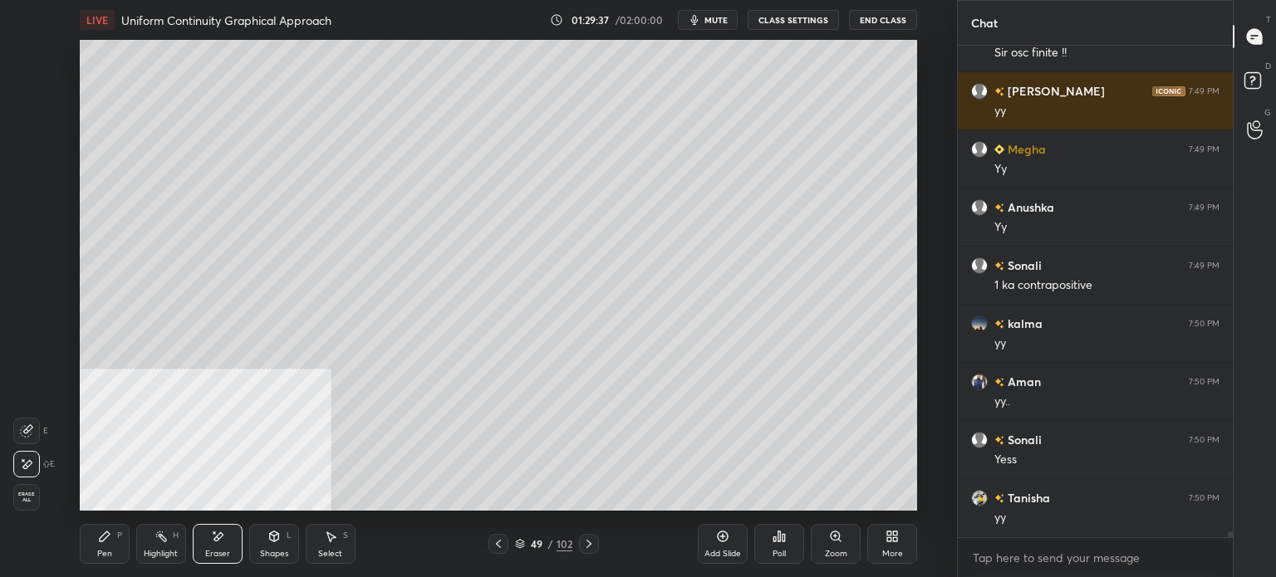
scroll to position [41054, 0]
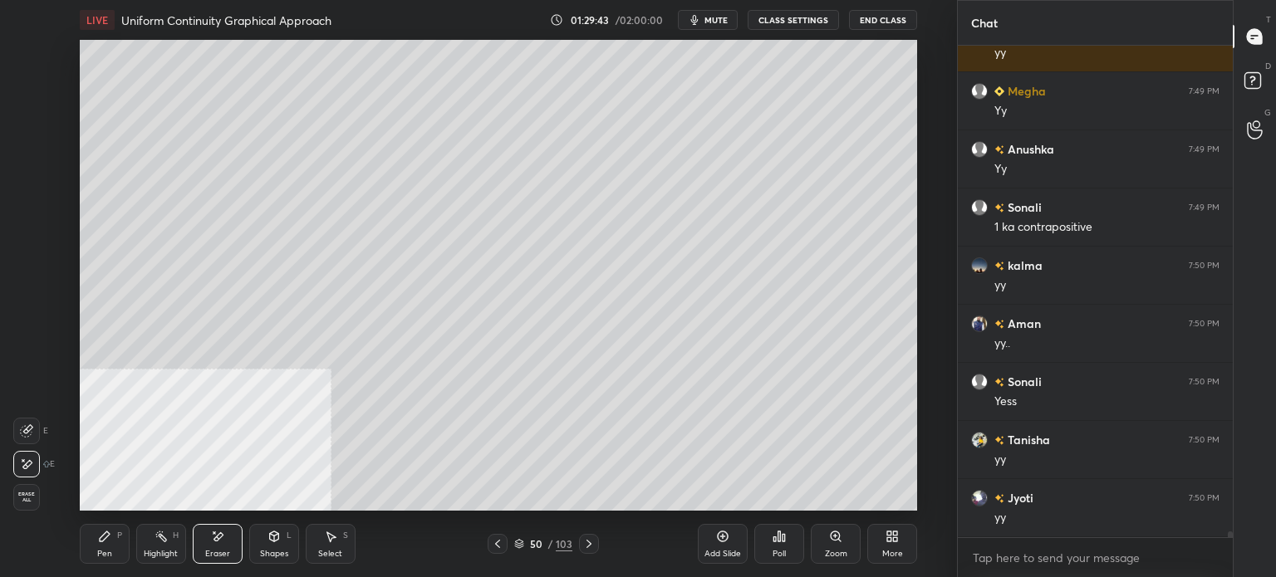
drag, startPoint x: 90, startPoint y: 527, endPoint x: 87, endPoint y: 511, distance: 16.0
click at [91, 534] on div "Pen P" at bounding box center [105, 544] width 50 height 40
click at [32, 92] on div at bounding box center [27, 86] width 27 height 27
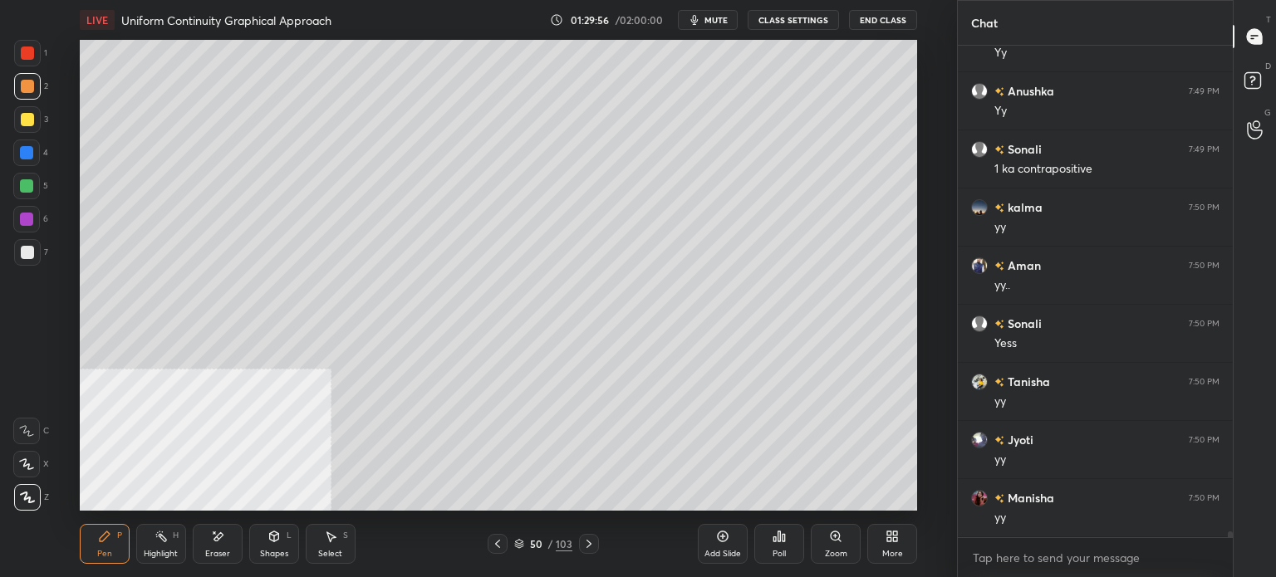
scroll to position [41171, 0]
click at [730, 9] on div "LIVE Uniform Continuity Graphical Approach 01:30:04 / 02:00:00 mute CLASS SETTI…" at bounding box center [498, 20] width 837 height 40
click at [716, 19] on span "mute" at bounding box center [715, 20] width 23 height 12
click at [718, 22] on span "unmute" at bounding box center [715, 20] width 36 height 12
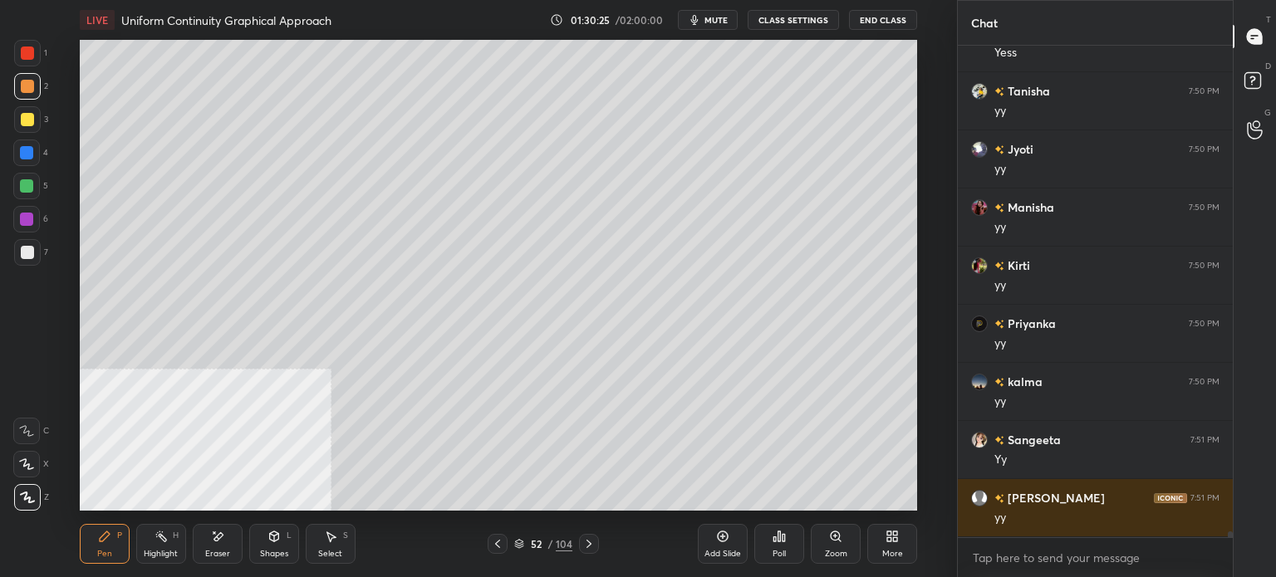
drag, startPoint x: 25, startPoint y: 115, endPoint x: 69, endPoint y: 105, distance: 45.0
click at [22, 115] on div at bounding box center [27, 119] width 13 height 13
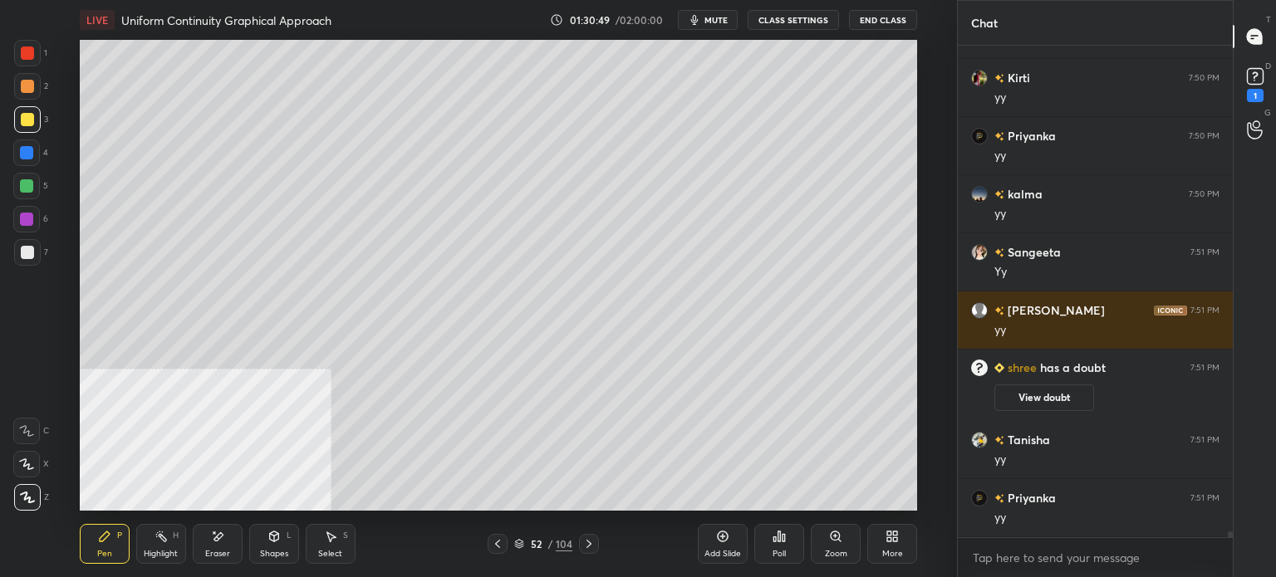
scroll to position [41004, 0]
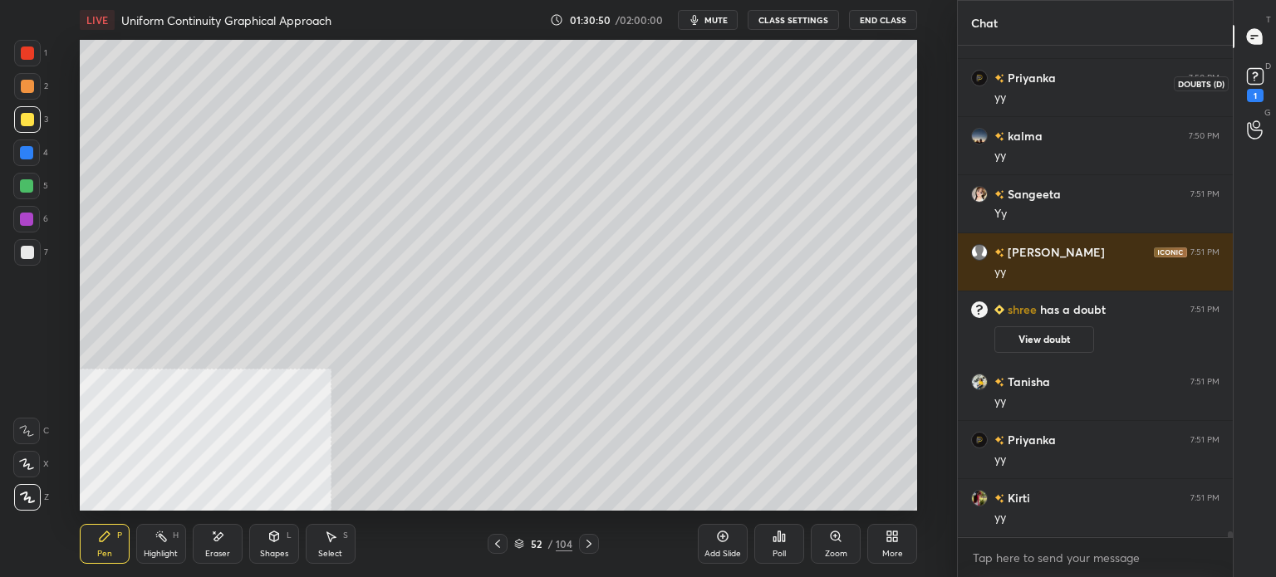
click at [1253, 89] on div "1" at bounding box center [1255, 95] width 17 height 13
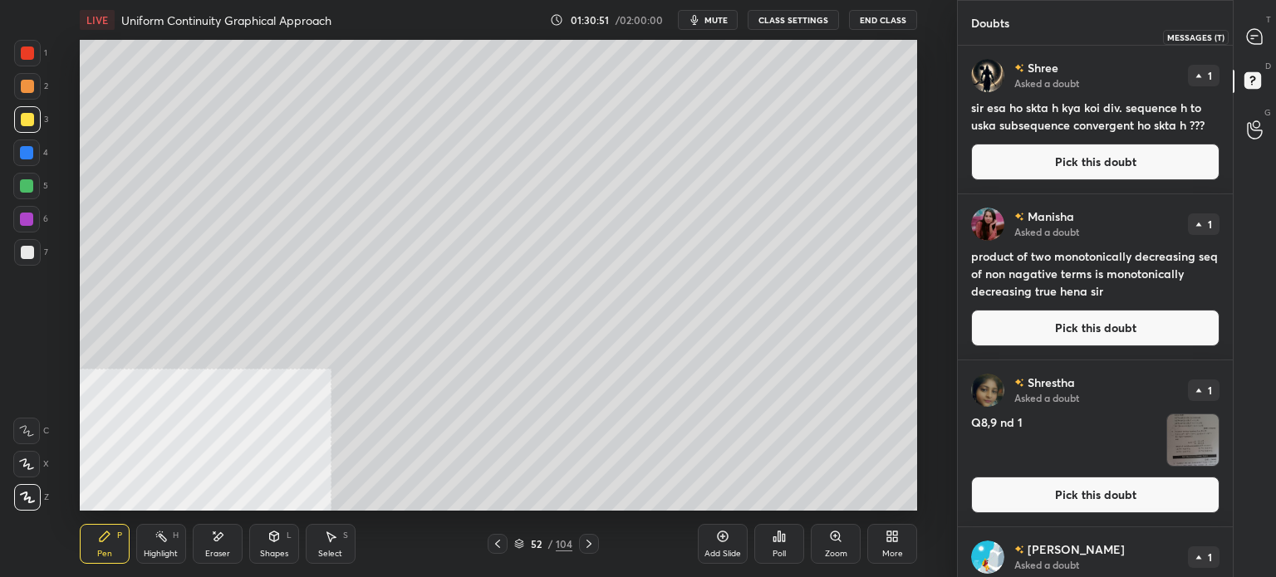
click at [1256, 37] on icon at bounding box center [1254, 36] width 15 height 15
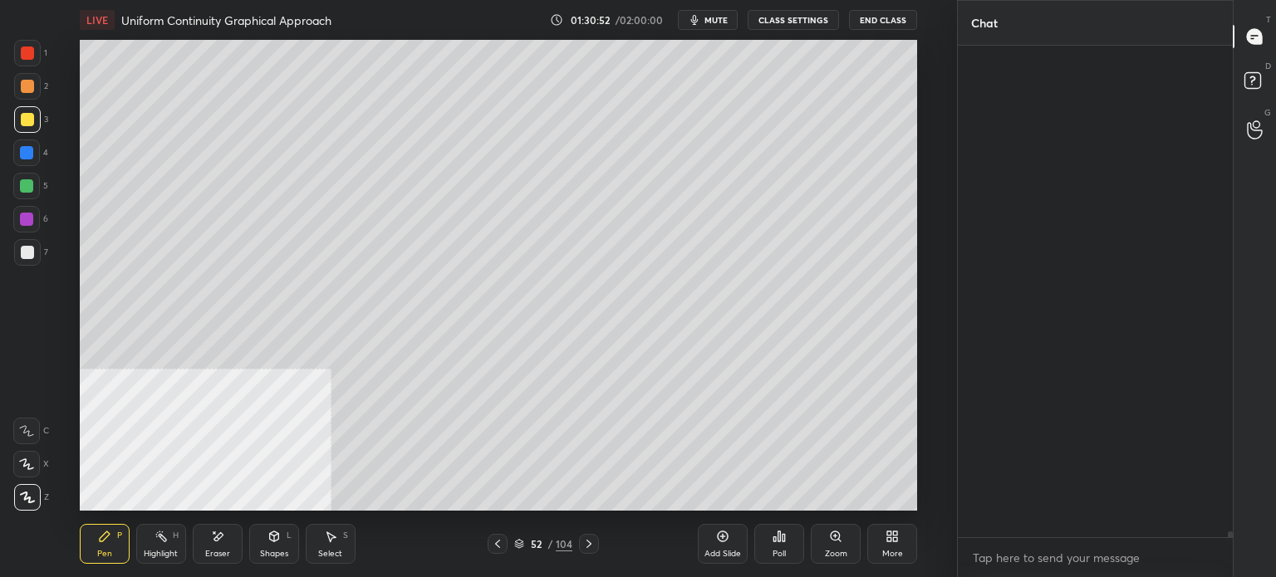
scroll to position [487, 270]
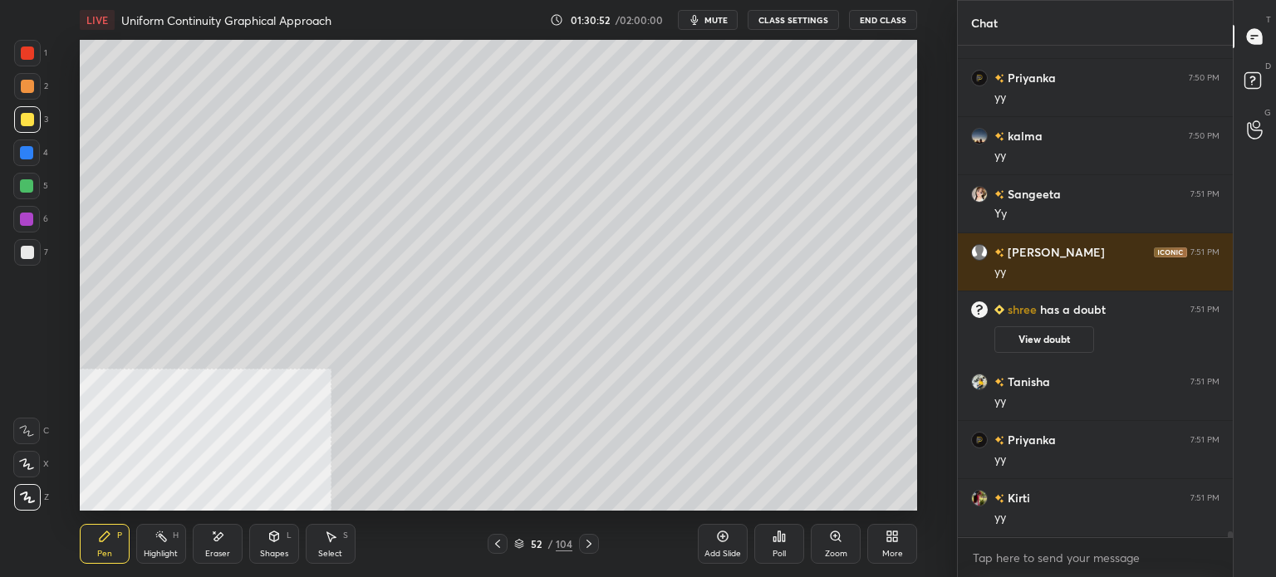
click at [1275, 83] on div "D Doubts (D)" at bounding box center [1255, 83] width 42 height 47
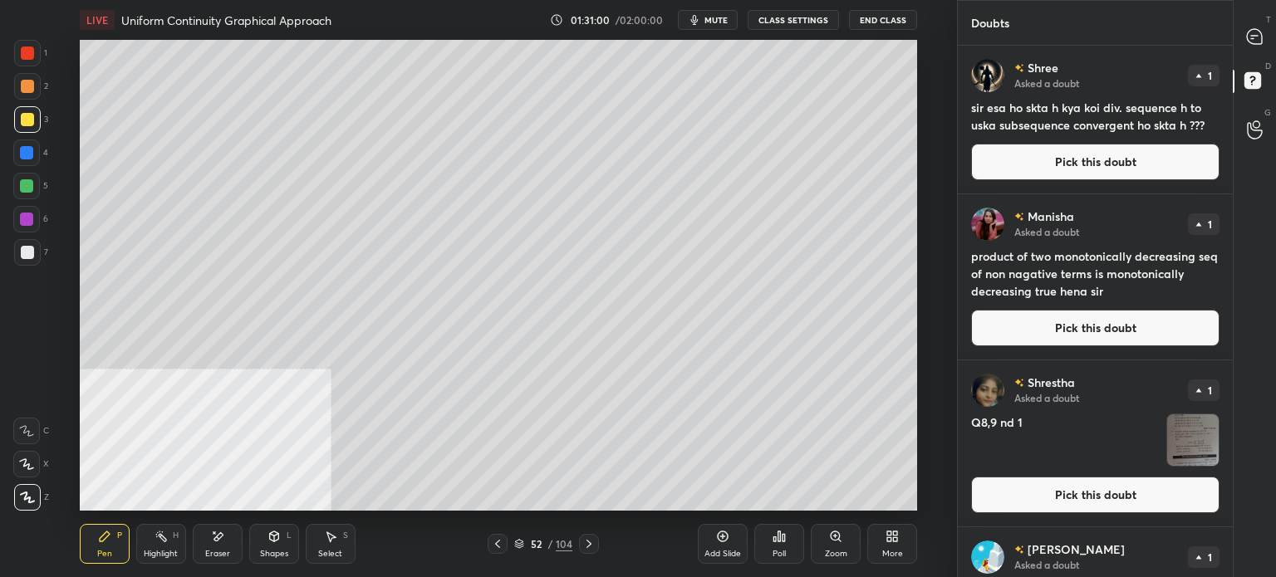
click at [1260, 53] on div "T Messages (T)" at bounding box center [1255, 36] width 42 height 47
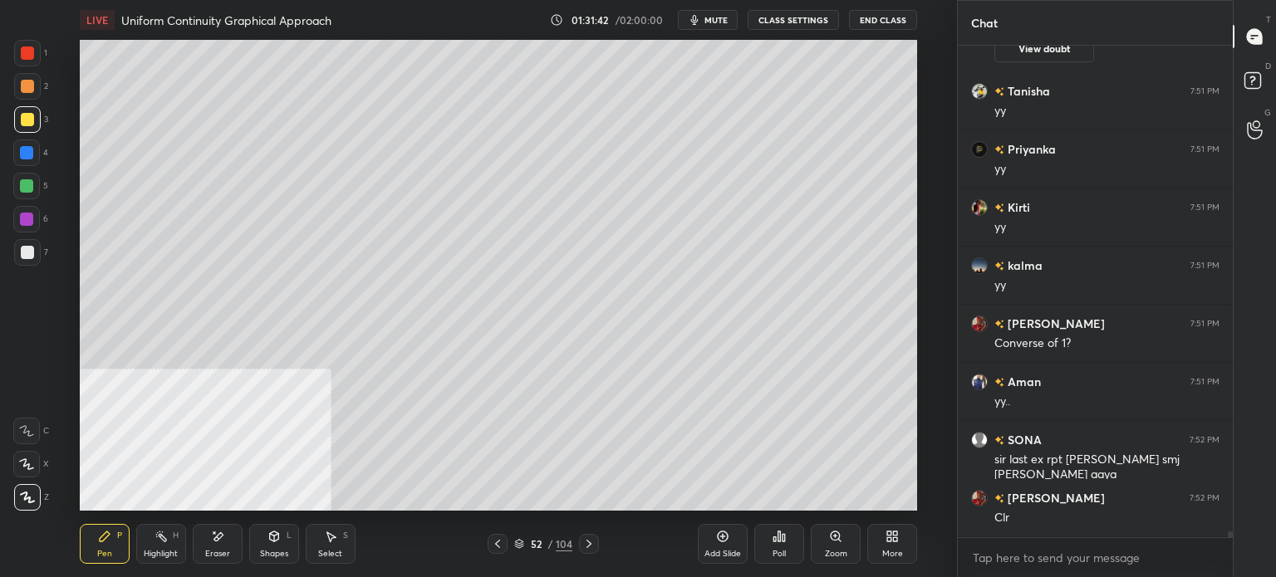
scroll to position [41719, 0]
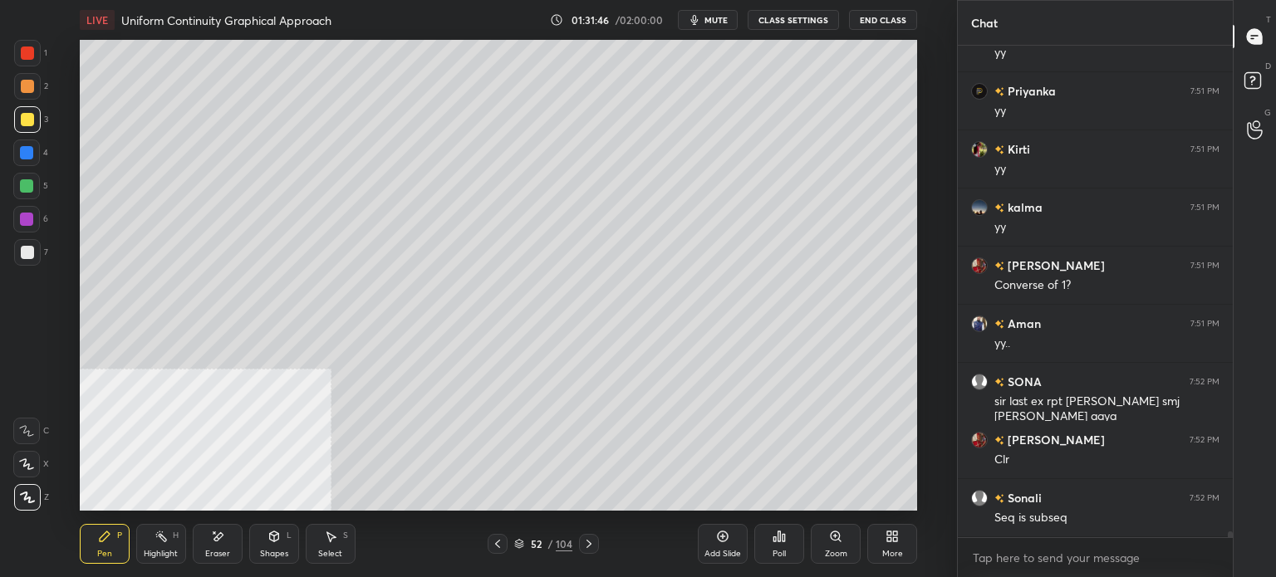
click at [24, 115] on div at bounding box center [27, 119] width 13 height 13
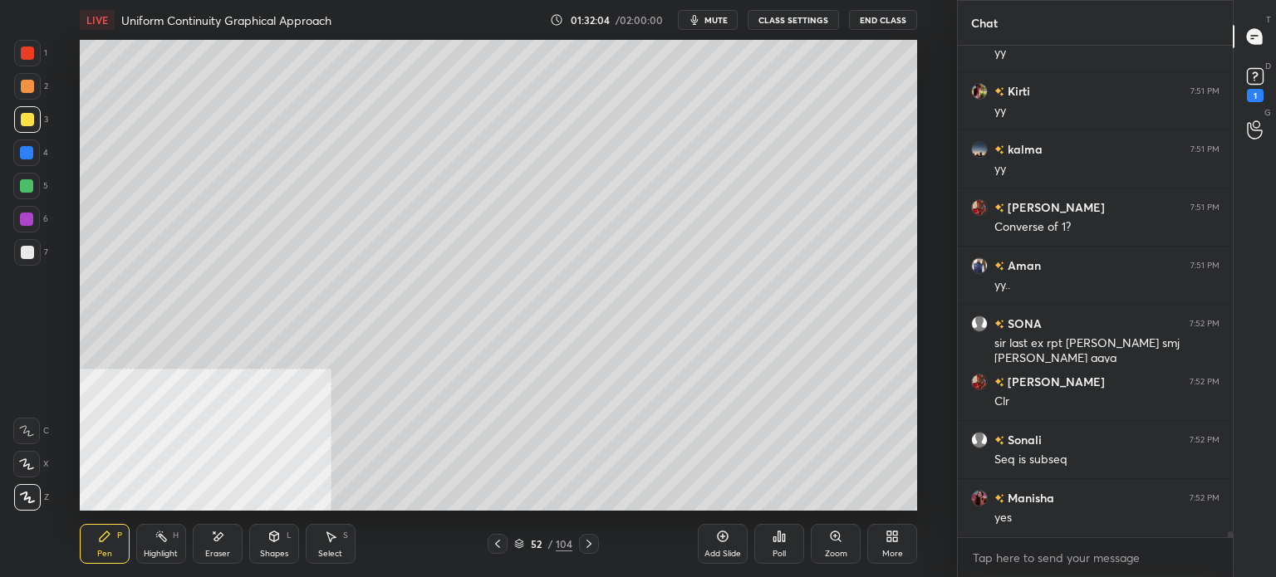
scroll to position [41848, 0]
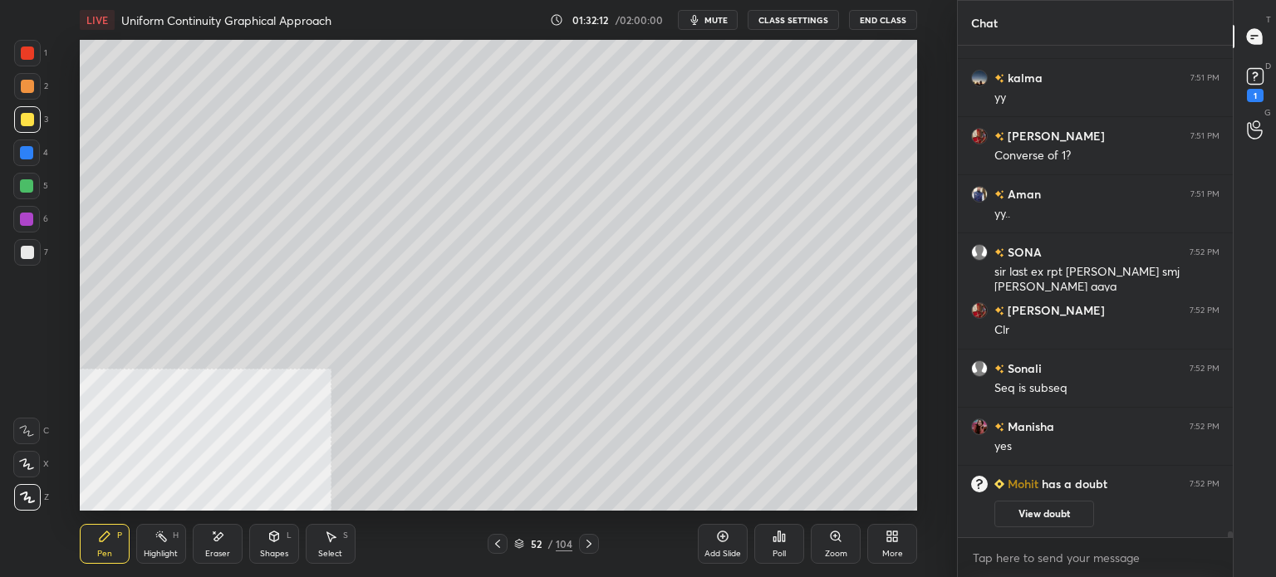
click at [37, 258] on div at bounding box center [27, 252] width 27 height 27
click at [36, 122] on div at bounding box center [27, 119] width 27 height 27
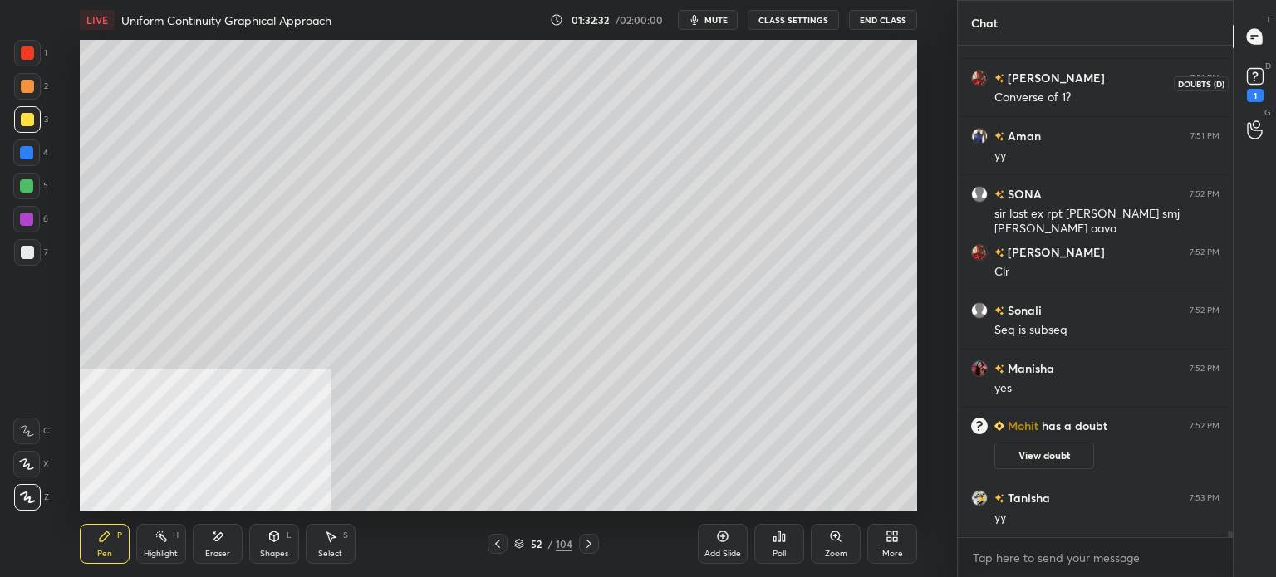
click at [1263, 81] on icon at bounding box center [1255, 76] width 25 height 25
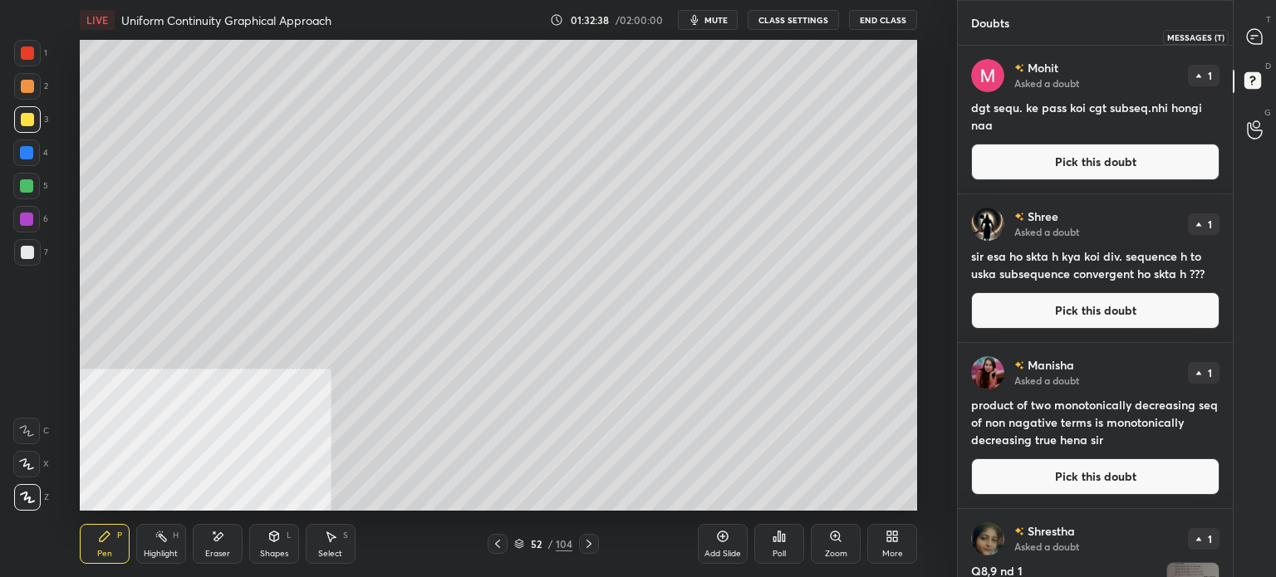
click at [1261, 45] on icon at bounding box center [1254, 36] width 17 height 17
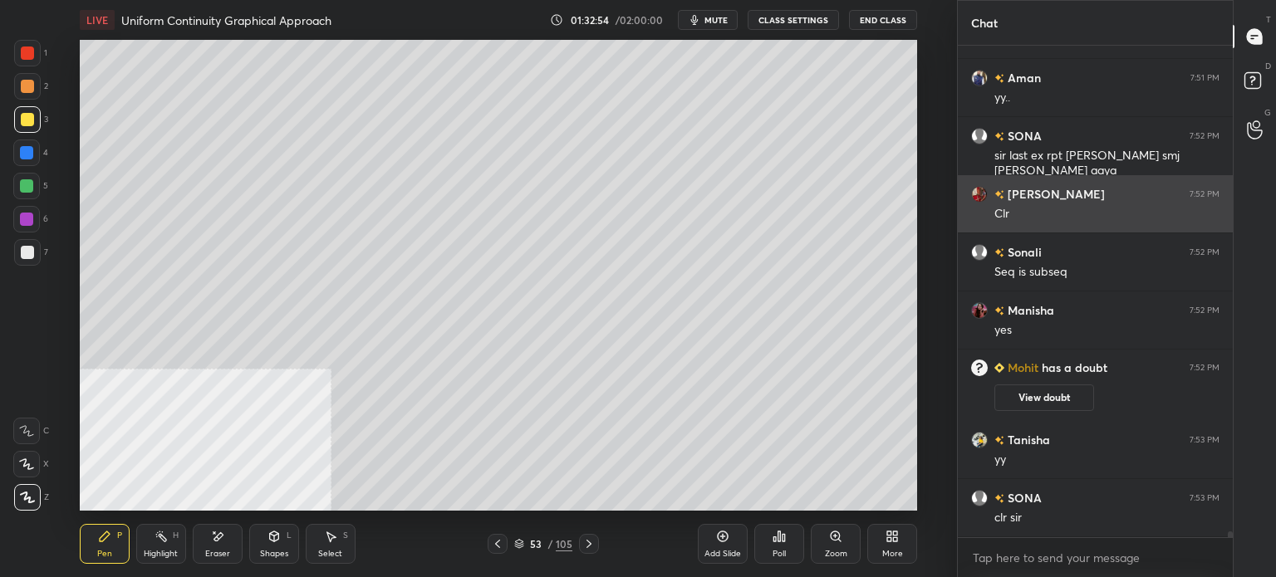
scroll to position [41873, 0]
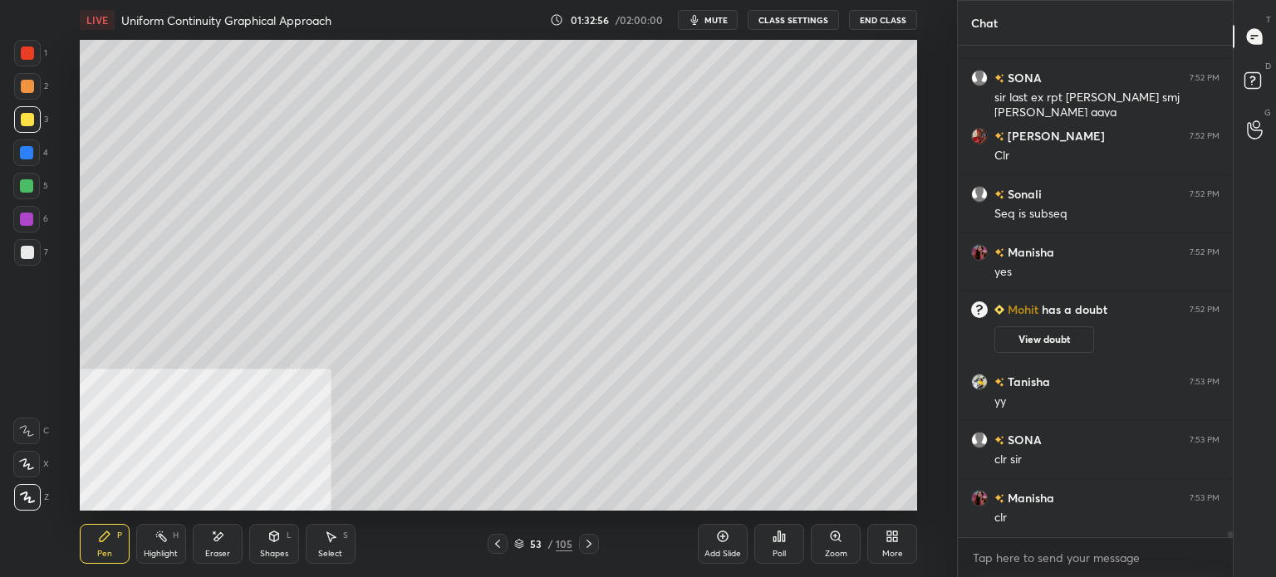
click at [29, 86] on div at bounding box center [27, 86] width 13 height 13
click at [891, 554] on div "More" at bounding box center [892, 554] width 21 height 8
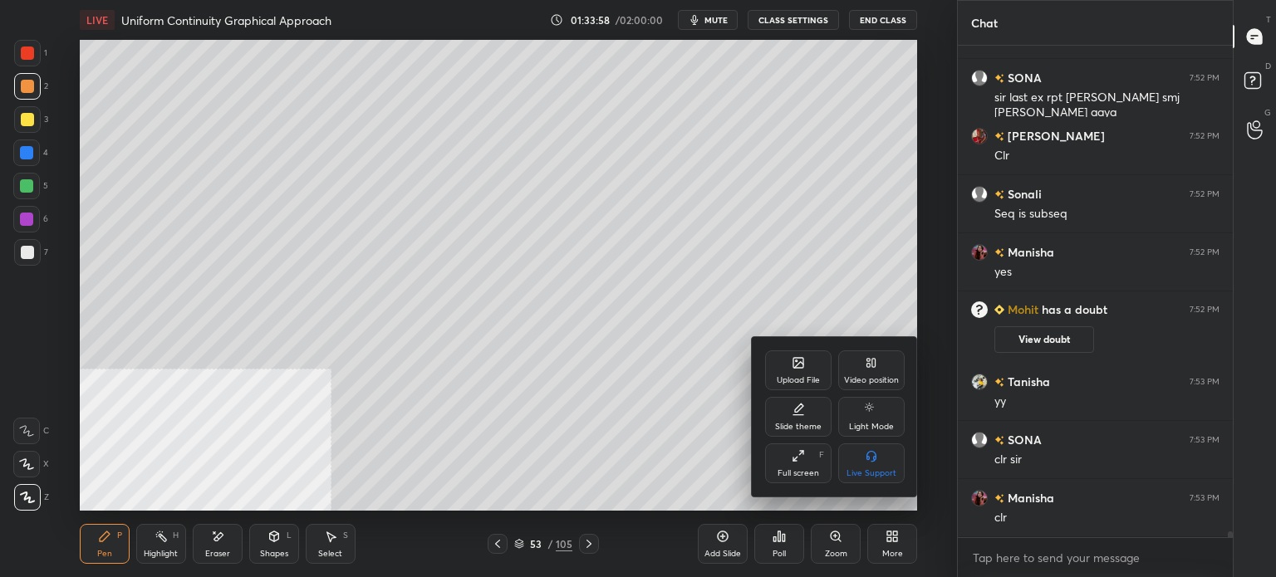
click at [885, 374] on div "Video position" at bounding box center [871, 371] width 66 height 40
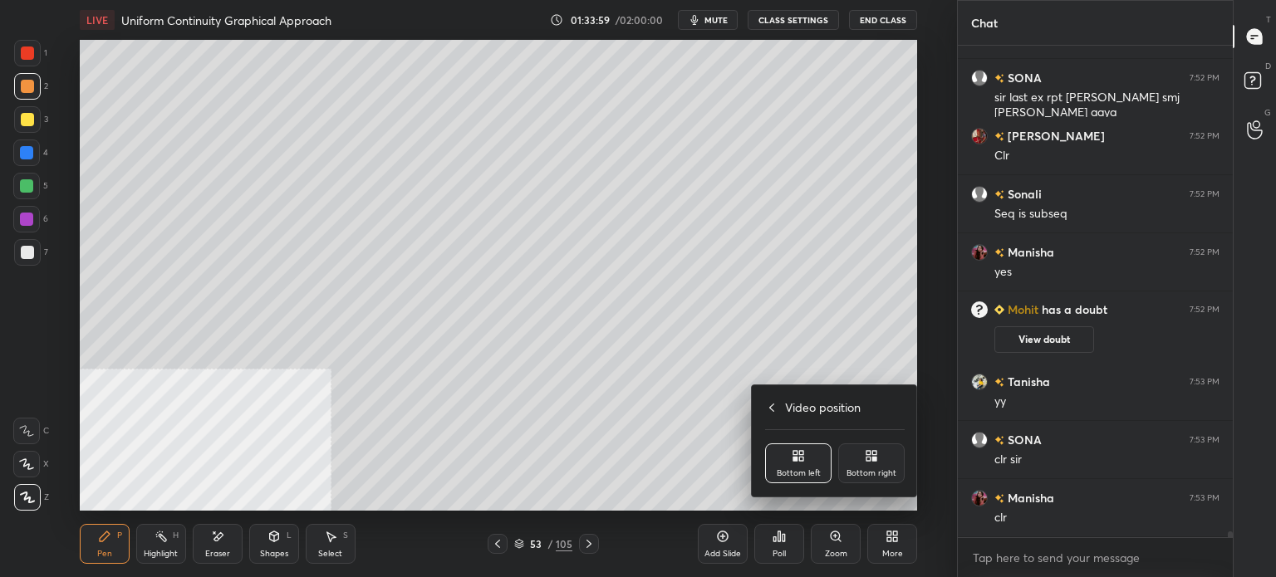
click at [875, 454] on icon at bounding box center [874, 453] width 4 height 4
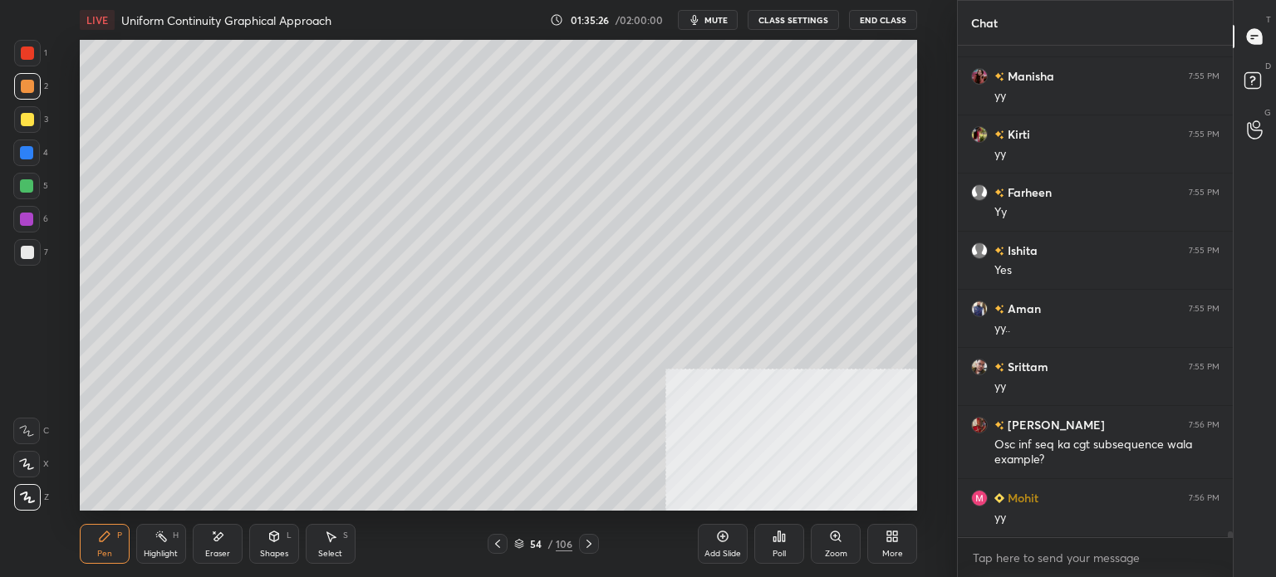
scroll to position [42760, 0]
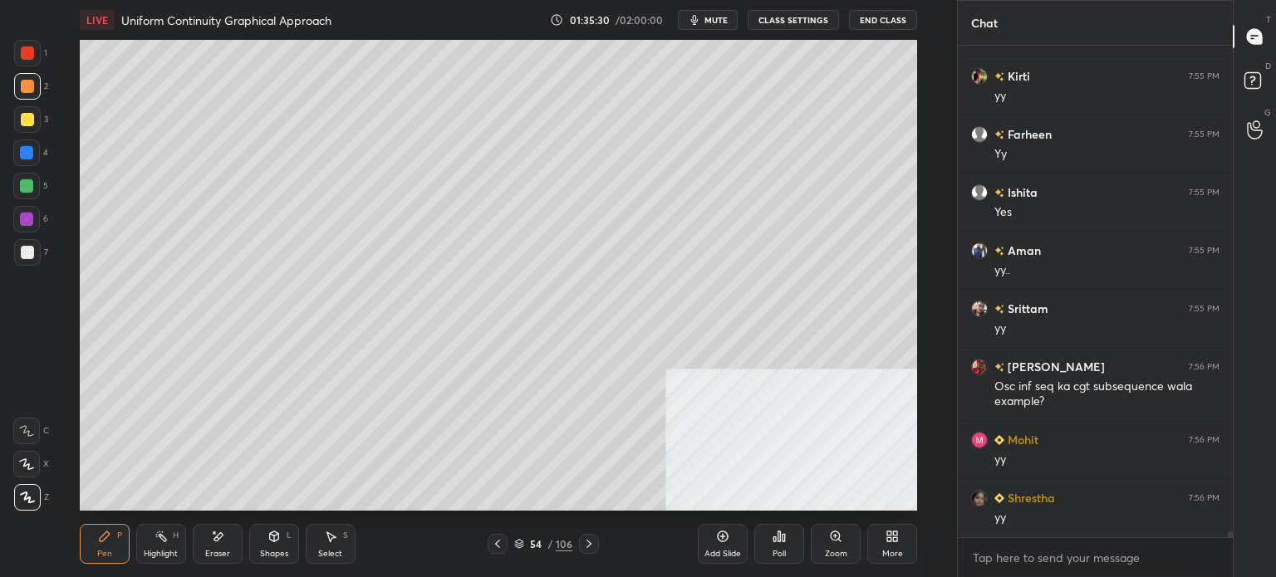
drag, startPoint x: 30, startPoint y: 121, endPoint x: 71, endPoint y: 118, distance: 40.8
click at [31, 123] on div at bounding box center [27, 119] width 13 height 13
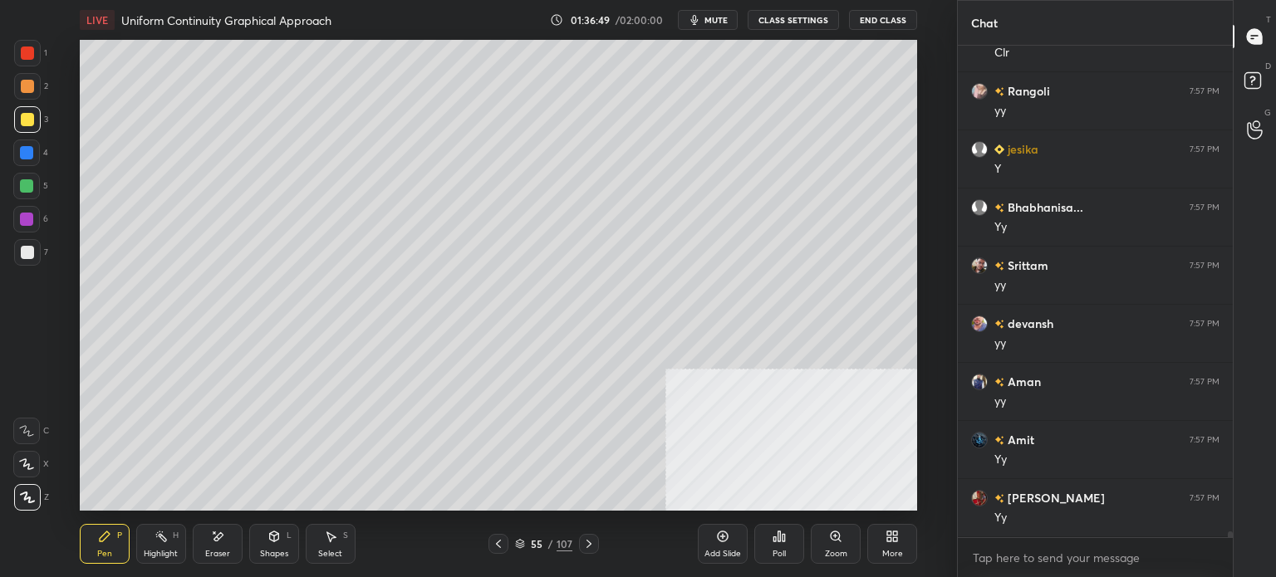
scroll to position [44214, 0]
click at [35, 84] on div at bounding box center [27, 86] width 27 height 27
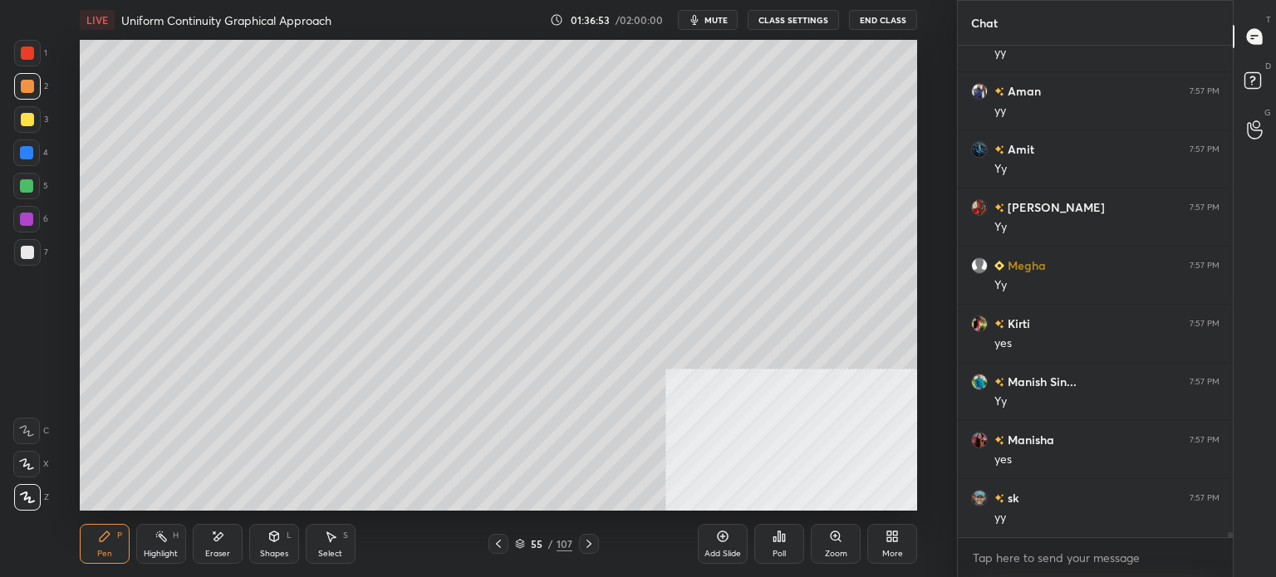
scroll to position [44447, 0]
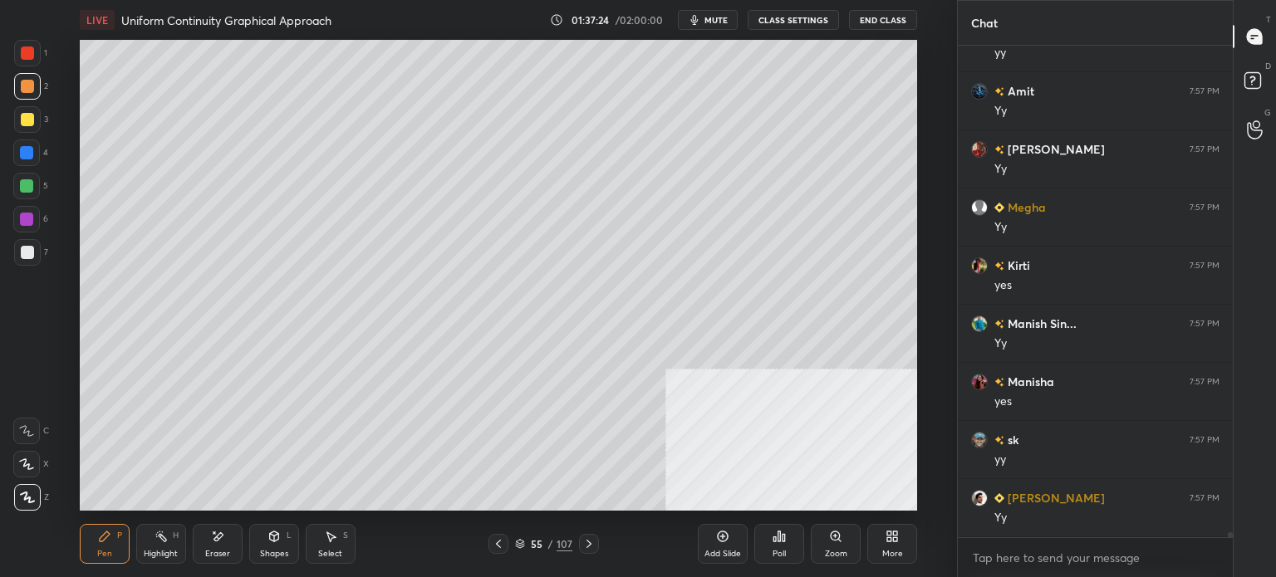
drag, startPoint x: 339, startPoint y: 540, endPoint x: 372, endPoint y: 513, distance: 43.1
click at [336, 545] on div "Select S" at bounding box center [331, 544] width 50 height 40
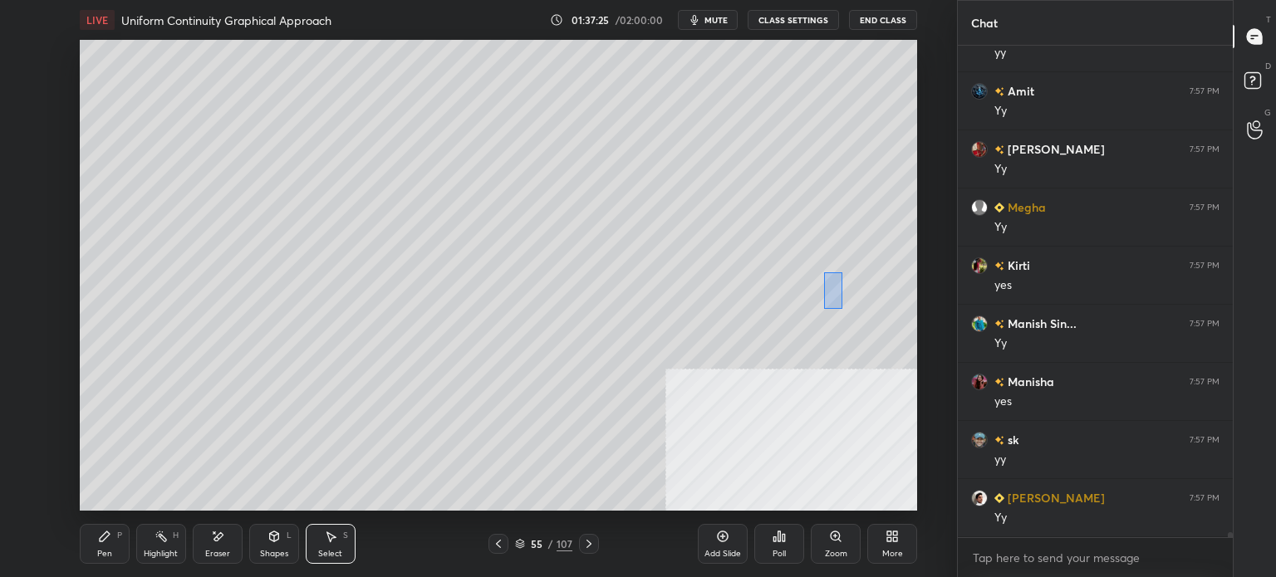
drag, startPoint x: 824, startPoint y: 272, endPoint x: 888, endPoint y: 349, distance: 100.3
click at [895, 346] on div "0 ° Undo Copy Paste here Duplicate Duplicate to new slide Delete" at bounding box center [498, 275] width 837 height 471
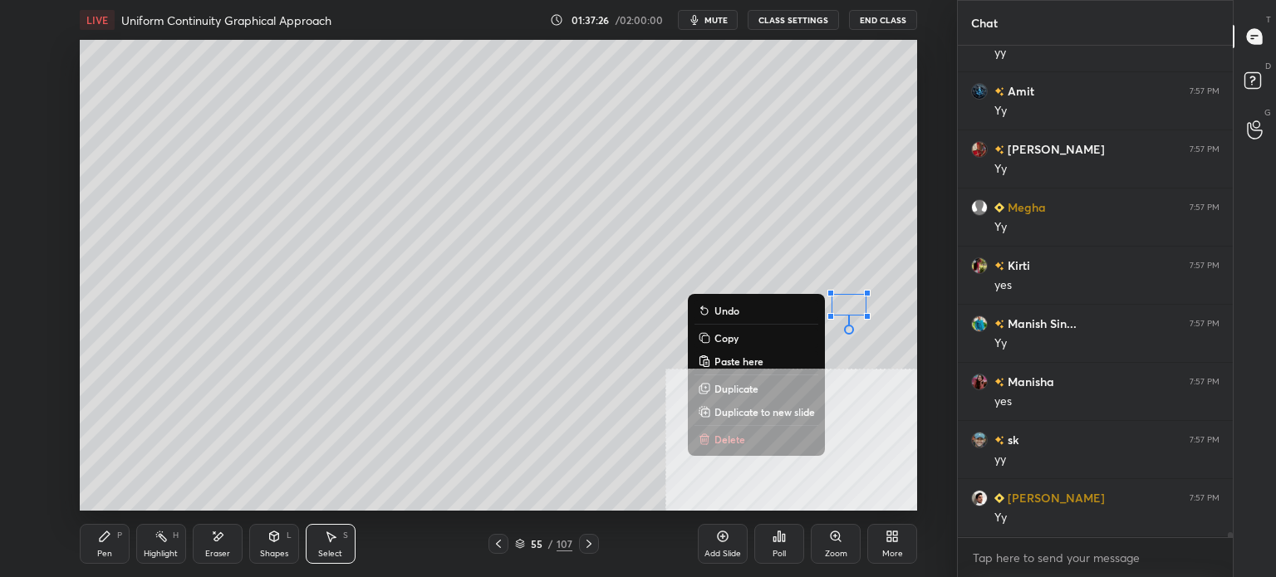
click at [738, 437] on p "Delete" at bounding box center [729, 439] width 31 height 13
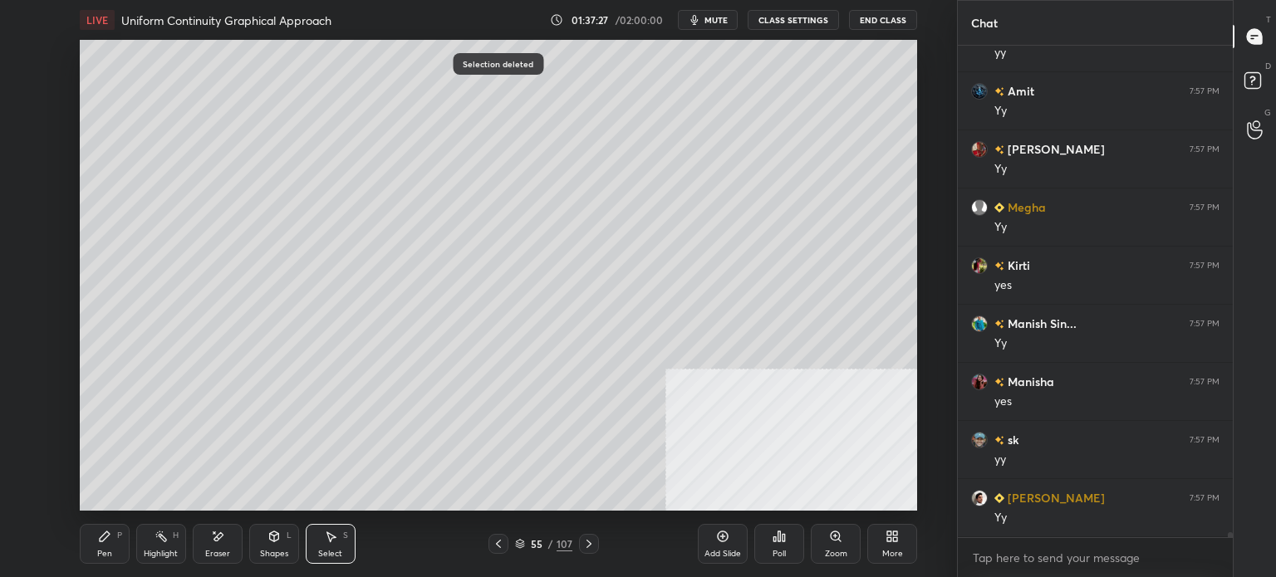
click at [107, 550] on div "Pen" at bounding box center [104, 554] width 15 height 8
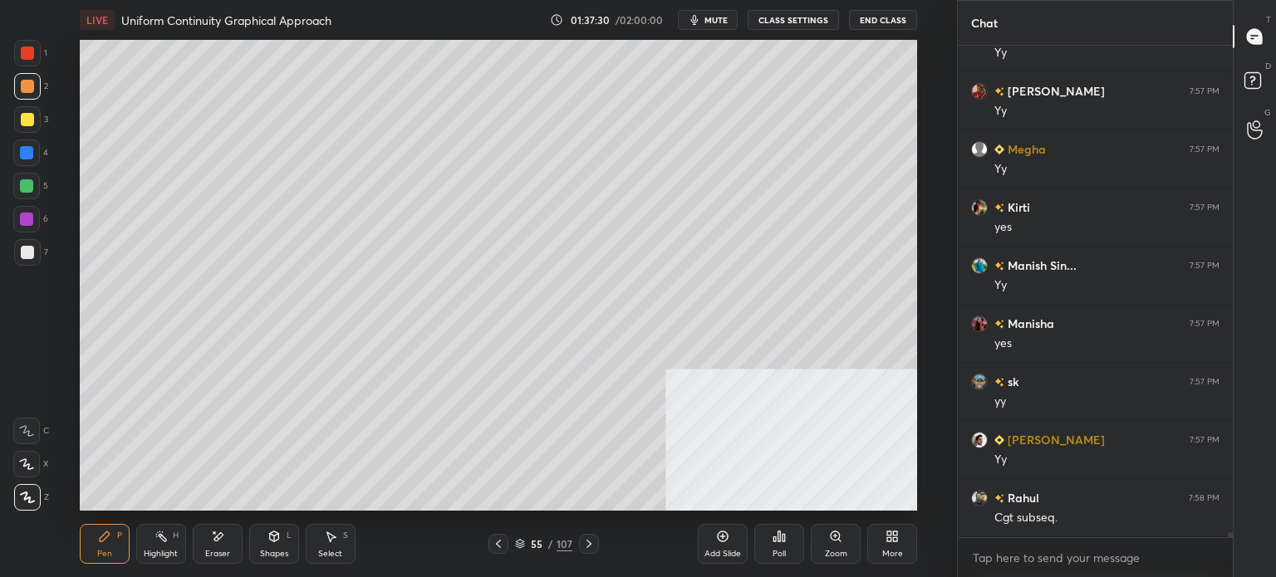
scroll to position [44563, 0]
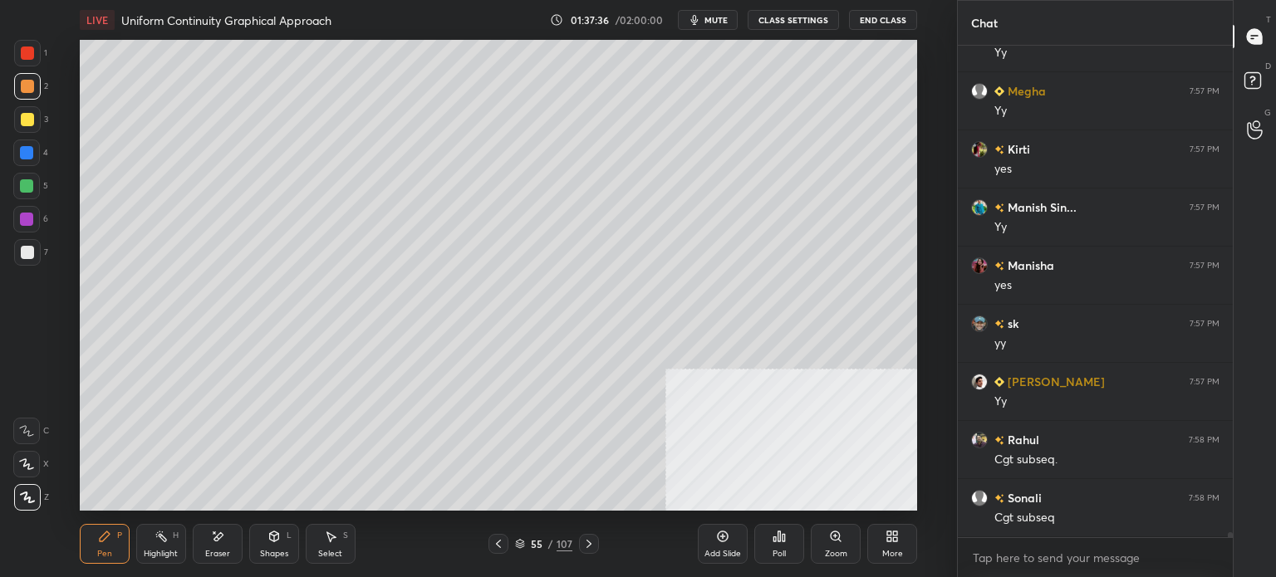
click at [359, 529] on div "Pen P Highlight H Eraser Shapes L Select S" at bounding box center [234, 544] width 309 height 40
click at [339, 551] on div "Select" at bounding box center [330, 554] width 24 height 8
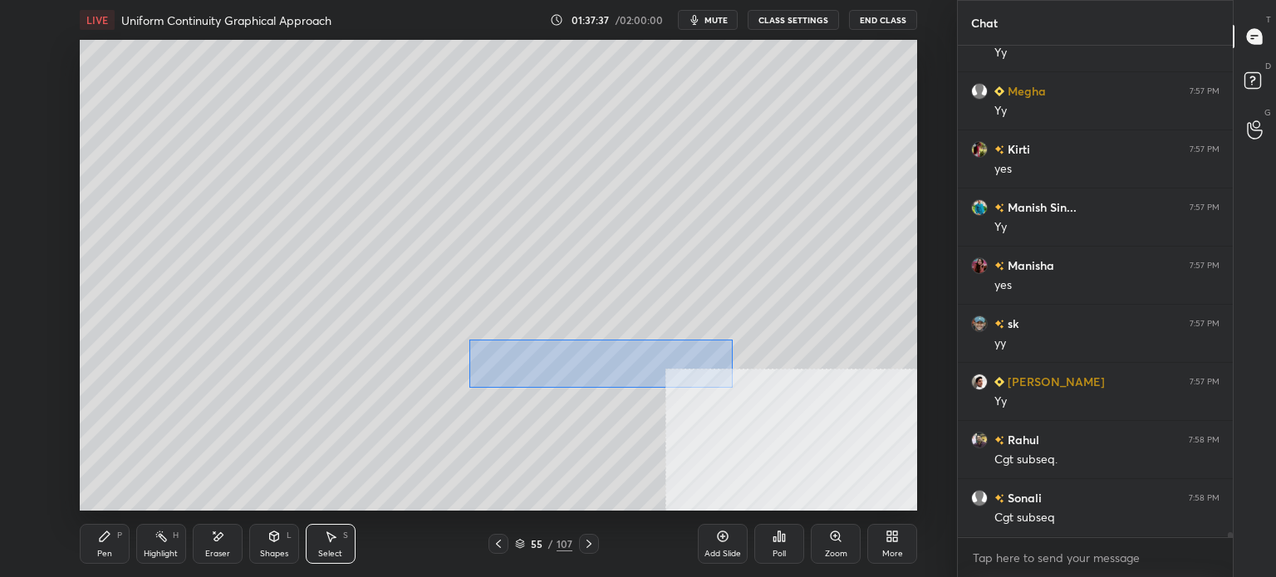
scroll to position [44621, 0]
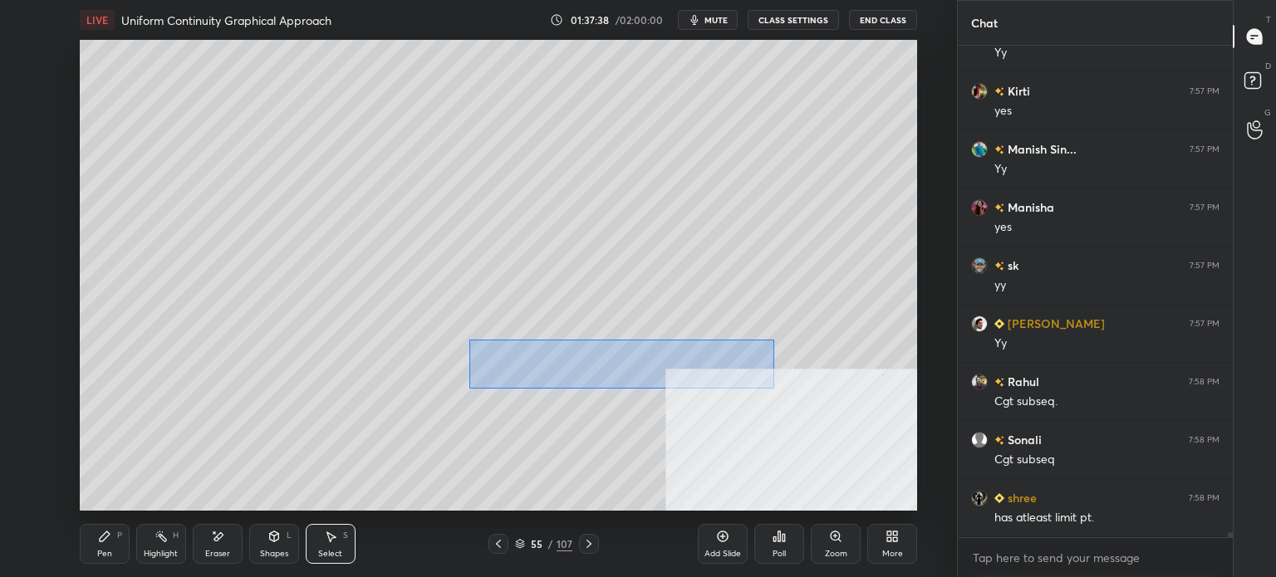
drag, startPoint x: 515, startPoint y: 355, endPoint x: 761, endPoint y: 377, distance: 246.9
click at [774, 387] on div "0 ° Undo Copy Paste here Duplicate Duplicate to new slide Delete" at bounding box center [498, 275] width 837 height 471
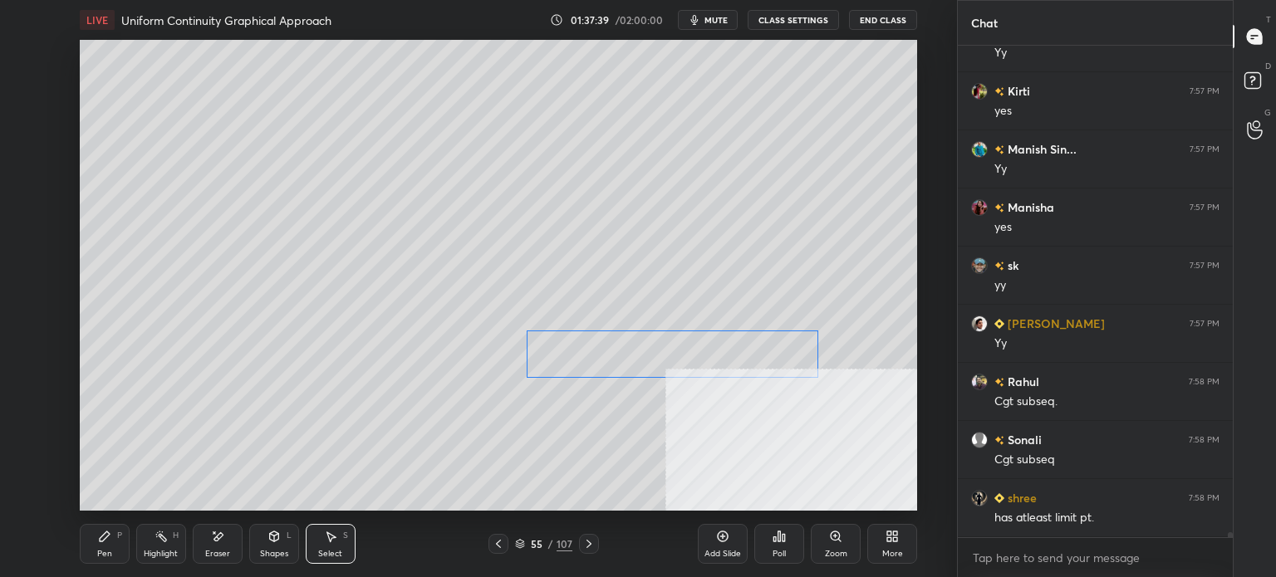
drag, startPoint x: 728, startPoint y: 350, endPoint x: 742, endPoint y: 328, distance: 25.4
click at [773, 354] on div "0 ° Undo Copy Paste here Duplicate Duplicate to new slide Delete" at bounding box center [498, 275] width 837 height 471
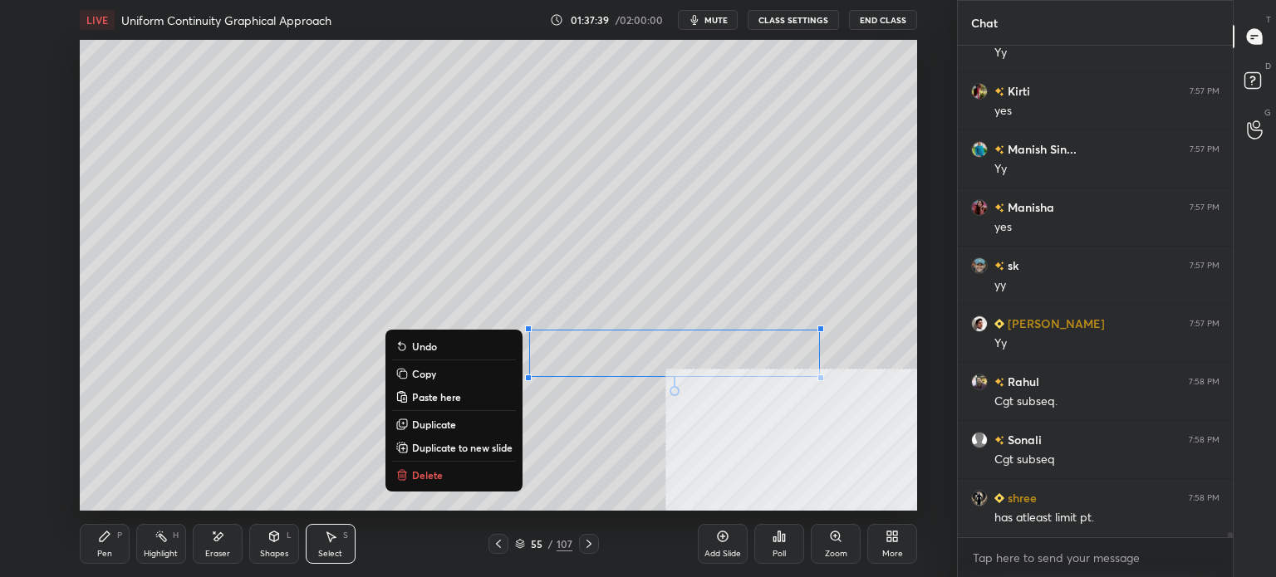
click at [708, 225] on div "0 ° Undo Copy Paste here Duplicate Duplicate to new slide Delete" at bounding box center [498, 275] width 837 height 471
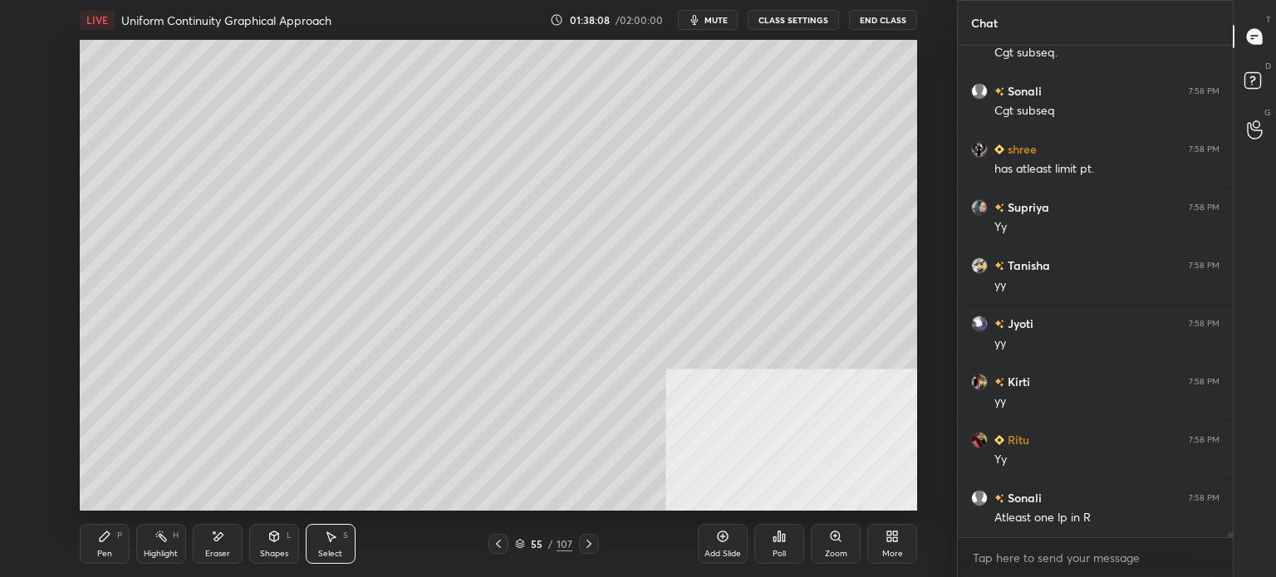
scroll to position [44987, 0]
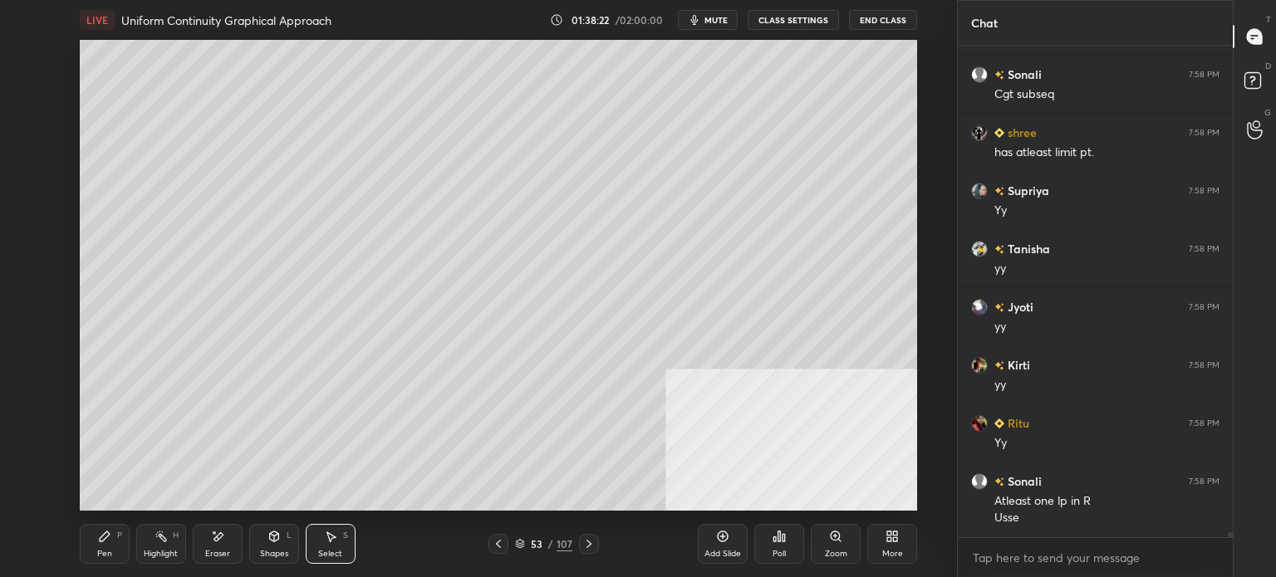
click at [532, 534] on div "53 / 107" at bounding box center [543, 544] width 110 height 20
click at [525, 542] on div "53 / 107" at bounding box center [543, 544] width 57 height 15
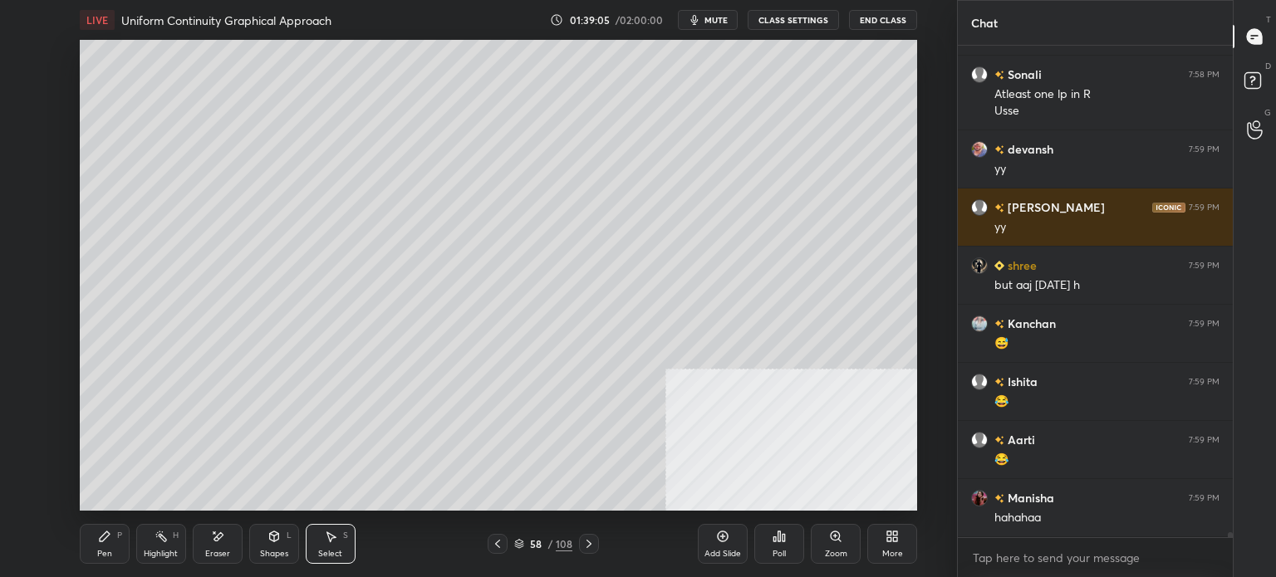
scroll to position [45452, 0]
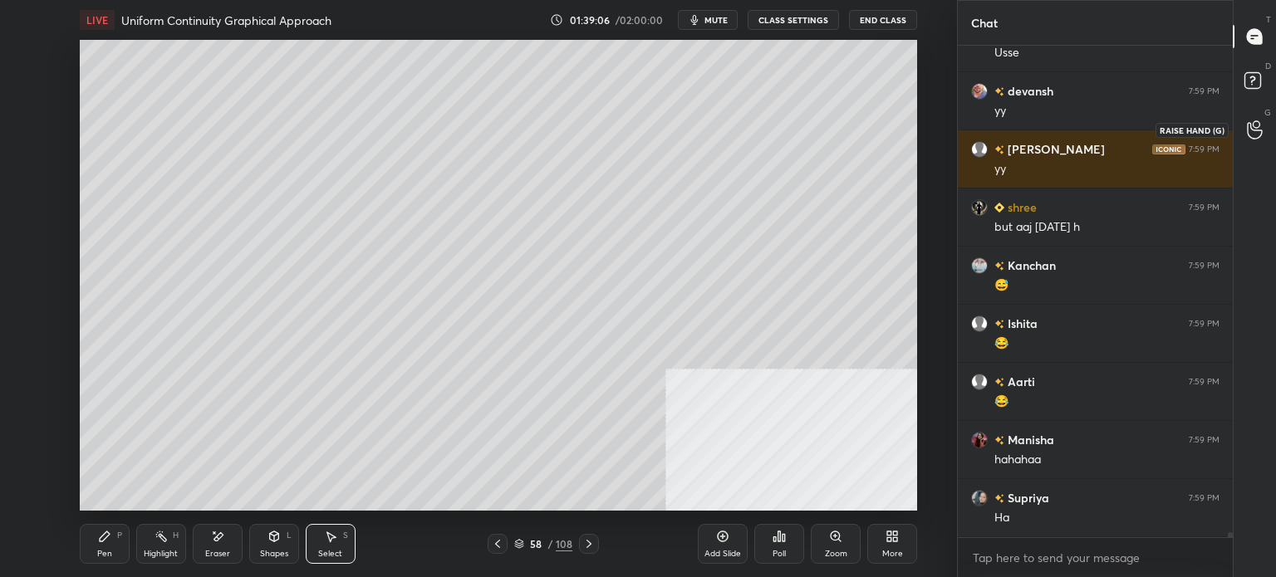
click at [1264, 125] on div at bounding box center [1255, 130] width 33 height 30
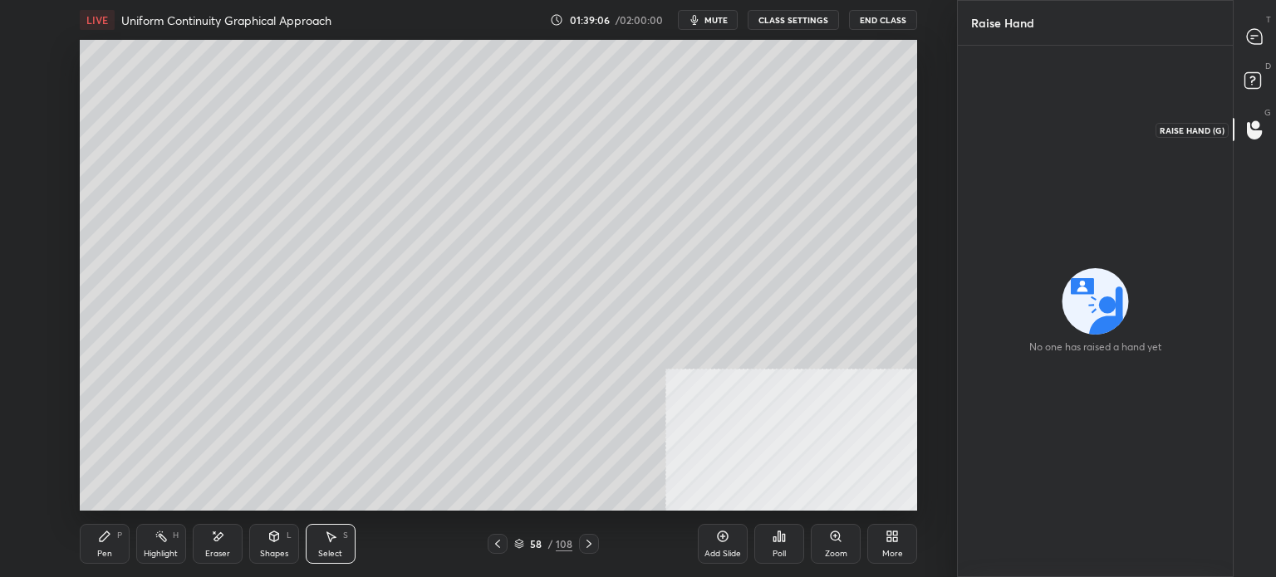
click at [1248, 79] on rect at bounding box center [1252, 81] width 16 height 16
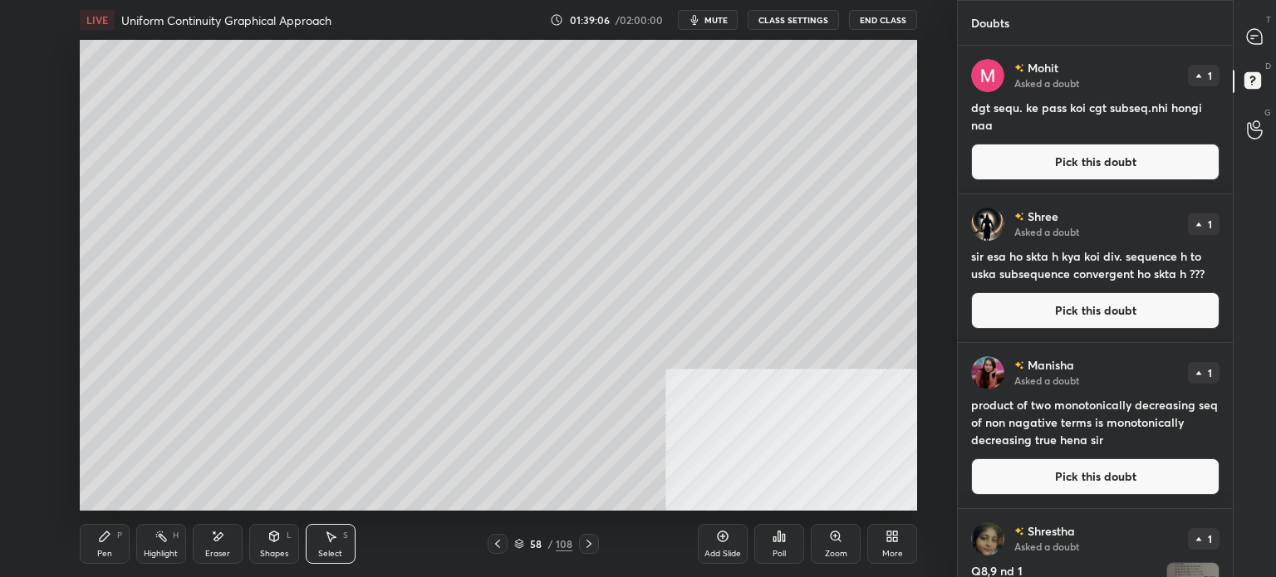
click at [1261, 32] on icon at bounding box center [1254, 36] width 15 height 15
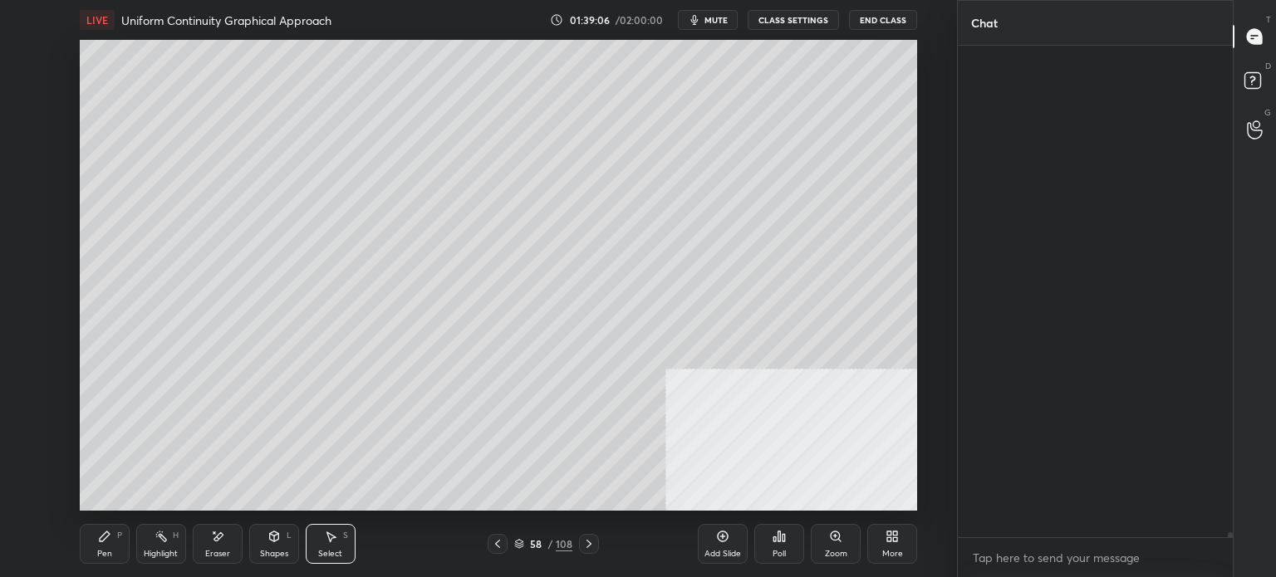
scroll to position [487, 270]
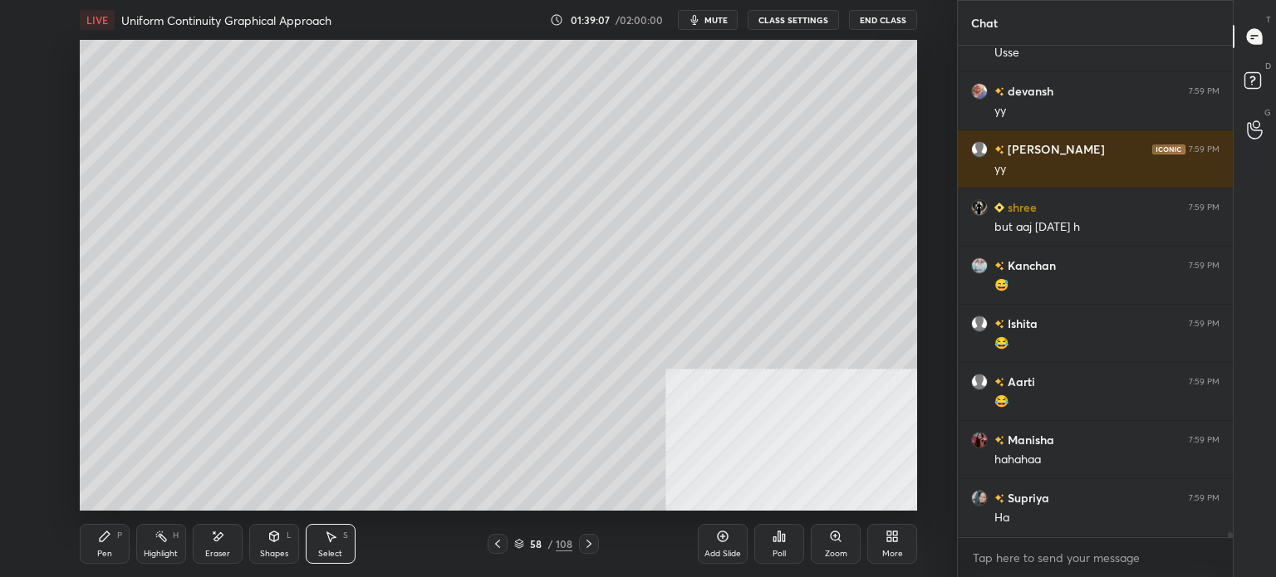
click at [1275, 119] on div "G Raise Hand (G)" at bounding box center [1255, 129] width 42 height 47
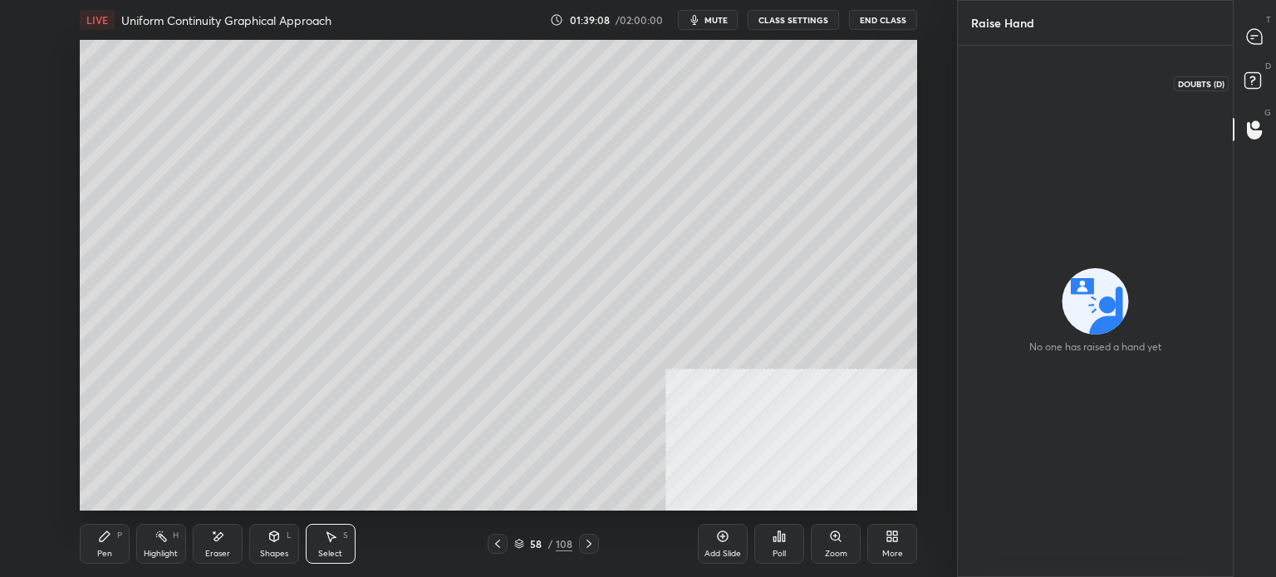
click at [1255, 82] on rect at bounding box center [1252, 81] width 16 height 16
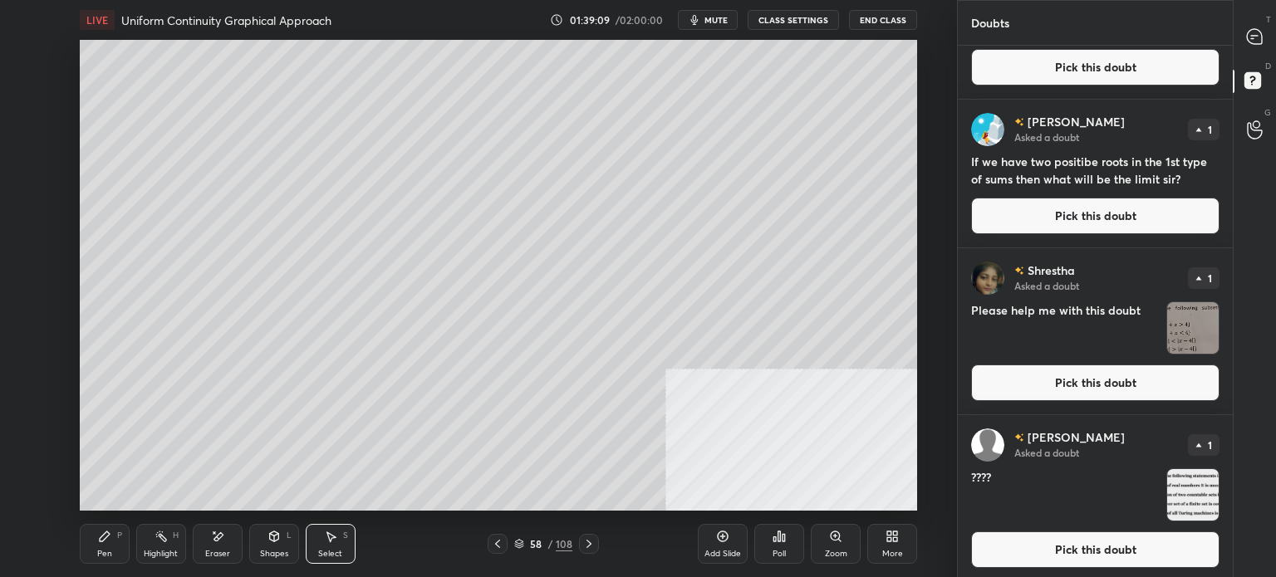
scroll to position [581, 0]
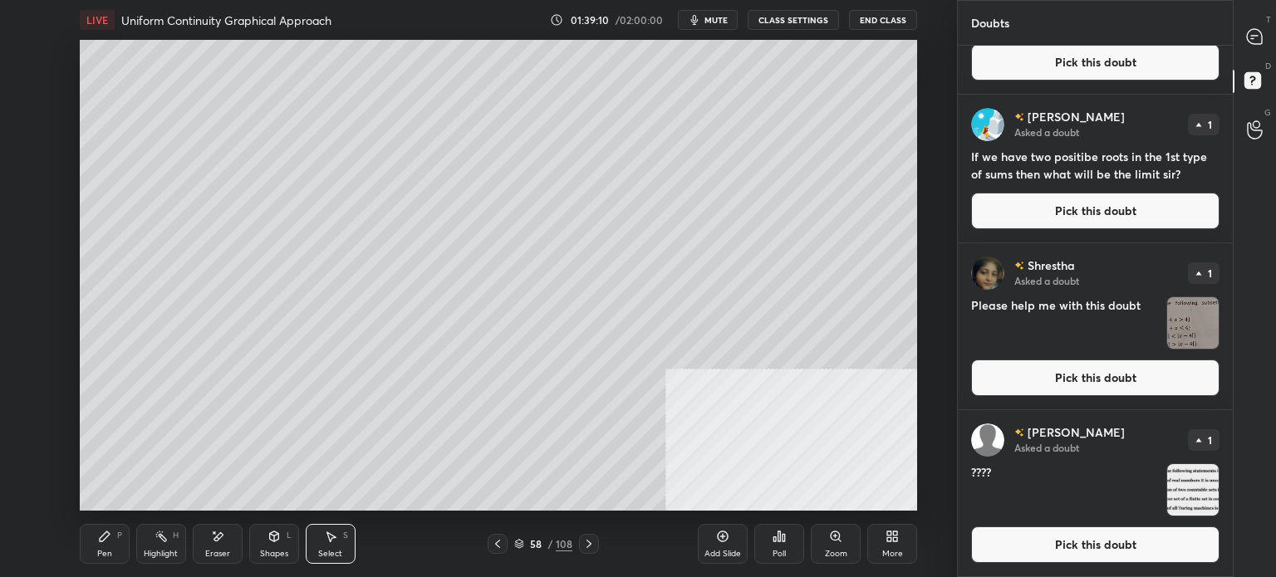
click at [1268, 34] on div at bounding box center [1255, 37] width 33 height 30
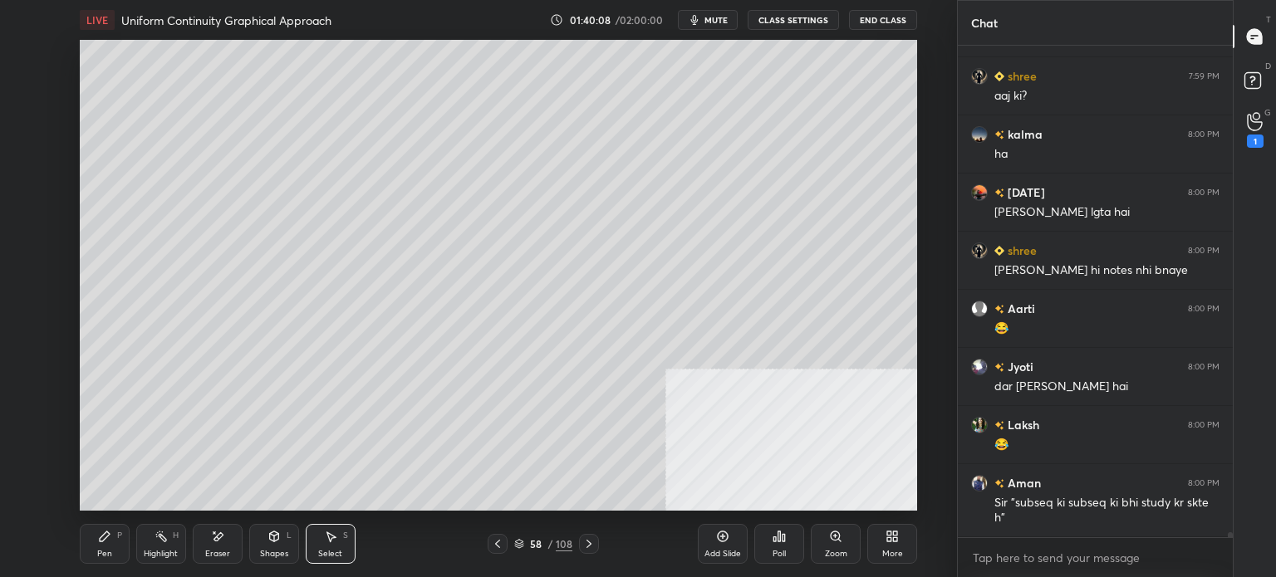
scroll to position [45990, 0]
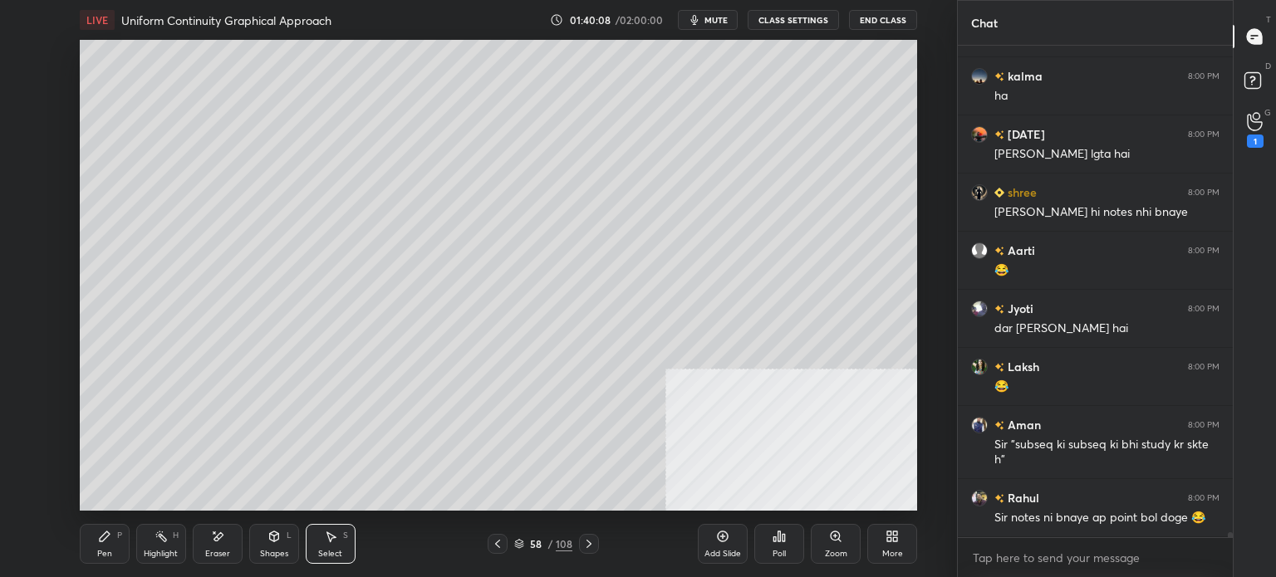
click at [1247, 132] on div "1" at bounding box center [1255, 130] width 17 height 36
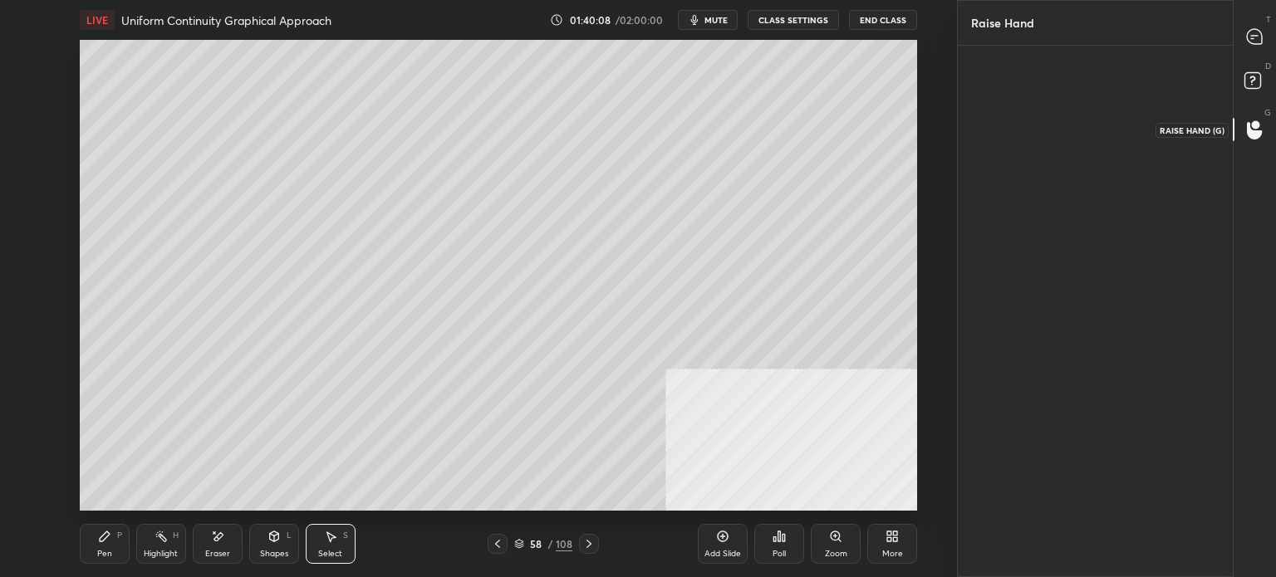
scroll to position [4, 5]
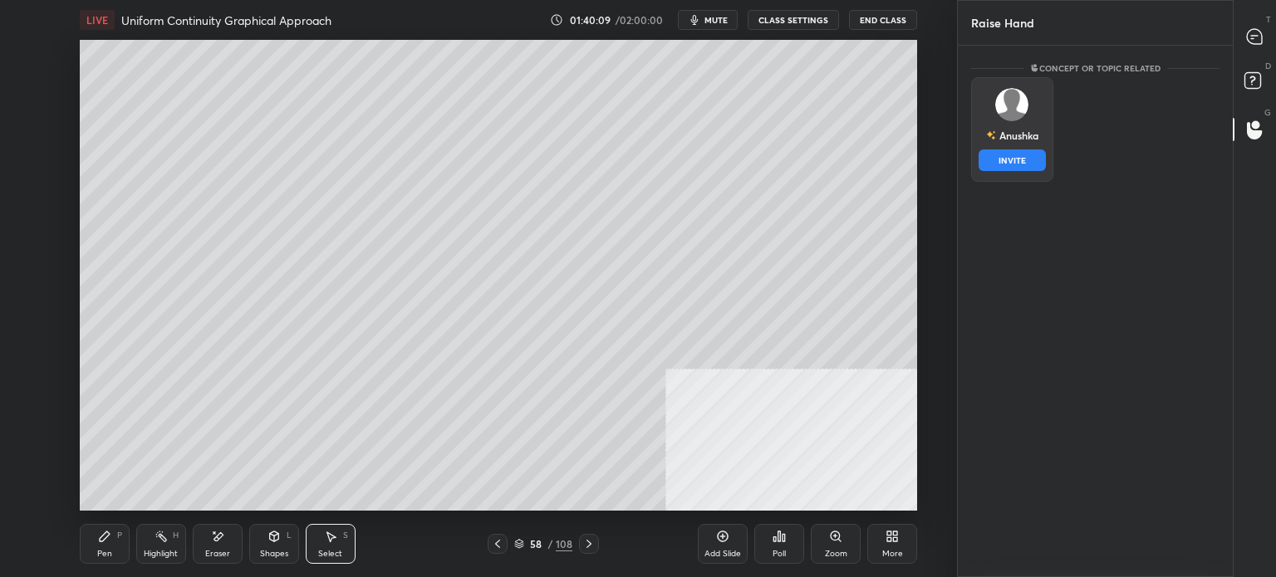
click at [1020, 128] on div "Anushka INVITE" at bounding box center [1012, 129] width 82 height 105
click at [1028, 162] on button "INVITE" at bounding box center [1012, 161] width 67 height 22
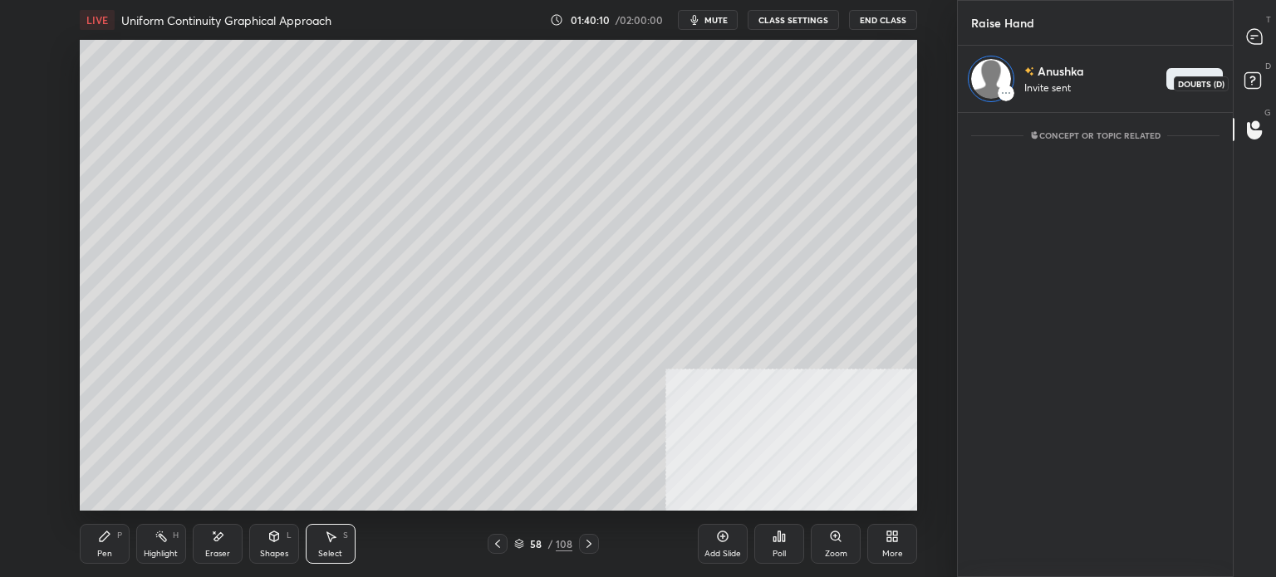
click at [1259, 75] on rect at bounding box center [1252, 81] width 16 height 16
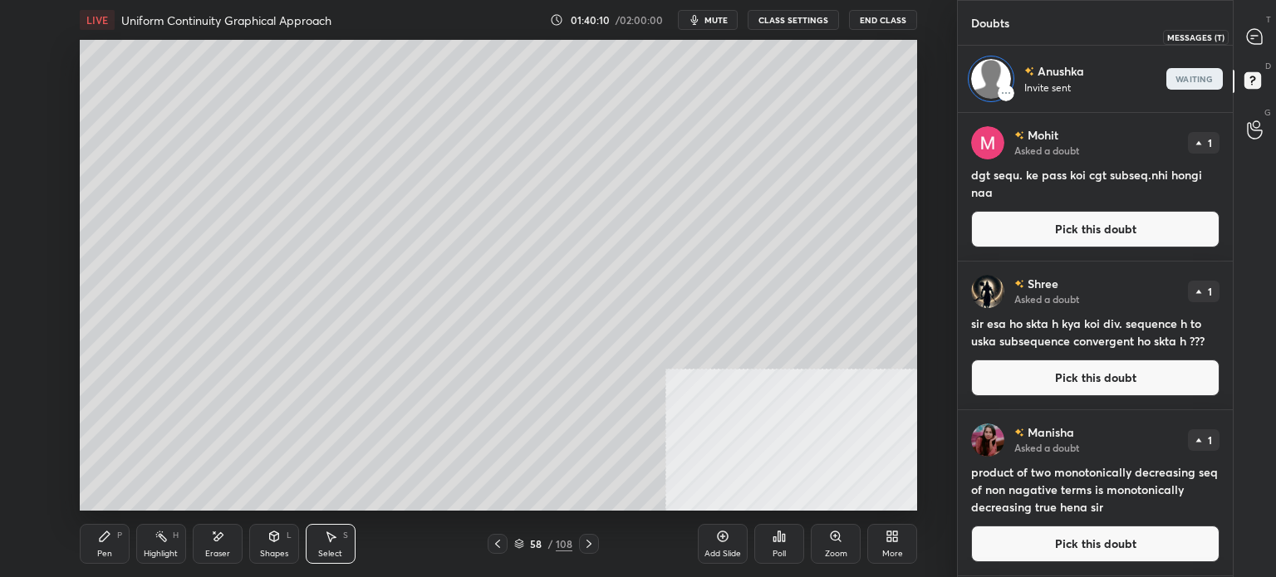
click at [1257, 44] on icon at bounding box center [1254, 36] width 17 height 17
type textarea "x"
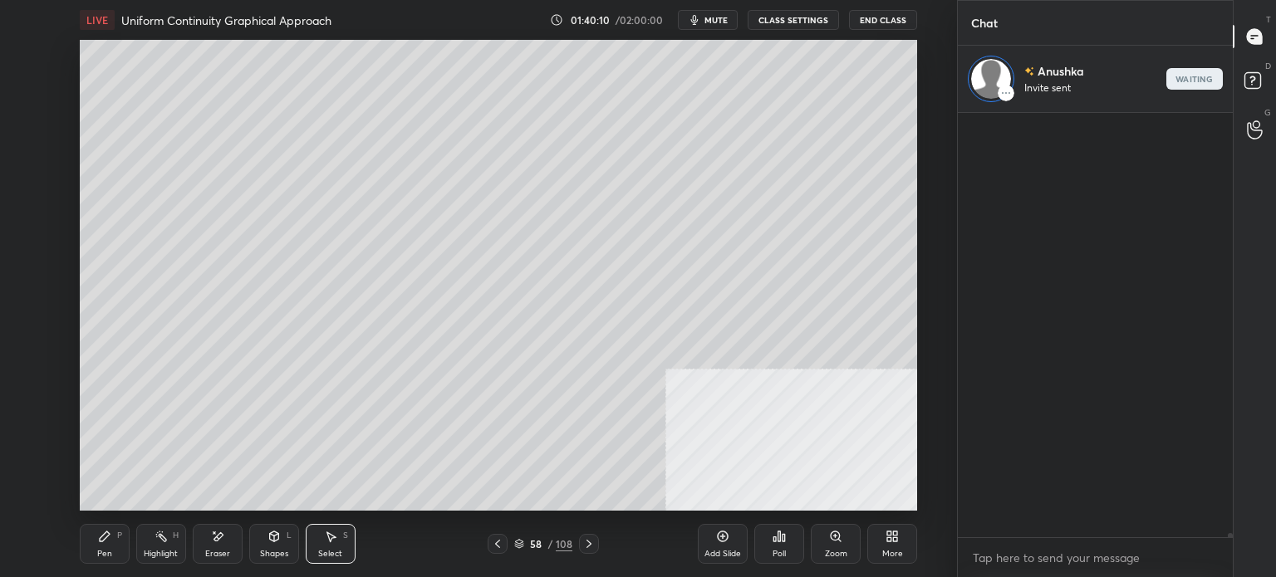
scroll to position [419, 270]
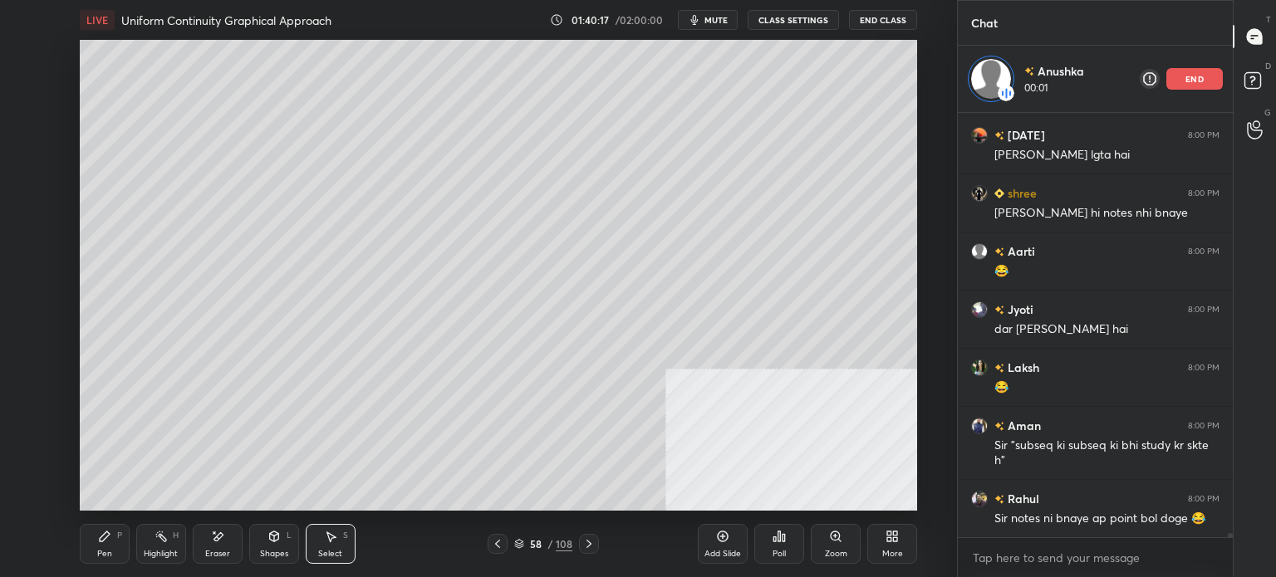
click at [545, 335] on div "0 ° Undo Copy Paste here Duplicate Duplicate to new slide Delete" at bounding box center [498, 275] width 837 height 471
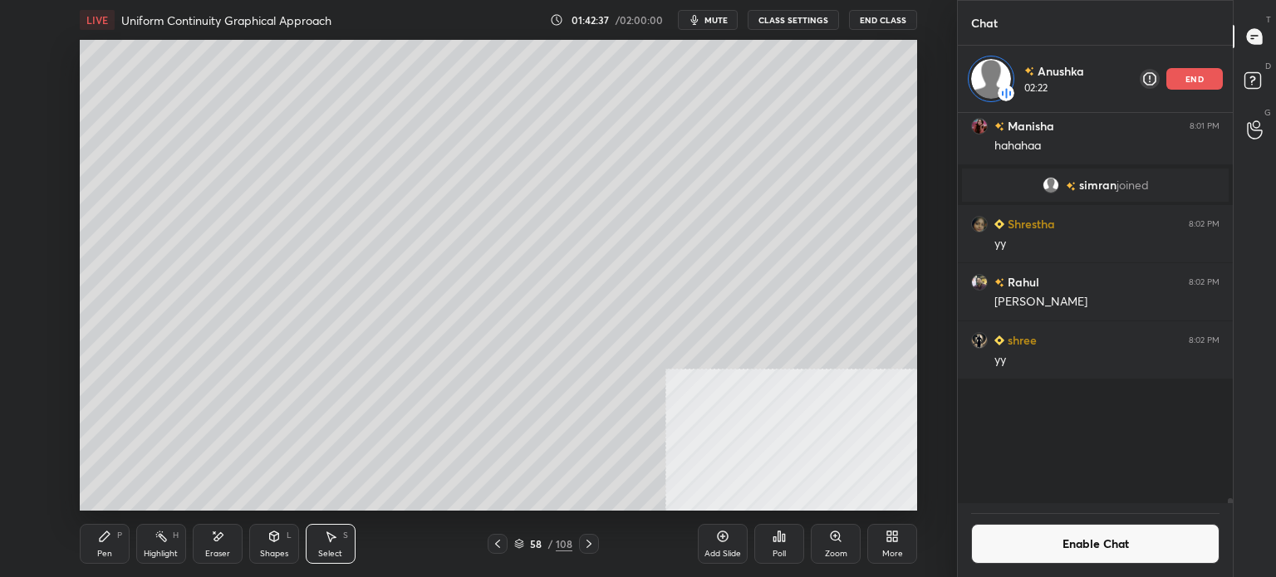
scroll to position [6, 5]
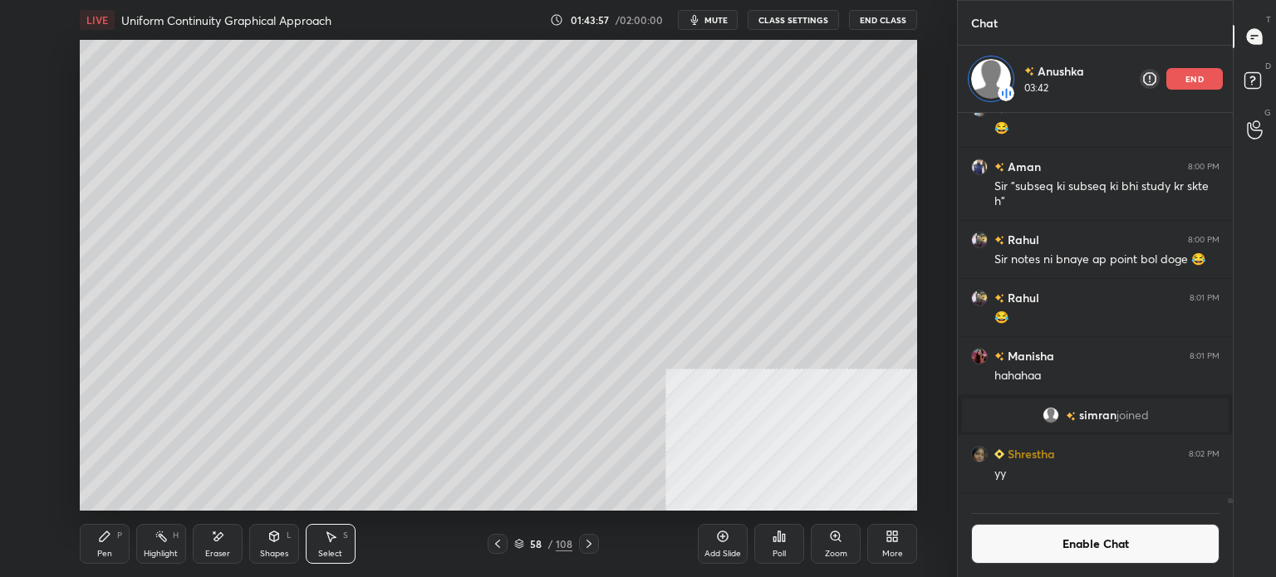
click at [515, 542] on icon at bounding box center [519, 542] width 8 height 4
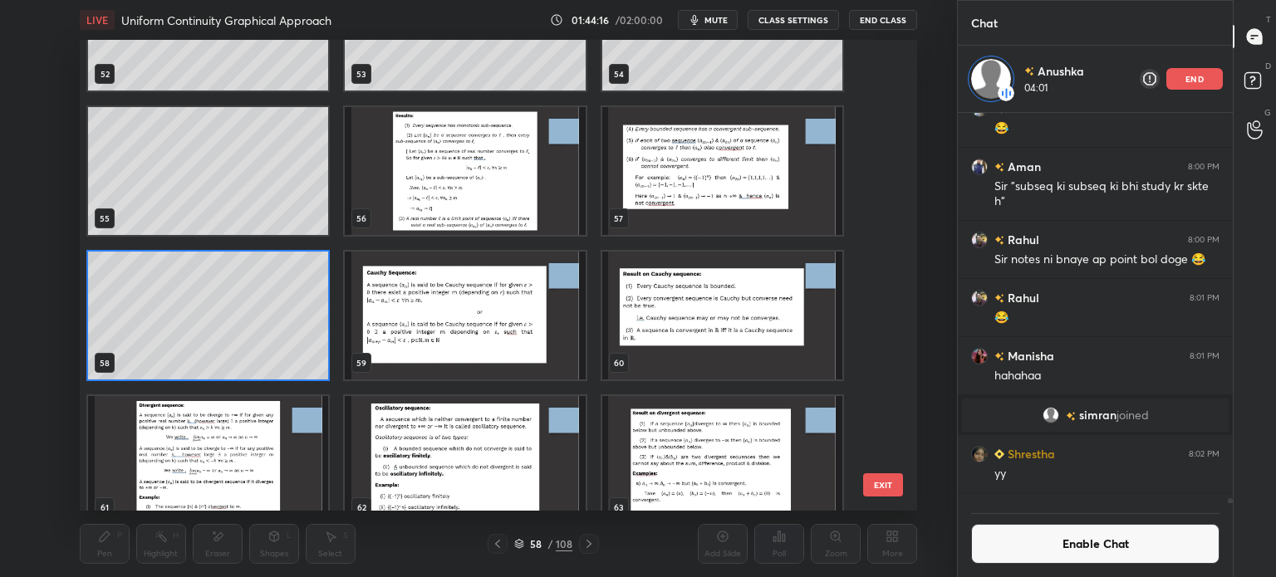
scroll to position [2585, 0]
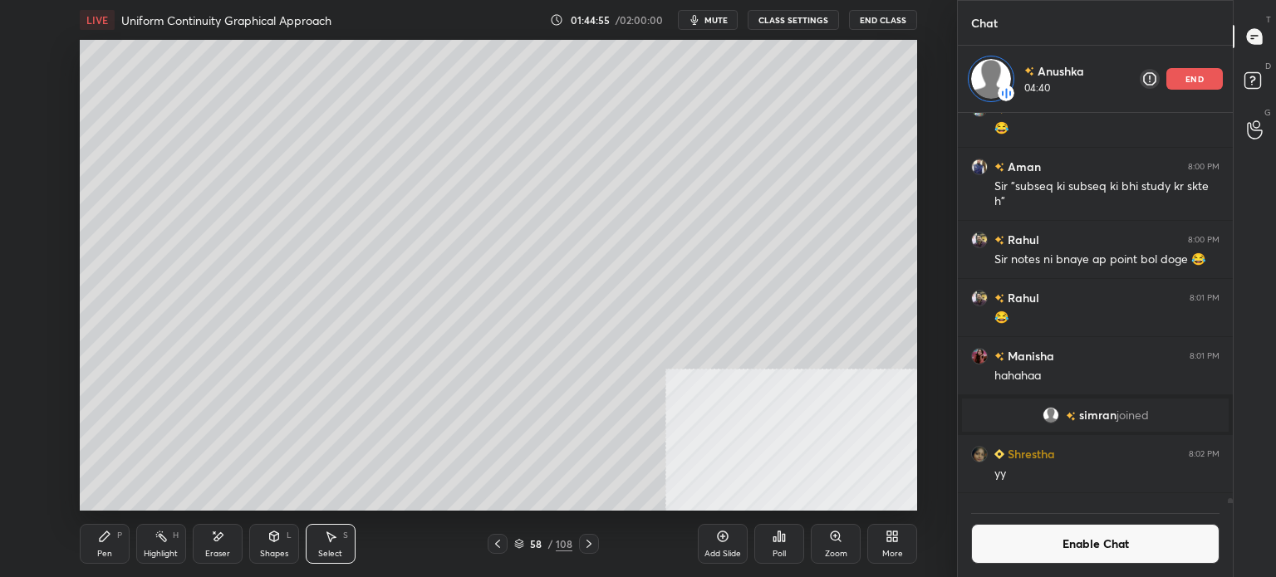
click at [109, 551] on div "Pen" at bounding box center [104, 554] width 15 height 8
click at [521, 546] on icon at bounding box center [519, 544] width 10 height 10
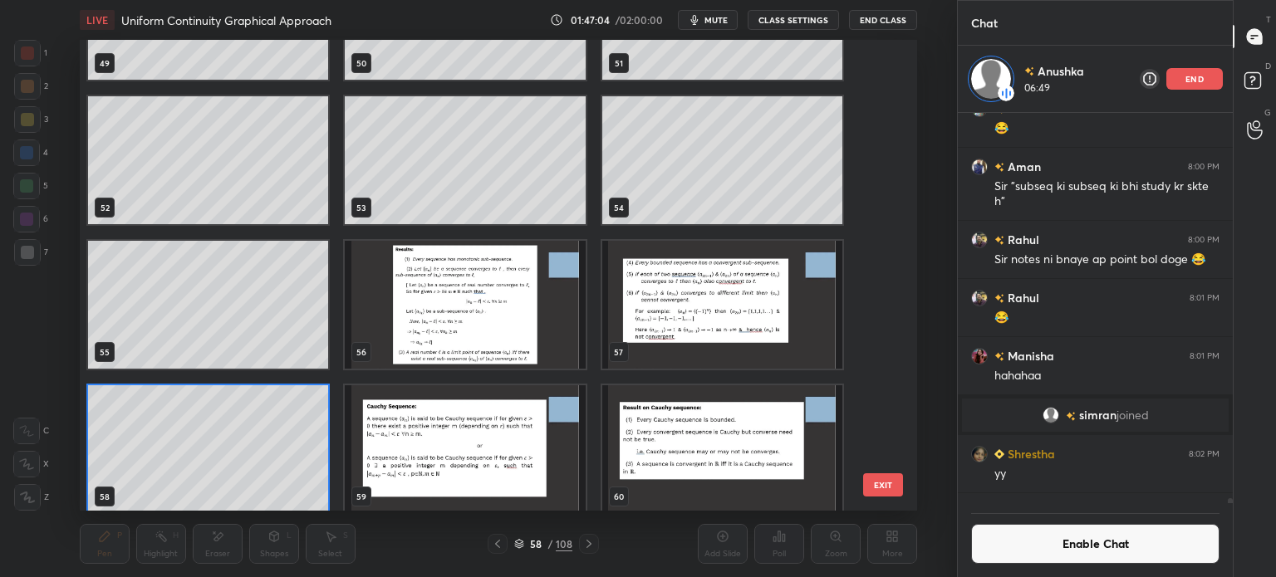
scroll to position [2658, 0]
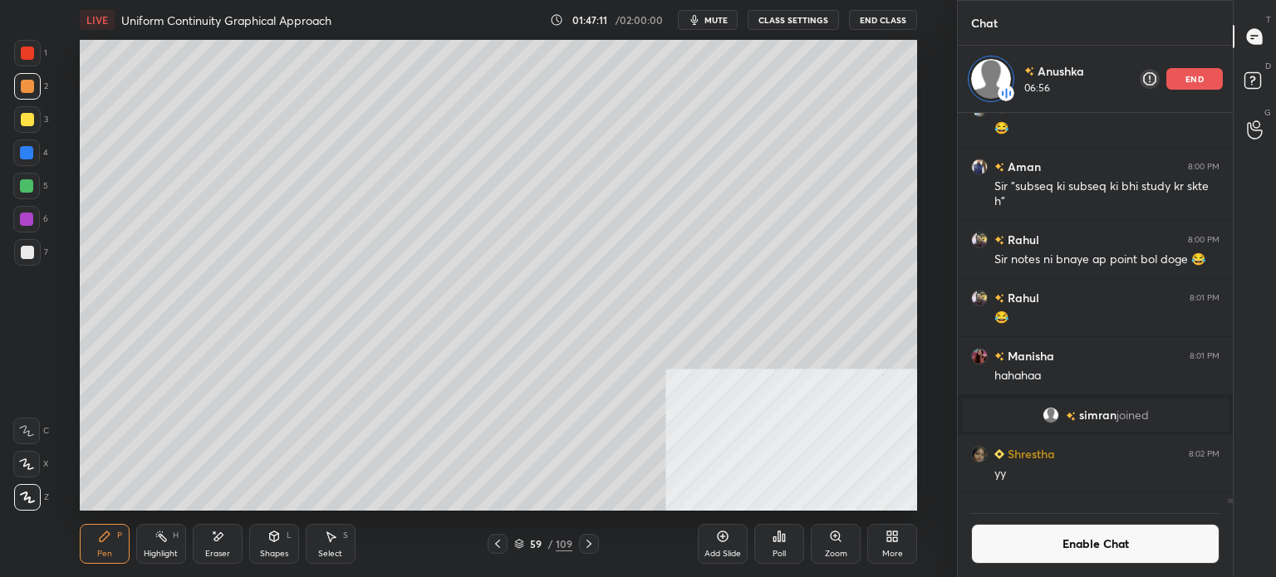
click at [1102, 537] on button "Enable Chat" at bounding box center [1095, 544] width 248 height 40
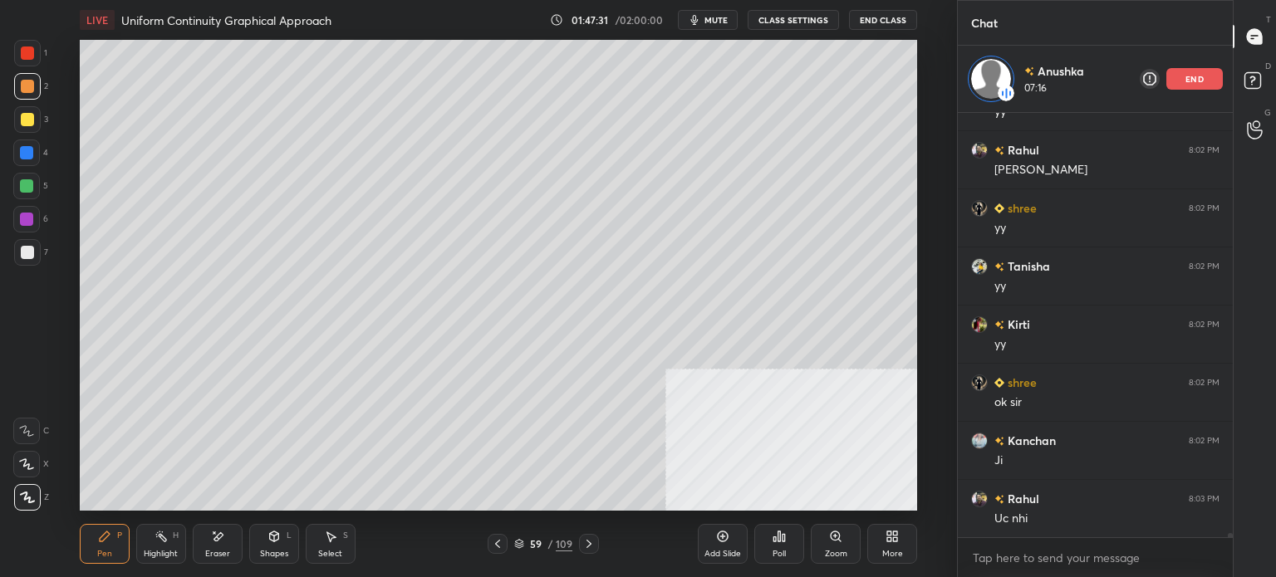
scroll to position [44982, 0]
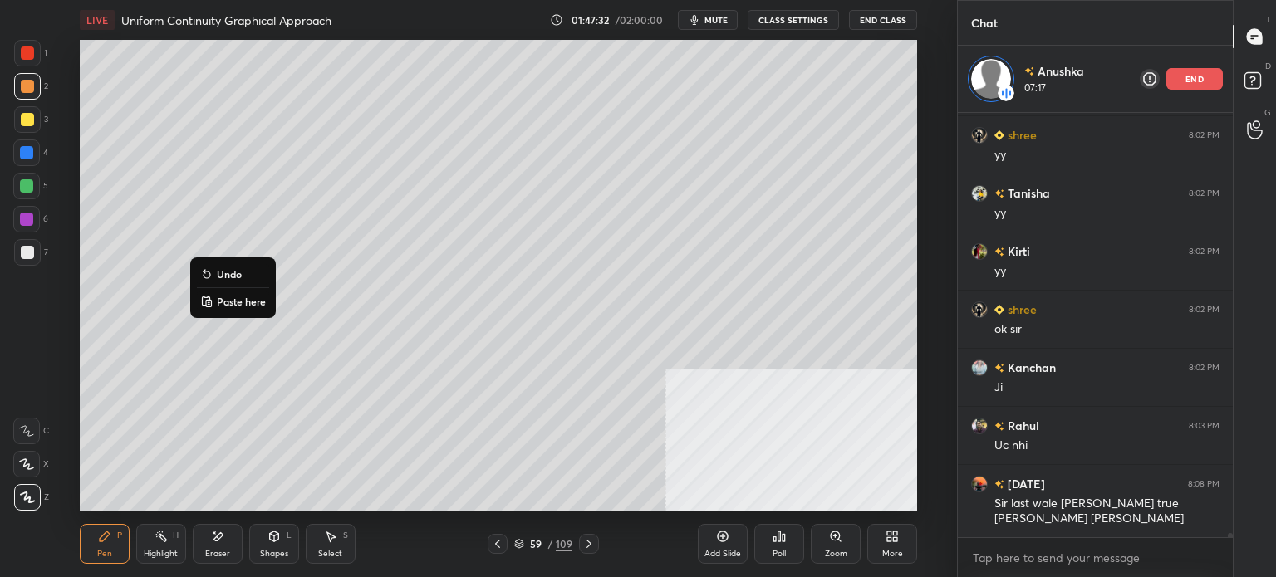
click at [249, 305] on p "Paste here" at bounding box center [241, 301] width 49 height 13
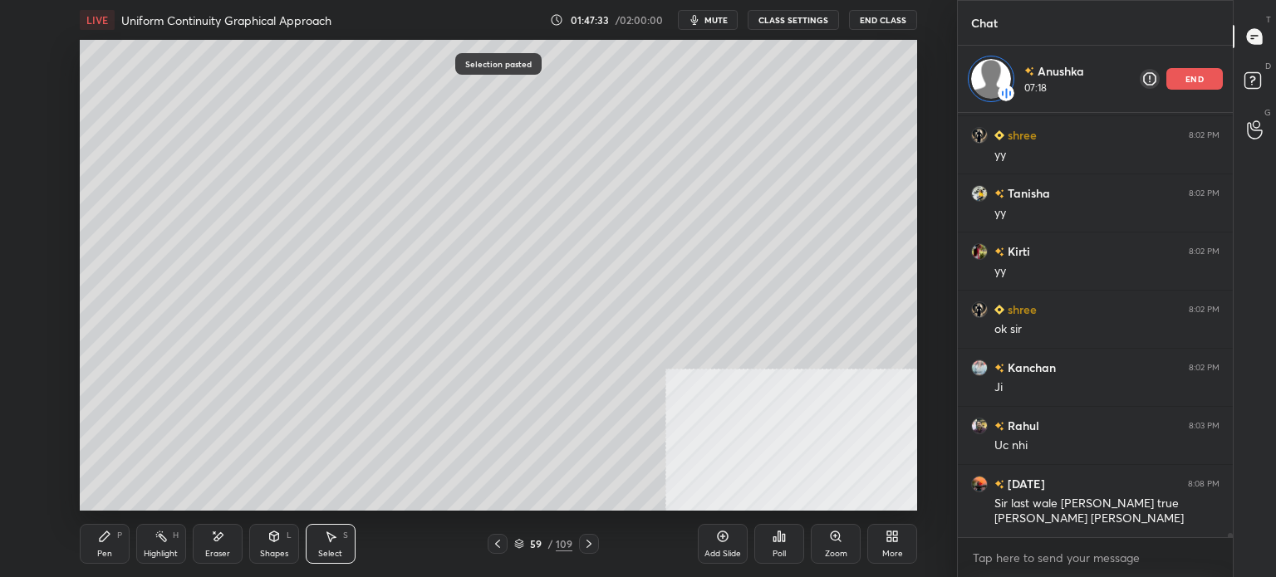
click at [631, 382] on div "0 ° Undo Copy Paste here Duplicate Duplicate to new slide Delete" at bounding box center [498, 275] width 837 height 471
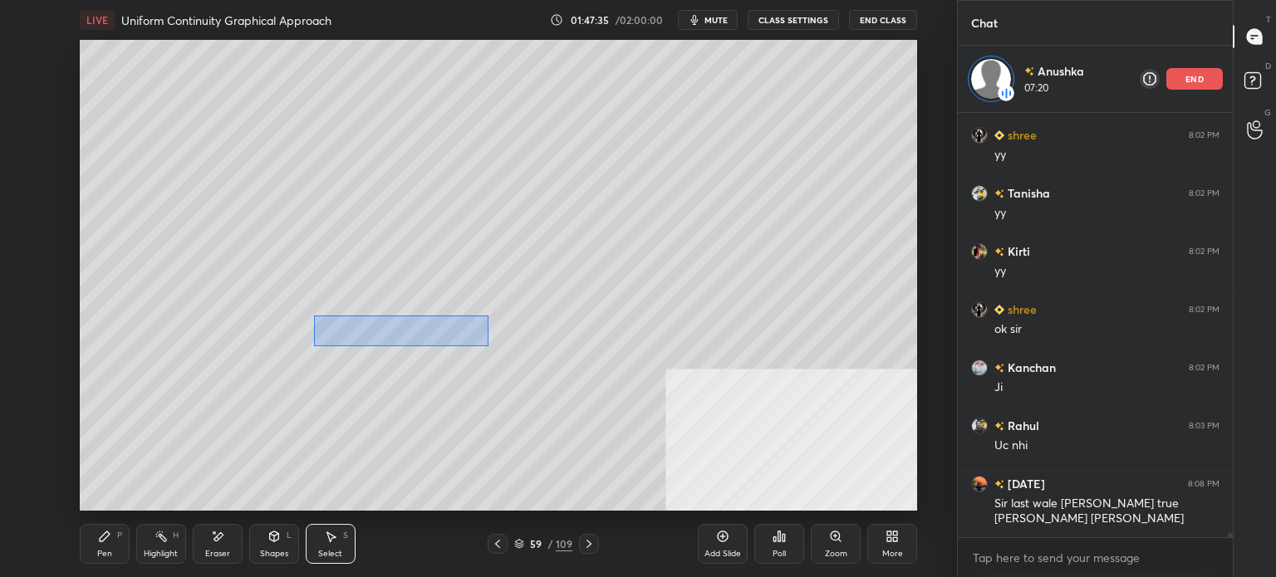
drag, startPoint x: 314, startPoint y: 315, endPoint x: 488, endPoint y: 346, distance: 177.3
click at [488, 346] on div "0 ° Undo Copy Paste here Duplicate Duplicate to new slide Delete" at bounding box center [498, 275] width 837 height 471
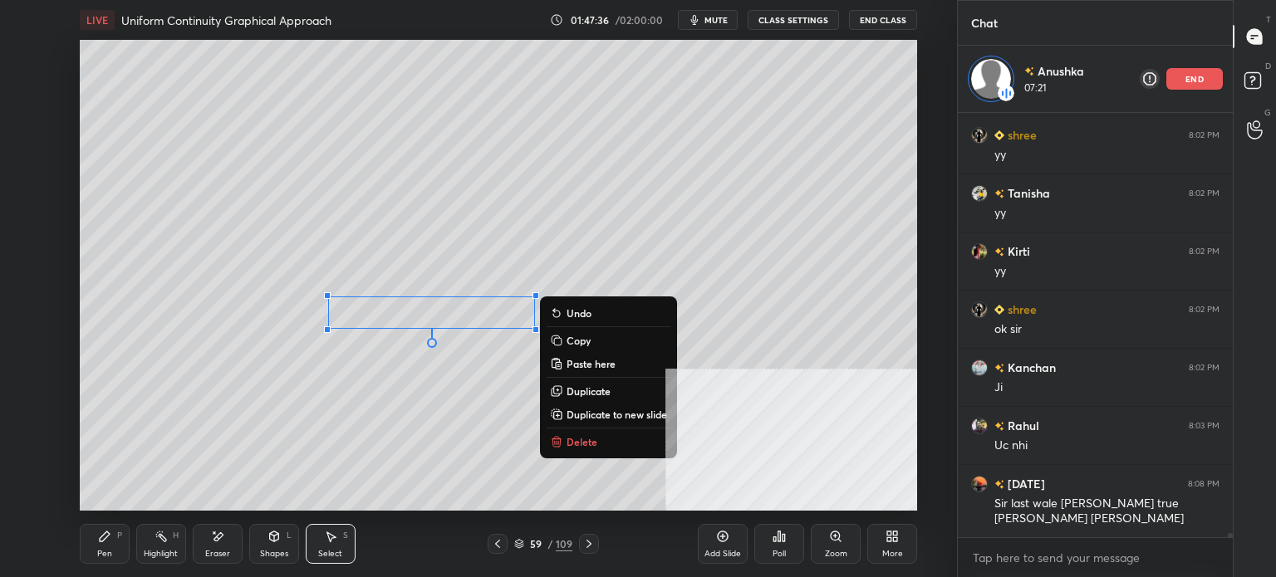
click at [578, 446] on p "Delete" at bounding box center [582, 441] width 31 height 13
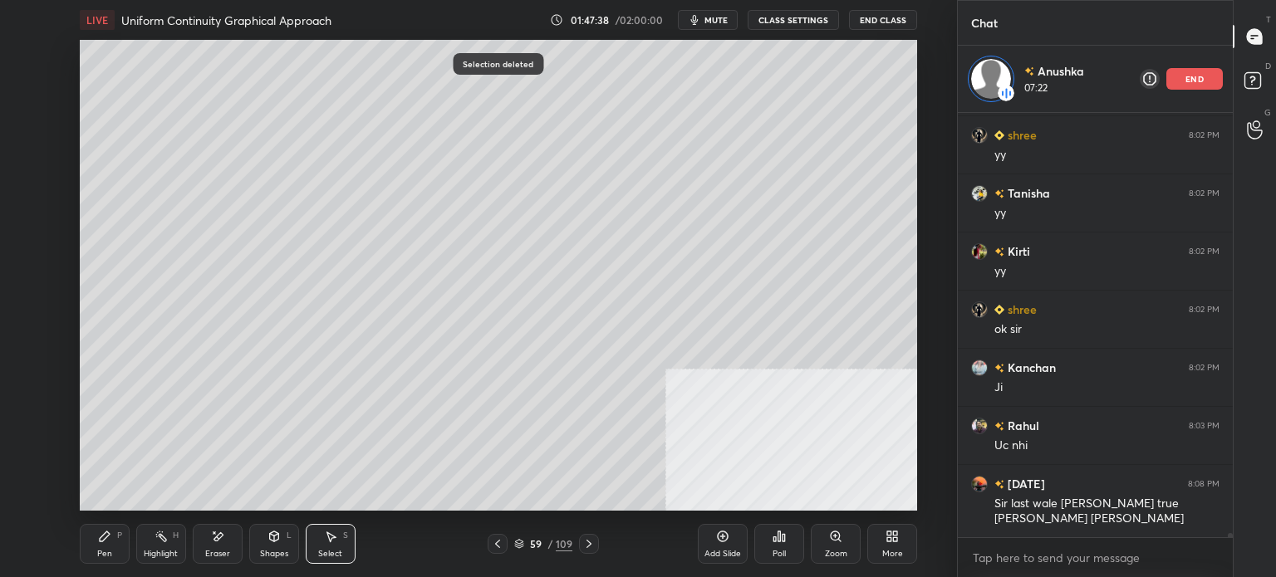
click at [211, 551] on div "Eraser" at bounding box center [218, 544] width 50 height 40
click at [111, 551] on div "Pen" at bounding box center [104, 554] width 15 height 8
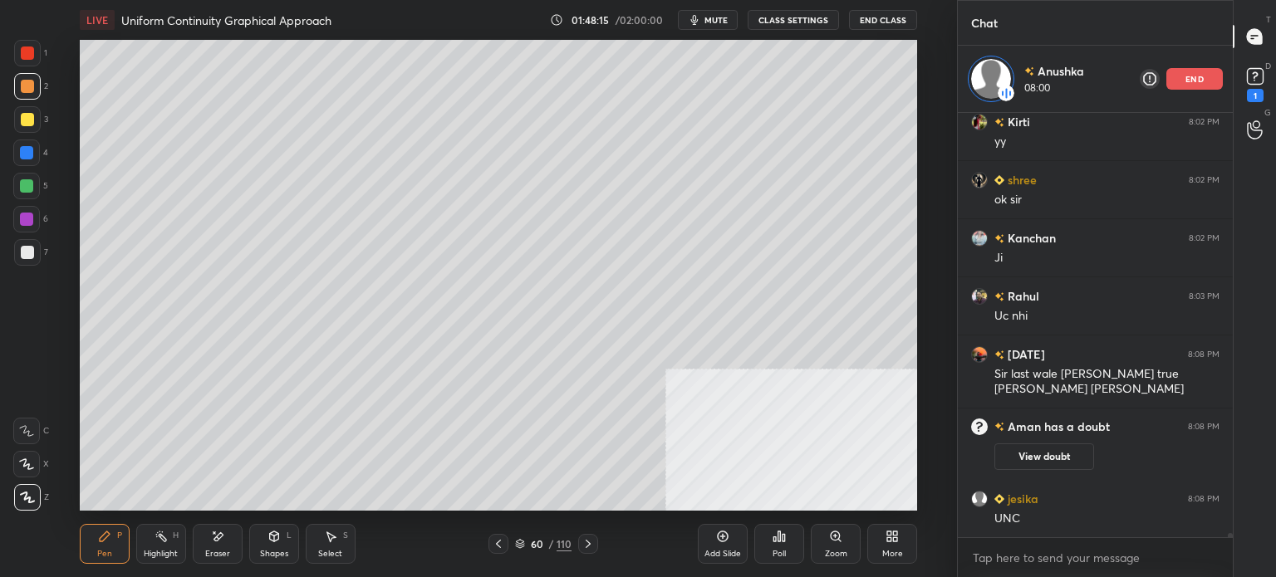
scroll to position [45066, 0]
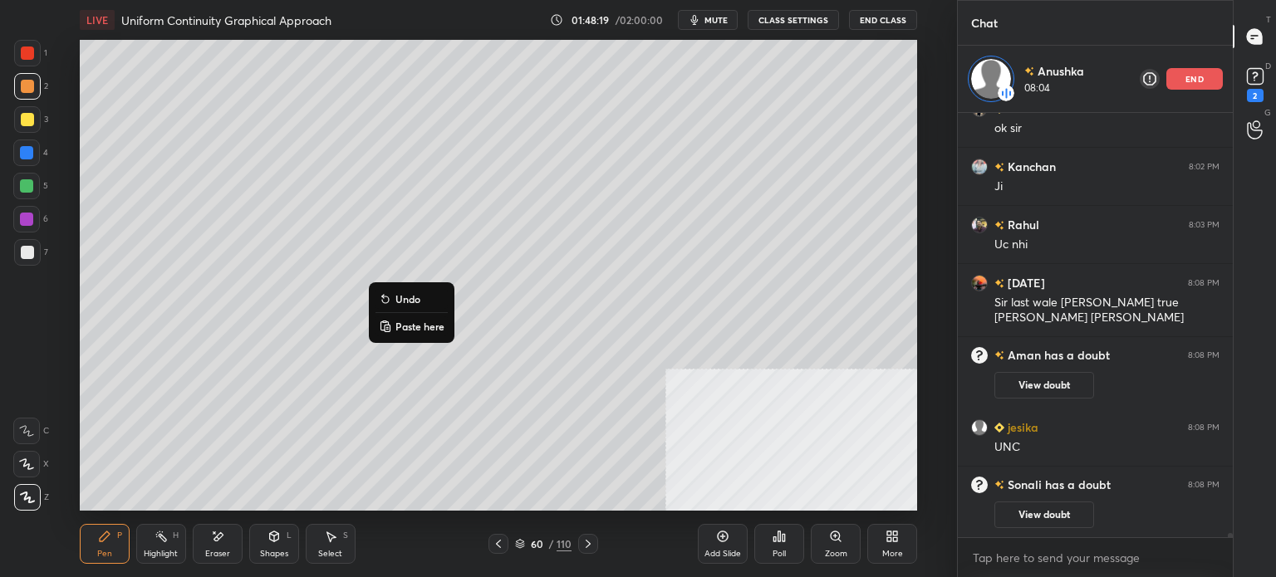
click at [429, 321] on p "Paste here" at bounding box center [419, 326] width 49 height 13
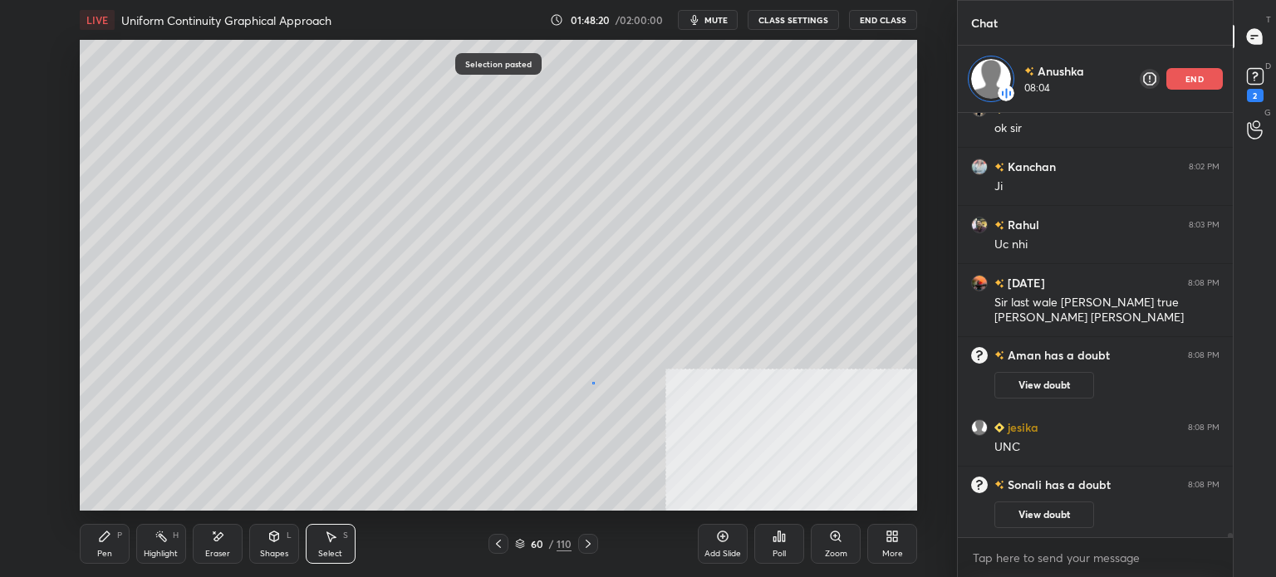
click at [592, 383] on div "0 ° Undo Copy Paste here Duplicate Duplicate to new slide Delete" at bounding box center [498, 275] width 837 height 471
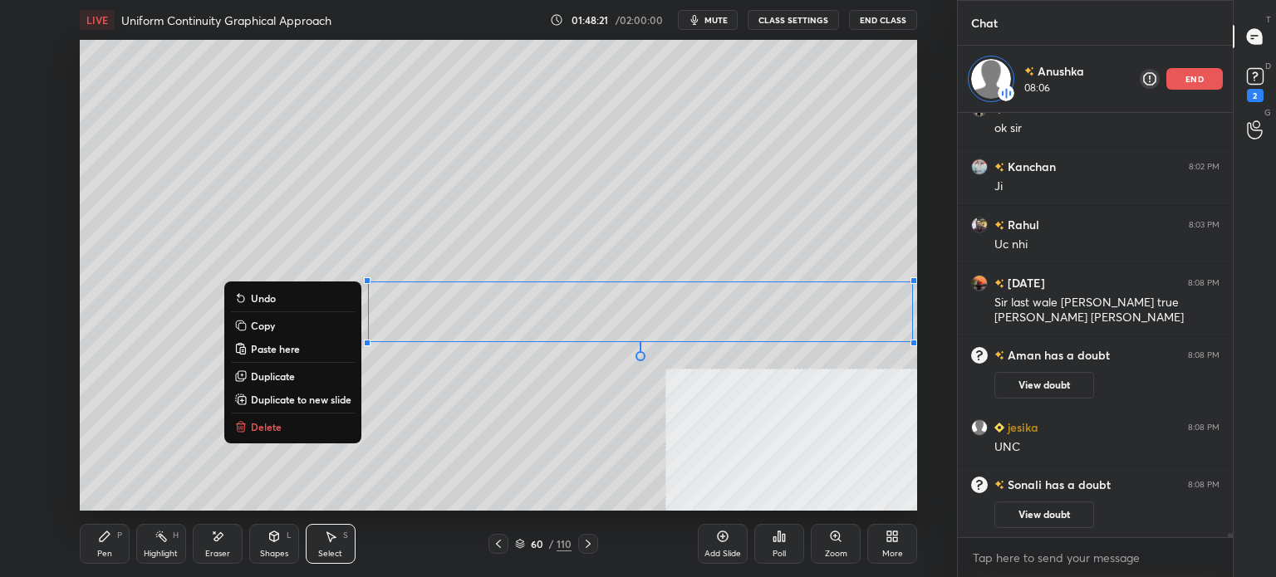
drag, startPoint x: 354, startPoint y: 257, endPoint x: 979, endPoint y: 371, distance: 635.9
click at [979, 371] on div "1 2 3 4 5 6 7 C X Z E E Erase all H H LIVE Uniform Continuity Graphical Approac…" at bounding box center [638, 288] width 1276 height 577
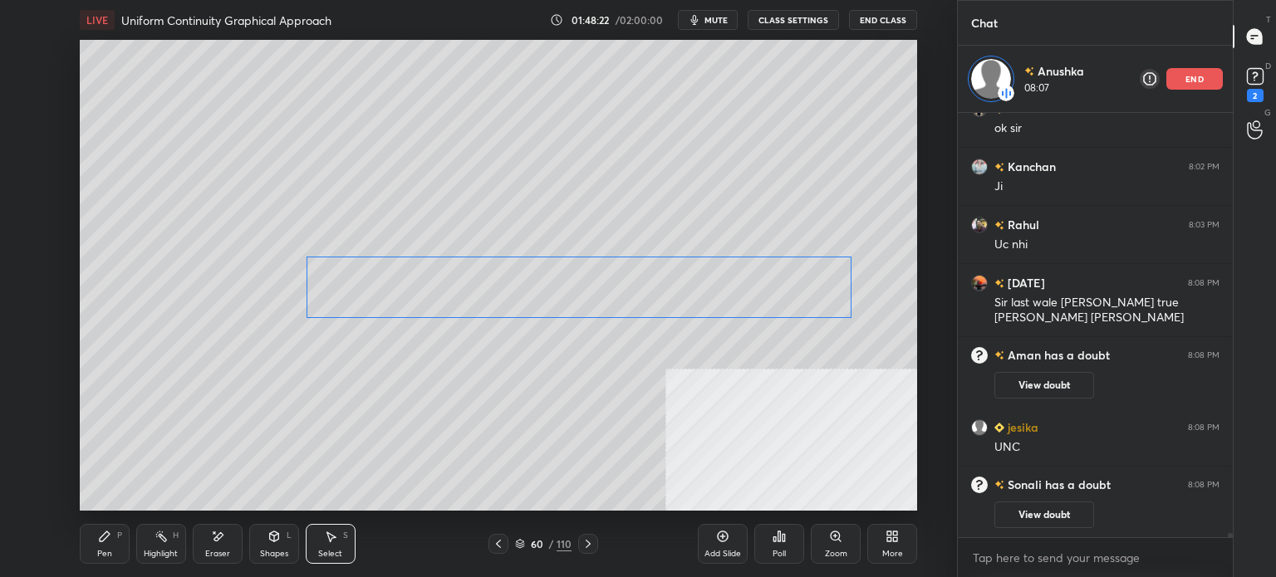
drag, startPoint x: 876, startPoint y: 328, endPoint x: 817, endPoint y: 305, distance: 64.2
click at [817, 305] on div "0 ° Undo Copy Paste here Duplicate Duplicate to new slide Delete" at bounding box center [498, 275] width 837 height 471
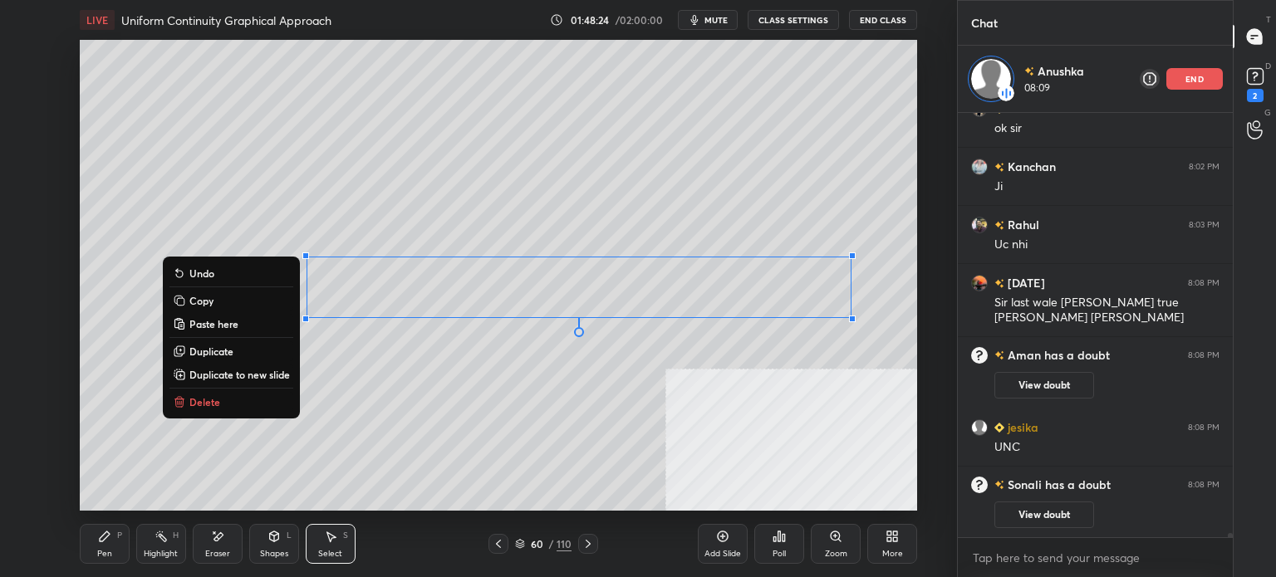
click at [107, 554] on div "Pen" at bounding box center [104, 554] width 15 height 8
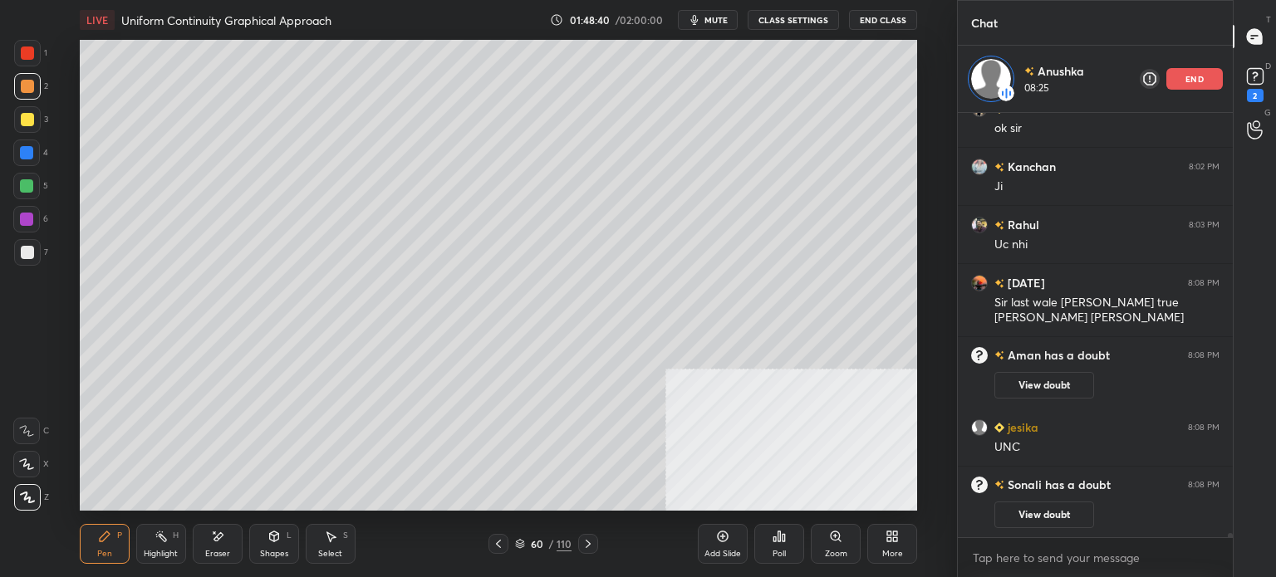
click at [1189, 86] on div "end" at bounding box center [1194, 79] width 56 height 22
click at [1258, 91] on div "2" at bounding box center [1255, 95] width 17 height 13
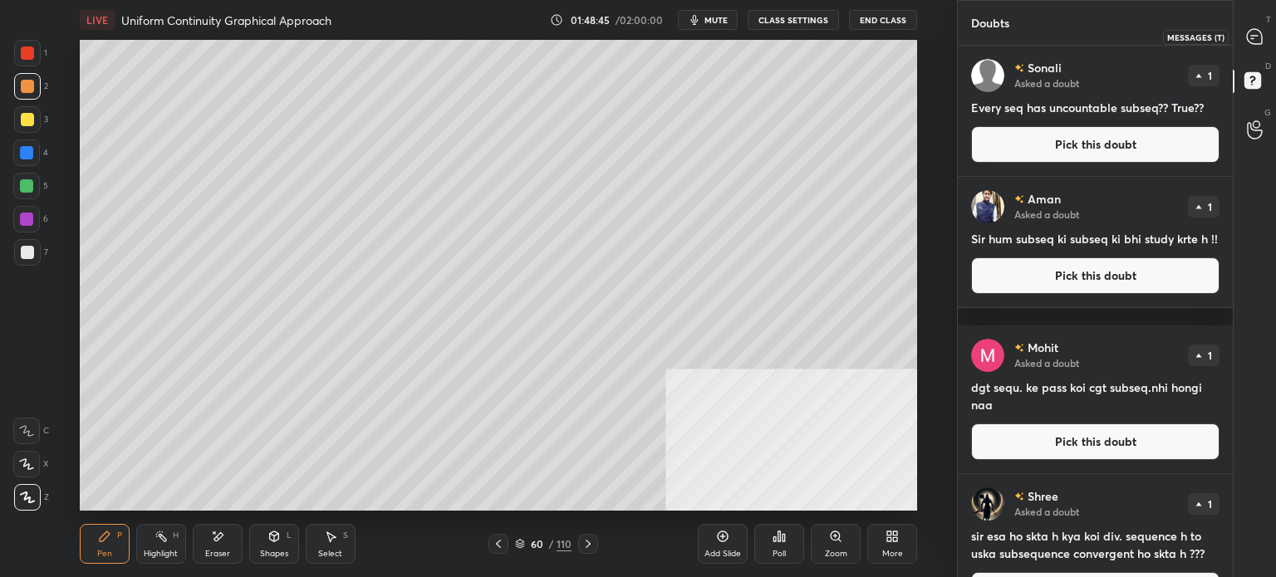
click at [1247, 47] on div at bounding box center [1255, 37] width 33 height 30
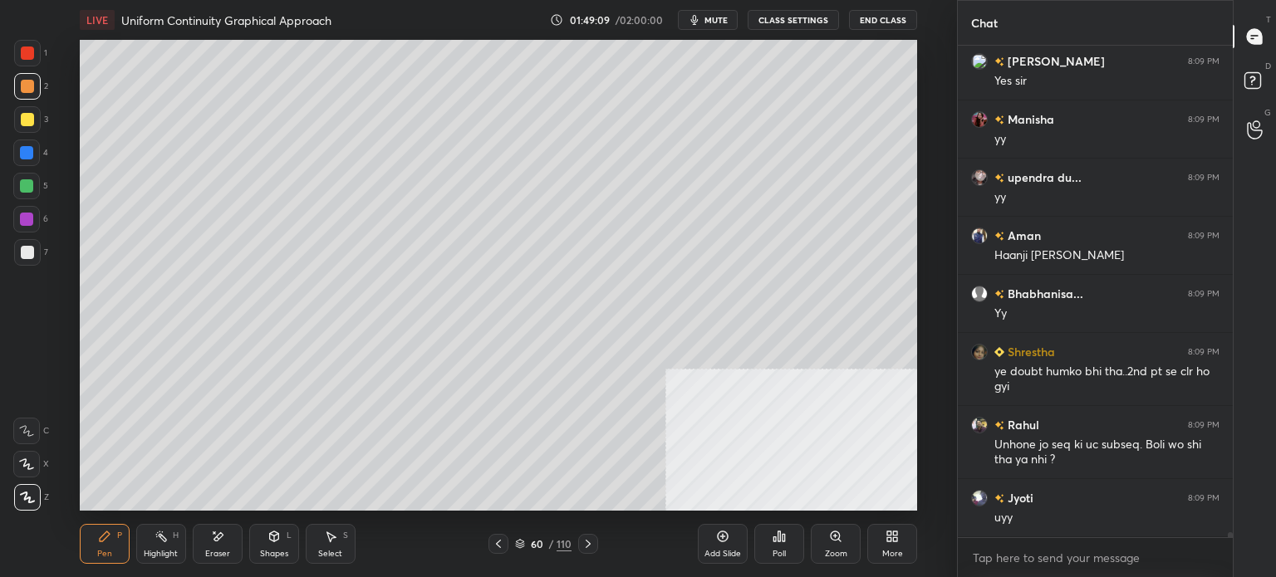
scroll to position [46625, 0]
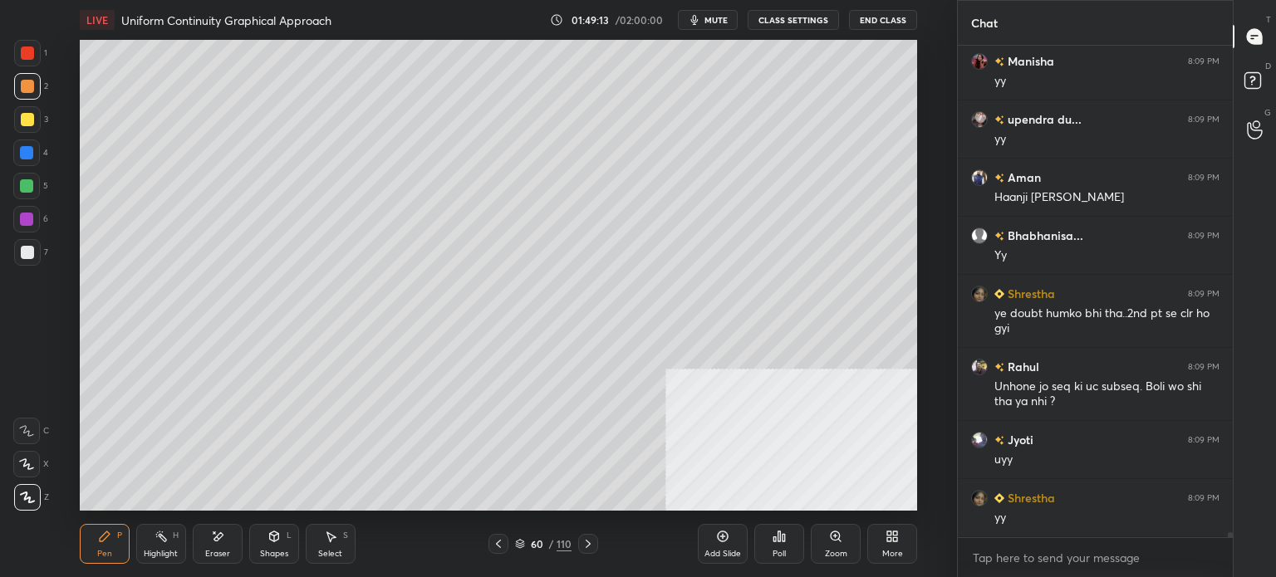
click at [529, 539] on div "60" at bounding box center [536, 544] width 17 height 10
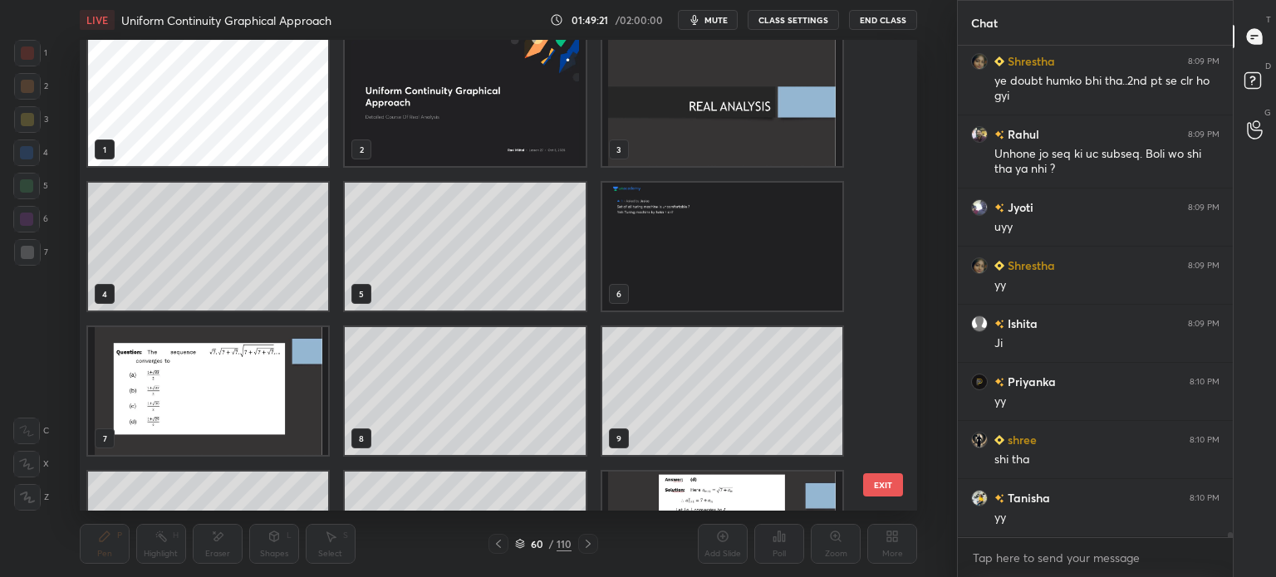
scroll to position [46915, 0]
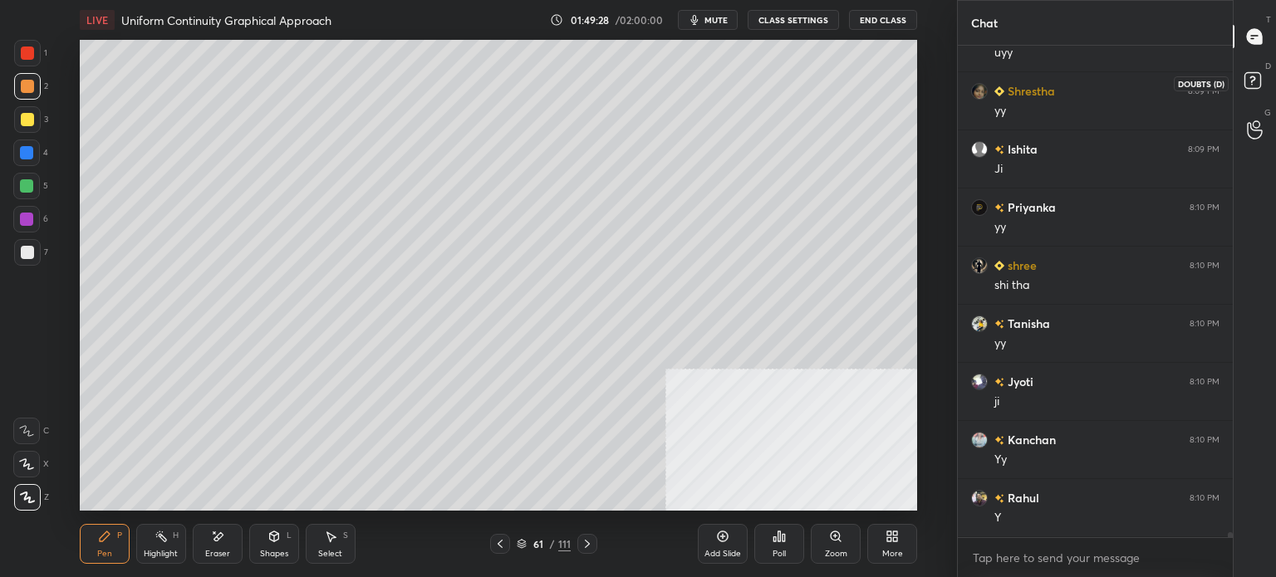
click at [1265, 82] on icon at bounding box center [1255, 83] width 30 height 30
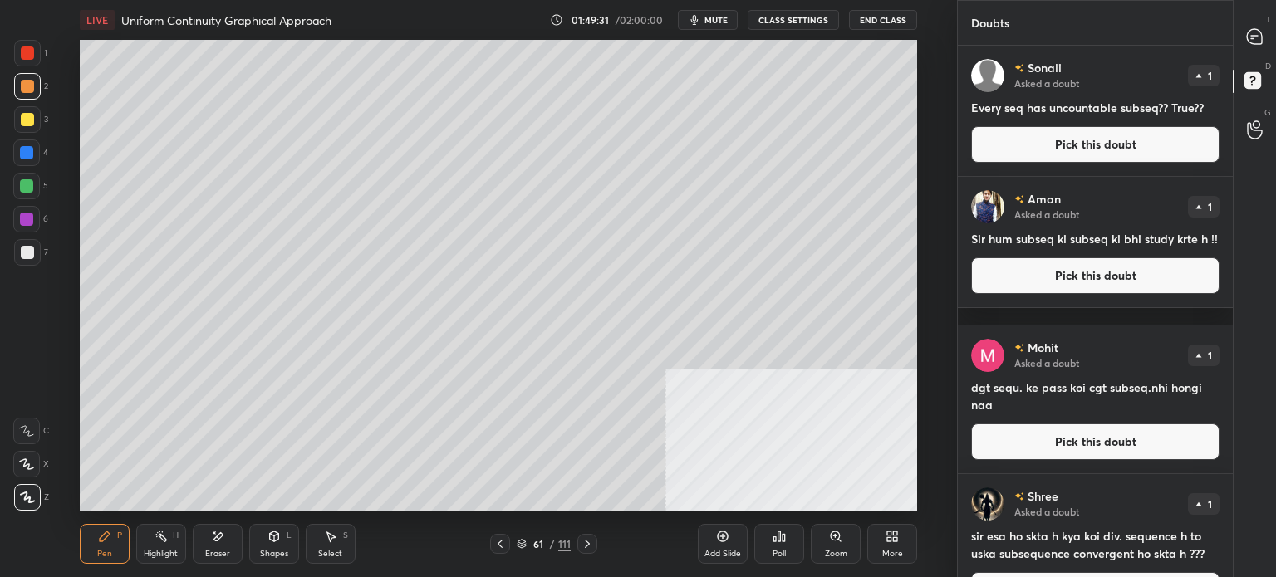
click at [1069, 152] on button "Pick this doubt" at bounding box center [1095, 144] width 248 height 37
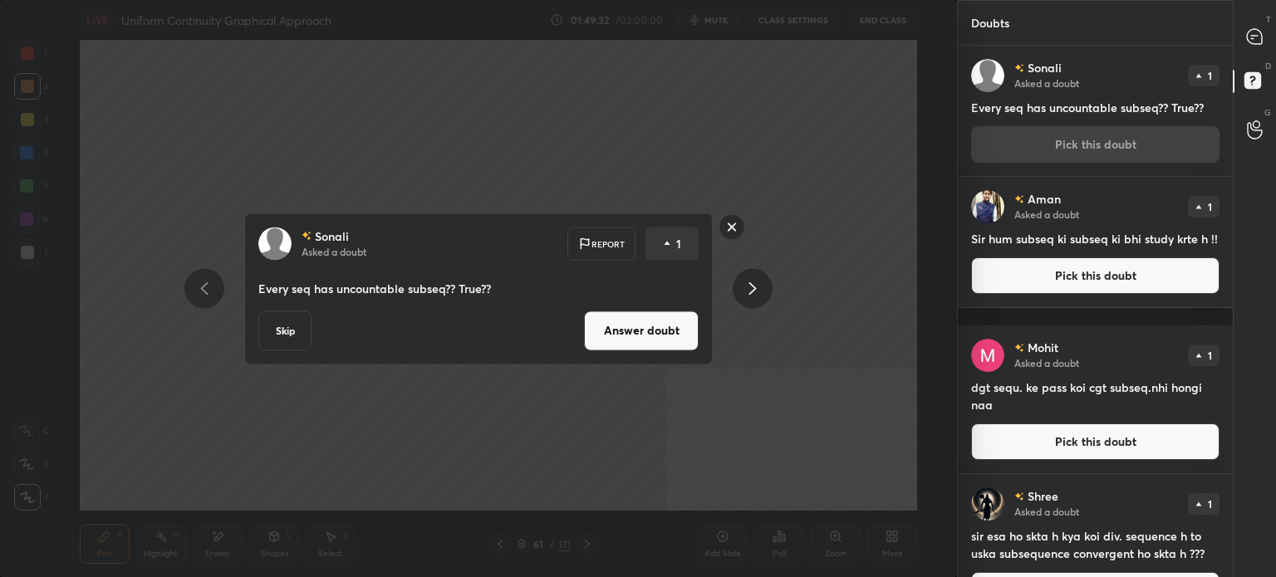
click at [665, 353] on div "[PERSON_NAME] Asked a doubt Report 1 Every seq has uncountable subseq?? True?? …" at bounding box center [478, 289] width 468 height 152
click at [640, 335] on button "Answer doubt" at bounding box center [641, 331] width 115 height 40
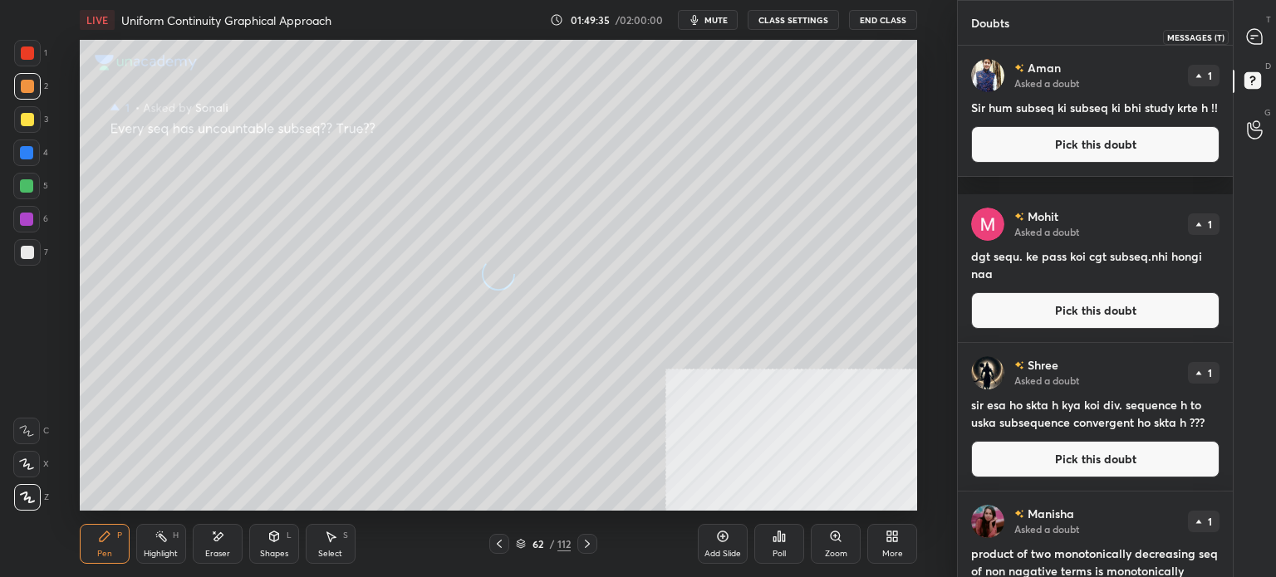
click at [1256, 36] on icon at bounding box center [1254, 36] width 15 height 15
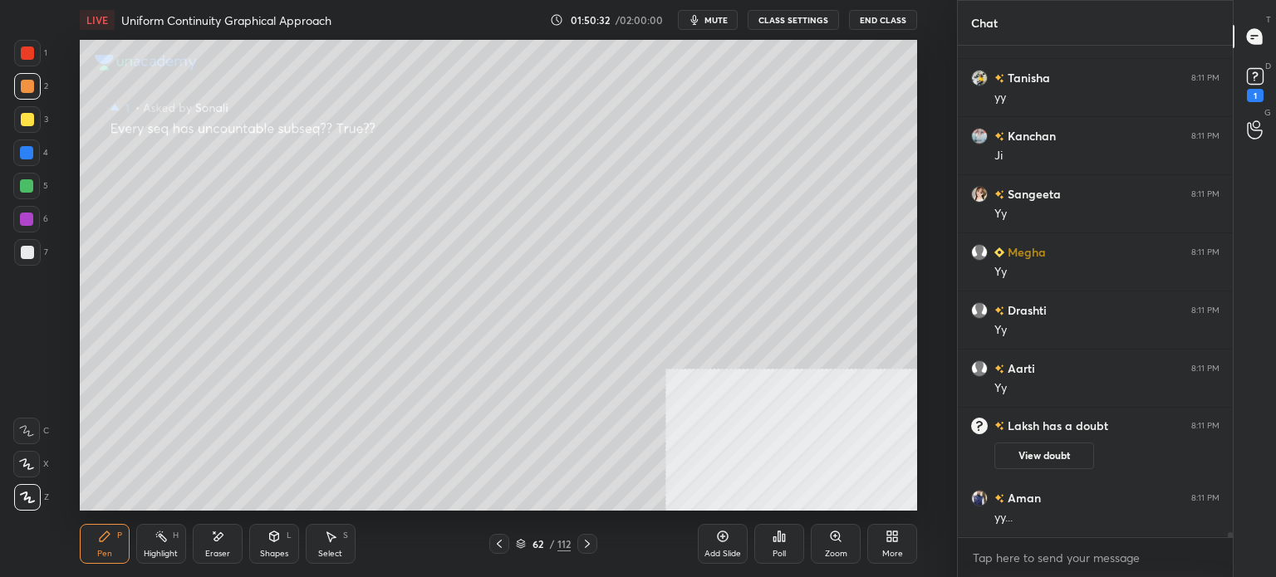
scroll to position [47400, 0]
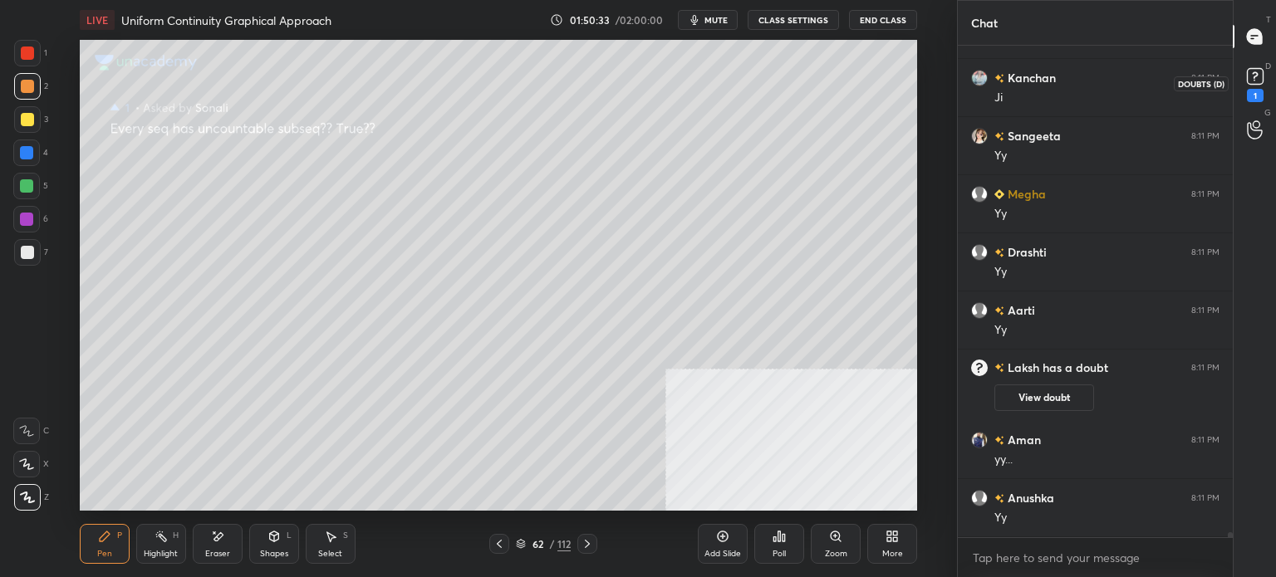
click at [1258, 77] on rect at bounding box center [1255, 77] width 16 height 16
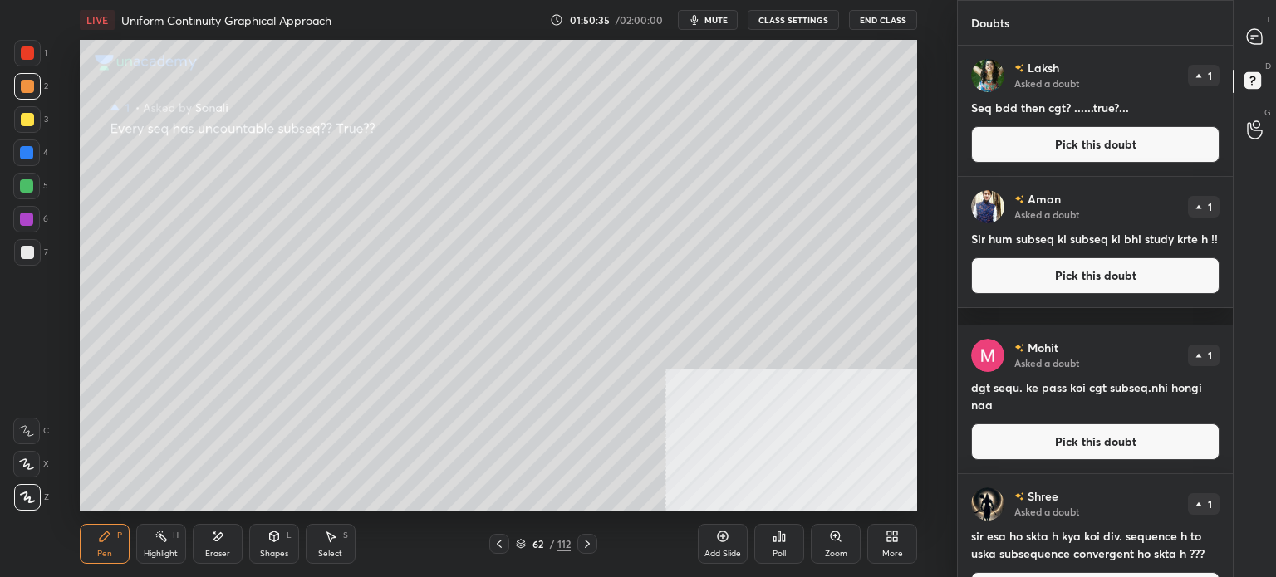
click at [1077, 139] on button "Pick this doubt" at bounding box center [1095, 144] width 248 height 37
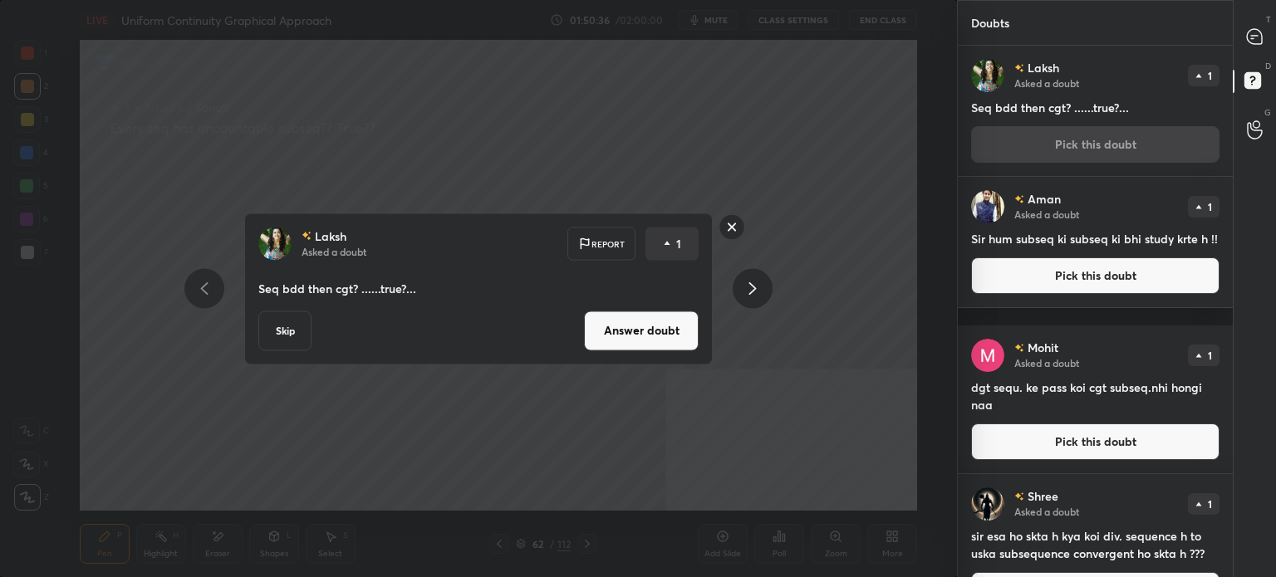
click at [658, 331] on button "Answer doubt" at bounding box center [641, 331] width 115 height 40
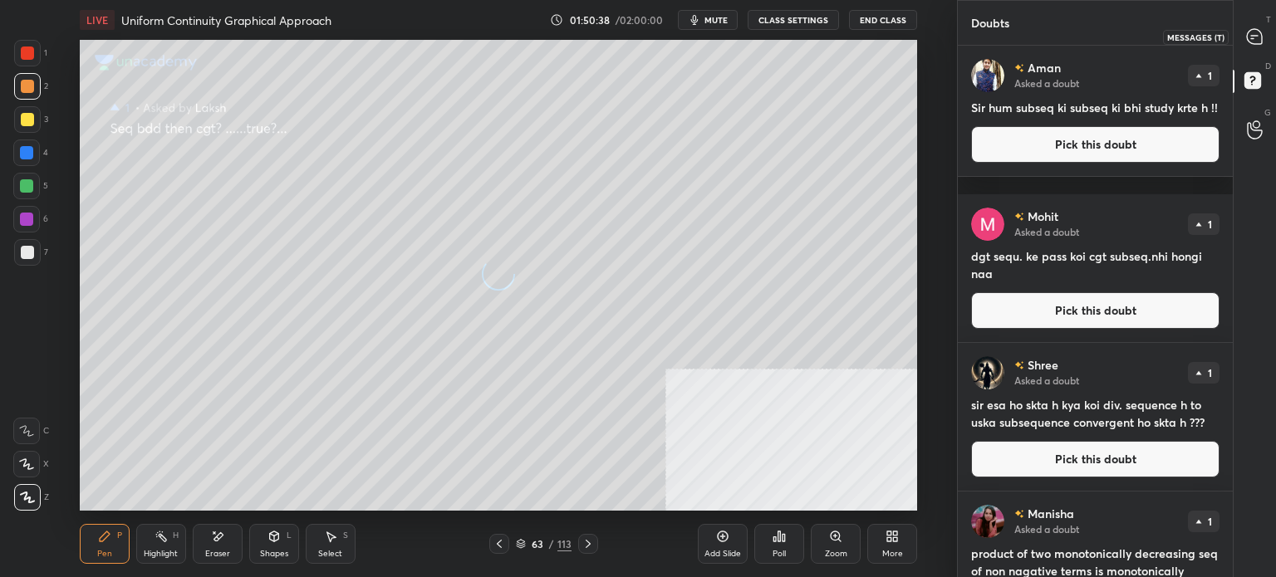
click at [1258, 40] on icon at bounding box center [1254, 36] width 15 height 15
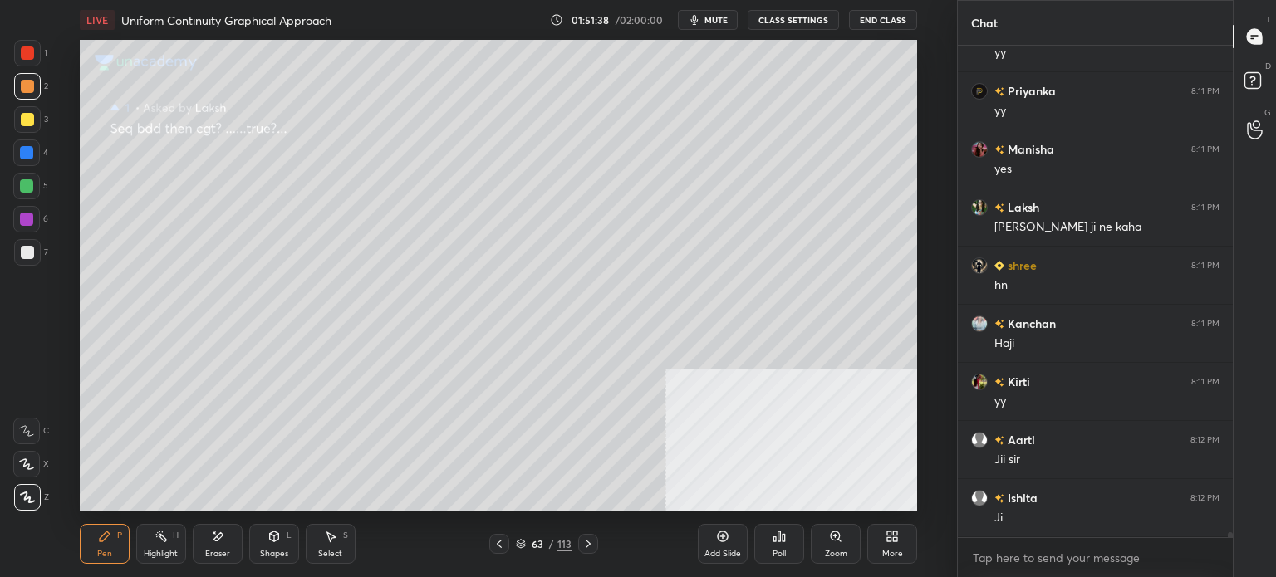
scroll to position [48799, 0]
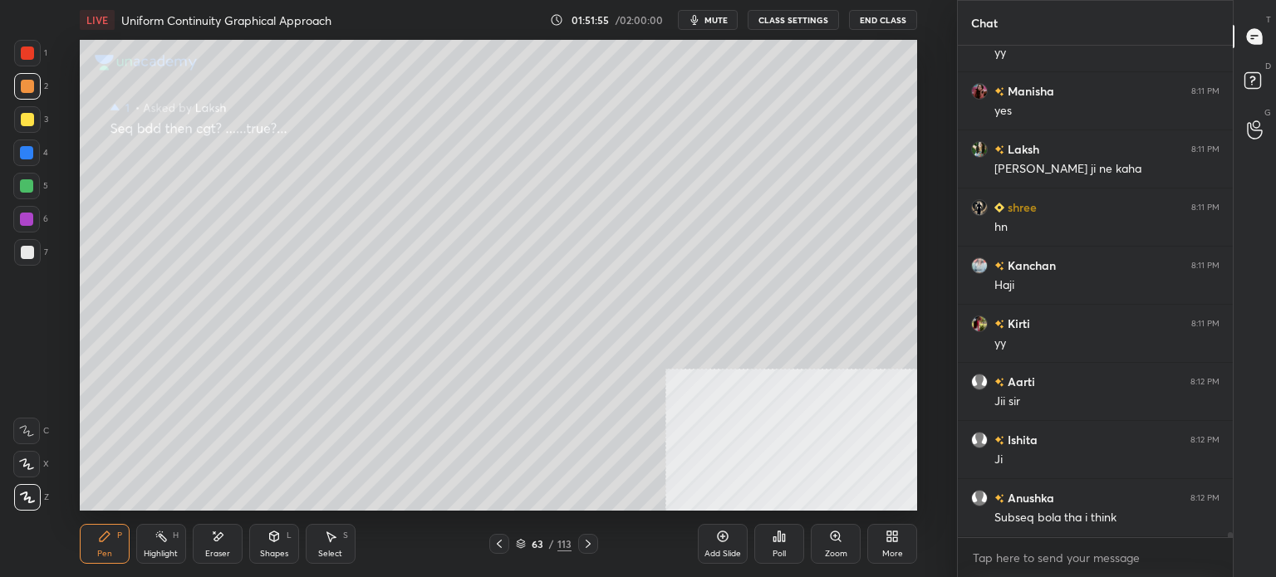
click at [518, 541] on icon at bounding box center [521, 544] width 10 height 10
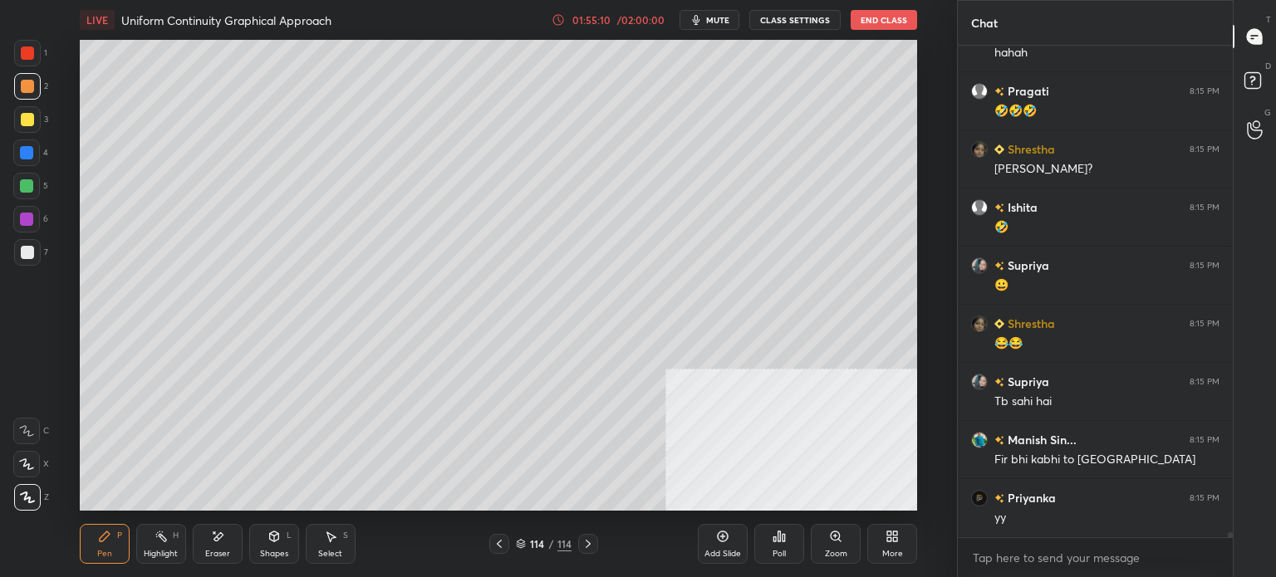
scroll to position [51315, 0]
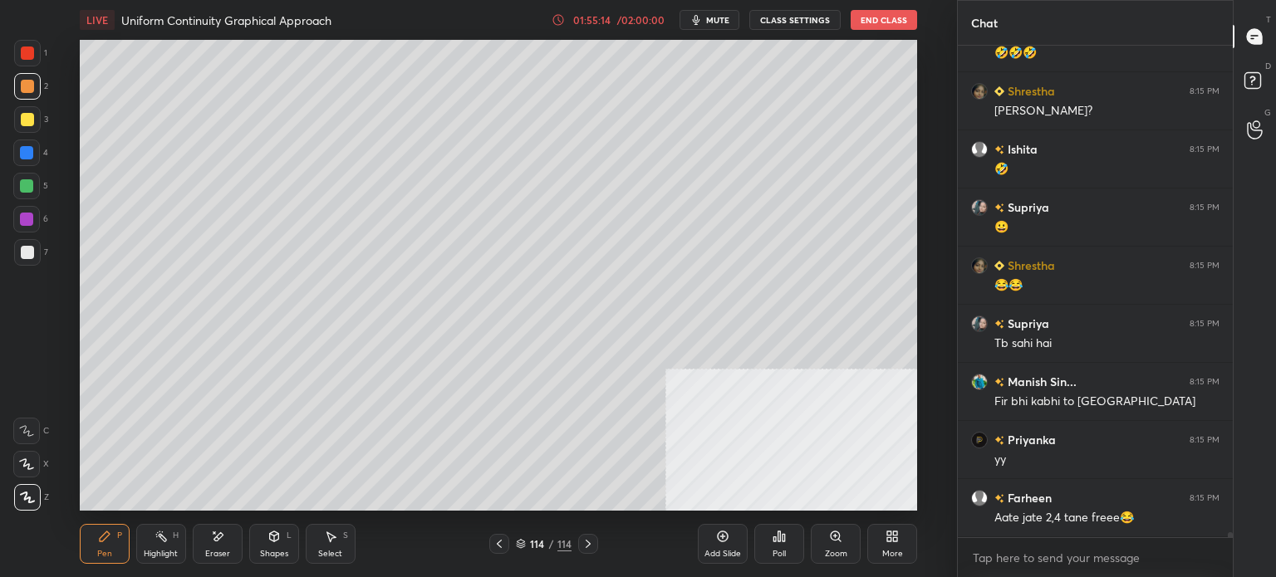
drag, startPoint x: 226, startPoint y: 551, endPoint x: 248, endPoint y: 521, distance: 36.9
click at [228, 551] on div "Eraser" at bounding box center [217, 554] width 25 height 8
click at [288, 542] on div "Shapes L" at bounding box center [274, 544] width 50 height 40
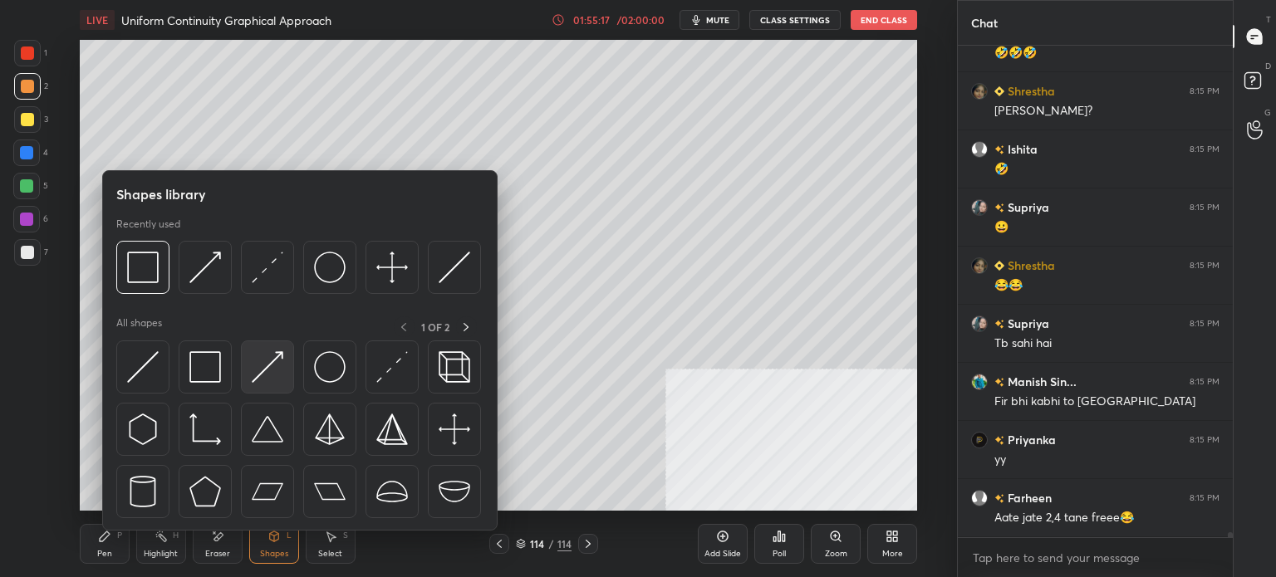
click at [269, 365] on img at bounding box center [268, 367] width 32 height 32
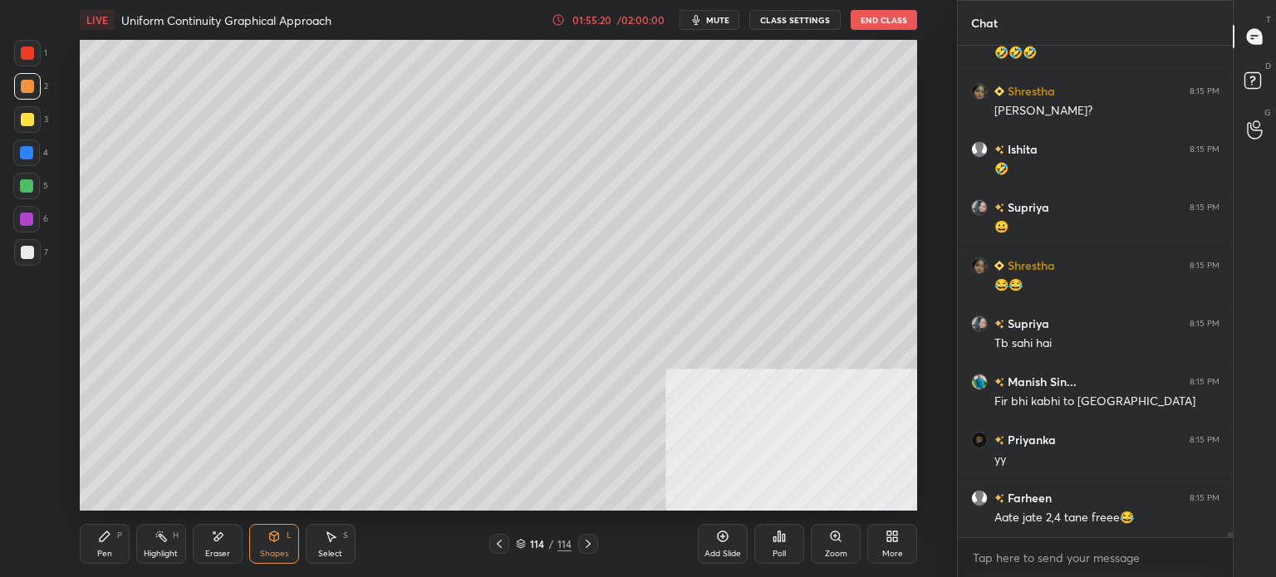
click at [110, 541] on icon at bounding box center [104, 536] width 13 height 13
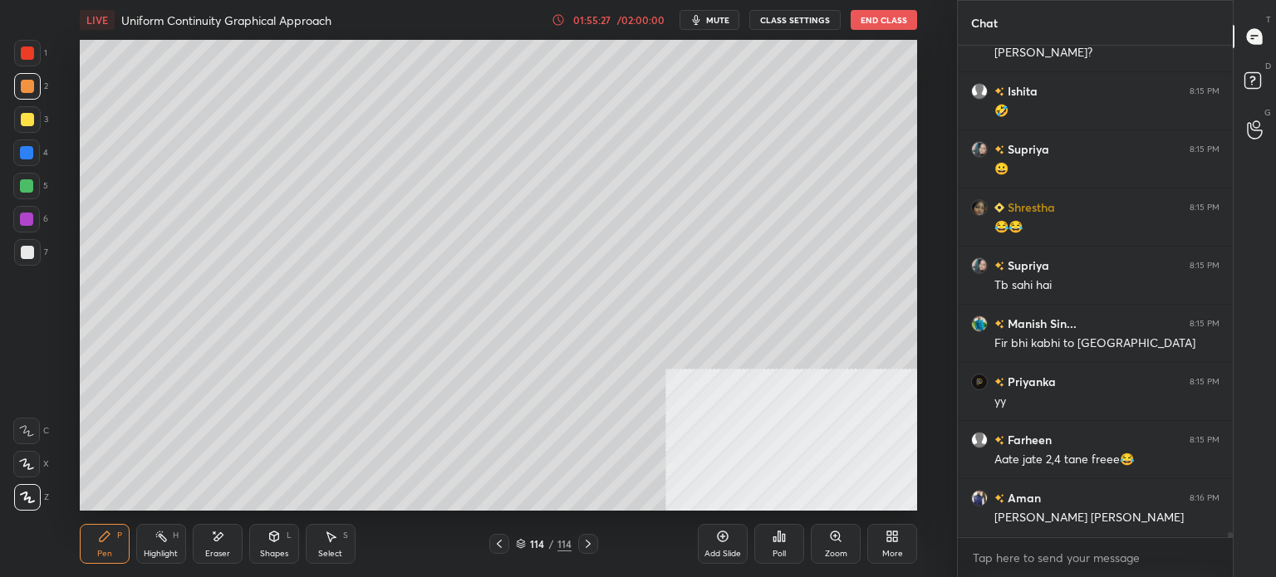
scroll to position [51431, 0]
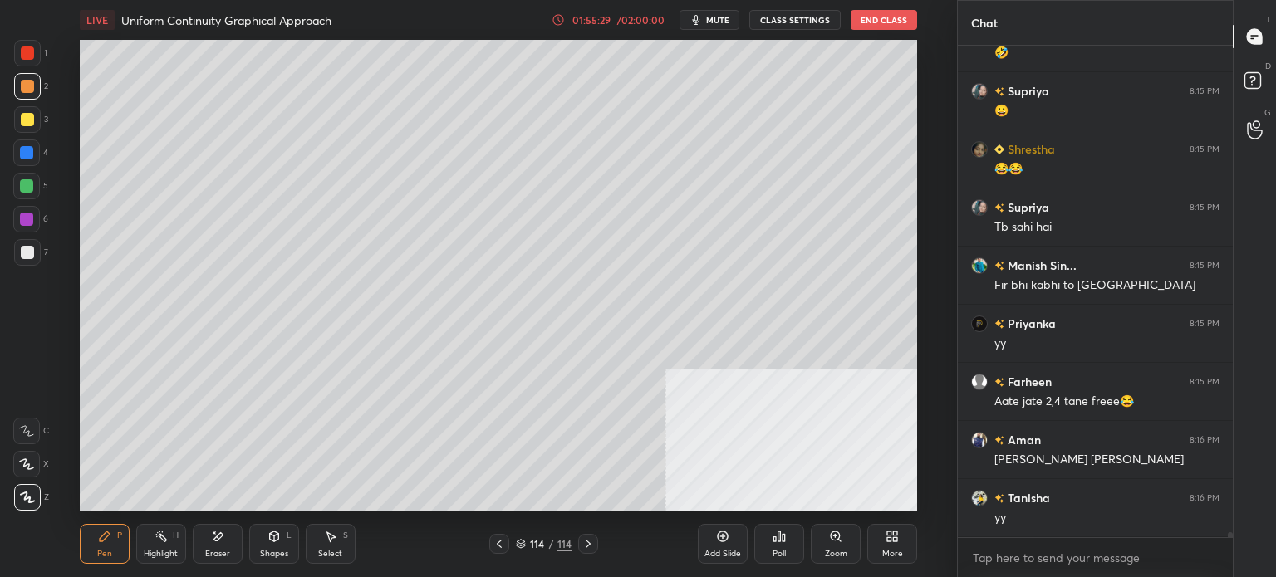
click at [229, 552] on div "Eraser" at bounding box center [217, 554] width 25 height 8
click at [279, 552] on div "Shapes" at bounding box center [274, 554] width 28 height 8
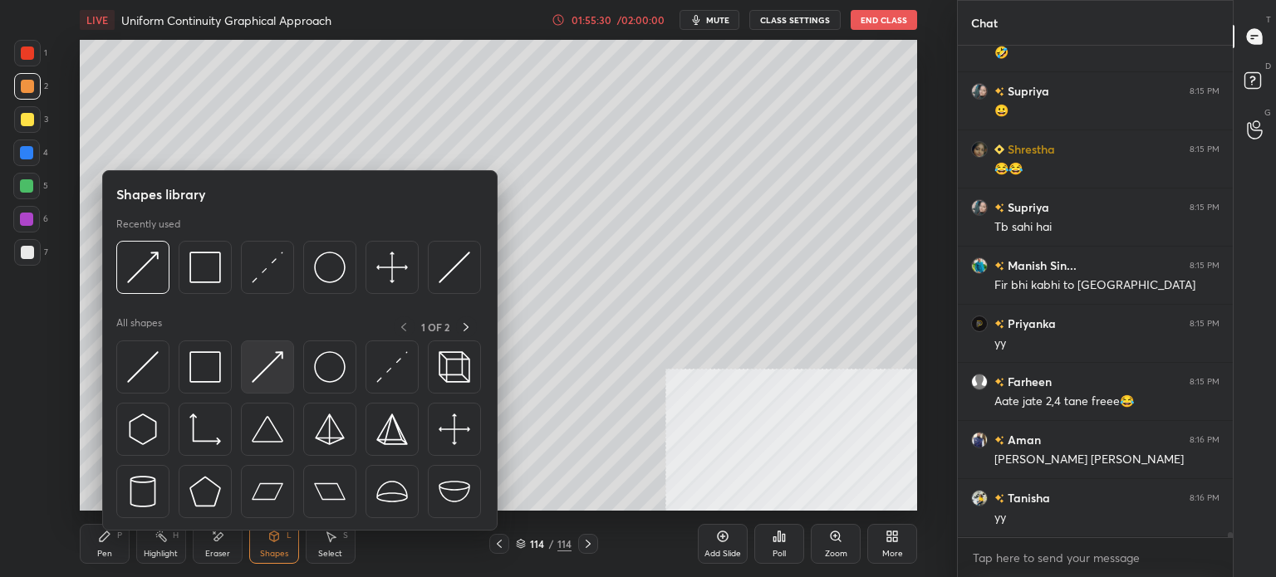
scroll to position [51489, 0]
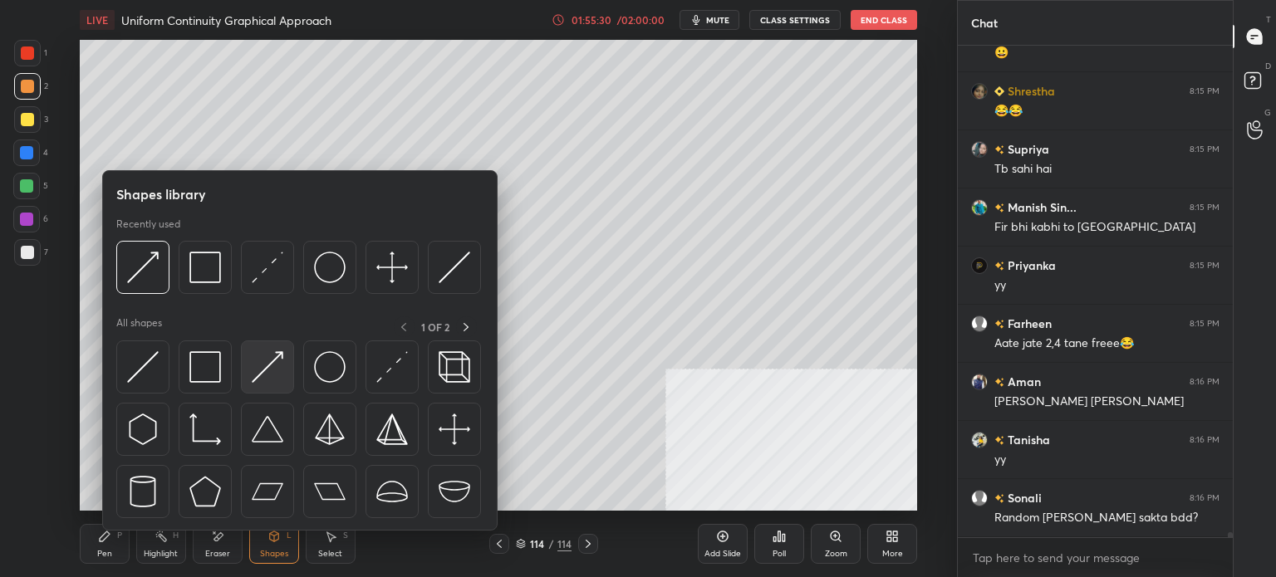
click at [265, 373] on img at bounding box center [268, 367] width 32 height 32
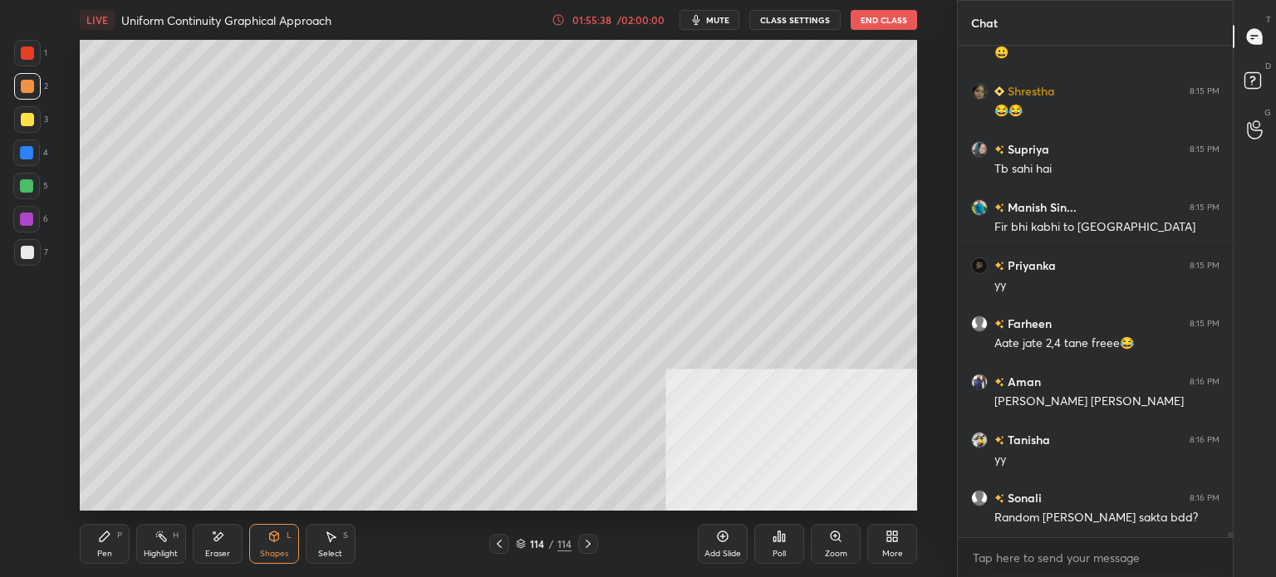
drag, startPoint x: 109, startPoint y: 554, endPoint x: 146, endPoint y: 517, distance: 52.9
click at [110, 554] on div "Pen" at bounding box center [104, 554] width 15 height 8
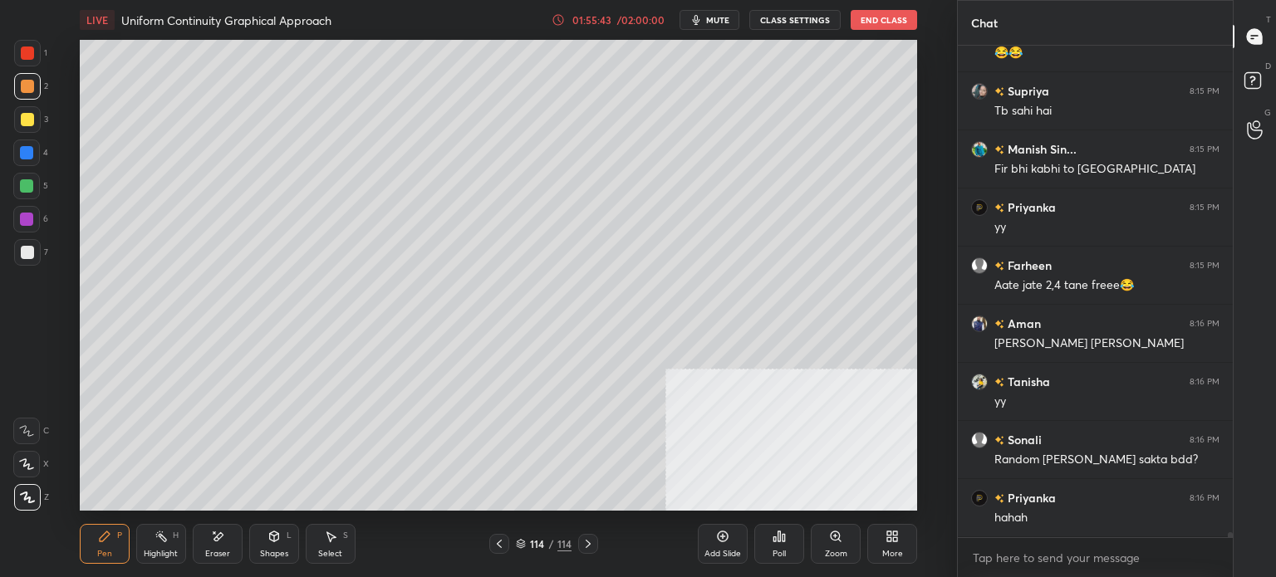
scroll to position [51605, 0]
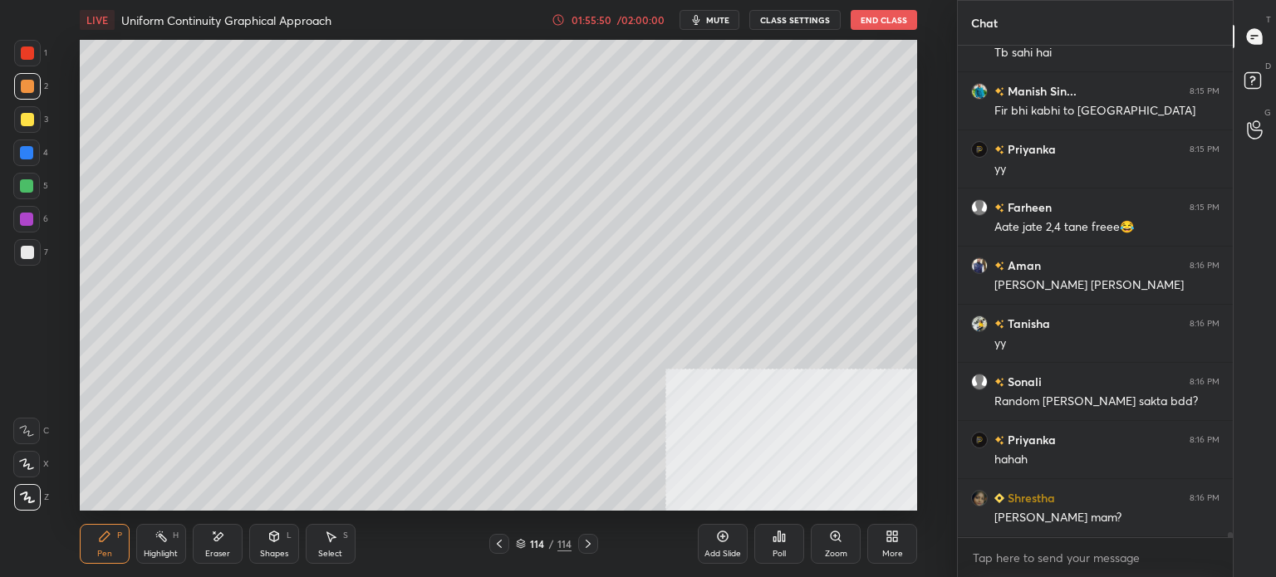
click at [341, 548] on div "Select S" at bounding box center [331, 544] width 50 height 40
drag, startPoint x: 391, startPoint y: 335, endPoint x: 497, endPoint y: 472, distance: 173.0
click at [501, 484] on div "0 ° Undo Copy Paste here Duplicate Duplicate to new slide Delete" at bounding box center [498, 275] width 837 height 471
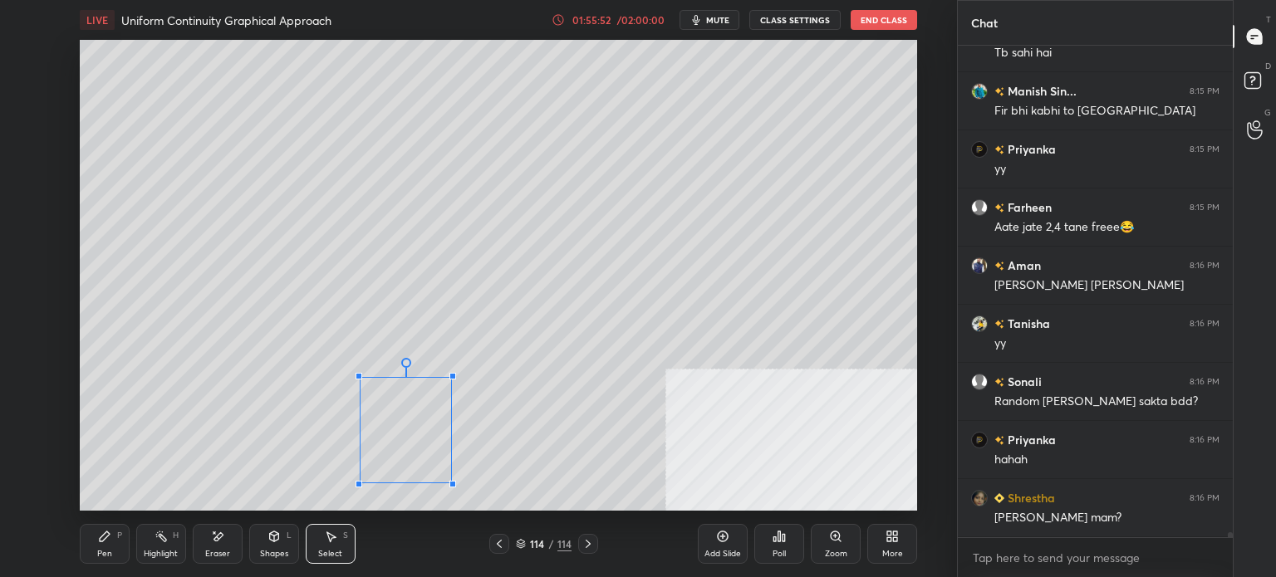
scroll to position [51663, 0]
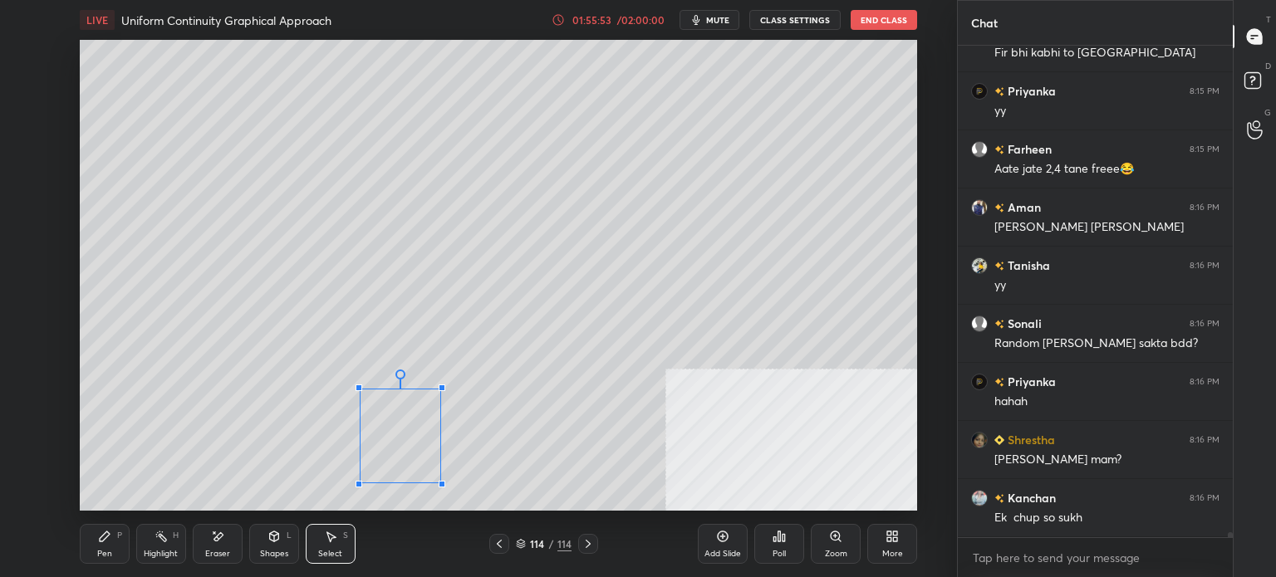
drag, startPoint x: 481, startPoint y: 341, endPoint x: 439, endPoint y: 389, distance: 63.0
click at [439, 389] on div at bounding box center [442, 388] width 7 height 7
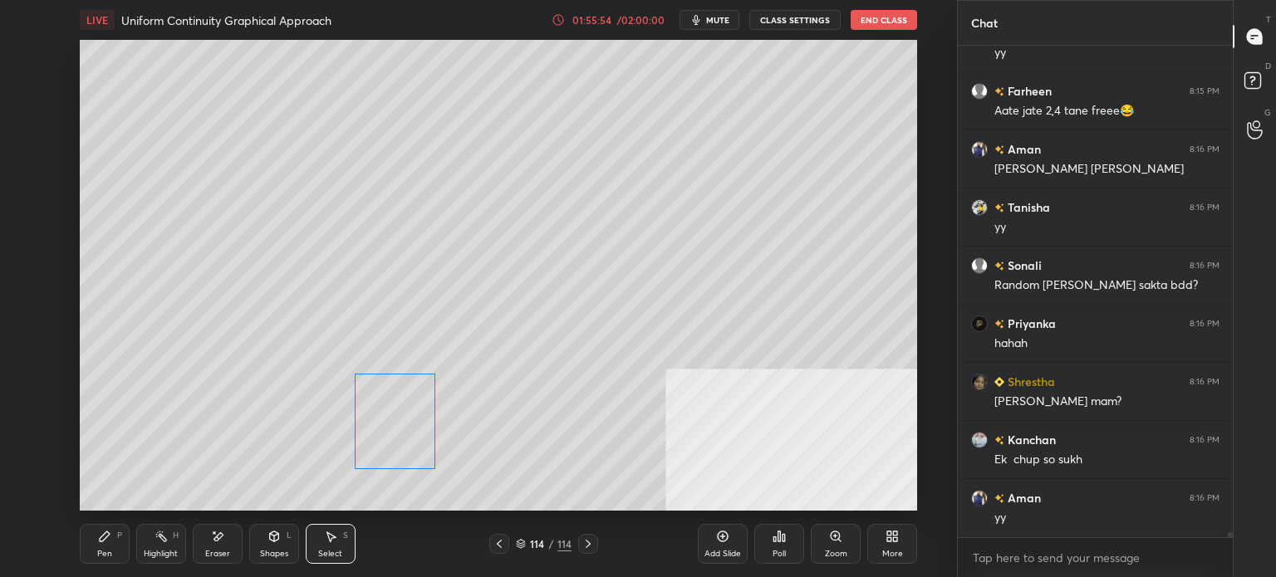
drag, startPoint x: 403, startPoint y: 434, endPoint x: 399, endPoint y: 375, distance: 59.1
click at [400, 422] on div "0 ° Undo Copy Paste here Duplicate Duplicate to new slide Delete" at bounding box center [498, 275] width 837 height 471
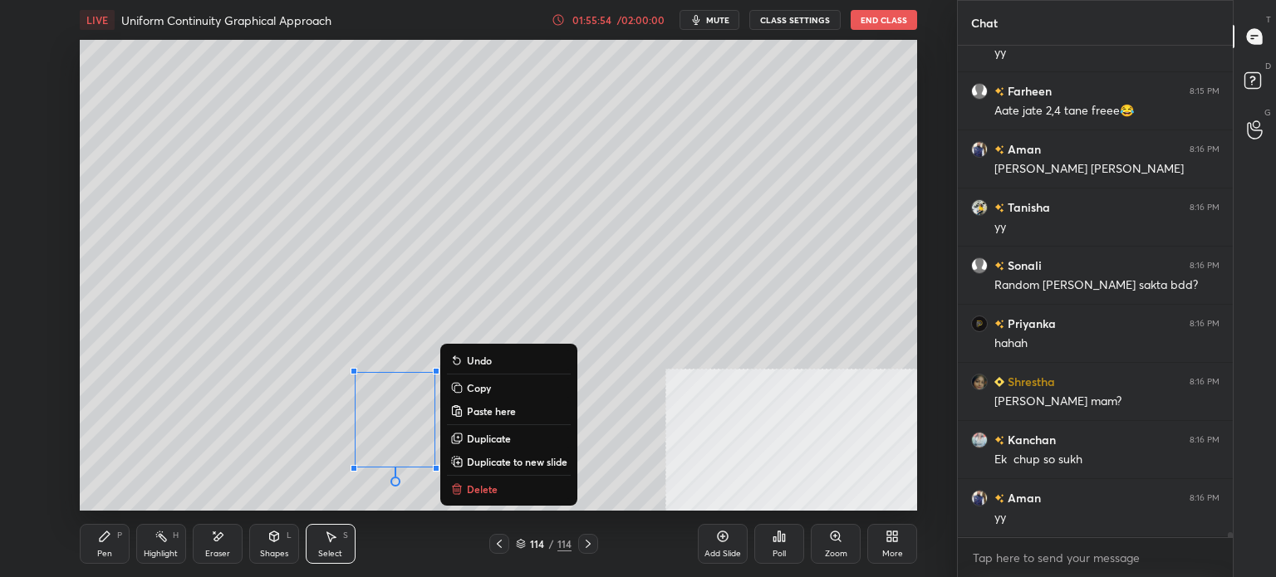
click at [352, 307] on div "0 ° Undo Copy Paste here Duplicate Duplicate to new slide Delete" at bounding box center [498, 275] width 837 height 471
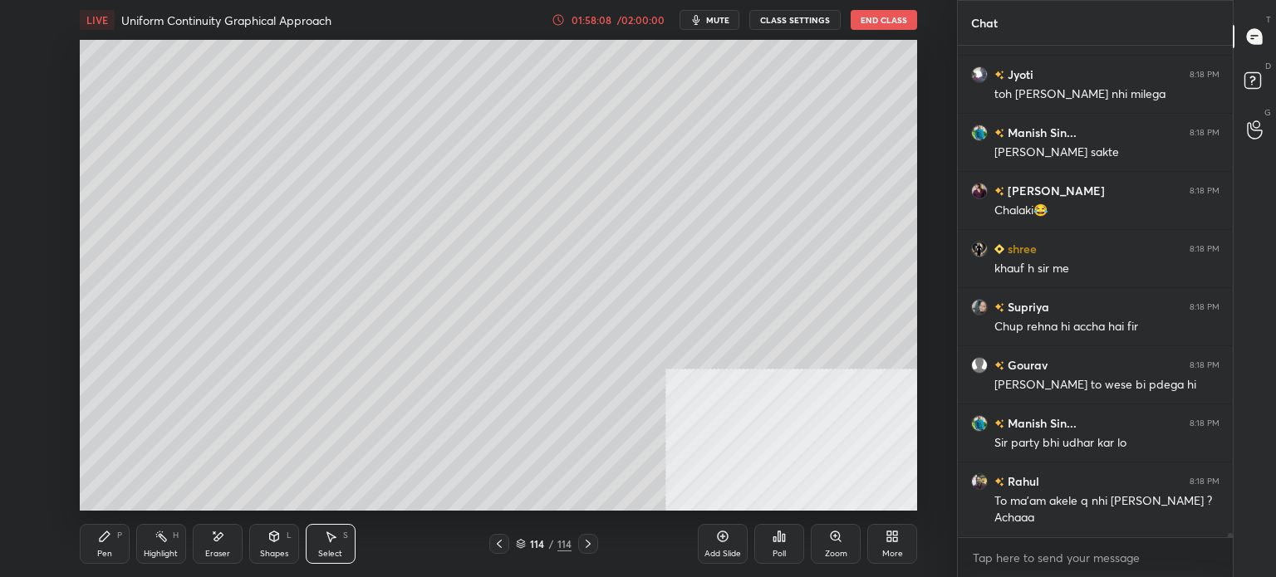
scroll to position [53076, 0]
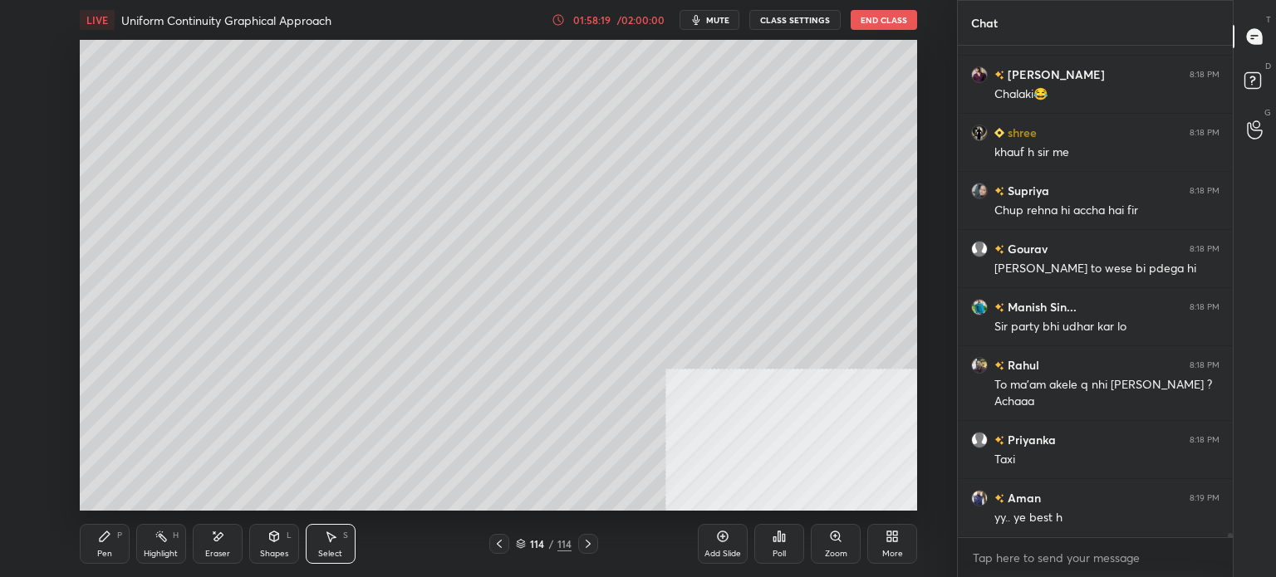
click at [346, 541] on div "Select S" at bounding box center [331, 544] width 50 height 40
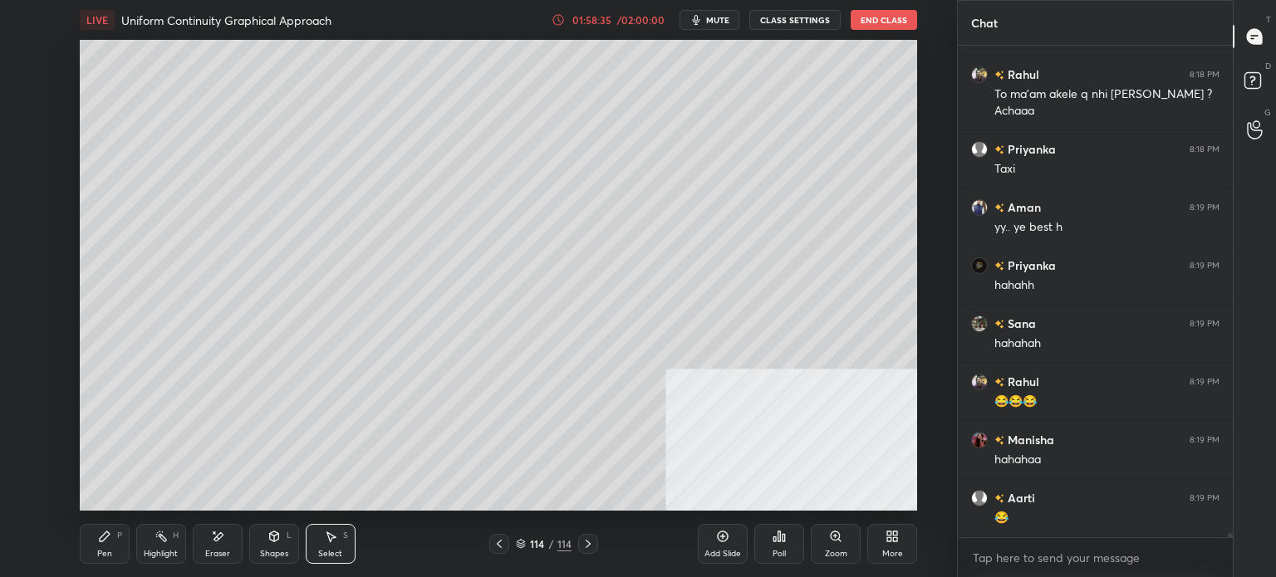
scroll to position [53483, 0]
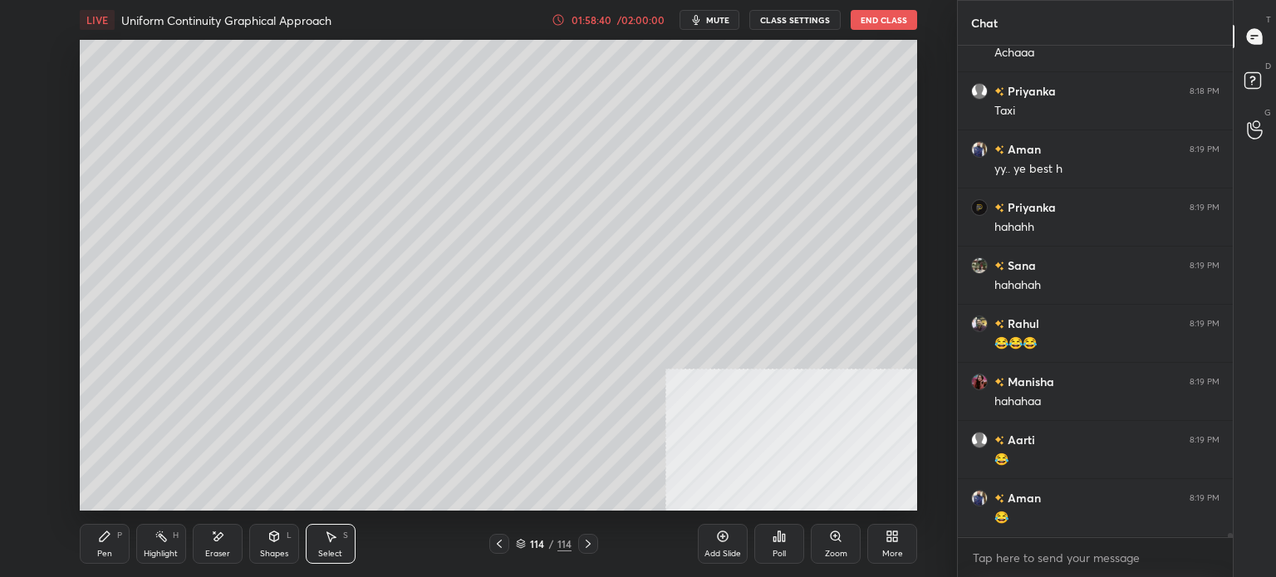
click at [103, 571] on div "Pen P Highlight H Eraser Shapes L Select S 114 / 114 Add Slide Poll Zoom More" at bounding box center [498, 544] width 837 height 66
click at [111, 553] on div "Pen" at bounding box center [104, 554] width 15 height 8
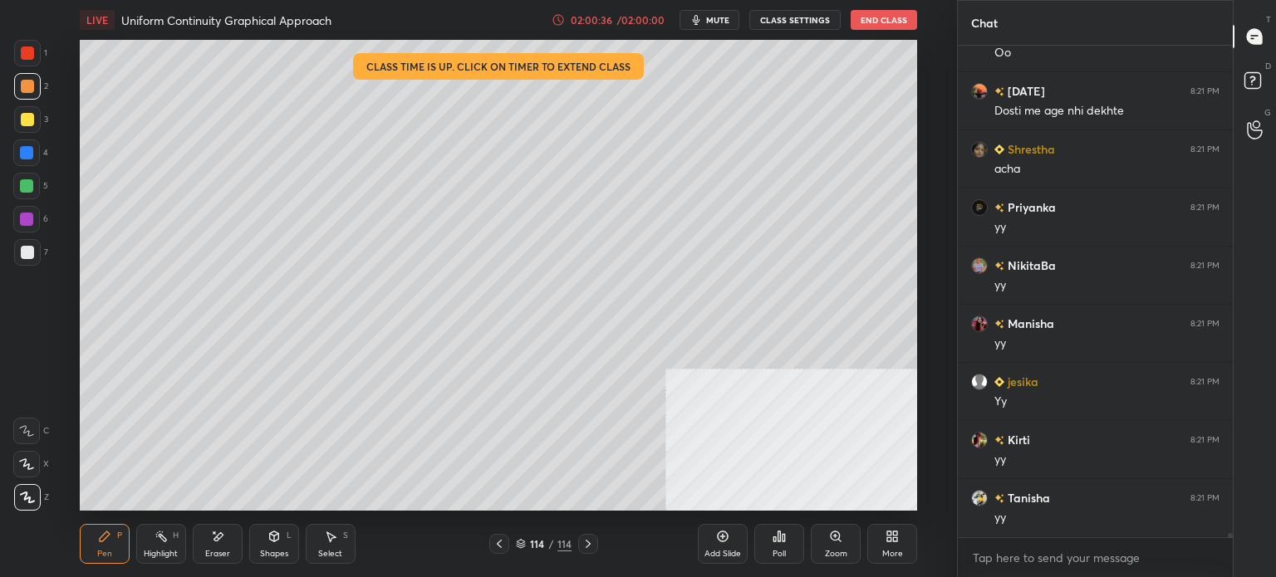
scroll to position [56521, 0]
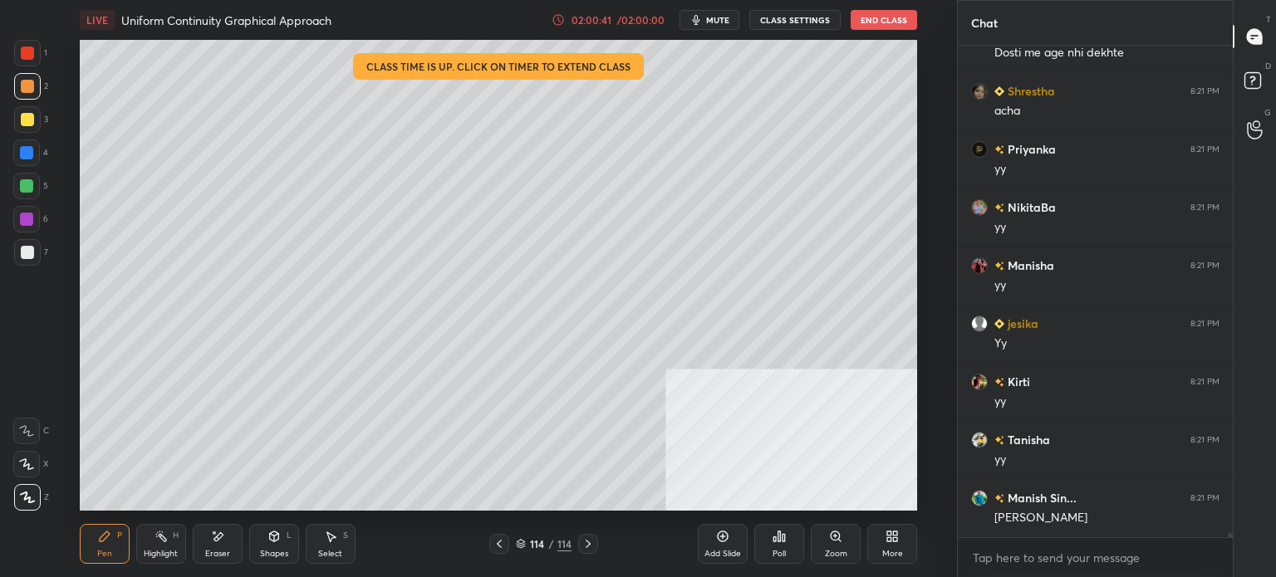
click at [598, 19] on div "02:00:41" at bounding box center [591, 20] width 47 height 10
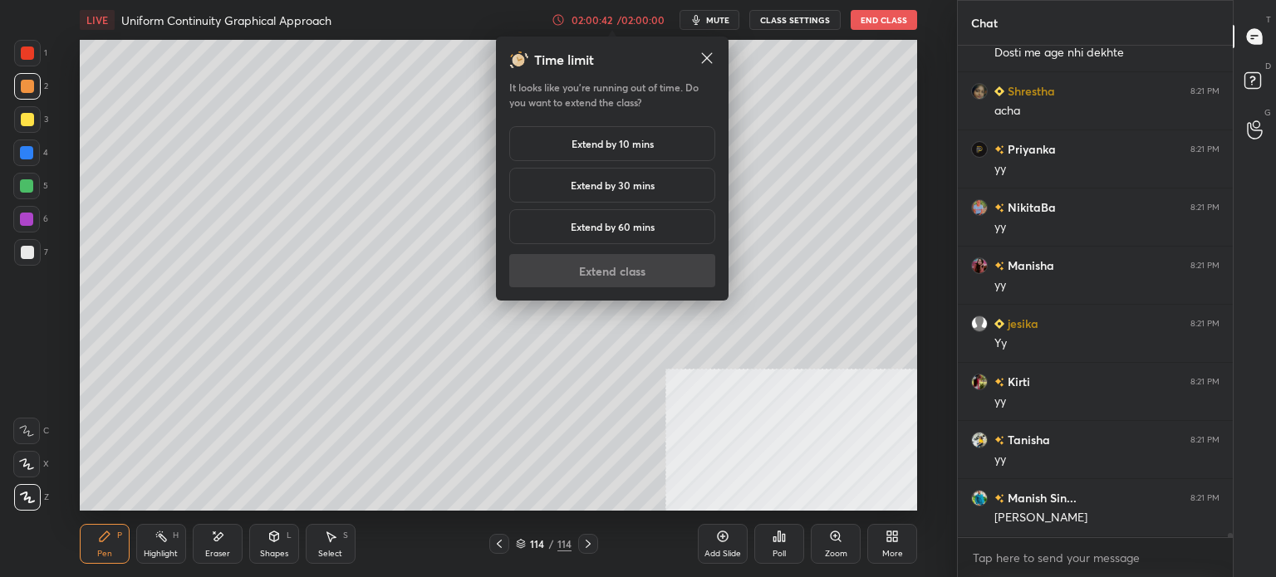
click at [613, 138] on h5 "Extend by 10 mins" at bounding box center [612, 143] width 82 height 15
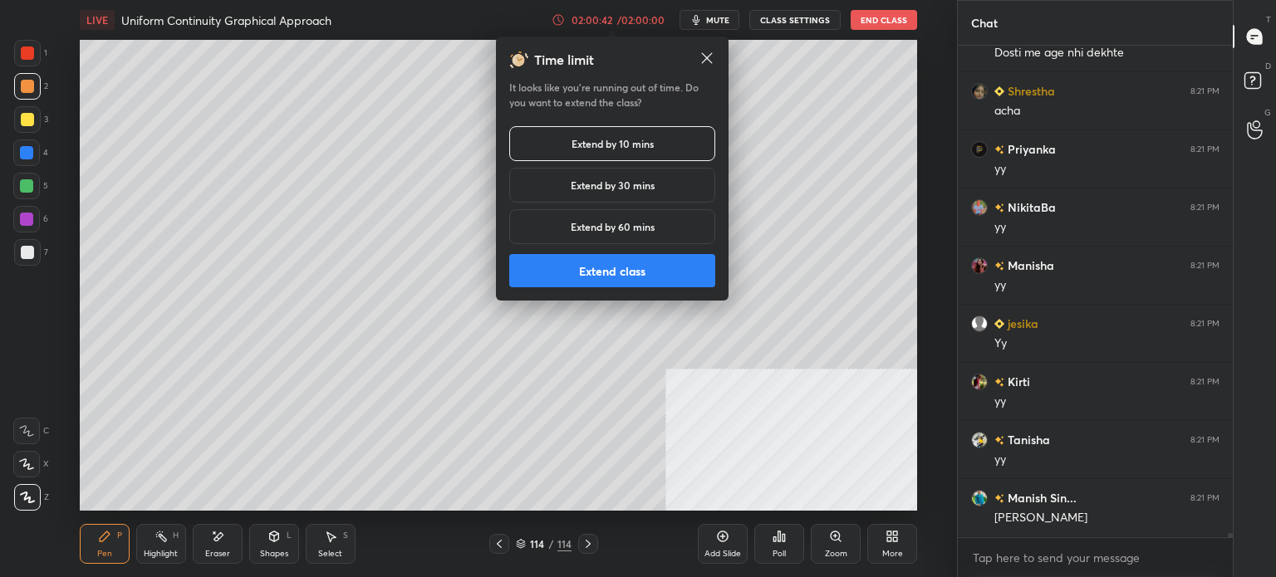
click at [624, 265] on button "Extend class" at bounding box center [612, 270] width 206 height 33
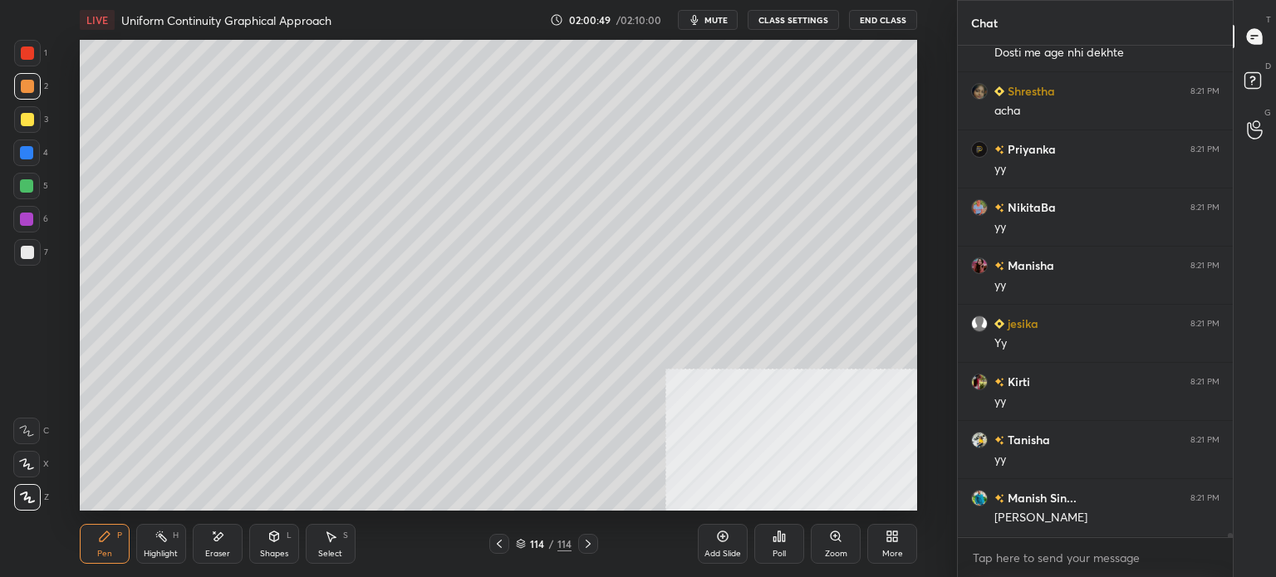
drag, startPoint x: 27, startPoint y: 253, endPoint x: 50, endPoint y: 234, distance: 29.5
click at [30, 253] on div at bounding box center [27, 252] width 13 height 13
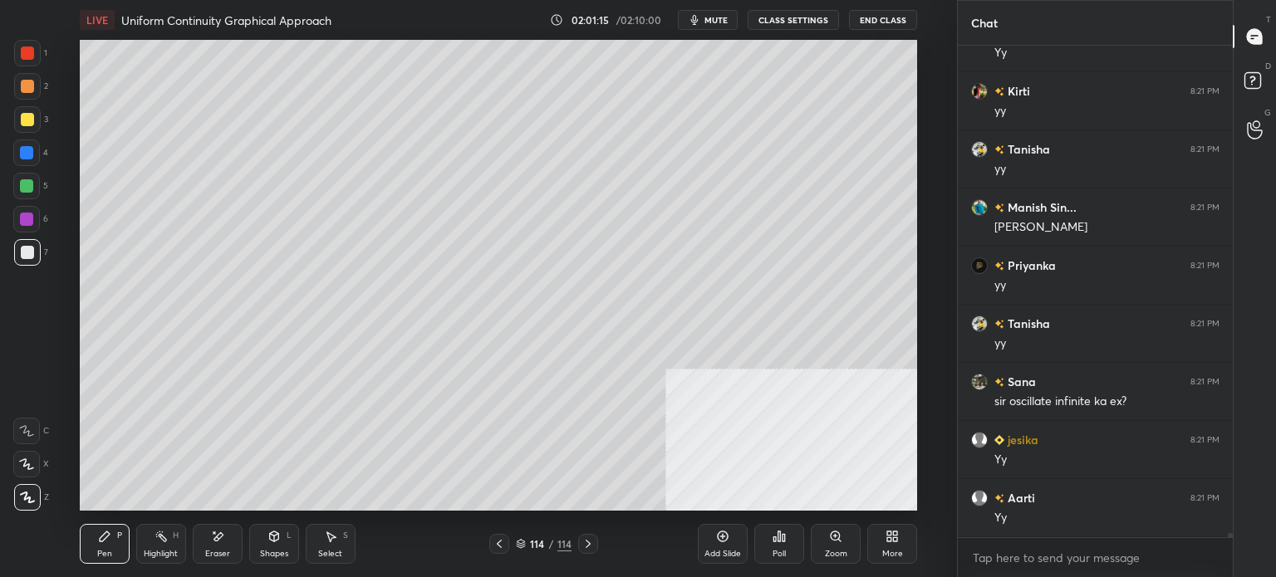
scroll to position [56870, 0]
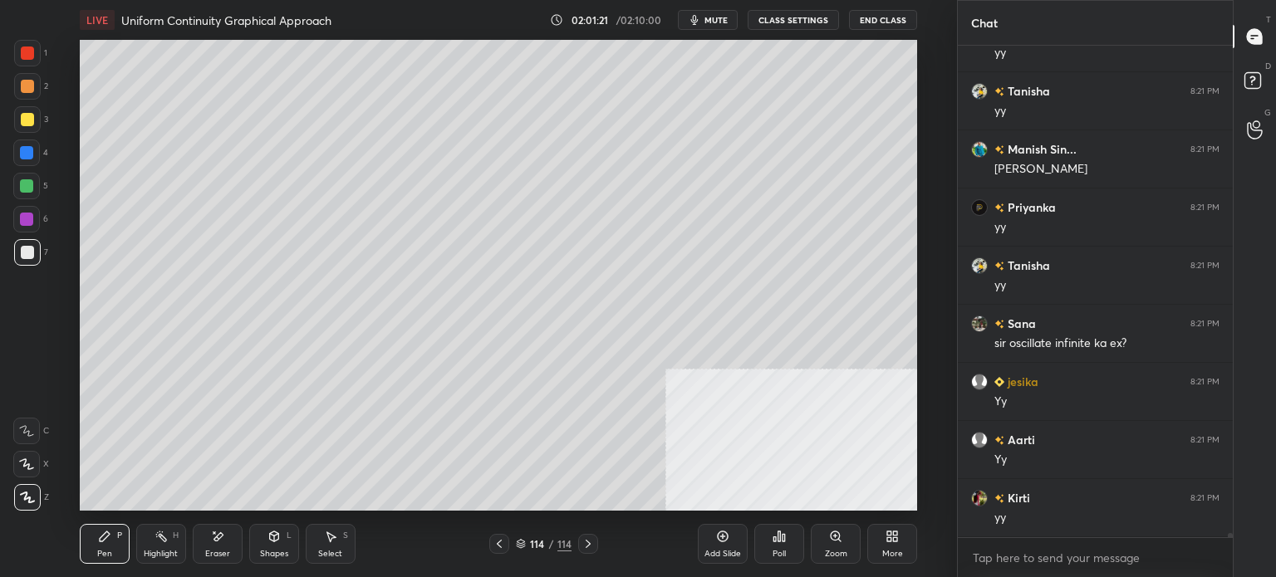
click at [770, 36] on div "LIVE Uniform Continuity Graphical Approach 02:01:21 / 02:10:00 mute CLASS SETTI…" at bounding box center [498, 20] width 837 height 40
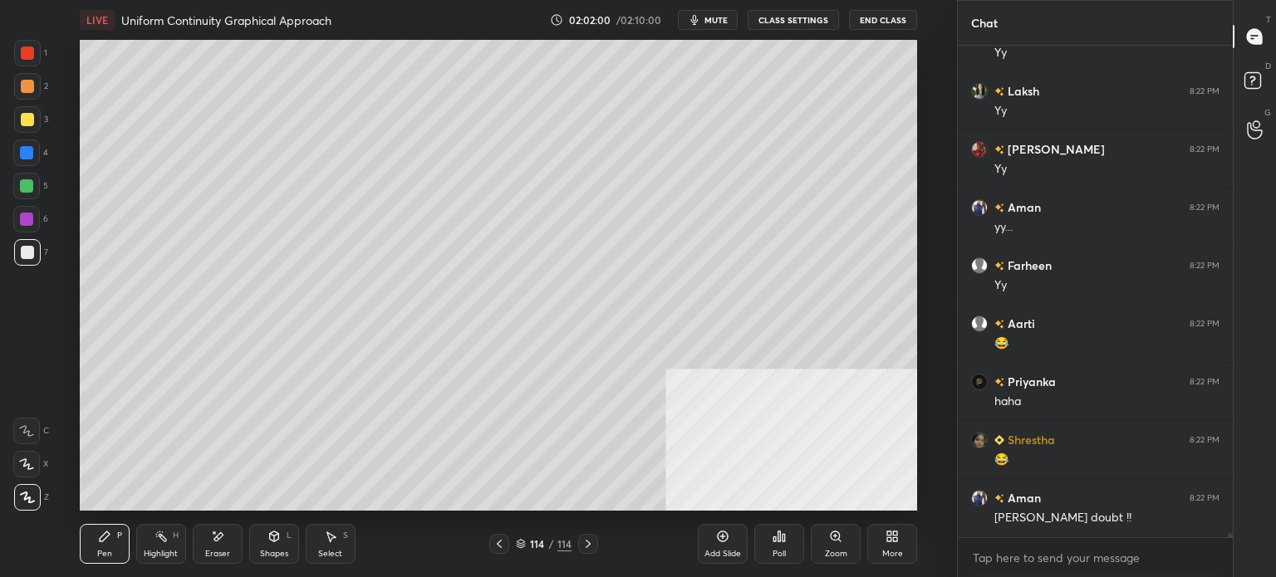
scroll to position [58498, 0]
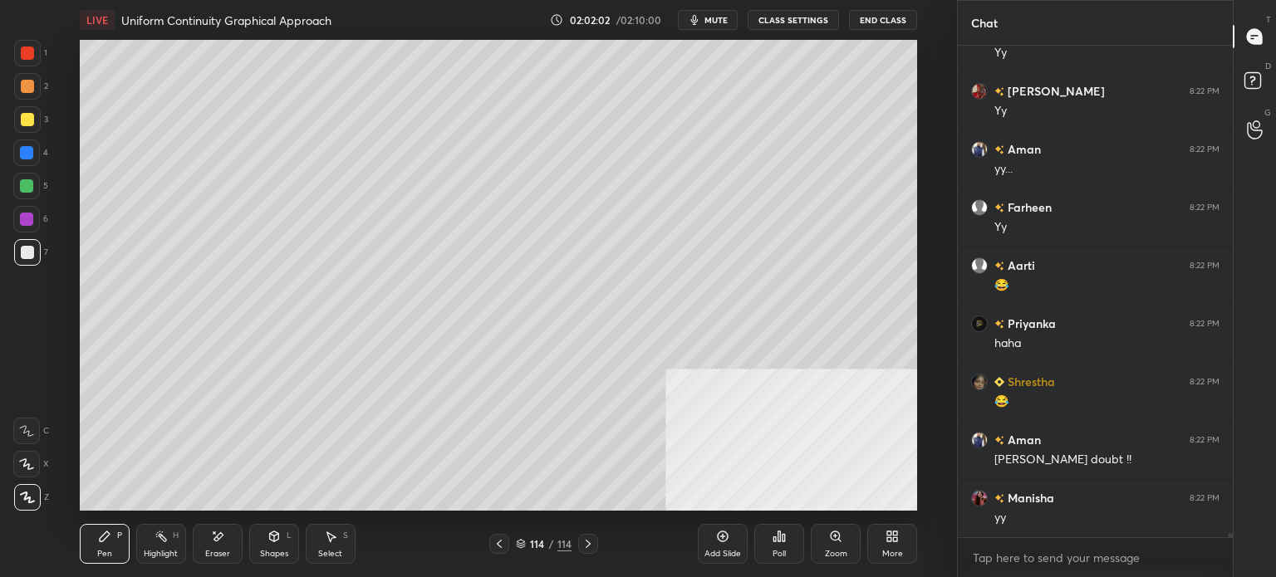
click at [1268, 76] on icon at bounding box center [1255, 83] width 30 height 30
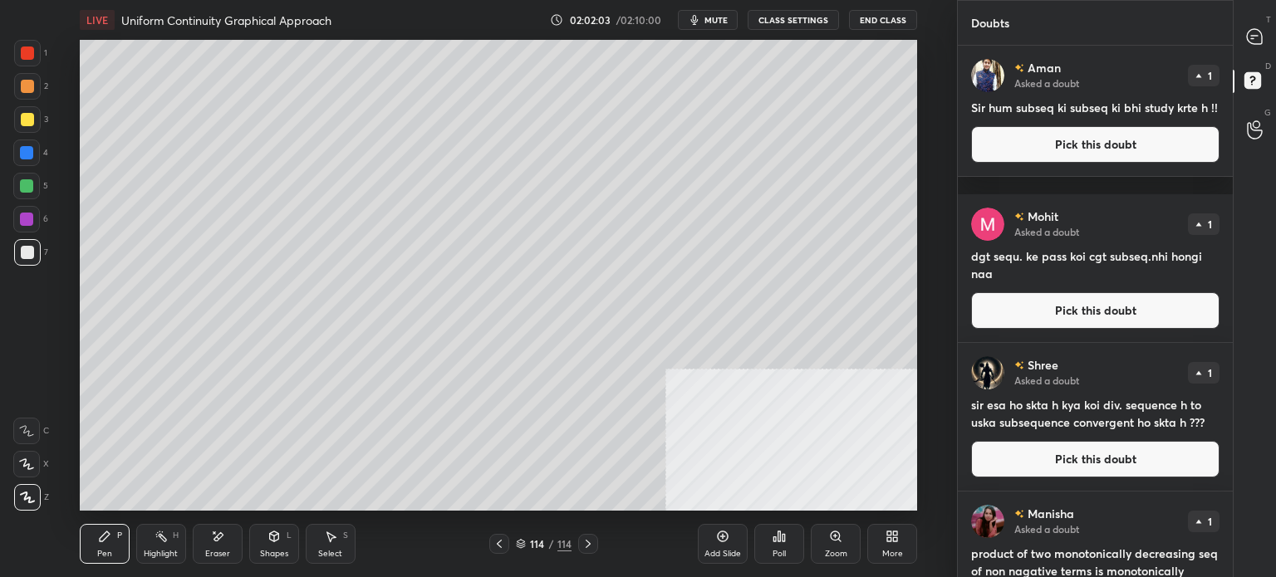
click at [1044, 154] on button "Pick this doubt" at bounding box center [1095, 144] width 248 height 37
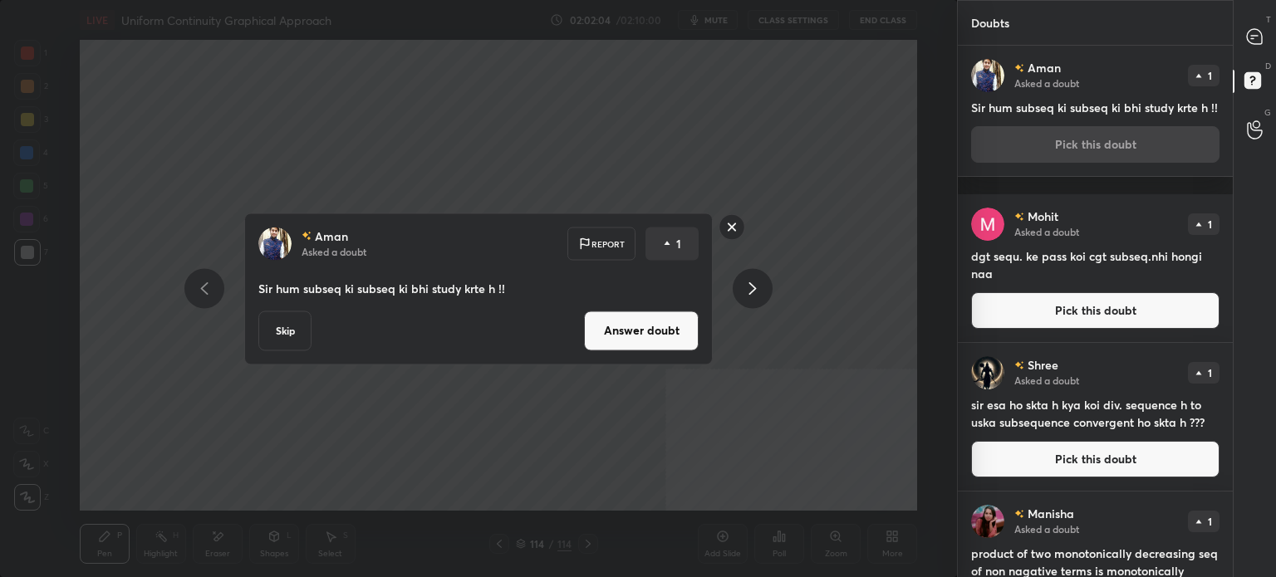
click at [623, 338] on button "Answer doubt" at bounding box center [641, 331] width 115 height 40
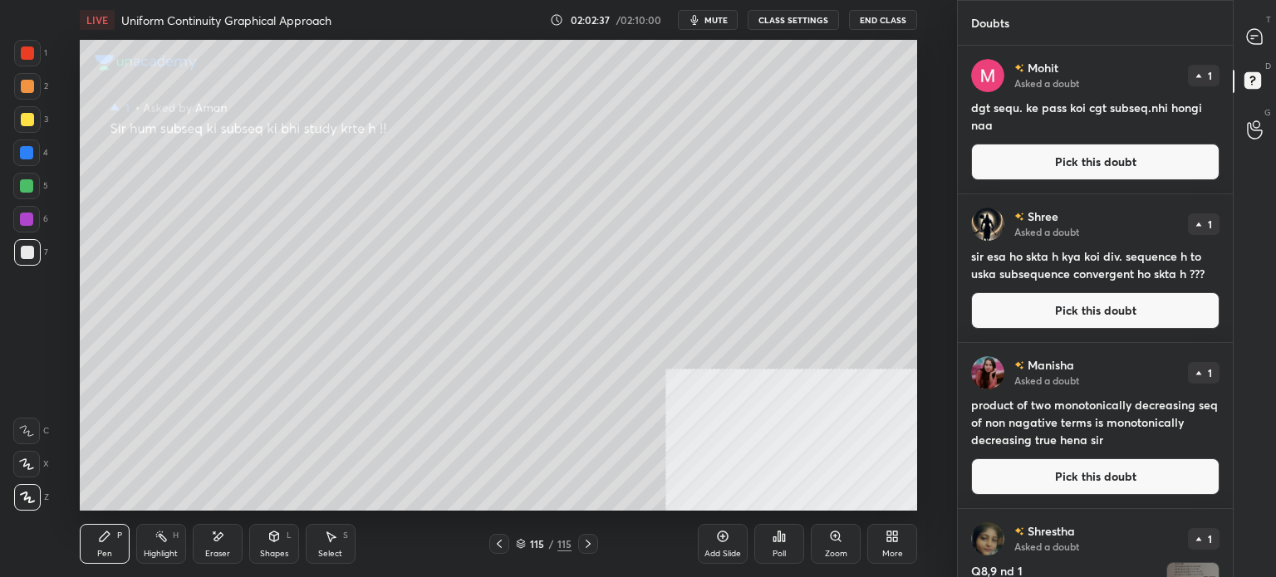
click at [1258, 26] on div at bounding box center [1255, 37] width 33 height 30
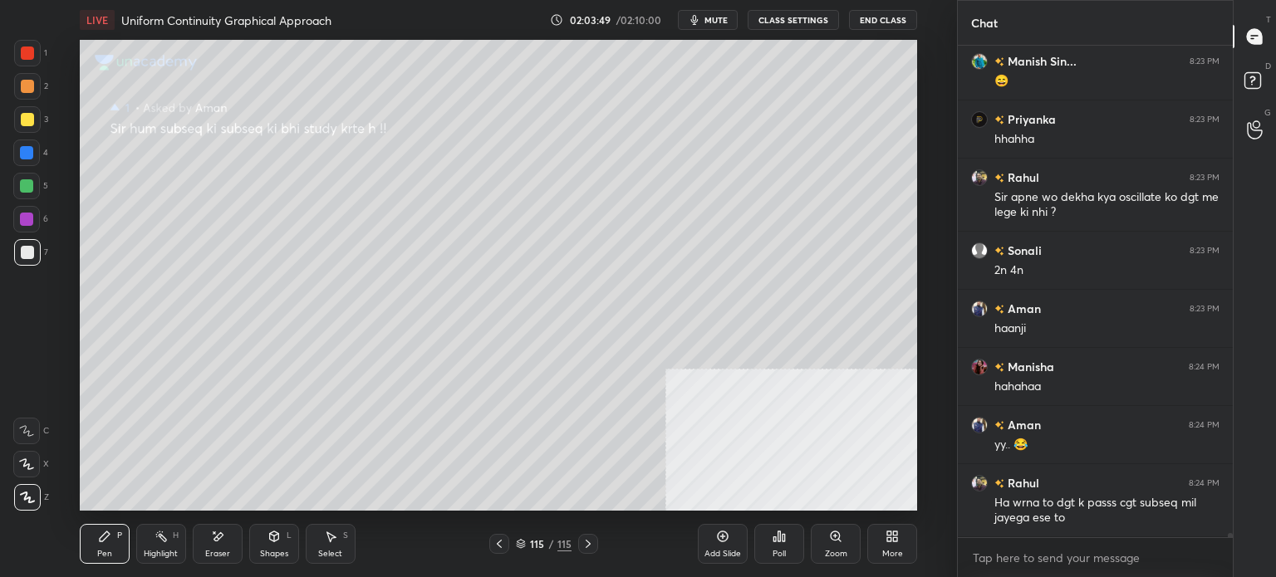
scroll to position [59649, 0]
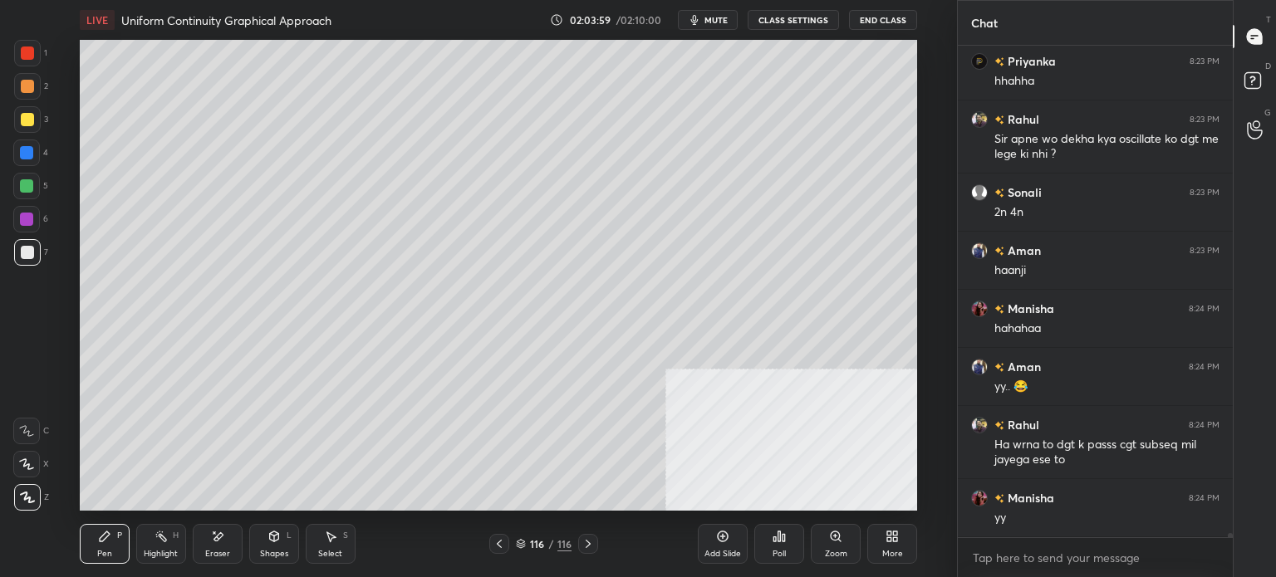
click at [27, 120] on div at bounding box center [27, 119] width 13 height 13
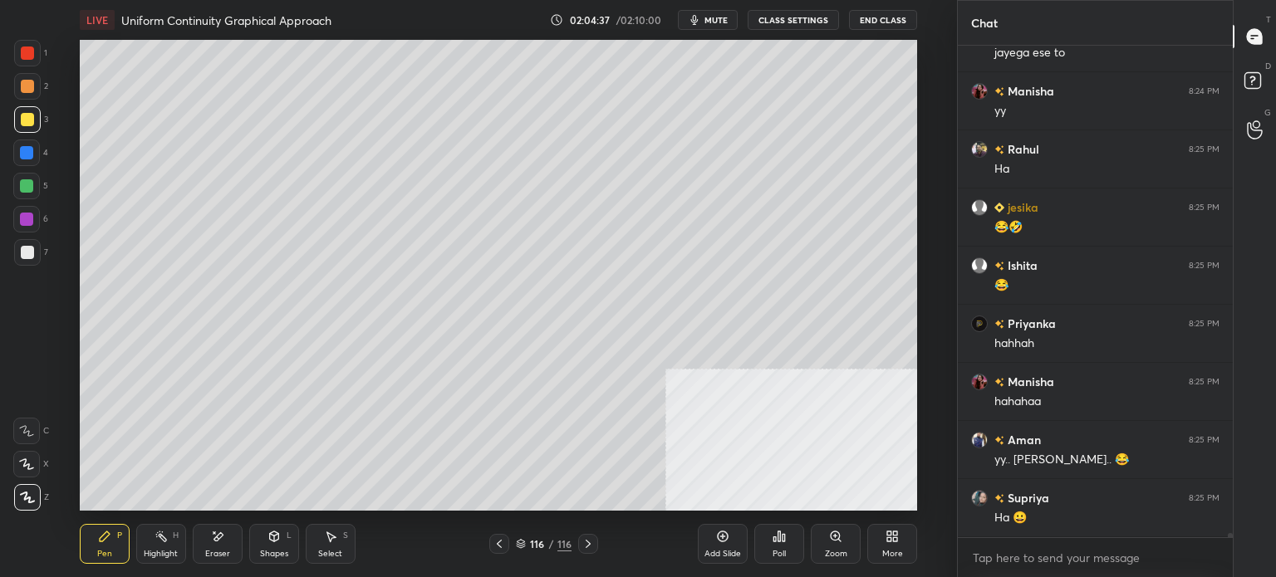
scroll to position [60114, 0]
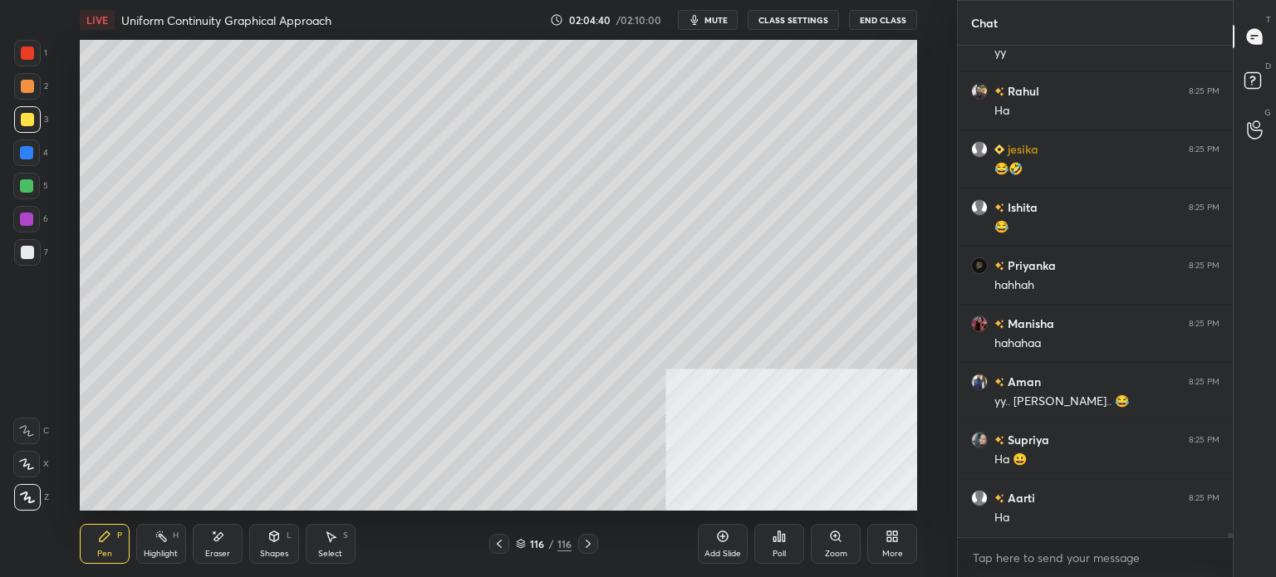
click at [32, 262] on div at bounding box center [27, 252] width 27 height 27
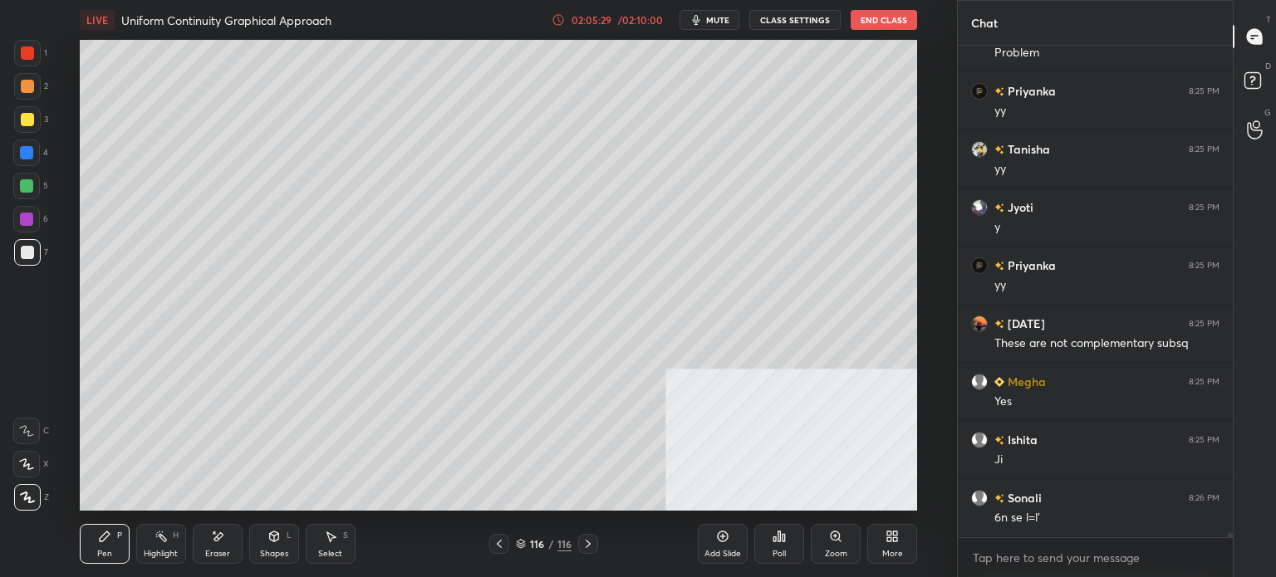
scroll to position [60696, 0]
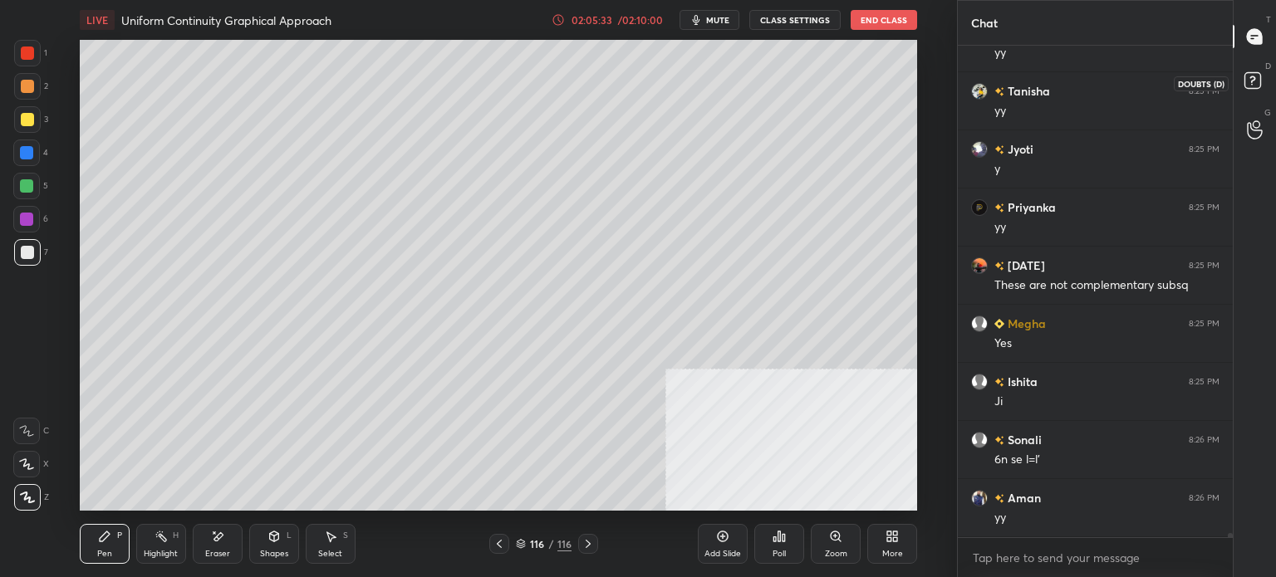
click at [1256, 86] on rect at bounding box center [1252, 81] width 16 height 16
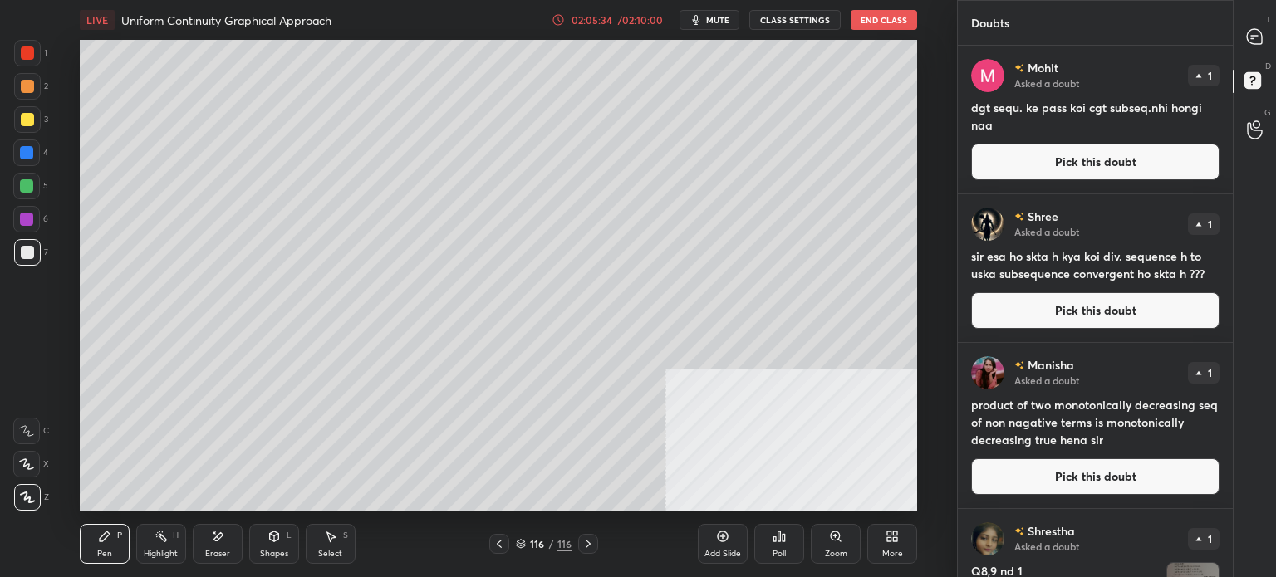
click at [1053, 140] on div "Mohit Asked a doubt 1 dgt sequ. ke pass koi cgt subseq.nhi hongi naa Pick this …" at bounding box center [1095, 120] width 275 height 148
click at [970, 184] on div "Mohit Asked a doubt 1 dgt sequ. ke pass koi cgt subseq.nhi hongi naa Pick this …" at bounding box center [1095, 120] width 275 height 148
click at [1024, 163] on button "Pick this doubt" at bounding box center [1095, 162] width 248 height 37
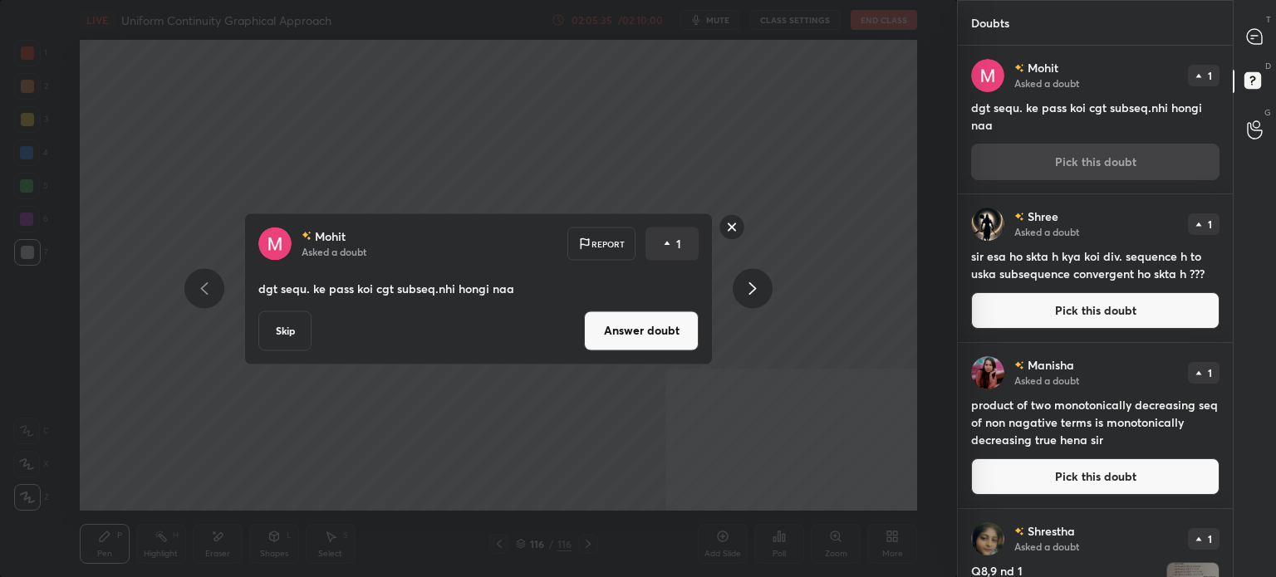
click at [655, 336] on button "Answer doubt" at bounding box center [641, 331] width 115 height 40
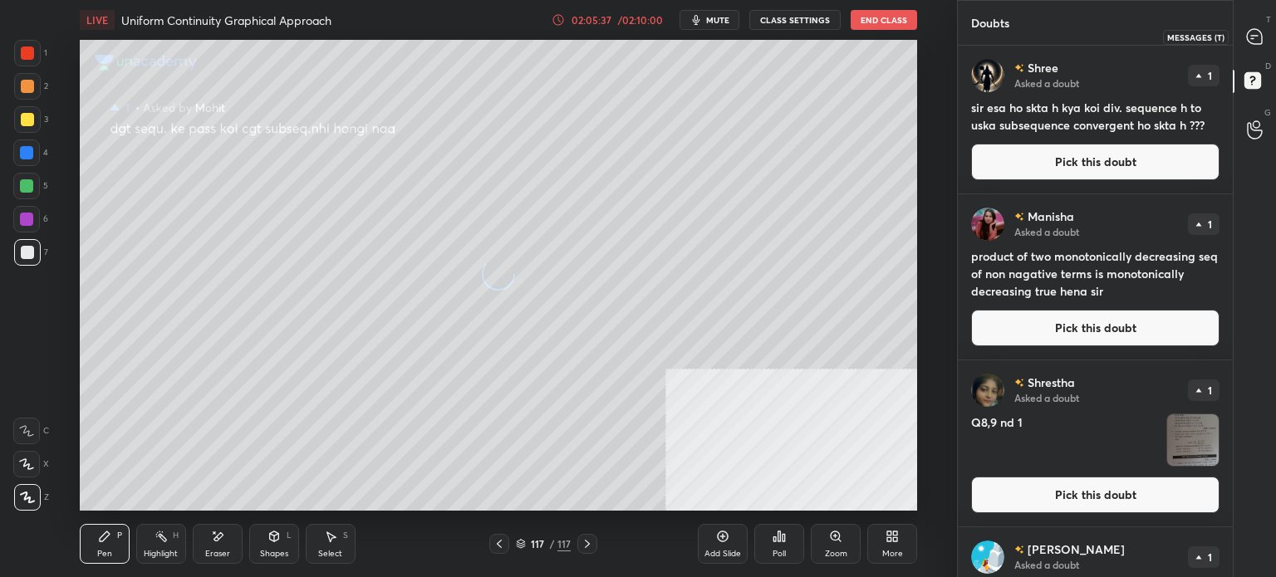
click at [1263, 38] on icon at bounding box center [1254, 36] width 17 height 17
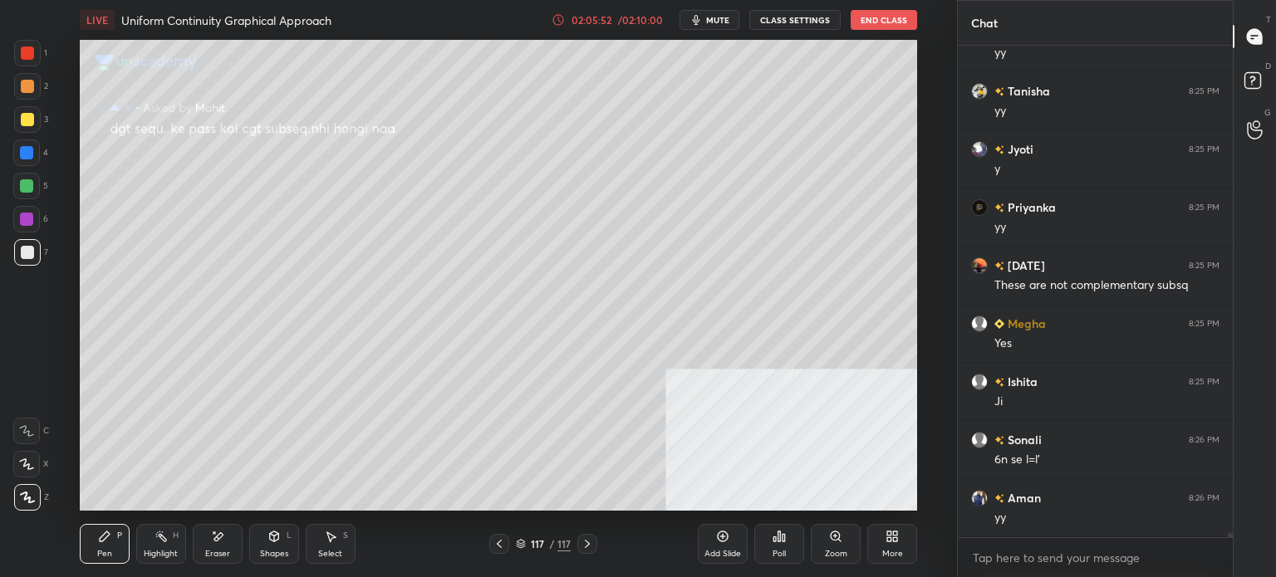
scroll to position [60713, 0]
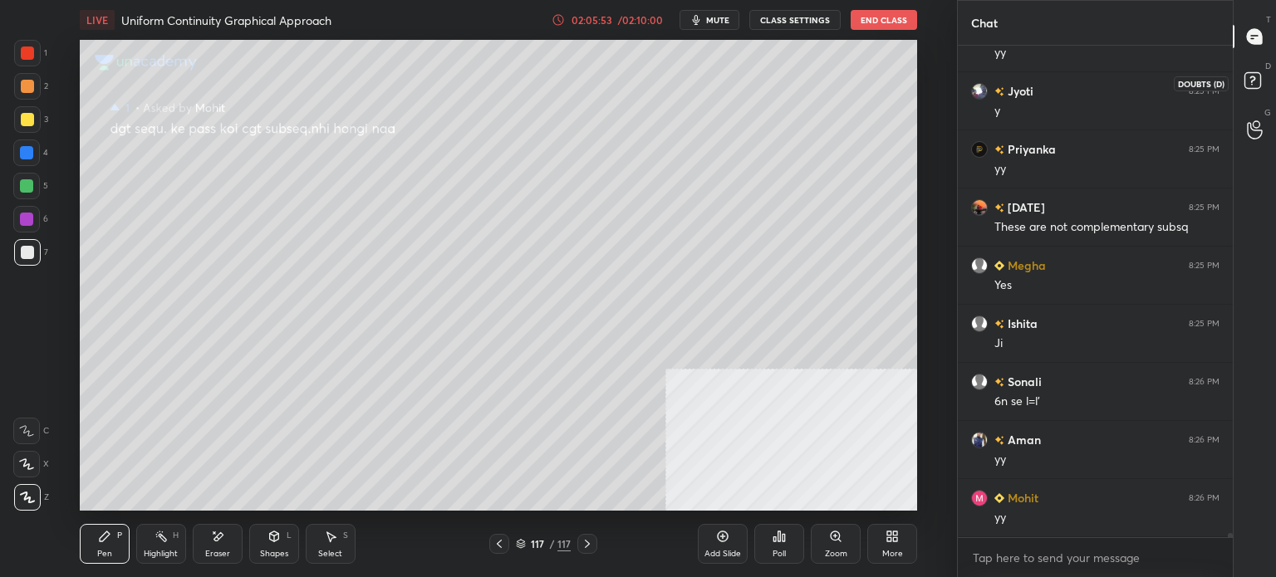
click at [1261, 85] on icon at bounding box center [1255, 83] width 30 height 30
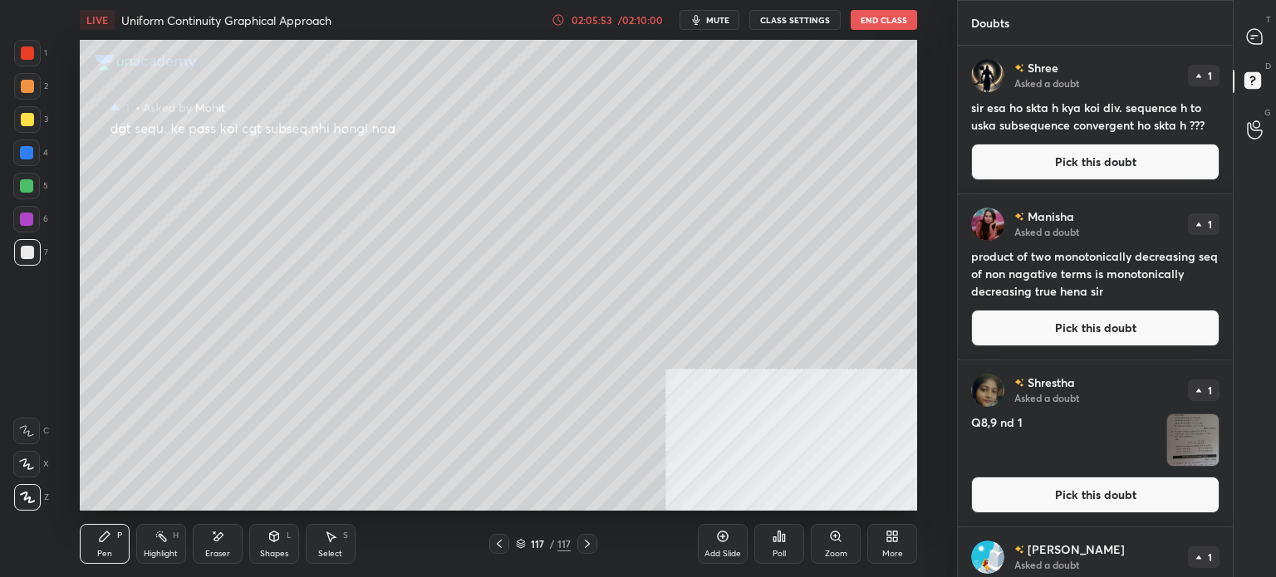
click at [1027, 174] on button "Pick this doubt" at bounding box center [1095, 162] width 248 height 37
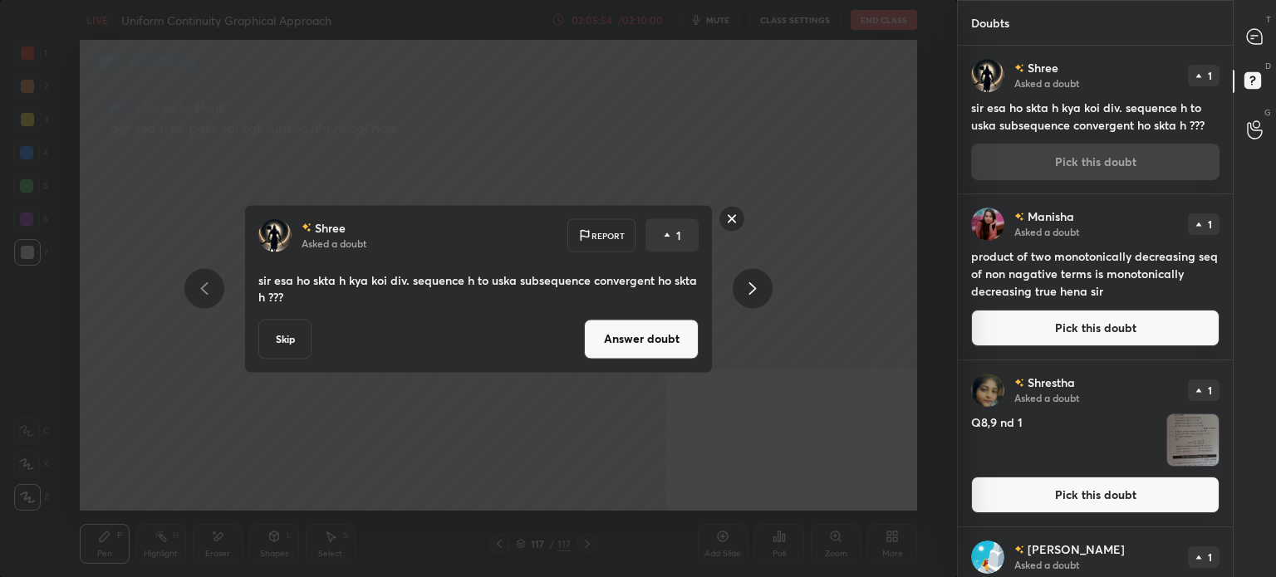
click at [682, 342] on button "Answer doubt" at bounding box center [641, 339] width 115 height 40
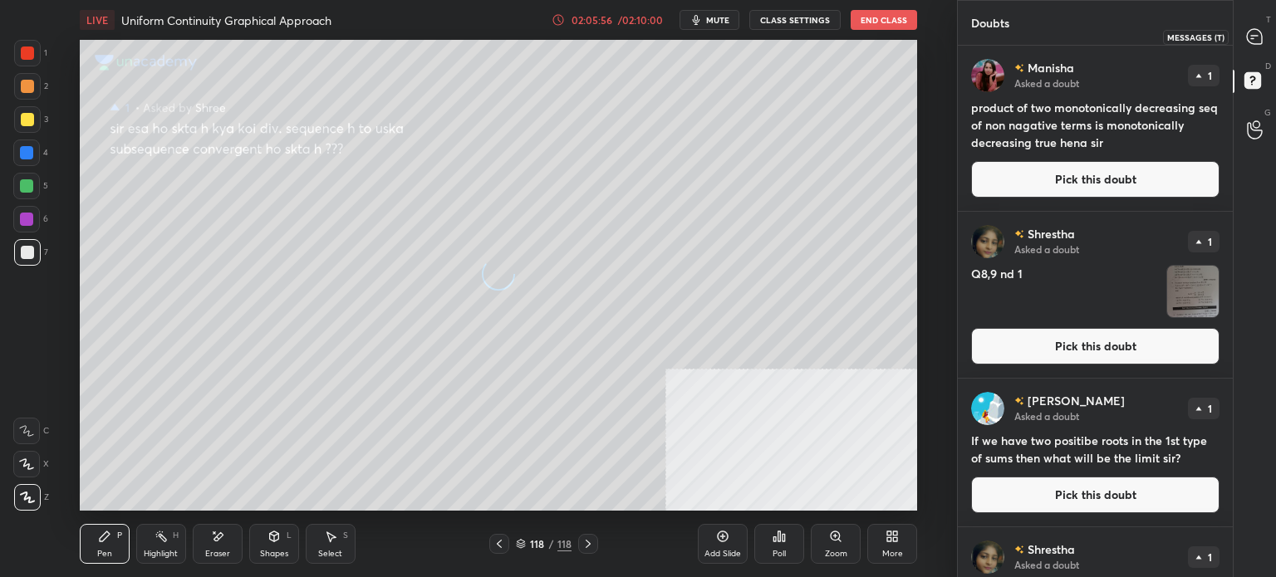
click at [1258, 42] on icon at bounding box center [1254, 36] width 15 height 15
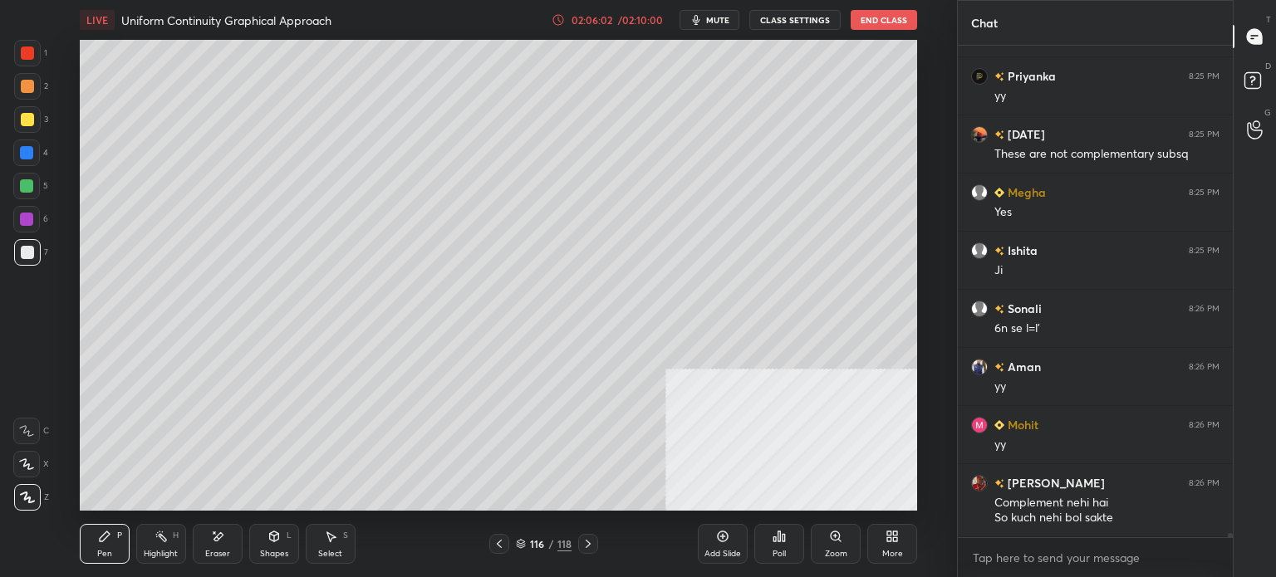
scroll to position [60802, 0]
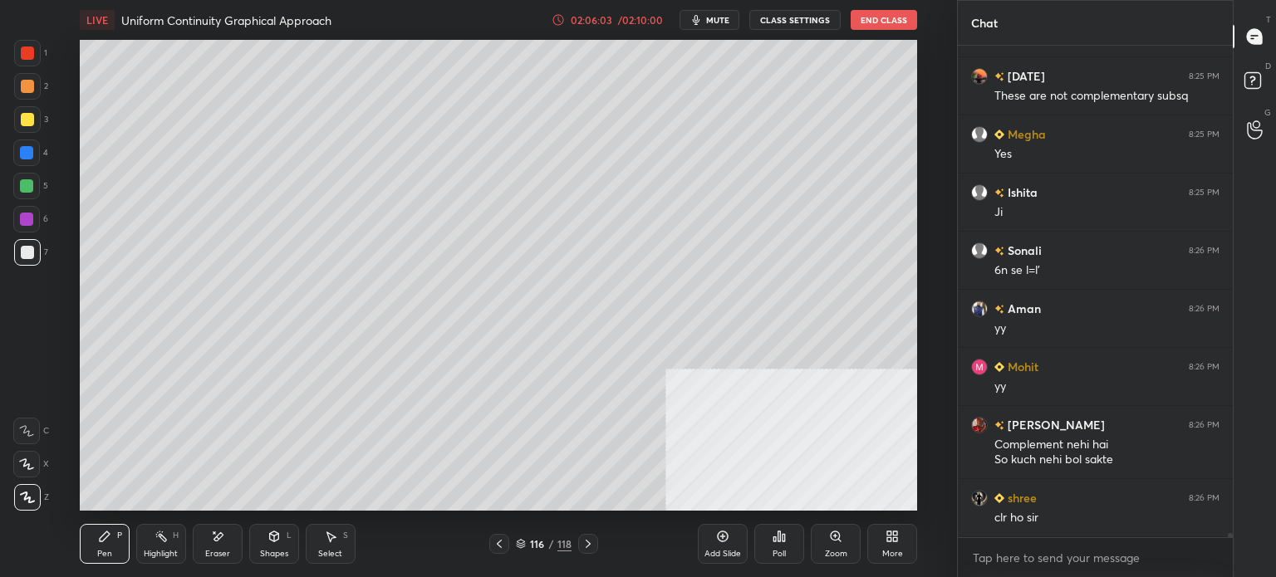
click at [226, 542] on div "Eraser" at bounding box center [218, 544] width 50 height 40
click at [96, 550] on div "Pen P" at bounding box center [105, 544] width 50 height 40
click at [527, 542] on div "116 / 118" at bounding box center [544, 544] width 56 height 15
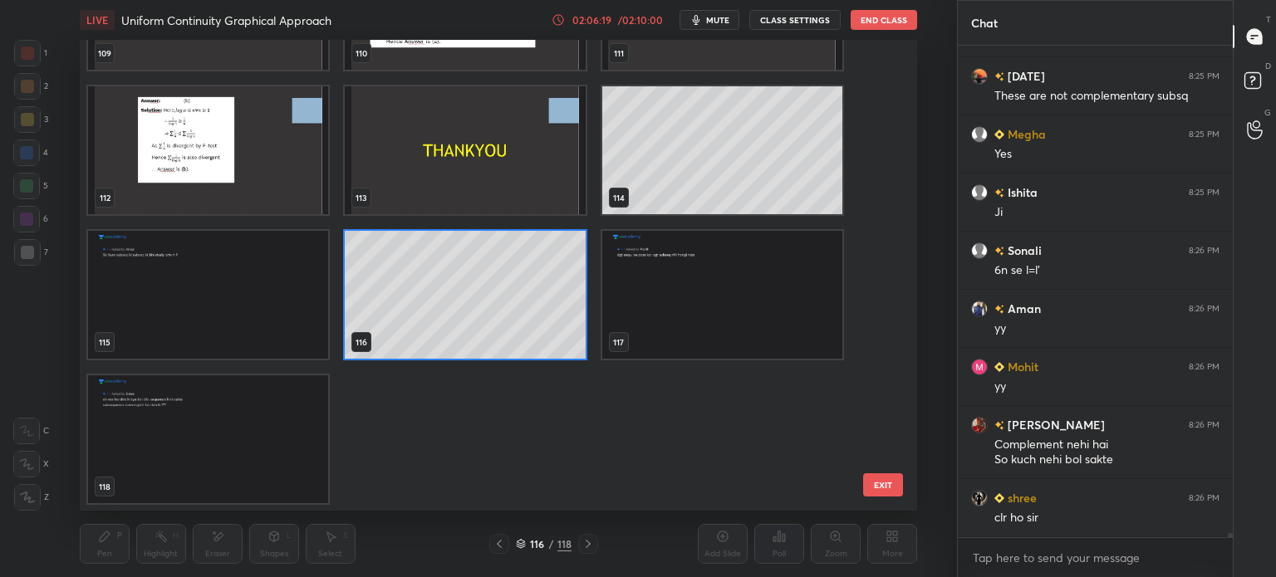
scroll to position [60860, 0]
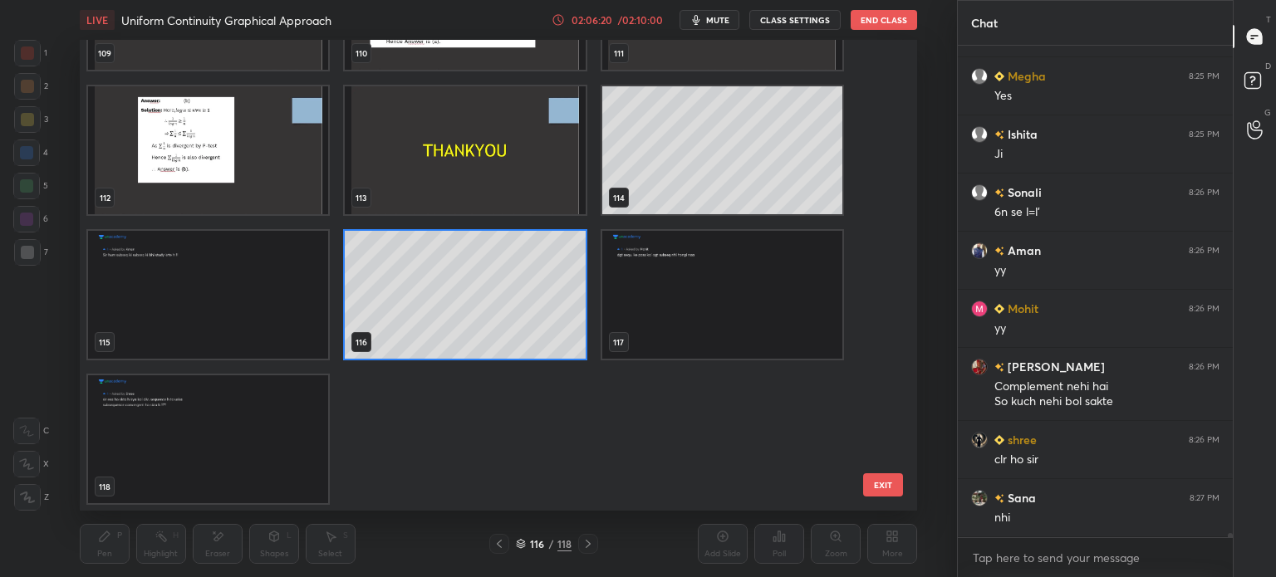
click at [216, 433] on img "grid" at bounding box center [208, 439] width 240 height 128
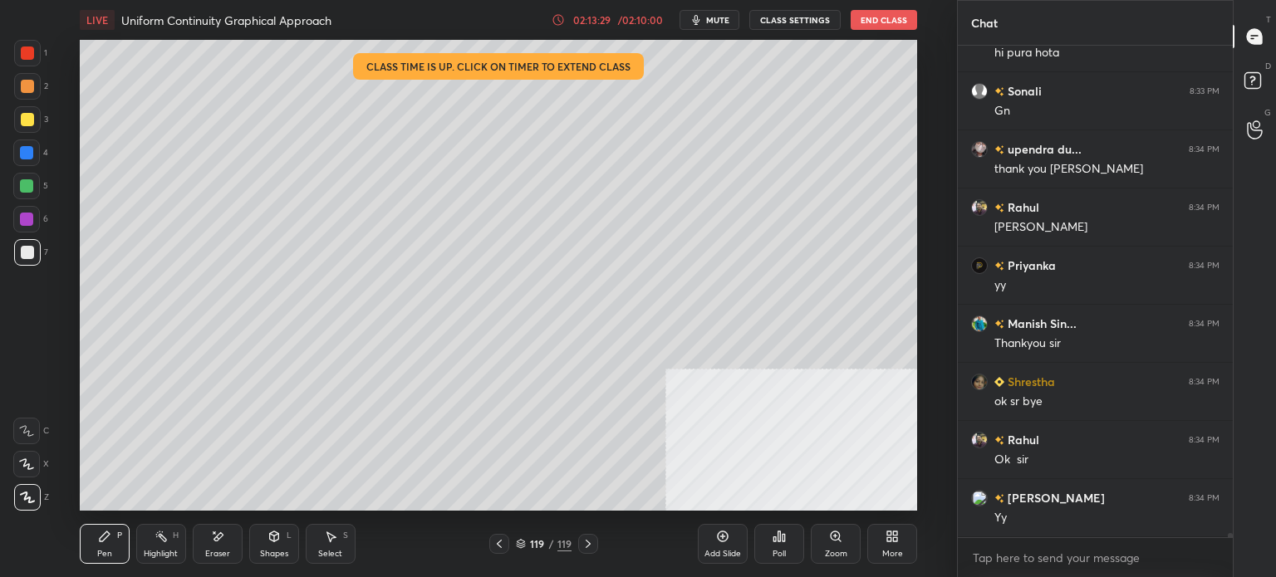
scroll to position [62479, 0]
click at [898, 24] on button "End Class" at bounding box center [884, 20] width 66 height 20
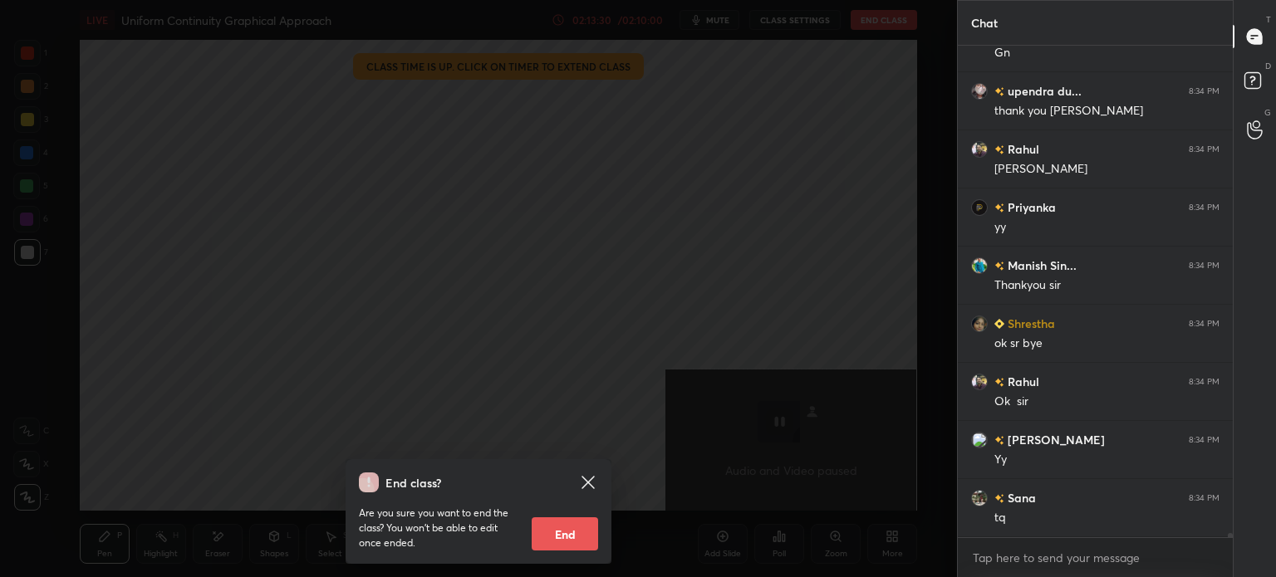
scroll to position [62595, 0]
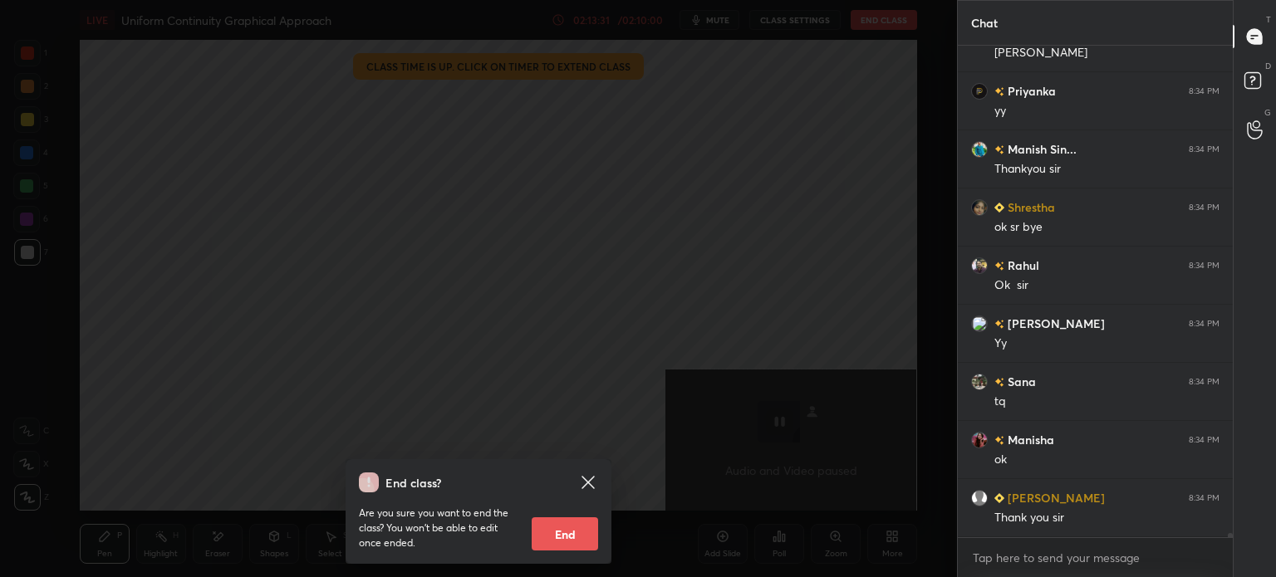
click at [579, 528] on button "End" at bounding box center [565, 533] width 66 height 33
type textarea "x"
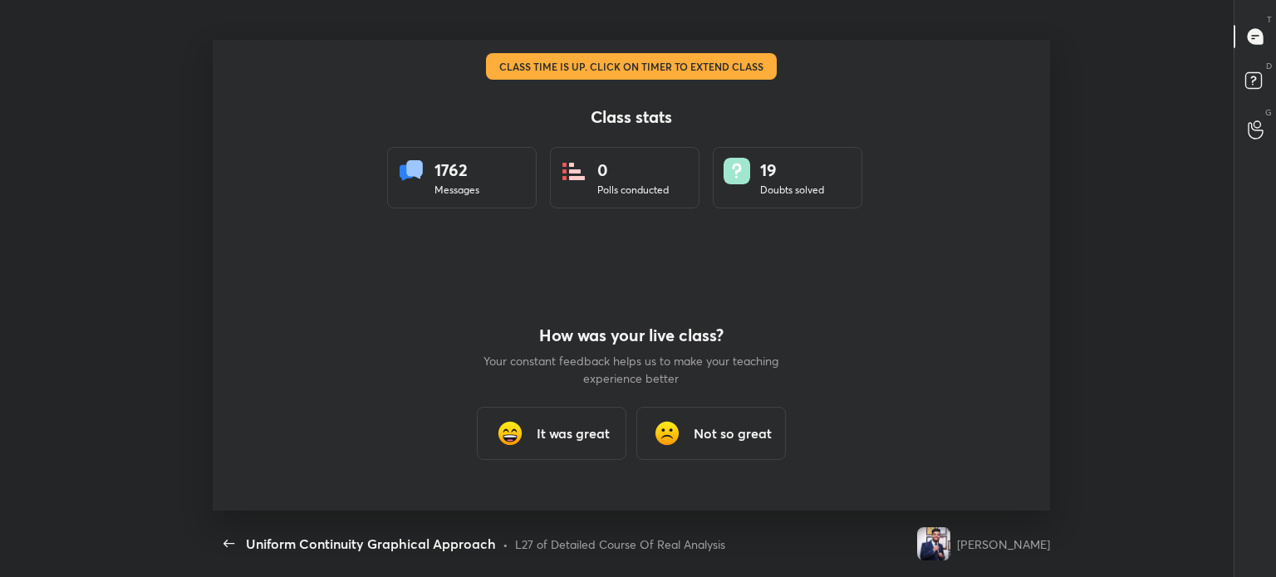
scroll to position [471, 1067]
click at [577, 433] on h3 "It was great" at bounding box center [573, 434] width 73 height 20
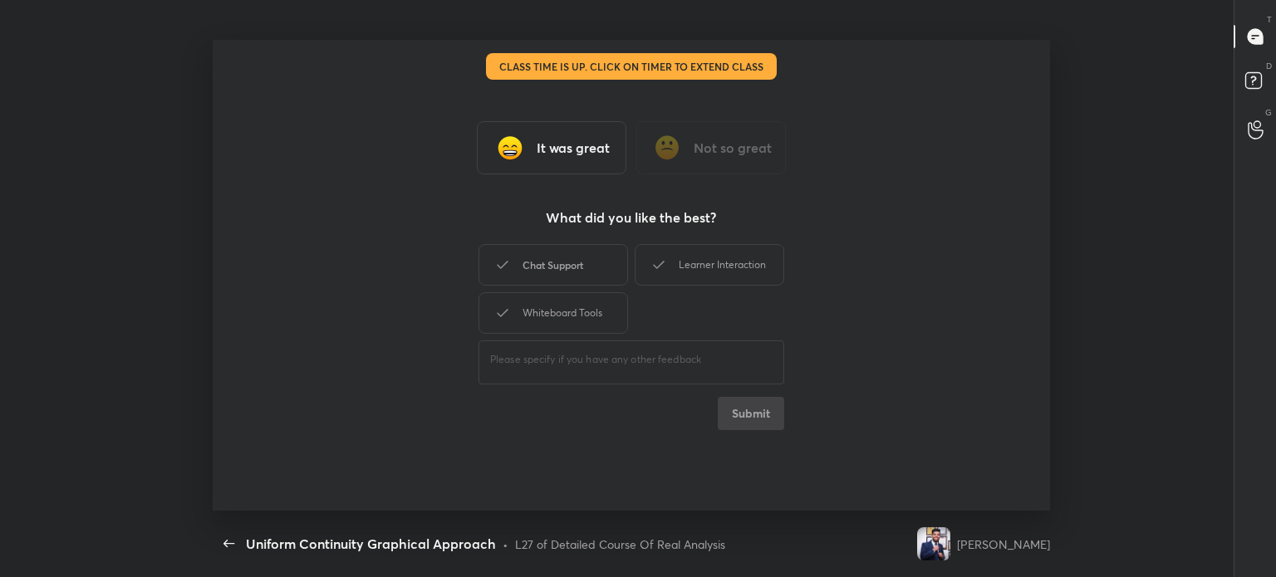
click at [578, 272] on div "Chat Support" at bounding box center [553, 265] width 150 height 42
click at [698, 247] on div "Learner Interaction" at bounding box center [710, 265] width 150 height 42
click at [625, 287] on div "Chat Support Learner Interaction Whiteboard Tools" at bounding box center [631, 289] width 306 height 96
click at [614, 298] on div "Whiteboard Tools" at bounding box center [553, 313] width 150 height 42
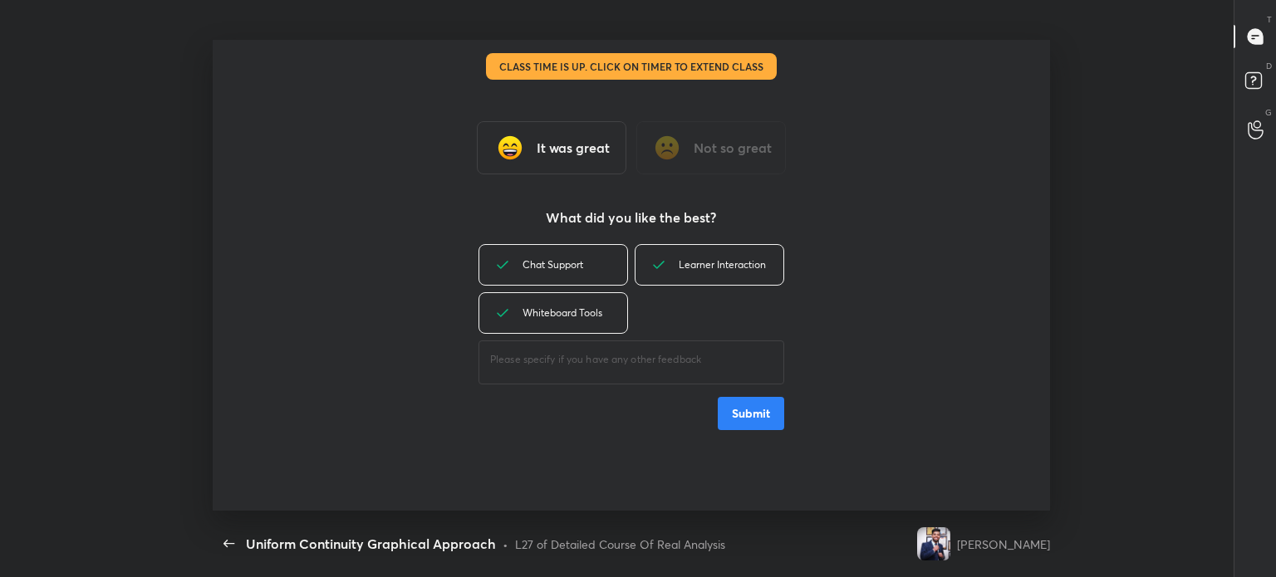
click at [756, 414] on button "Submit" at bounding box center [751, 413] width 66 height 33
